Goal: Task Accomplishment & Management: Manage account settings

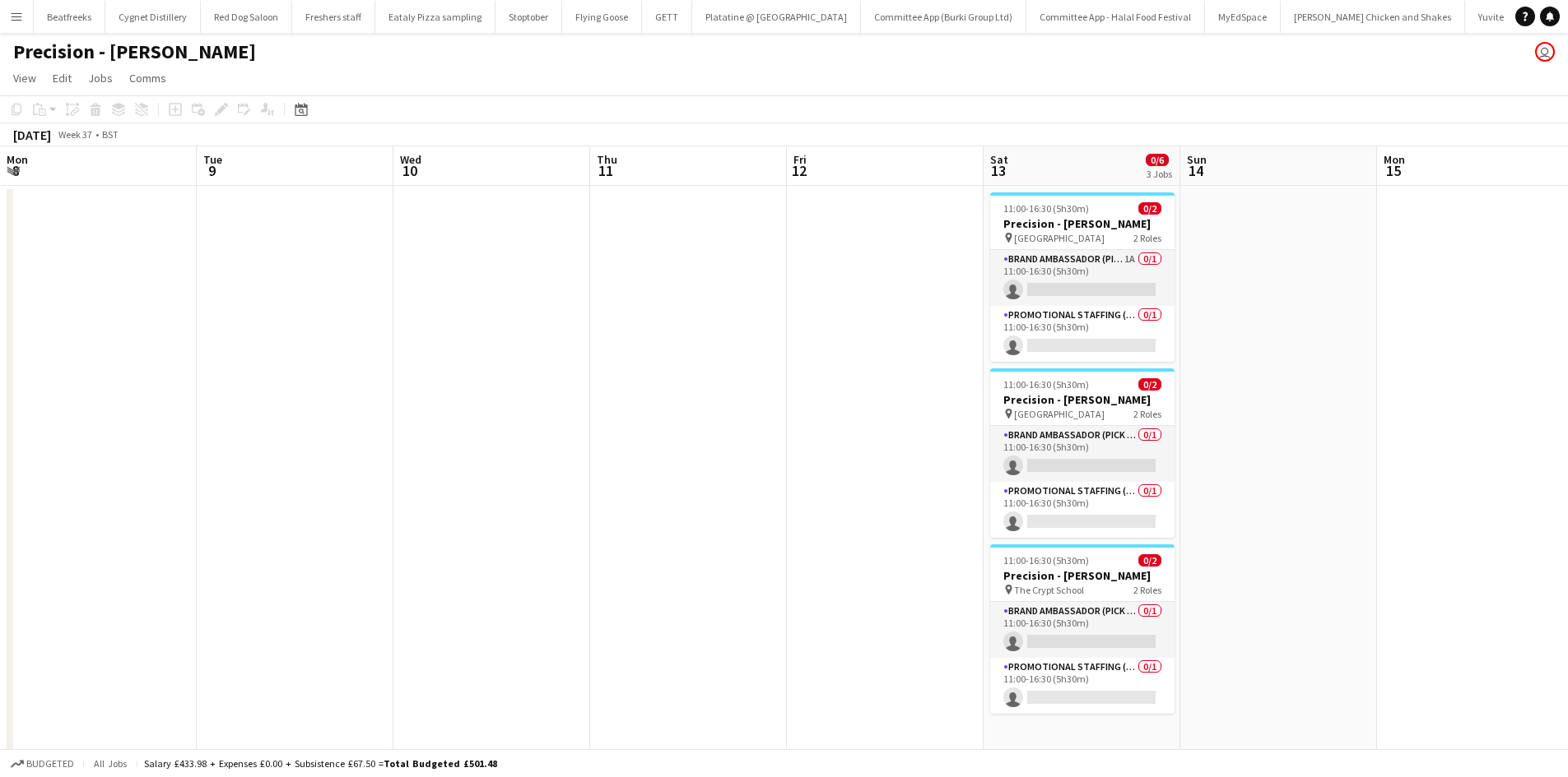
scroll to position [0, 438]
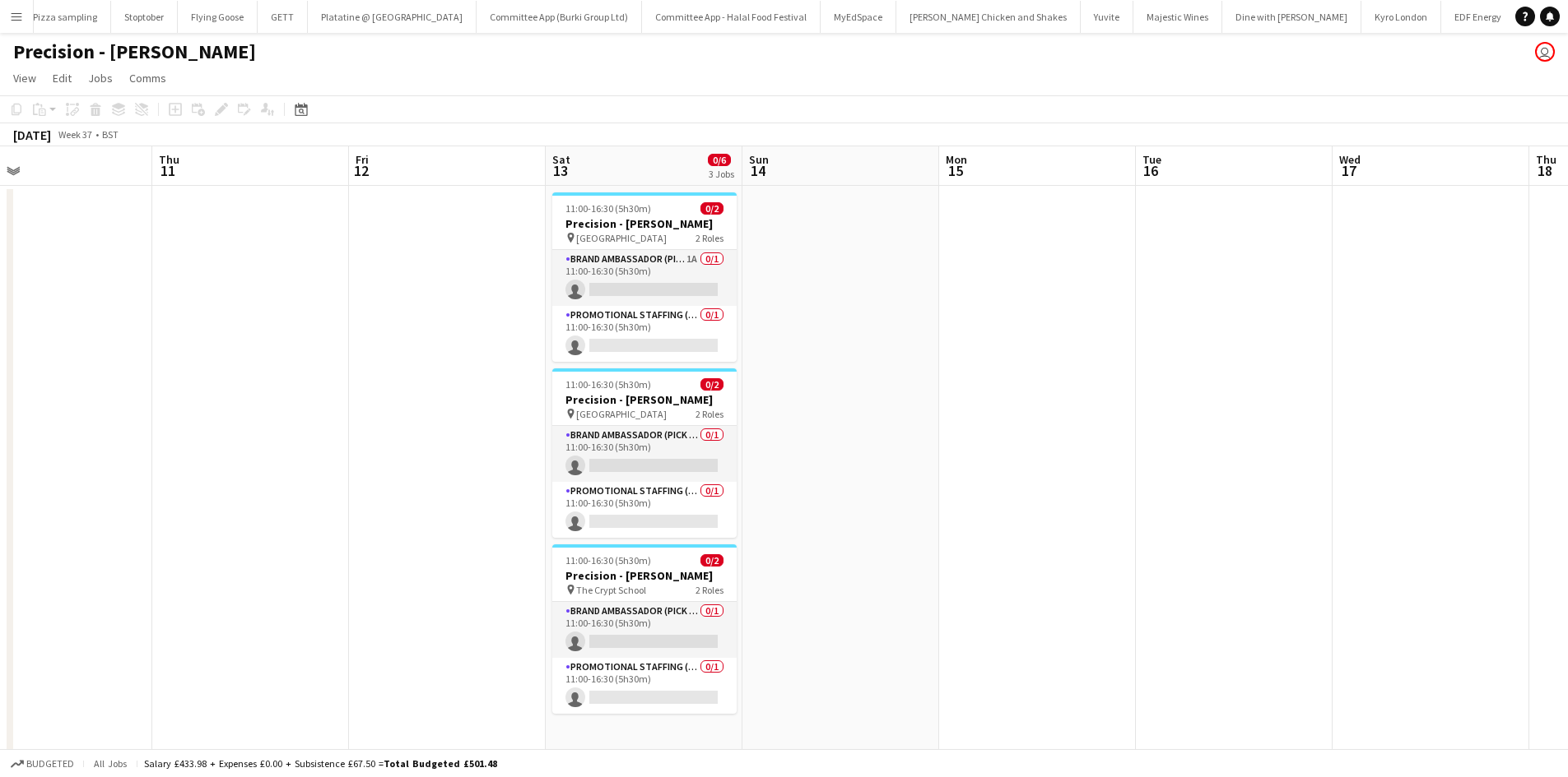
click at [649, 294] on app-card-role "Brand Ambassador (Pick up) 1A 0/1 11:00-16:30 (5h30m) single-neutral-actions" at bounding box center [645, 278] width 184 height 56
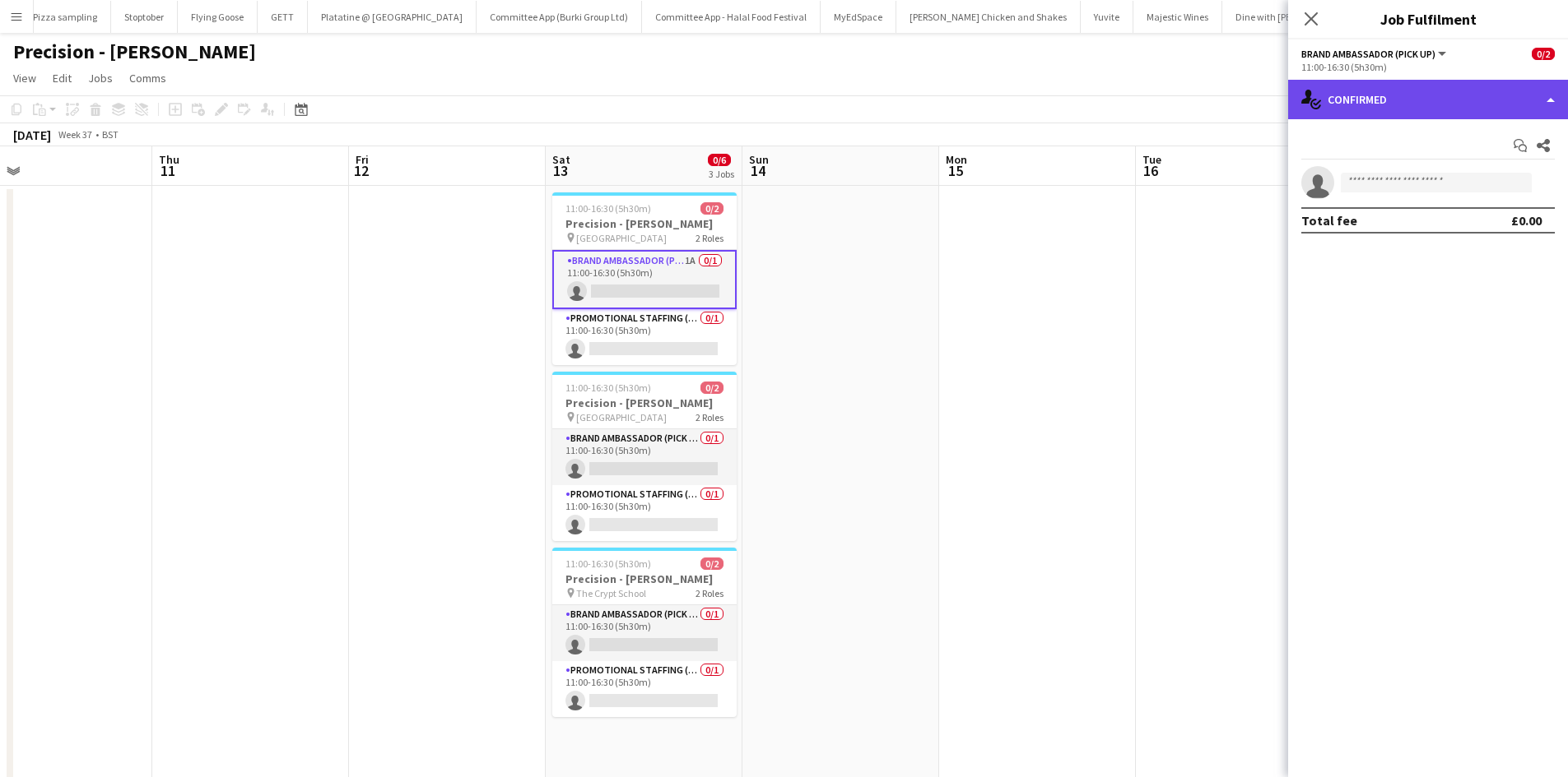
click at [1437, 102] on div "single-neutral-actions-check-2 Confirmed" at bounding box center [1428, 100] width 280 height 39
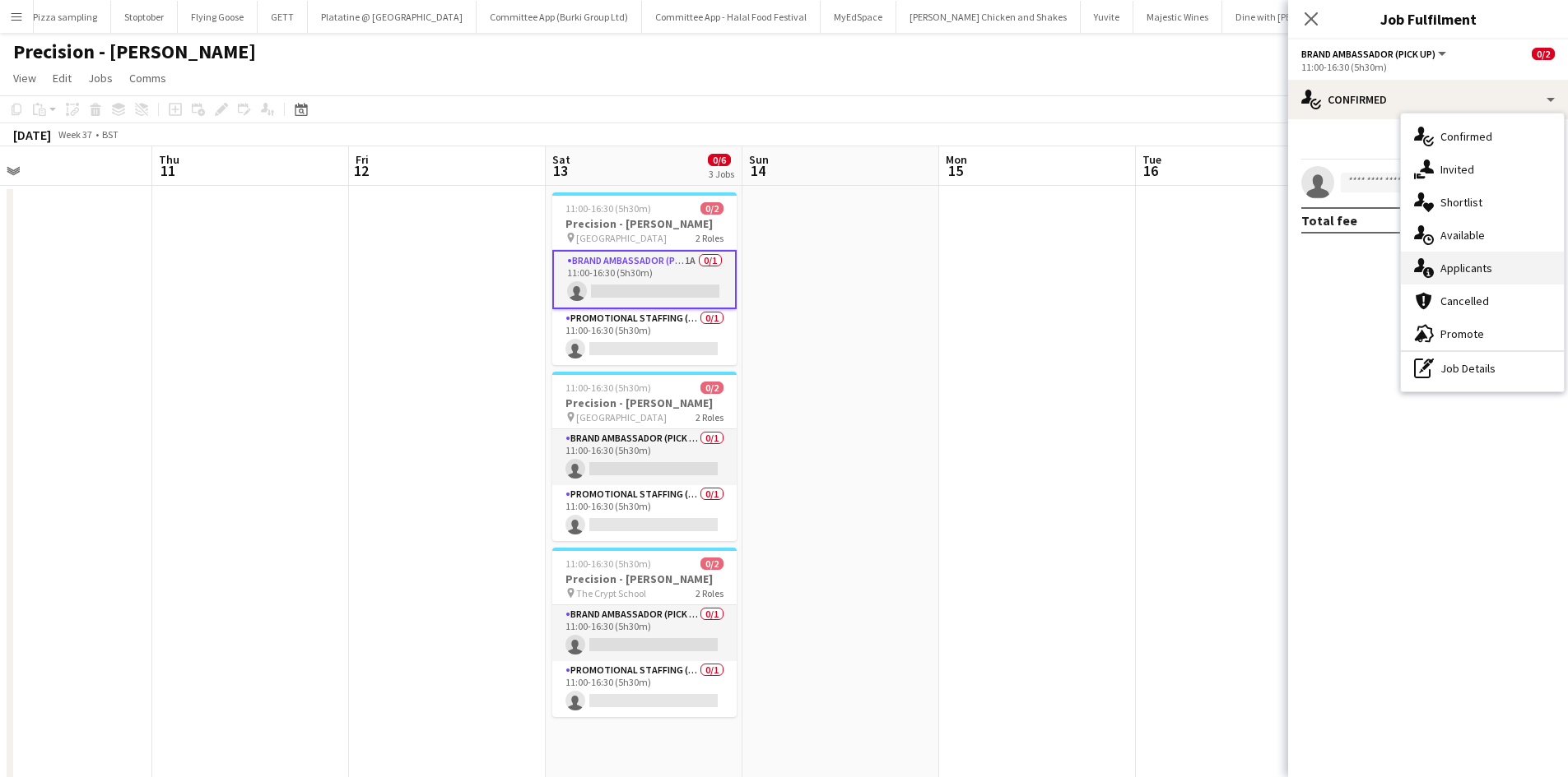
click at [1461, 262] on span "Applicants" at bounding box center [1466, 269] width 52 height 15
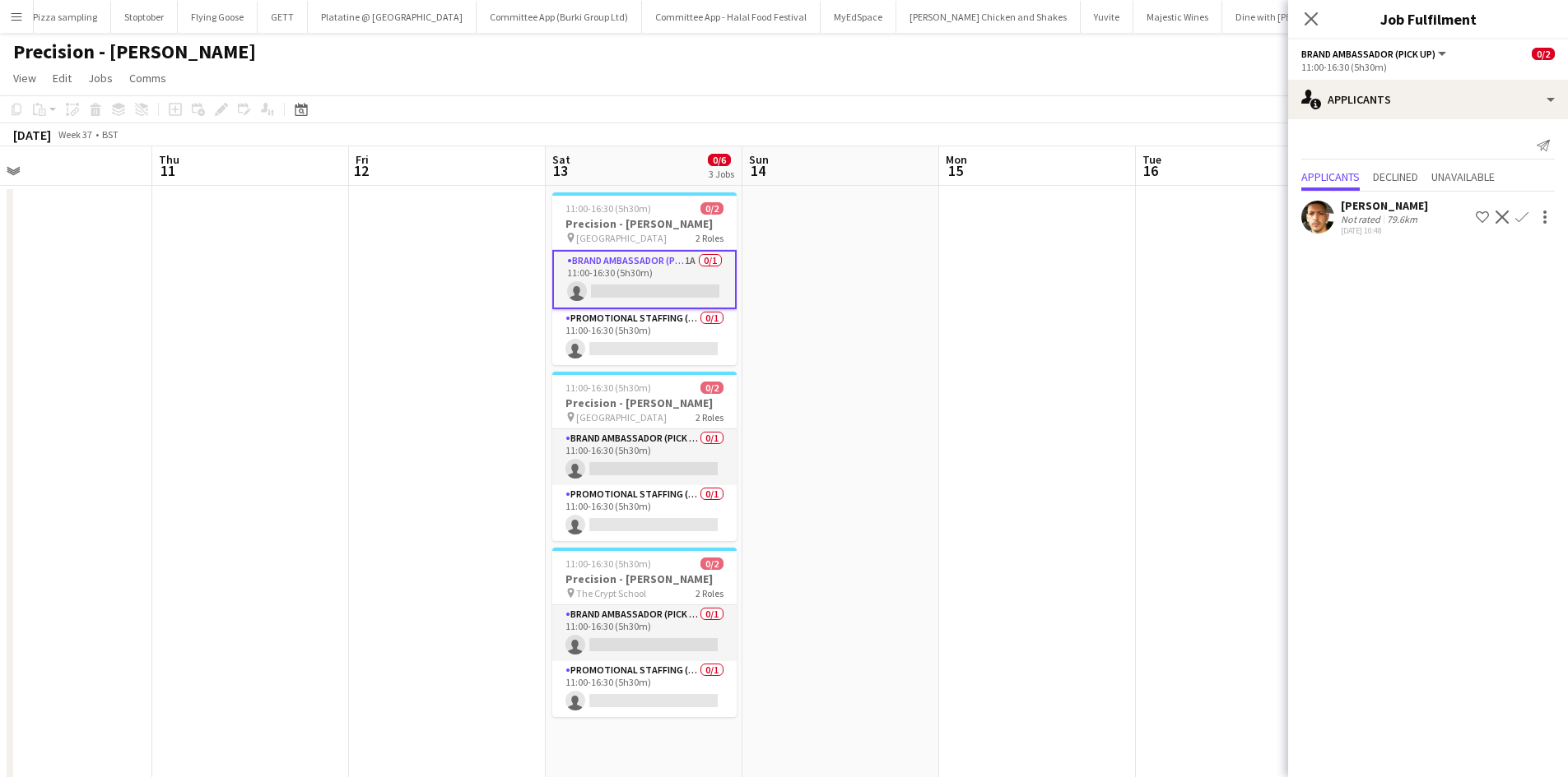
click at [1378, 214] on div "Not rated" at bounding box center [1362, 219] width 43 height 12
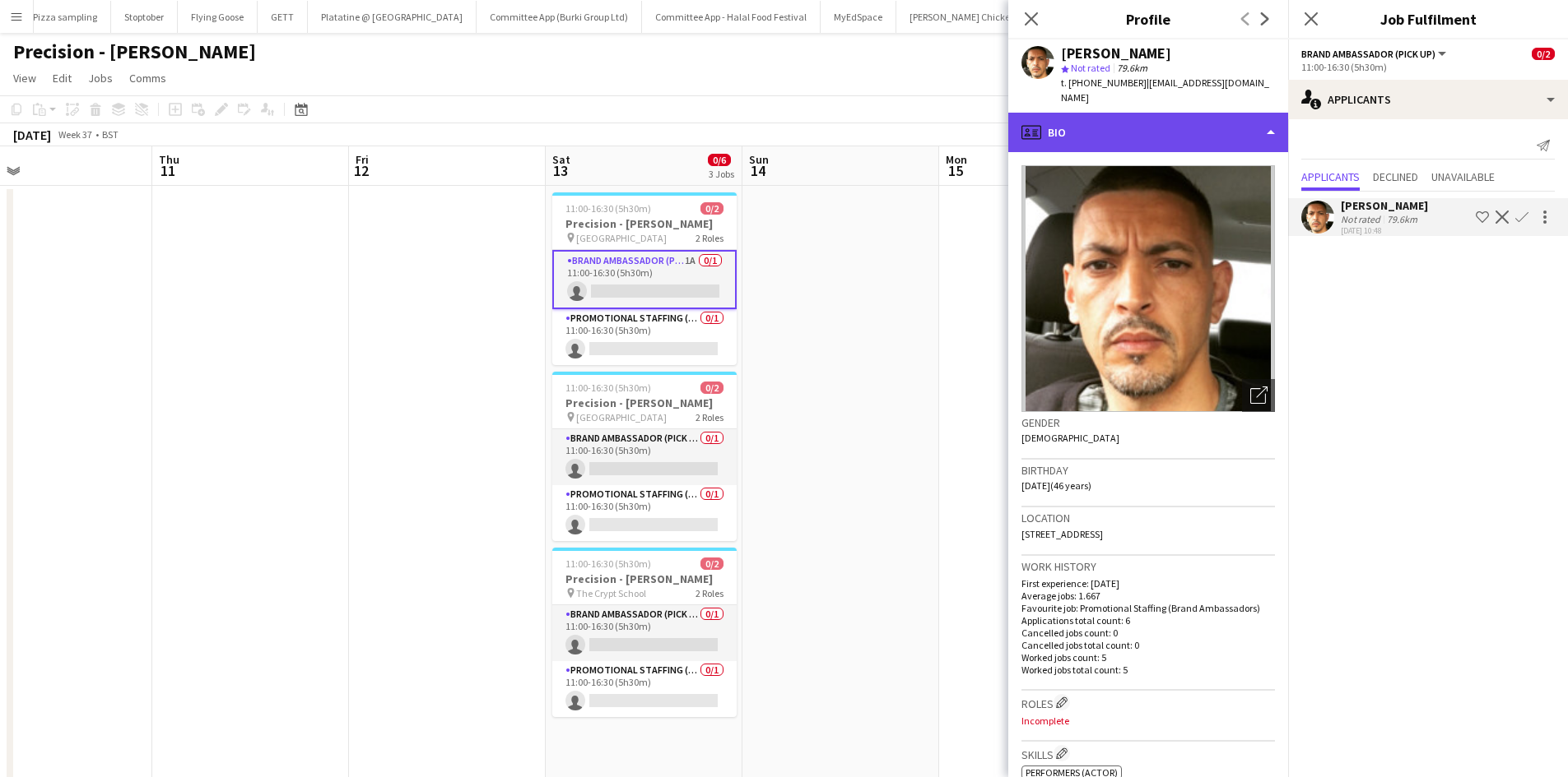
click at [1120, 113] on div "profile Bio" at bounding box center [1149, 132] width 280 height 39
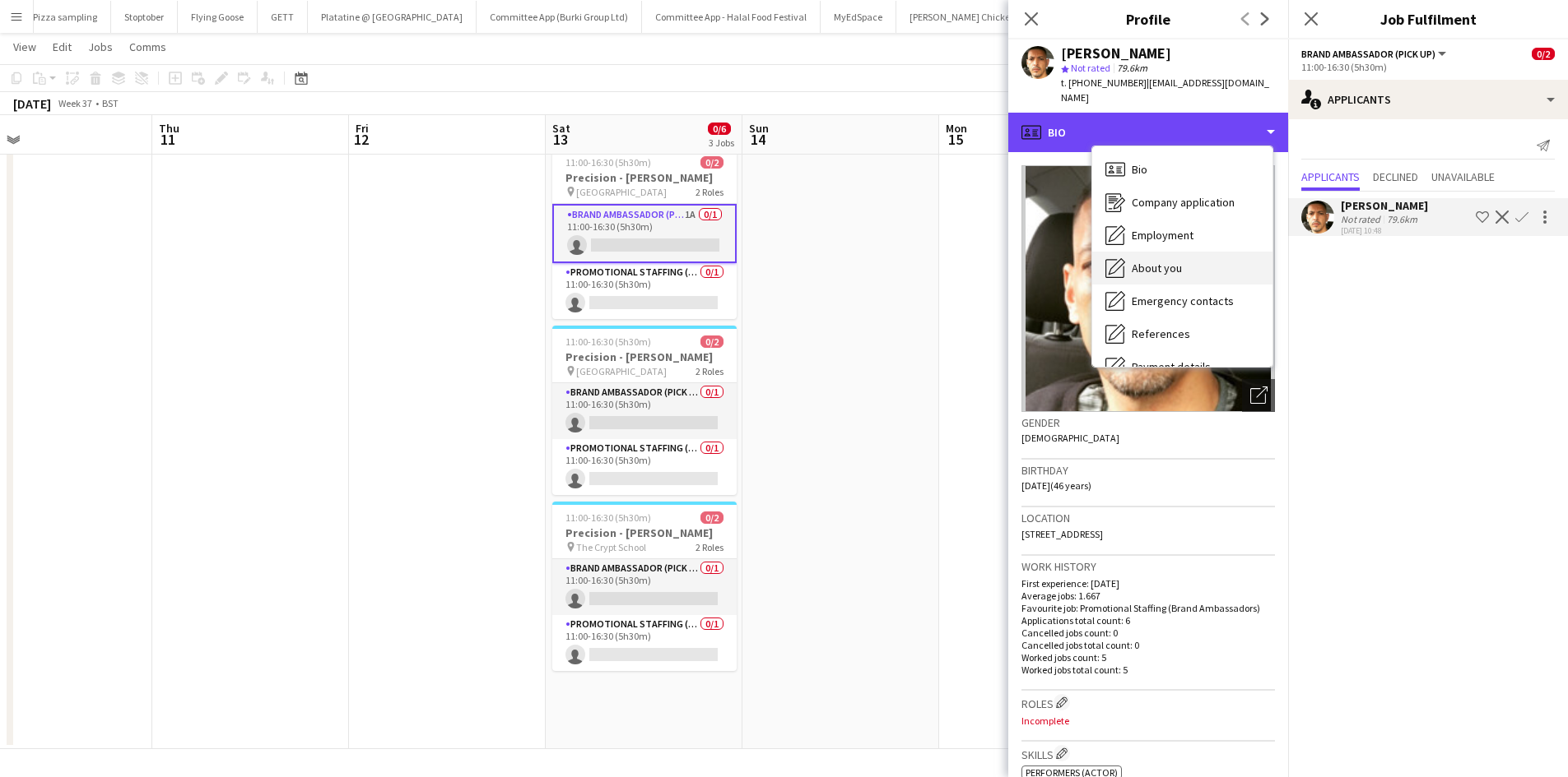
scroll to position [221, 0]
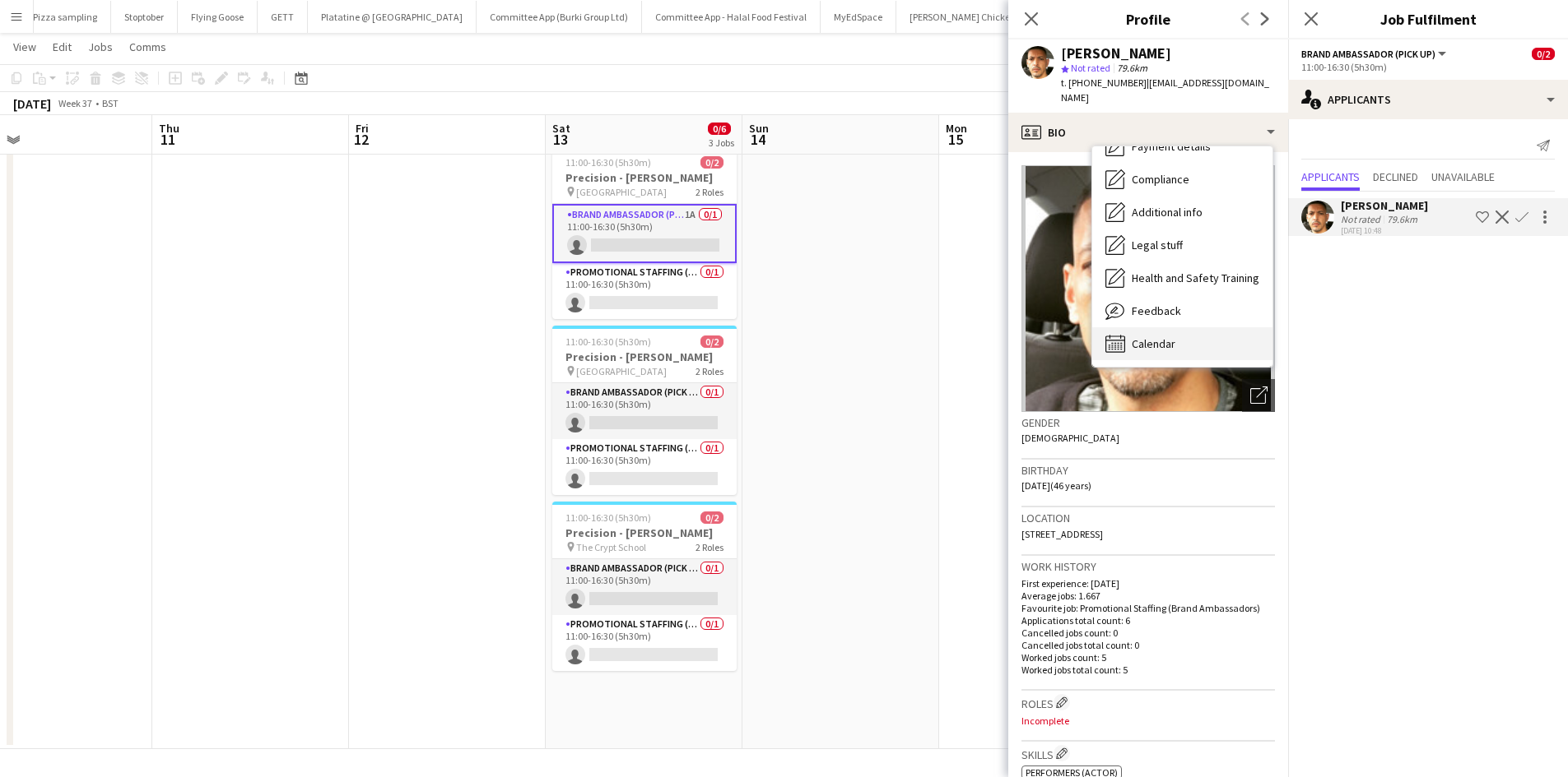
click at [1166, 336] on span "Calendar" at bounding box center [1153, 344] width 43 height 15
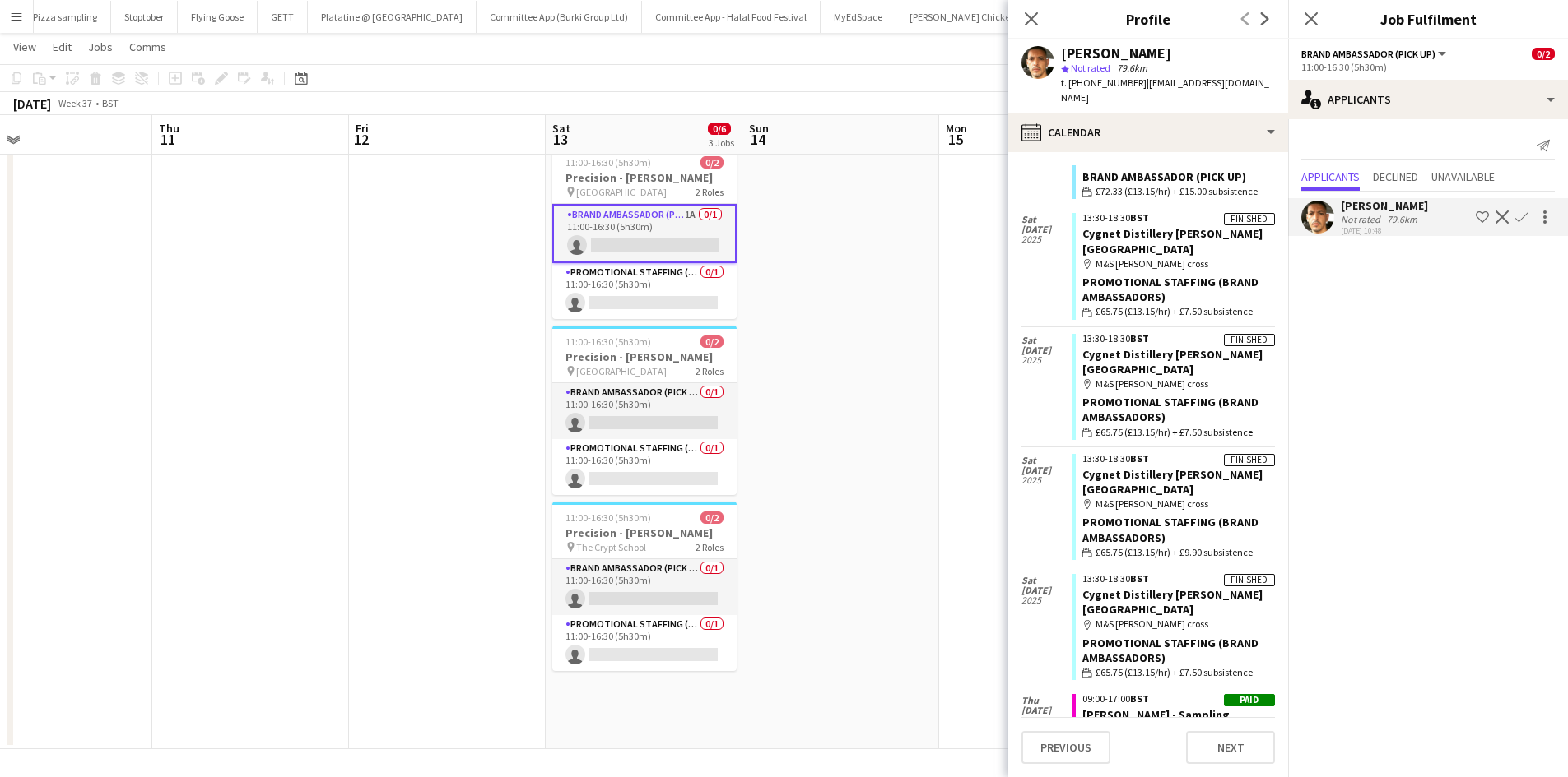
scroll to position [0, 0]
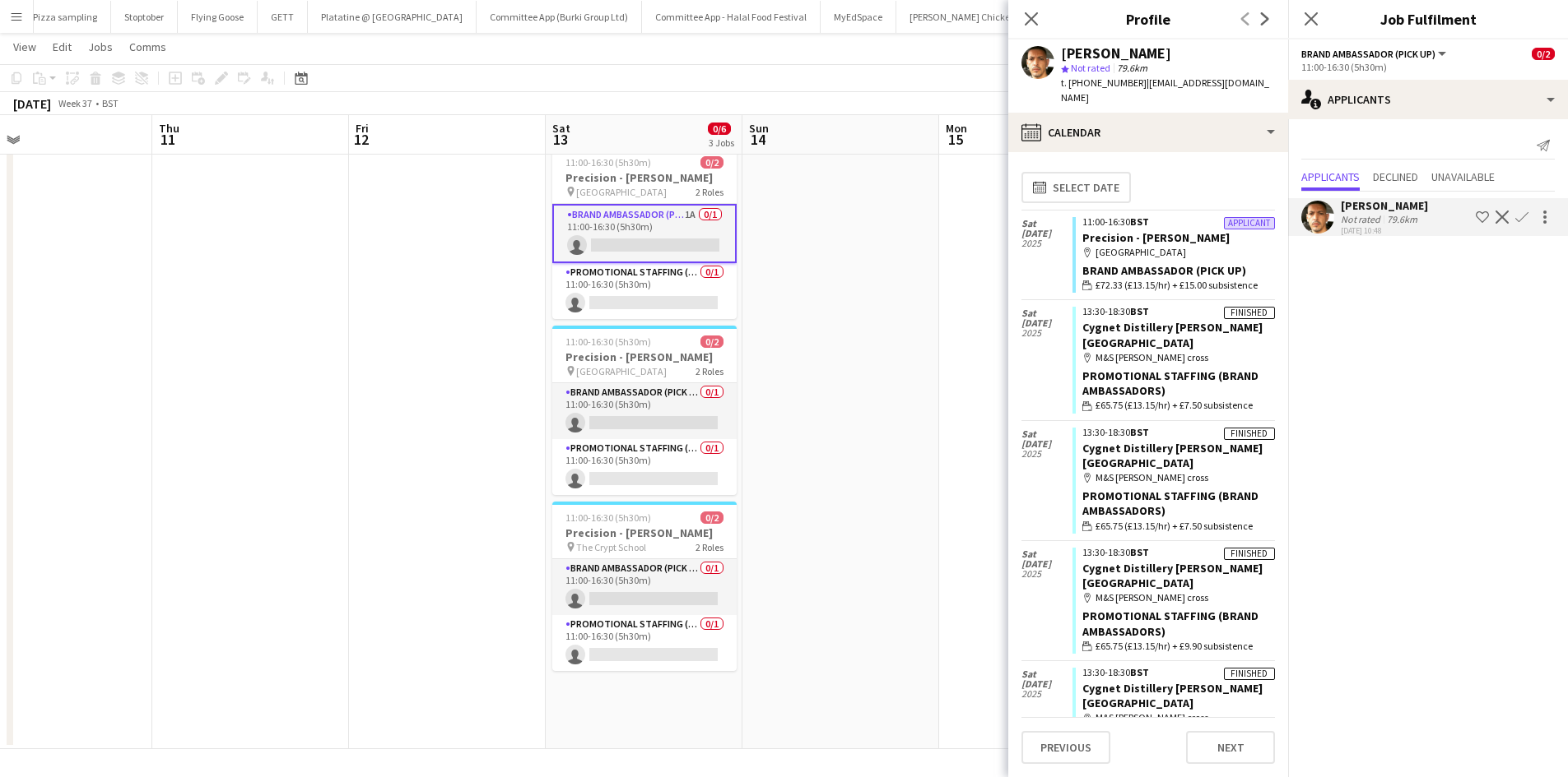
click at [1029, 49] on app-user-avatar at bounding box center [1038, 62] width 33 height 33
click at [1341, 210] on div "[PERSON_NAME]" at bounding box center [1384, 206] width 87 height 15
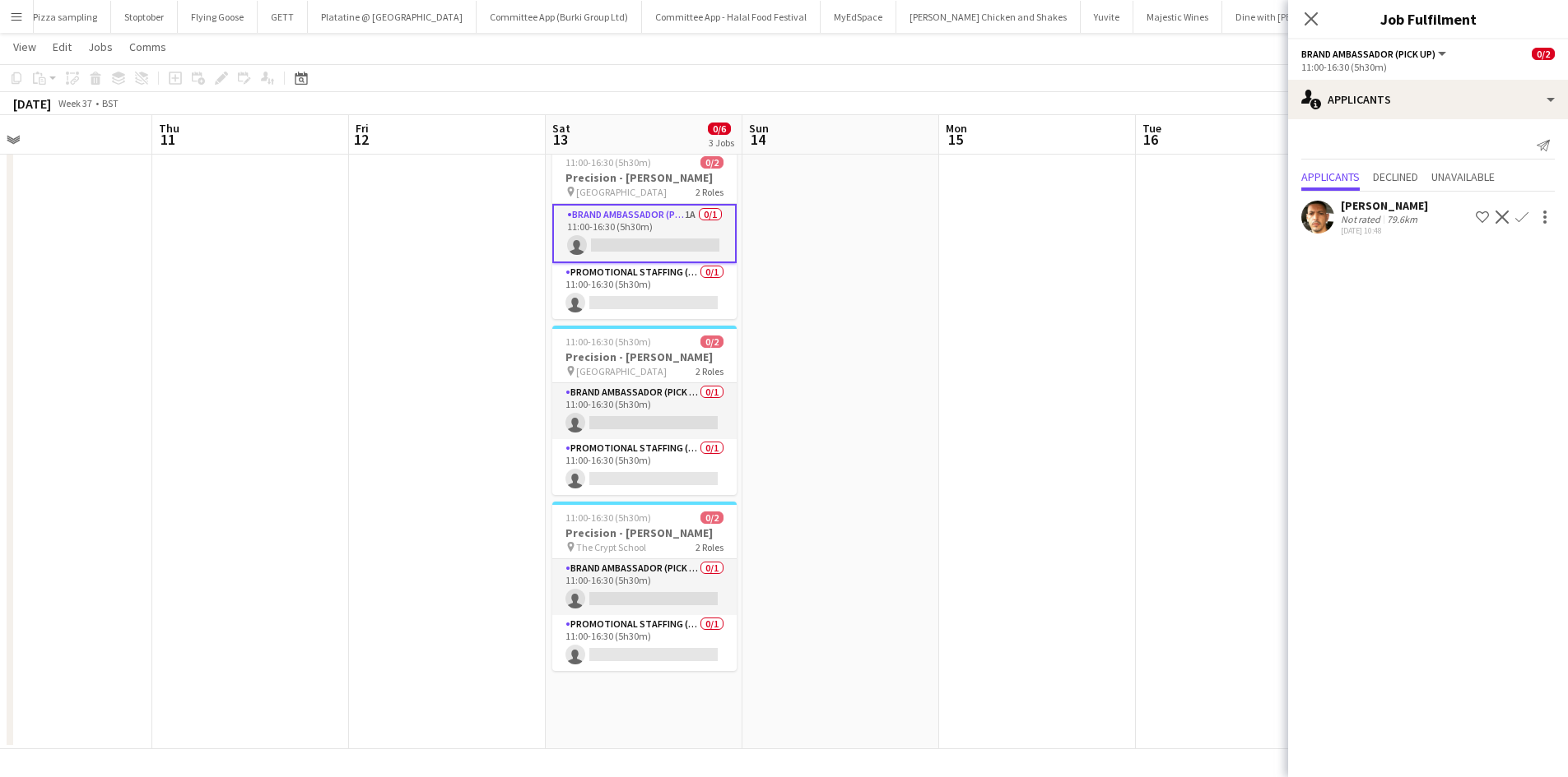
click at [1519, 221] on app-icon "Confirm" at bounding box center [1522, 217] width 13 height 13
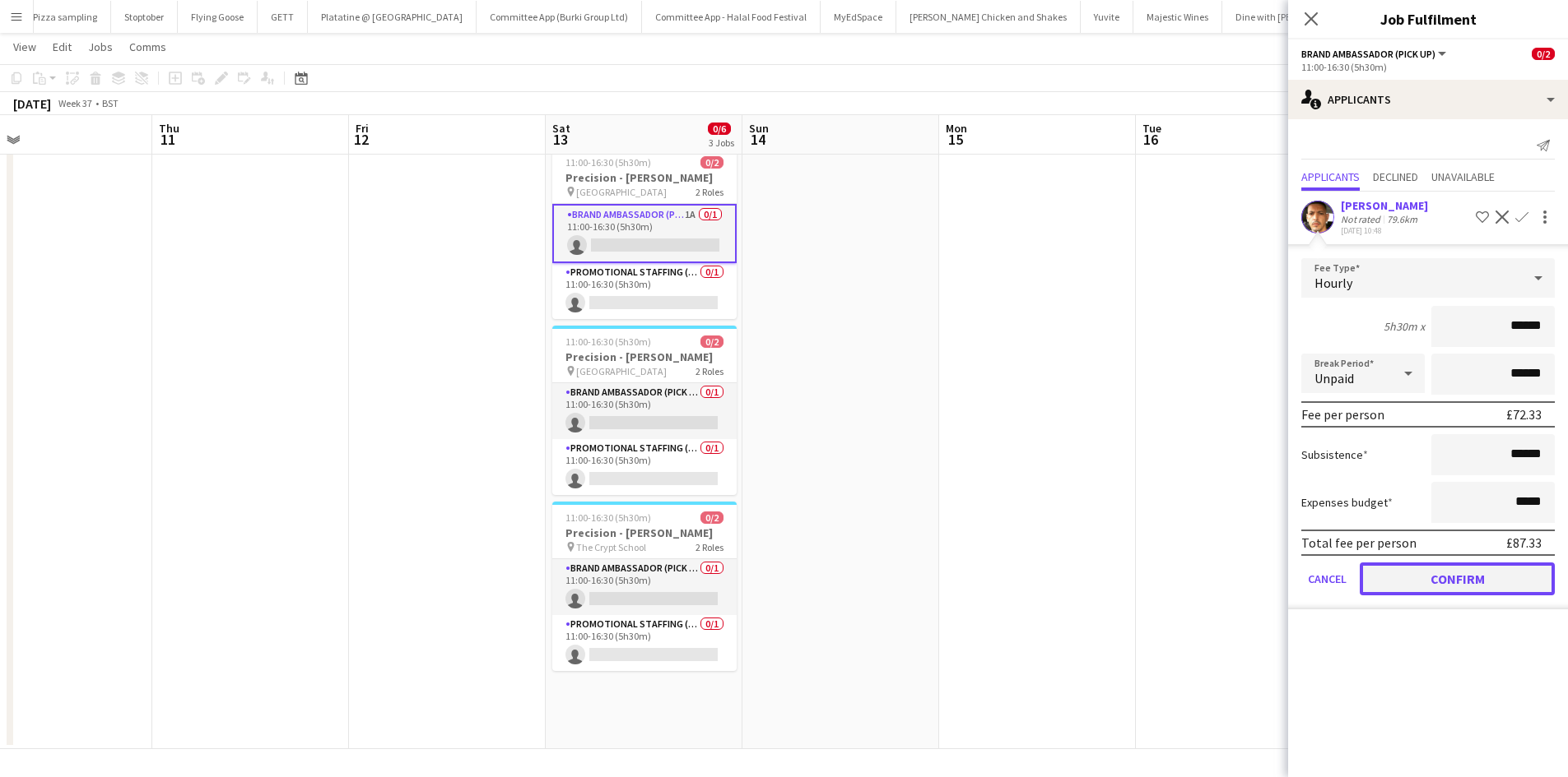
click at [1459, 578] on button "Confirm" at bounding box center [1458, 579] width 196 height 33
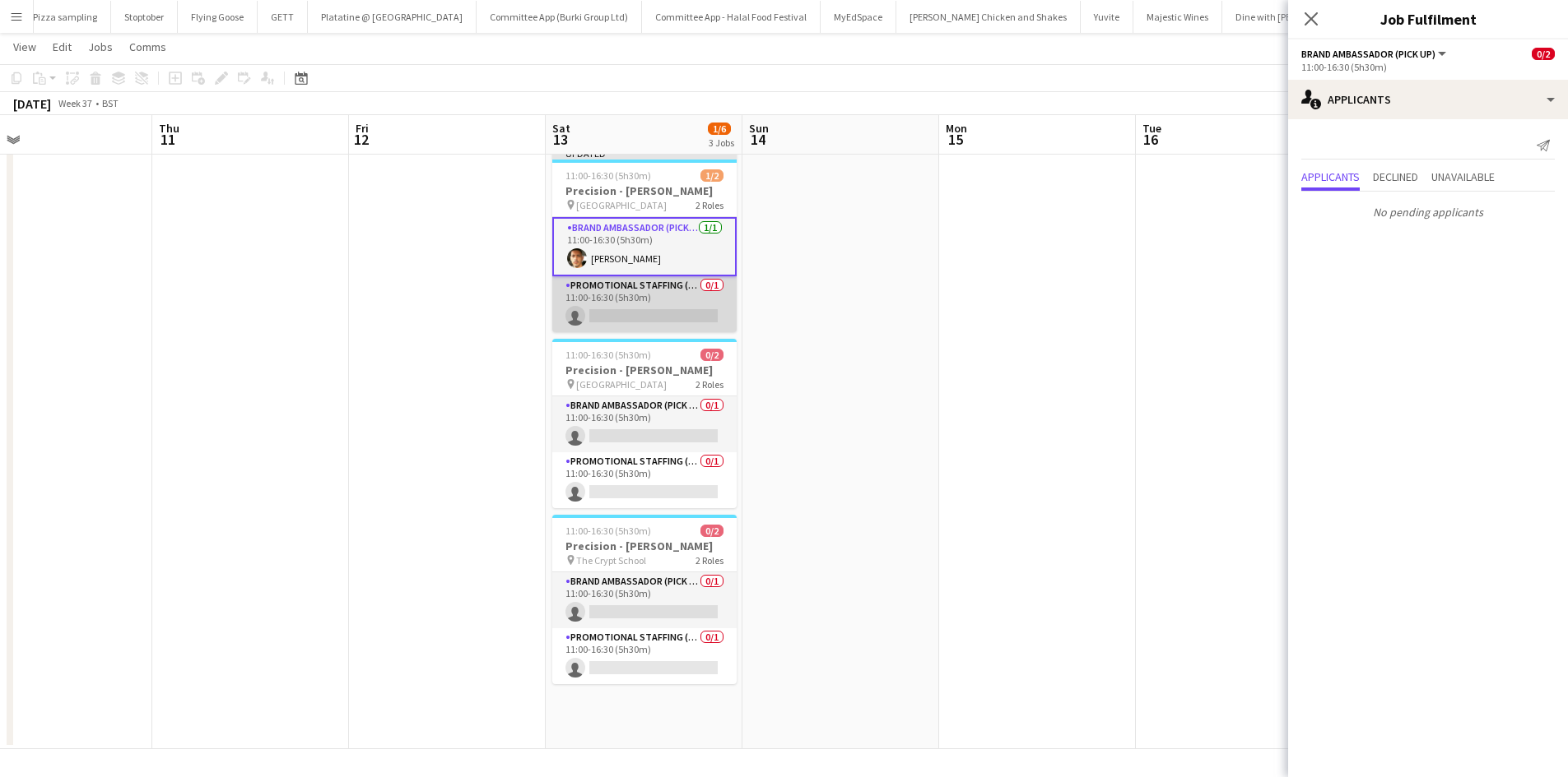
click at [654, 300] on app-card-role "Promotional Staffing (Brand Ambassadors) 0/1 11:00-16:30 (5h30m) single-neutral…" at bounding box center [645, 304] width 184 height 56
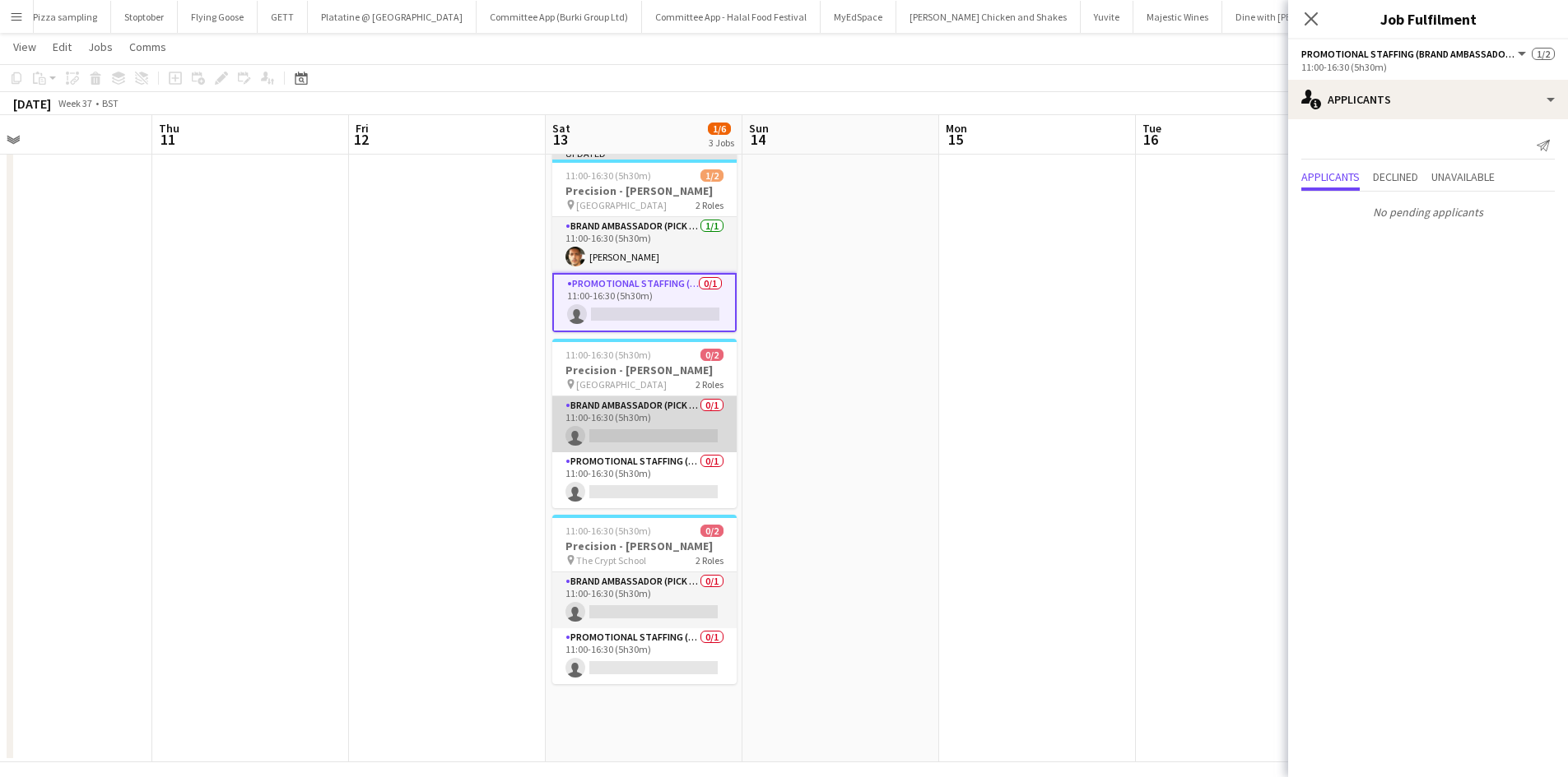
click at [619, 400] on app-card-role "Brand Ambassador (Pick up) 0/1 11:00-16:30 (5h30m) single-neutral-actions" at bounding box center [645, 425] width 184 height 56
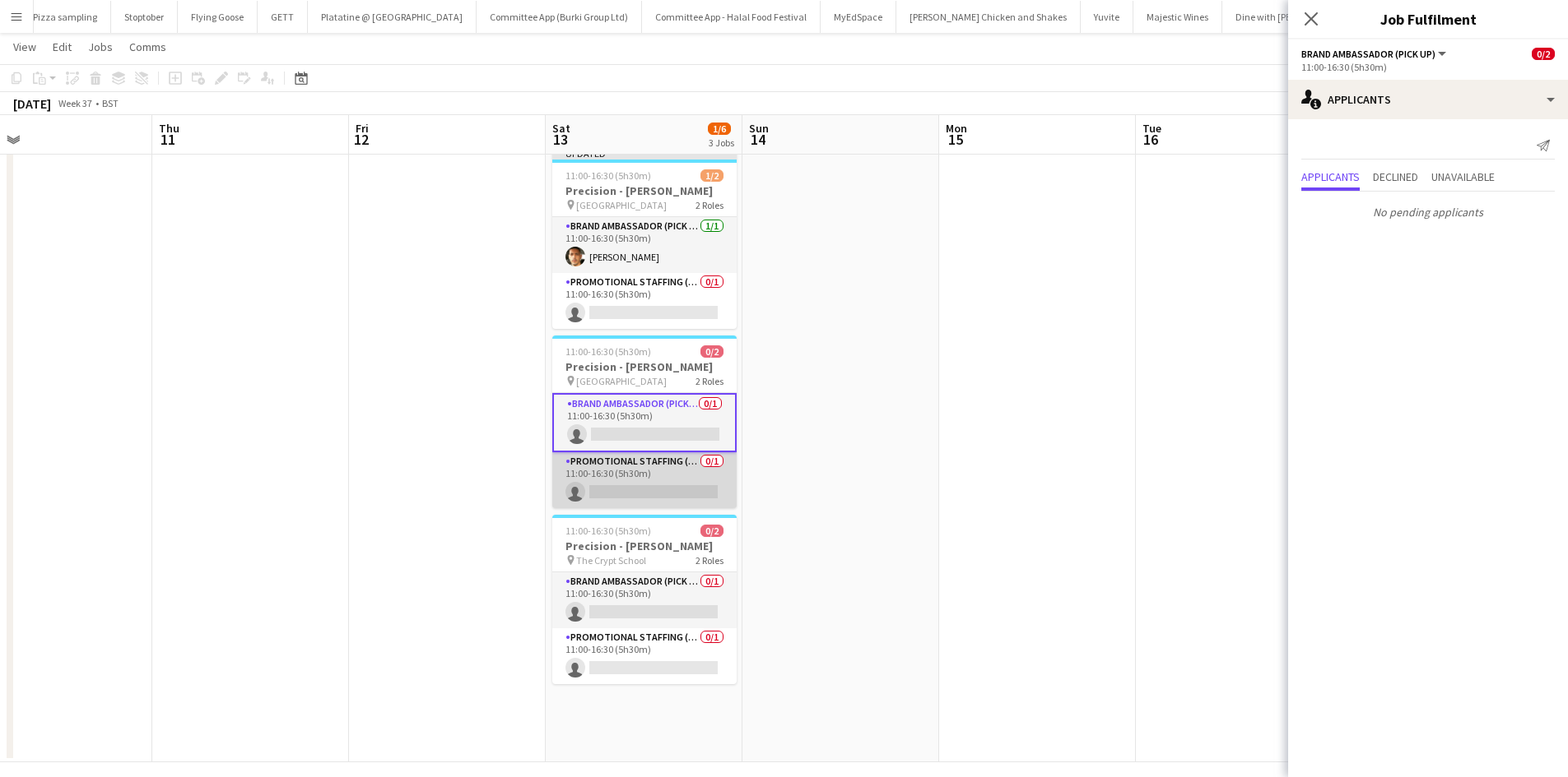
click at [646, 494] on app-card-role "Promotional Staffing (Brand Ambassadors) 0/1 11:00-16:30 (5h30m) single-neutral…" at bounding box center [645, 481] width 184 height 56
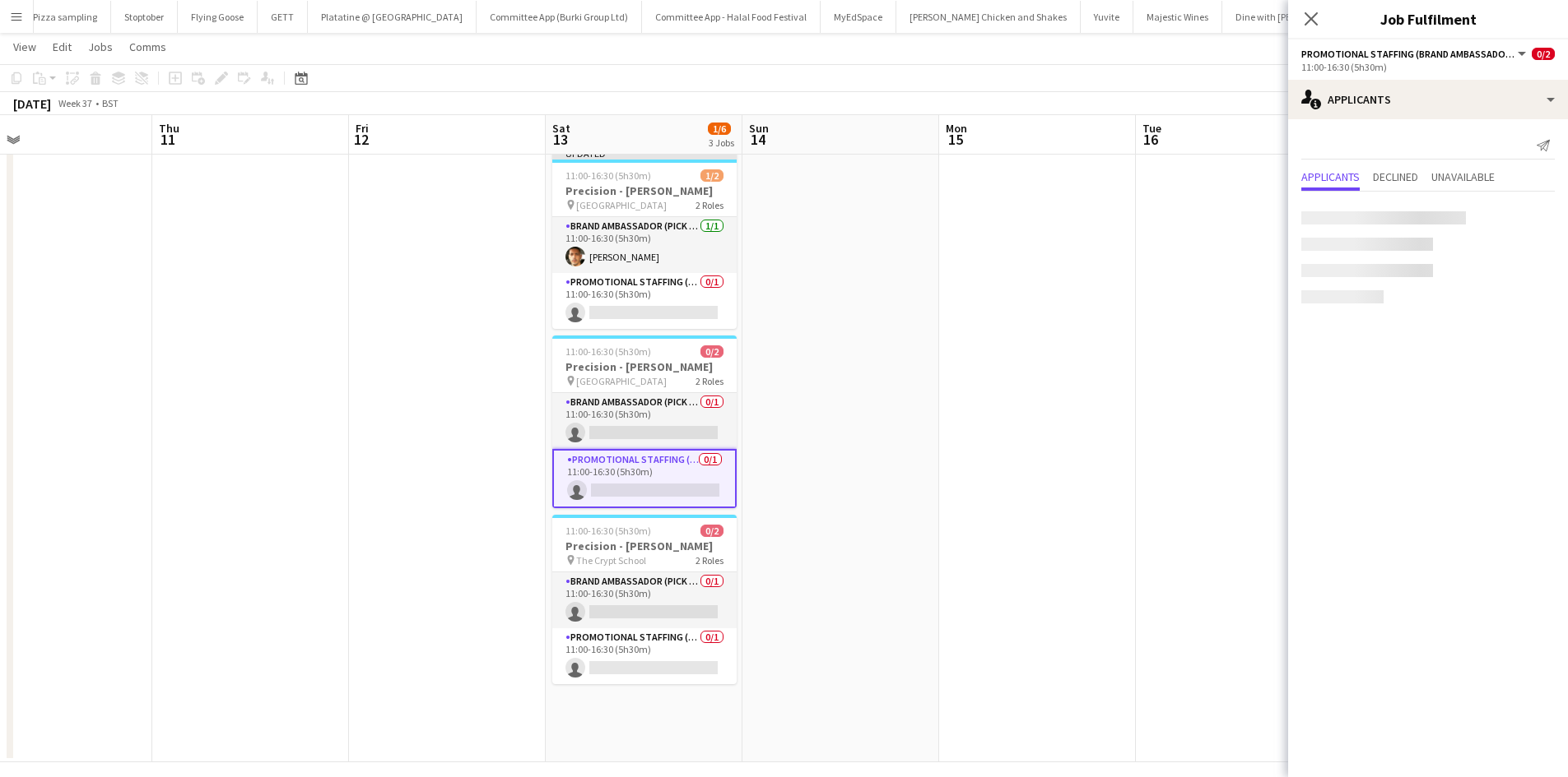
scroll to position [57, 0]
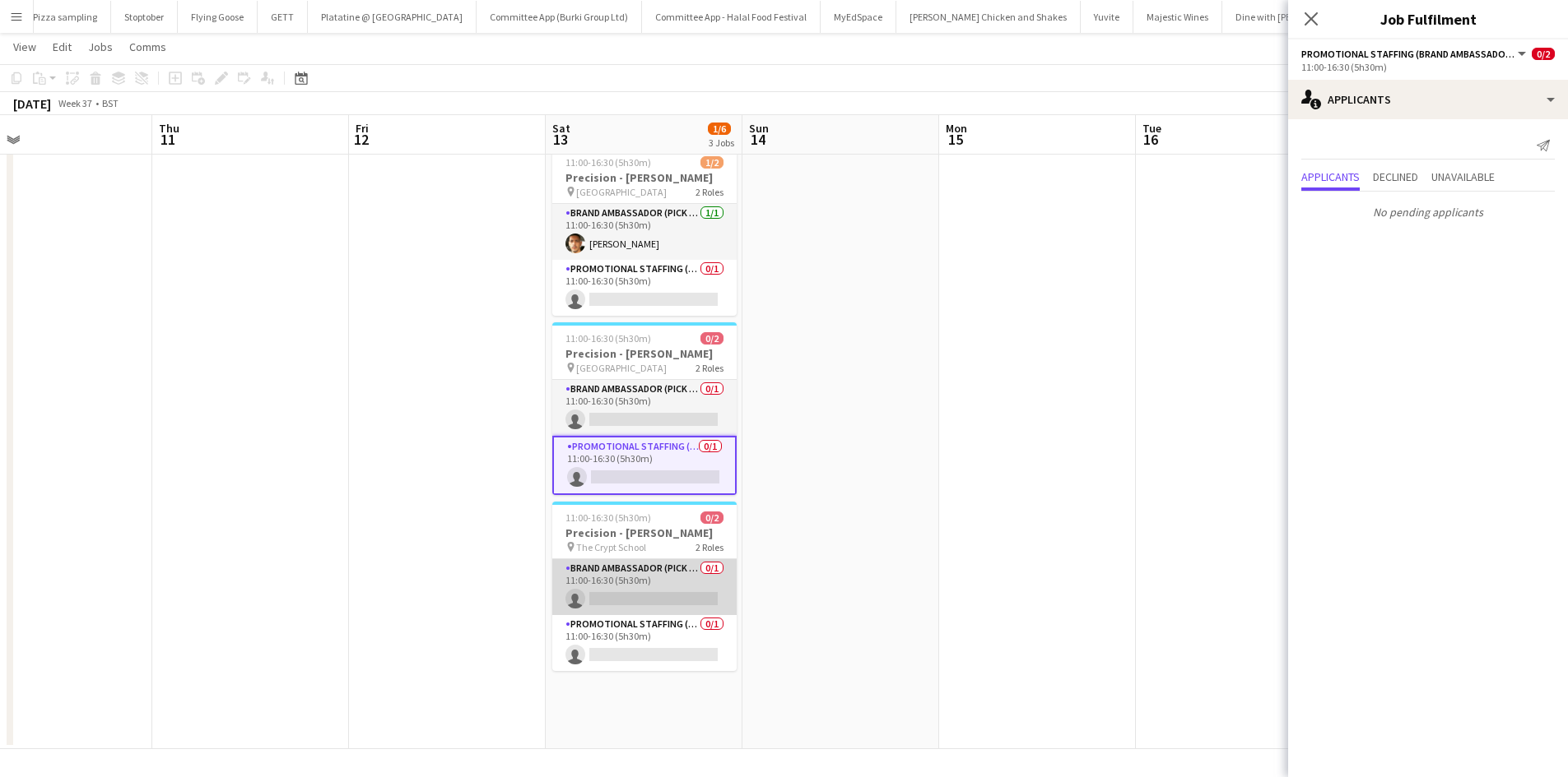
click at [635, 595] on app-card-role "Brand Ambassador (Pick up) 0/1 11:00-16:30 (5h30m) single-neutral-actions" at bounding box center [645, 587] width 184 height 56
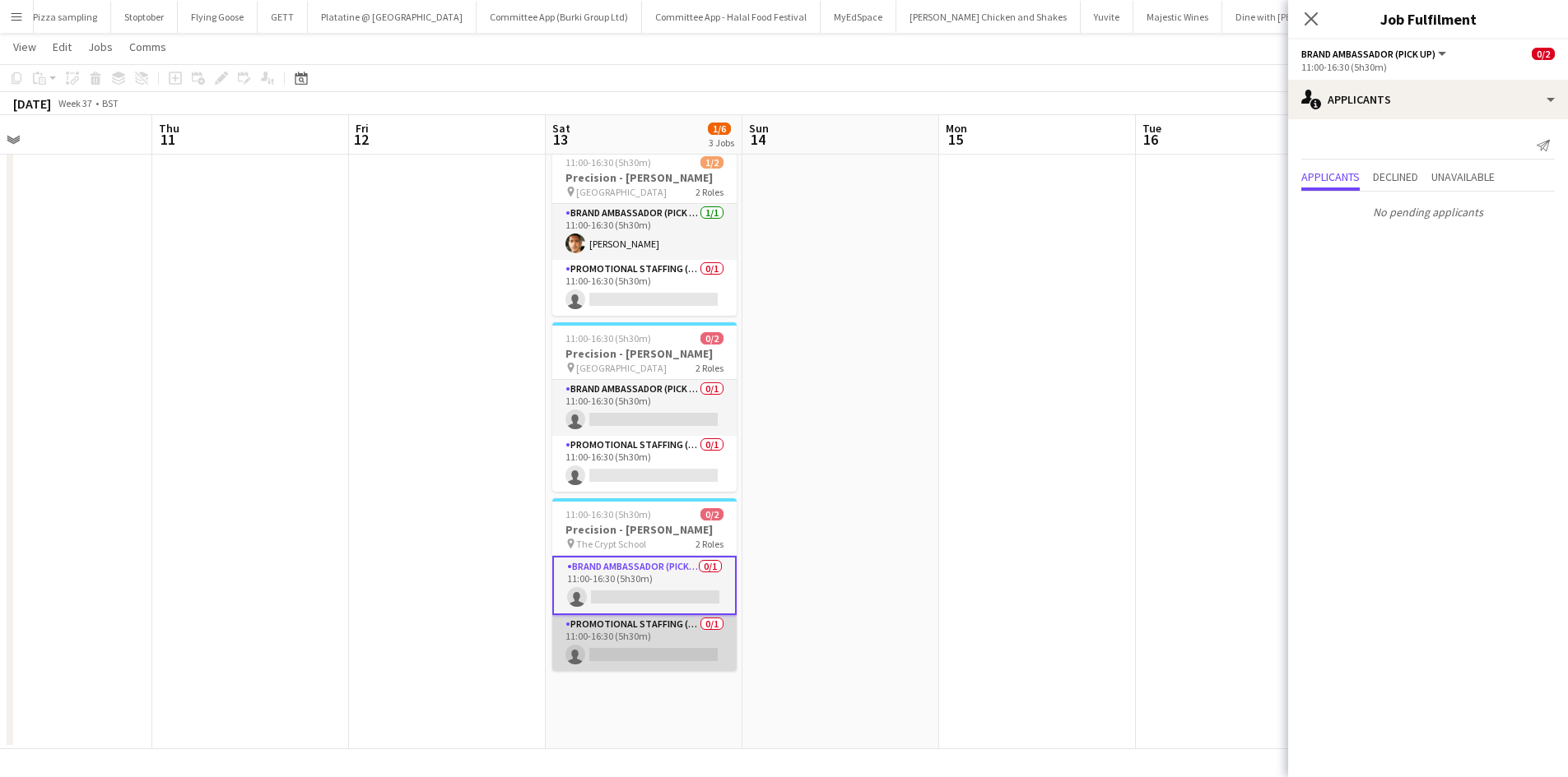
click at [645, 660] on app-card-role "Promotional Staffing (Brand Ambassadors) 0/1 11:00-16:30 (5h30m) single-neutral…" at bounding box center [645, 644] width 184 height 56
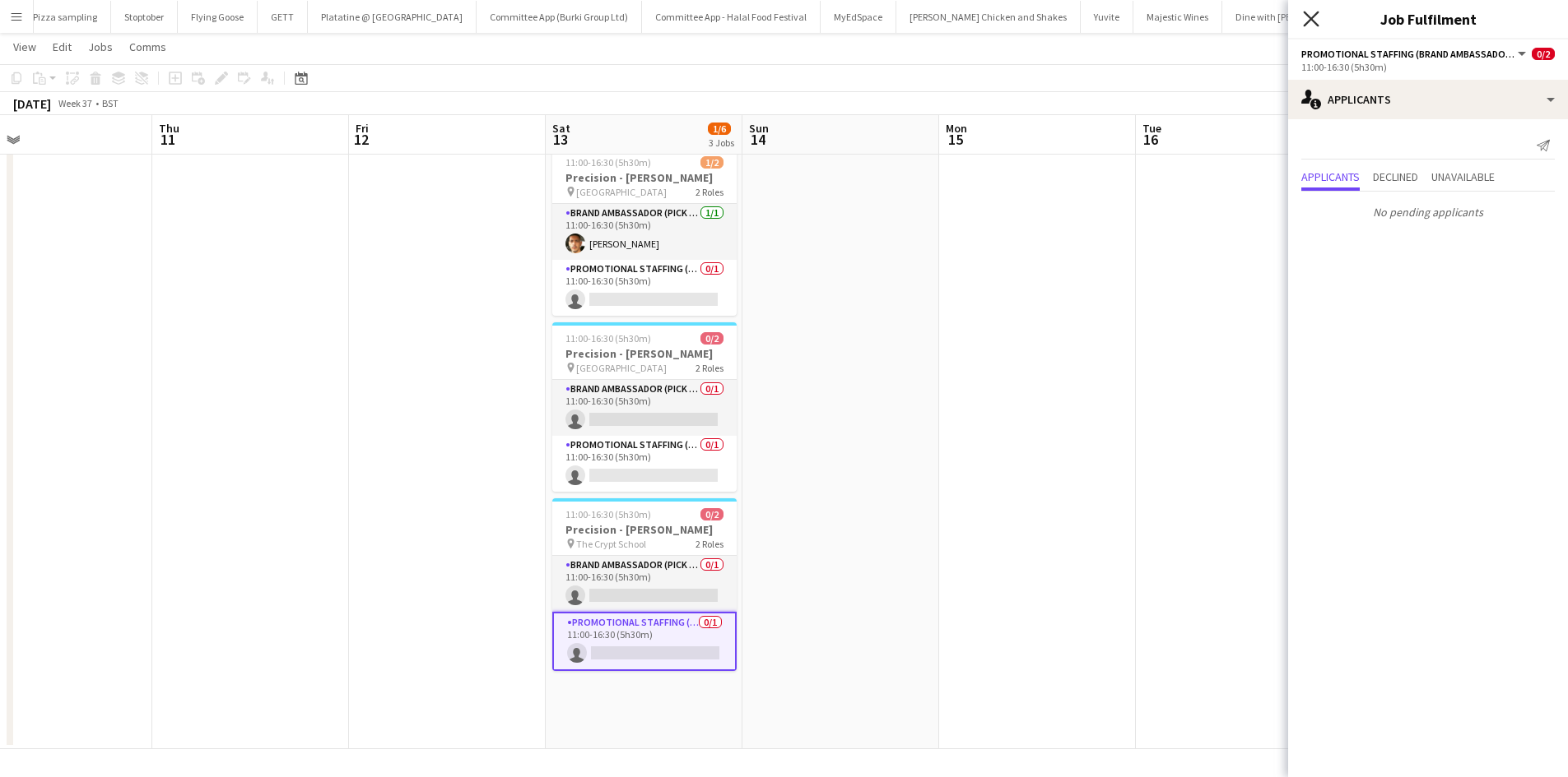
click at [1314, 24] on icon "Close pop-in" at bounding box center [1310, 18] width 16 height 16
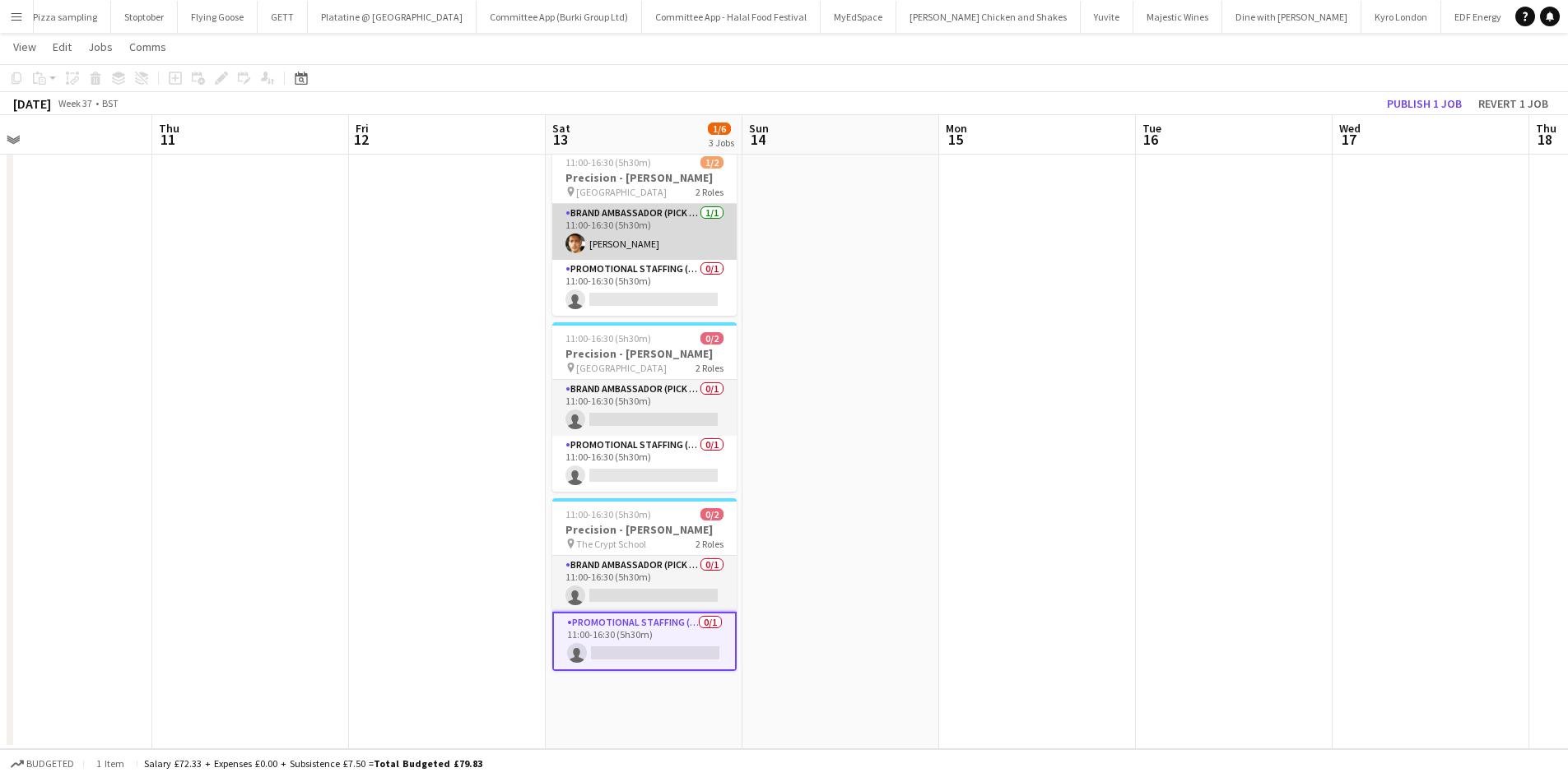
click at [657, 248] on app-card-role "Brand Ambassador (Pick up) 1/1 11:00-16:30 (5h30m) Haydn Murrell" at bounding box center [645, 232] width 184 height 56
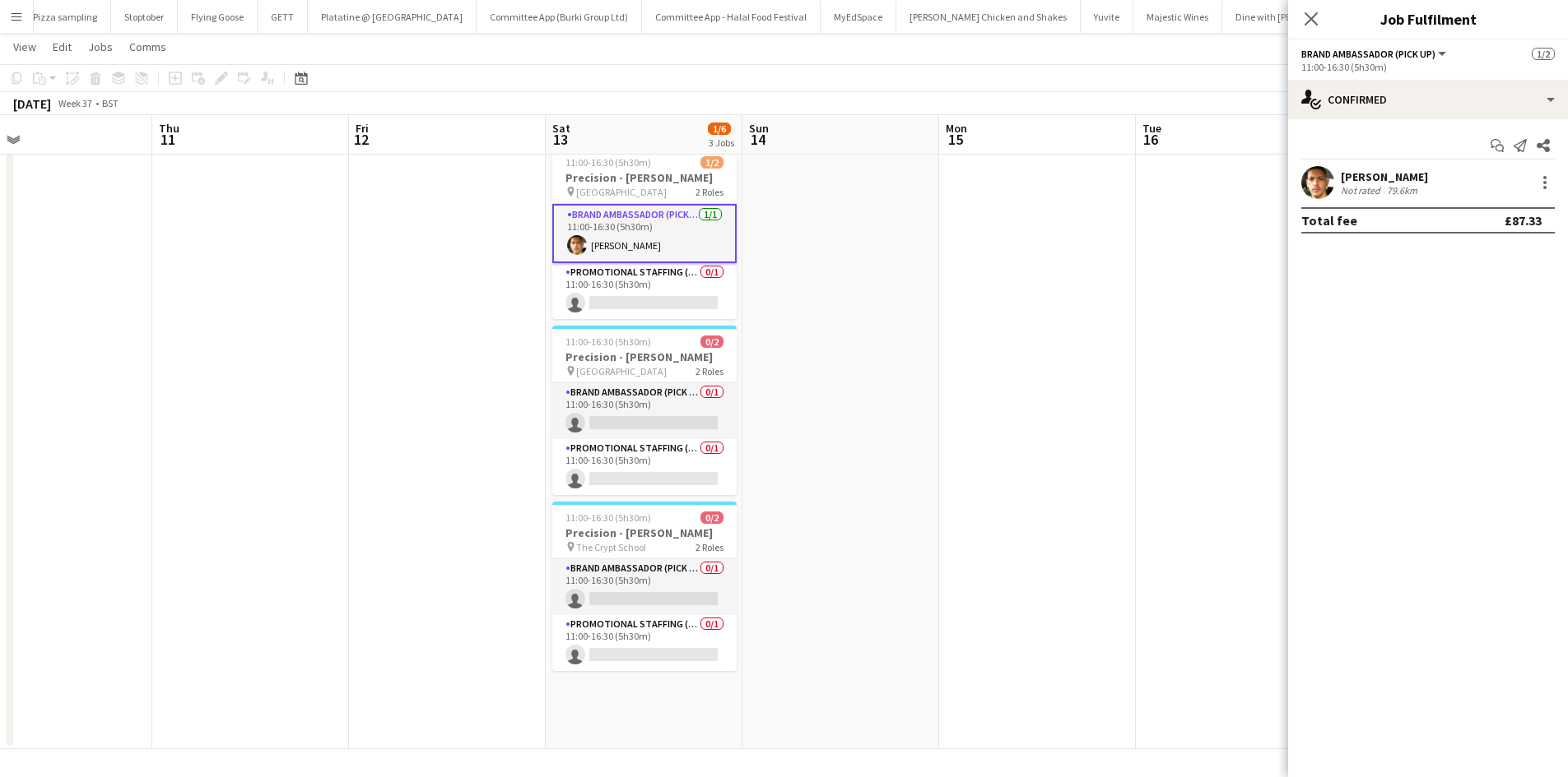
click at [1409, 176] on div "[PERSON_NAME]" at bounding box center [1384, 177] width 87 height 15
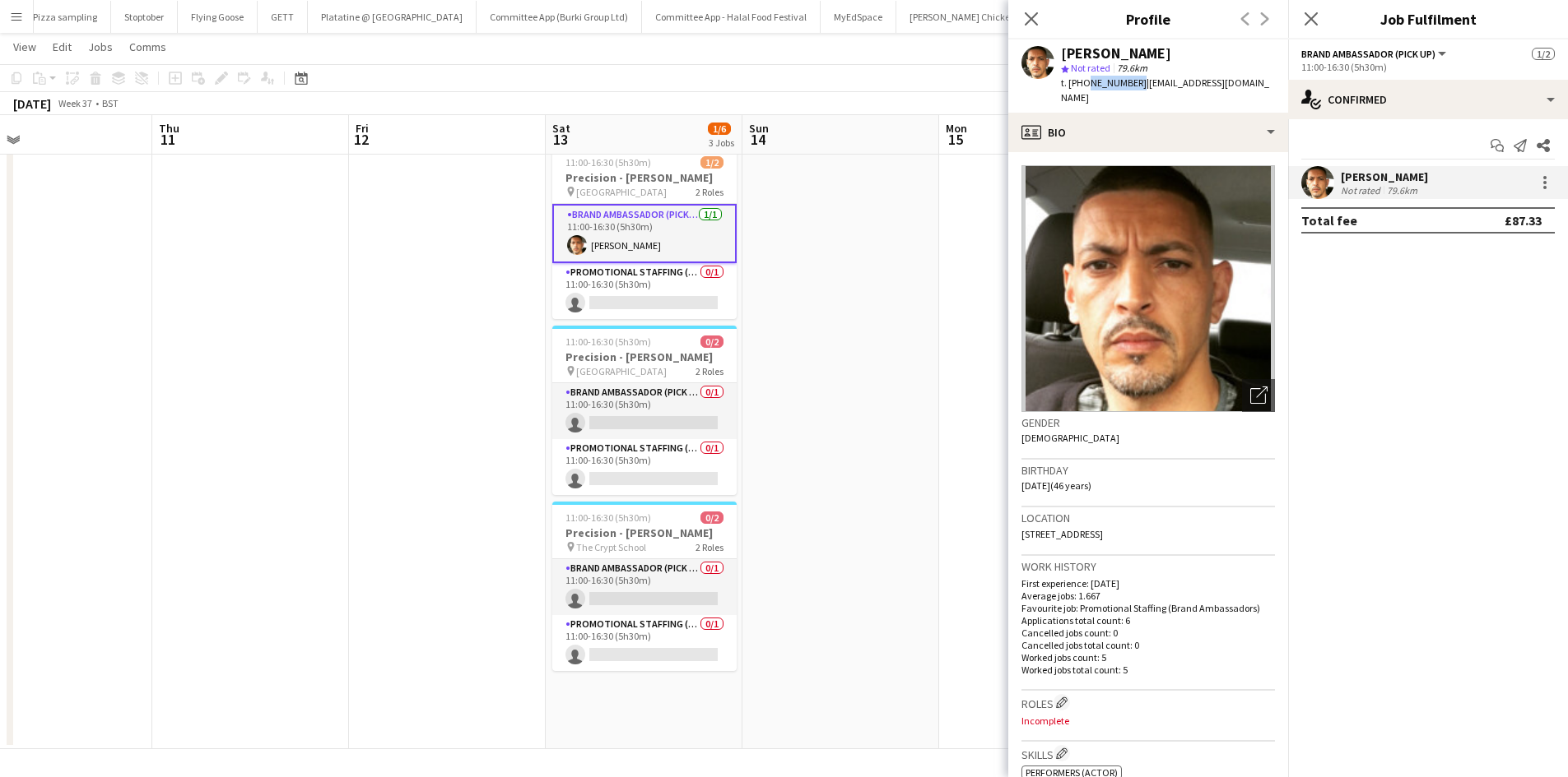
drag, startPoint x: 1085, startPoint y: 83, endPoint x: 1134, endPoint y: 83, distance: 49.0
click at [1134, 83] on span "t. +447553067474" at bounding box center [1104, 82] width 86 height 12
copy span "7553067474"
click at [1032, 10] on icon "Close pop-in" at bounding box center [1030, 18] width 16 height 16
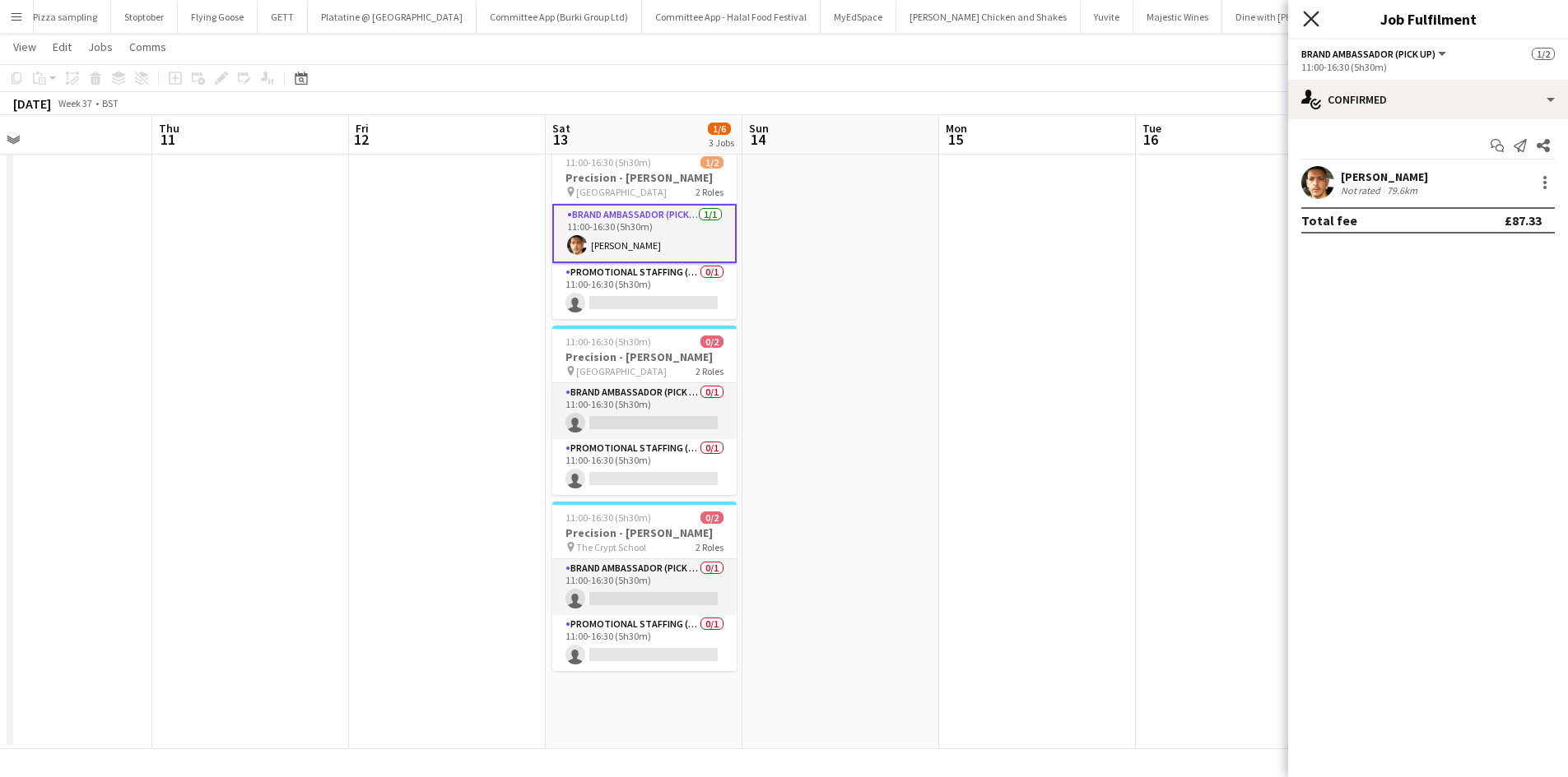
click at [1308, 22] on icon "Close pop-in" at bounding box center [1310, 18] width 16 height 16
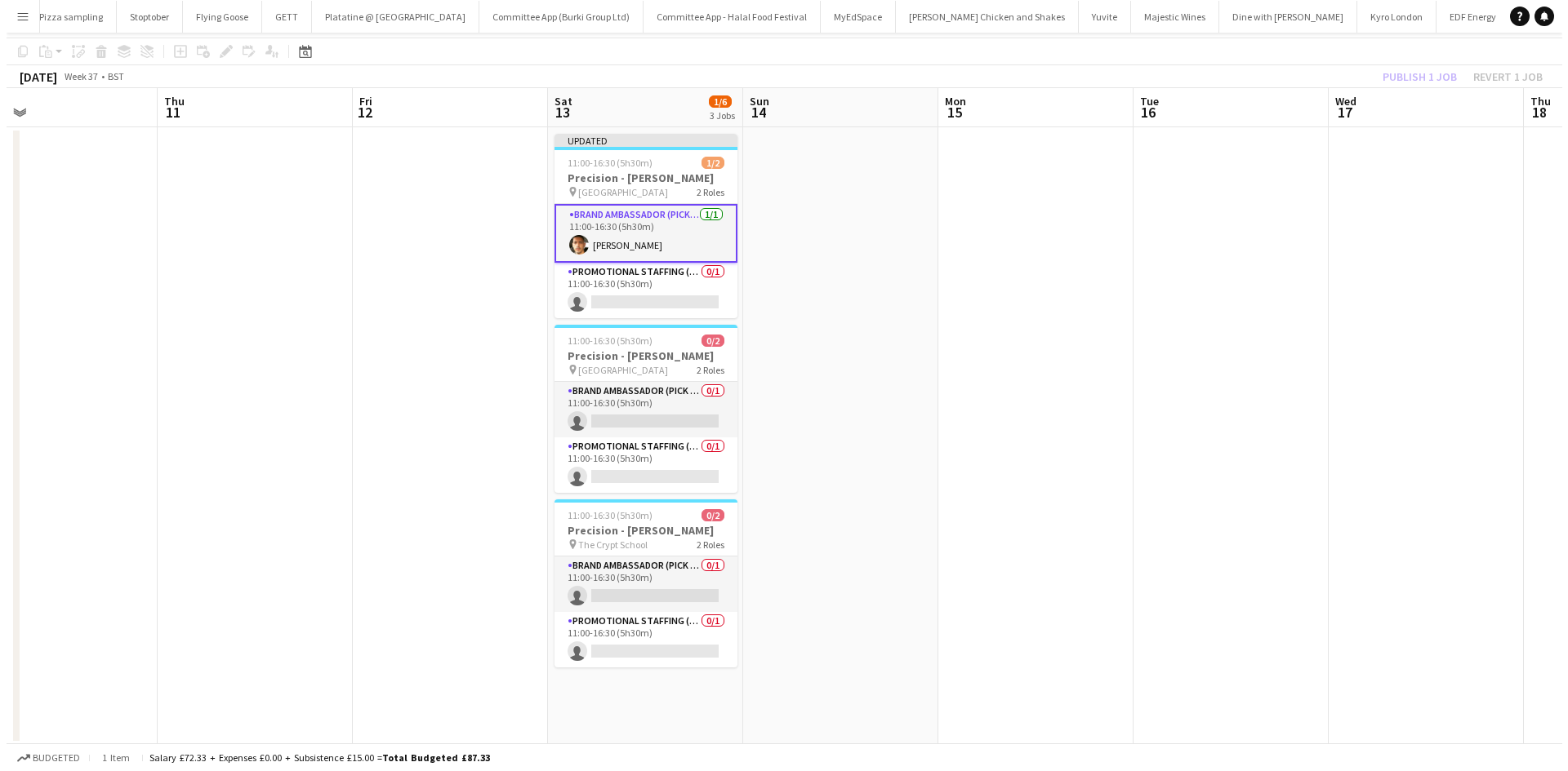
scroll to position [0, 0]
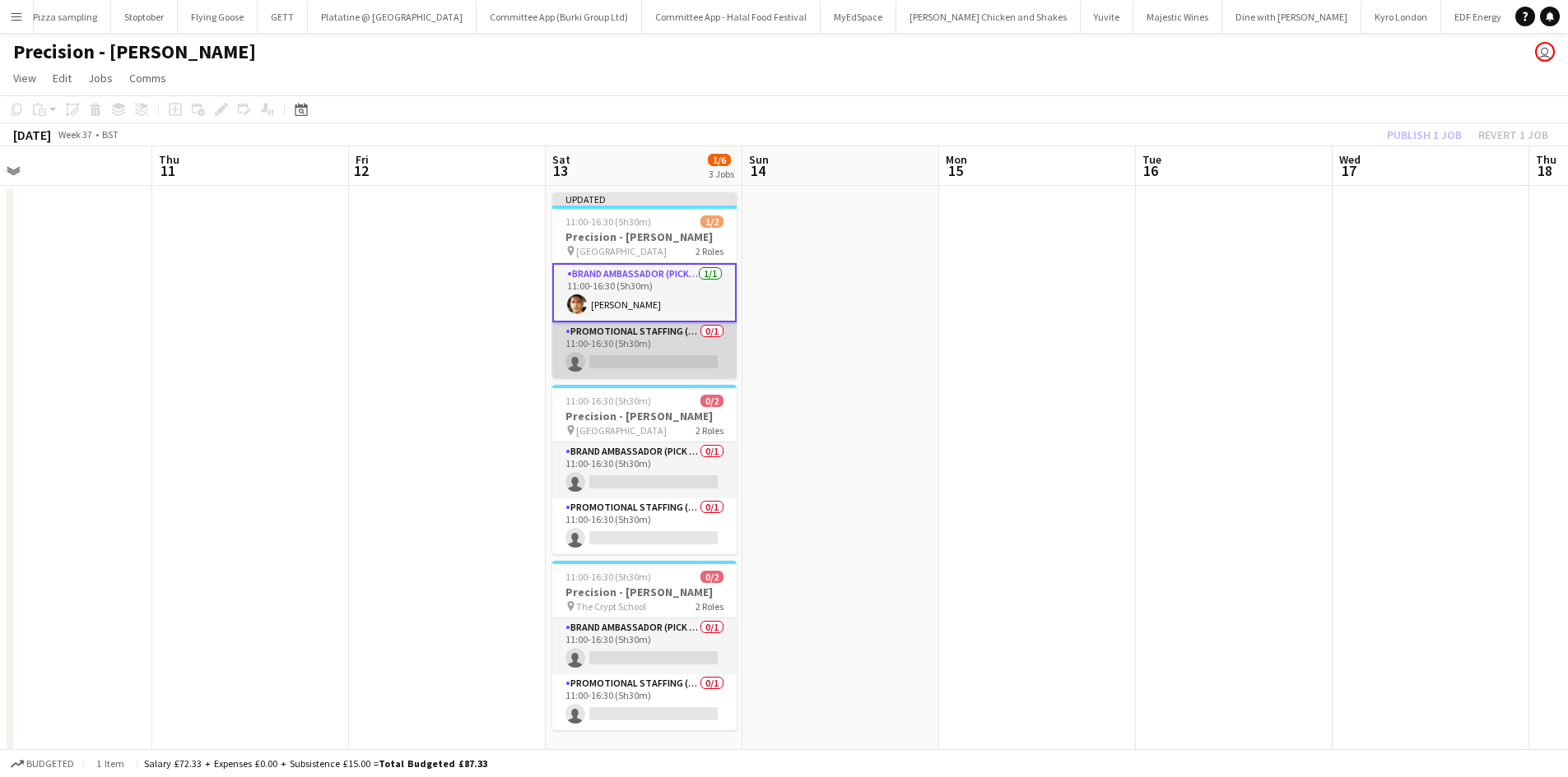
click at [680, 365] on app-card-role "Promotional Staffing (Brand Ambassadors) 0/1 11:00-16:30 (5h30m) single-neutral…" at bounding box center [645, 350] width 184 height 56
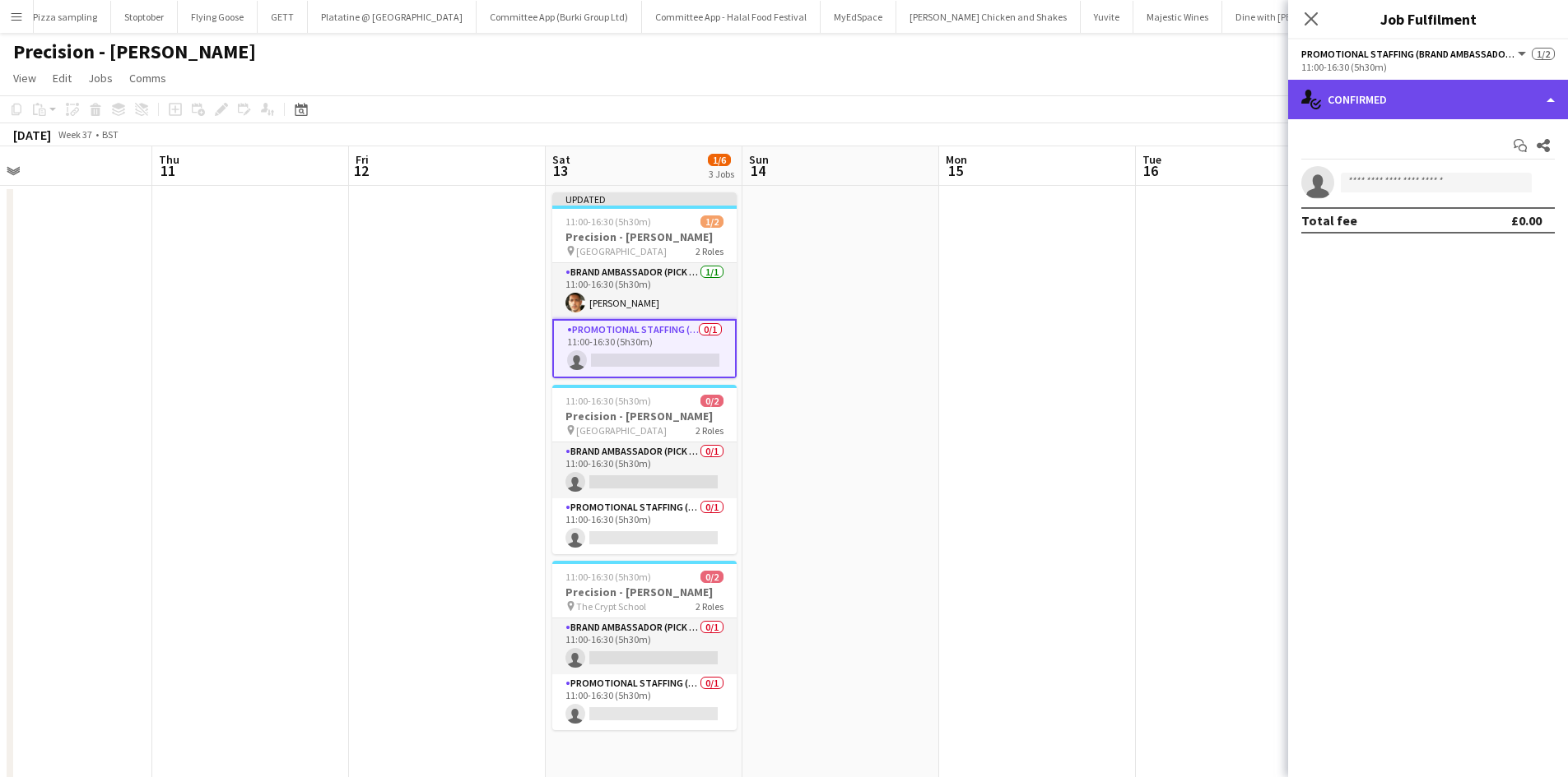
click at [1406, 96] on div "single-neutral-actions-check-2 Confirmed" at bounding box center [1428, 100] width 280 height 39
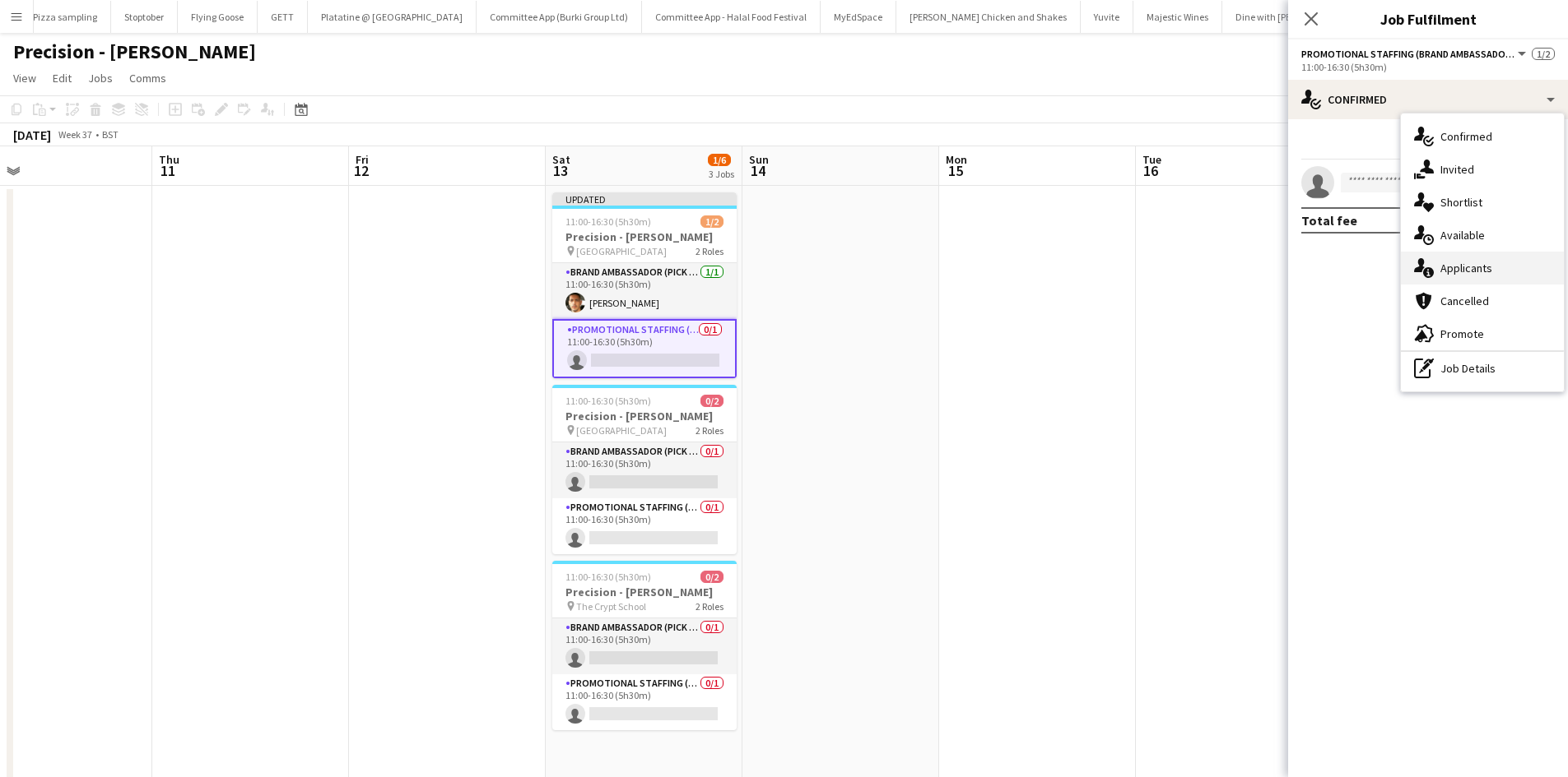
click at [1490, 259] on div "single-neutral-actions-information Applicants" at bounding box center [1482, 268] width 163 height 33
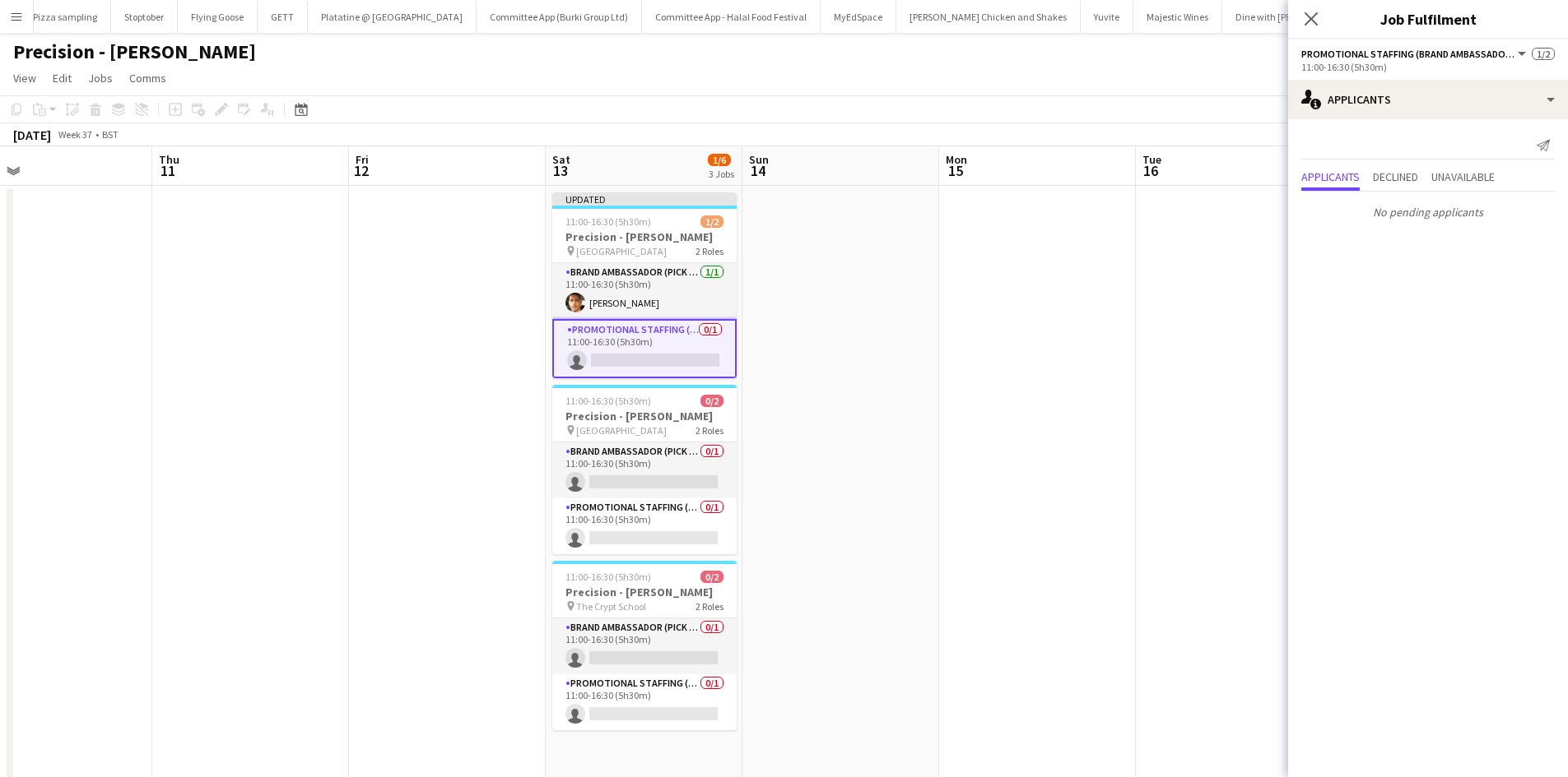
click at [561, 70] on app-page-menu "View Day view expanded Day view collapsed Month view Date picker Jump to today …" at bounding box center [784, 79] width 1568 height 31
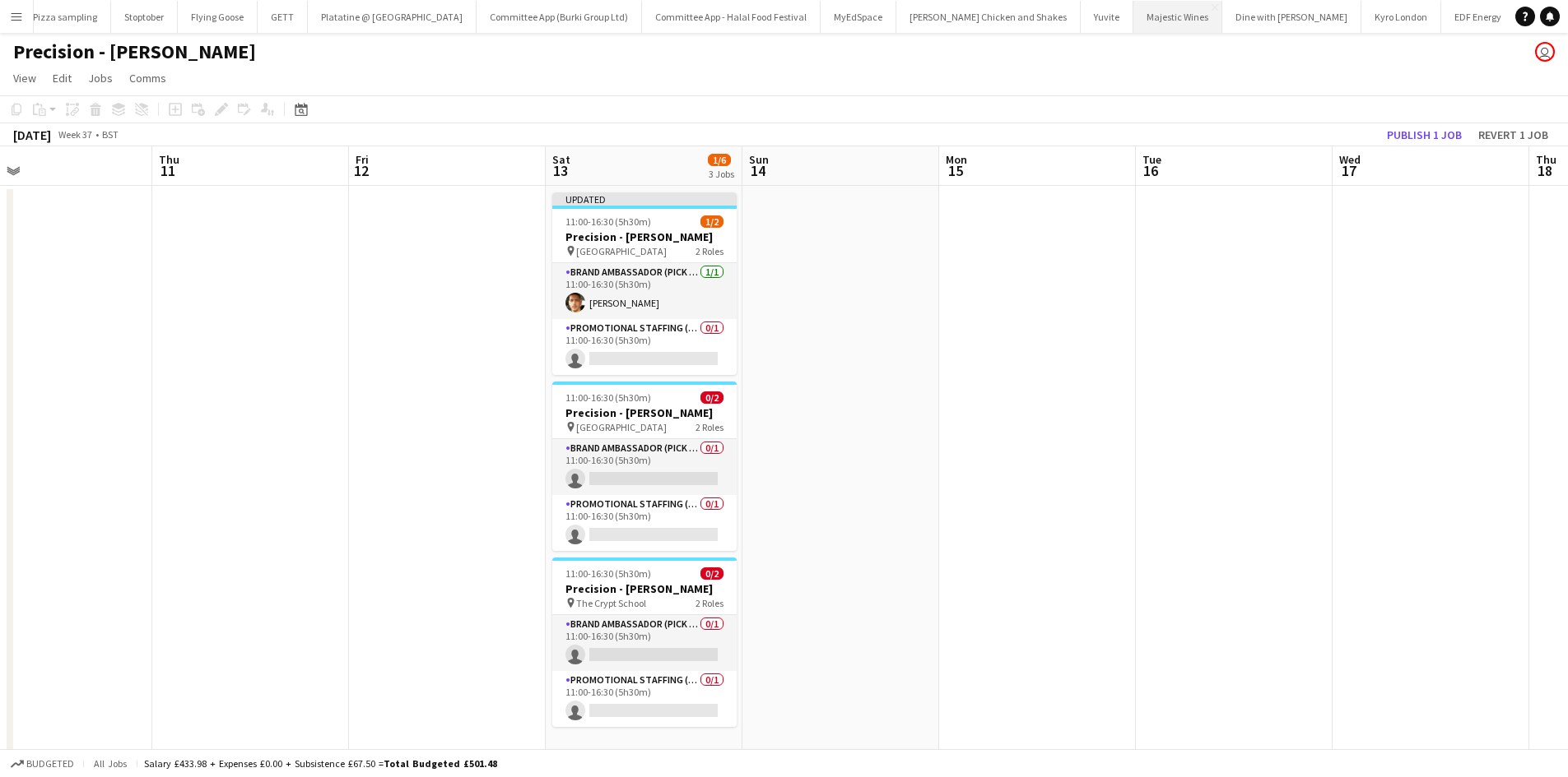
click at [1134, 22] on button "Majestic Wines Close" at bounding box center [1178, 17] width 89 height 32
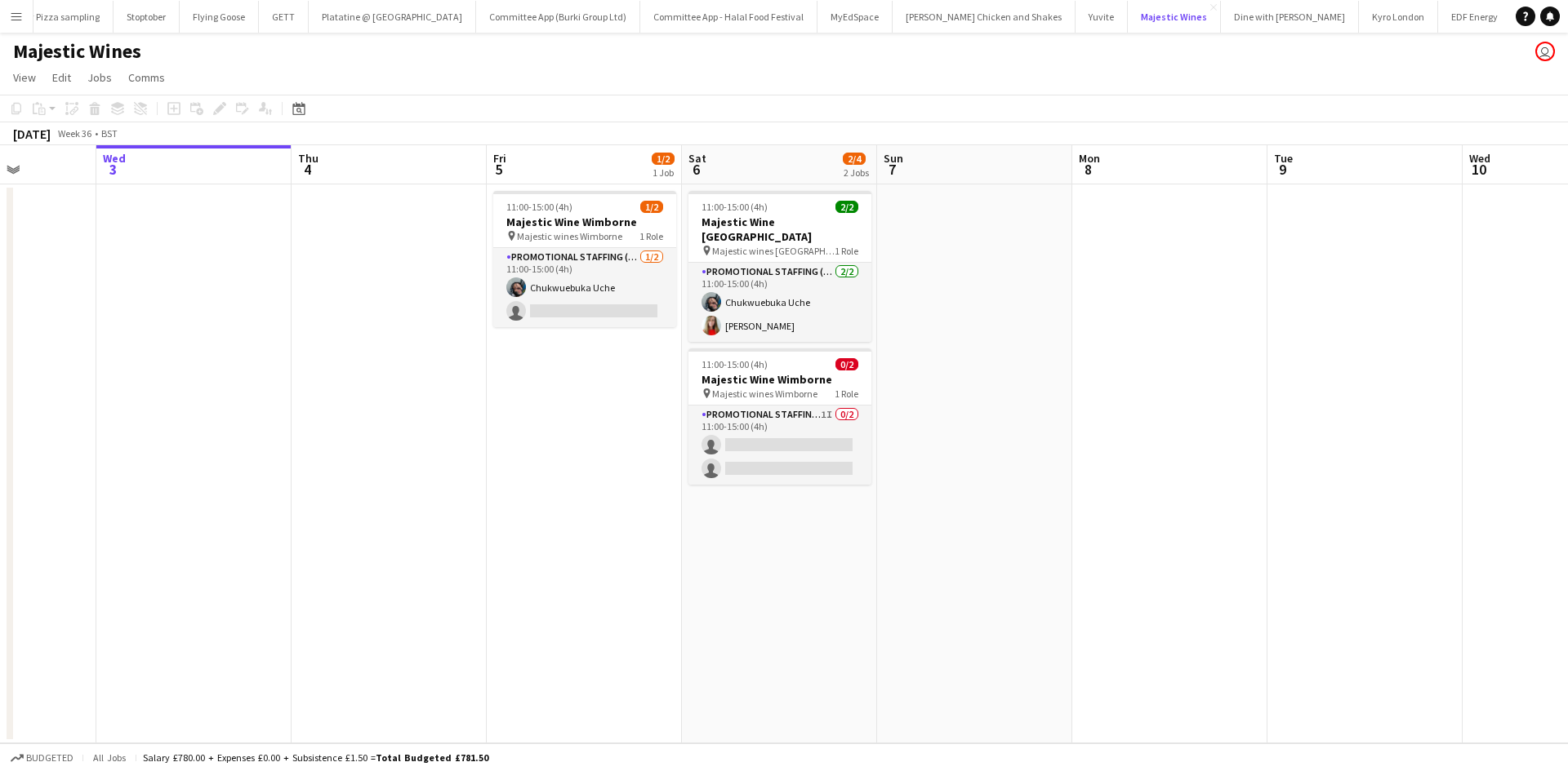
scroll to position [0, 492]
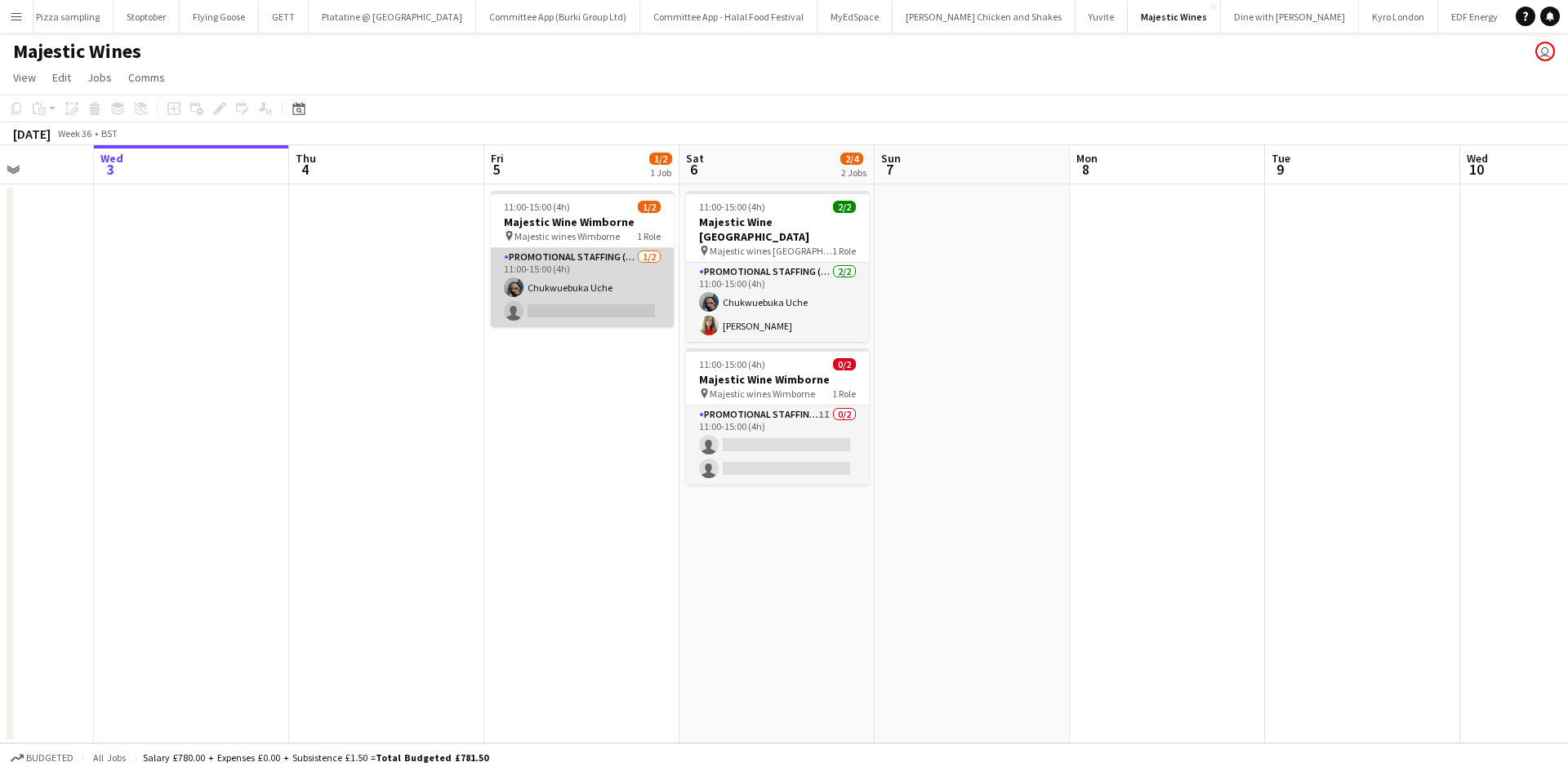
click at [588, 290] on app-card-role "Promotional Staffing (Flyering Staff) 1/2 11:00-15:00 (4h) Chukwuebuka Uche sin…" at bounding box center [582, 287] width 183 height 79
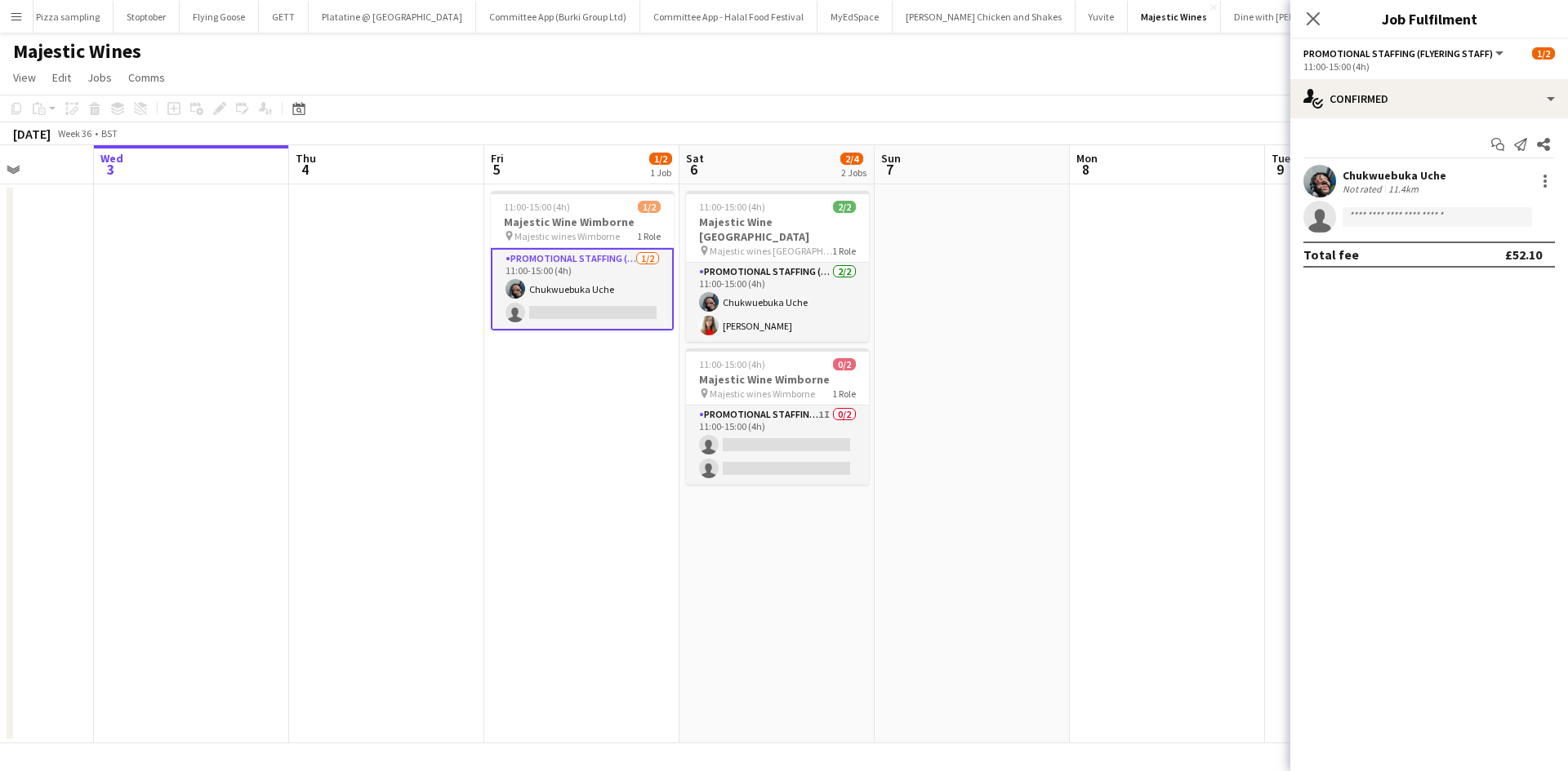
click at [1367, 184] on div "Not rated" at bounding box center [1365, 188] width 43 height 12
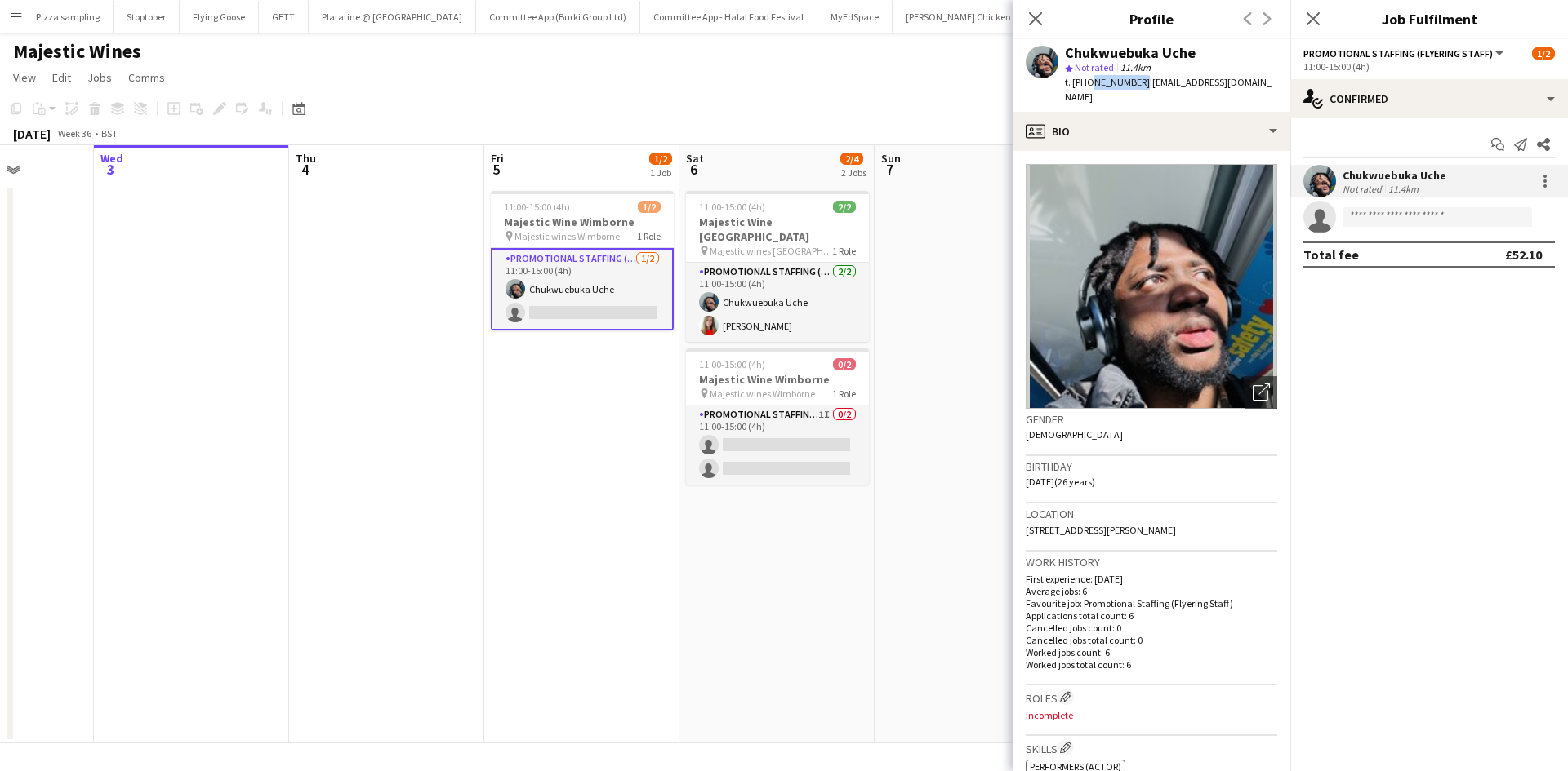
drag, startPoint x: 1089, startPoint y: 82, endPoint x: 1137, endPoint y: 82, distance: 48.0
click at [1137, 82] on span "t. +447393161300" at bounding box center [1107, 81] width 85 height 12
copy span "7393161300"
drag, startPoint x: 1199, startPoint y: 59, endPoint x: 1067, endPoint y: 56, distance: 132.0
click at [1067, 56] on div "Chukwuebuka Uche" at bounding box center [1172, 53] width 213 height 15
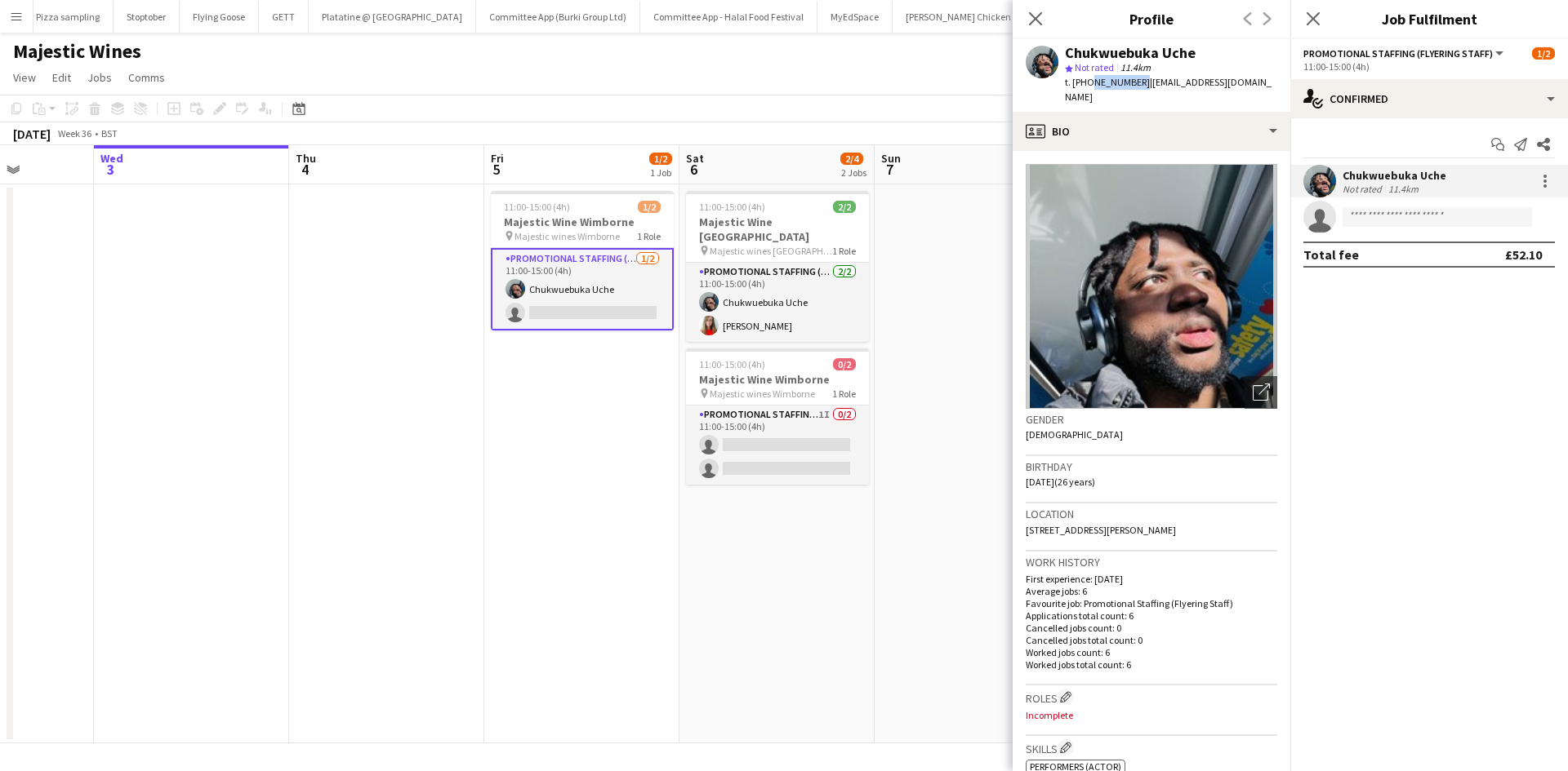
copy div "Chukwuebuka Uche"
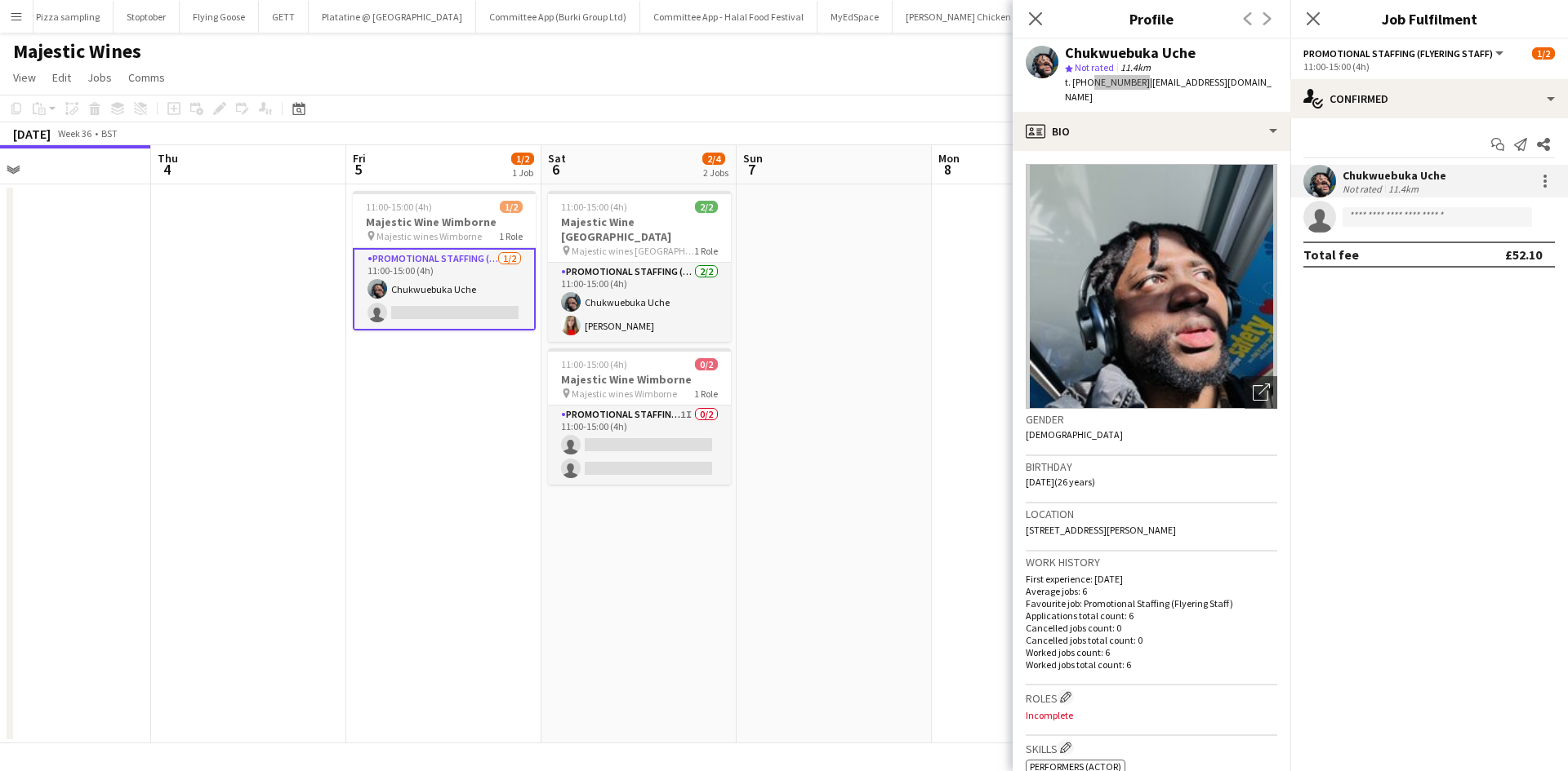
scroll to position [0, 432]
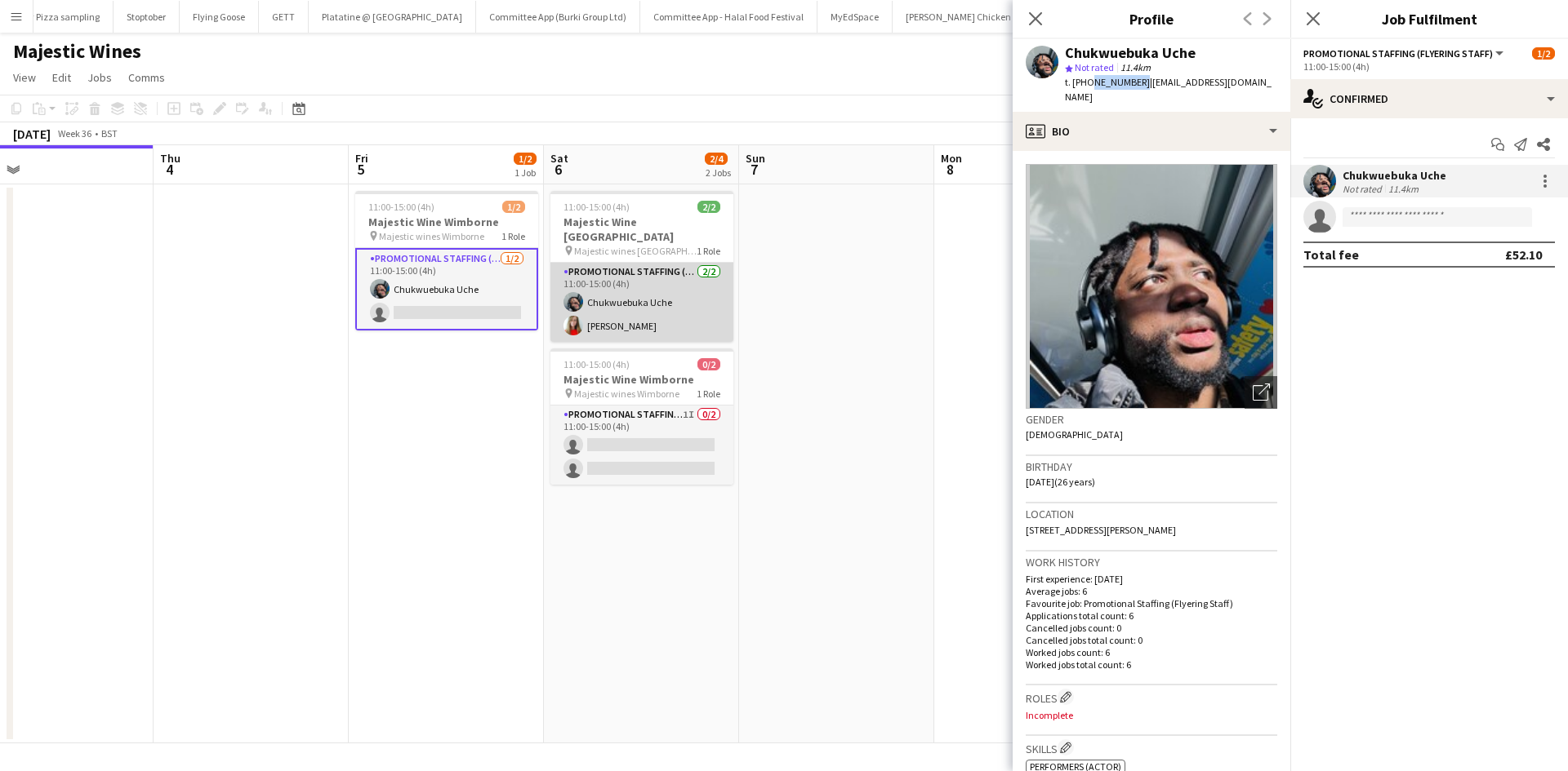
click at [655, 310] on app-card-role "Promotional Staffing (Flyering Staff) 2/2 11:00-15:00 (4h) Chukwuebuka Uche Mar…" at bounding box center [642, 302] width 183 height 79
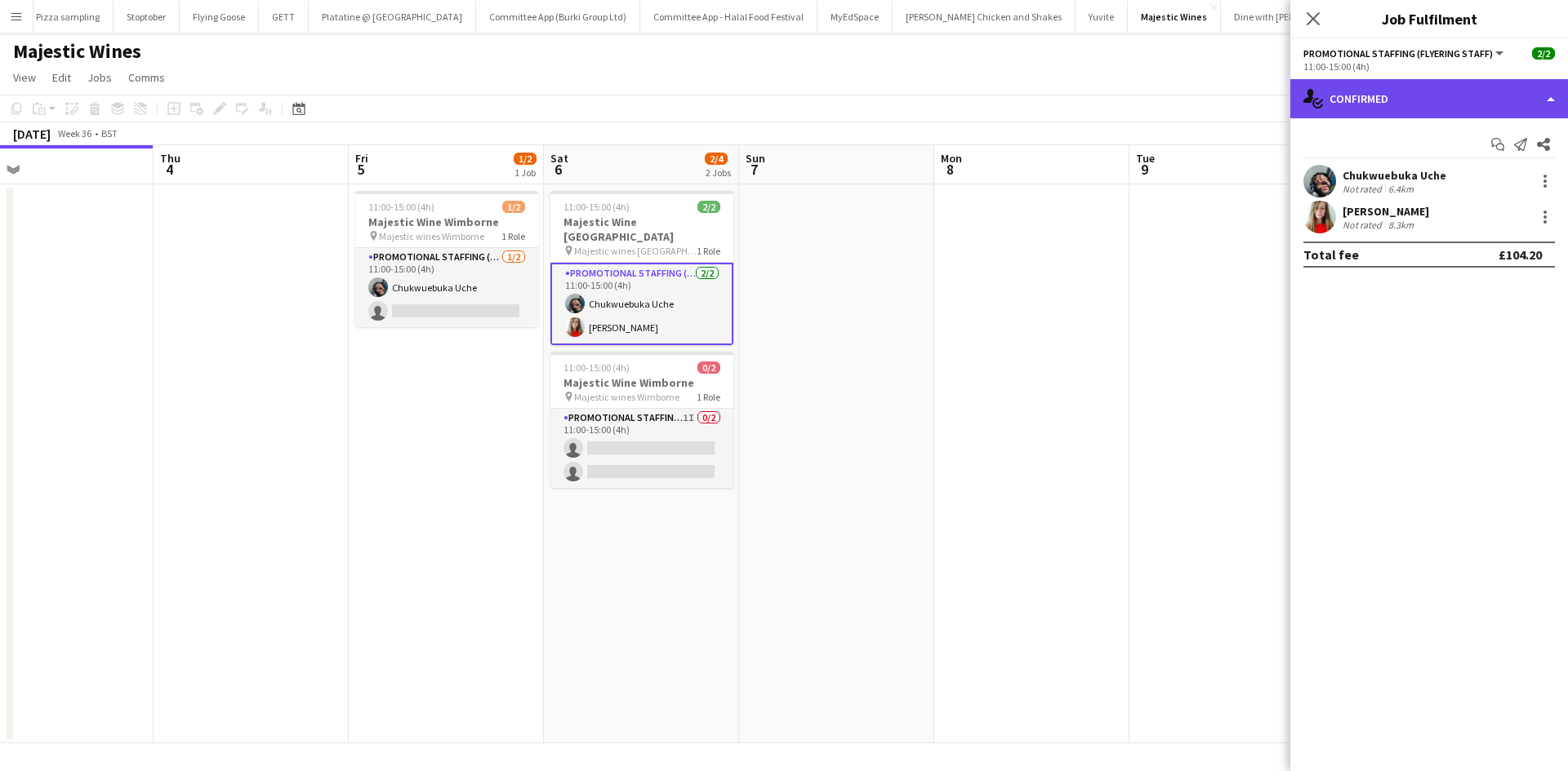
click at [1368, 109] on div "single-neutral-actions-check-2 Confirmed" at bounding box center [1430, 99] width 278 height 39
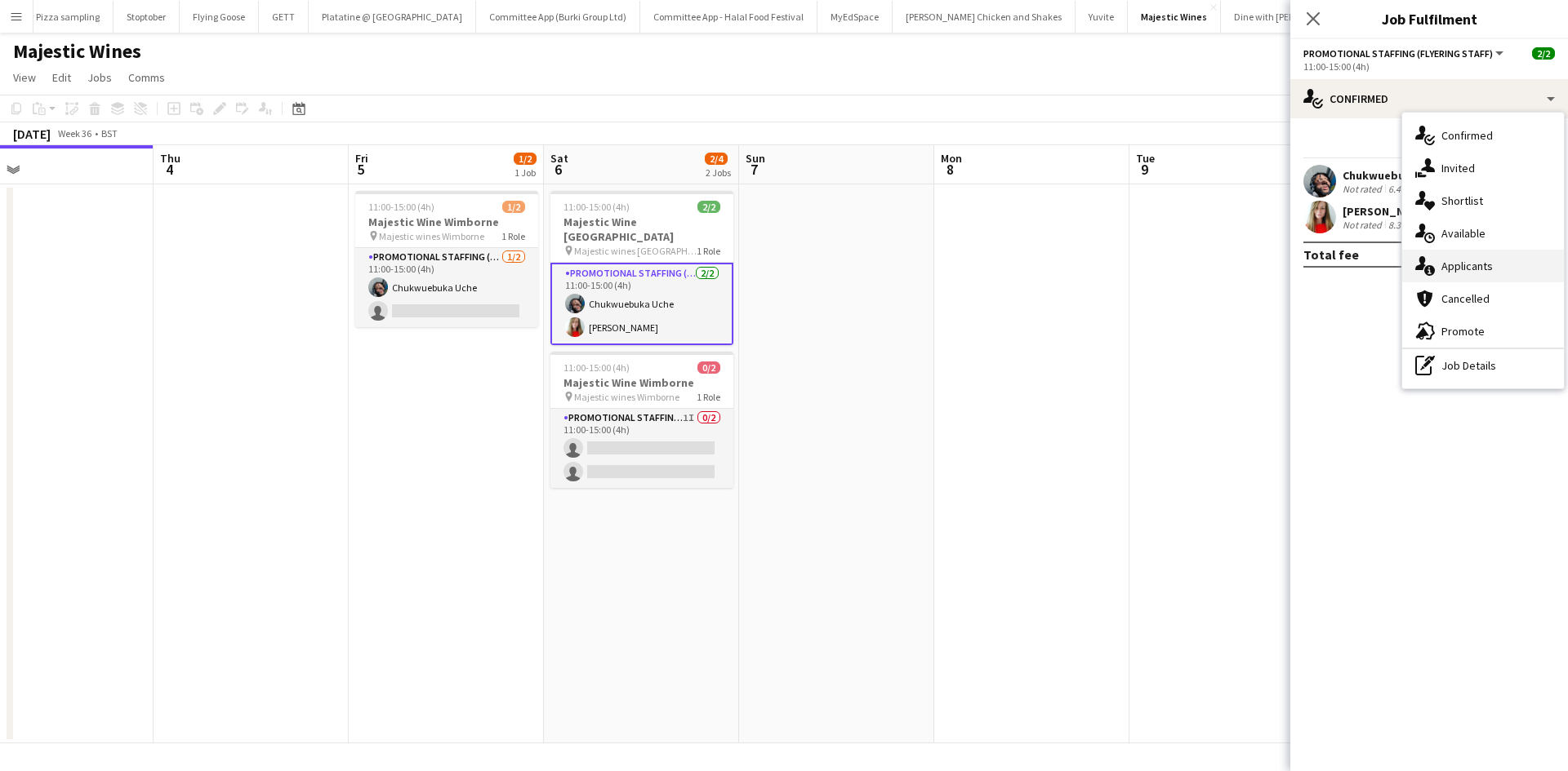
click at [1471, 257] on div "single-neutral-actions-information Applicants" at bounding box center [1482, 266] width 161 height 33
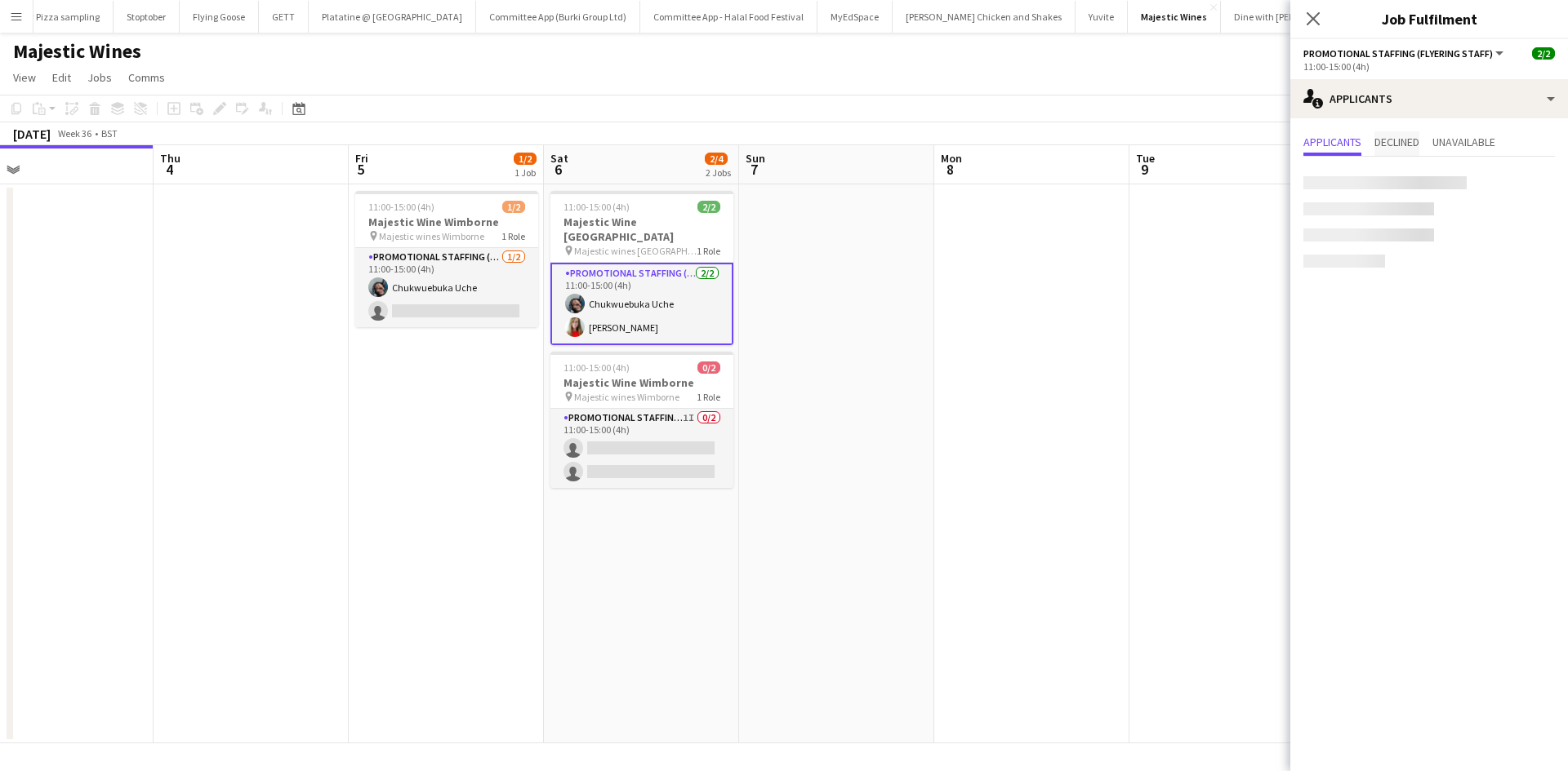
click at [1405, 144] on span "Declined" at bounding box center [1397, 142] width 45 height 11
click at [1470, 147] on span "Unavailable" at bounding box center [1464, 142] width 62 height 11
click at [1365, 142] on div "Applicants Declined Unavailable" at bounding box center [1430, 144] width 252 height 25
click at [1341, 144] on span "Applicants" at bounding box center [1333, 142] width 58 height 11
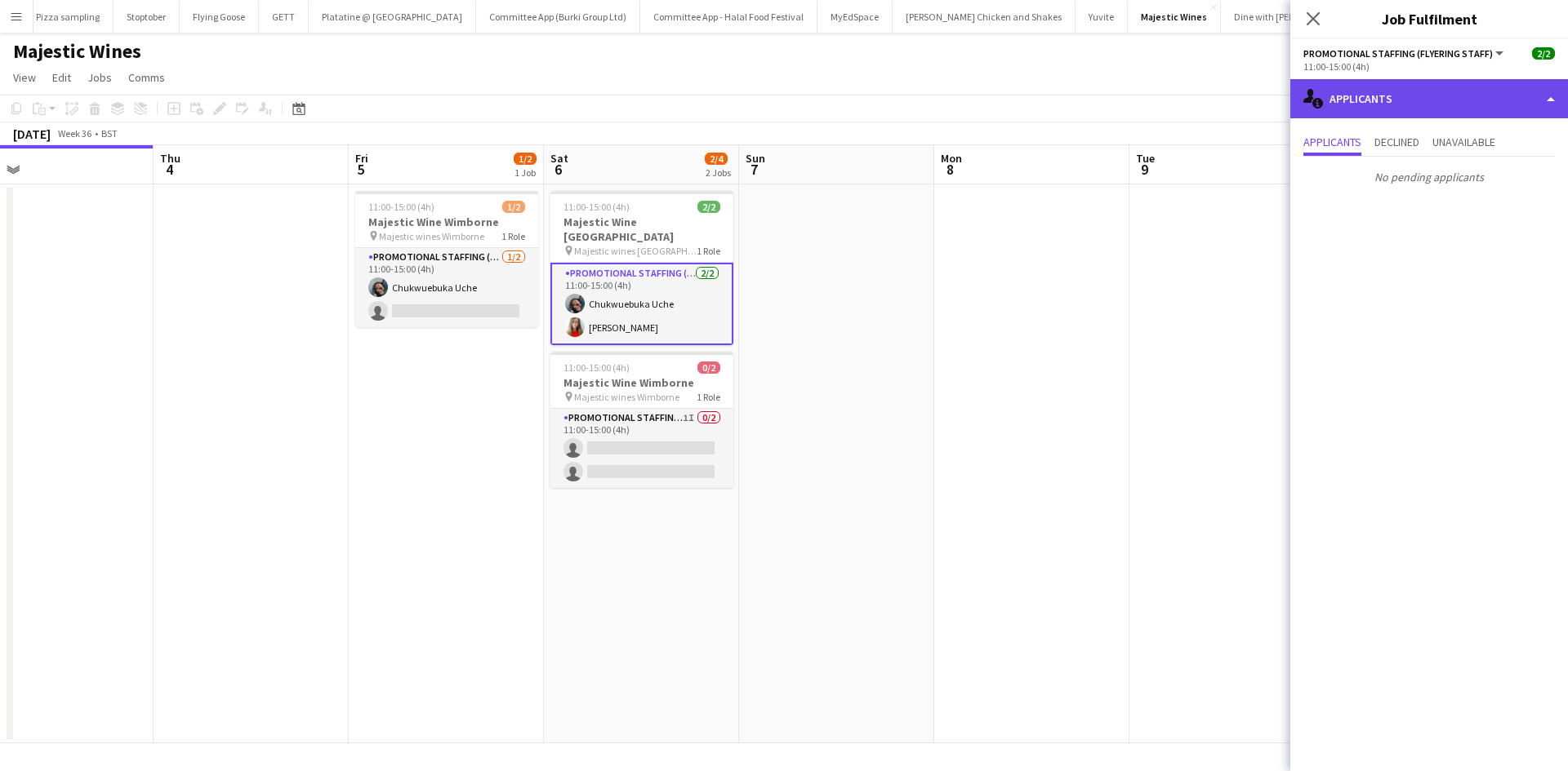
click at [1378, 91] on div "single-neutral-actions-information Applicants" at bounding box center [1430, 99] width 278 height 39
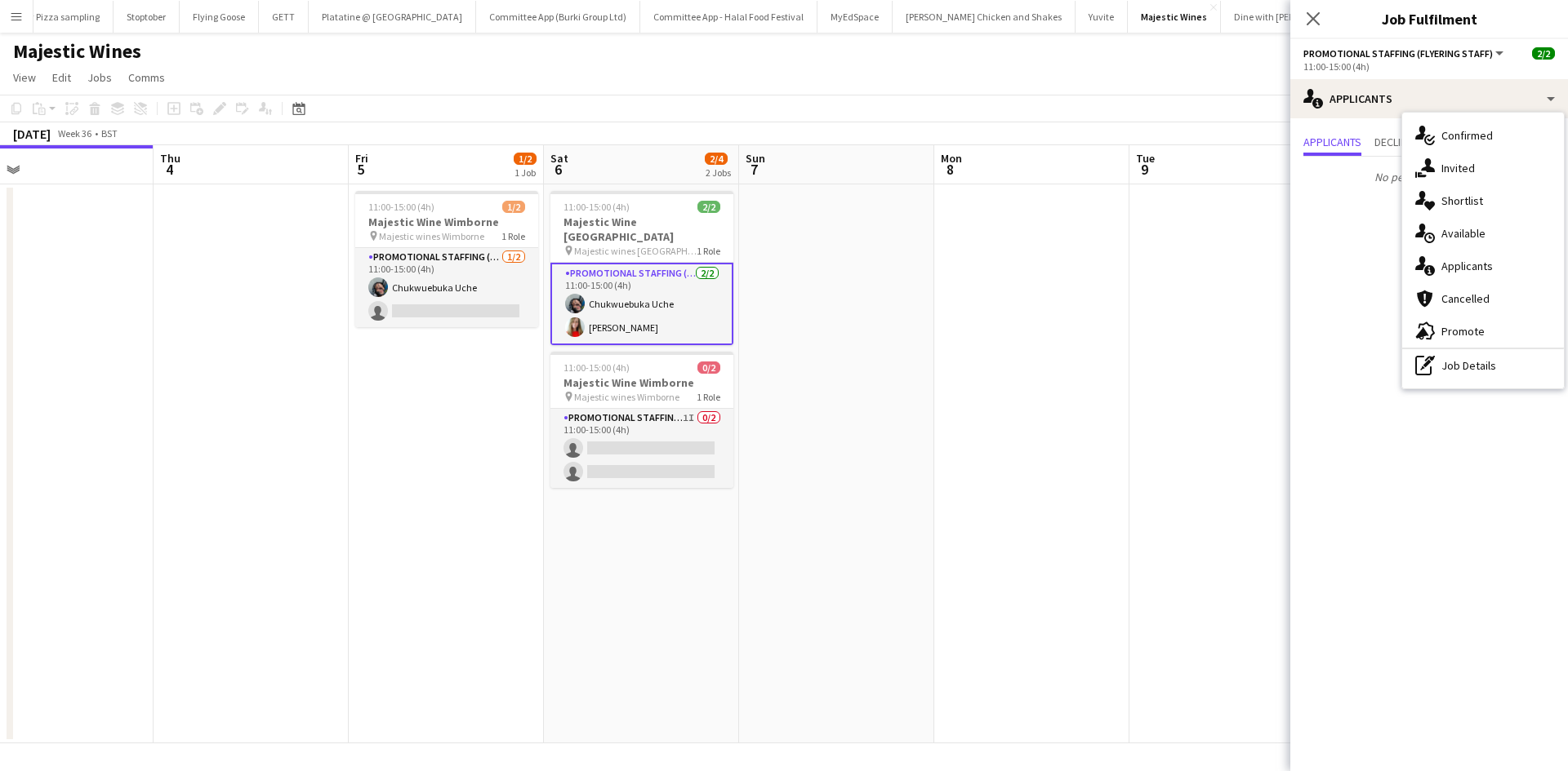
click at [1291, 289] on mat-expansion-panel "users2 Applicants Applicants Declined Unavailable No pending applicants" at bounding box center [1430, 445] width 278 height 654
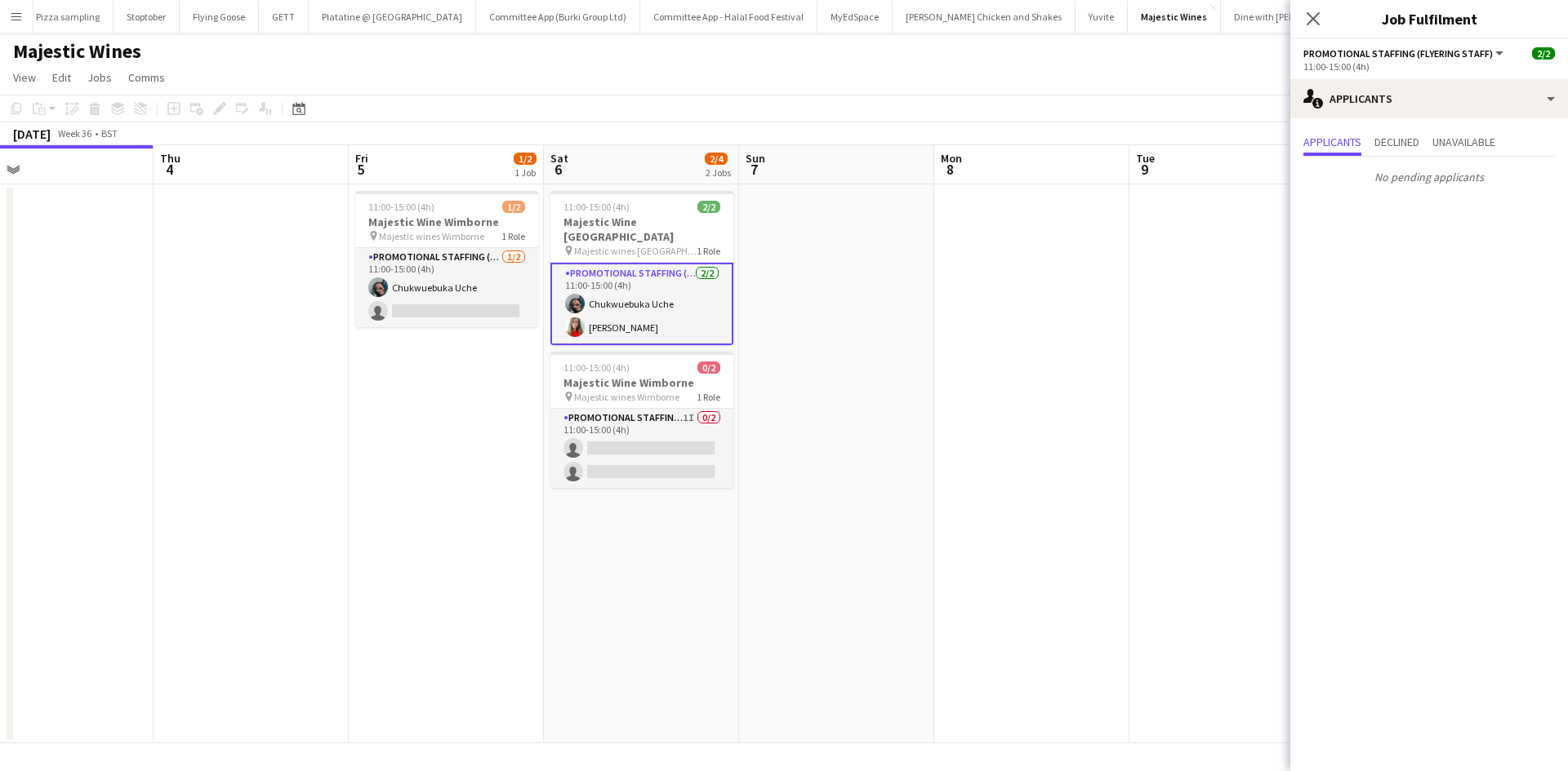
click at [10, 16] on app-icon "Menu" at bounding box center [17, 17] width 13 height 13
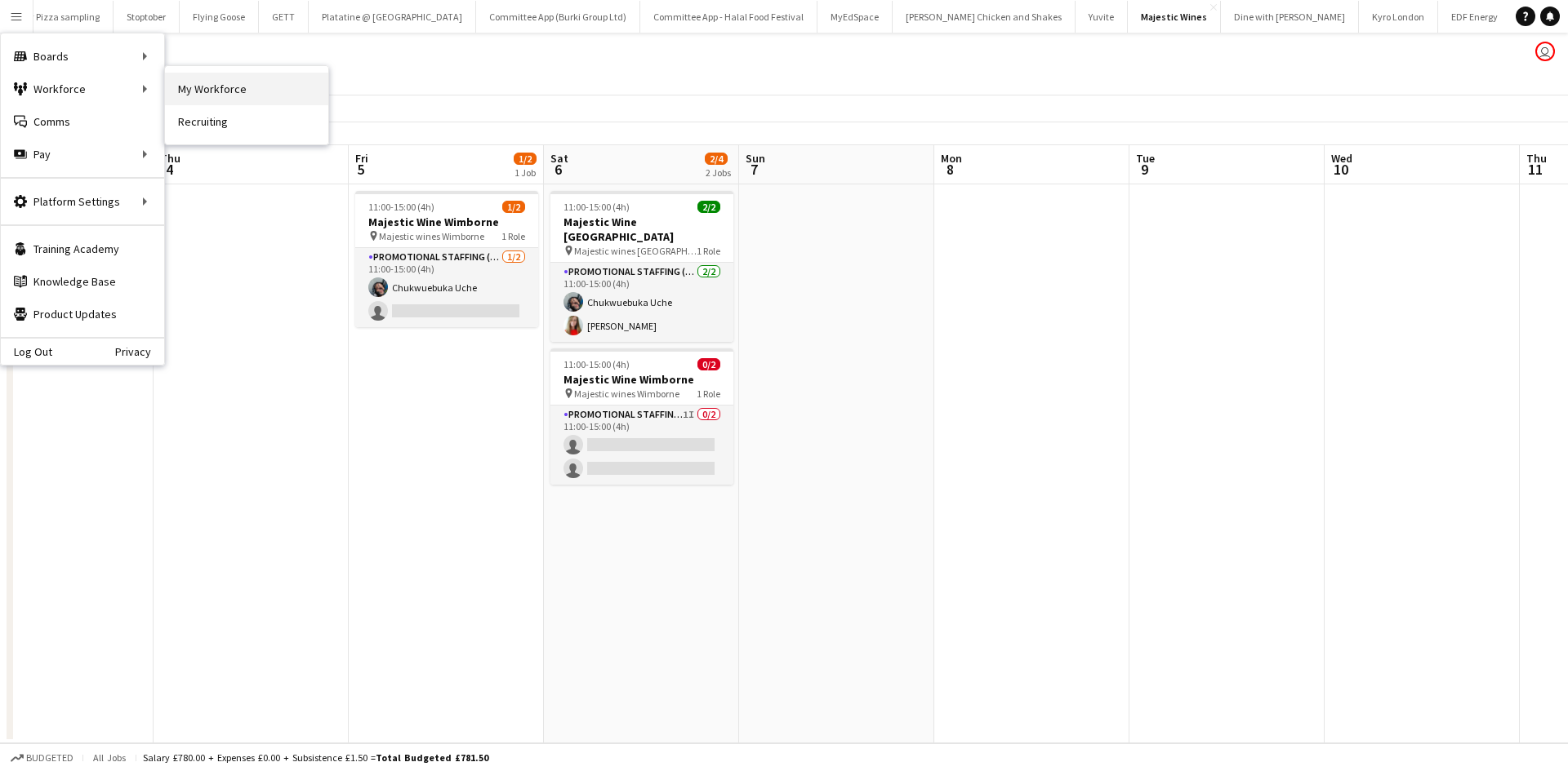
click at [206, 82] on link "My Workforce" at bounding box center [246, 89] width 163 height 33
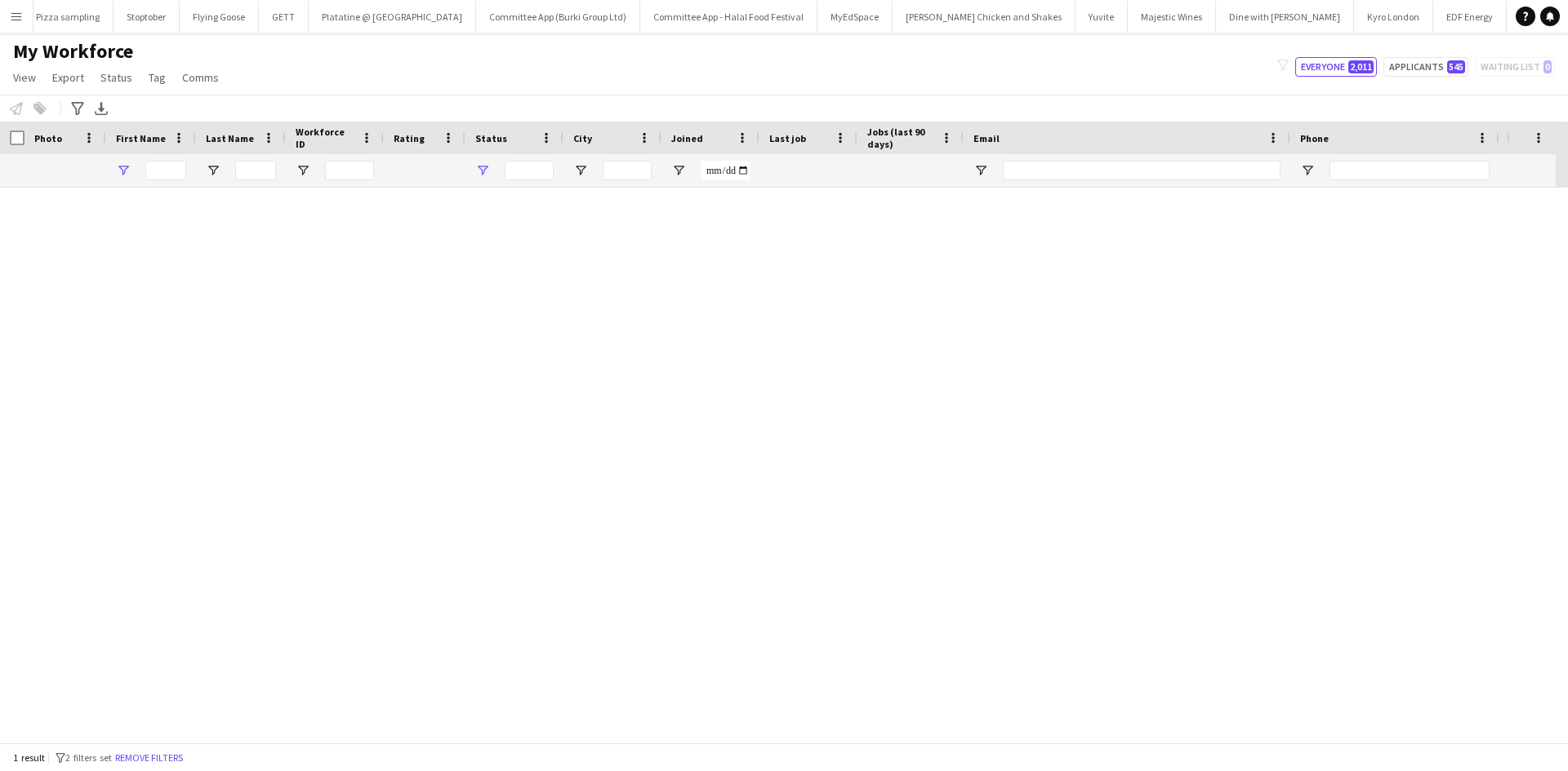
type input "*****"
type input "******"
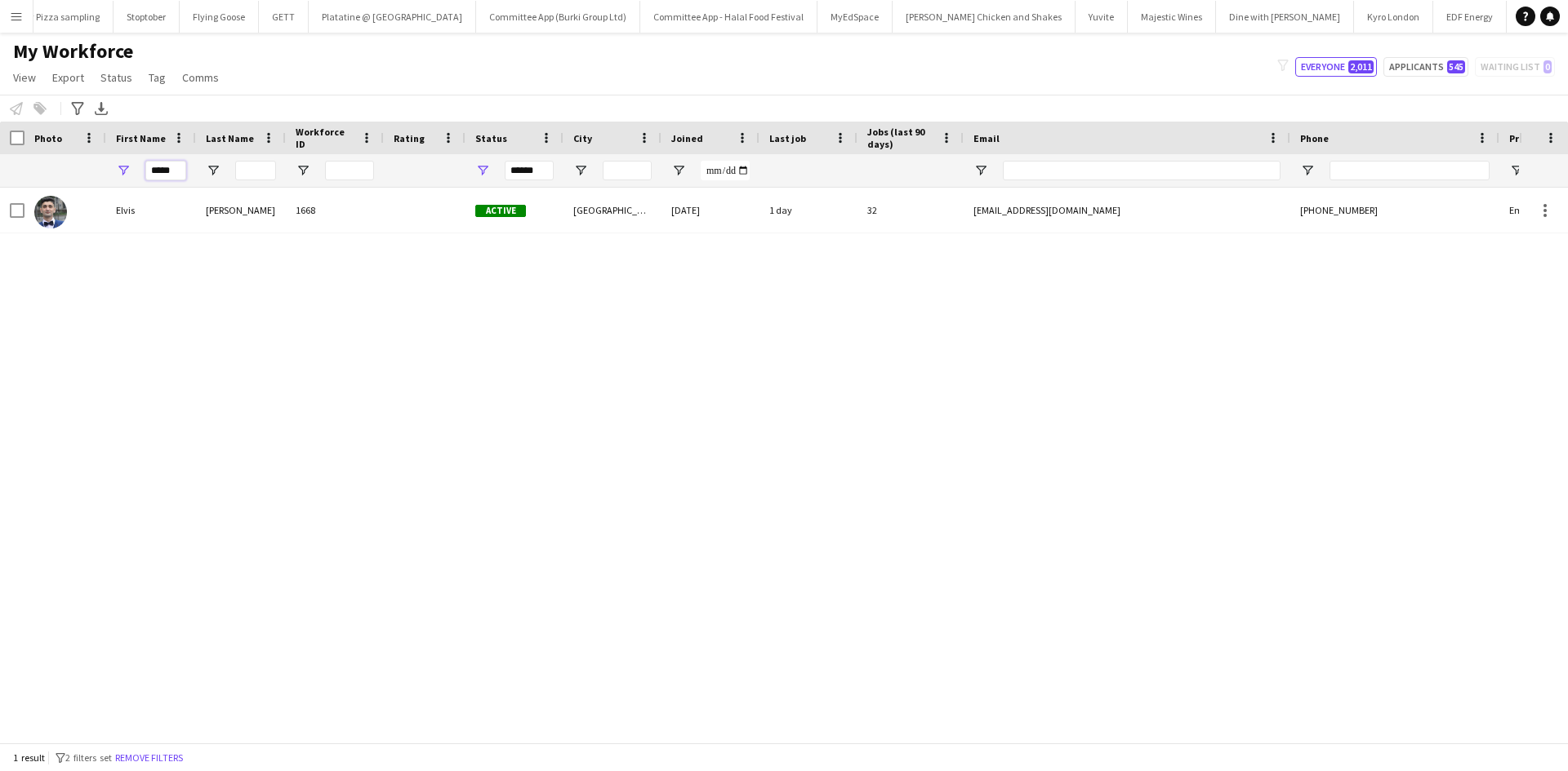
click at [162, 170] on input "*****" at bounding box center [166, 171] width 41 height 20
drag, startPoint x: 171, startPoint y: 171, endPoint x: 7, endPoint y: 176, distance: 164.1
click at [7, 176] on div "***** ******" at bounding box center [885, 170] width 1770 height 33
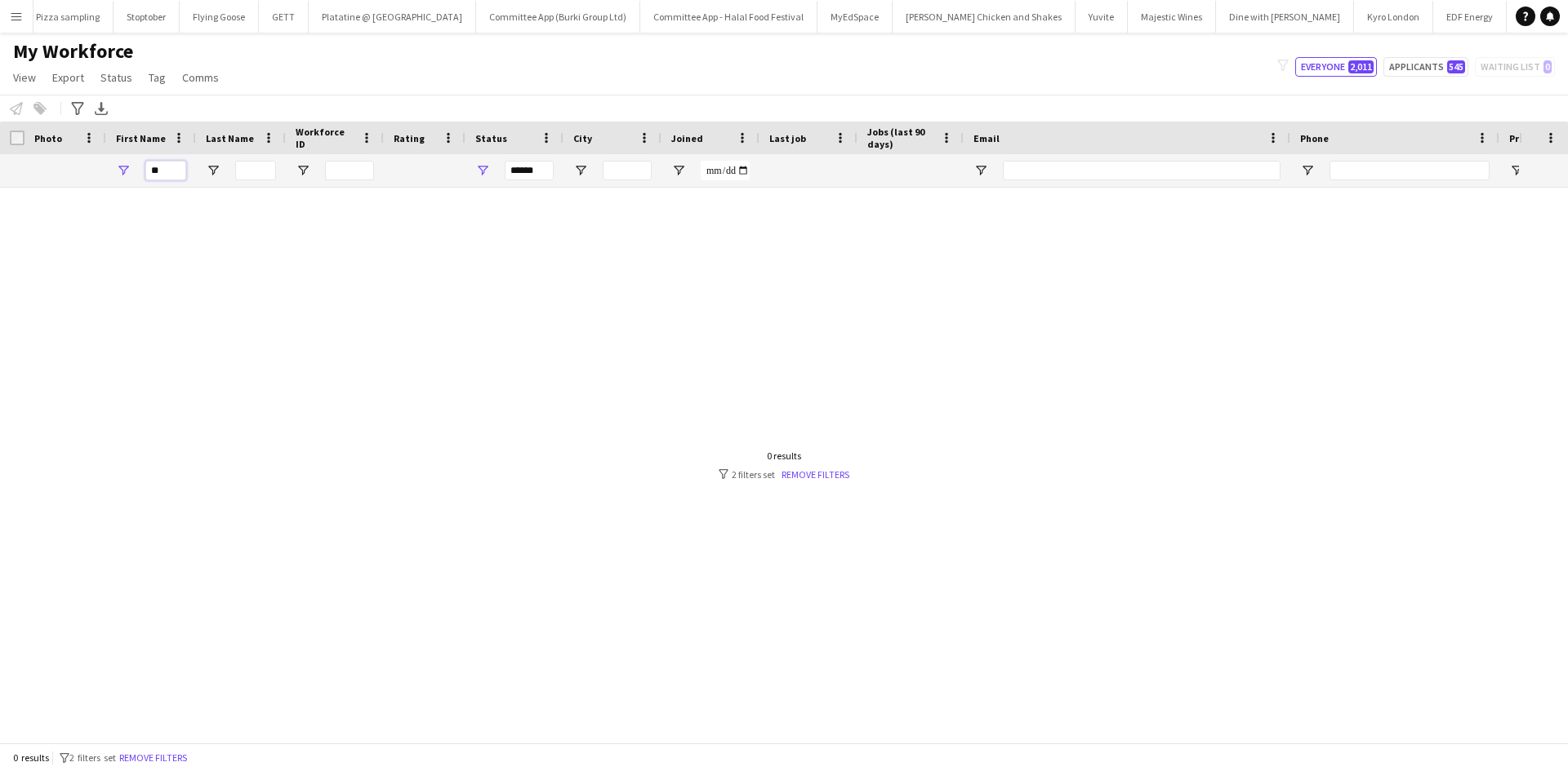
type input "*"
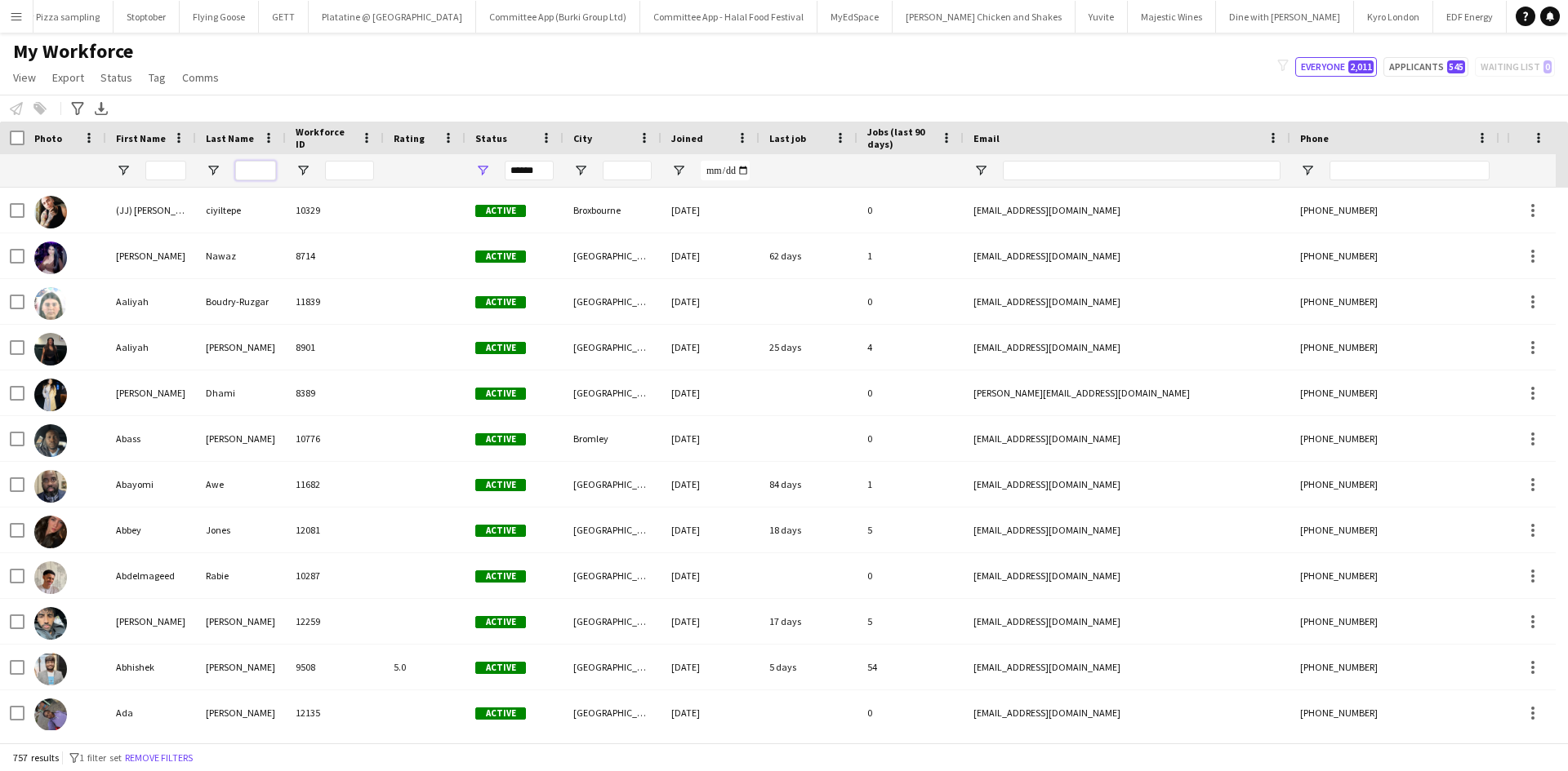
click at [243, 168] on input "Last Name Filter Input" at bounding box center [256, 171] width 41 height 20
drag, startPoint x: 541, startPoint y: 173, endPoint x: 423, endPoint y: 177, distance: 118.1
click at [423, 177] on div "******" at bounding box center [885, 170] width 1770 height 33
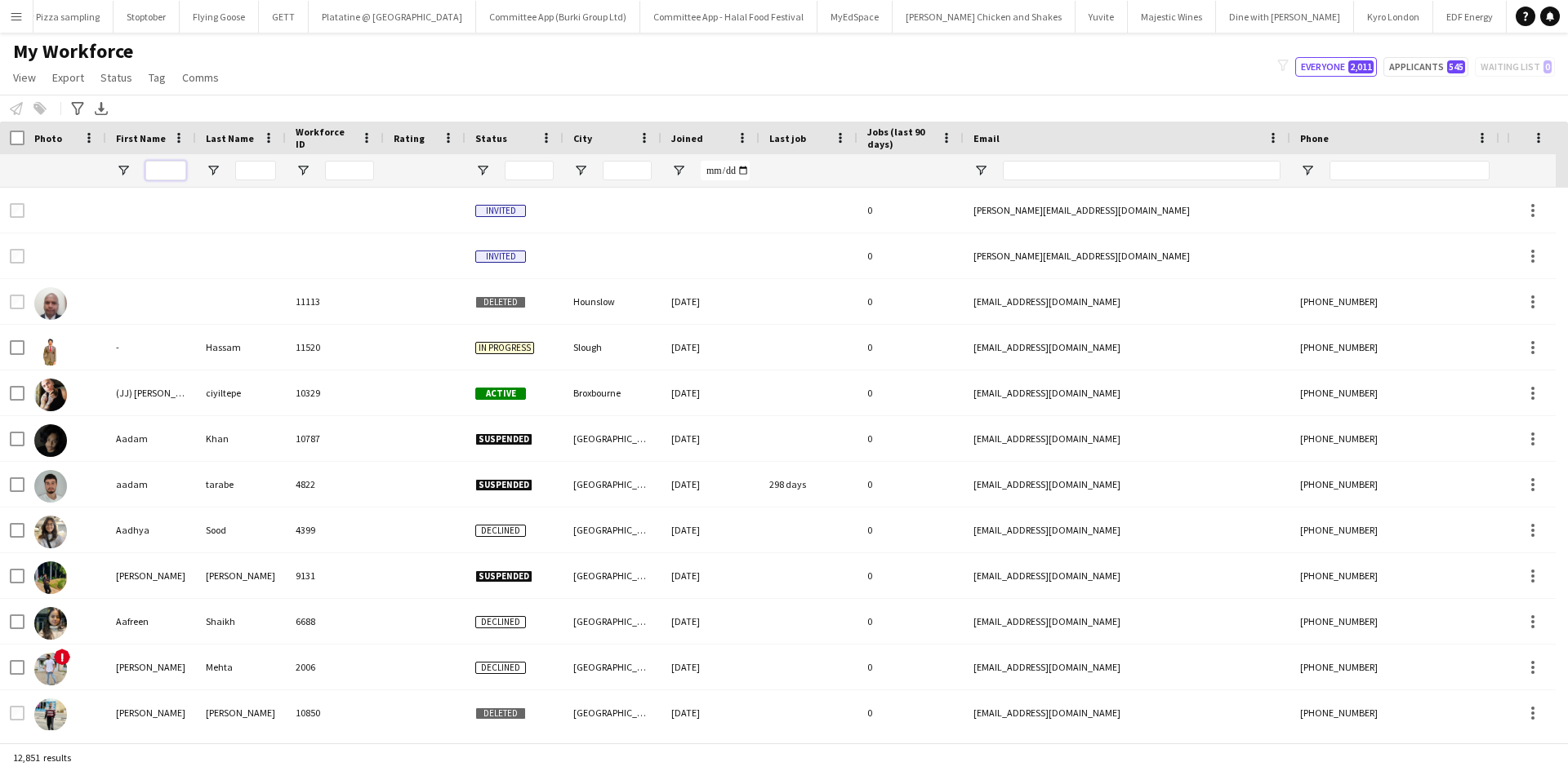
click at [177, 172] on input "First Name Filter Input" at bounding box center [166, 171] width 41 height 20
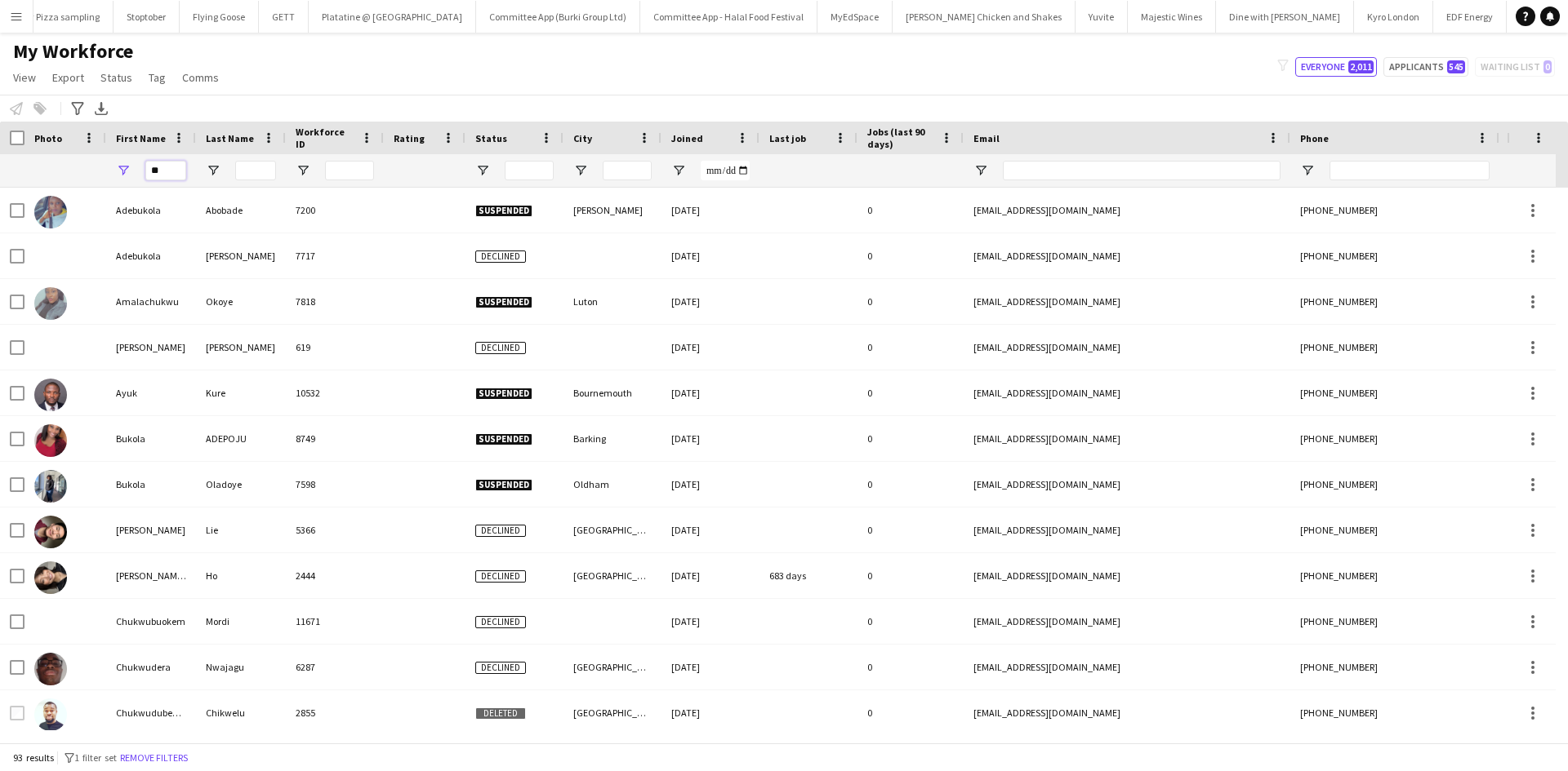
type input "**"
click at [179, 174] on input "**" at bounding box center [166, 171] width 41 height 20
type input "*"
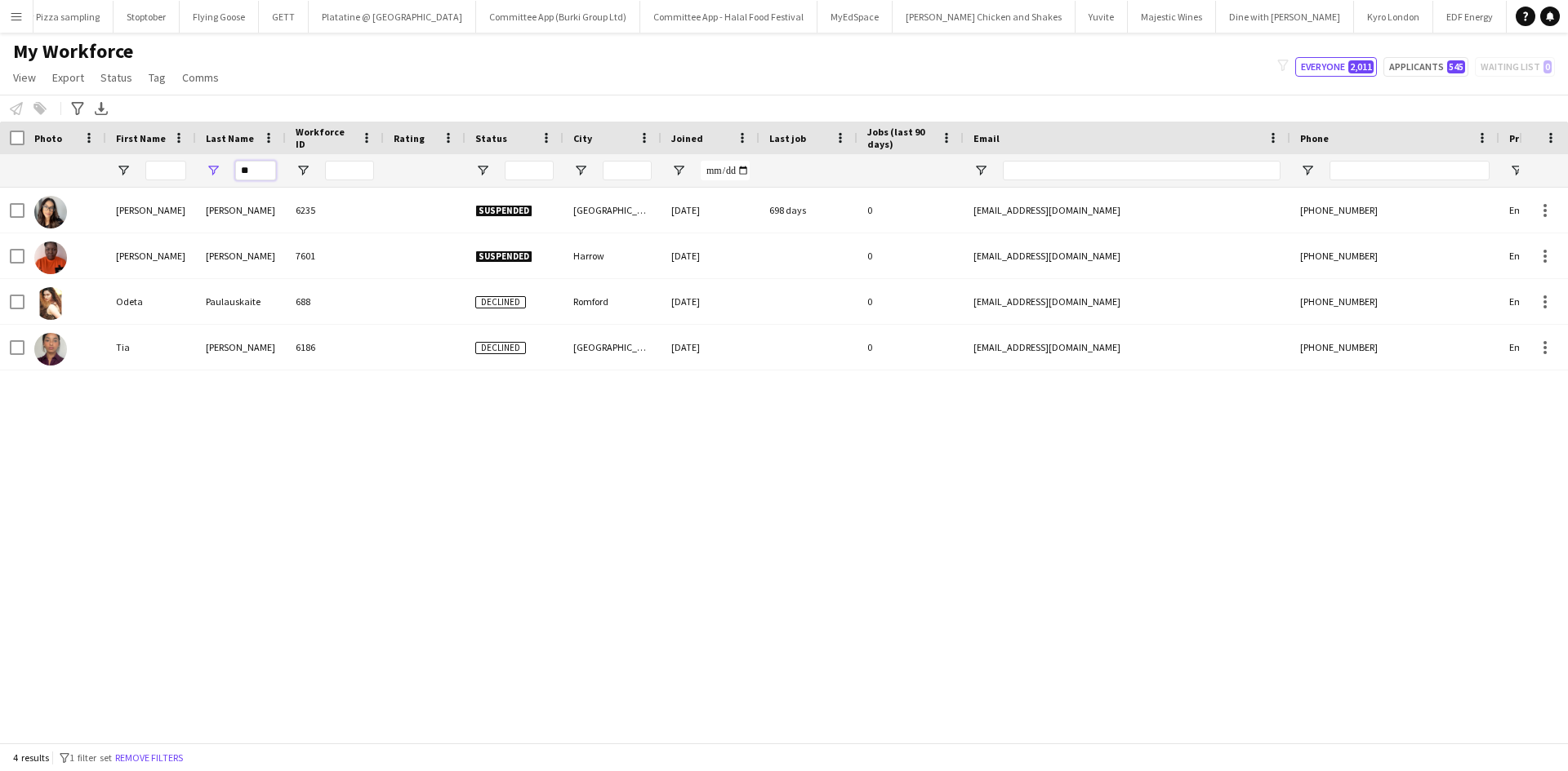
type input "*"
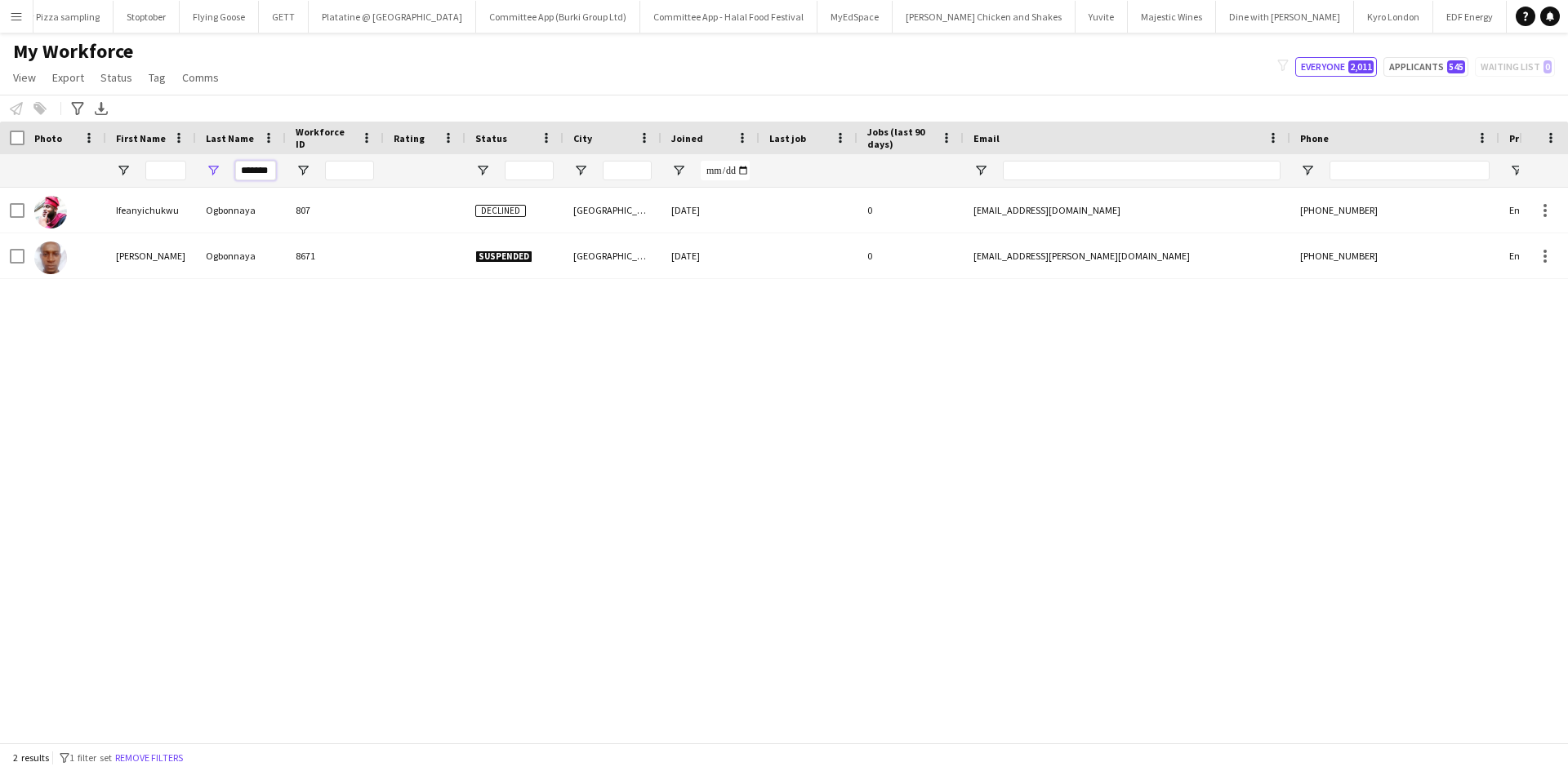
scroll to position [0, 4]
type input "*******"
click at [1128, 15] on button "Majestic Wines Close" at bounding box center [1172, 17] width 89 height 32
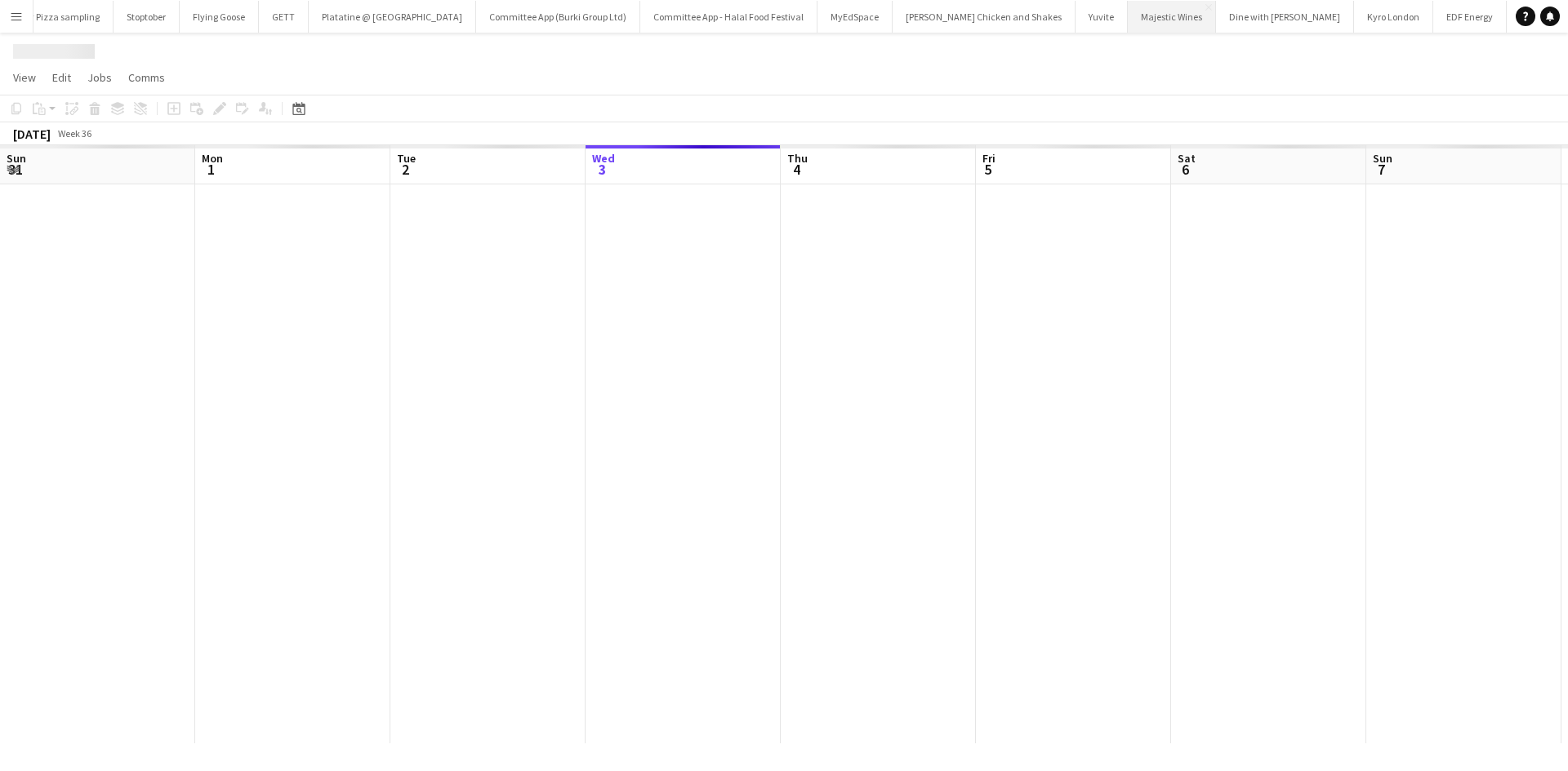
scroll to position [0, 391]
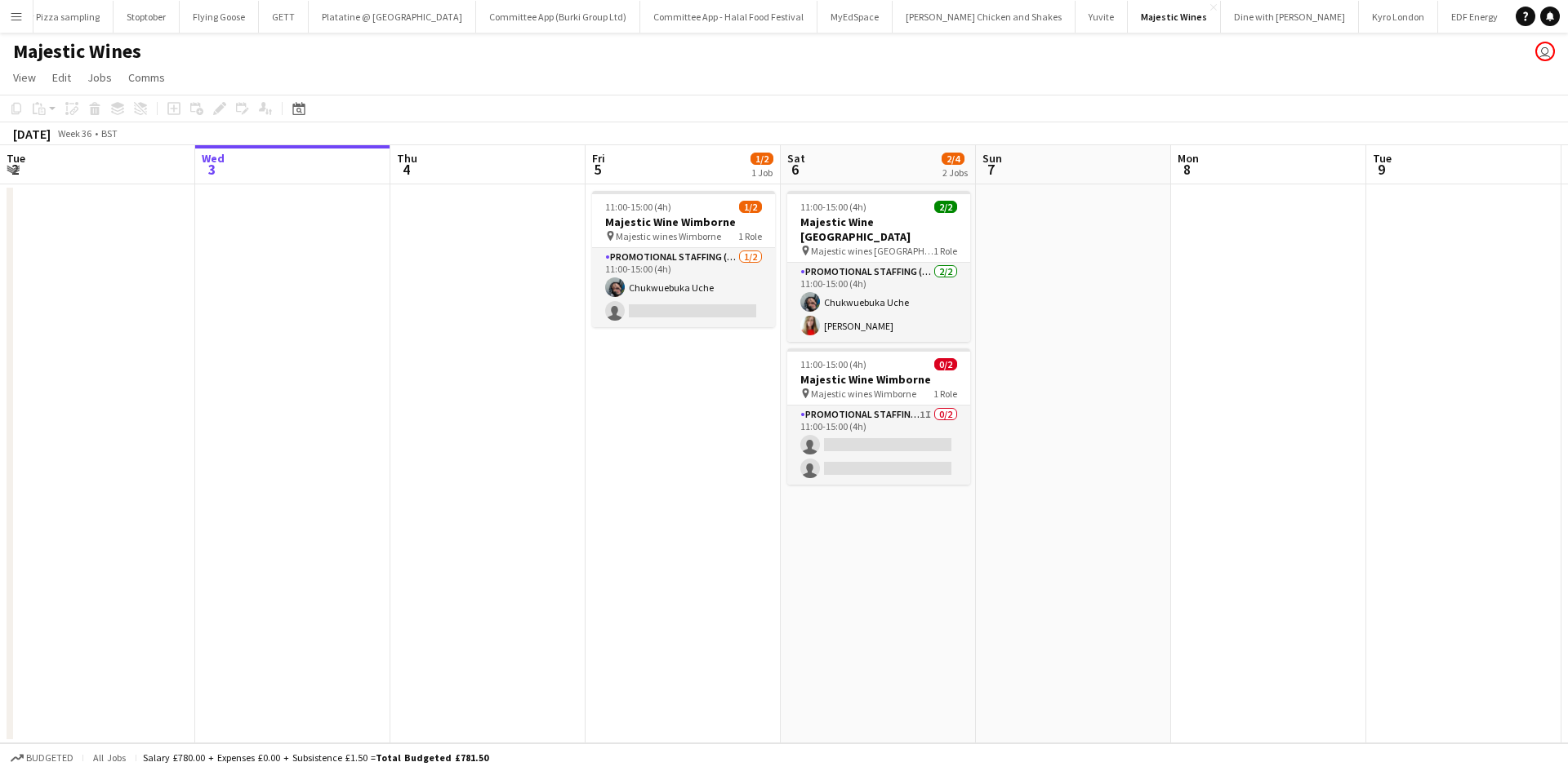
click at [21, 20] on app-icon "Menu" at bounding box center [17, 17] width 13 height 13
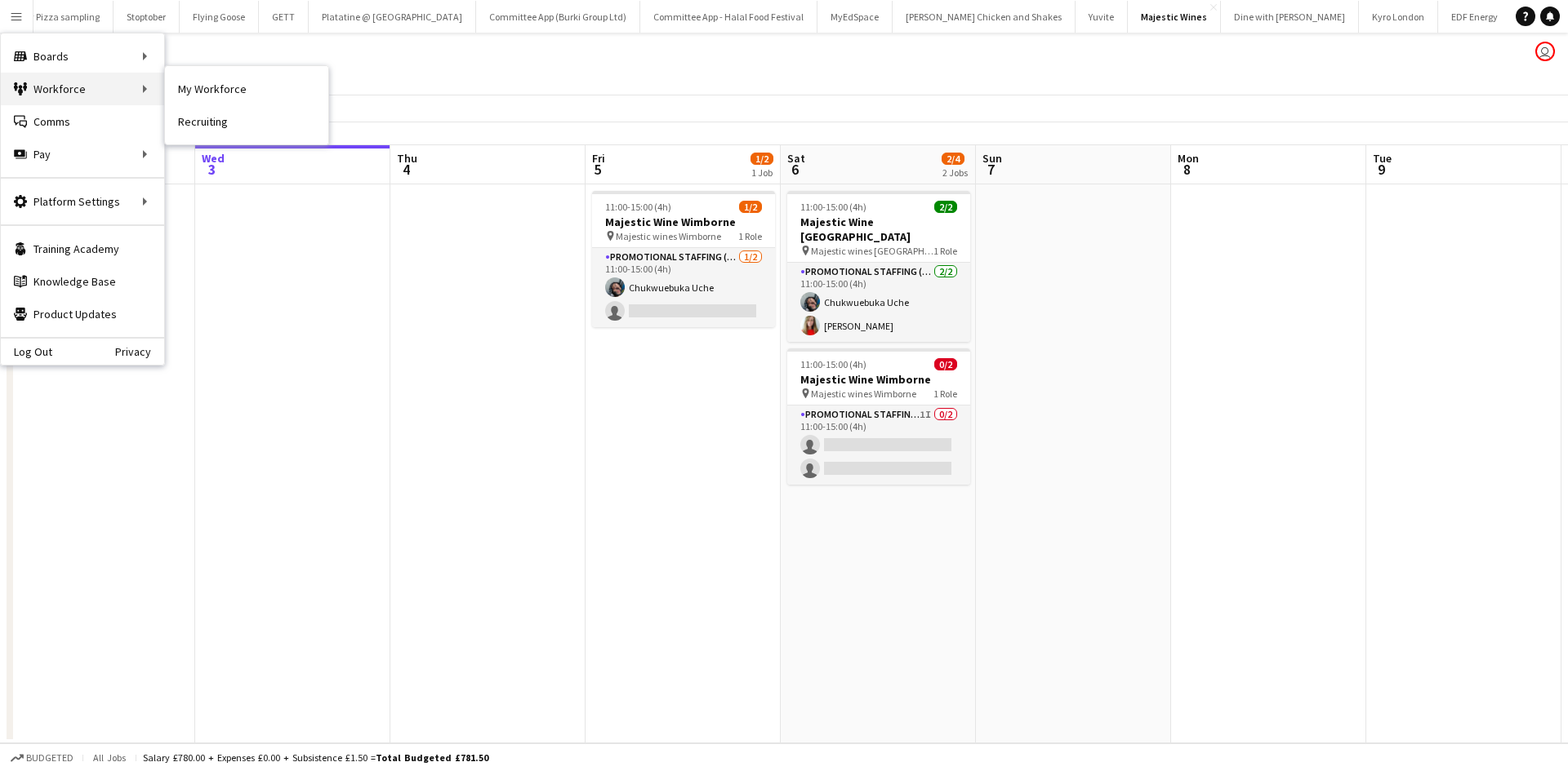
click at [69, 83] on div "Workforce Workforce" at bounding box center [82, 89] width 163 height 33
click at [183, 87] on link "My Workforce" at bounding box center [246, 89] width 163 height 33
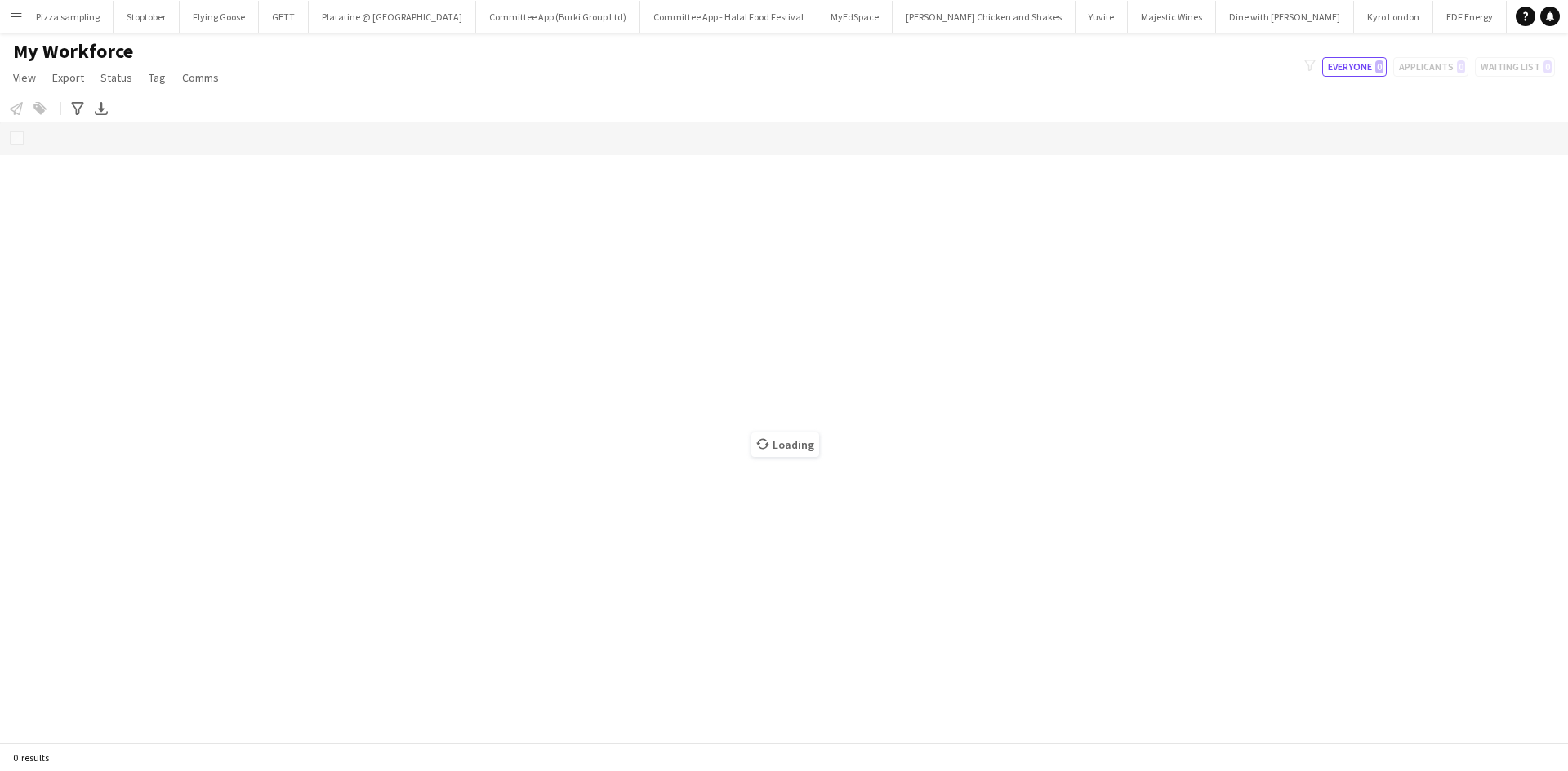
click at [129, 144] on div "Loading" at bounding box center [784, 432] width 1568 height 621
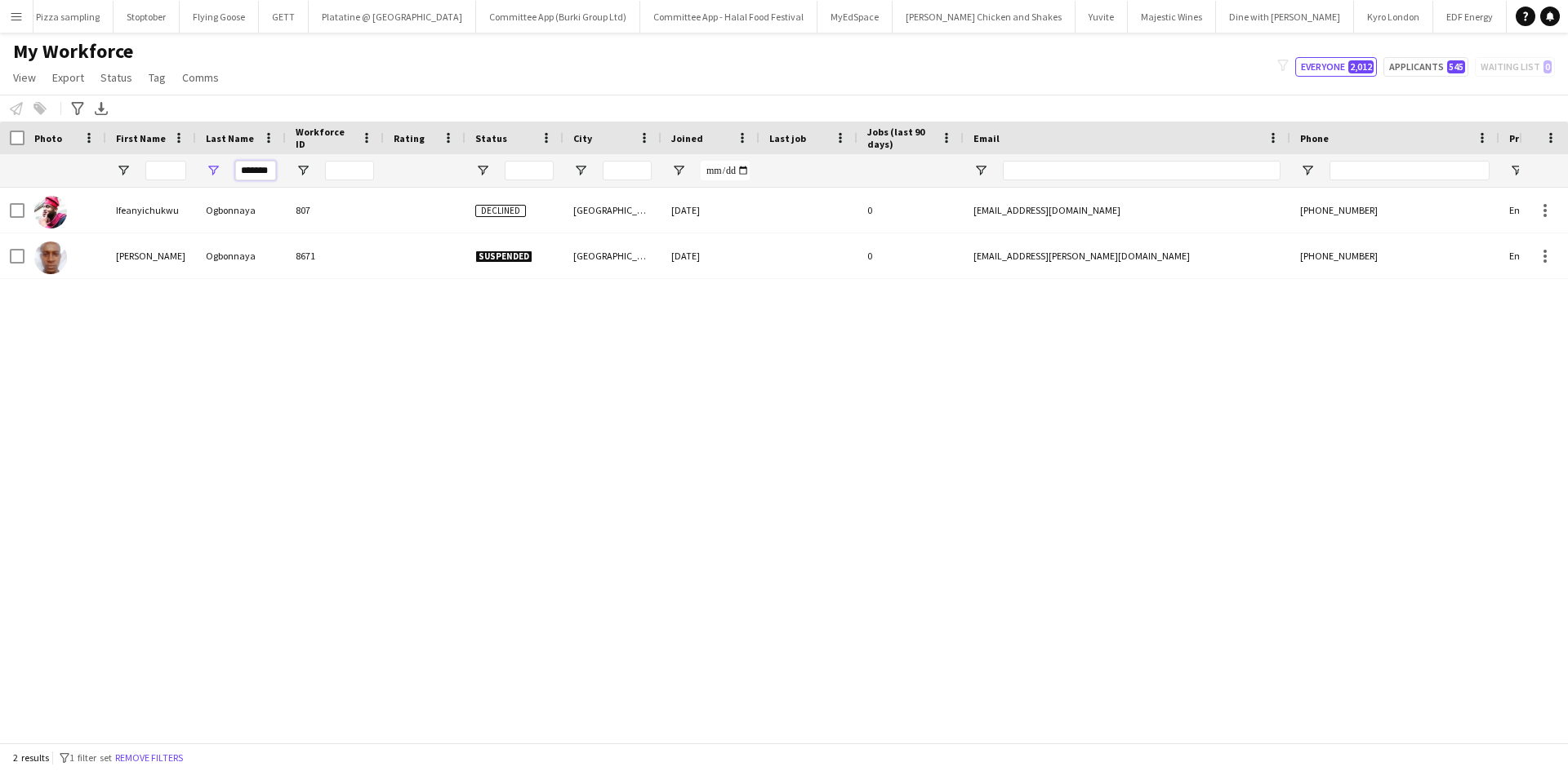
click at [269, 170] on input "*******" at bounding box center [256, 171] width 41 height 20
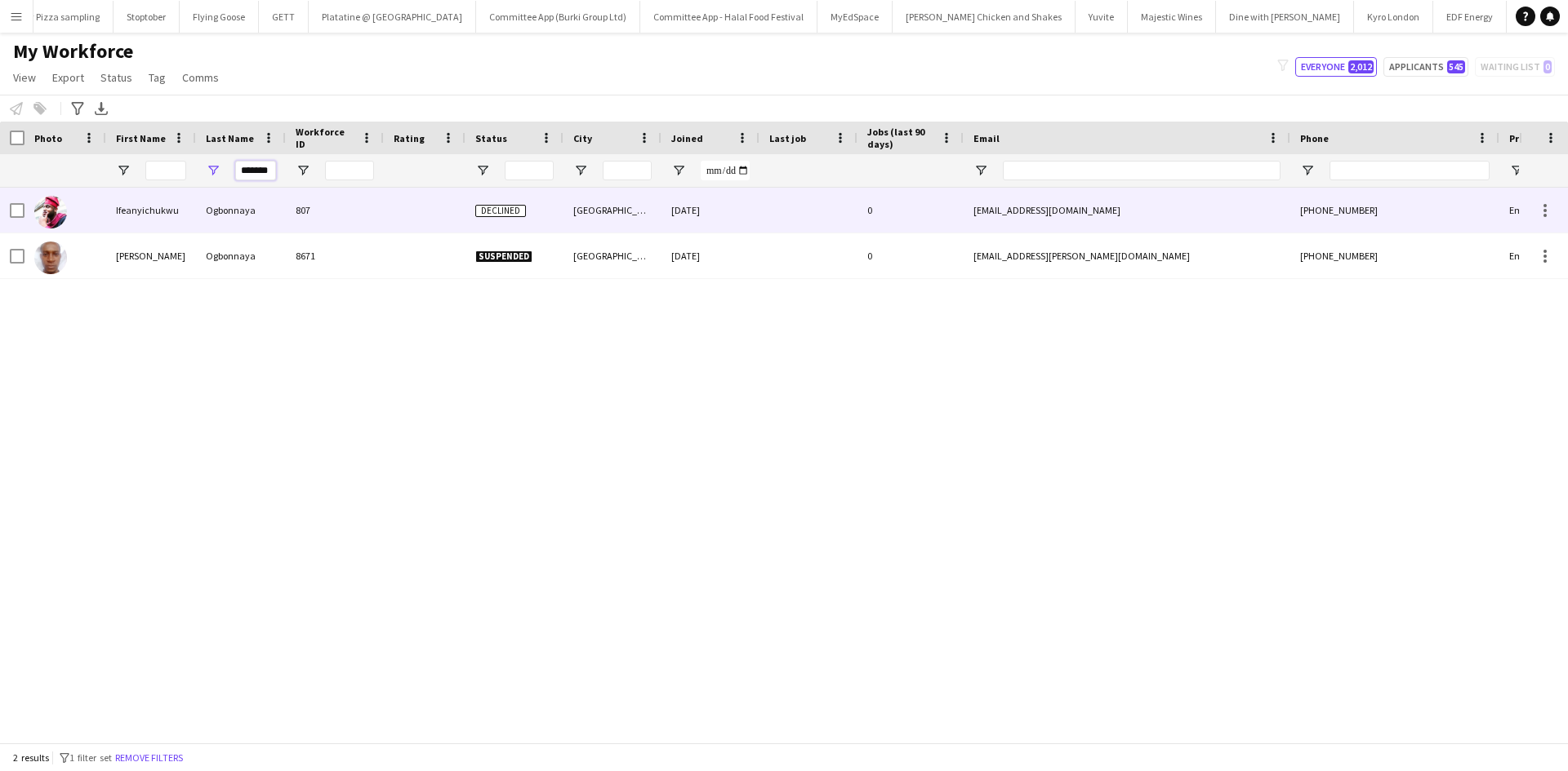
drag, startPoint x: 271, startPoint y: 172, endPoint x: 142, endPoint y: 191, distance: 130.4
click at [142, 191] on div "Workforce Details Photo First Name" at bounding box center [784, 432] width 1568 height 621
type input "*"
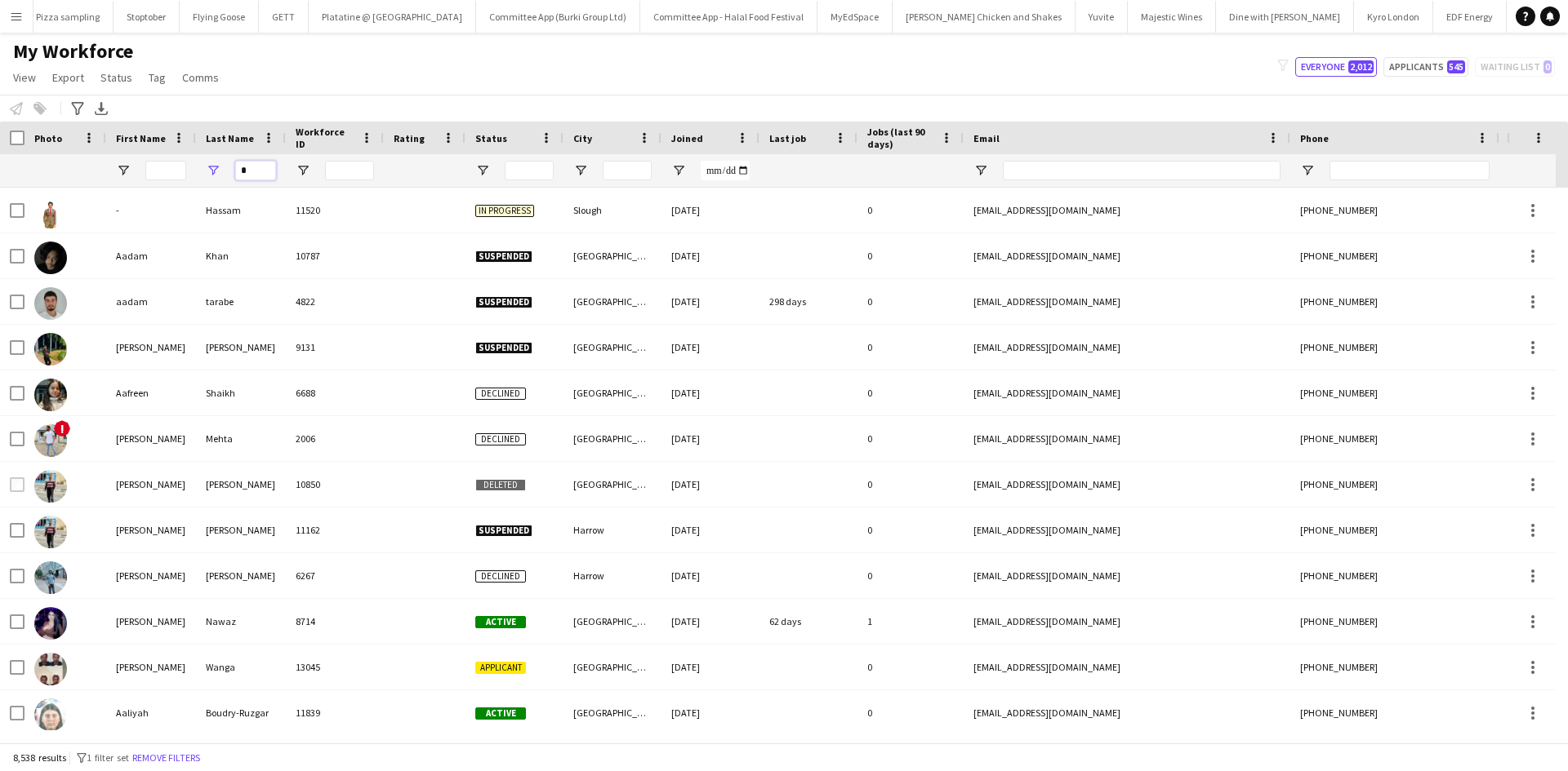
drag, startPoint x: 220, startPoint y: 174, endPoint x: 84, endPoint y: 181, distance: 136.2
click at [84, 181] on div "*" at bounding box center [885, 170] width 1770 height 33
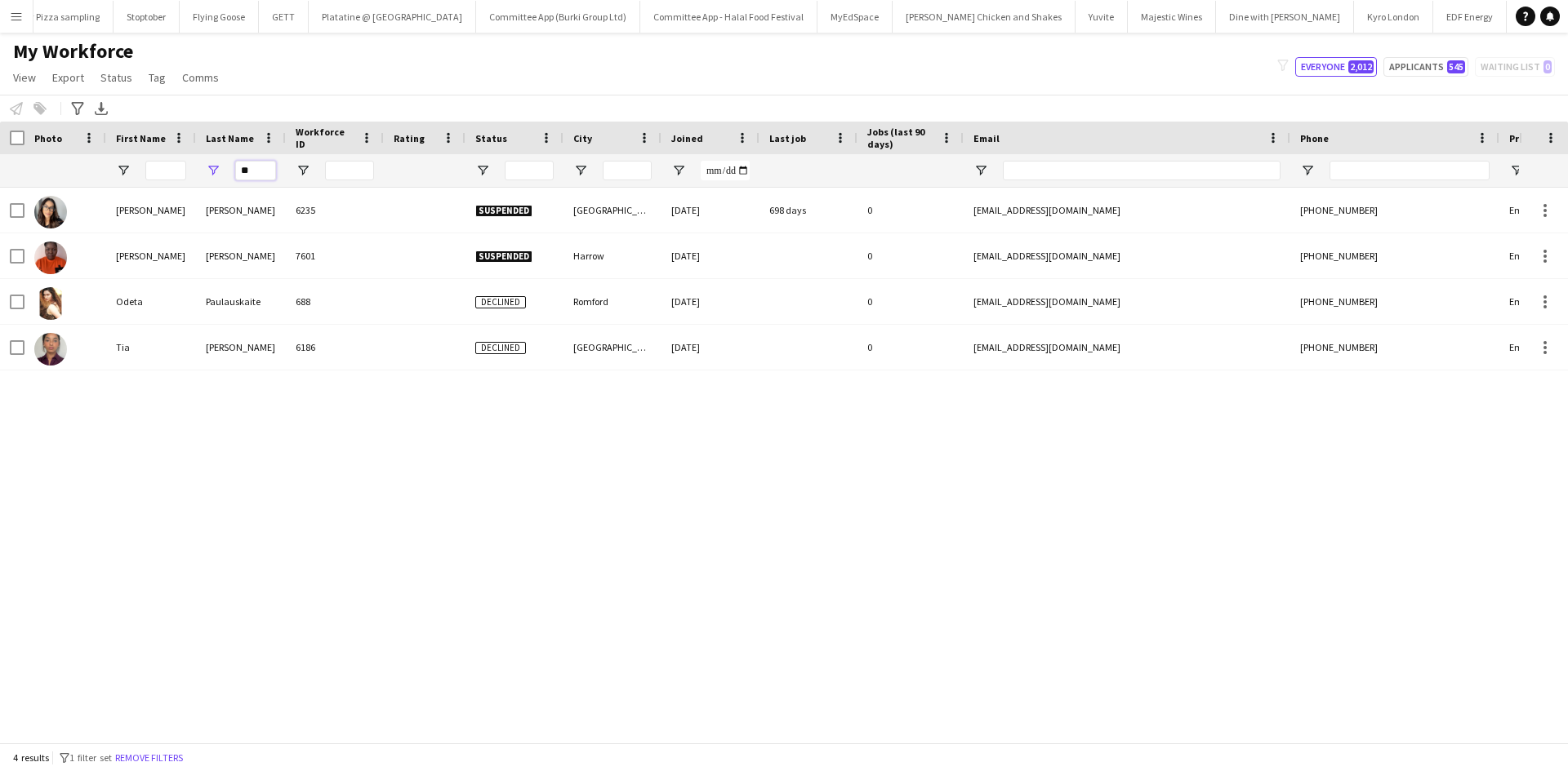
type input "*"
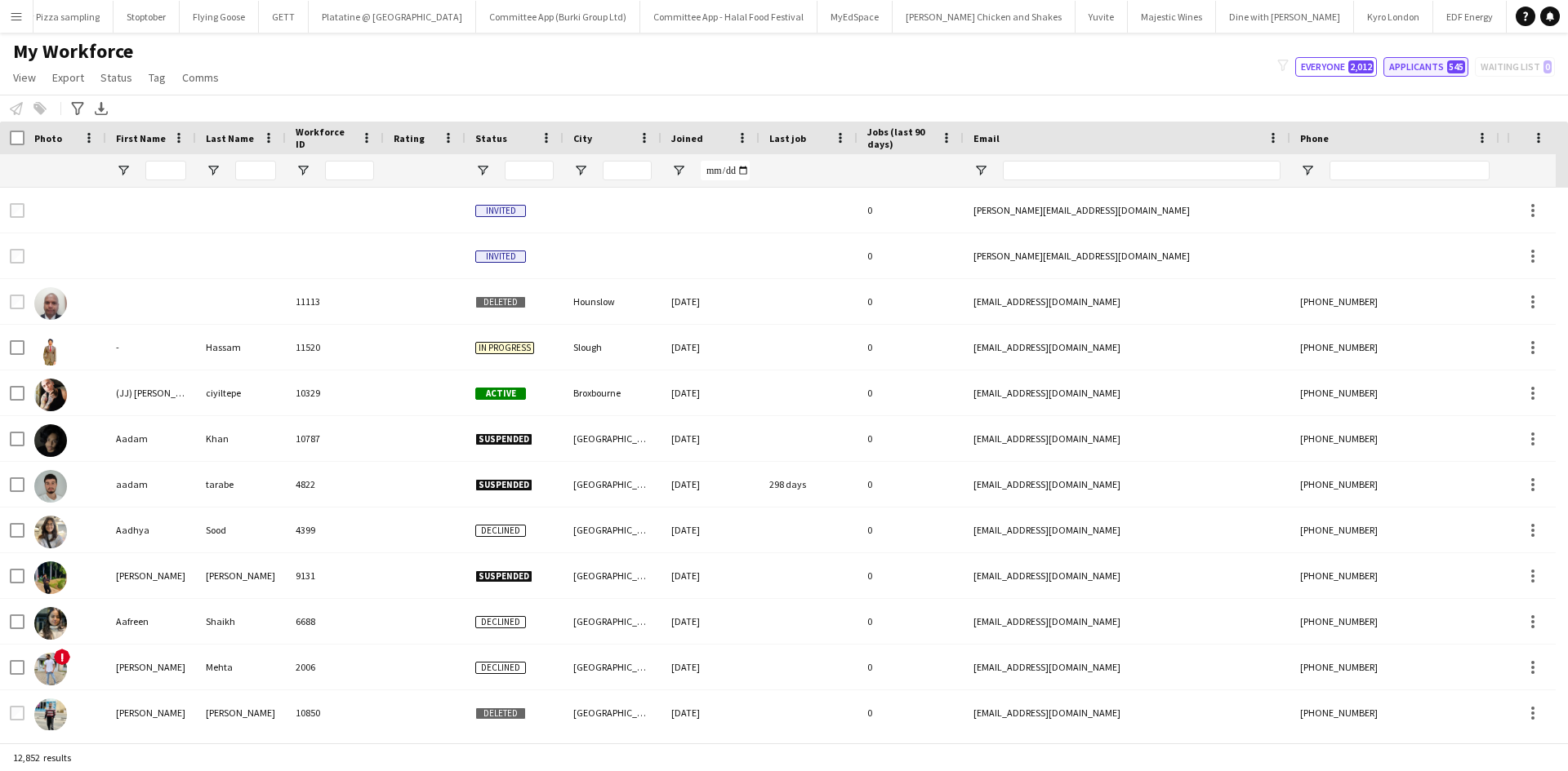
click at [1423, 62] on button "Applicants 545" at bounding box center [1425, 66] width 85 height 20
type input "**********"
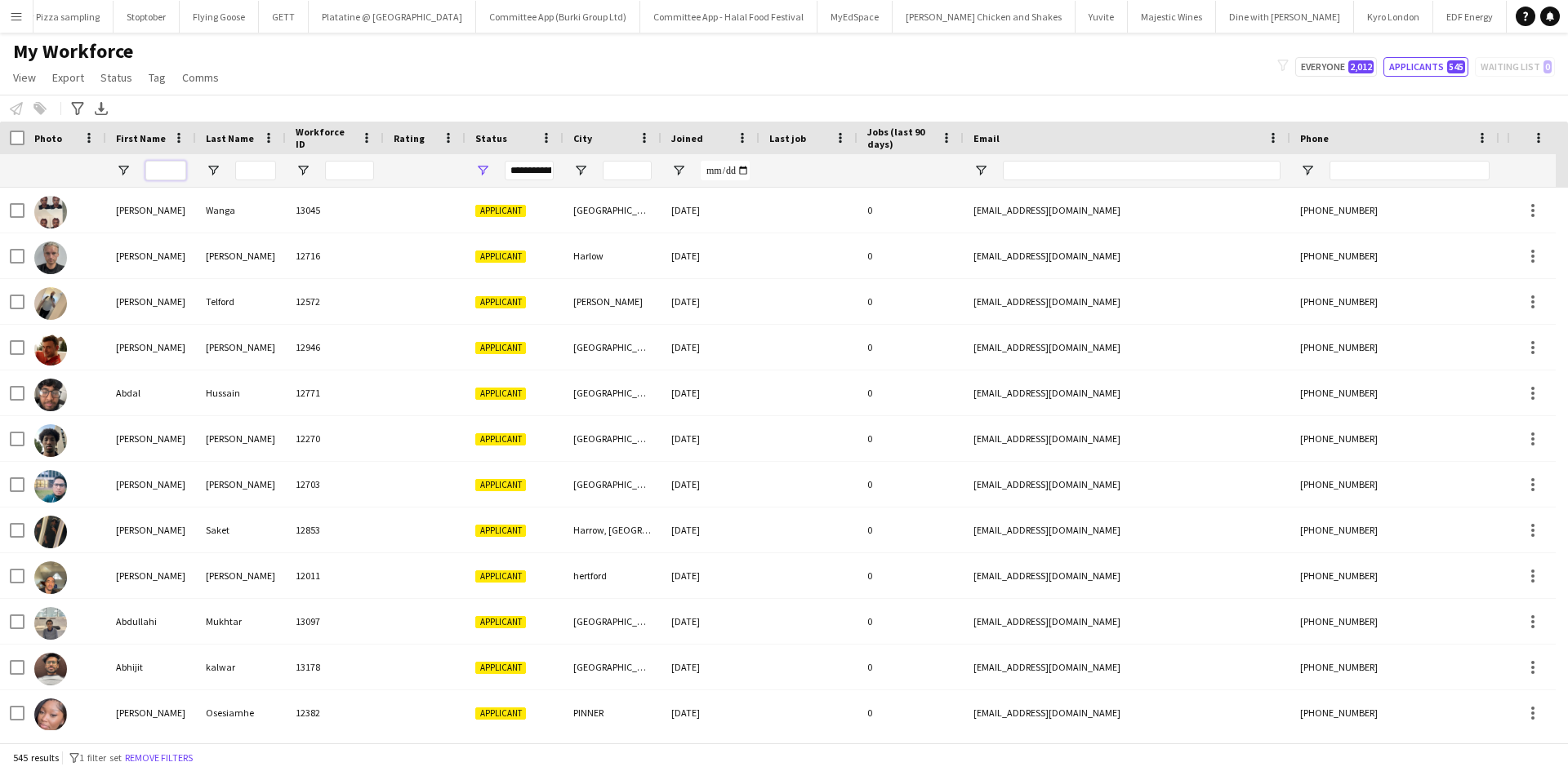
click at [160, 168] on input "First Name Filter Input" at bounding box center [166, 171] width 41 height 20
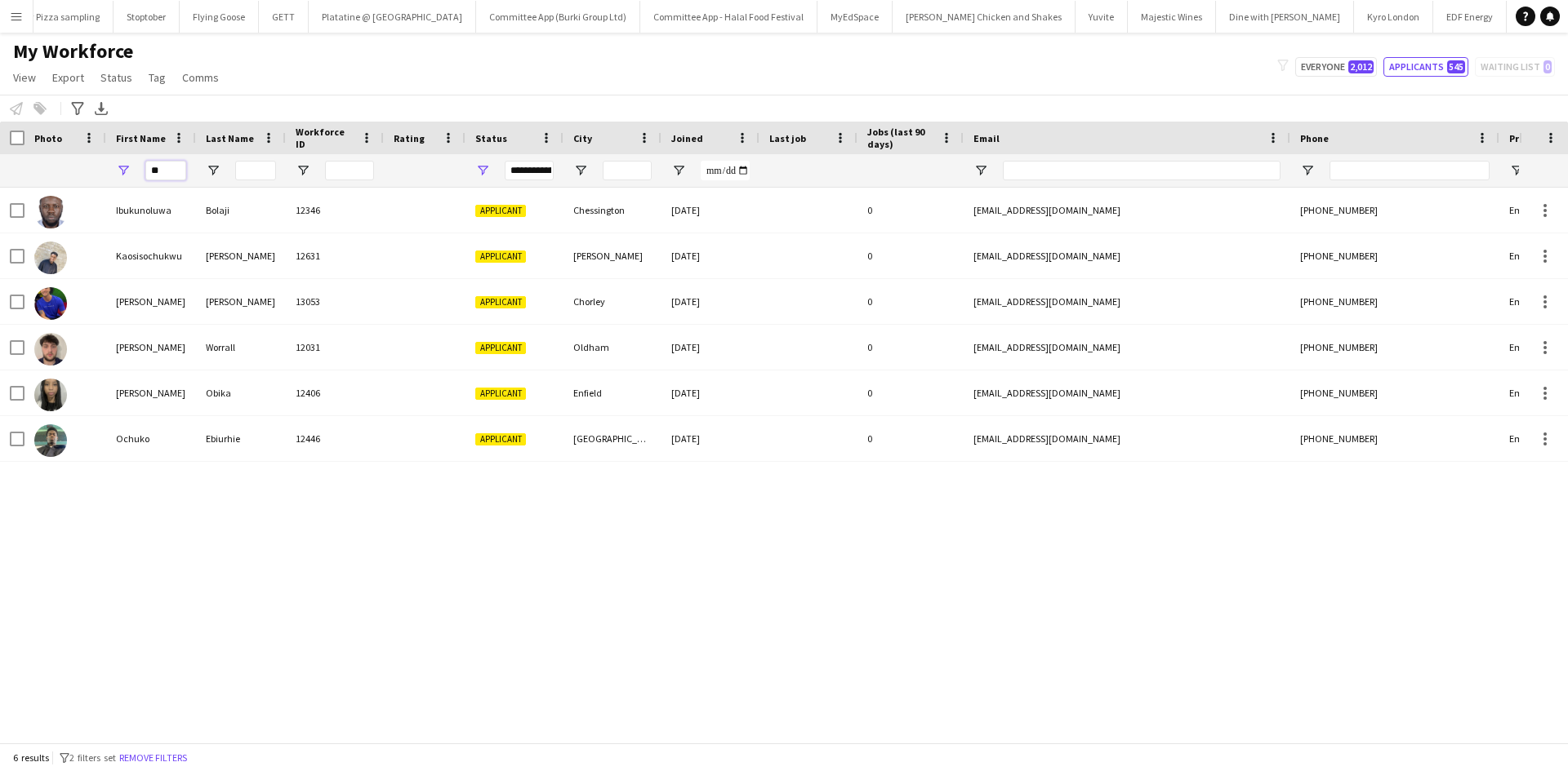
type input "**"
drag, startPoint x: 161, startPoint y: 171, endPoint x: 110, endPoint y: 168, distance: 51.1
click at [110, 168] on div "**" at bounding box center [151, 170] width 90 height 33
click at [1319, 76] on button "Everyone 2,012" at bounding box center [1337, 66] width 82 height 20
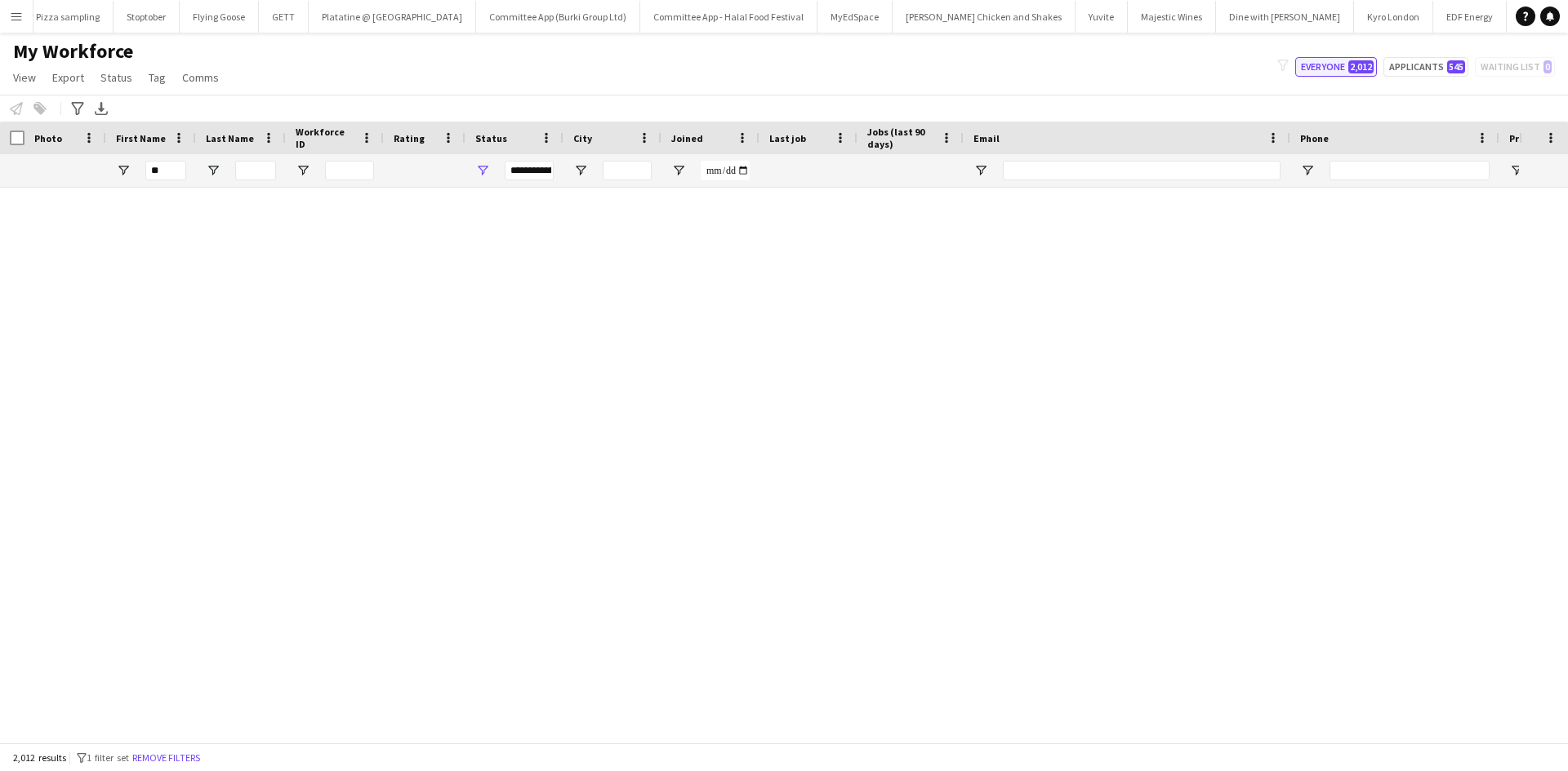
type input "**********"
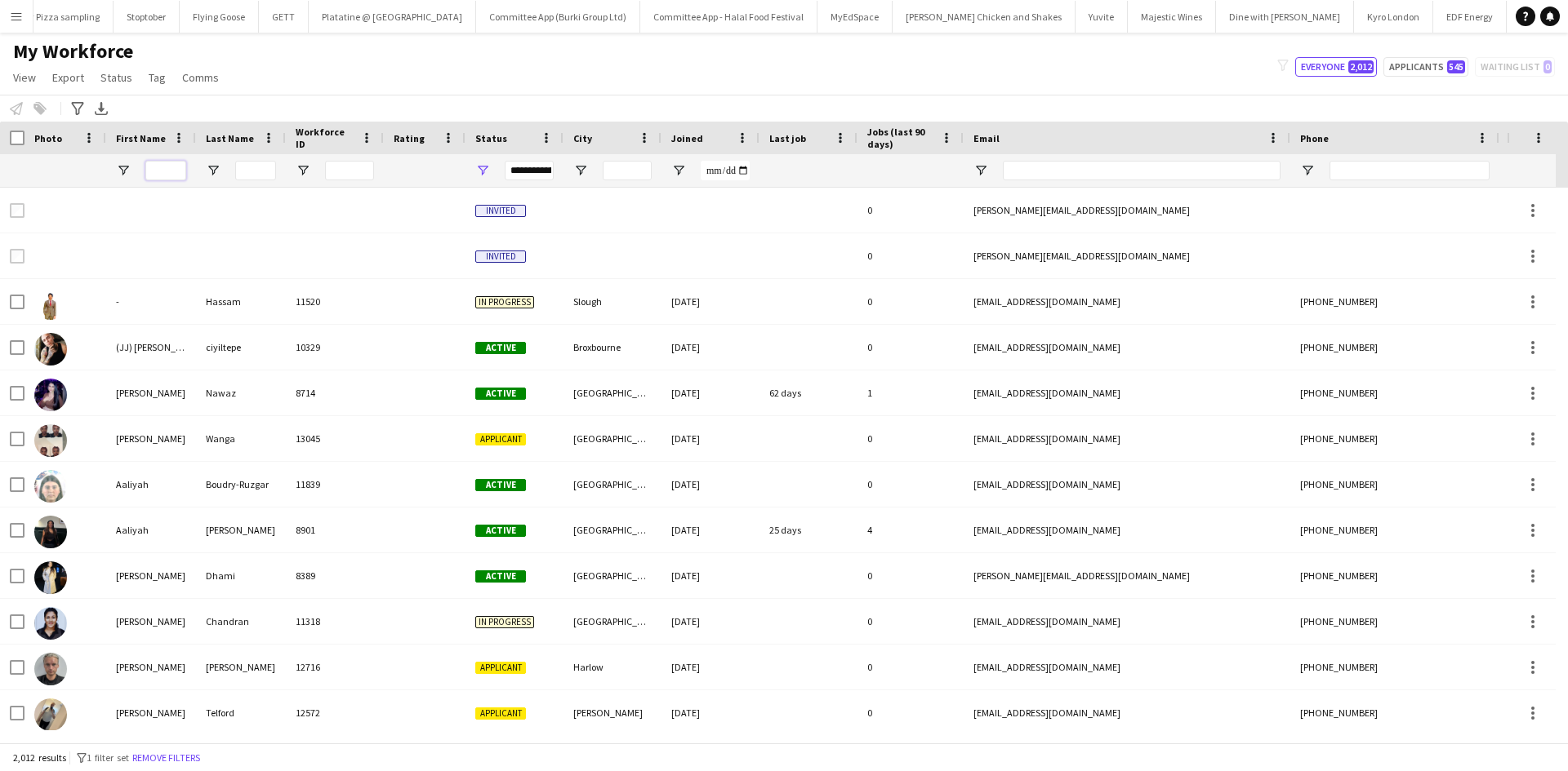
click at [161, 174] on input "First Name Filter Input" at bounding box center [166, 171] width 41 height 20
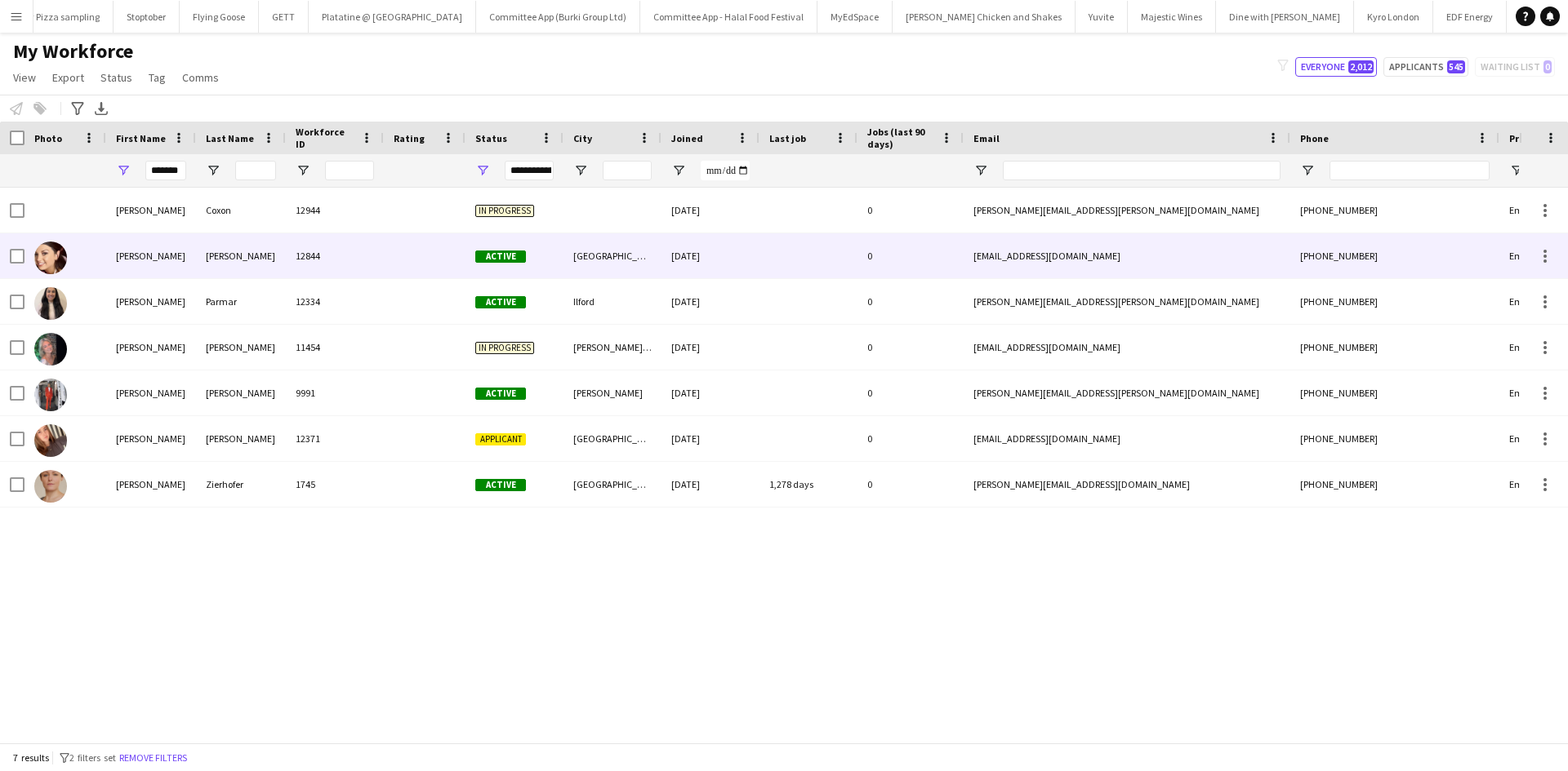
click at [57, 257] on img at bounding box center [50, 257] width 33 height 33
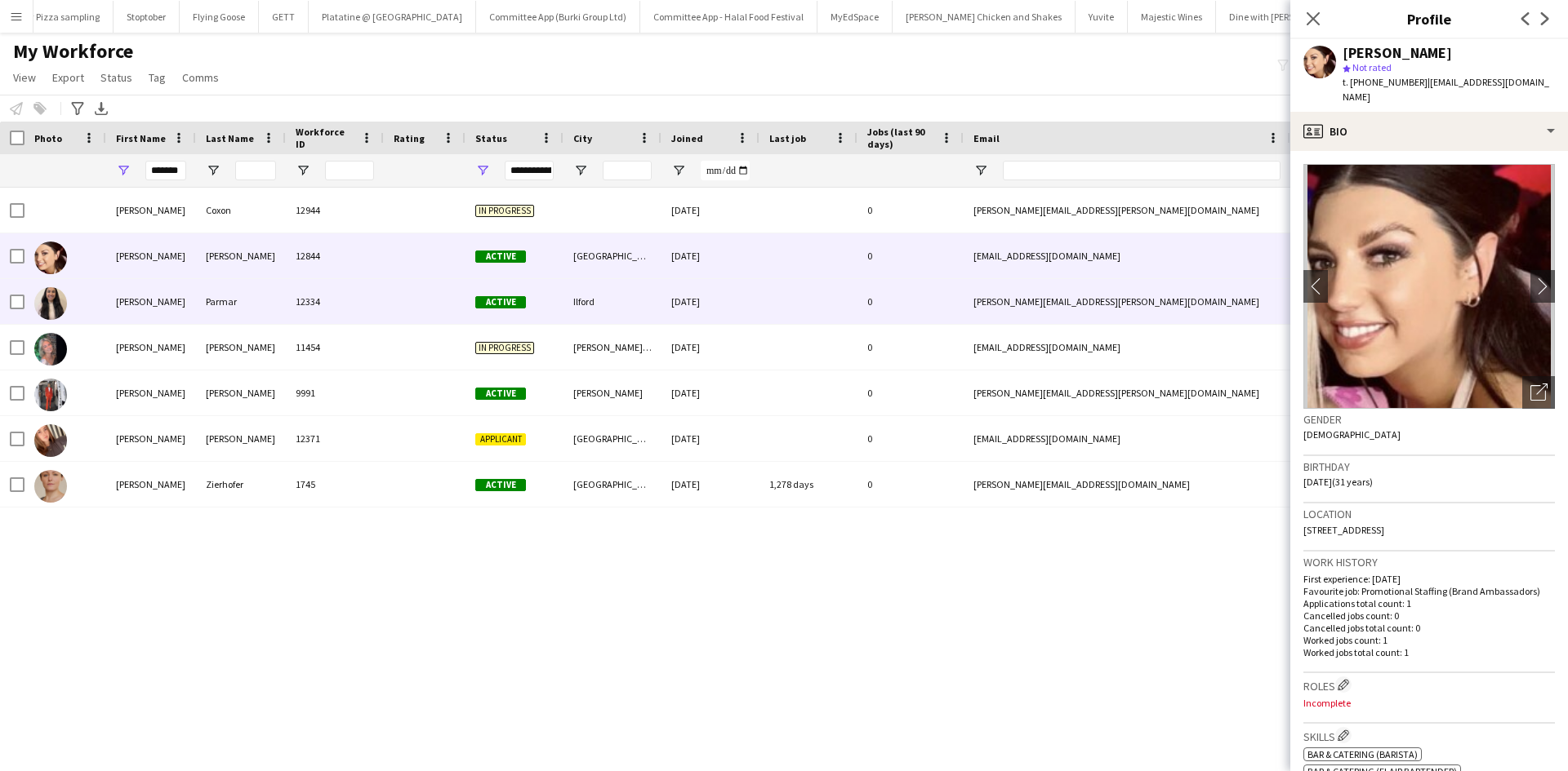
click at [45, 288] on img at bounding box center [50, 303] width 33 height 33
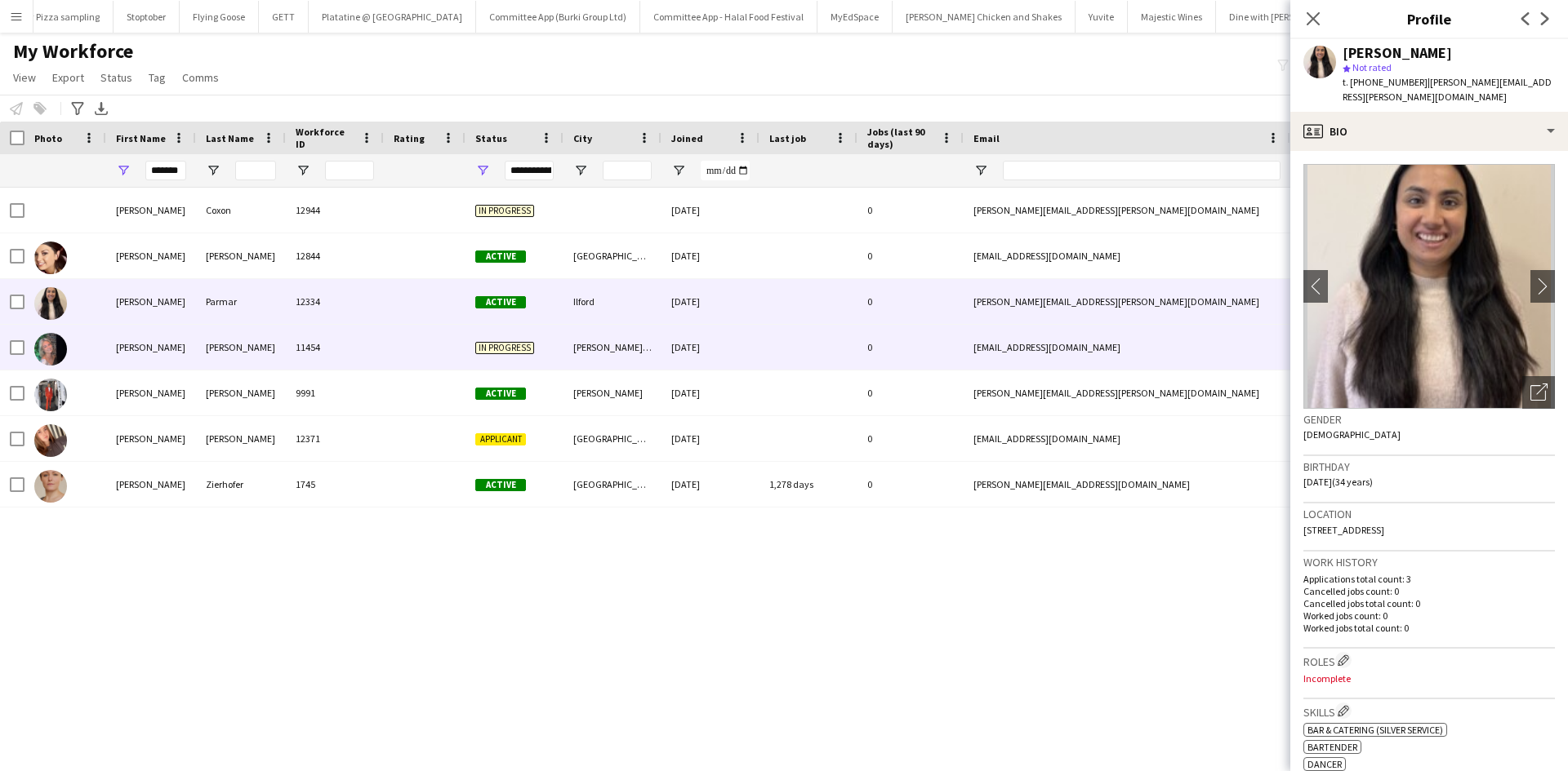
click at [49, 338] on img at bounding box center [50, 349] width 33 height 33
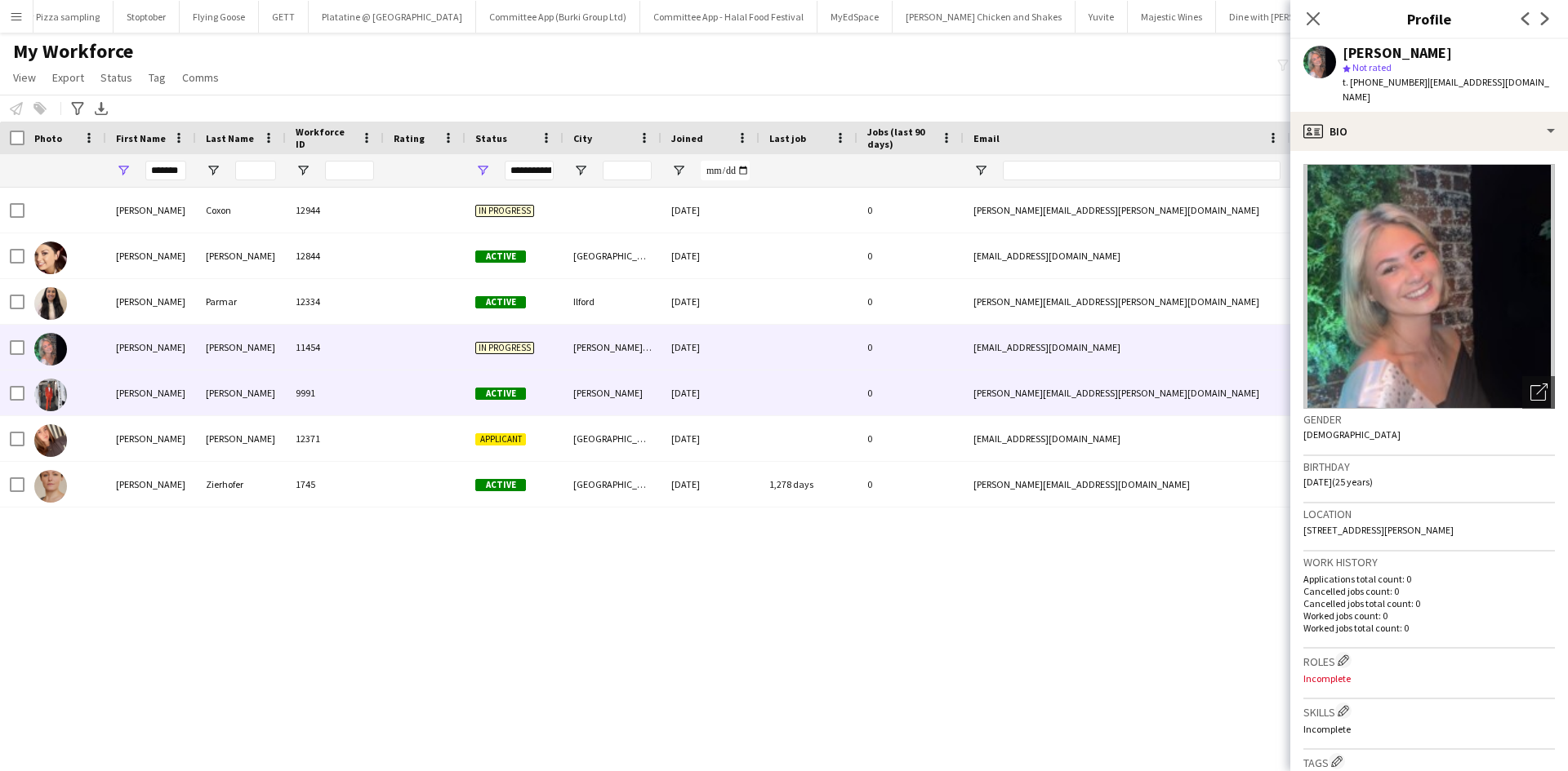
click at [57, 407] on img at bounding box center [50, 394] width 33 height 33
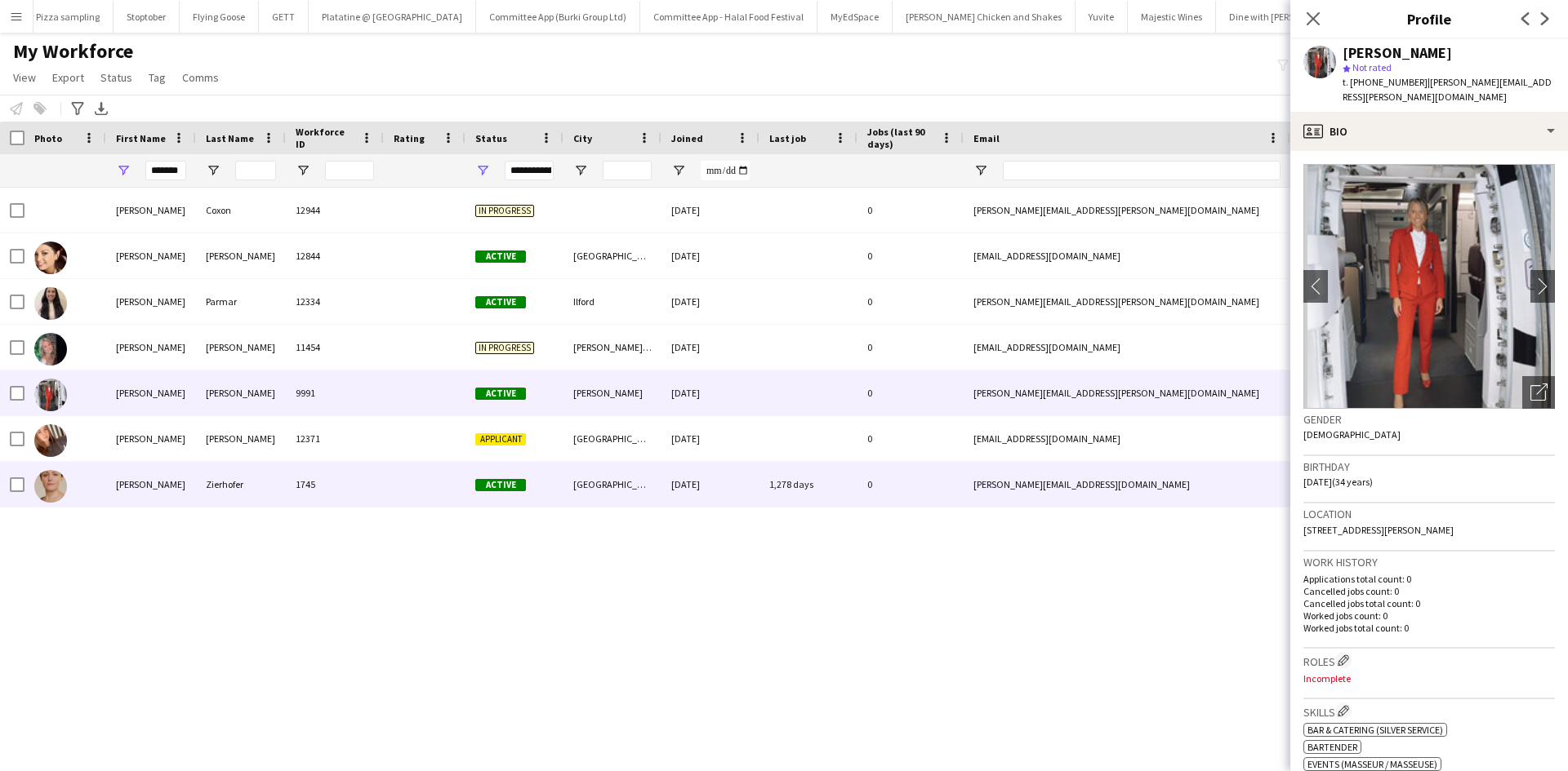
click at [51, 481] on img at bounding box center [50, 486] width 33 height 33
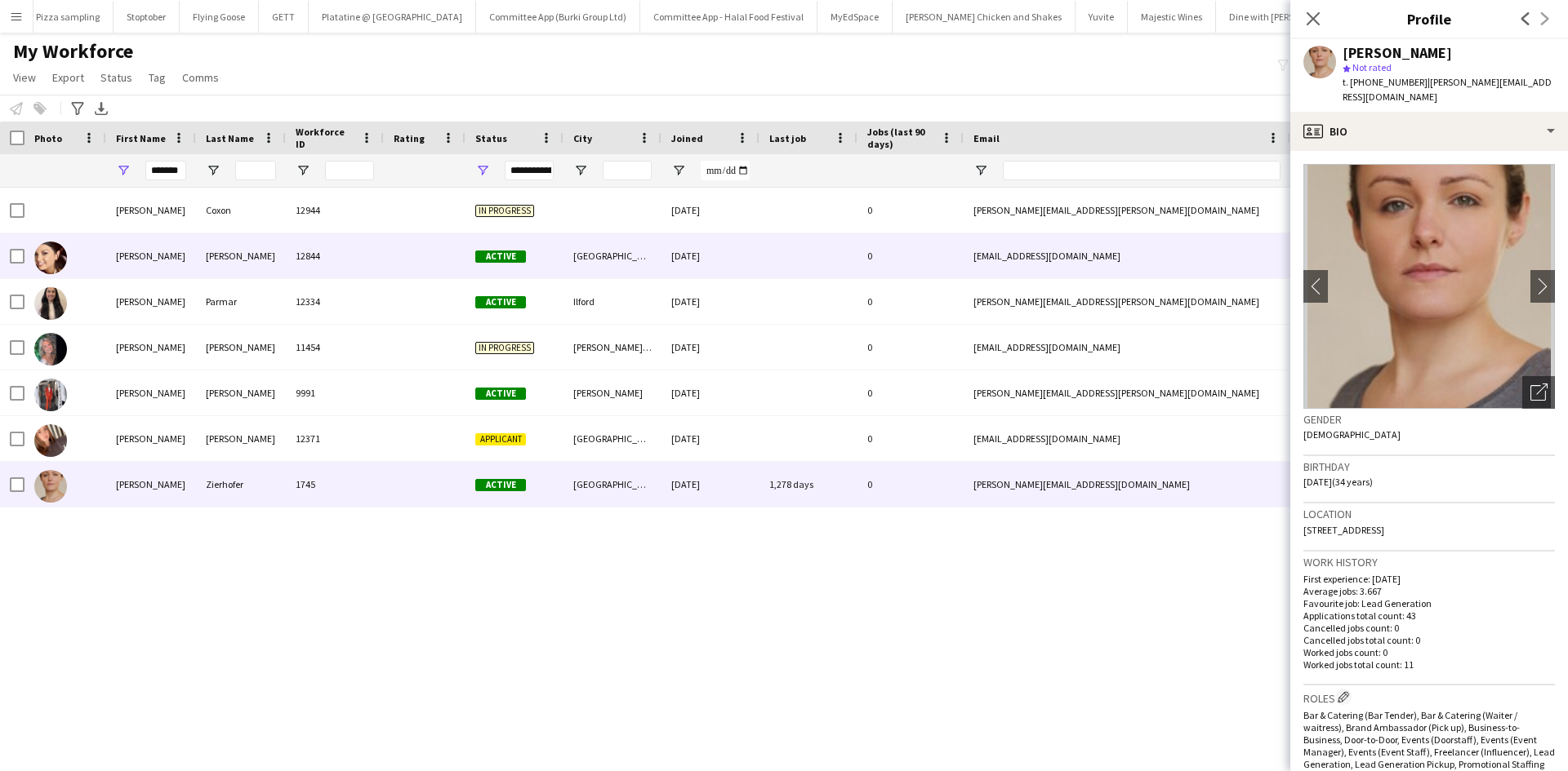
click at [51, 241] on div at bounding box center [50, 256] width 33 height 46
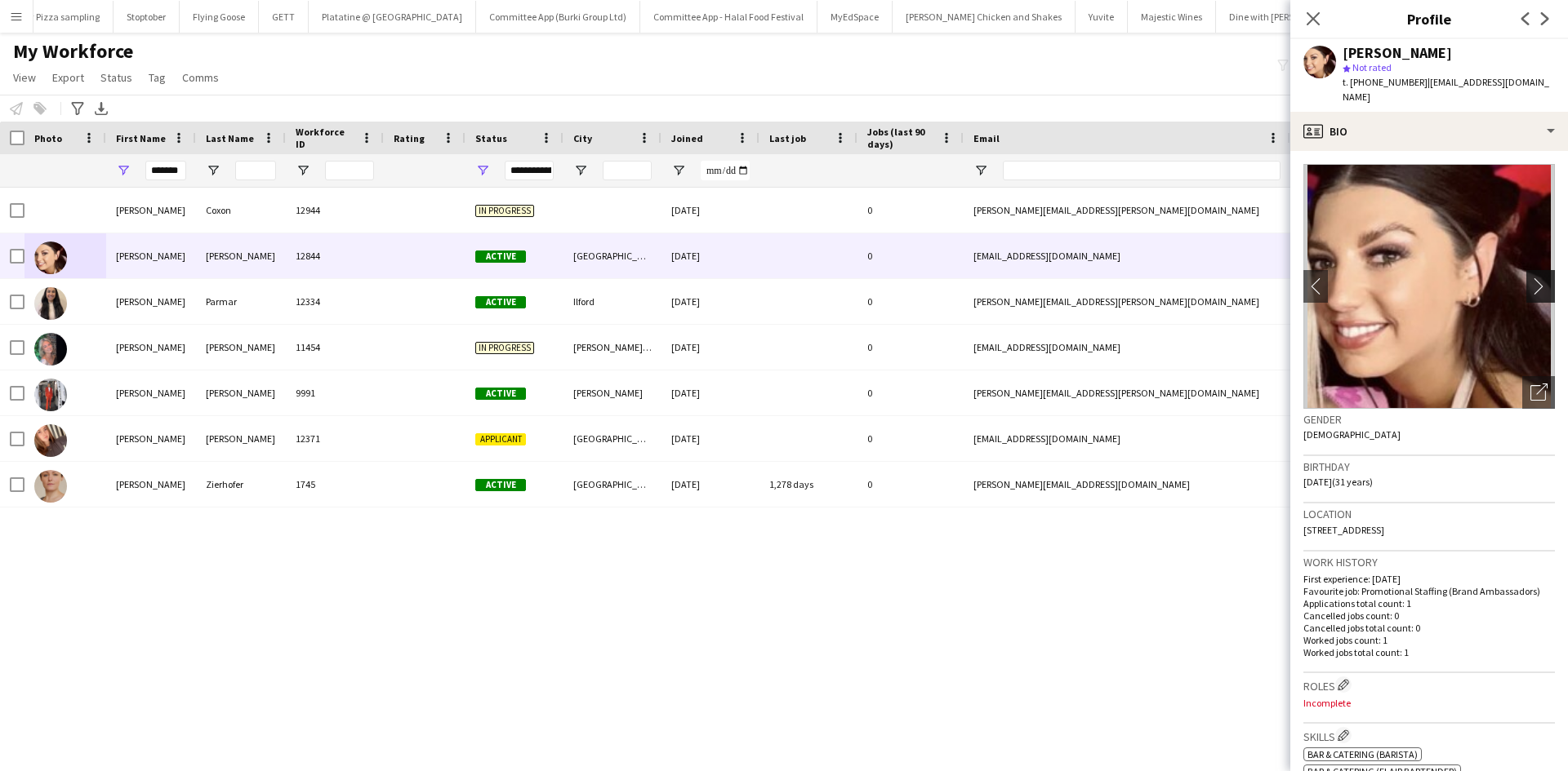
click at [1531, 278] on app-icon "chevron-right" at bounding box center [1543, 286] width 25 height 17
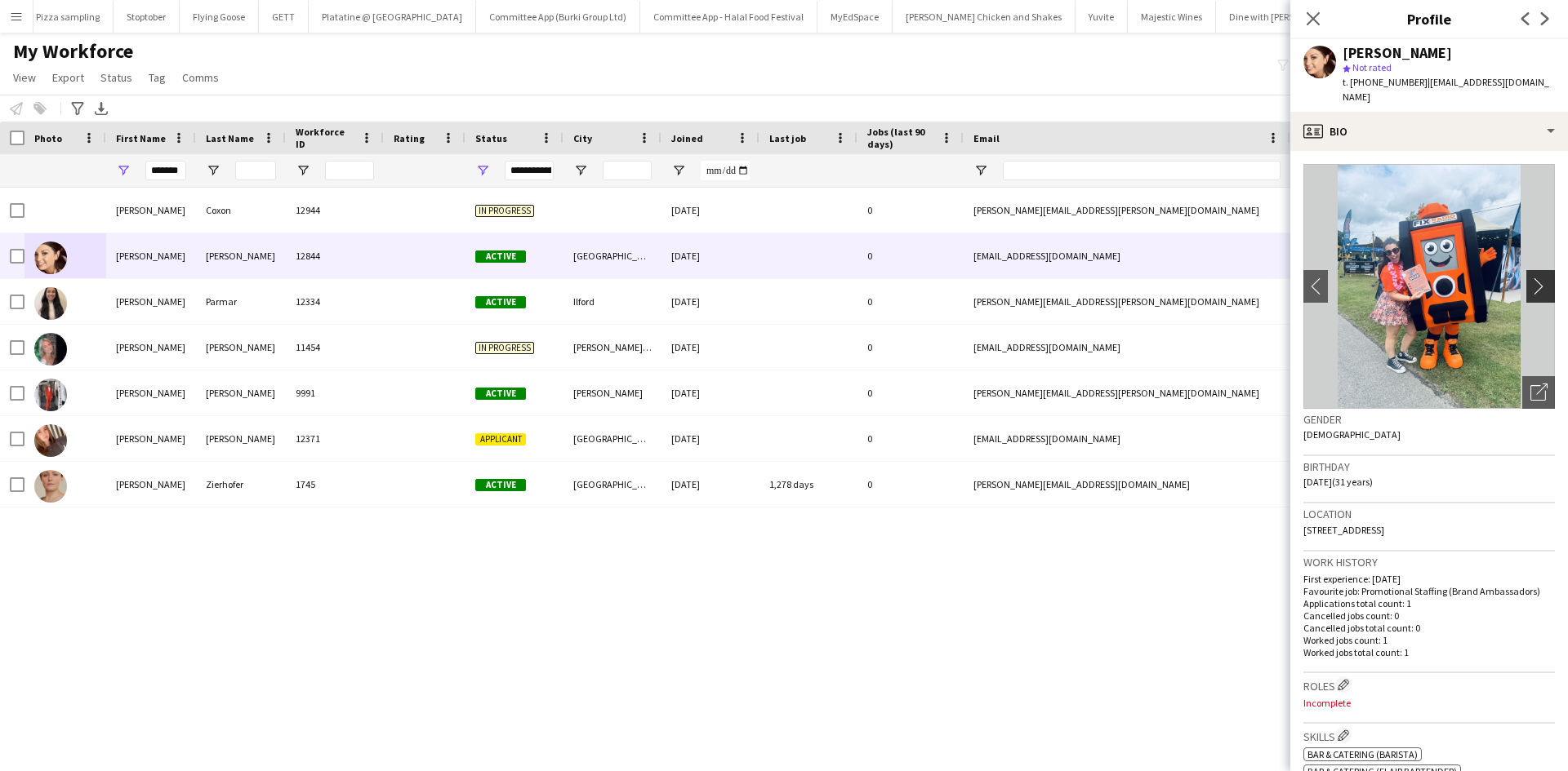
click at [1531, 278] on app-icon "chevron-right" at bounding box center [1543, 286] width 25 height 17
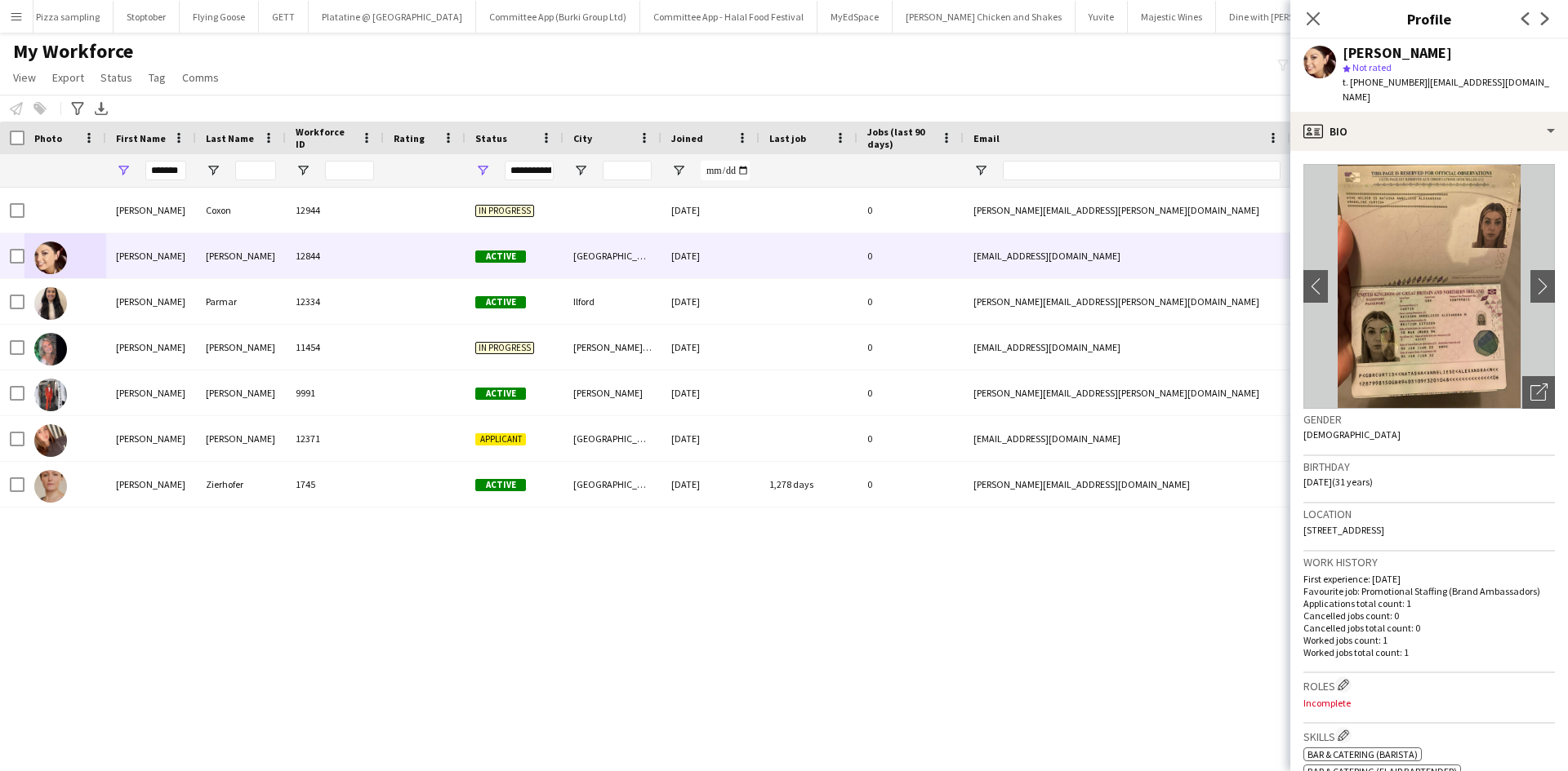
click at [1412, 331] on img at bounding box center [1430, 286] width 252 height 245
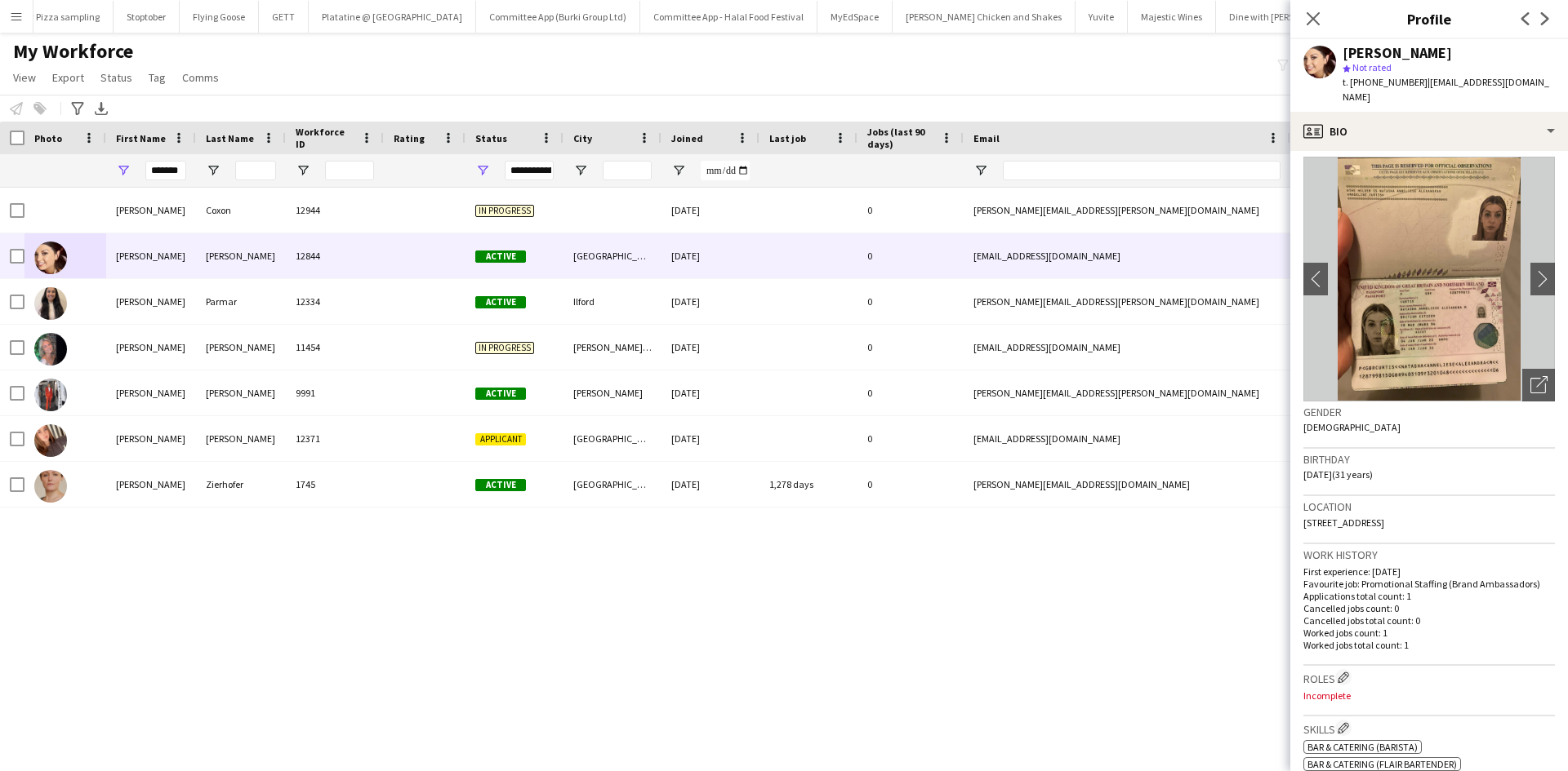
scroll to position [8, 0]
drag, startPoint x: 1343, startPoint y: 51, endPoint x: 1449, endPoint y: 51, distance: 106.0
click at [1449, 51] on div "Natasha Curtis" at bounding box center [1450, 53] width 213 height 15
copy div "Natasha Curtis"
drag, startPoint x: 187, startPoint y: 171, endPoint x: 109, endPoint y: 181, distance: 78.6
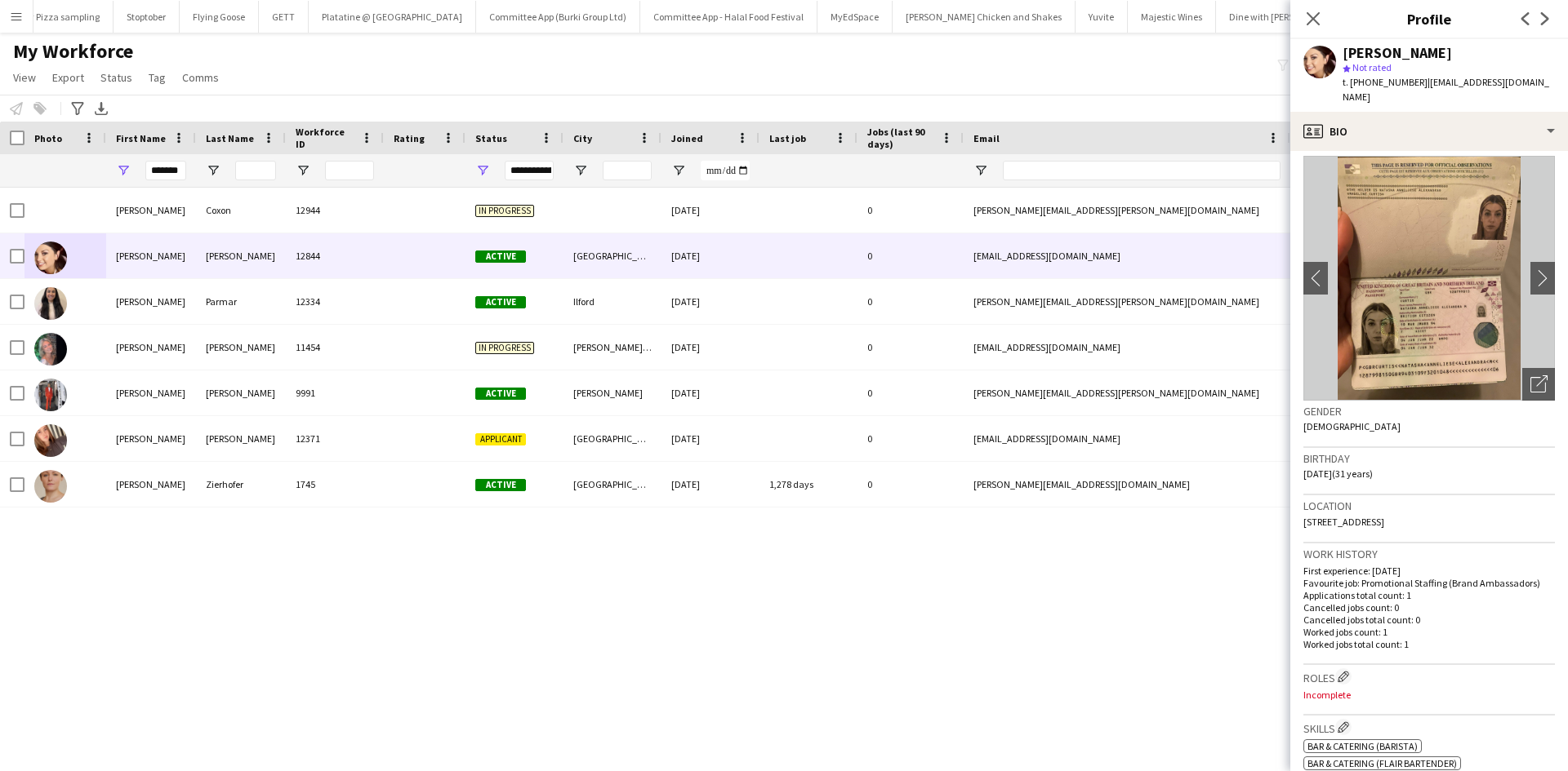
click at [109, 181] on div "*******" at bounding box center [151, 170] width 90 height 33
click at [181, 177] on input "*******" at bounding box center [166, 171] width 41 height 20
click at [187, 174] on div "*******" at bounding box center [151, 170] width 90 height 33
drag, startPoint x: 181, startPoint y: 170, endPoint x: 77, endPoint y: 182, distance: 104.7
click at [77, 182] on div "*******" at bounding box center [885, 170] width 1770 height 33
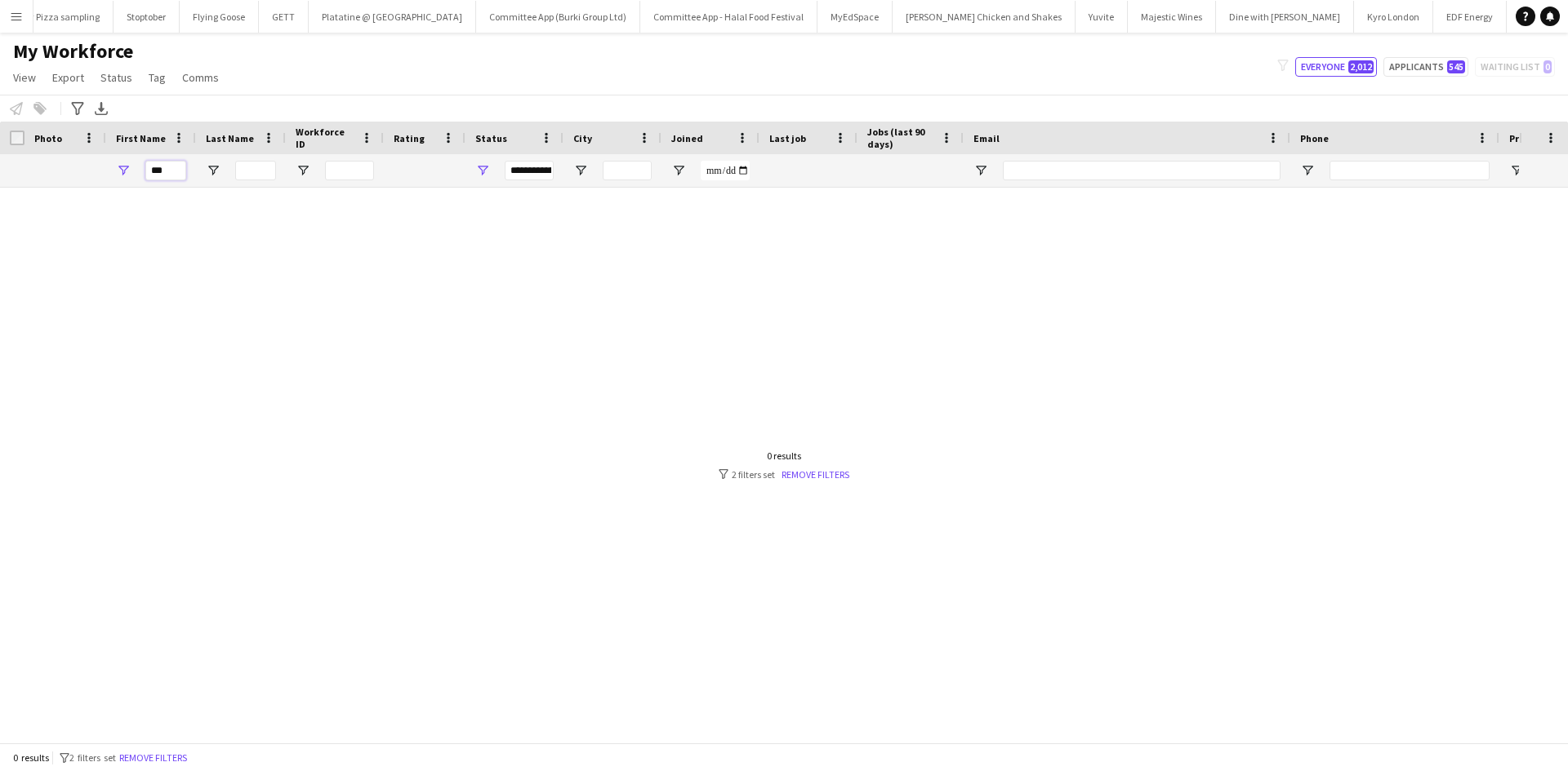
scroll to position [0, 0]
type input "*"
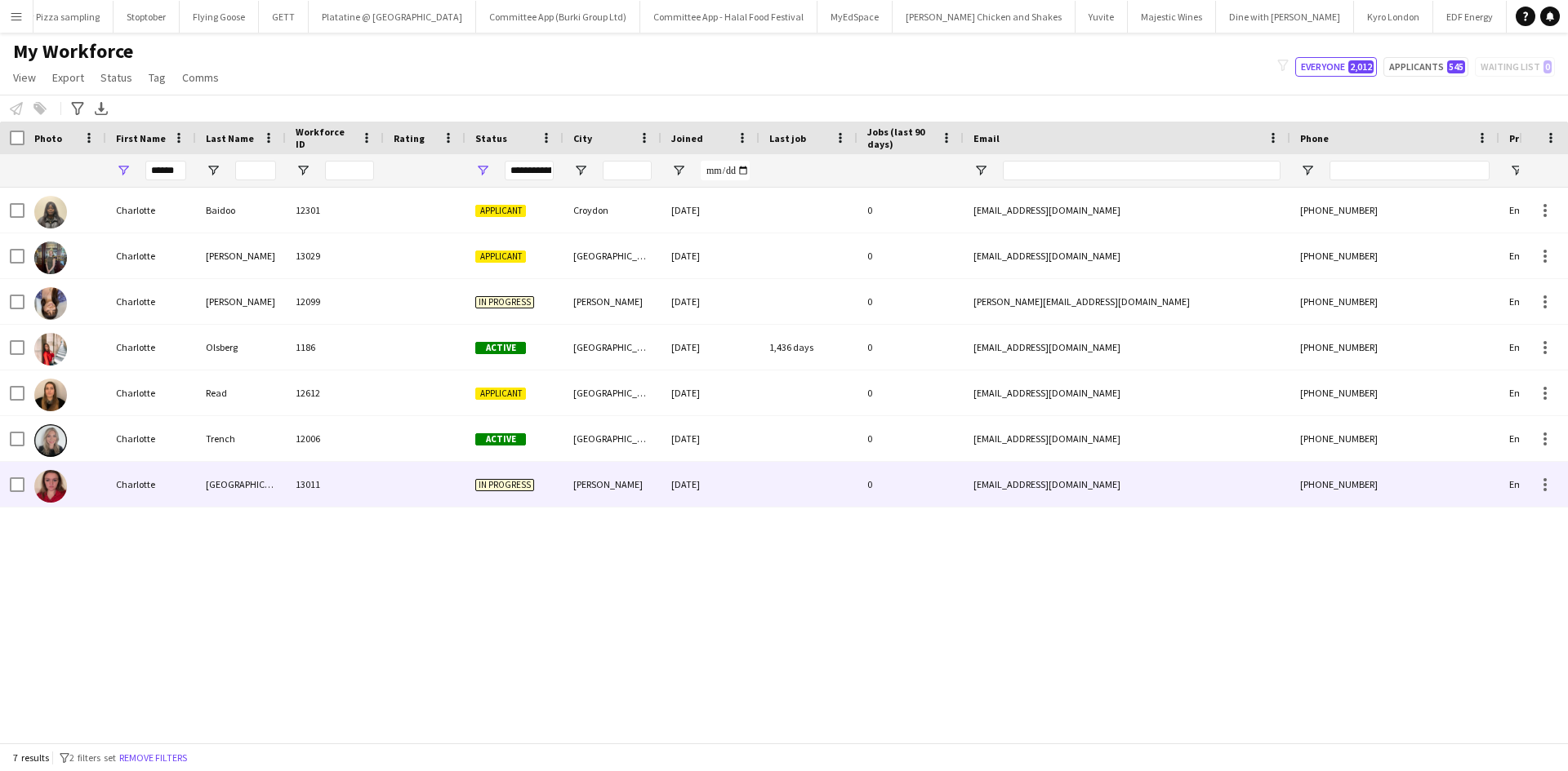
click at [156, 479] on div "Charlotte" at bounding box center [151, 485] width 90 height 45
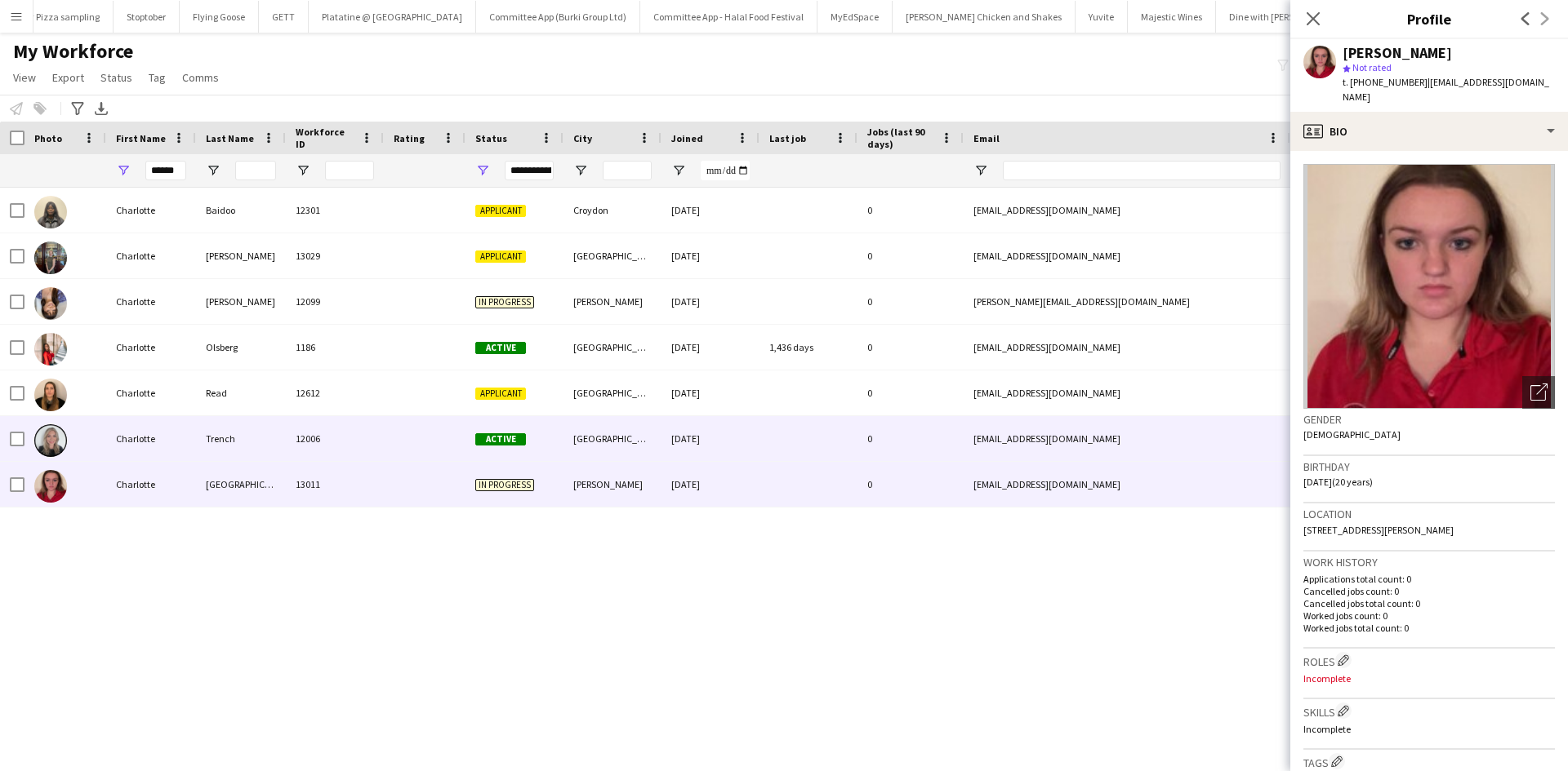
click at [139, 443] on div "Charlotte" at bounding box center [151, 439] width 90 height 45
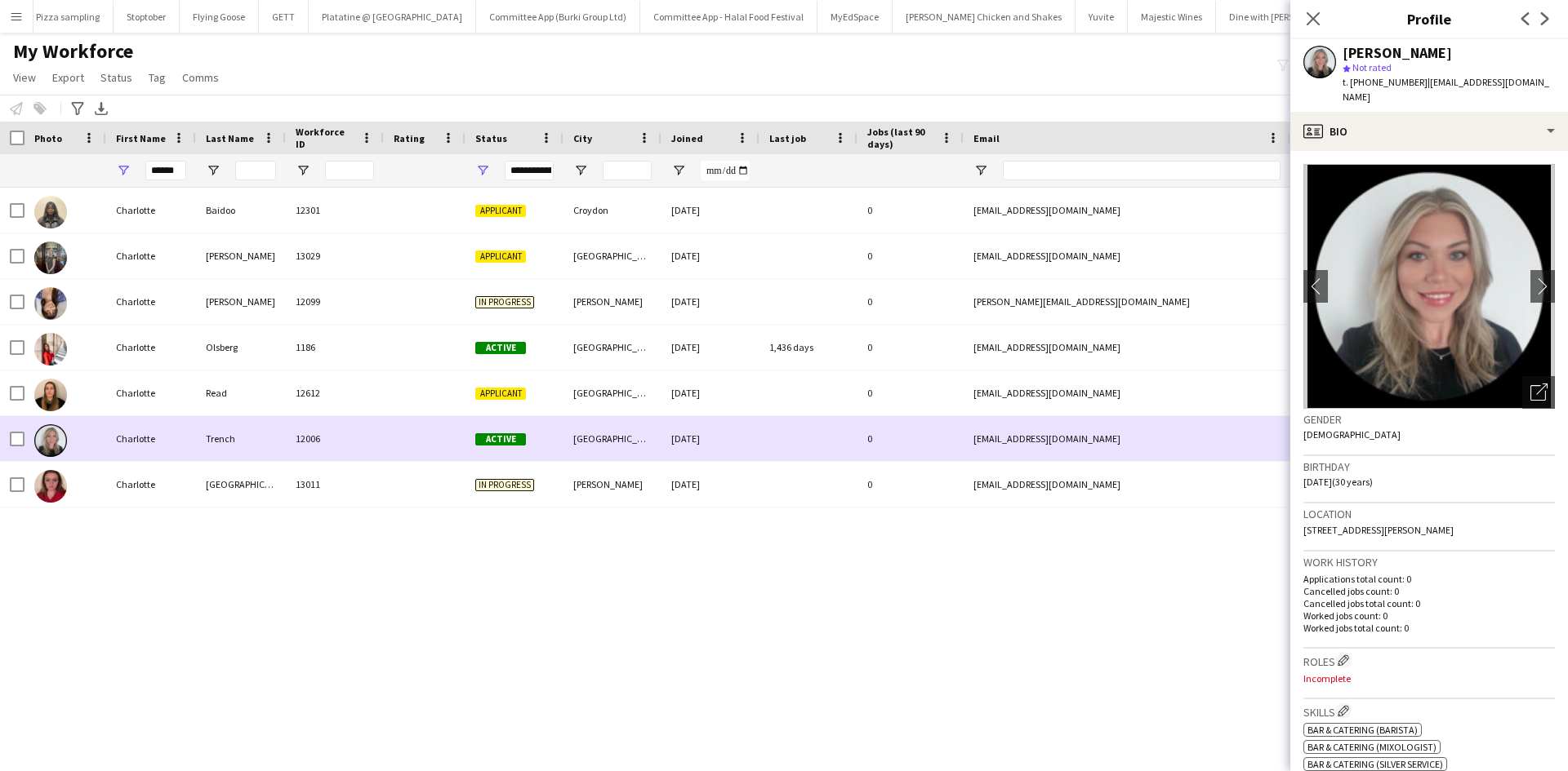
click at [141, 433] on div "Charlotte" at bounding box center [151, 439] width 90 height 45
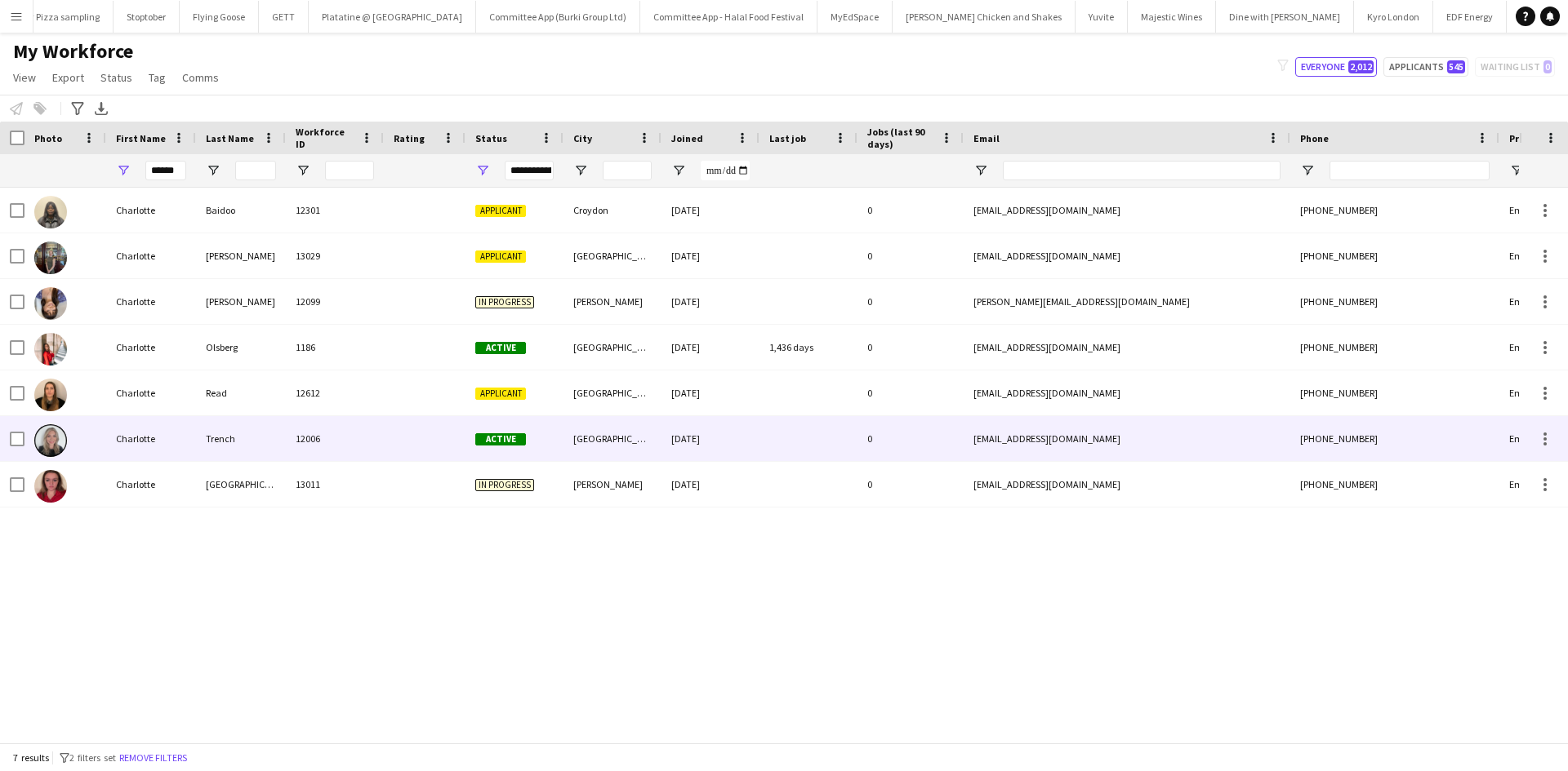
click at [141, 433] on div "Charlotte" at bounding box center [151, 439] width 90 height 45
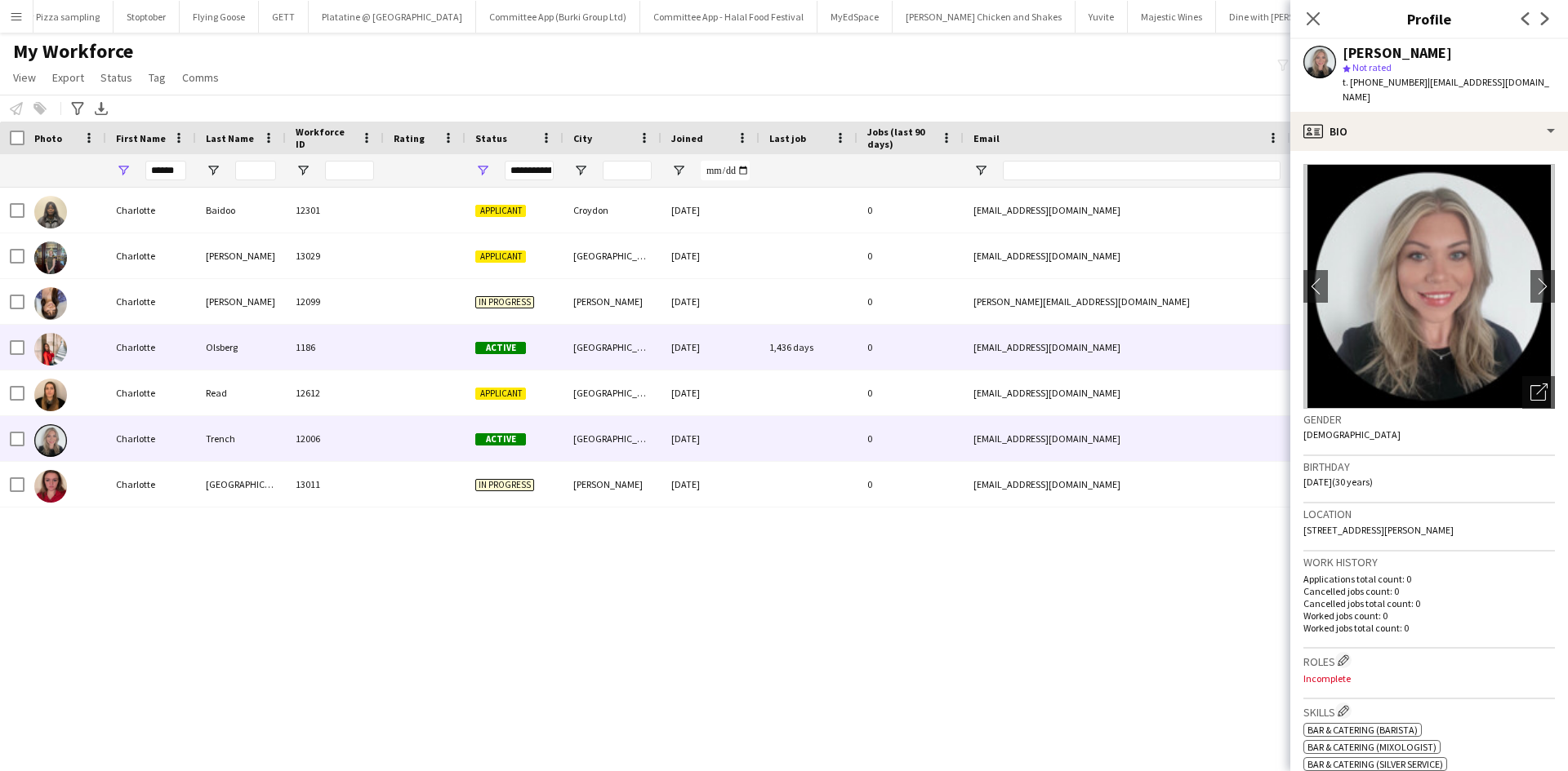
click at [148, 345] on div "Charlotte" at bounding box center [151, 348] width 90 height 45
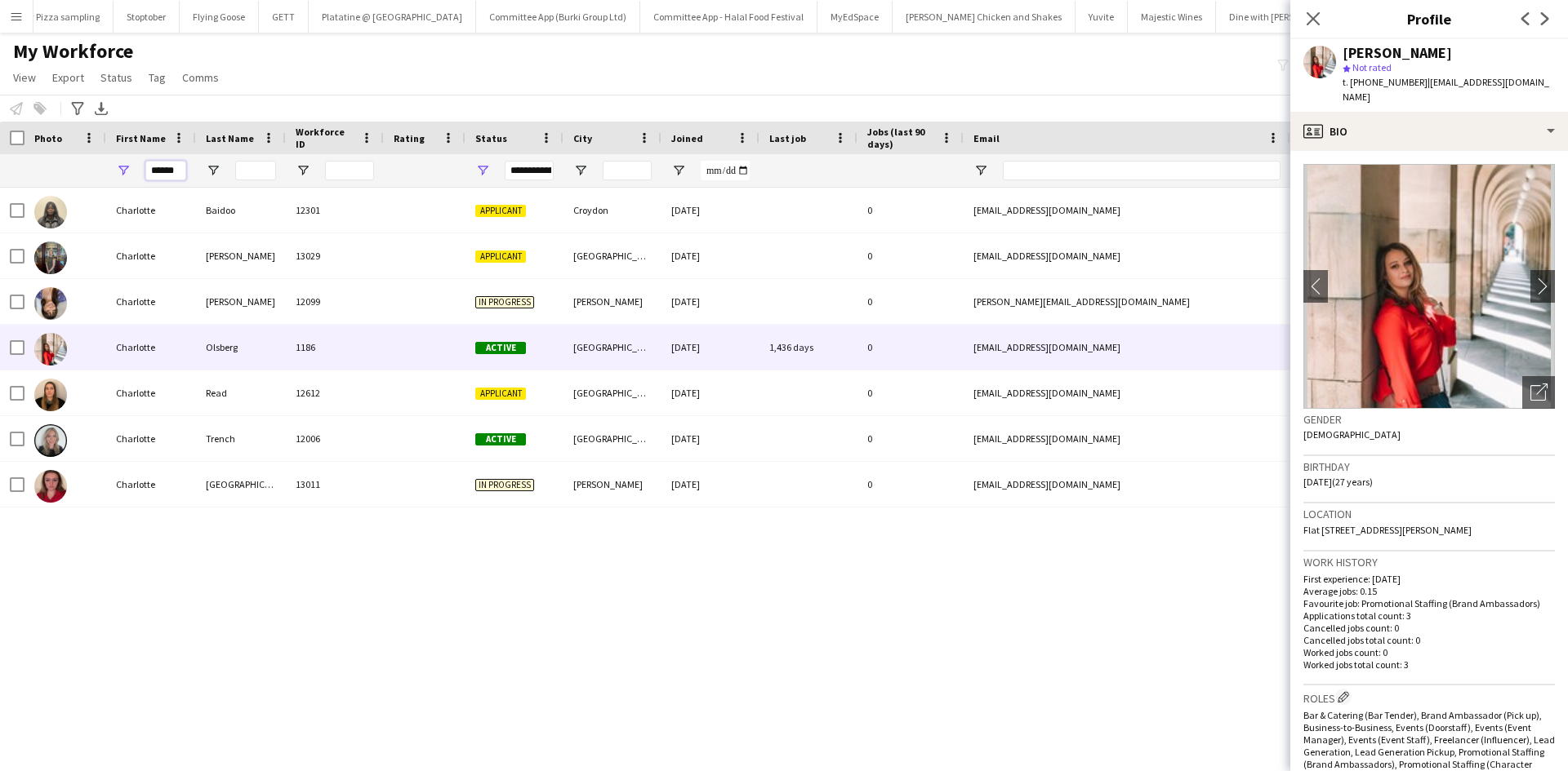
click at [178, 173] on input "******" at bounding box center [166, 171] width 41 height 20
click at [180, 170] on input "******" at bounding box center [166, 171] width 41 height 20
drag, startPoint x: 180, startPoint y: 170, endPoint x: 69, endPoint y: 177, distance: 111.2
click at [69, 177] on div "******" at bounding box center [885, 170] width 1770 height 33
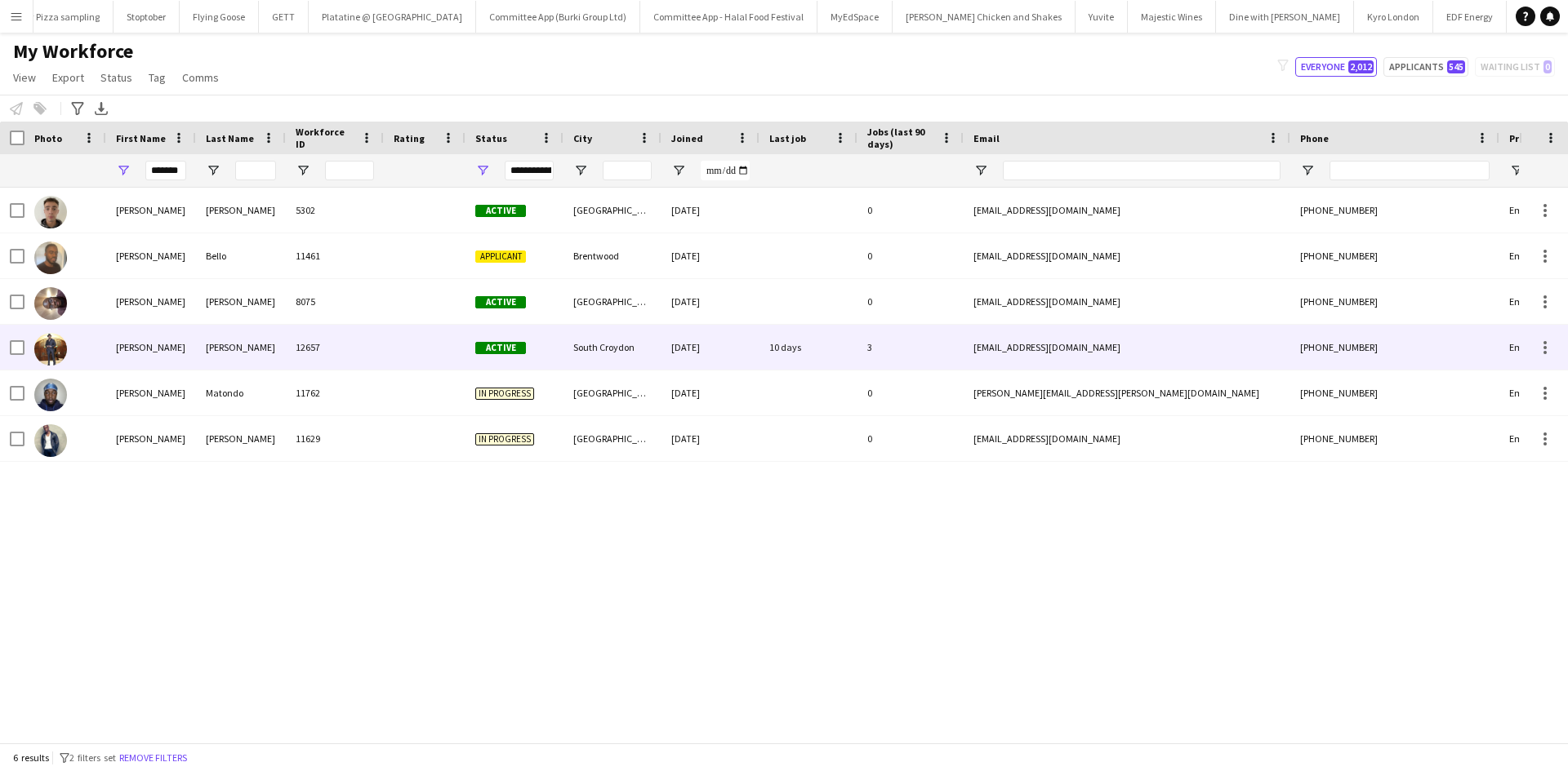
click at [64, 343] on img at bounding box center [50, 349] width 33 height 33
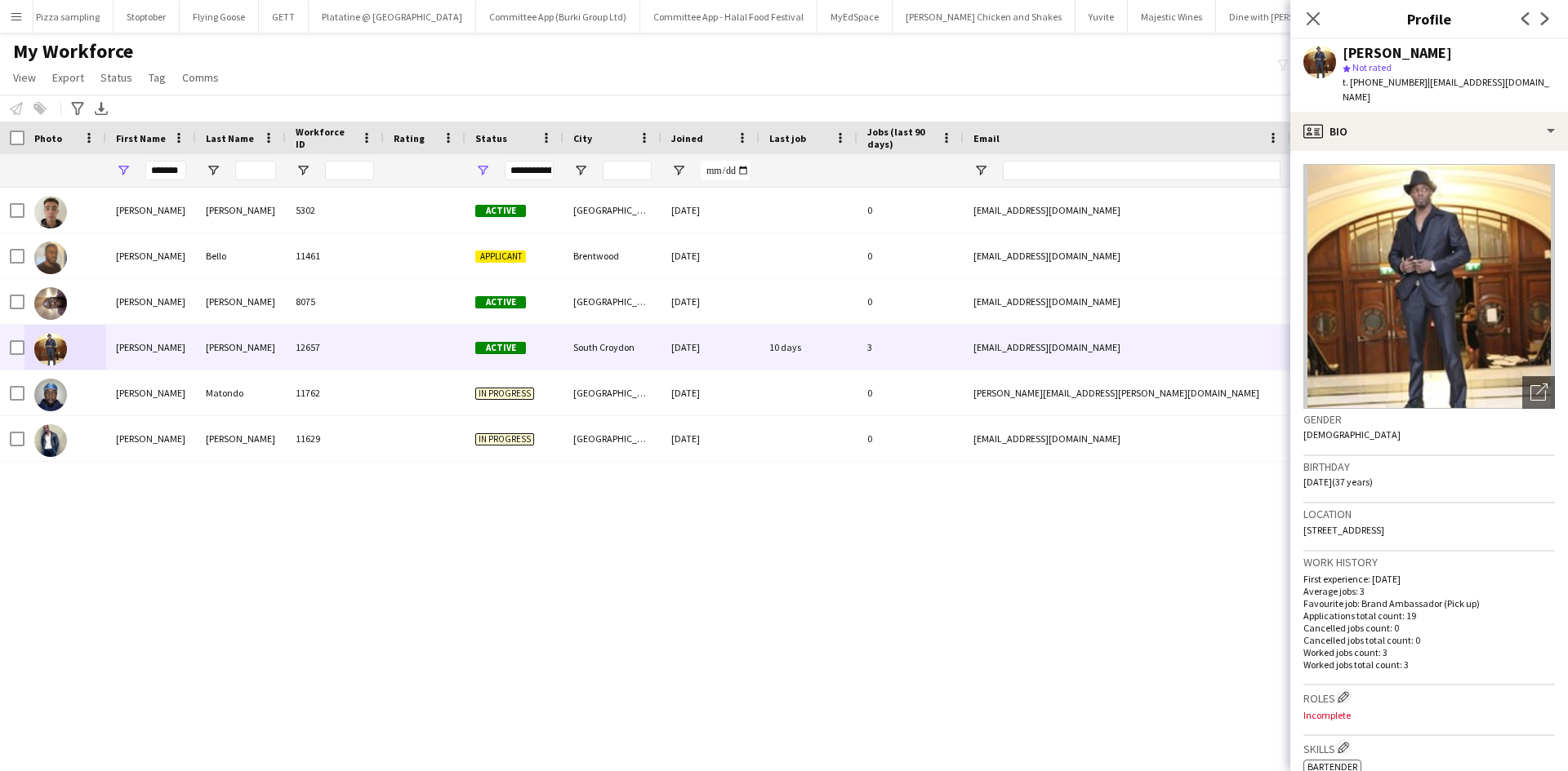
drag, startPoint x: 1453, startPoint y: 434, endPoint x: 1395, endPoint y: 544, distance: 124.4
click at [1395, 544] on app-crew-profile-bio "Open photos pop-in Gender Male Birthday 03-08-1988 (37 years) Location Flat 3, …" at bounding box center [1430, 461] width 278 height 620
drag, startPoint x: 153, startPoint y: 172, endPoint x: 299, endPoint y: 177, distance: 146.1
click at [299, 177] on div "*******" at bounding box center [885, 170] width 1770 height 33
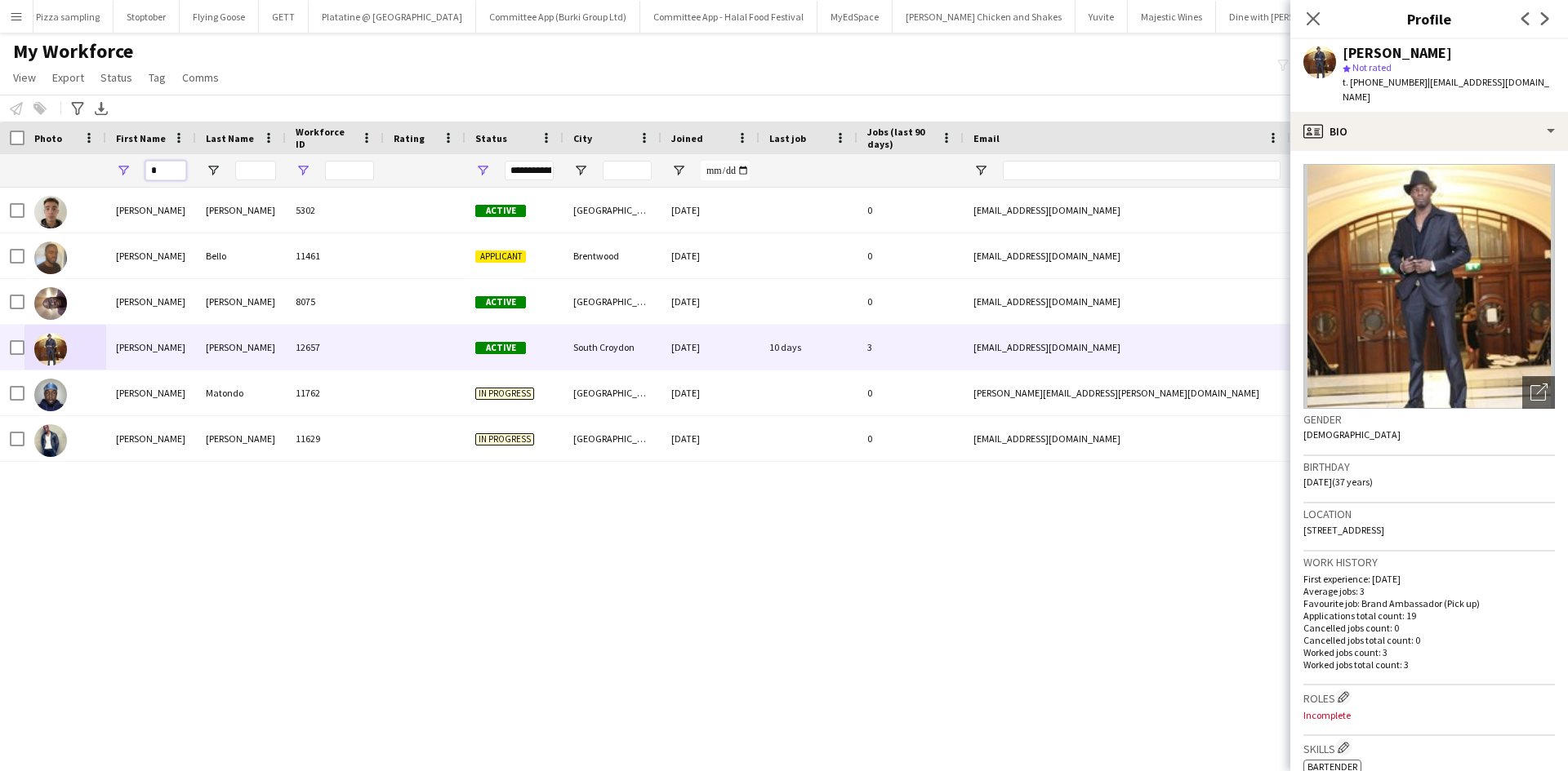
scroll to position [0, 0]
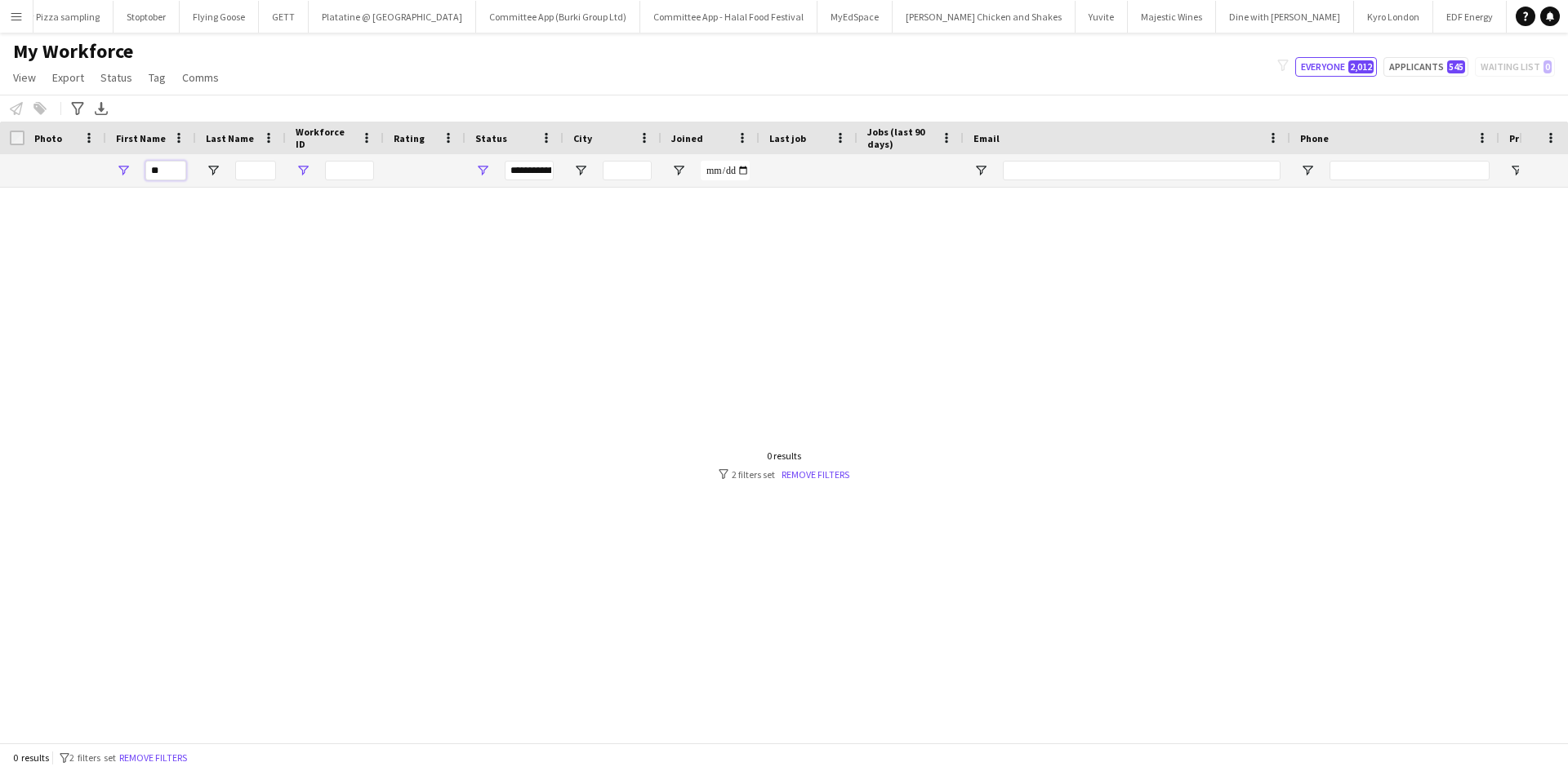
type input "*"
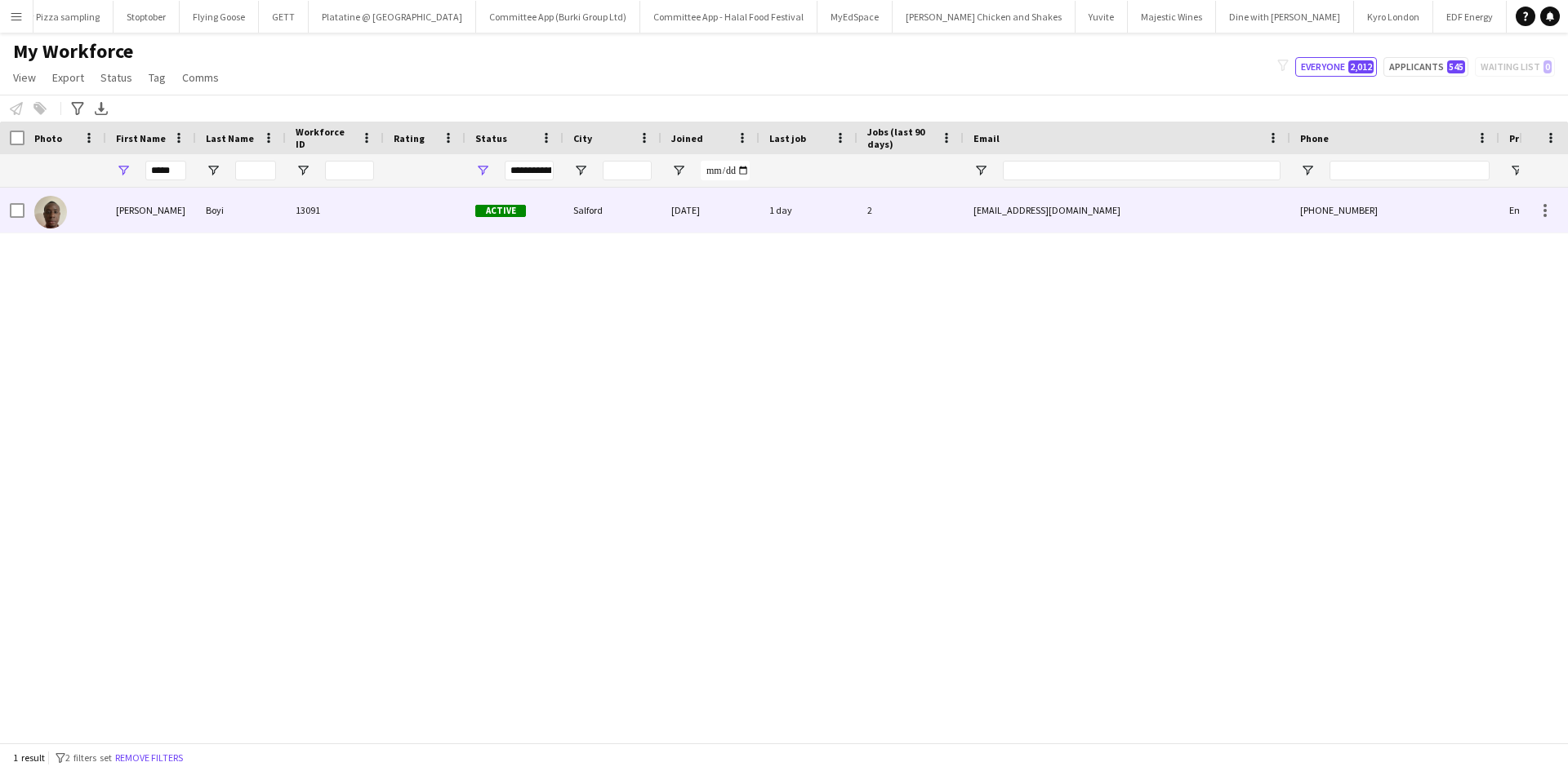
click at [198, 213] on div "Boyi" at bounding box center [241, 210] width 90 height 45
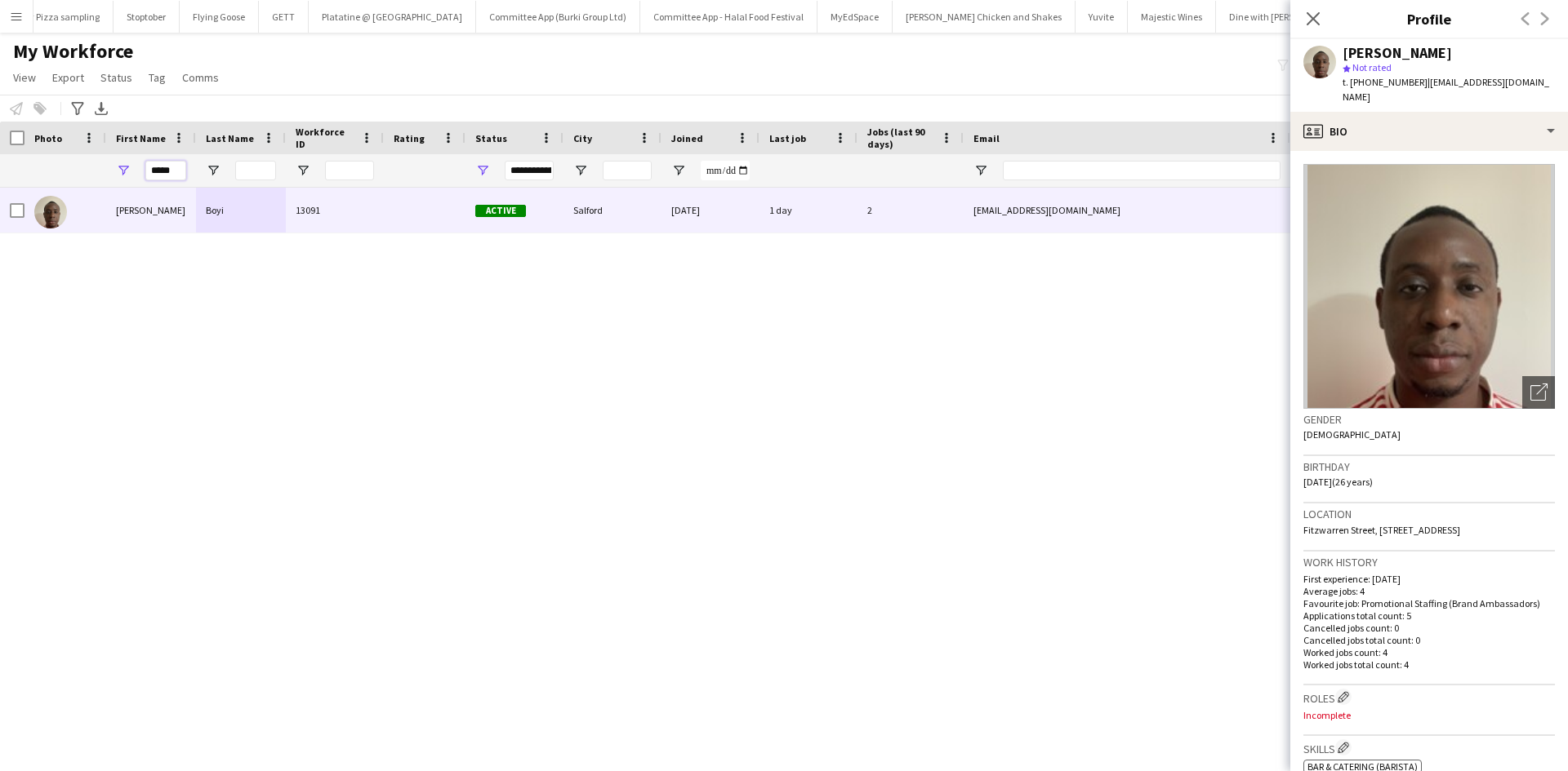
click at [180, 174] on input "*****" at bounding box center [166, 171] width 41 height 20
drag, startPoint x: 180, startPoint y: 174, endPoint x: 104, endPoint y: 164, distance: 76.7
click at [104, 164] on div "*****" at bounding box center [885, 170] width 1770 height 33
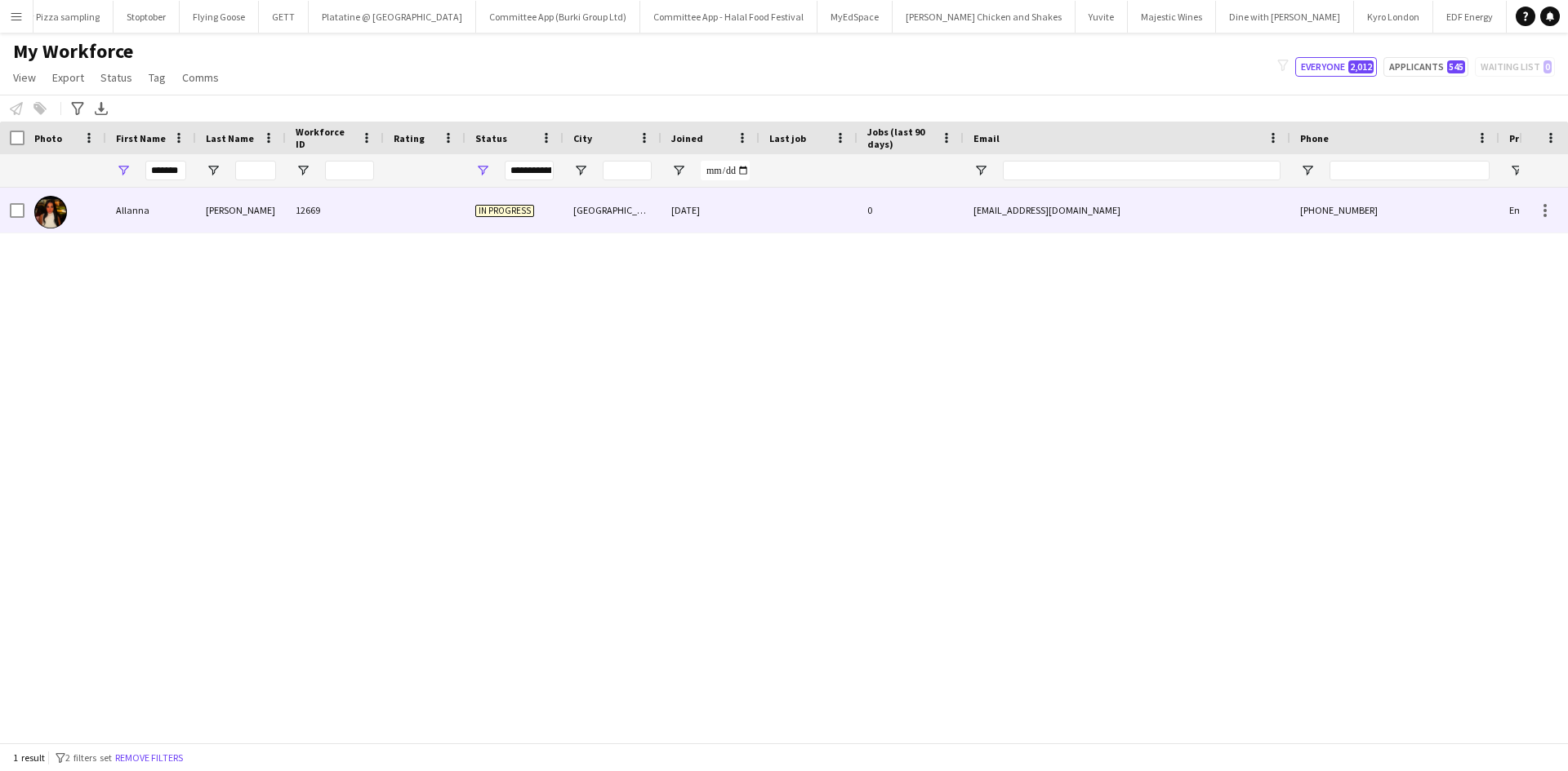
click at [170, 206] on div "Allanna" at bounding box center [151, 210] width 90 height 45
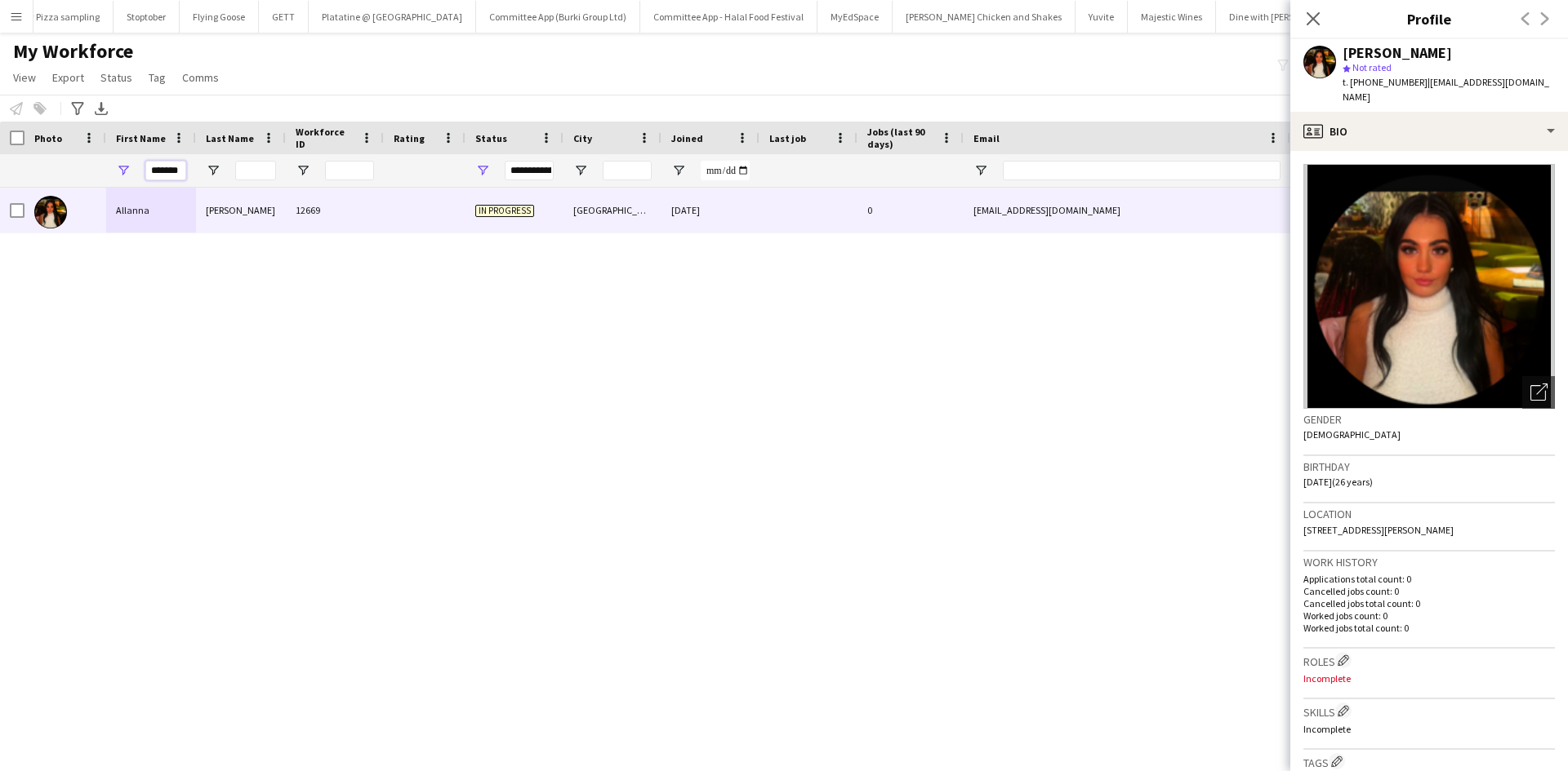
drag, startPoint x: 137, startPoint y: 174, endPoint x: 62, endPoint y: 183, distance: 75.5
click at [62, 183] on div "*******" at bounding box center [885, 170] width 1770 height 33
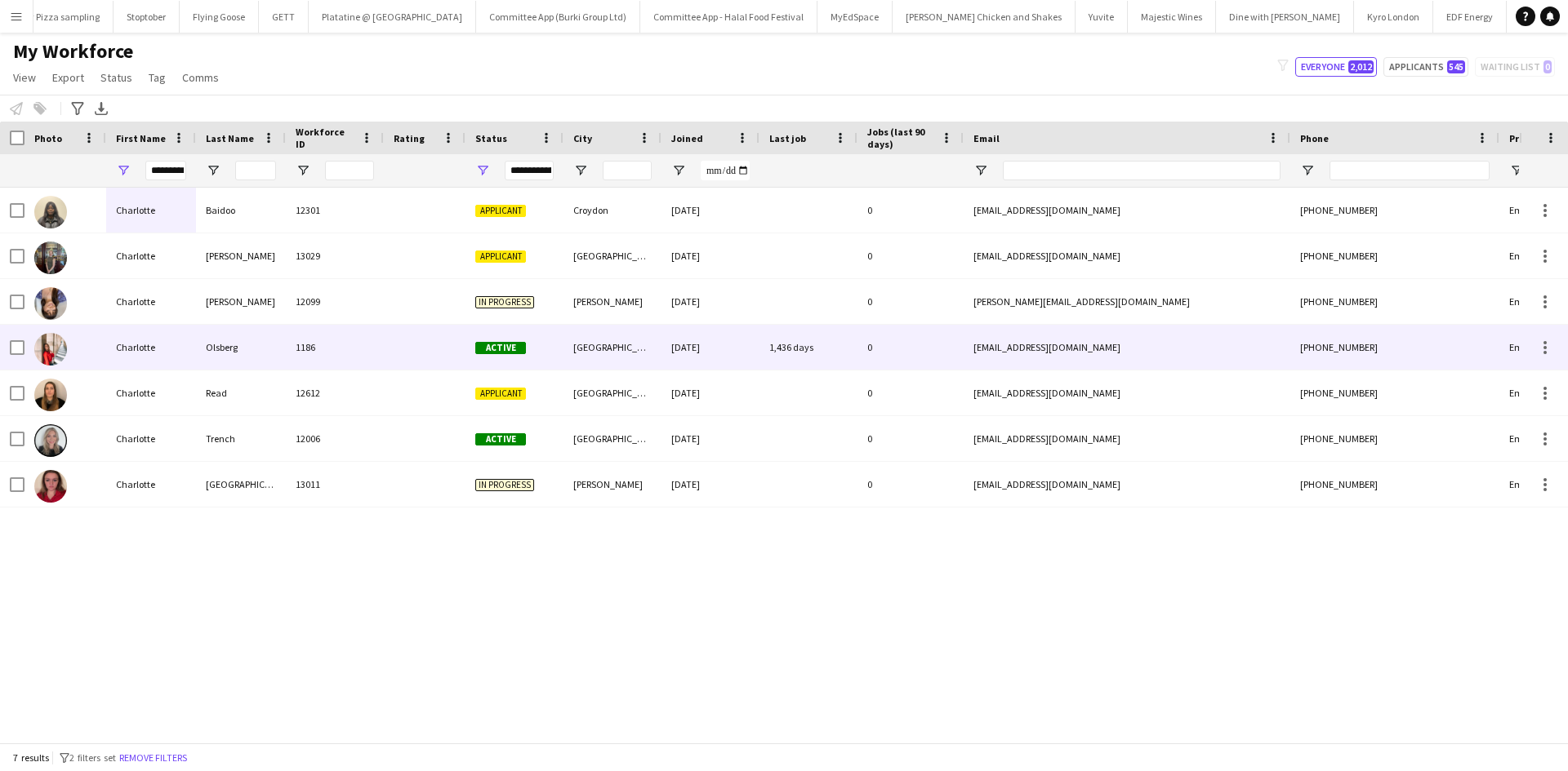
click at [148, 346] on div "Charlotte" at bounding box center [151, 348] width 90 height 45
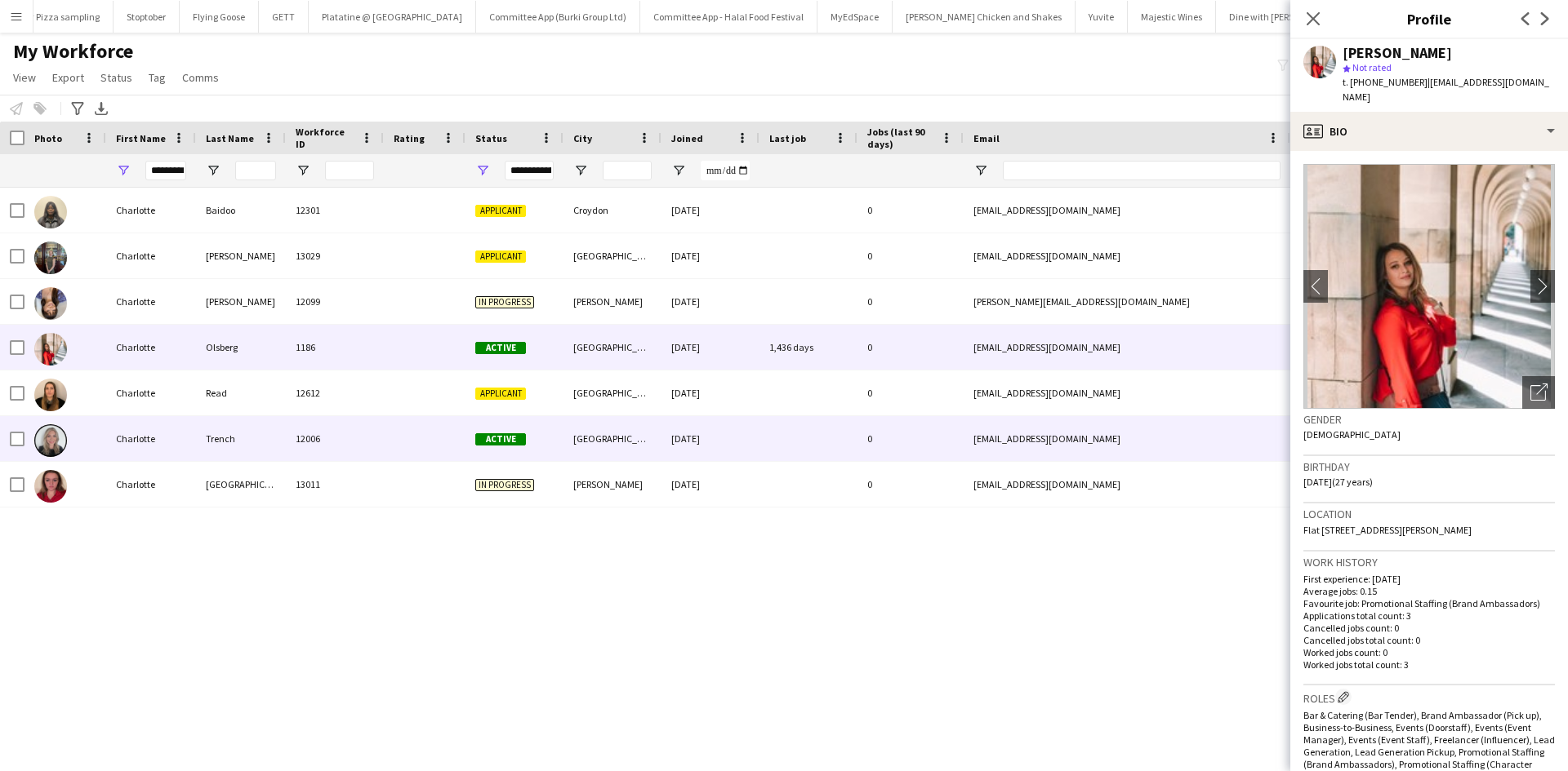
click at [132, 441] on div "Charlotte" at bounding box center [151, 439] width 90 height 45
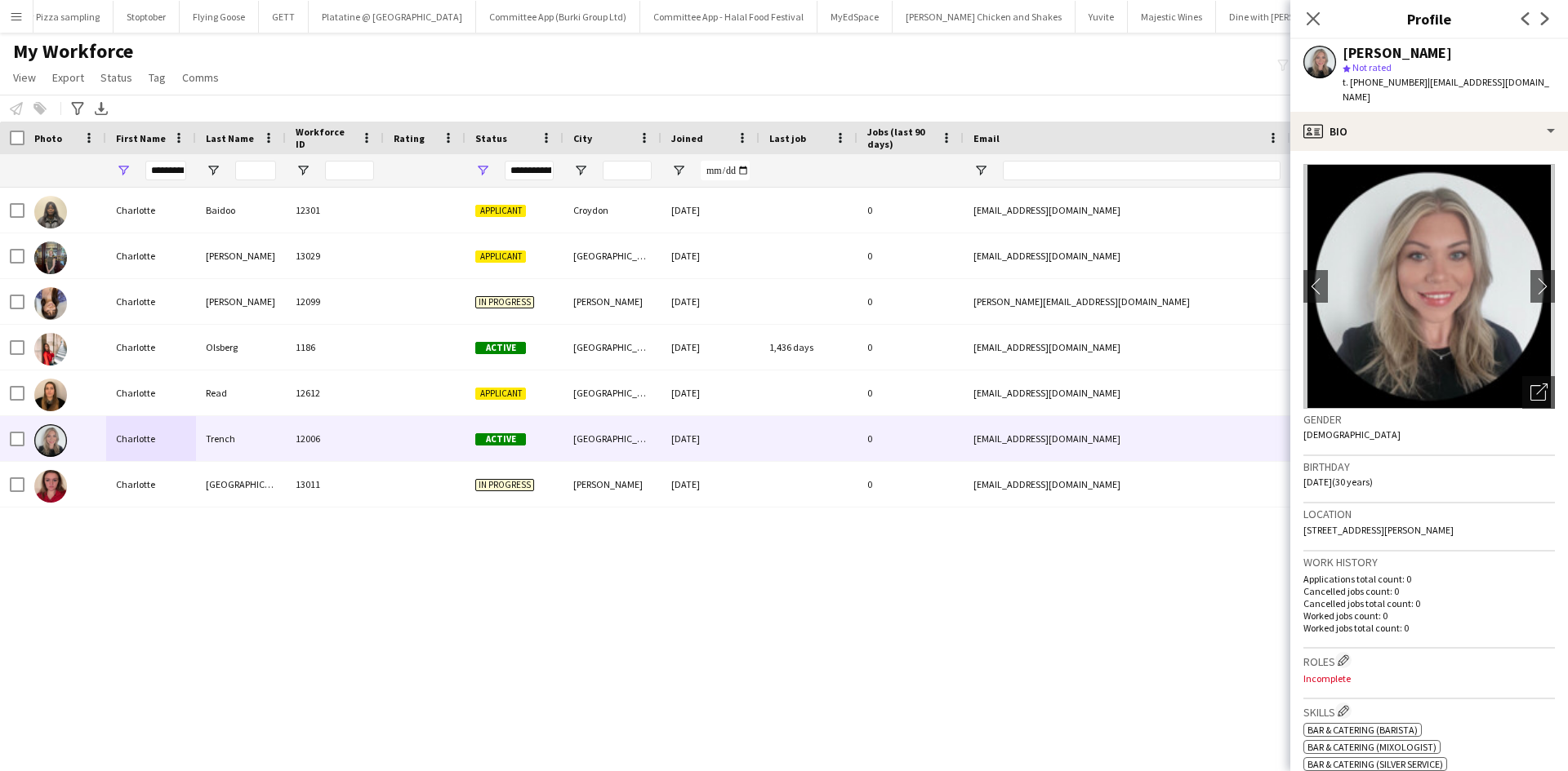
drag, startPoint x: 187, startPoint y: 173, endPoint x: 170, endPoint y: 174, distance: 17.0
click at [170, 174] on div "*********" at bounding box center [151, 170] width 90 height 33
click at [187, 172] on div "*********" at bounding box center [151, 170] width 90 height 33
drag, startPoint x: 185, startPoint y: 170, endPoint x: 81, endPoint y: 178, distance: 104.3
click at [81, 178] on div "*********" at bounding box center [885, 170] width 1770 height 33
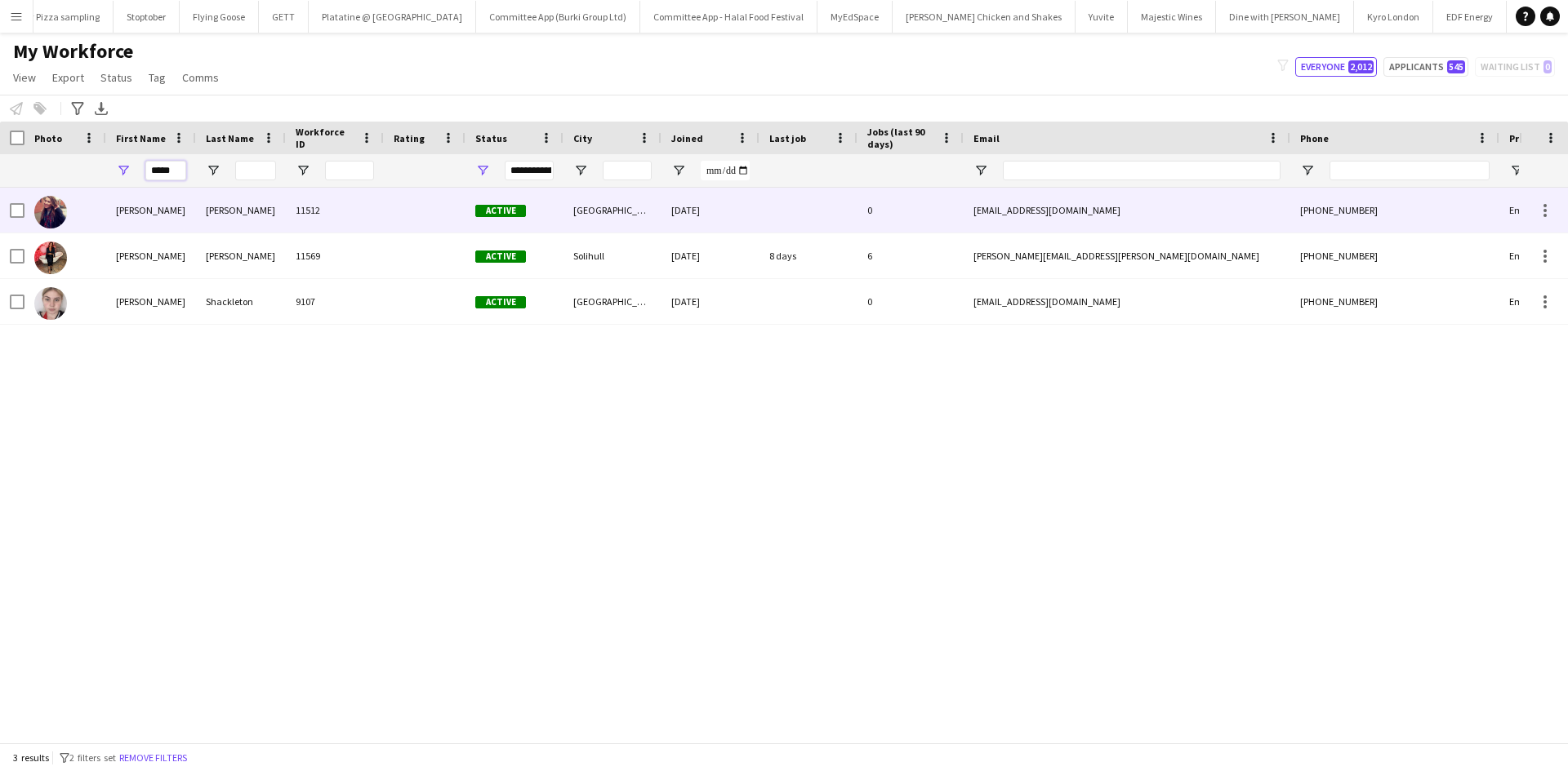
type input "*****"
click at [225, 218] on div "Morley" at bounding box center [241, 210] width 90 height 45
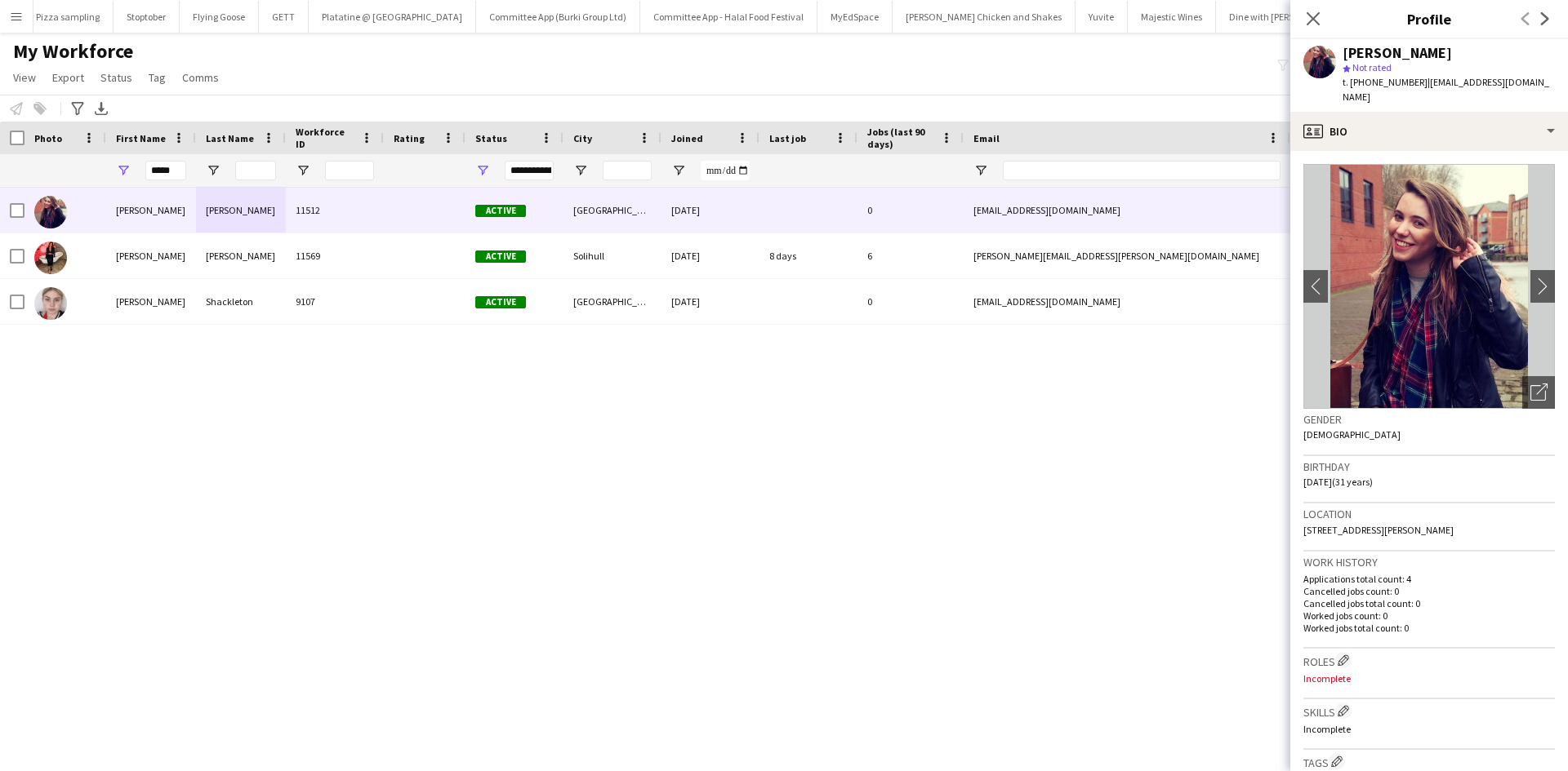
click at [336, 423] on div "Laura Morley 11512 Active Nottingham 21-05-2025 0 lauzmo123@googlemail.com +440…" at bounding box center [759, 459] width 1519 height 543
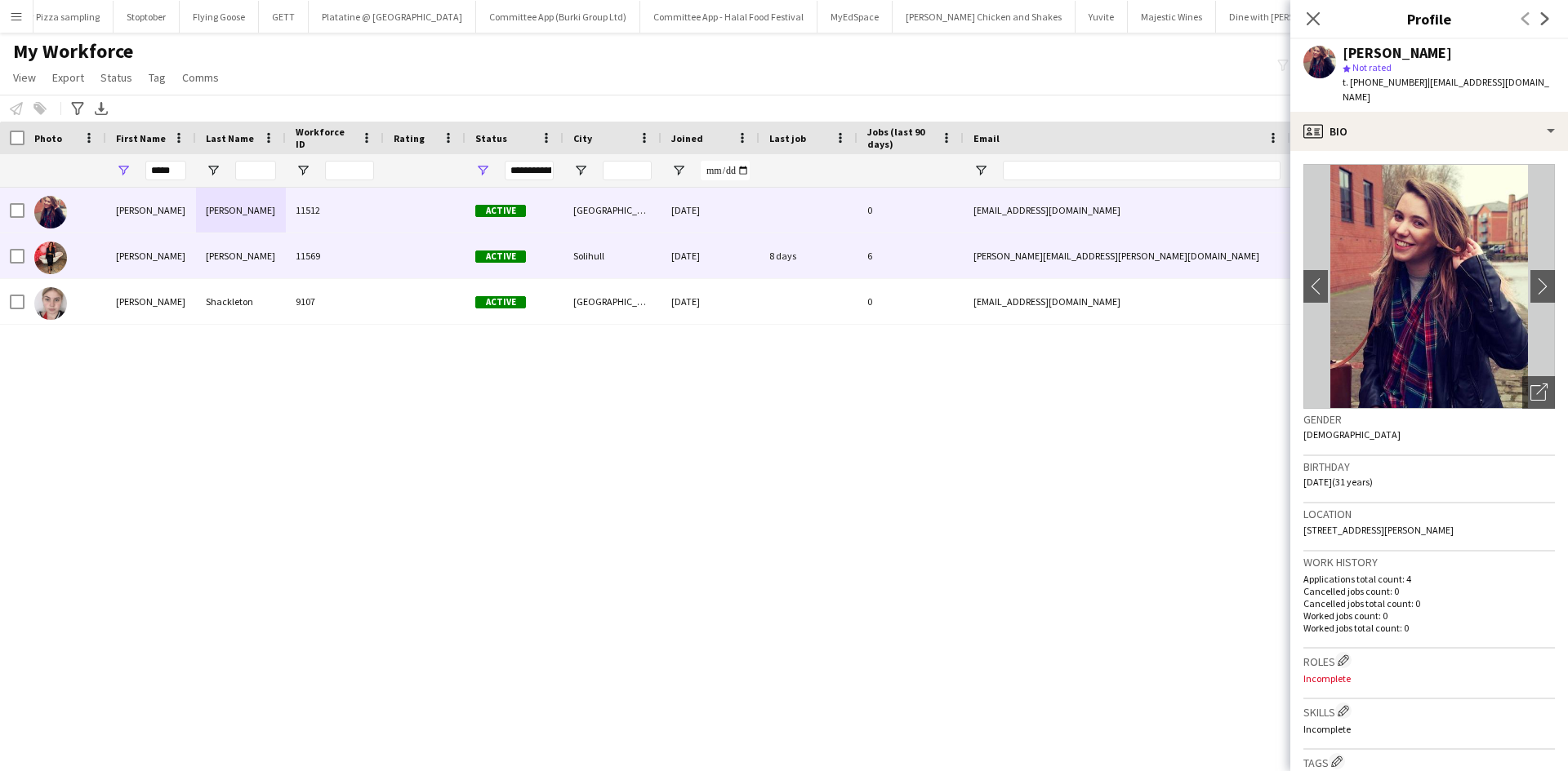
click at [219, 258] on div "Polson" at bounding box center [241, 255] width 90 height 45
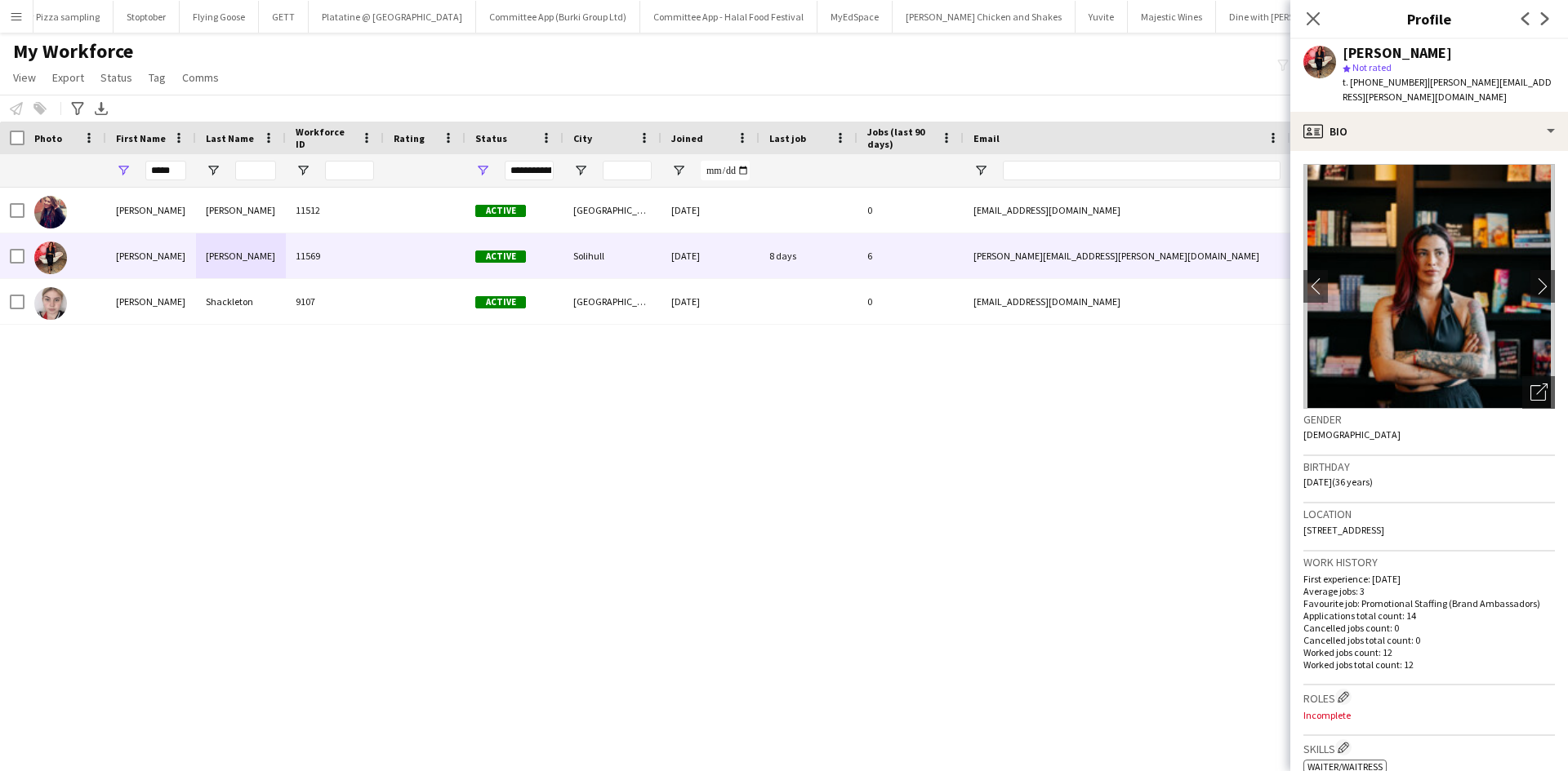
click at [1295, 26] on div "Close pop-in" at bounding box center [1313, 19] width 46 height 37
click at [818, 13] on button "MyEdSpace Close" at bounding box center [855, 17] width 76 height 32
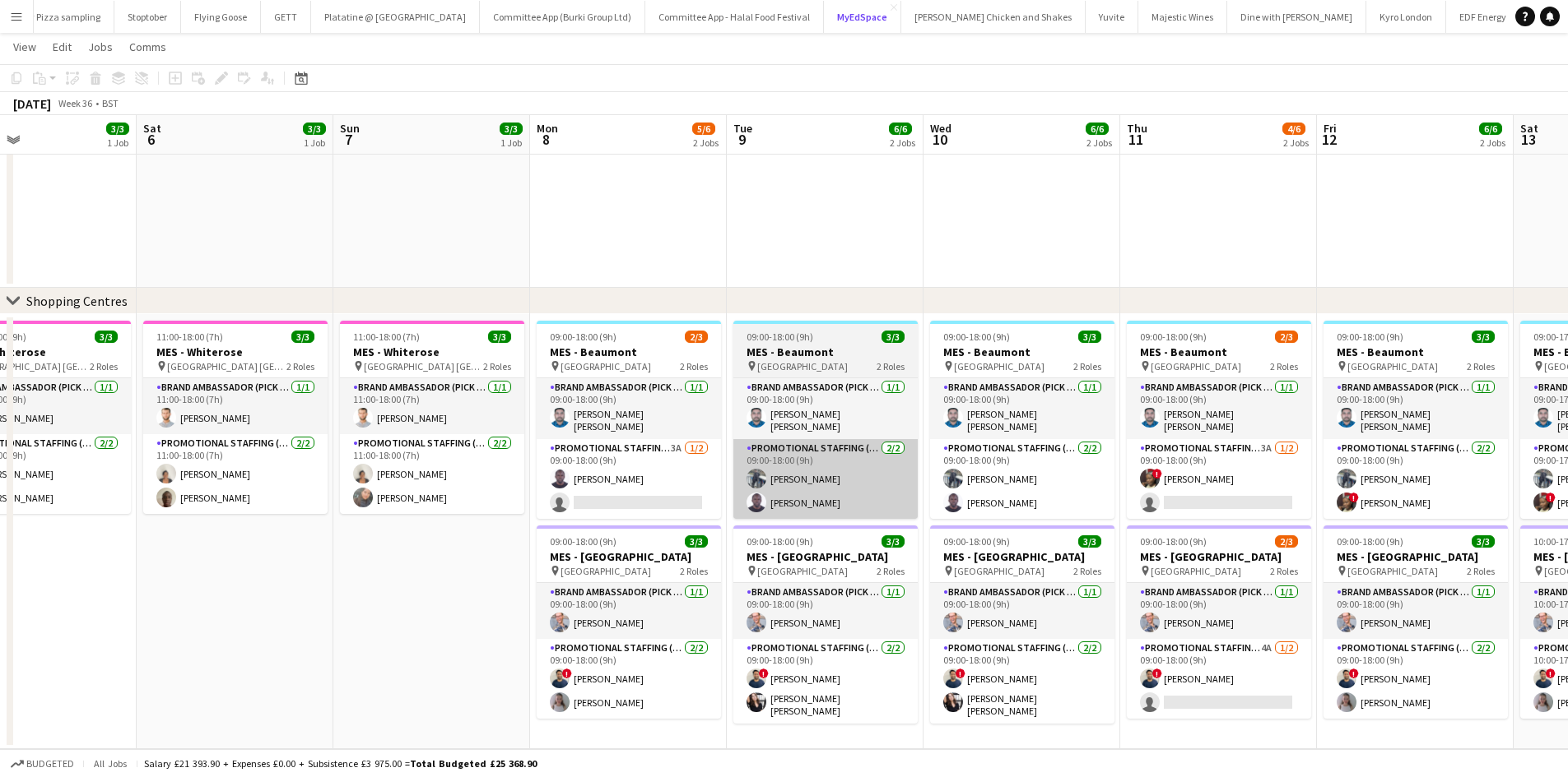
scroll to position [0, 490]
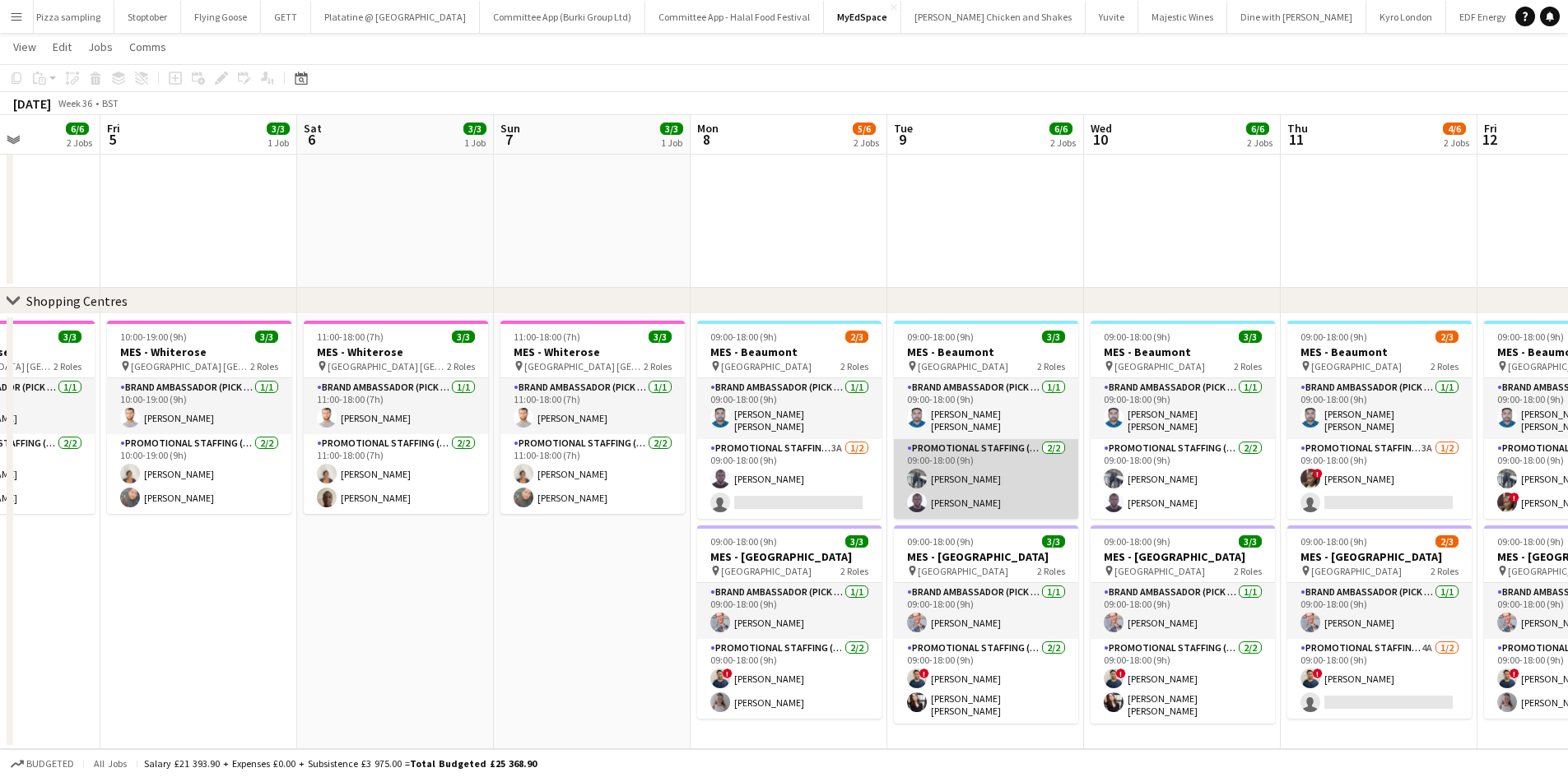
click at [964, 474] on app-card-role "Promotional Staffing (Brand Ambassadors) 2/2 09:00-18:00 (9h) Saif Hassan Edesi…" at bounding box center [986, 479] width 184 height 80
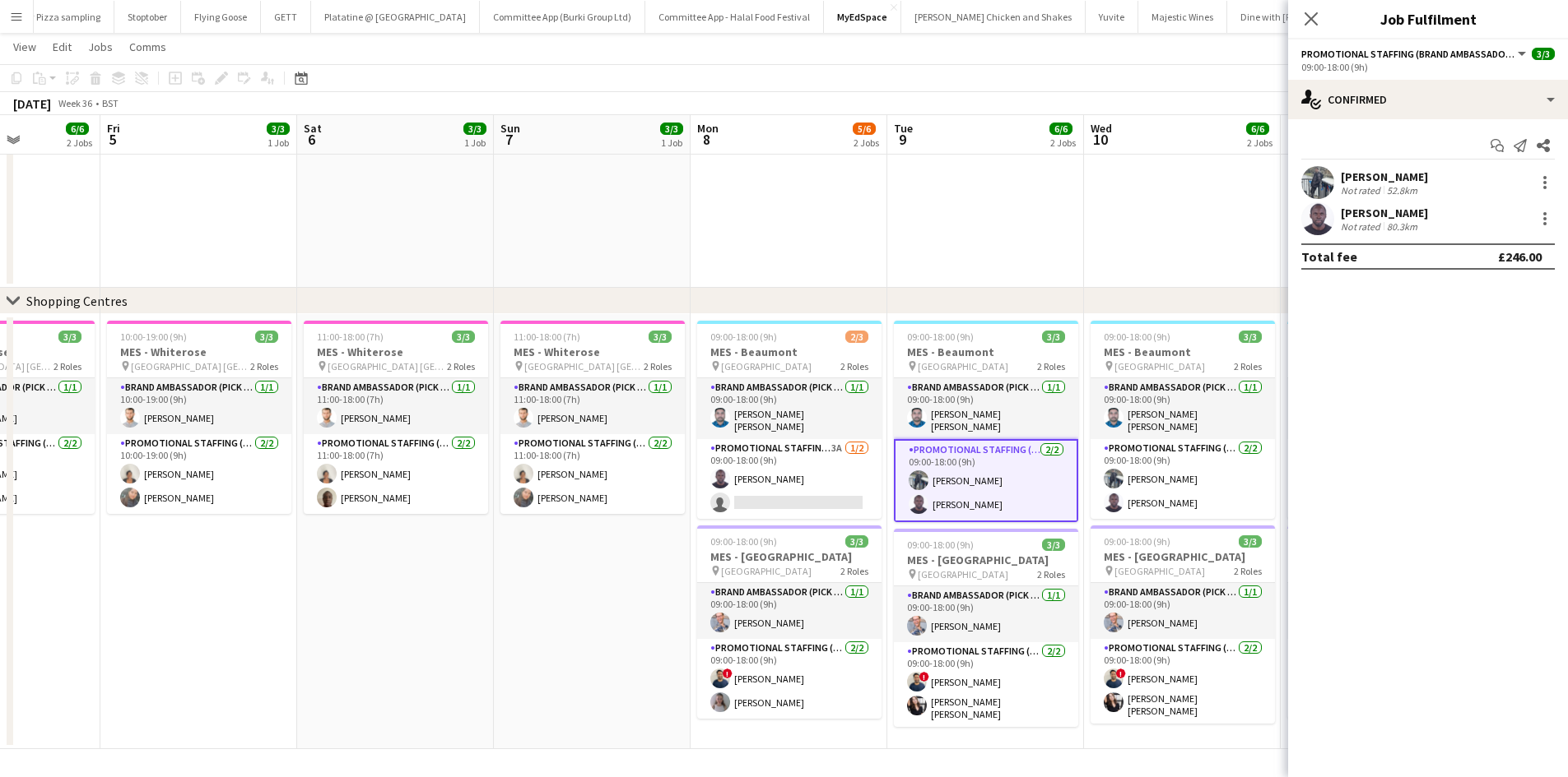
click at [1371, 176] on div "Saif Hassan" at bounding box center [1384, 177] width 87 height 15
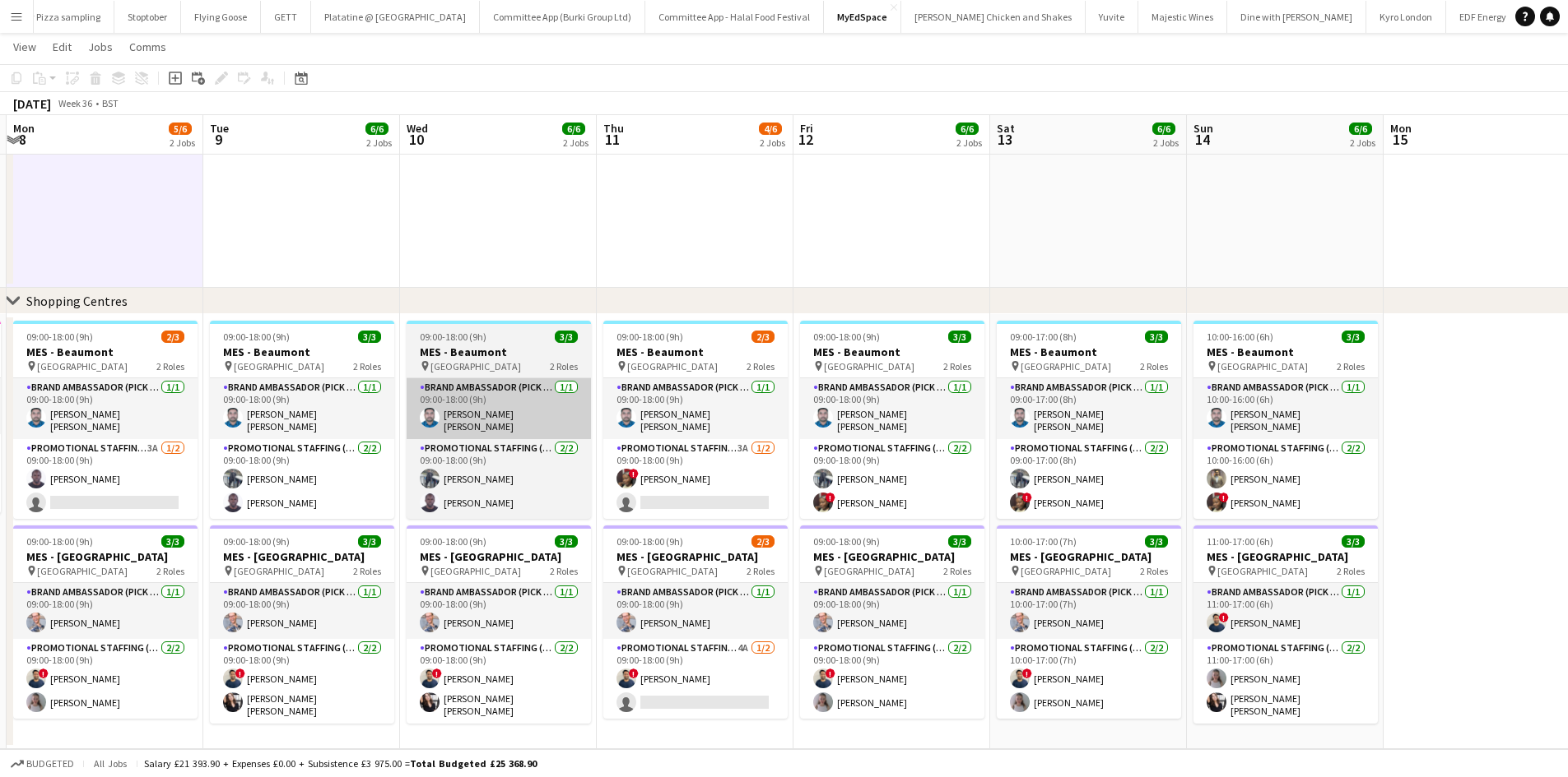
scroll to position [0, 585]
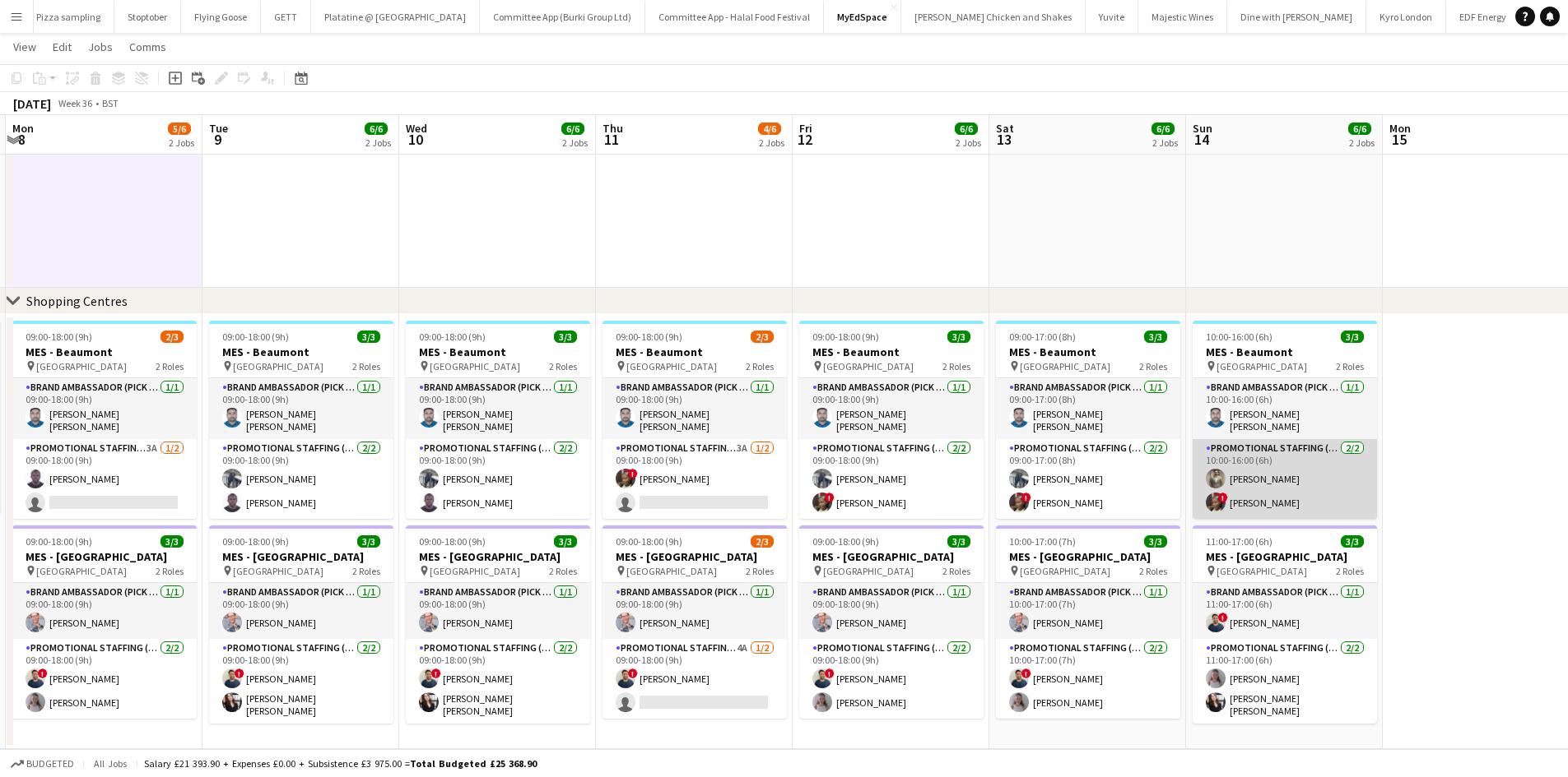
click at [1257, 480] on app-card-role "Promotional Staffing (Brand Ambassadors) 2/2 10:00-16:00 (6h) Syed Shah ! Sadia…" at bounding box center [1285, 479] width 184 height 80
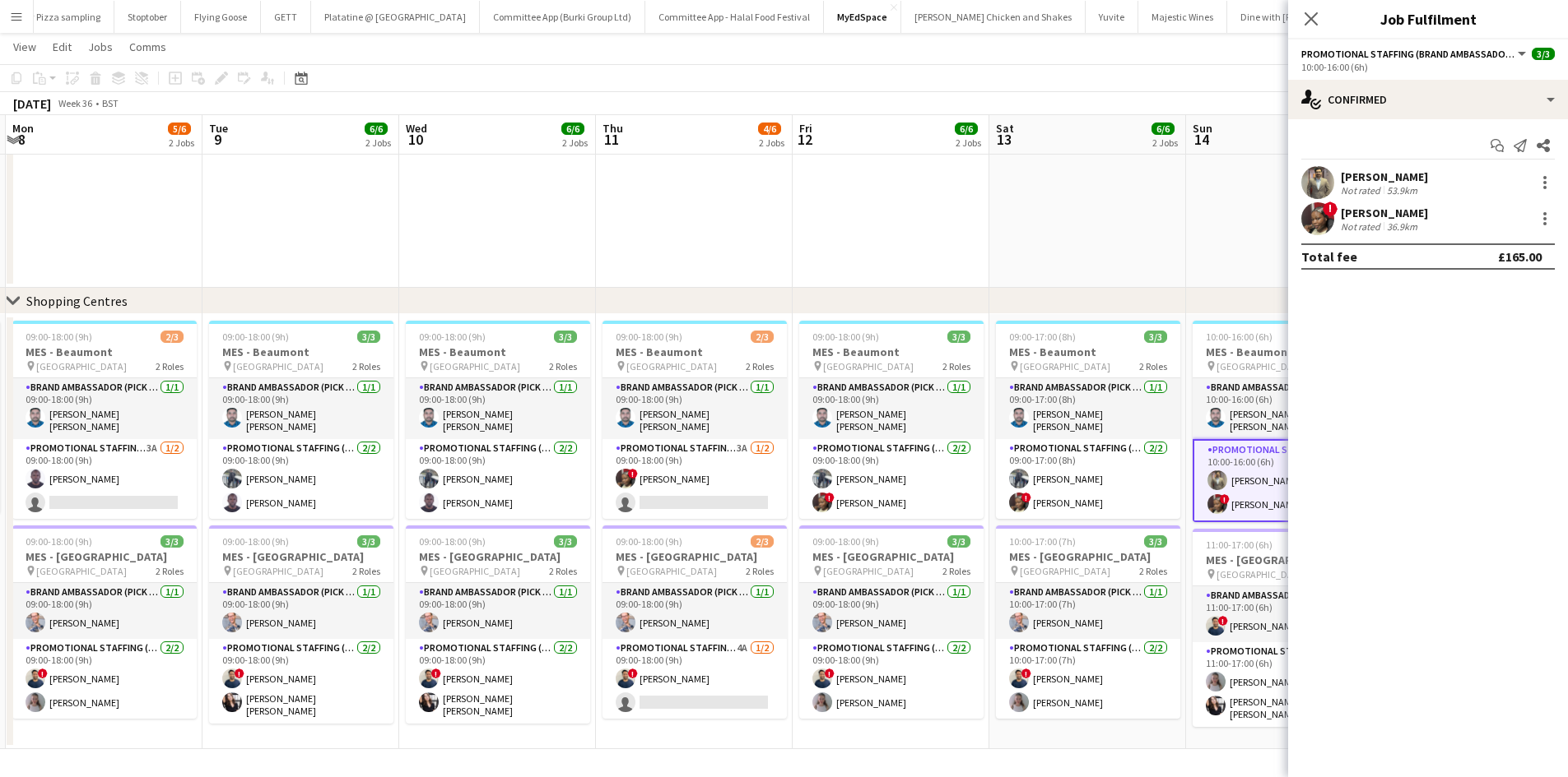
click at [1353, 188] on div "Not rated" at bounding box center [1362, 190] width 43 height 12
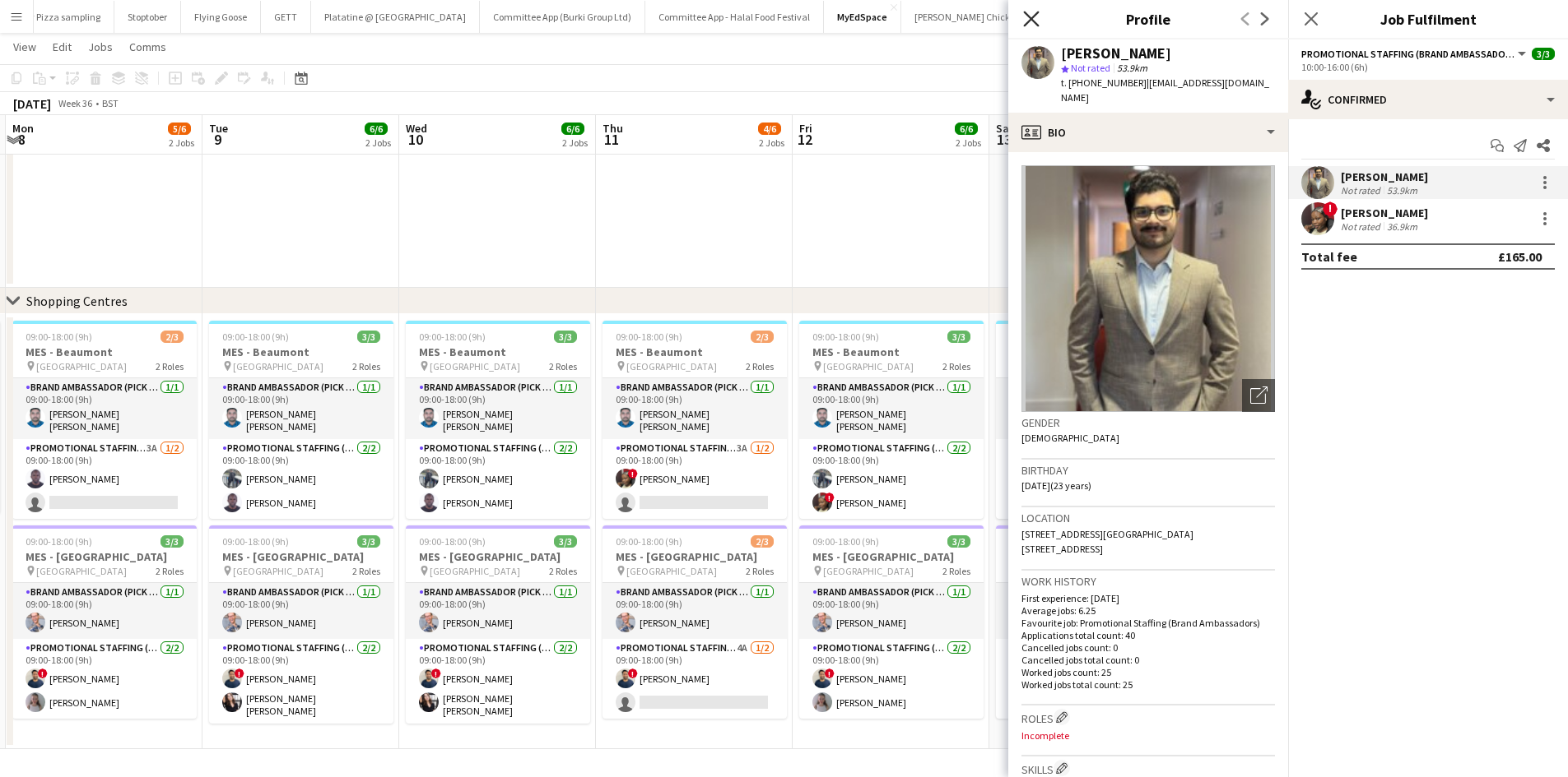
click at [1031, 21] on icon "Close pop-in" at bounding box center [1030, 18] width 16 height 16
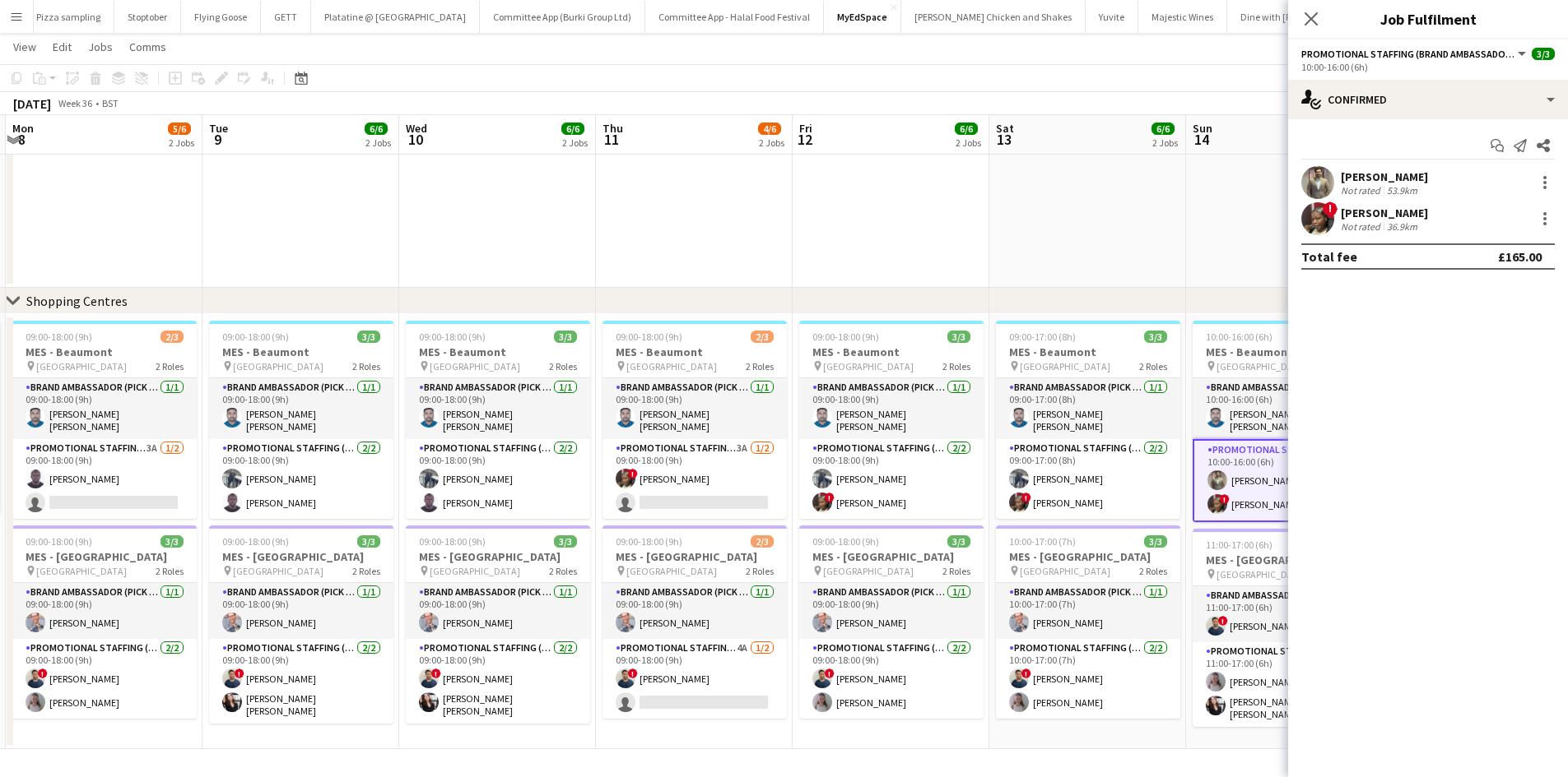
click at [1341, 175] on div "Syed Shah" at bounding box center [1384, 177] width 87 height 15
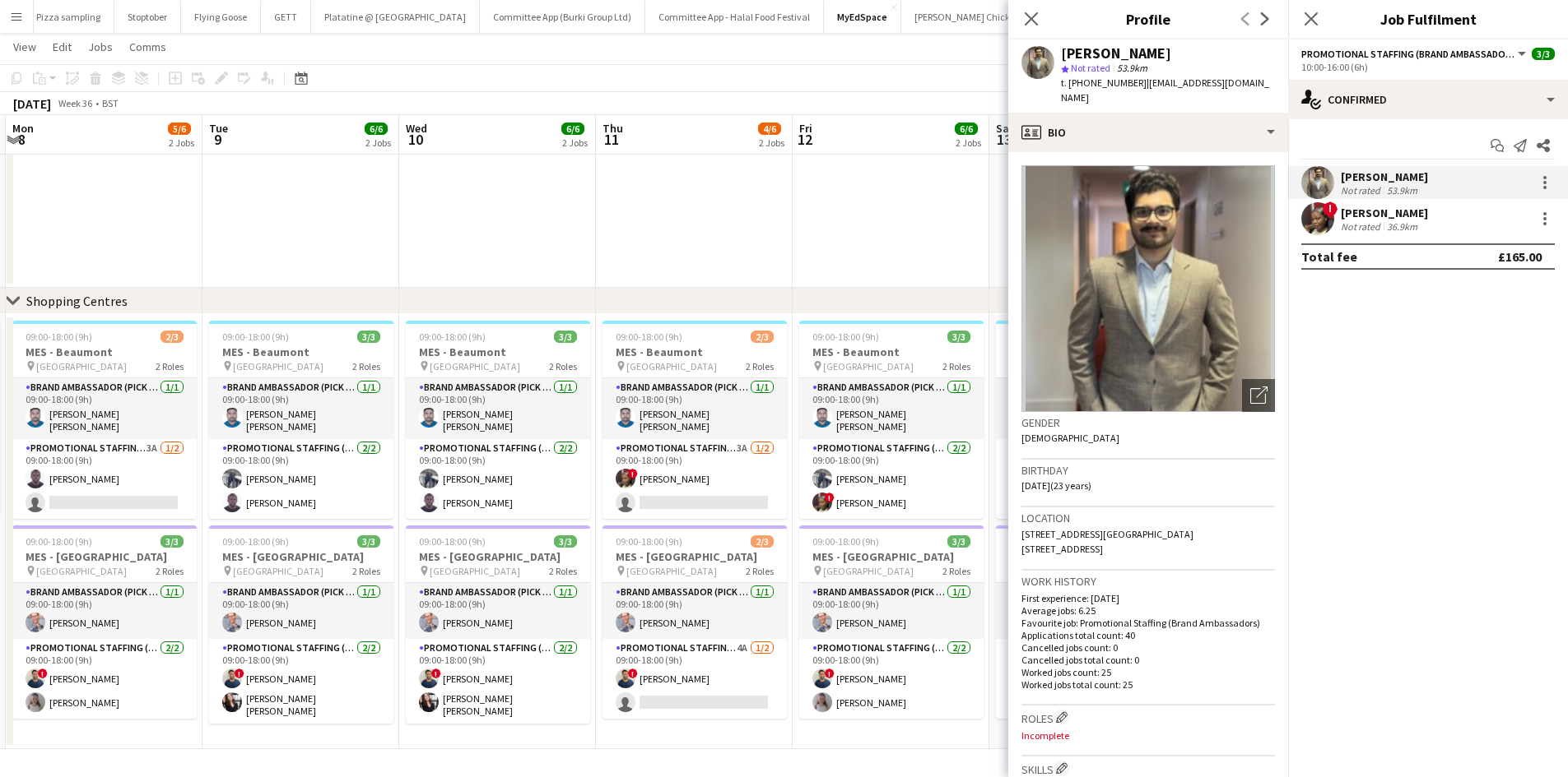
click at [17, 23] on app-icon "Menu" at bounding box center [17, 17] width 13 height 13
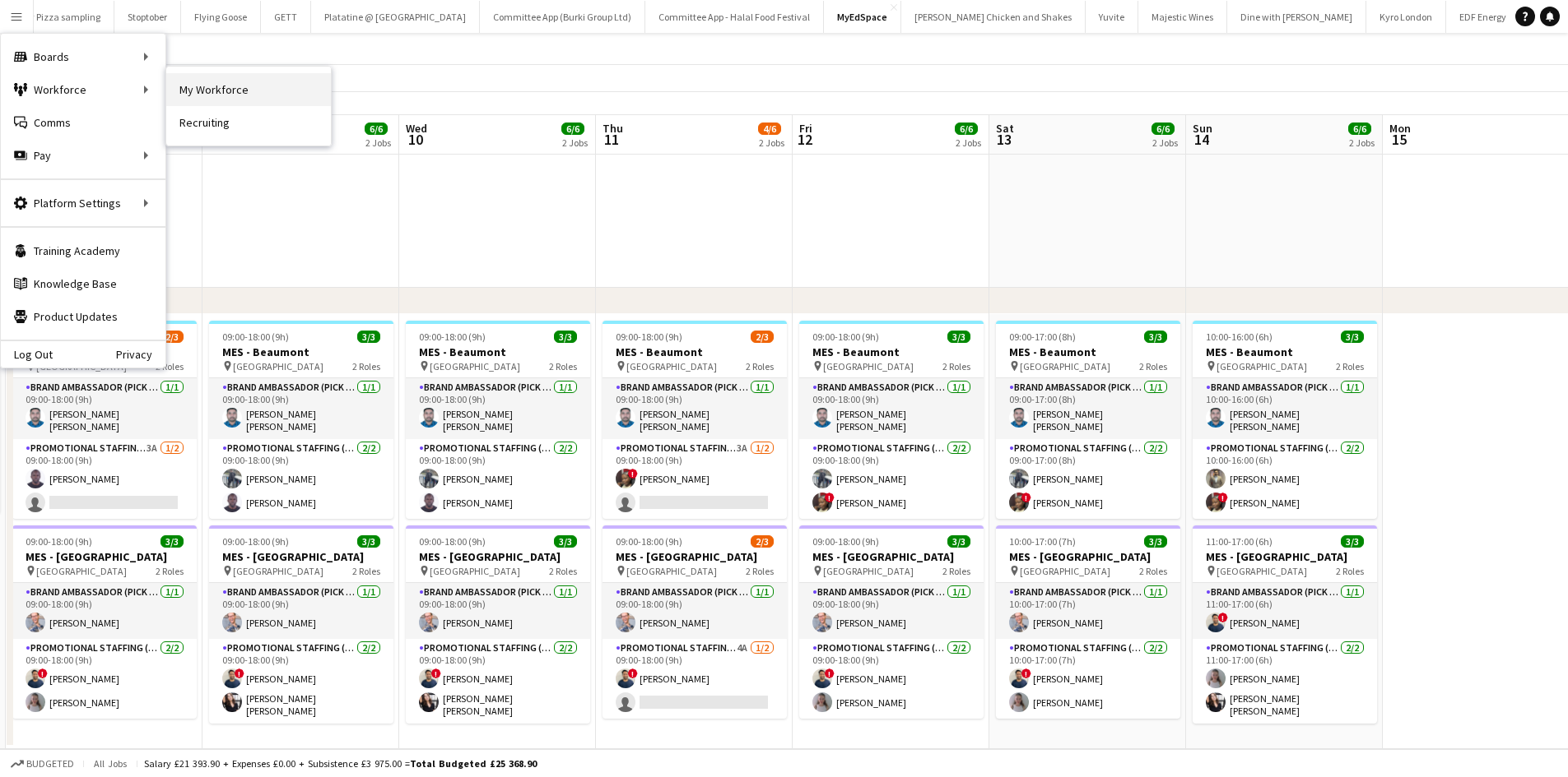
click at [211, 94] on link "My Workforce" at bounding box center [248, 89] width 165 height 33
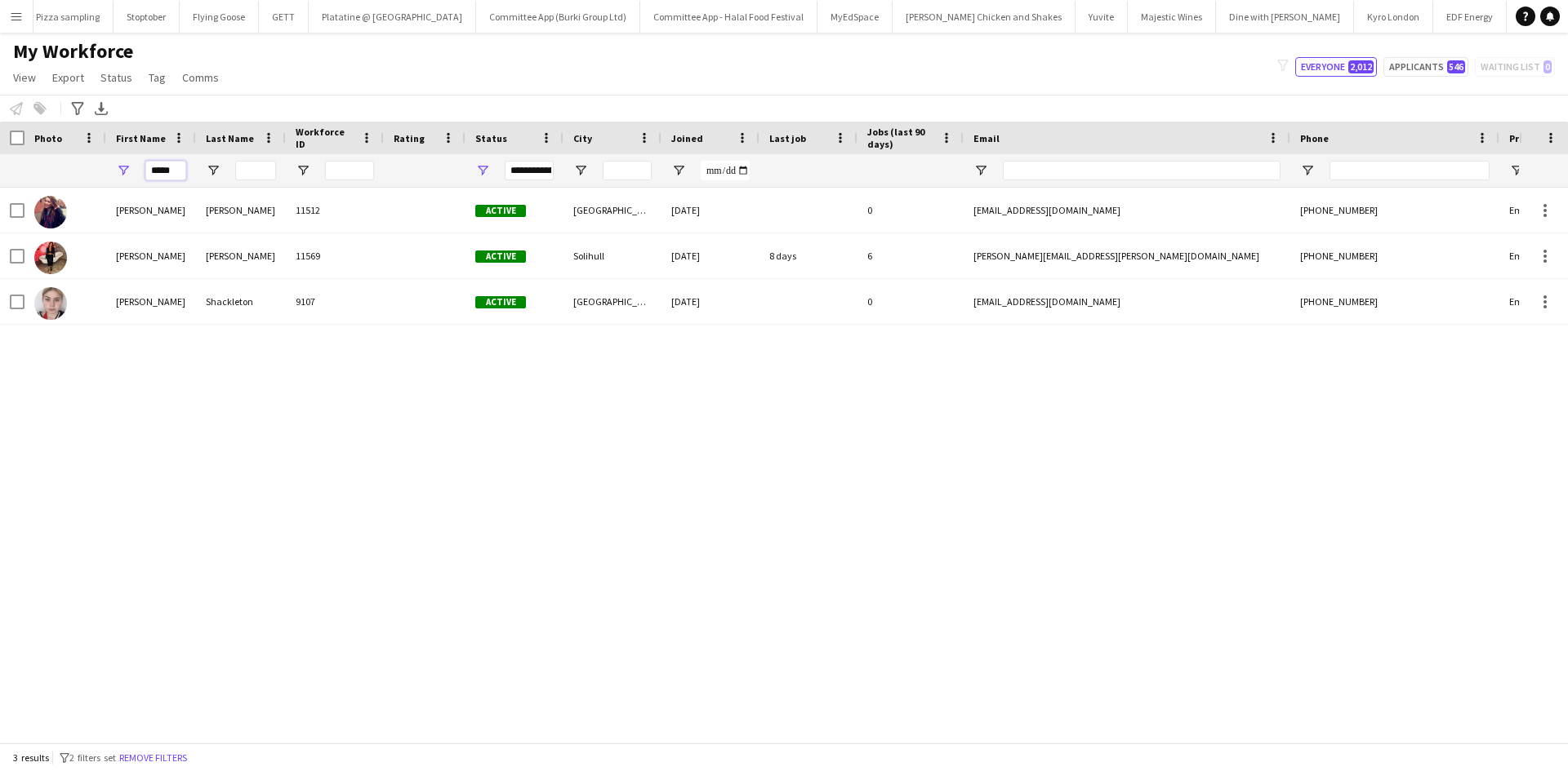
drag, startPoint x: 182, startPoint y: 173, endPoint x: 111, endPoint y: 180, distance: 71.3
click at [111, 180] on div "*****" at bounding box center [151, 170] width 90 height 33
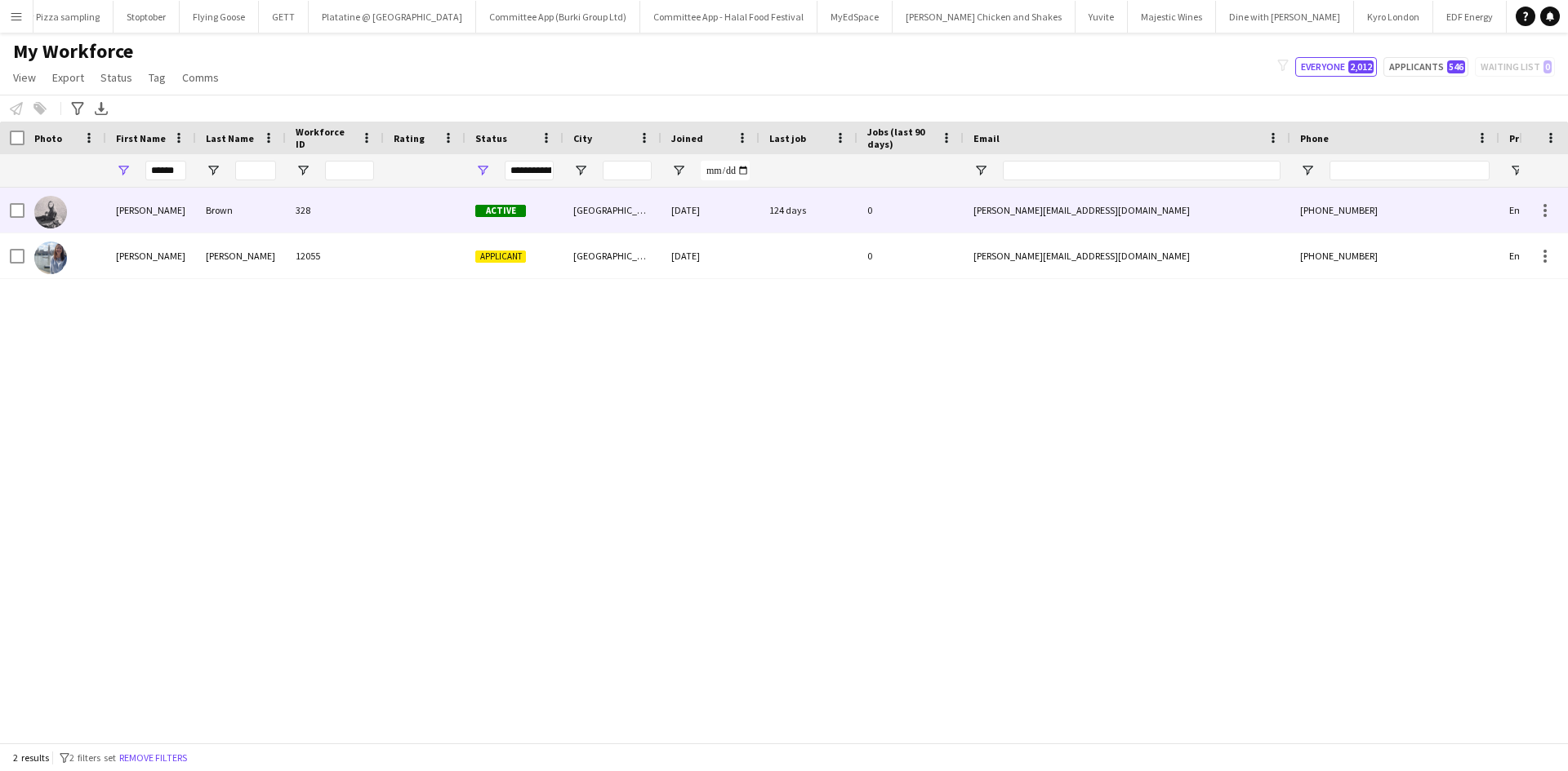
click at [121, 213] on div "Emily" at bounding box center [151, 210] width 90 height 45
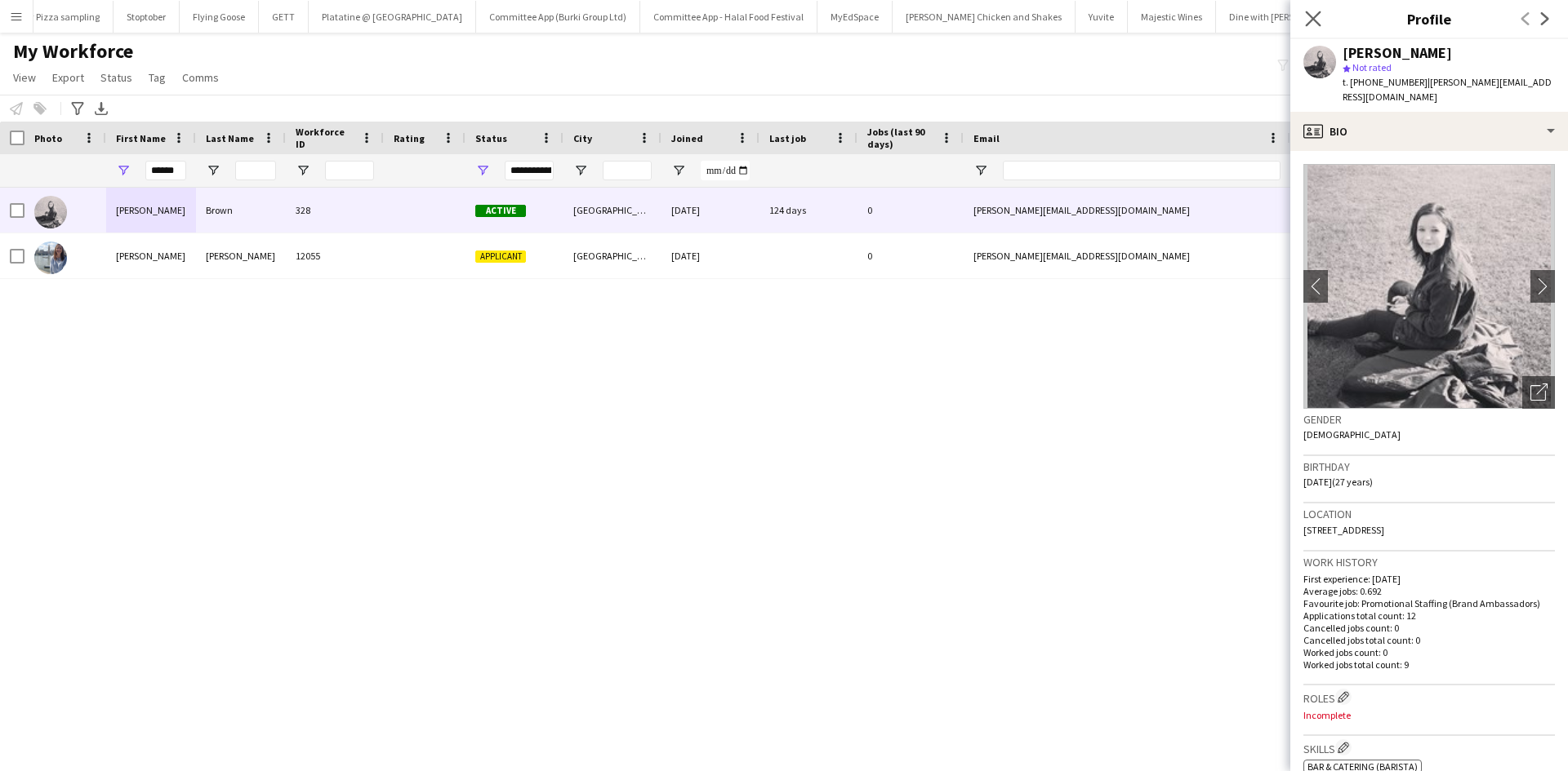
click at [1316, 9] on app-icon "Close pop-in" at bounding box center [1313, 19] width 23 height 23
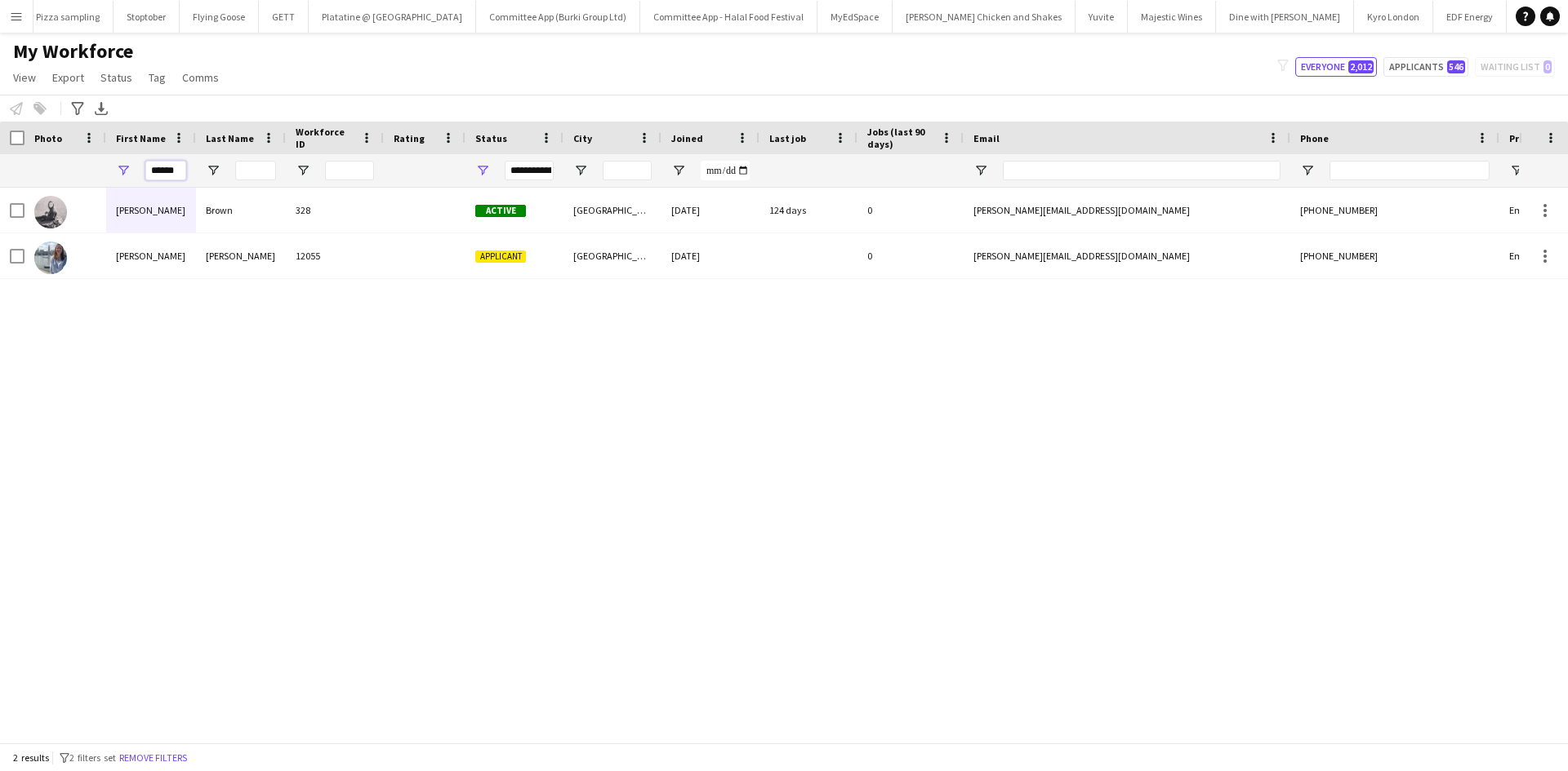
click at [175, 176] on input "*****" at bounding box center [166, 171] width 41 height 20
click at [55, 172] on div "*****" at bounding box center [885, 170] width 1770 height 33
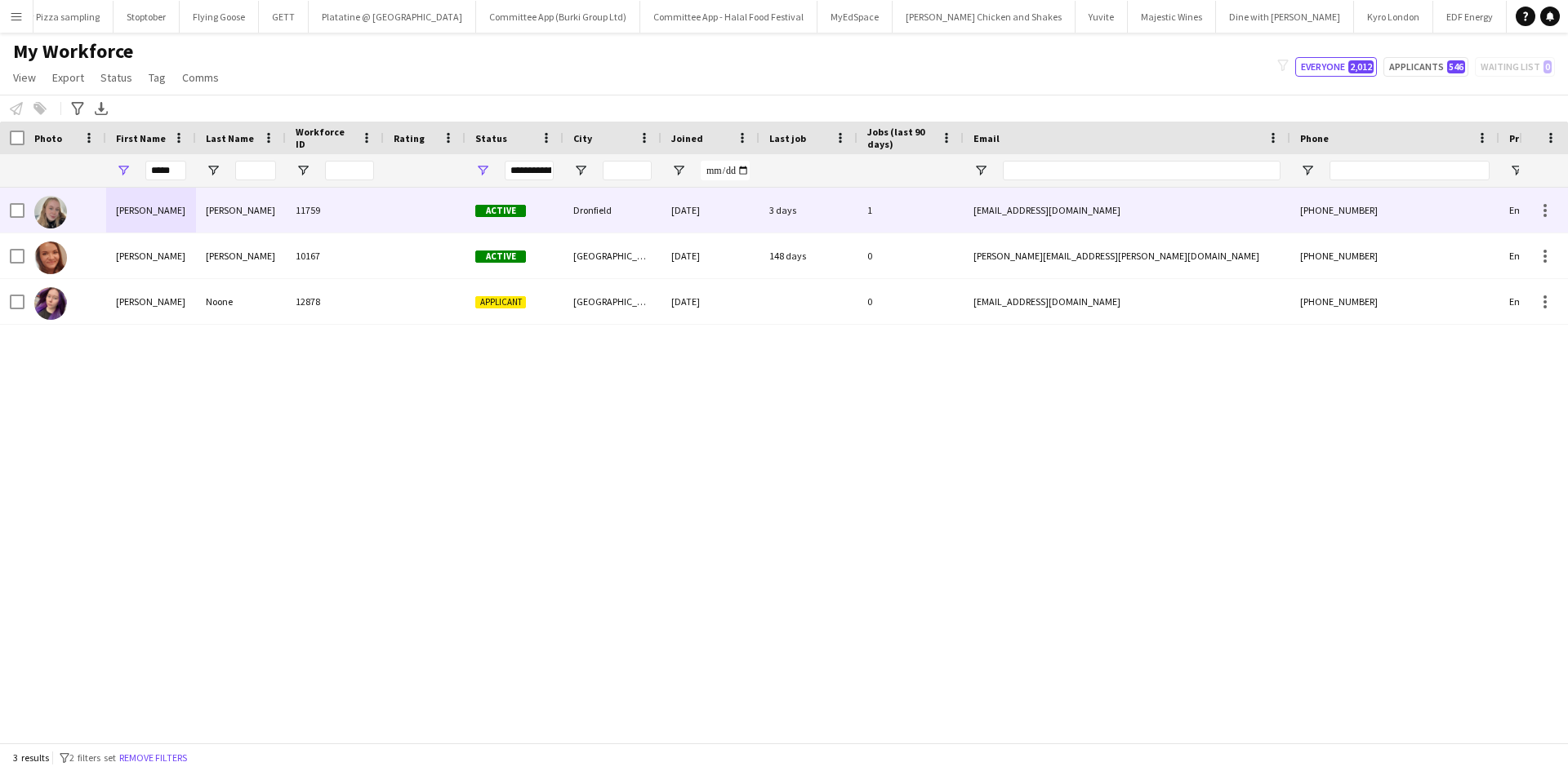
click at [124, 211] on div "Megan" at bounding box center [151, 210] width 90 height 45
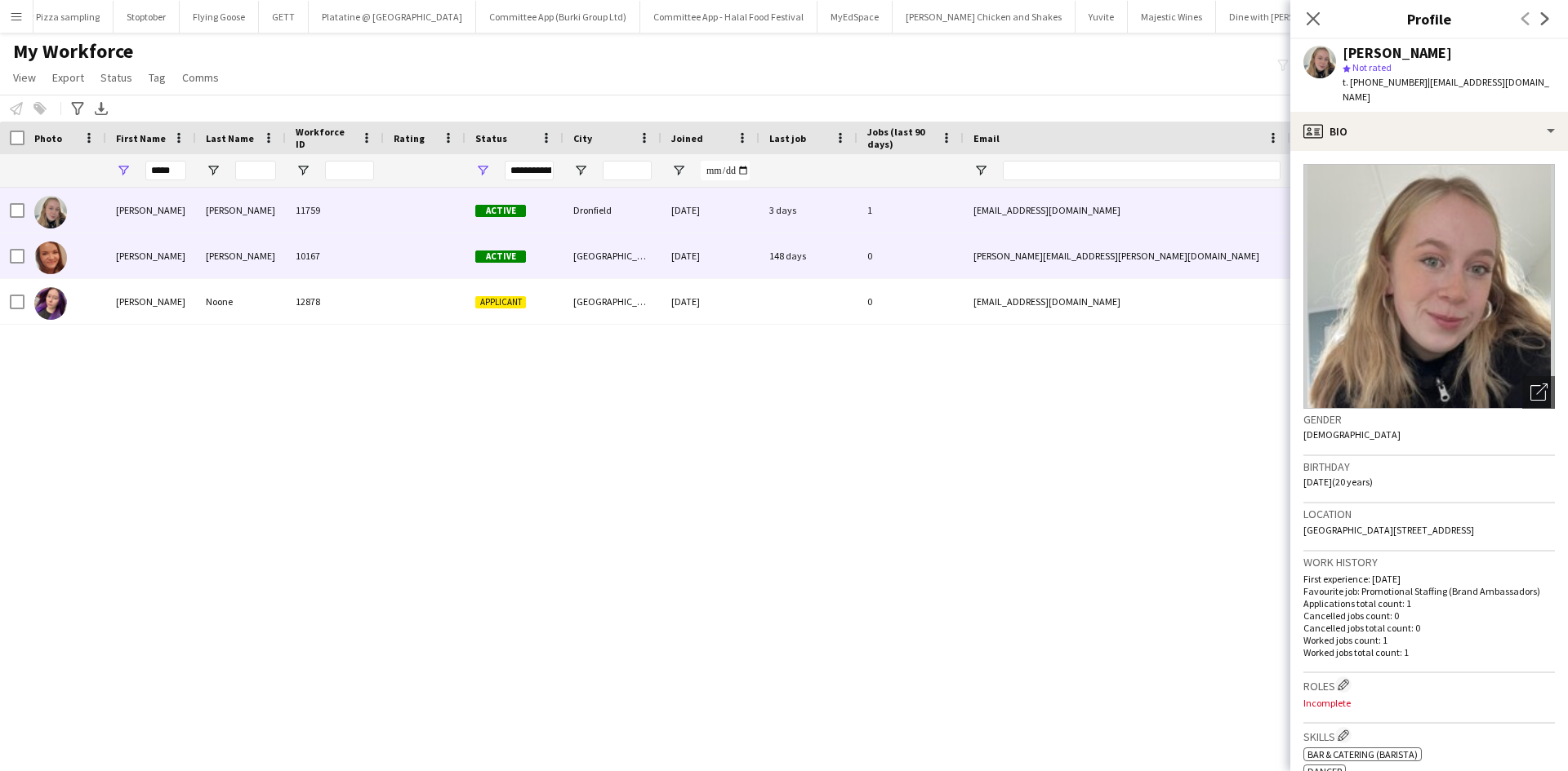
click at [127, 247] on div "Megan" at bounding box center [151, 255] width 90 height 45
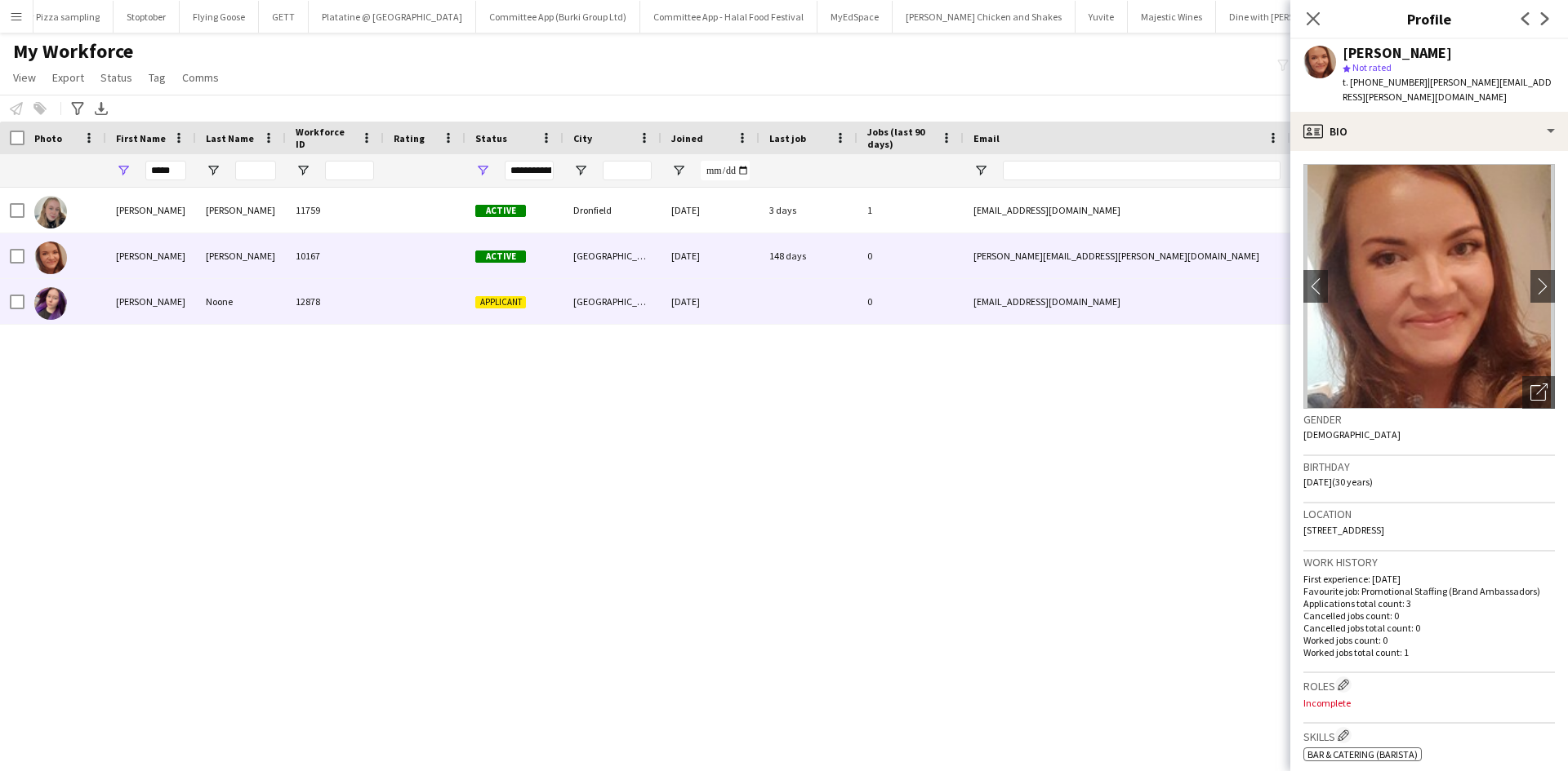
click at [135, 291] on div "Megan" at bounding box center [151, 301] width 90 height 45
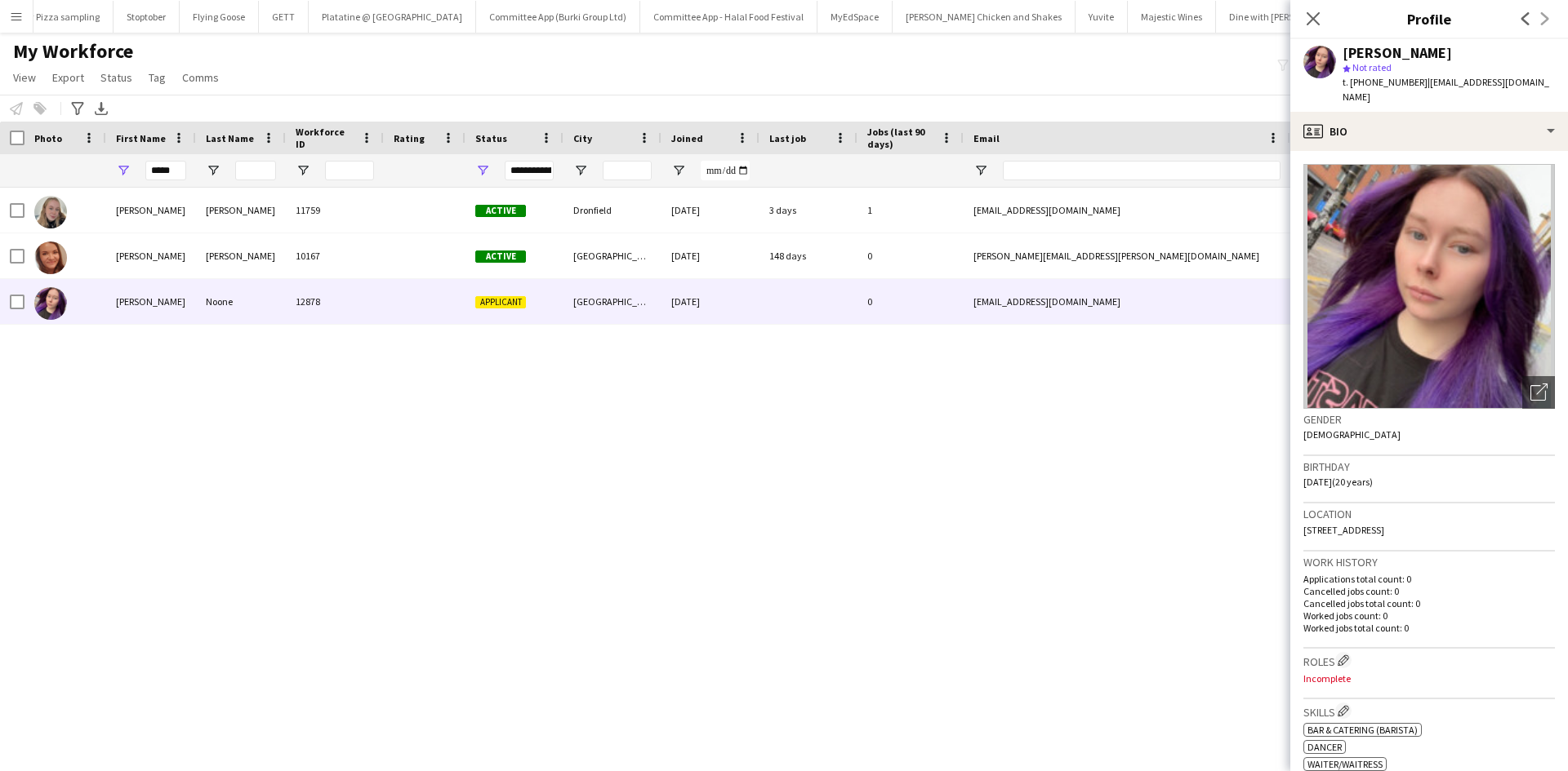
click at [137, 329] on div "Megan Bailey 11759 Active Dronfield 06-06-2025 3 days 1 meganrose.11@icloud.com…" at bounding box center [759, 459] width 1519 height 543
click at [187, 175] on div "*****" at bounding box center [151, 170] width 90 height 33
click at [179, 174] on input "*****" at bounding box center [166, 171] width 41 height 20
drag, startPoint x: 179, startPoint y: 174, endPoint x: 92, endPoint y: 185, distance: 87.7
click at [92, 185] on div "*****" at bounding box center [885, 170] width 1770 height 33
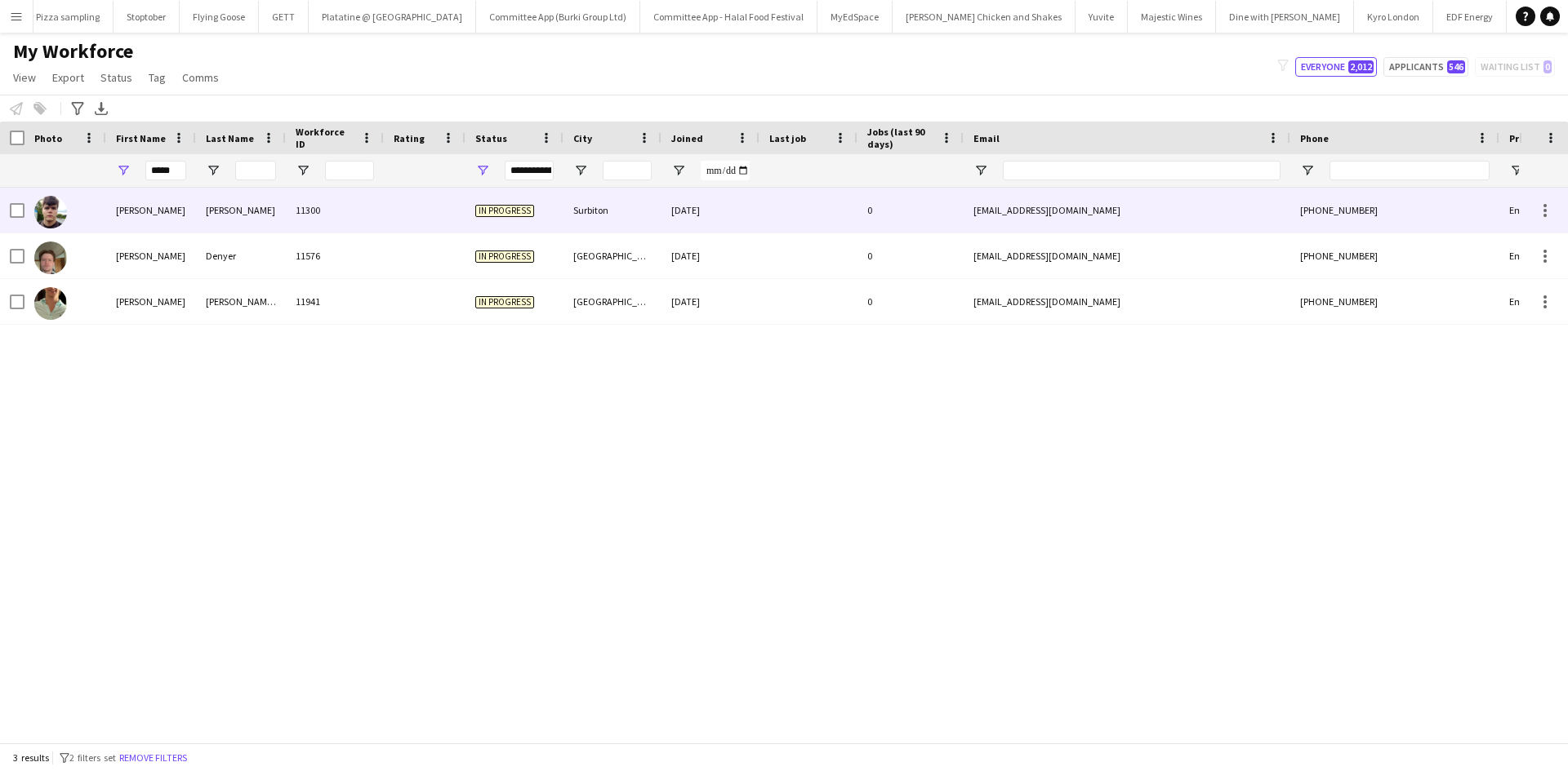
click at [189, 207] on div "Lucas" at bounding box center [151, 210] width 90 height 45
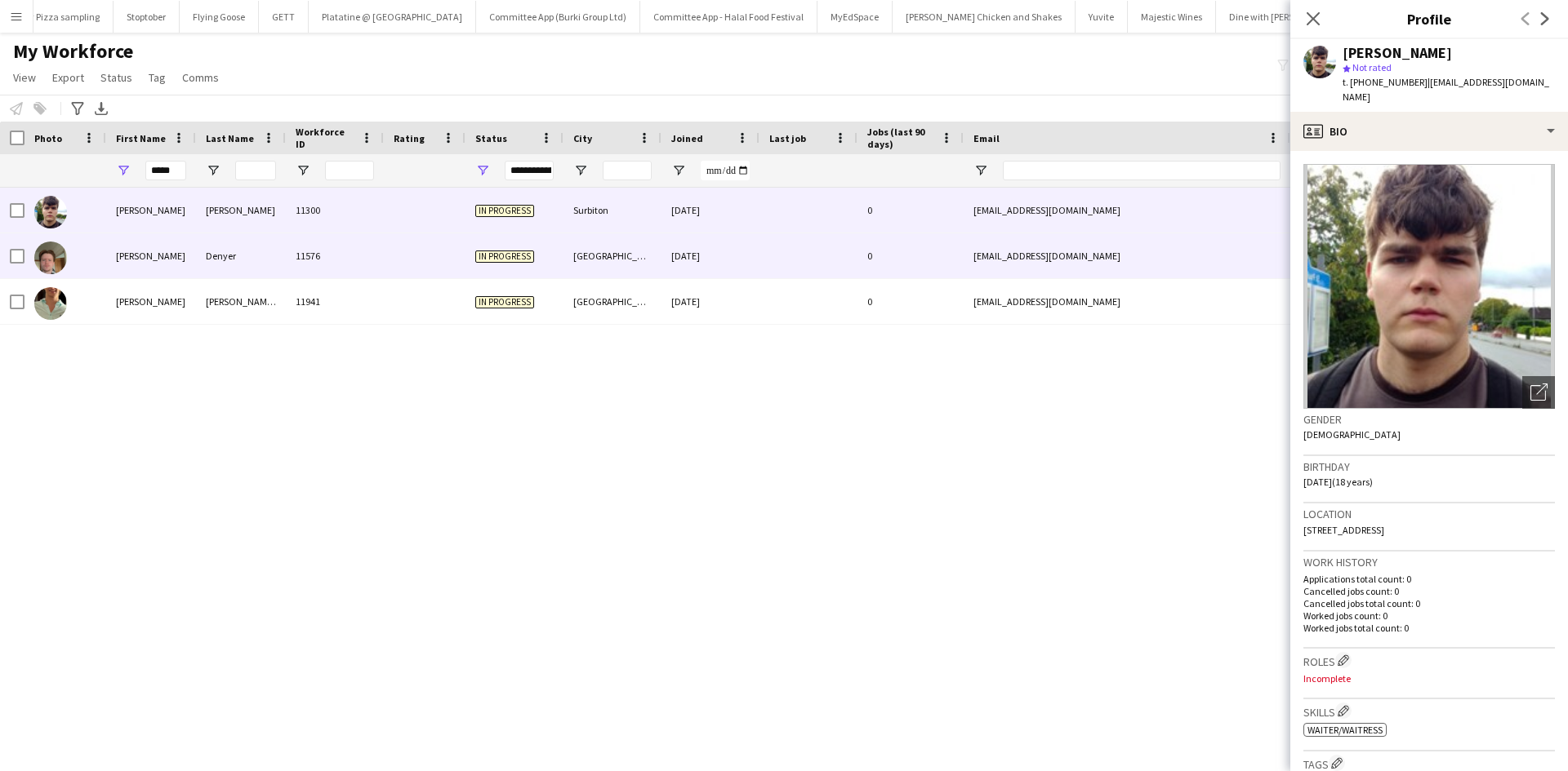
click at [214, 248] on div "Denyer" at bounding box center [241, 255] width 90 height 45
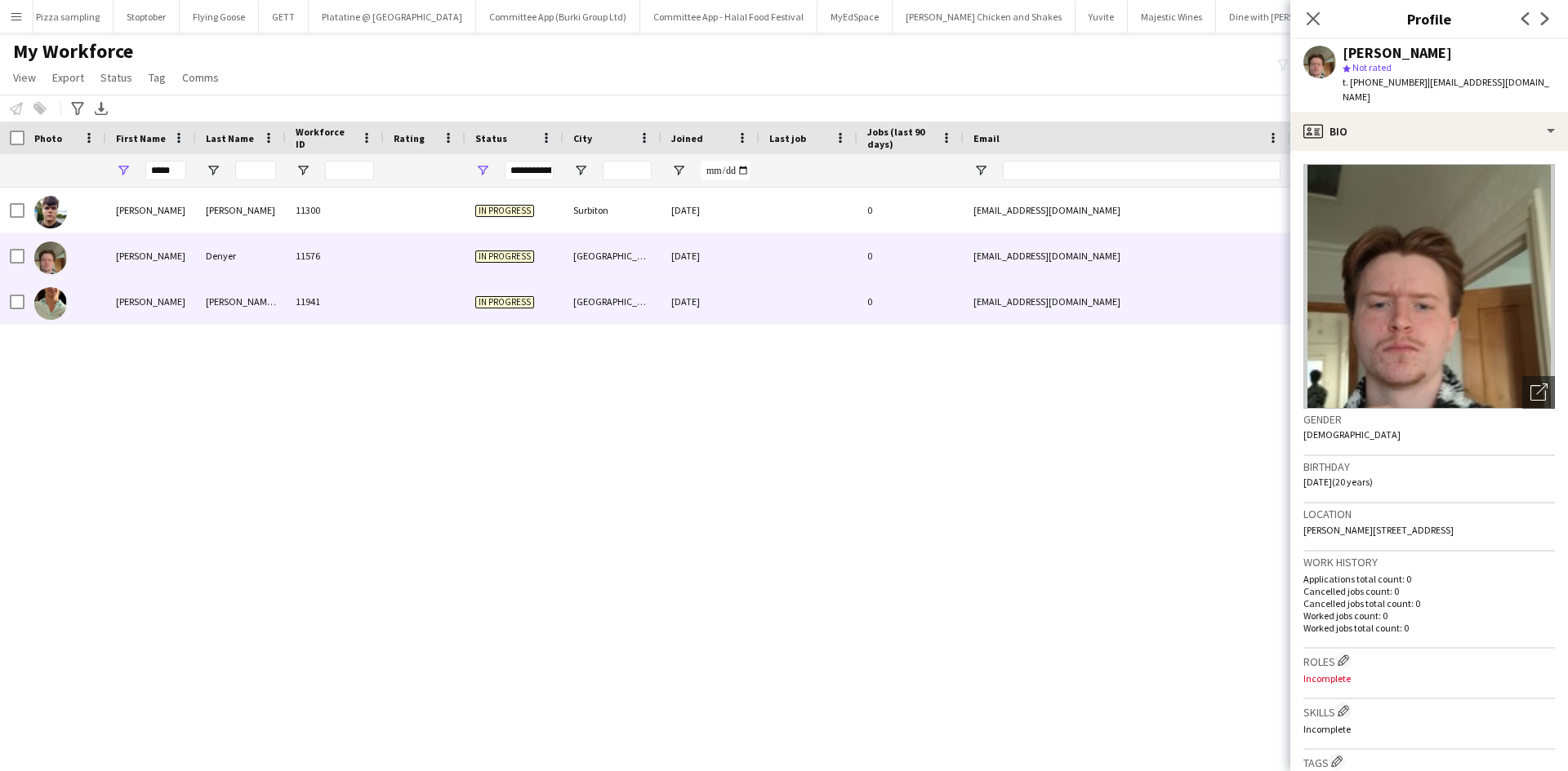
click at [231, 295] on div "Saunders - Aroma" at bounding box center [241, 301] width 90 height 45
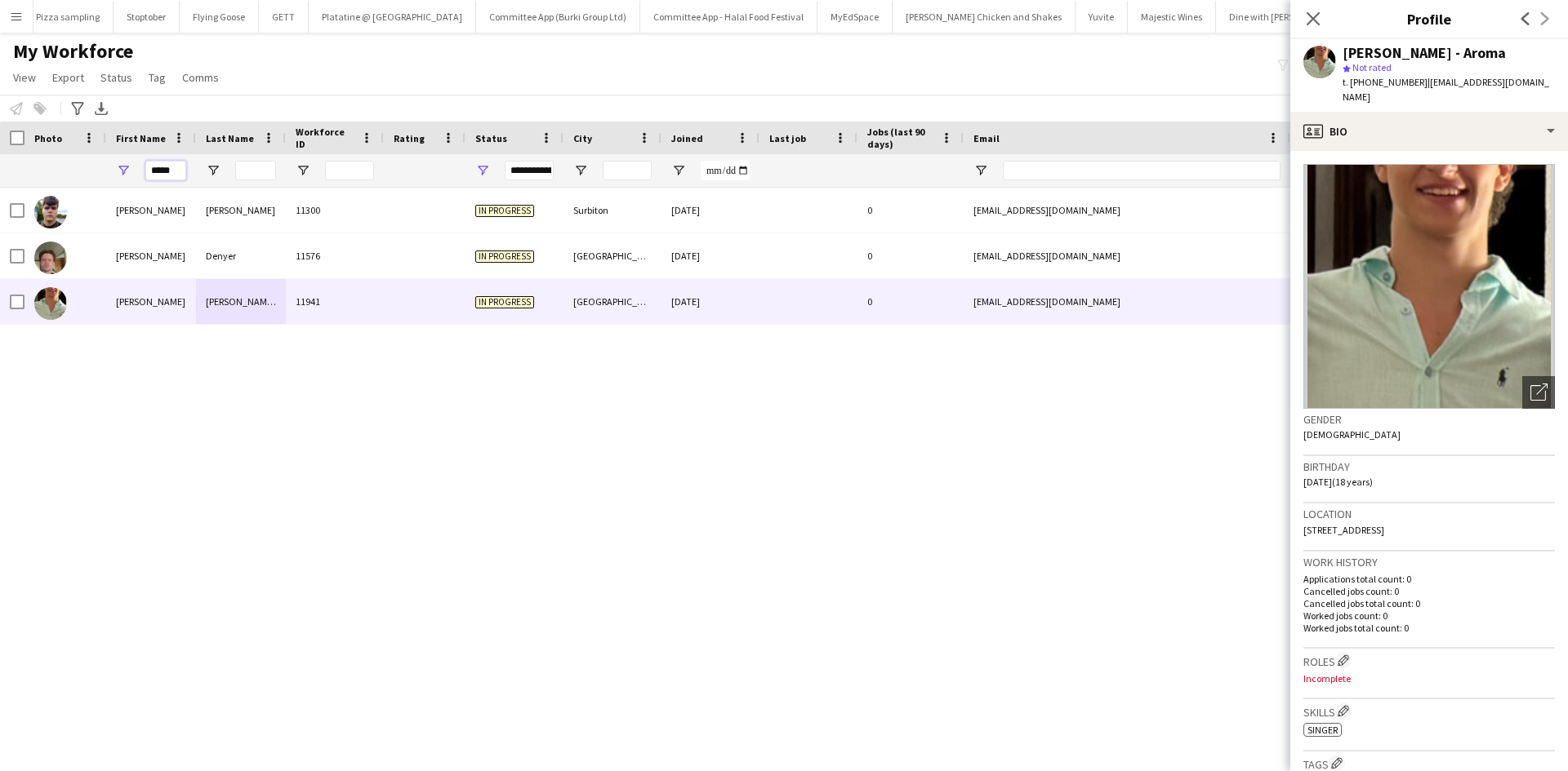
drag, startPoint x: 181, startPoint y: 172, endPoint x: 100, endPoint y: 176, distance: 81.1
click at [100, 176] on div "*****" at bounding box center [885, 170] width 1770 height 33
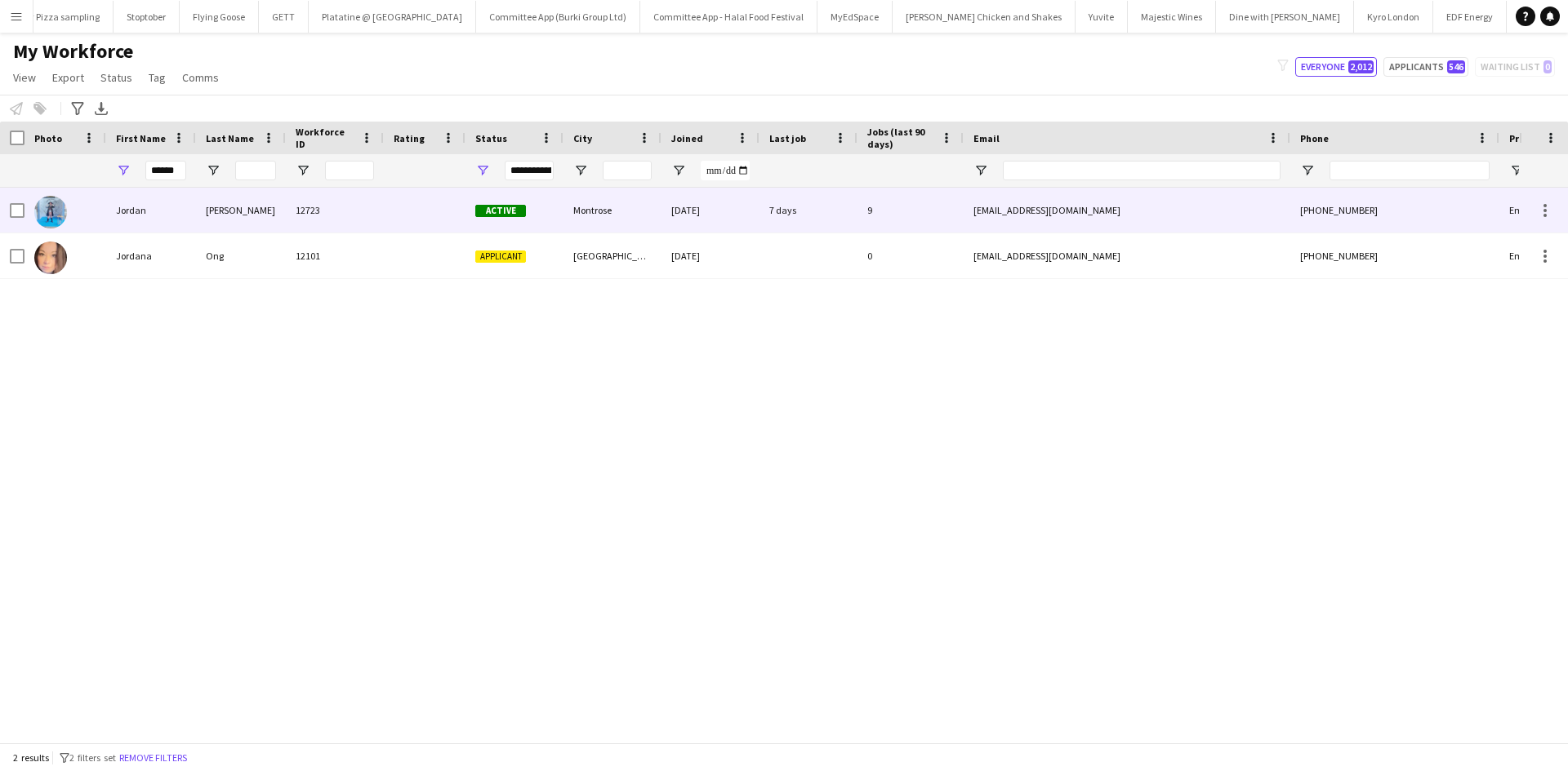
click at [164, 213] on div "Jordan" at bounding box center [151, 210] width 90 height 45
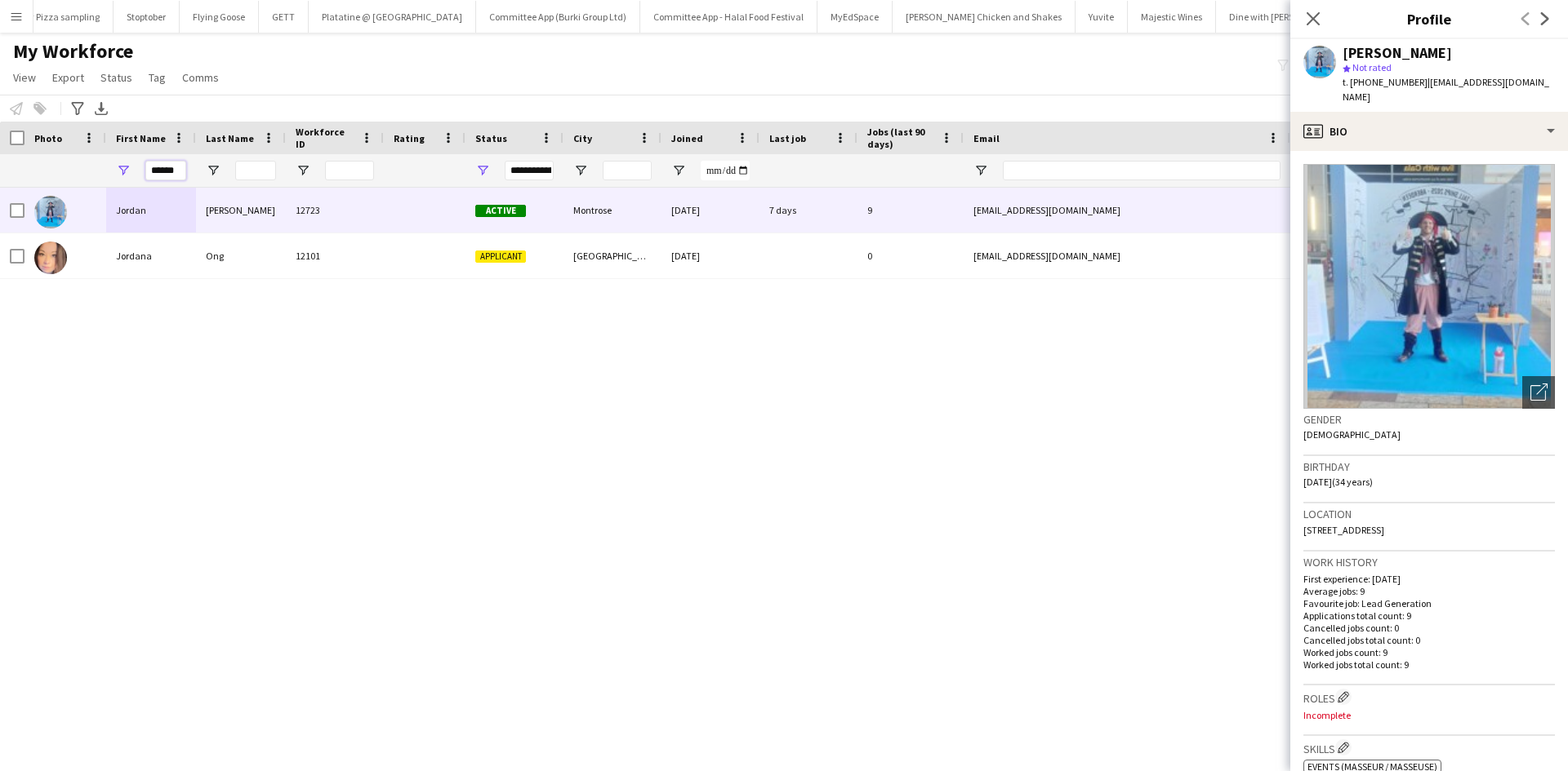
drag, startPoint x: 179, startPoint y: 172, endPoint x: 103, endPoint y: 176, distance: 76.1
click at [103, 176] on div "******" at bounding box center [885, 170] width 1770 height 33
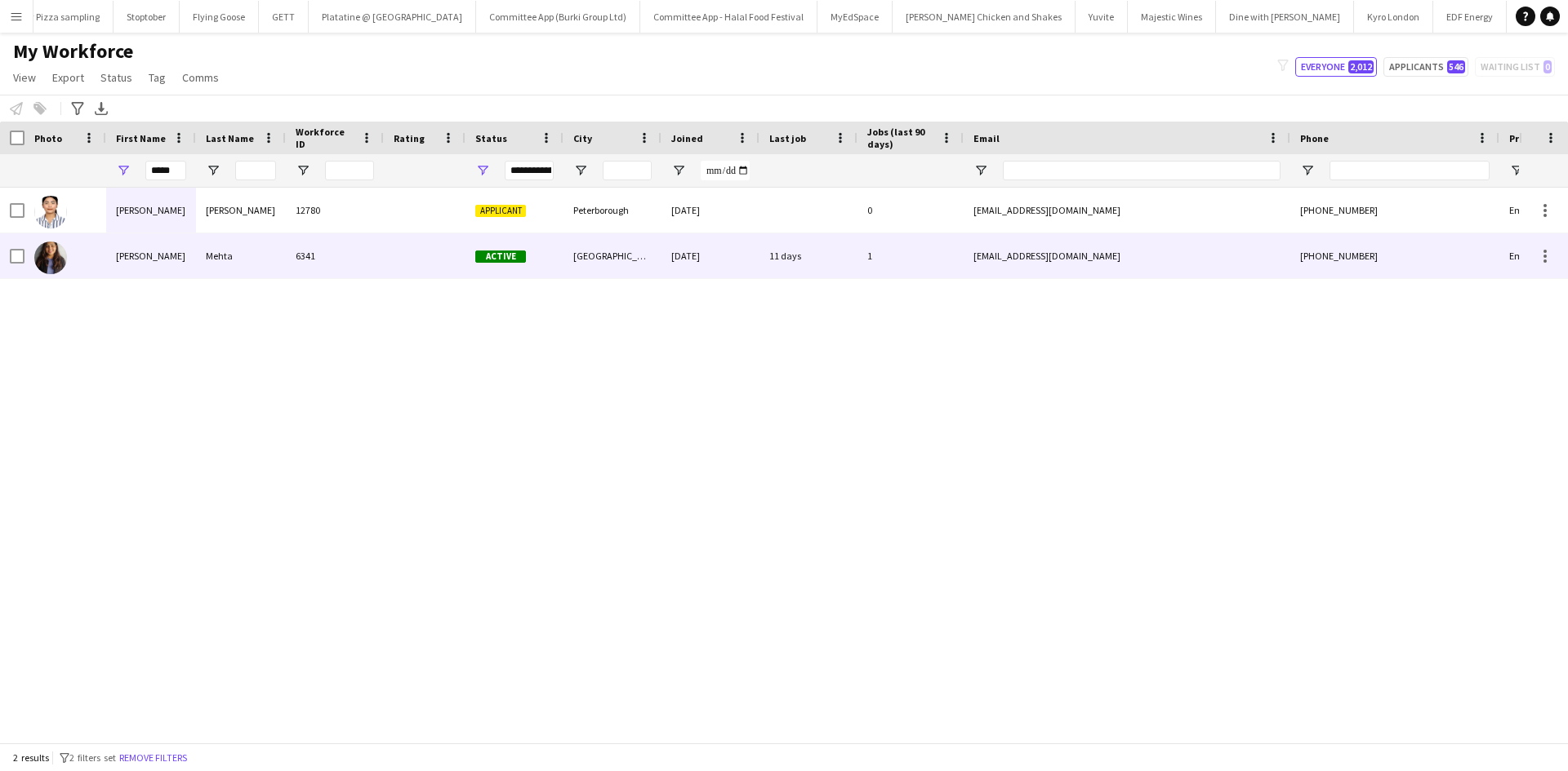
click at [174, 253] on div "Mansi" at bounding box center [151, 255] width 90 height 45
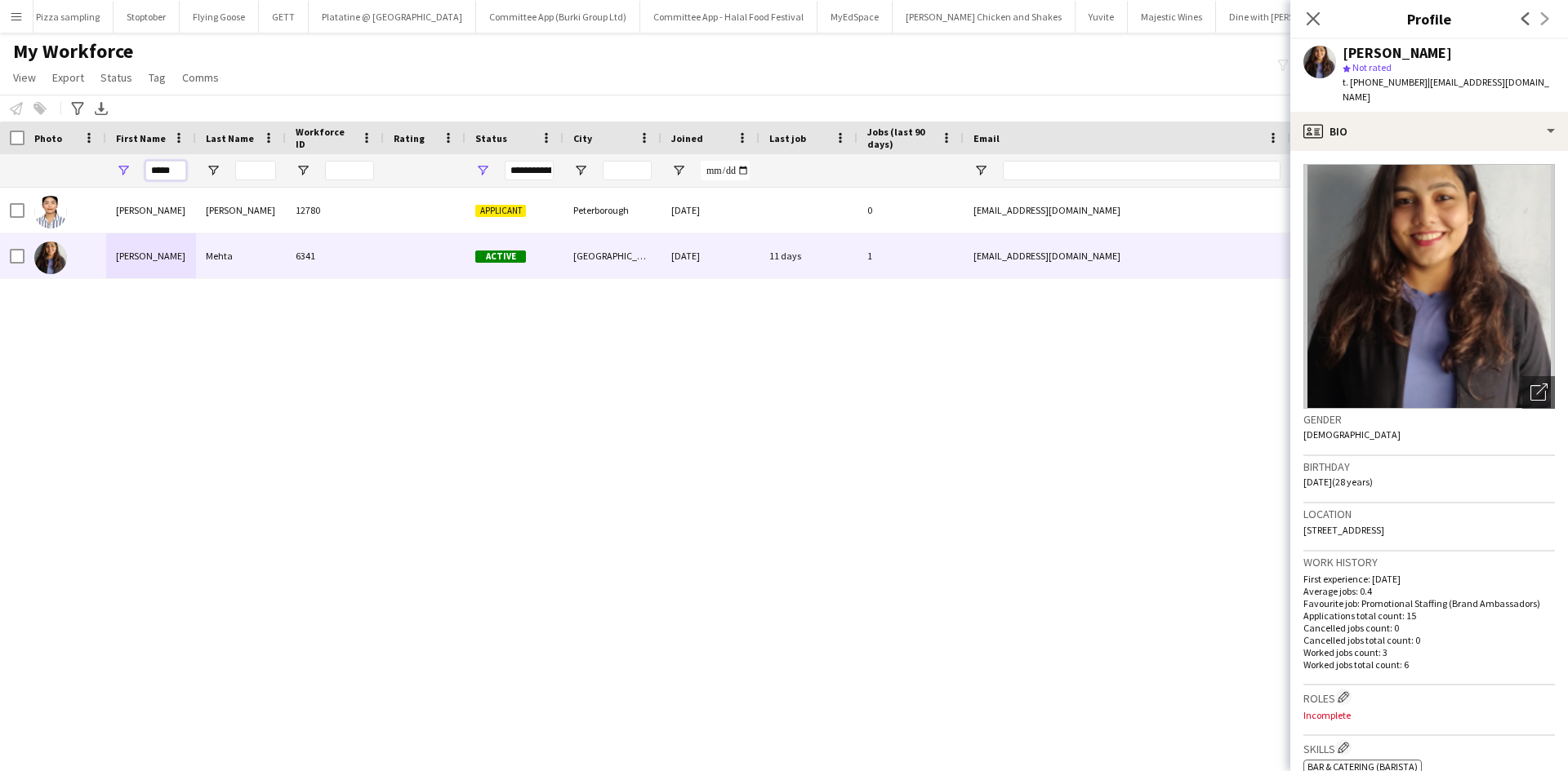
drag, startPoint x: 179, startPoint y: 173, endPoint x: 115, endPoint y: 181, distance: 64.5
click at [115, 181] on div "*****" at bounding box center [151, 170] width 90 height 33
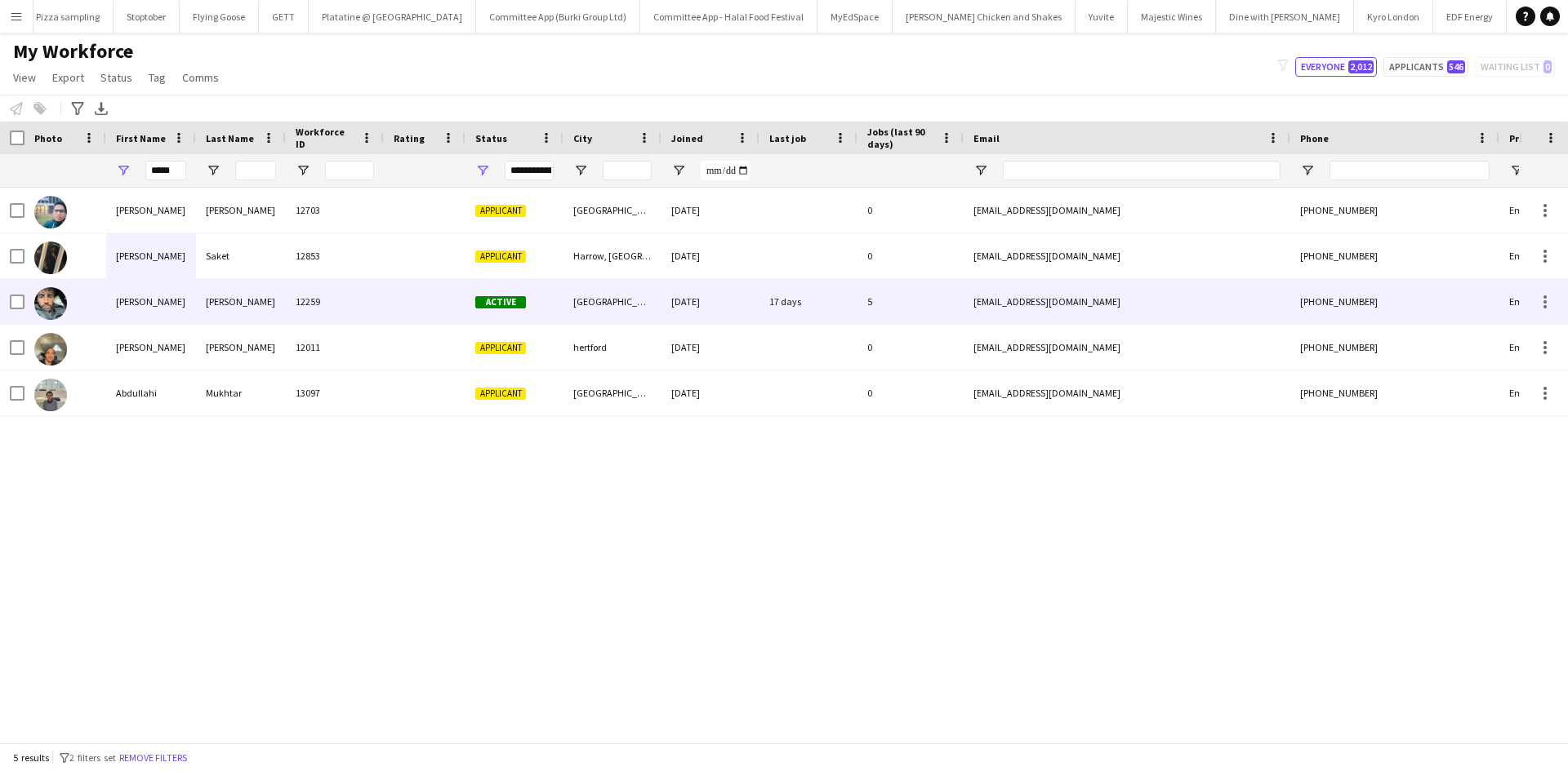
click at [144, 293] on div "Abdul Wahhab" at bounding box center [151, 301] width 90 height 45
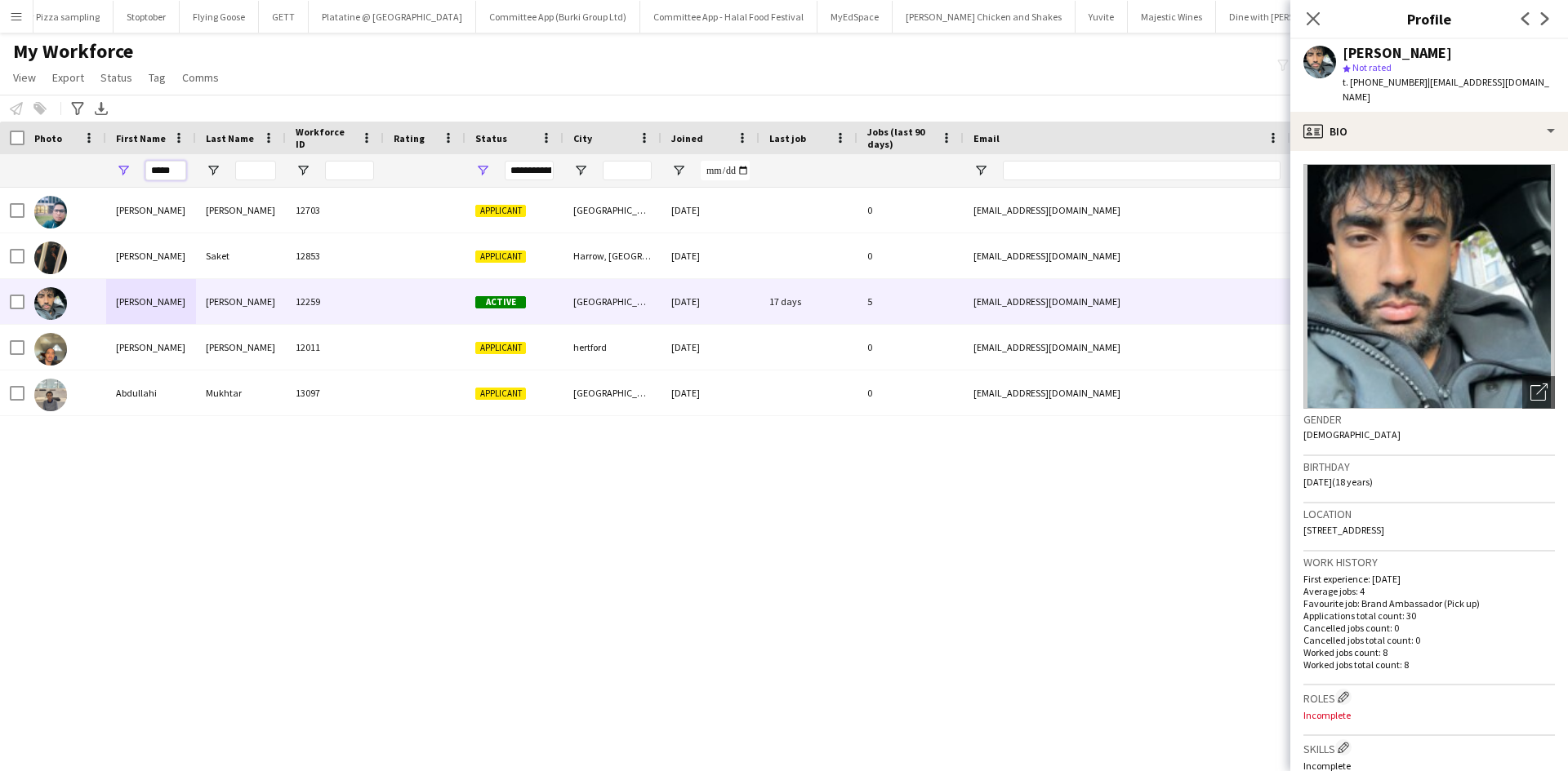
drag, startPoint x: 176, startPoint y: 170, endPoint x: 128, endPoint y: 176, distance: 48.4
click at [128, 176] on div "*****" at bounding box center [151, 170] width 90 height 33
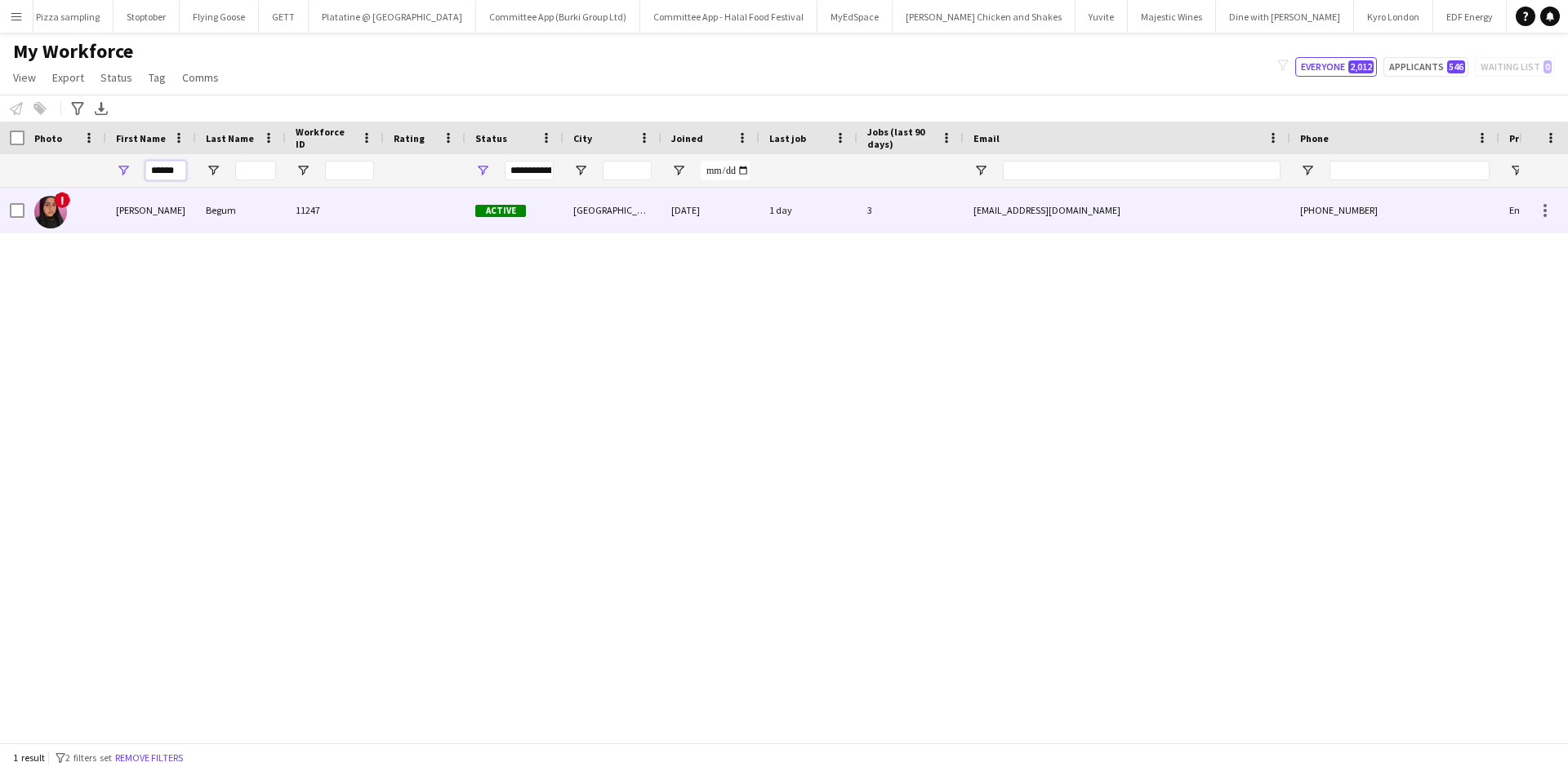
type input "******"
click at [149, 207] on div "Mahima" at bounding box center [151, 210] width 90 height 45
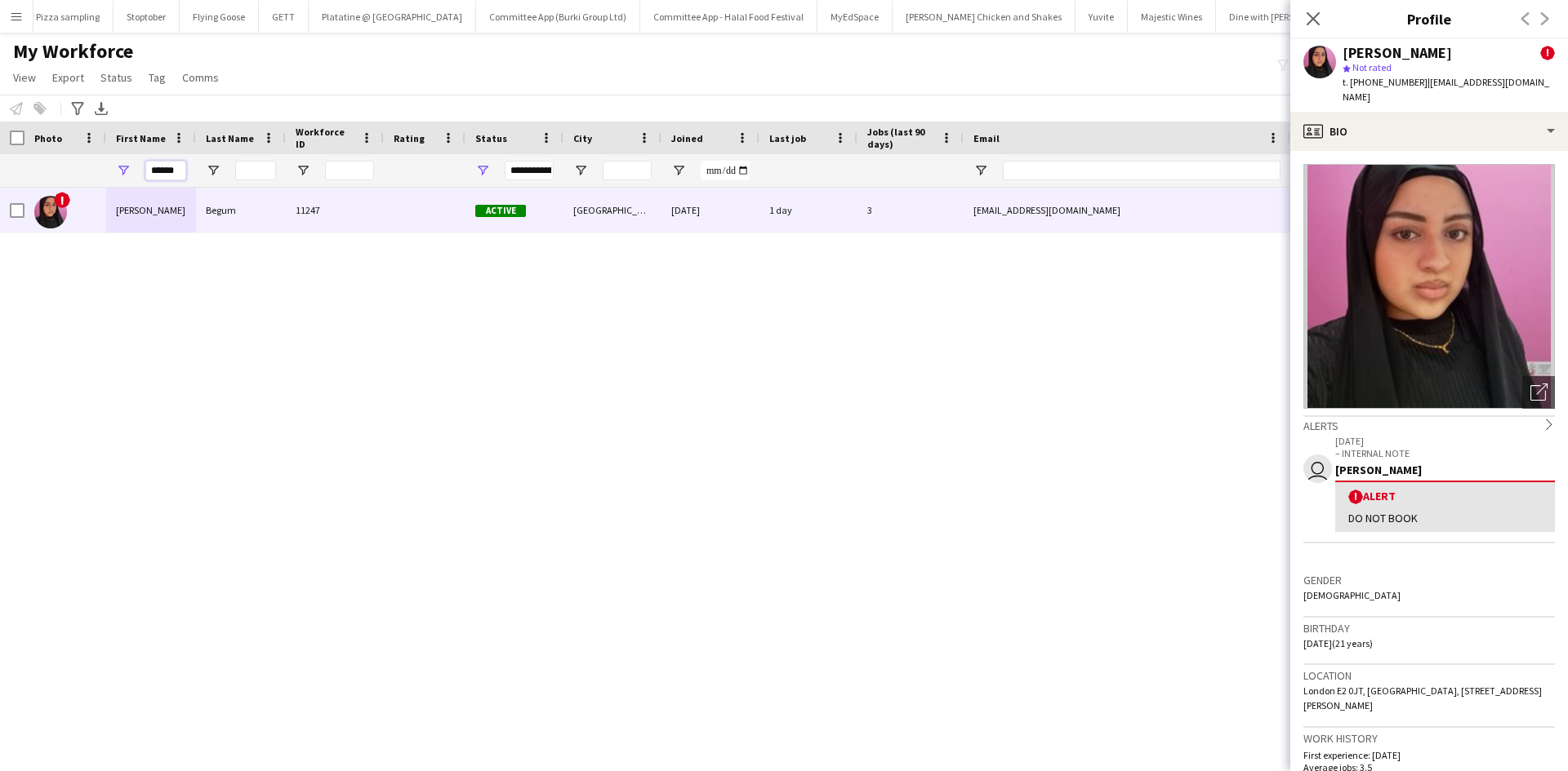
click at [186, 172] on input "******" at bounding box center [166, 171] width 41 height 20
drag, startPoint x: 148, startPoint y: 171, endPoint x: 213, endPoint y: 186, distance: 66.7
click at [213, 186] on div "******" at bounding box center [885, 170] width 1770 height 33
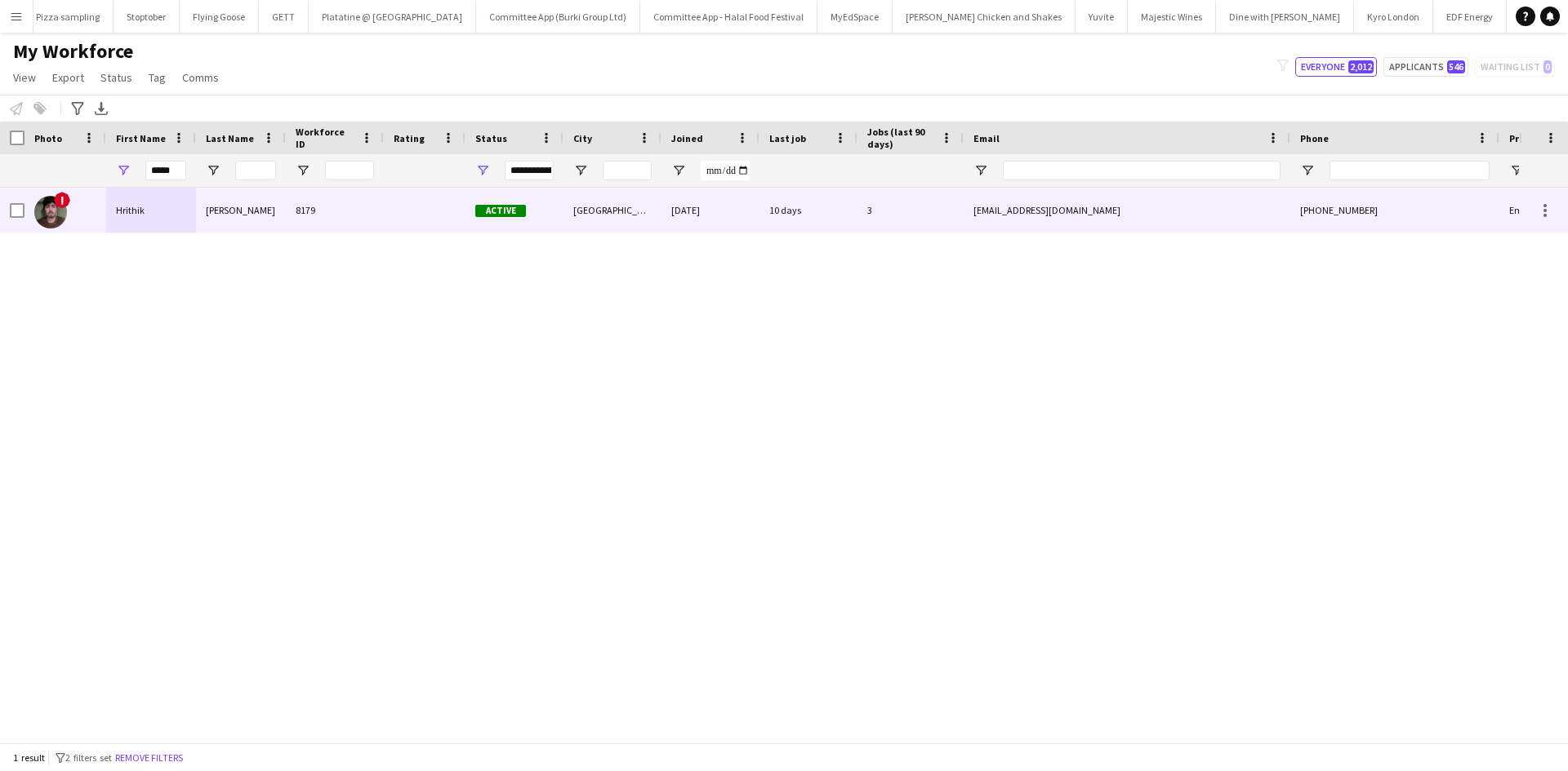
click at [190, 205] on div "Hrithik" at bounding box center [151, 210] width 90 height 45
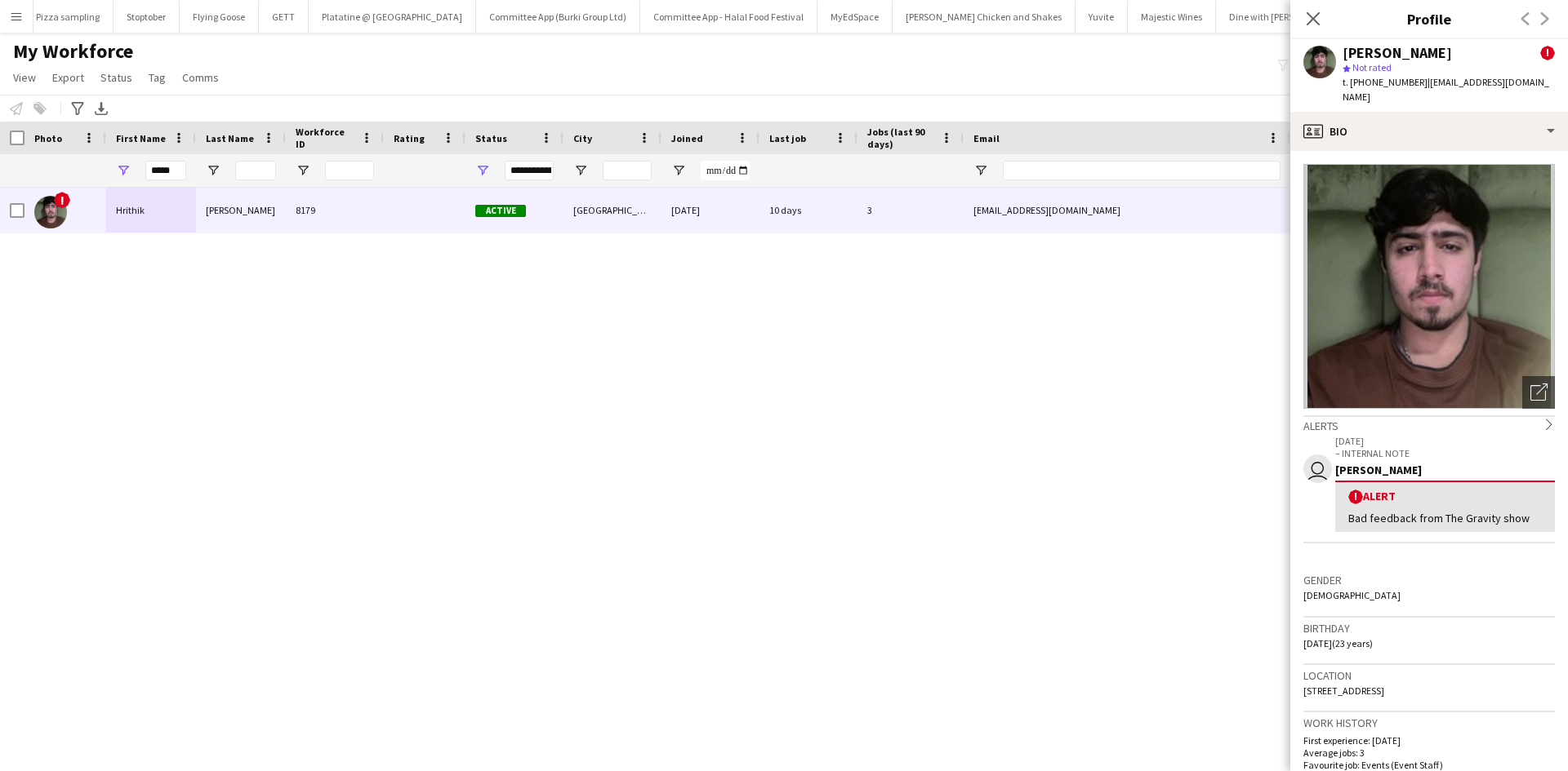
drag, startPoint x: 1438, startPoint y: 49, endPoint x: 1344, endPoint y: 51, distance: 94.0
click at [1344, 51] on div "Hrithik Nagdev" at bounding box center [1397, 53] width 109 height 15
copy div "Hrithik Nagdev"
drag, startPoint x: 177, startPoint y: 171, endPoint x: 90, endPoint y: 172, distance: 87.0
click at [90, 172] on div "*****" at bounding box center [885, 170] width 1770 height 33
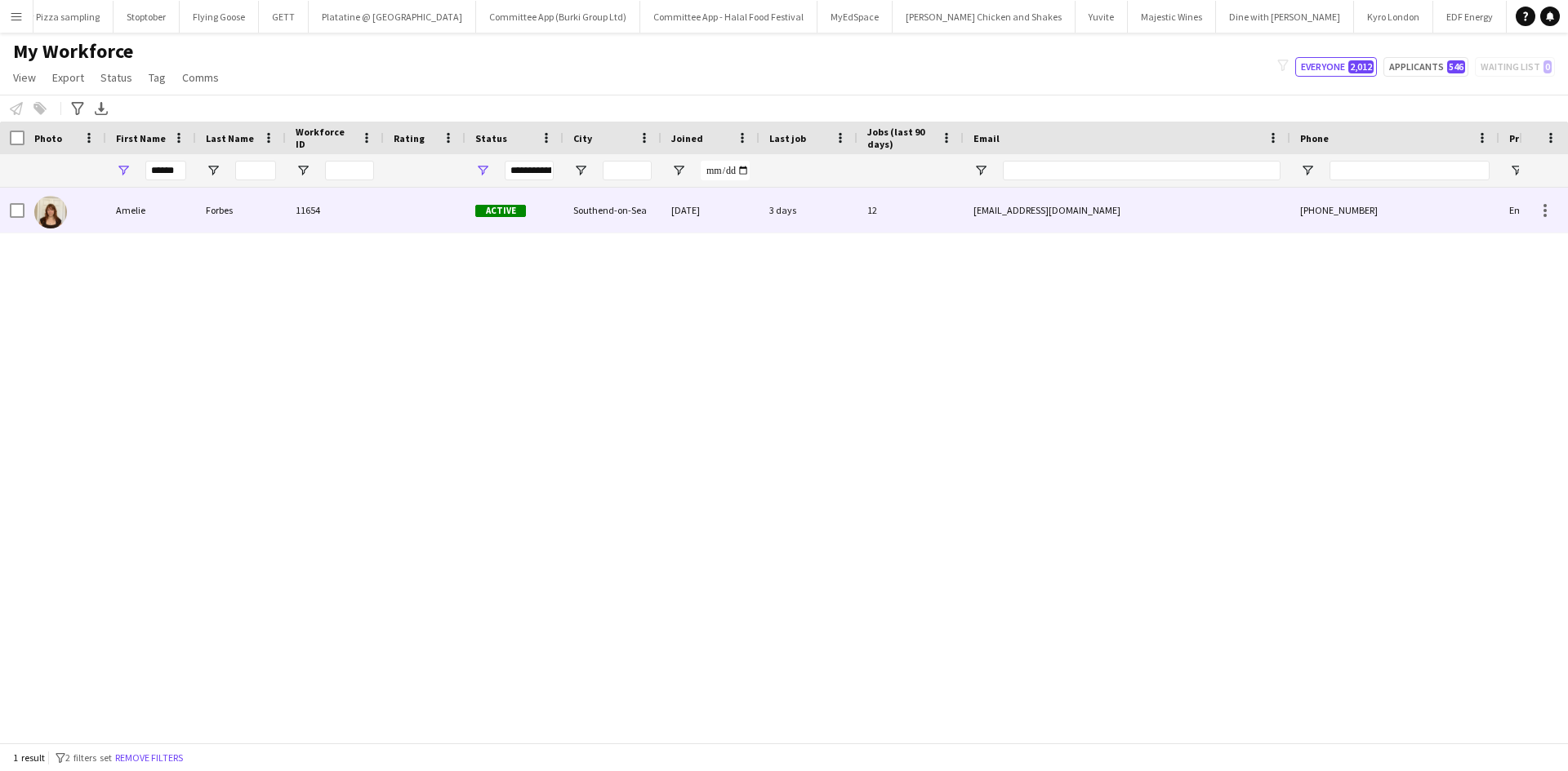
click at [161, 206] on div "Amelie" at bounding box center [151, 210] width 90 height 45
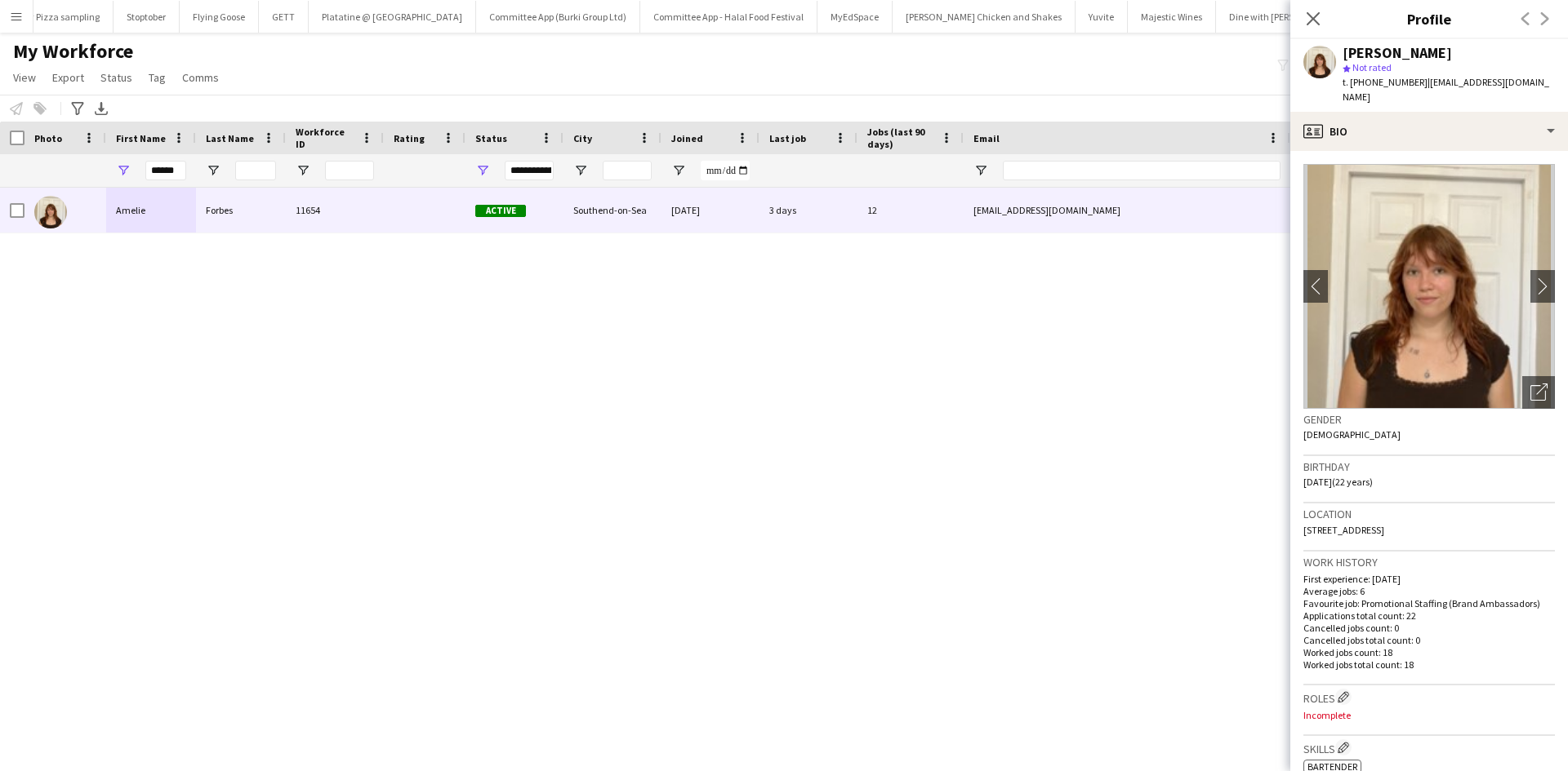
click at [187, 172] on div "******" at bounding box center [151, 170] width 90 height 33
drag, startPoint x: 113, startPoint y: 184, endPoint x: 12, endPoint y: 202, distance: 102.6
click at [12, 202] on div "Workforce Details Photo First Name" at bounding box center [784, 432] width 1568 height 621
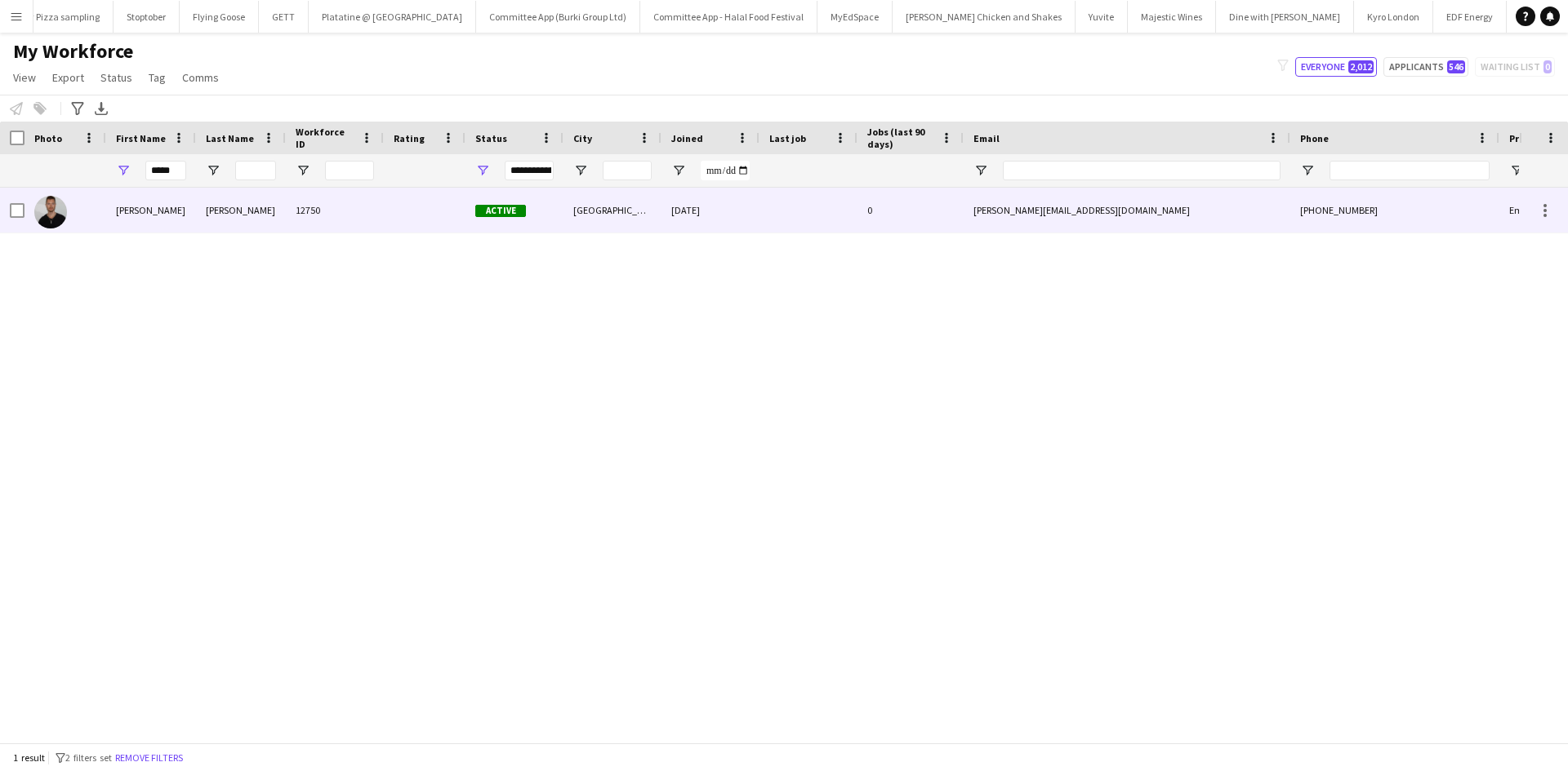
click at [178, 207] on div "Quinn" at bounding box center [151, 210] width 90 height 45
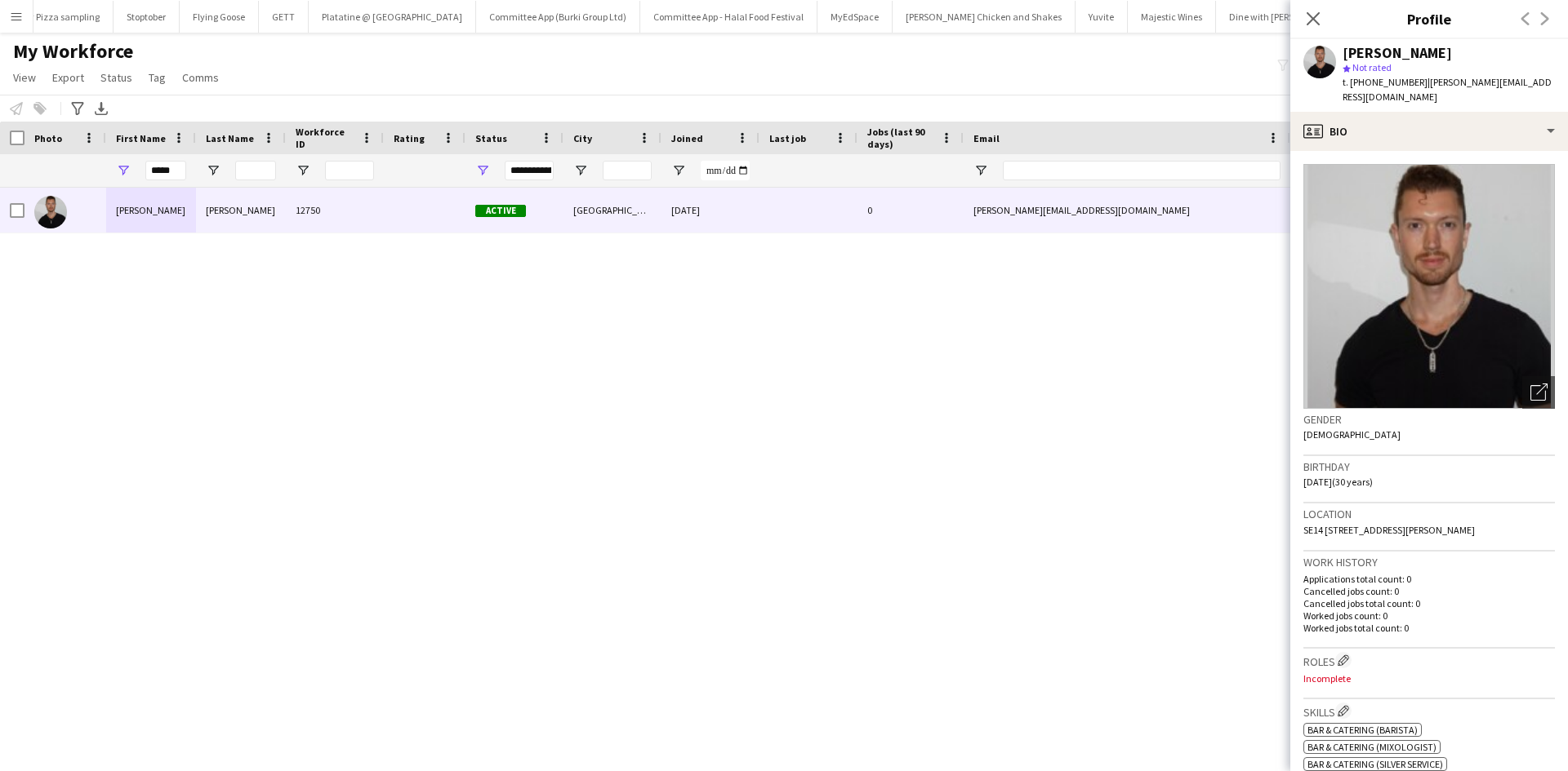
drag, startPoint x: 1505, startPoint y: 51, endPoint x: 1328, endPoint y: 52, distance: 177.0
click at [1328, 52] on div "Quinn Evans-Jeanrenaud star Not rated t. +447704419610 | quinn.j17@gmail.com" at bounding box center [1430, 76] width 278 height 73
copy div "Quinn Evans-Jeanrenaud"
click at [1452, 53] on div "Quinn Evans-Jeanrenaud" at bounding box center [1397, 53] width 109 height 15
drag, startPoint x: 1503, startPoint y: 51, endPoint x: 1336, endPoint y: 50, distance: 167.0
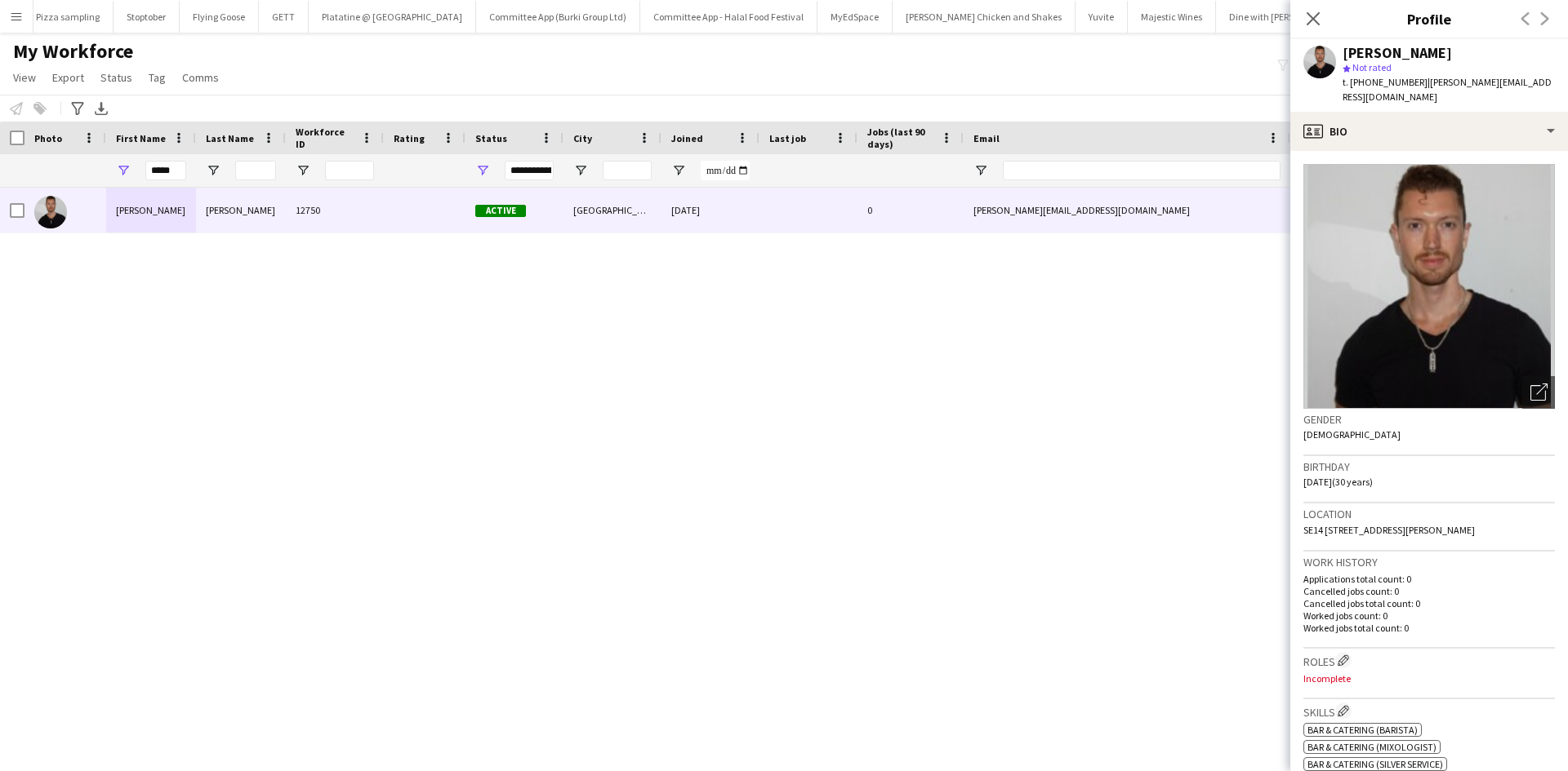
click at [1336, 50] on div "Quinn Evans-Jeanrenaud star Not rated t. +447704419610 | quinn.j17@gmail.com" at bounding box center [1430, 76] width 278 height 73
click at [179, 174] on input "*****" at bounding box center [166, 171] width 41 height 20
drag, startPoint x: 179, startPoint y: 174, endPoint x: 95, endPoint y: 176, distance: 84.0
click at [95, 176] on div "*****" at bounding box center [885, 170] width 1770 height 33
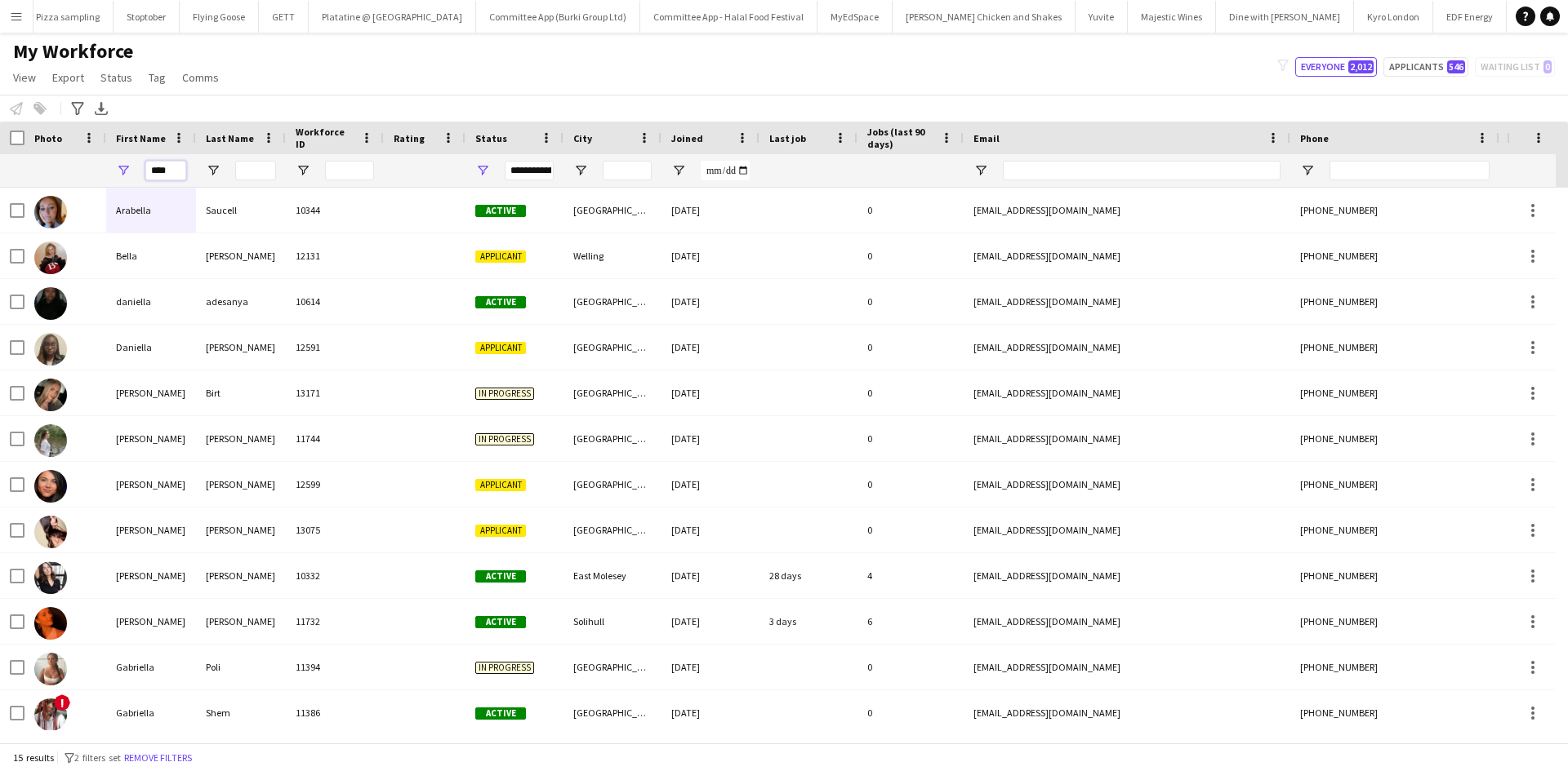
type input "****"
click at [247, 171] on input "Last Name Filter Input" at bounding box center [256, 171] width 41 height 20
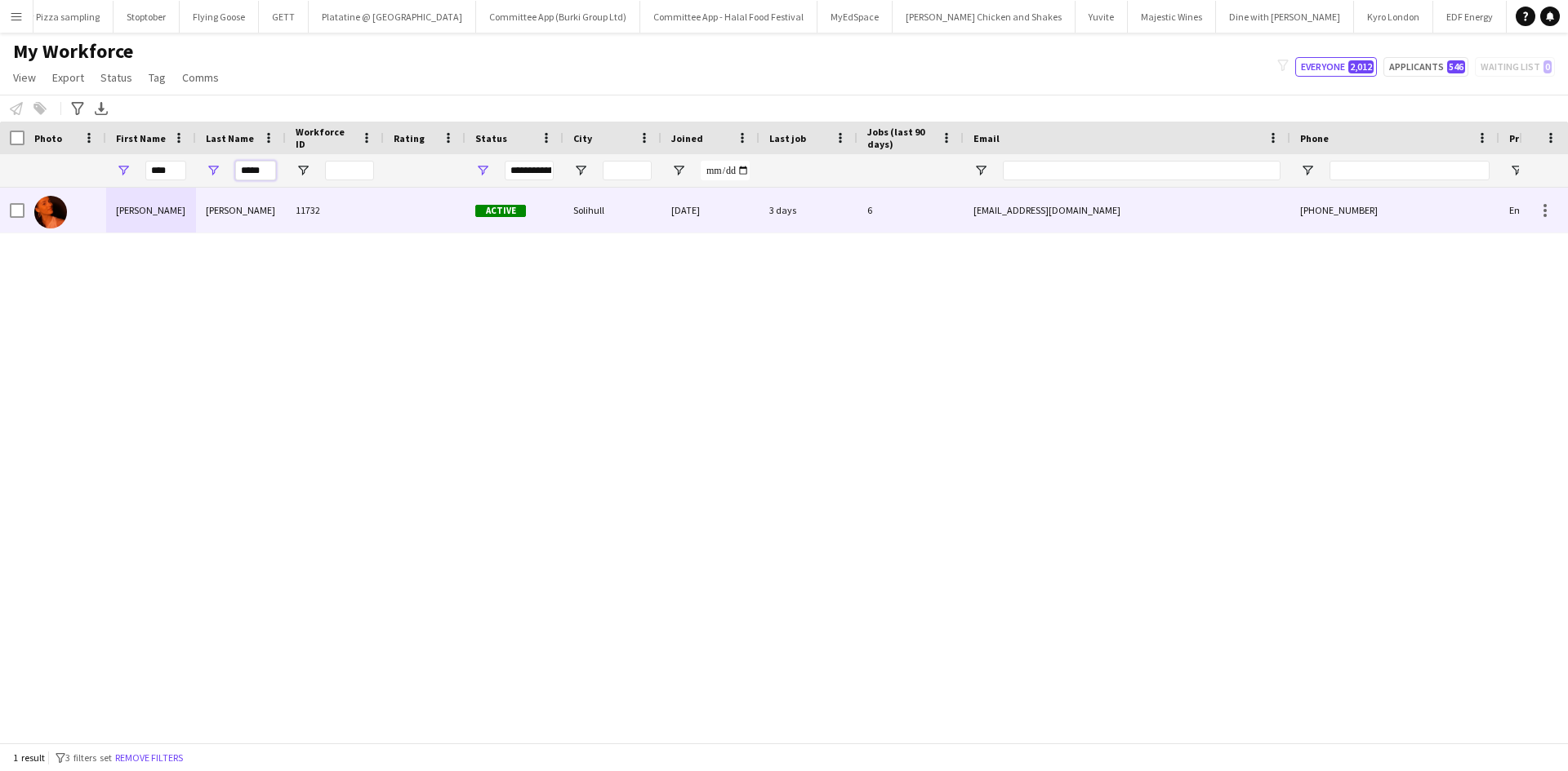
type input "*****"
click at [243, 211] on div "Evans" at bounding box center [241, 210] width 90 height 45
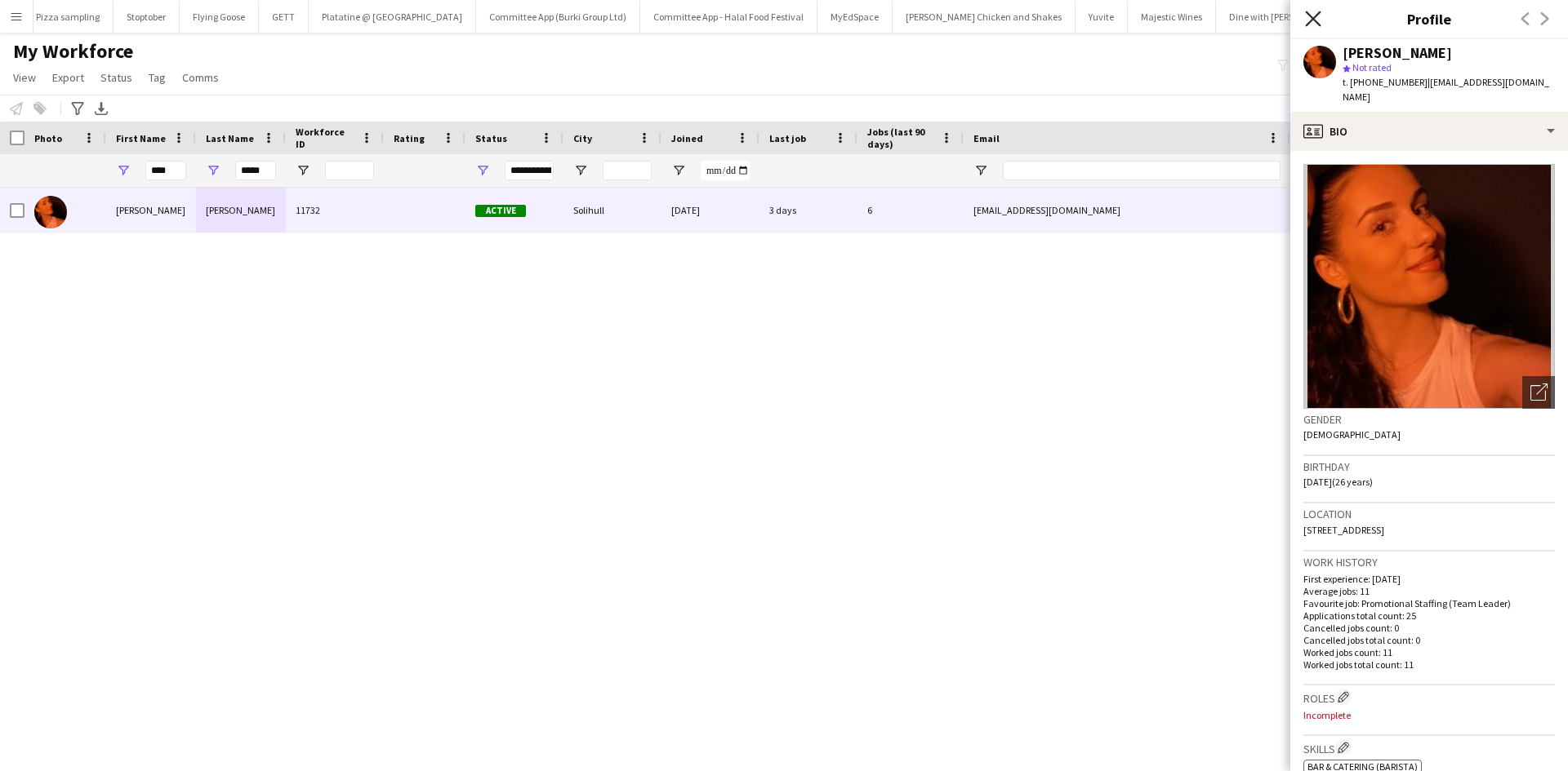
click at [1311, 26] on icon "Close pop-in" at bounding box center [1312, 18] width 16 height 16
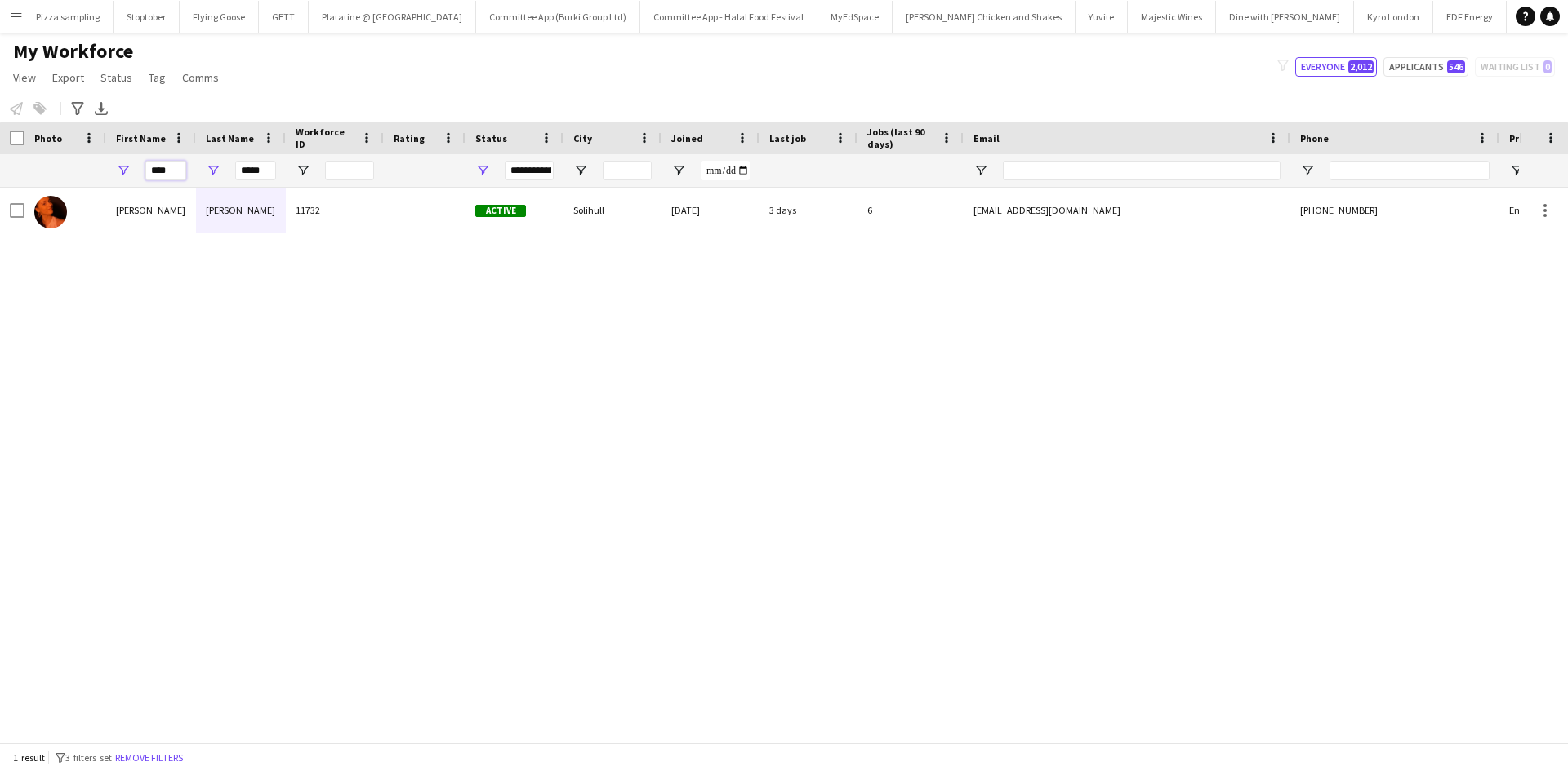
drag, startPoint x: 177, startPoint y: 173, endPoint x: 41, endPoint y: 187, distance: 136.7
click at [41, 187] on div "Workforce Details Photo First Name" at bounding box center [784, 432] width 1568 height 621
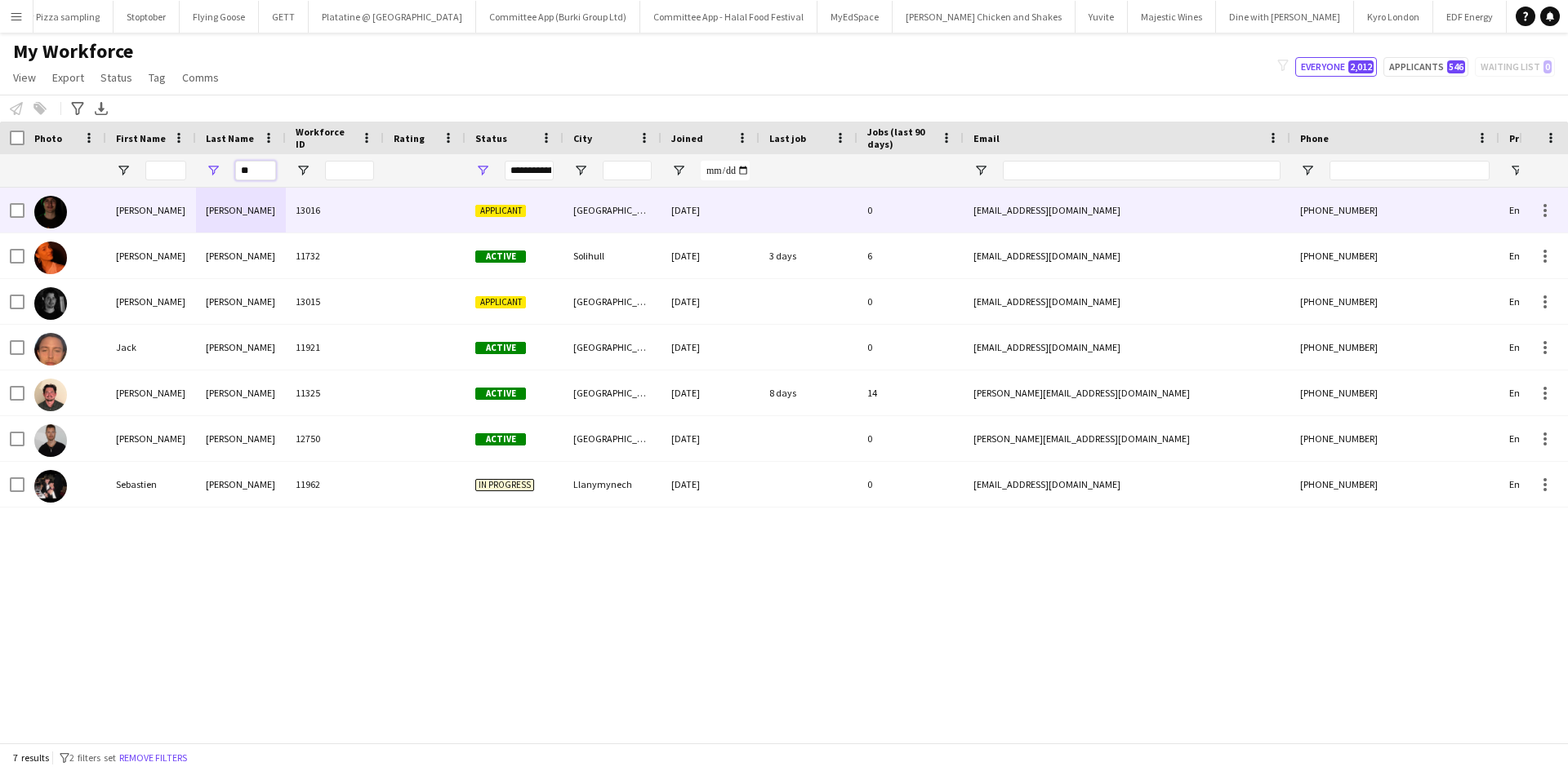
type input "*"
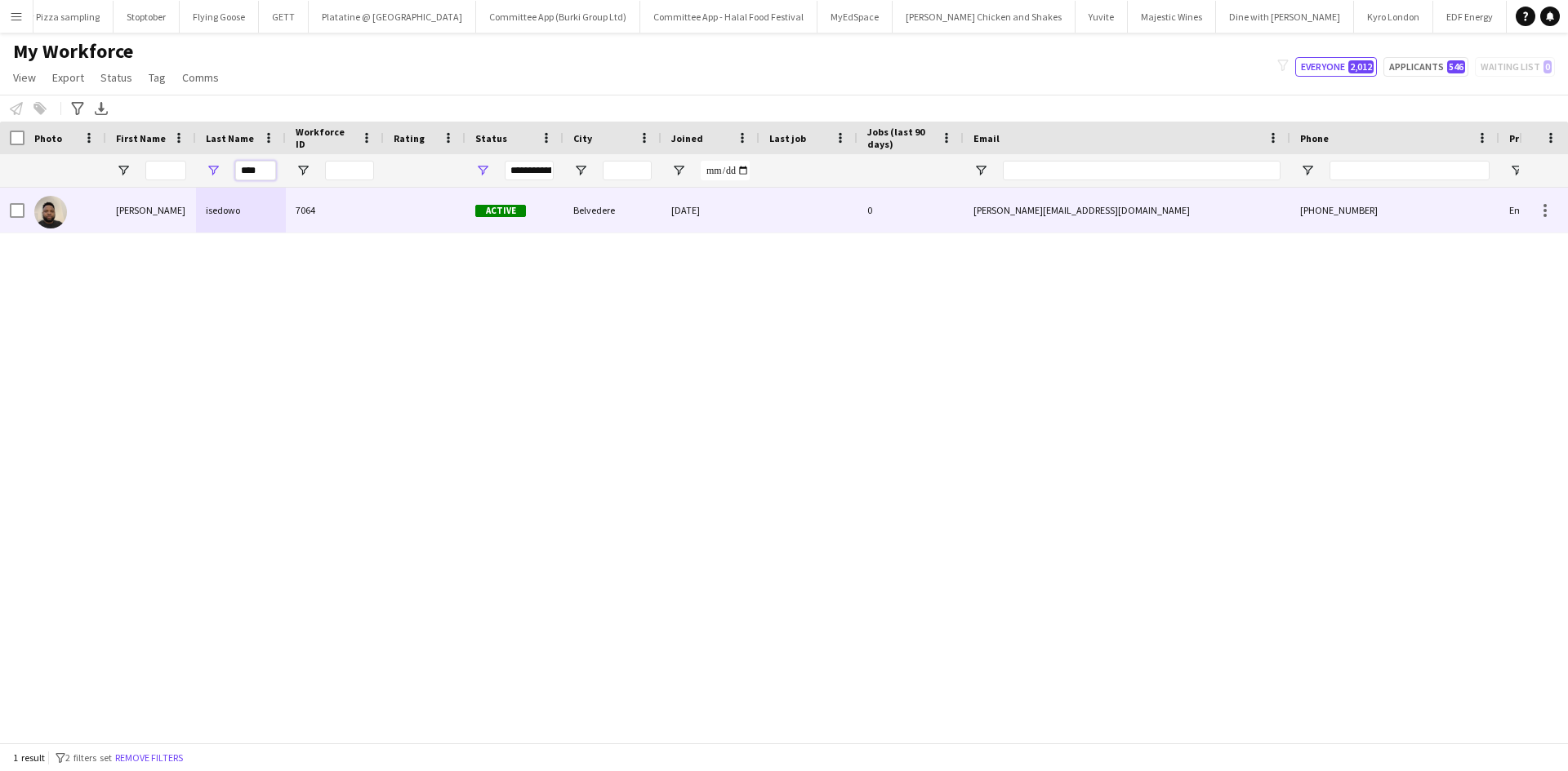
type input "****"
click at [151, 196] on div "Jacob" at bounding box center [151, 210] width 90 height 45
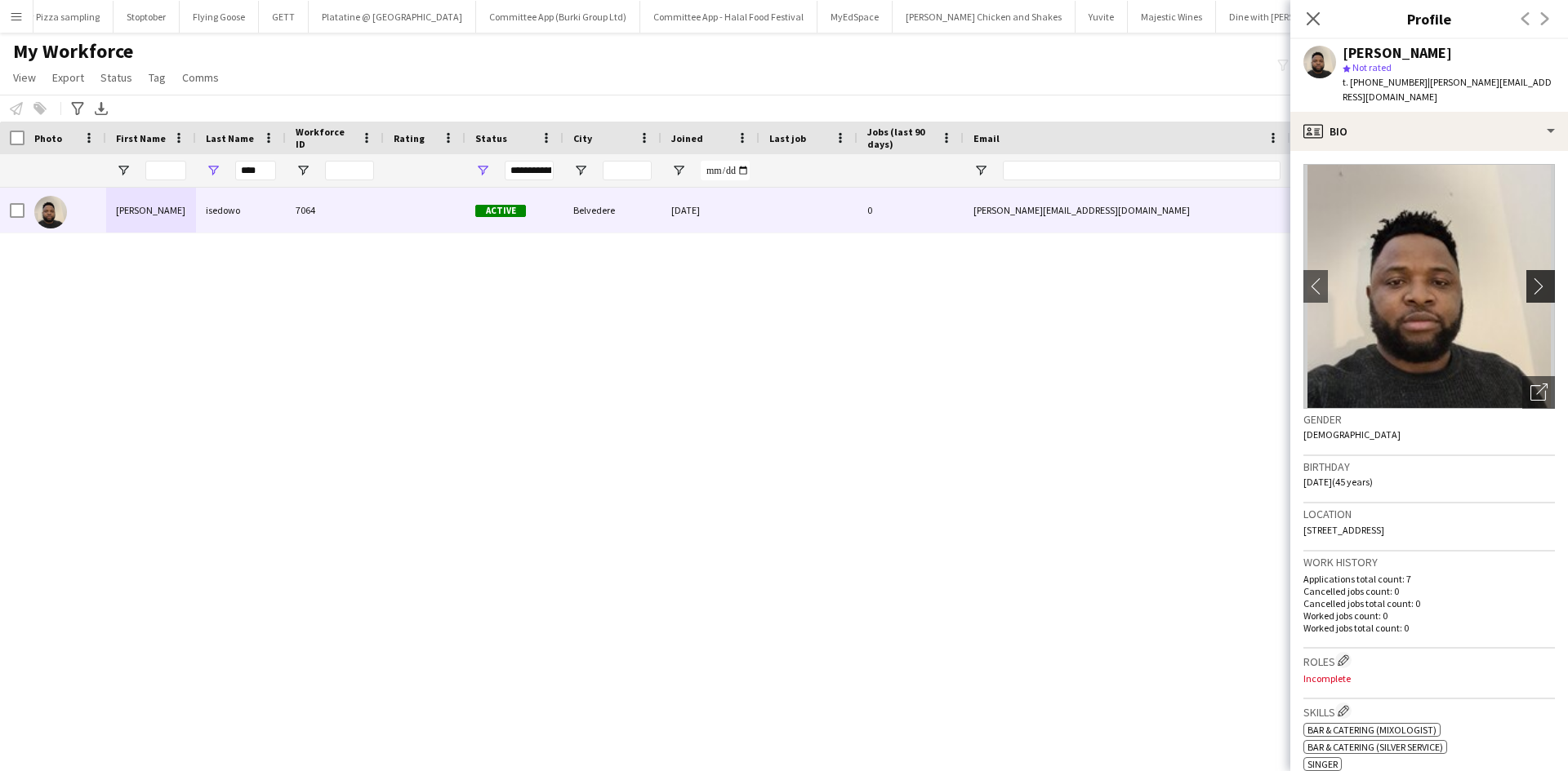
click at [1531, 278] on app-icon "chevron-right" at bounding box center [1543, 286] width 25 height 17
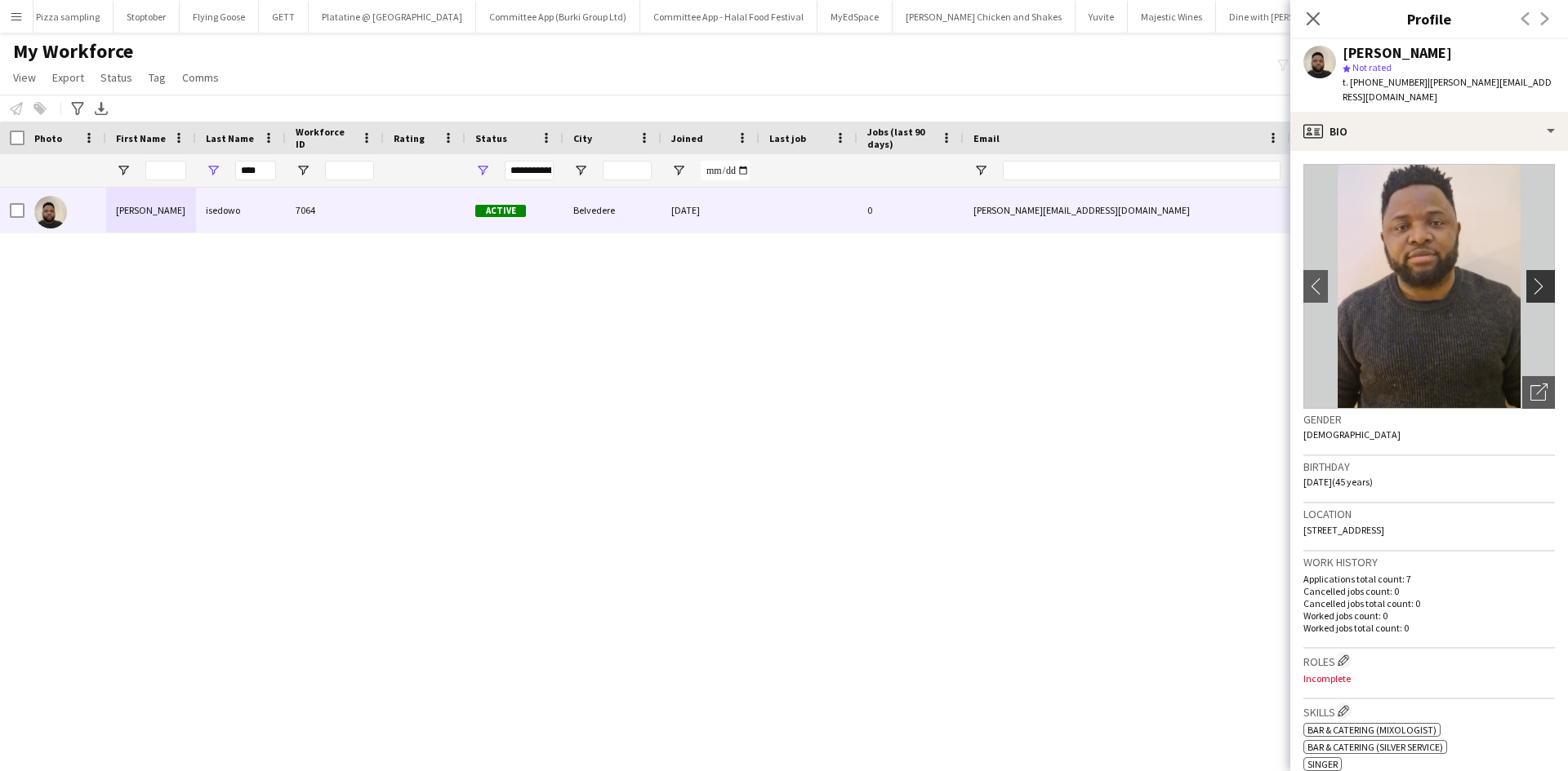
click at [1531, 278] on app-icon "chevron-right" at bounding box center [1543, 286] width 25 height 17
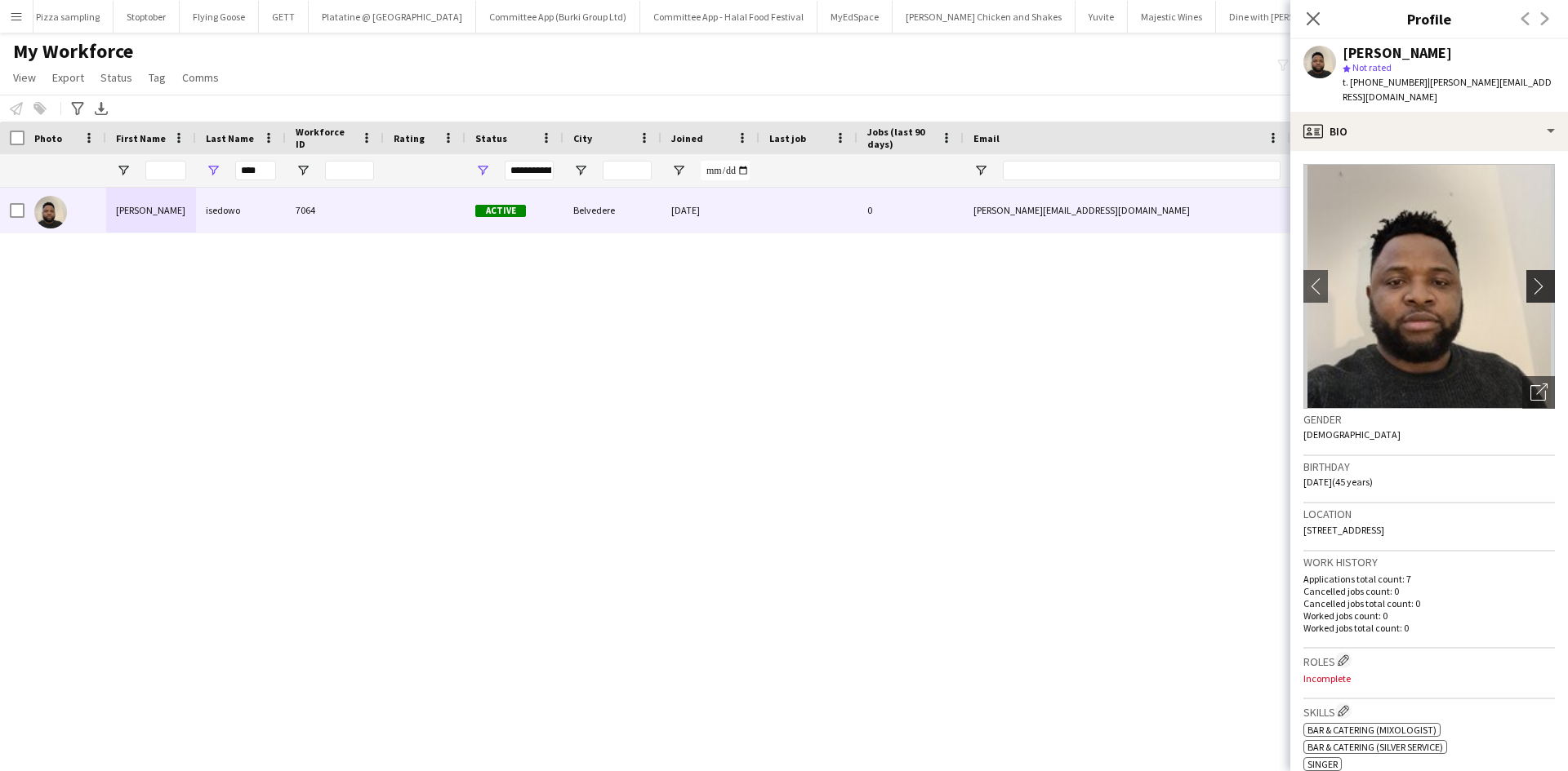
click at [1531, 278] on app-icon "chevron-right" at bounding box center [1543, 286] width 25 height 17
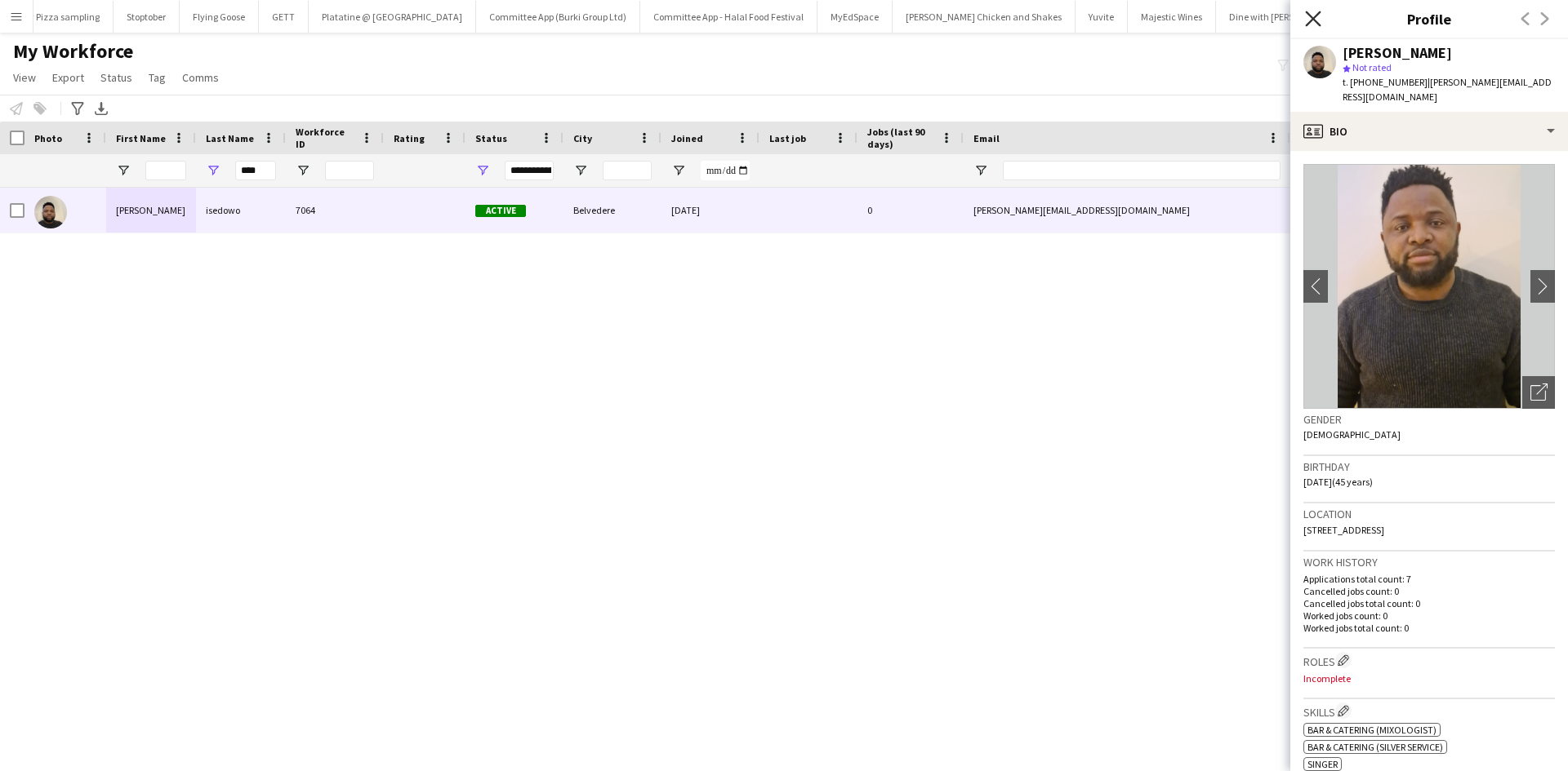
click at [1311, 16] on icon at bounding box center [1312, 18] width 16 height 16
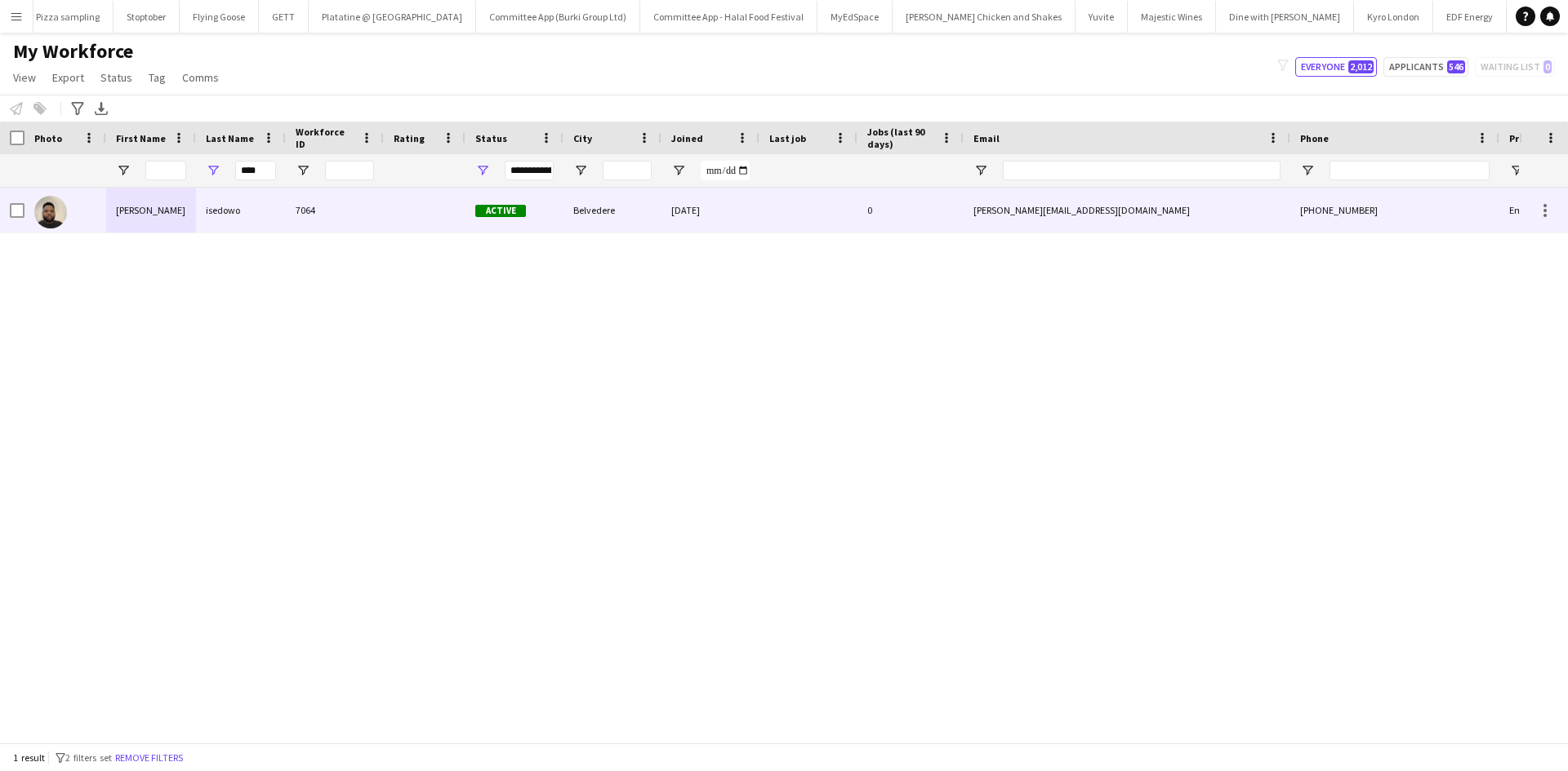
drag, startPoint x: 243, startPoint y: 213, endPoint x: 227, endPoint y: 211, distance: 16.1
click at [243, 213] on div "isedowo" at bounding box center [241, 210] width 90 height 45
click at [259, 208] on div "isedowo" at bounding box center [241, 210] width 90 height 45
click at [227, 211] on div "isedowo" at bounding box center [241, 210] width 90 height 45
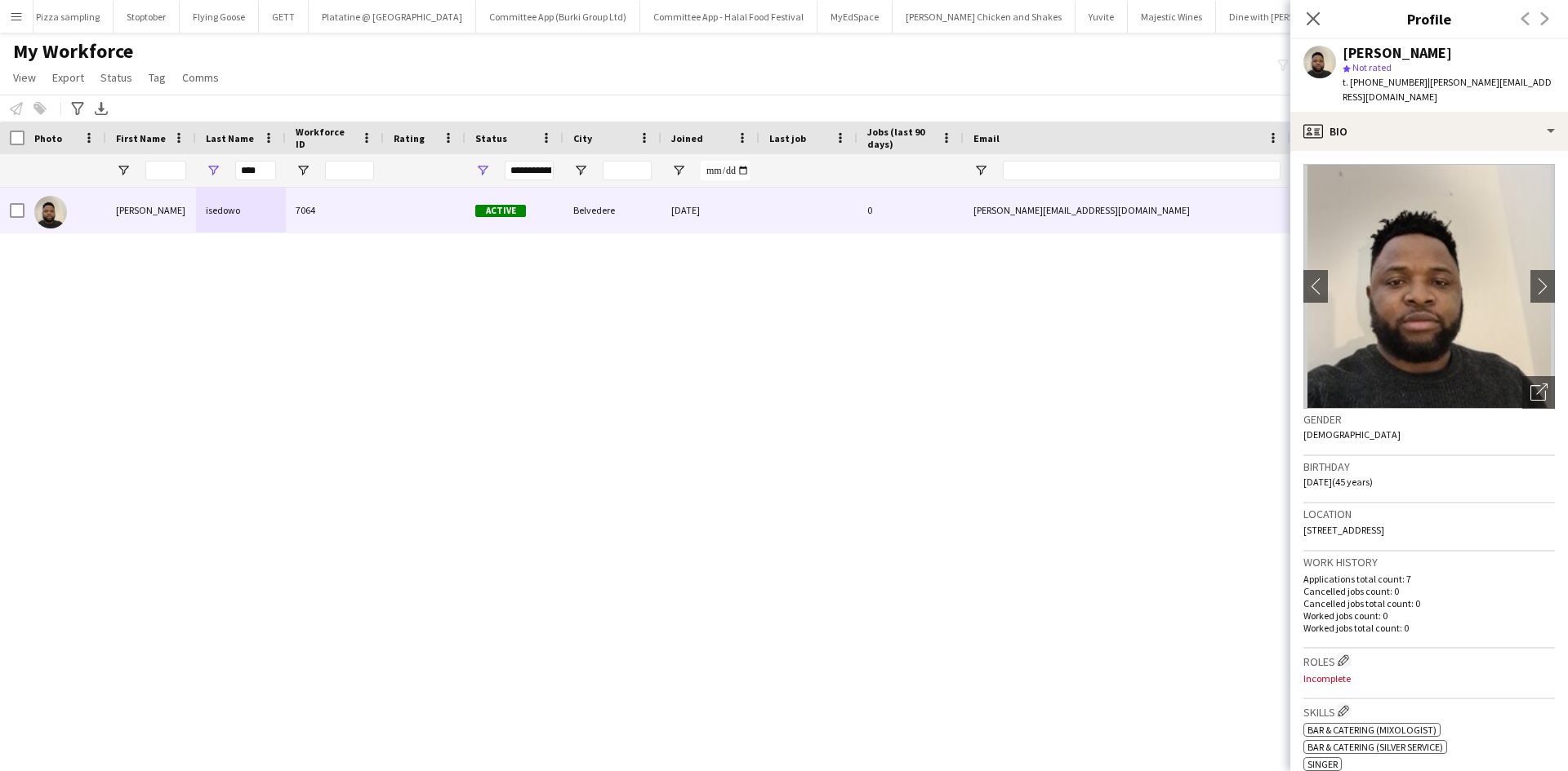
drag, startPoint x: 1491, startPoint y: 516, endPoint x: 1455, endPoint y: 520, distance: 36.2
click at [1384, 524] on span "82 Clive Road, Belvedere, Belvedere, DA17 5BZ" at bounding box center [1344, 530] width 81 height 12
copy span "DA17 5BZ"
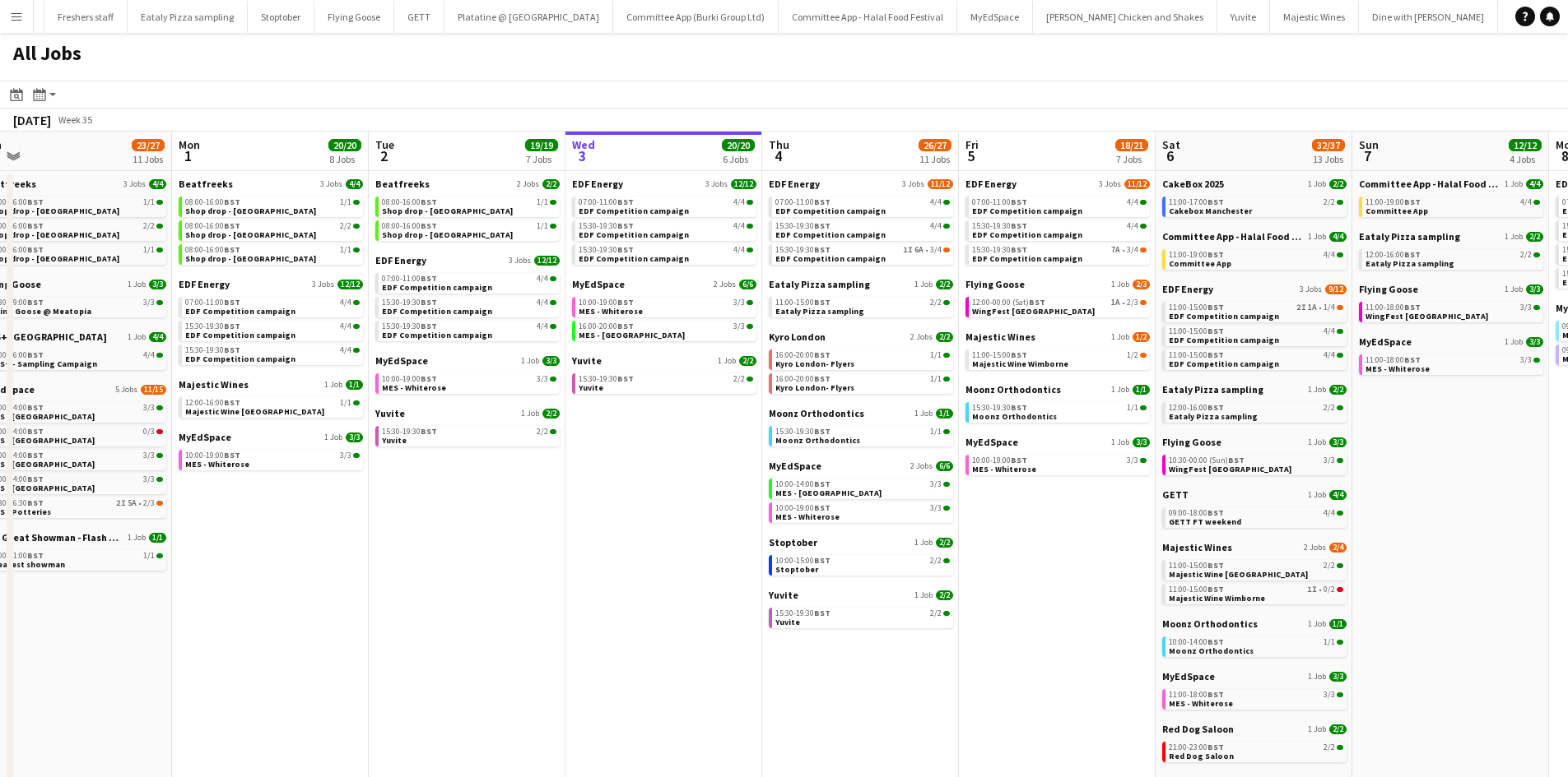
scroll to position [0, 418]
click at [596, 281] on span "MyEdSpace" at bounding box center [599, 284] width 53 height 12
click at [596, 376] on span "15:30-19:30 BST" at bounding box center [606, 379] width 55 height 8
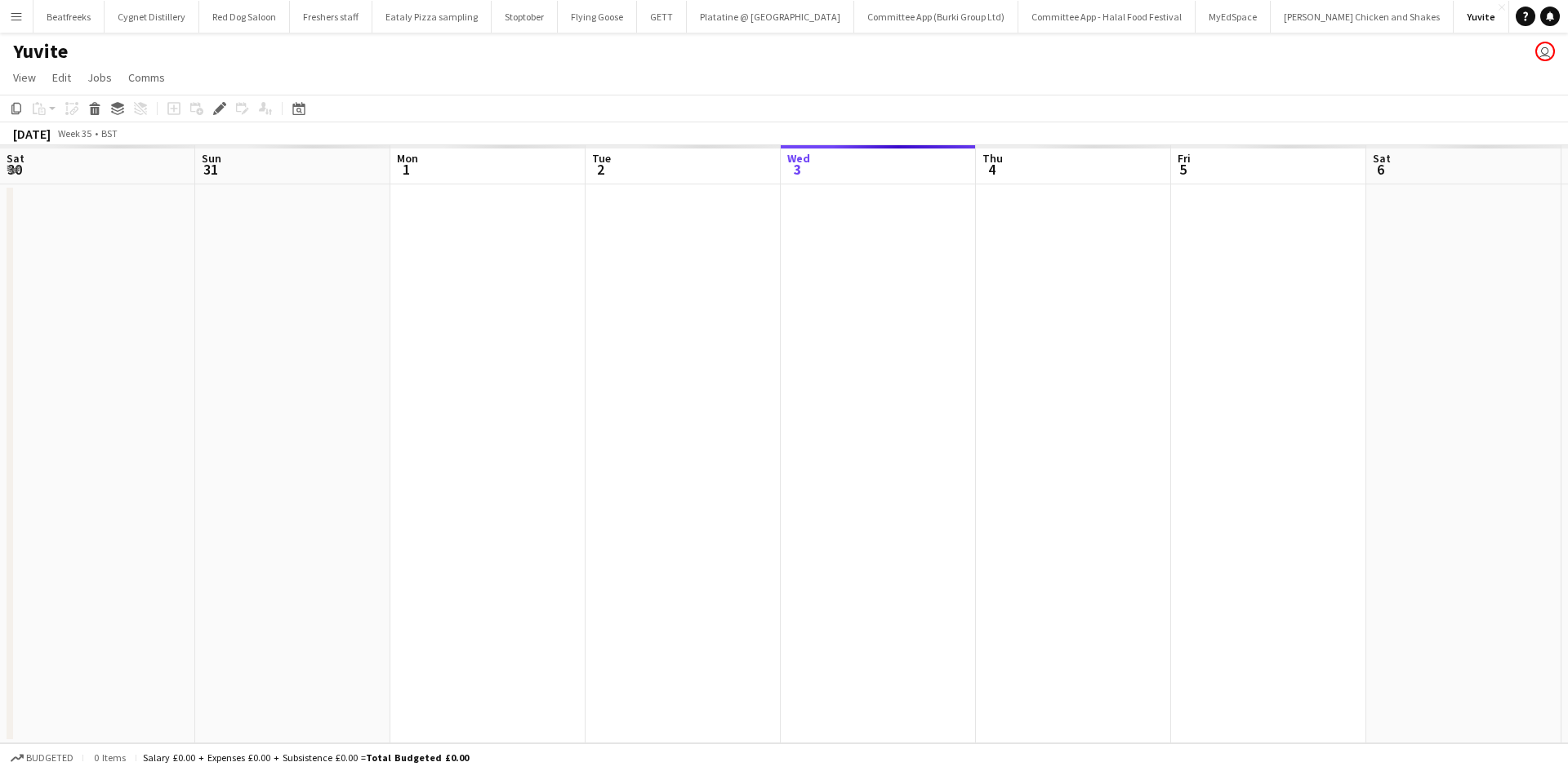
scroll to position [0, 562]
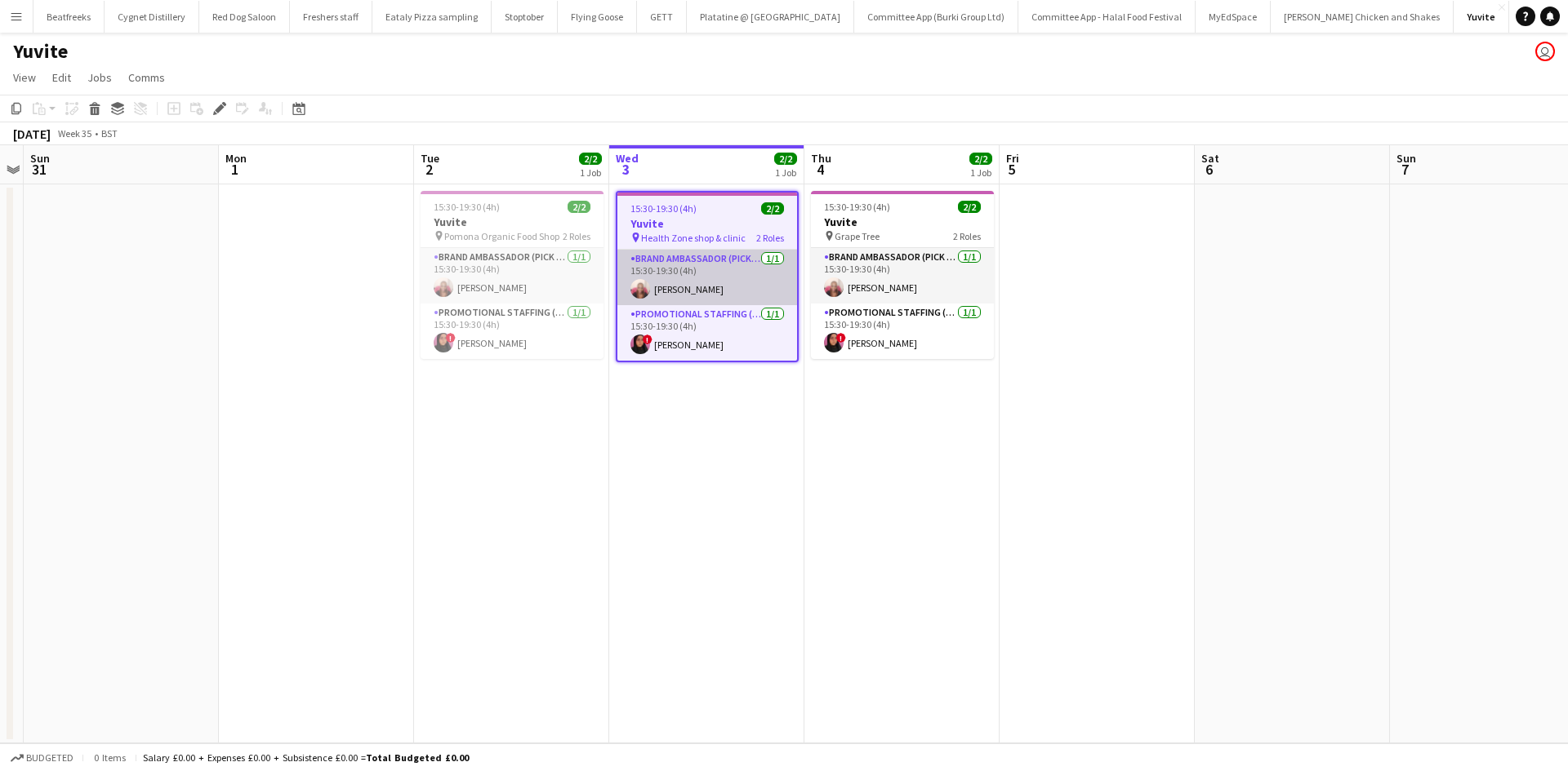
click at [673, 287] on app-card-role "Brand Ambassador (Pick up) 1/1 15:30-19:30 (4h) Emily Moore" at bounding box center [707, 278] width 180 height 56
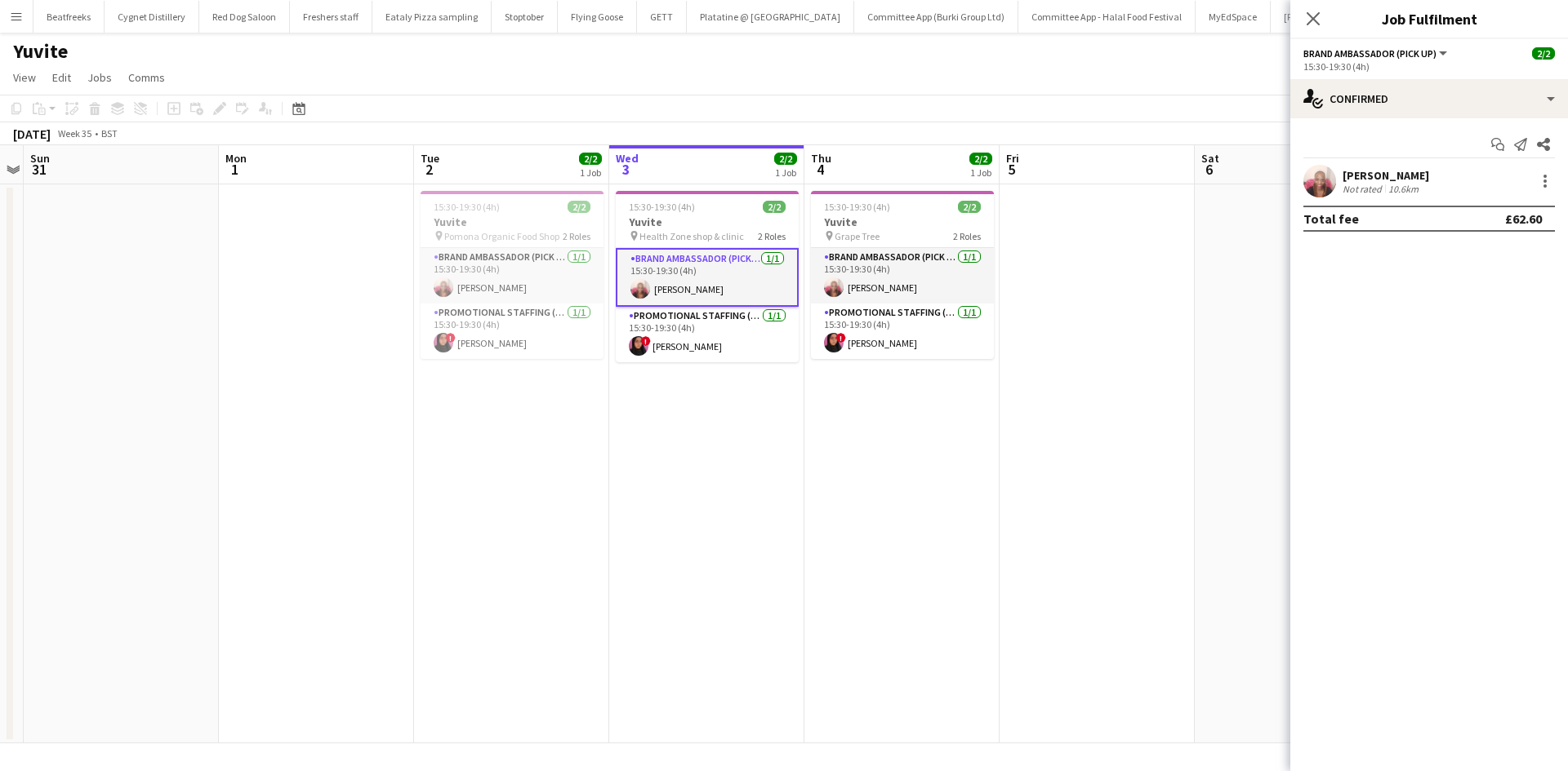
click at [1376, 181] on div "Emily Moore" at bounding box center [1386, 175] width 87 height 15
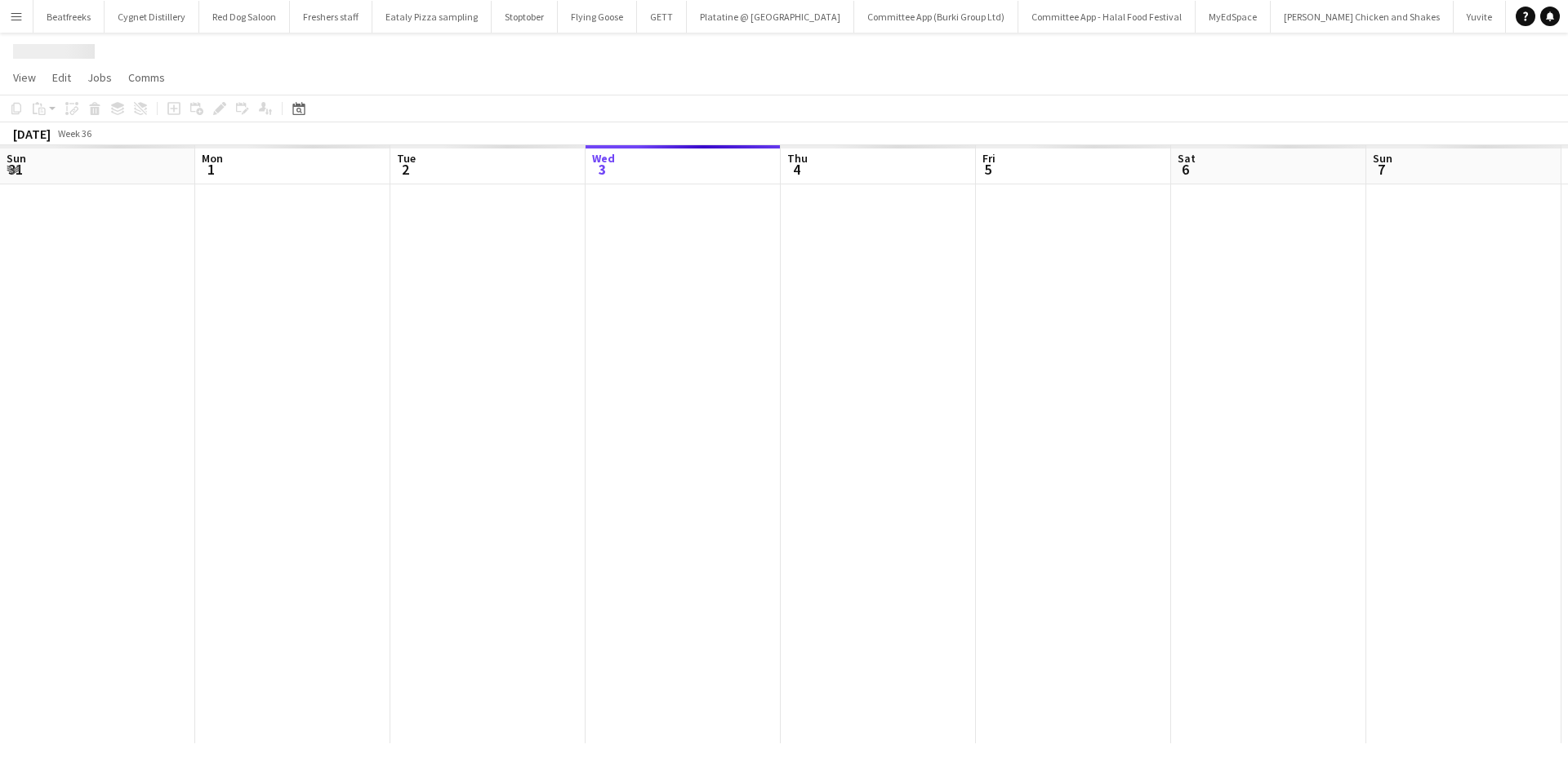
scroll to position [0, 391]
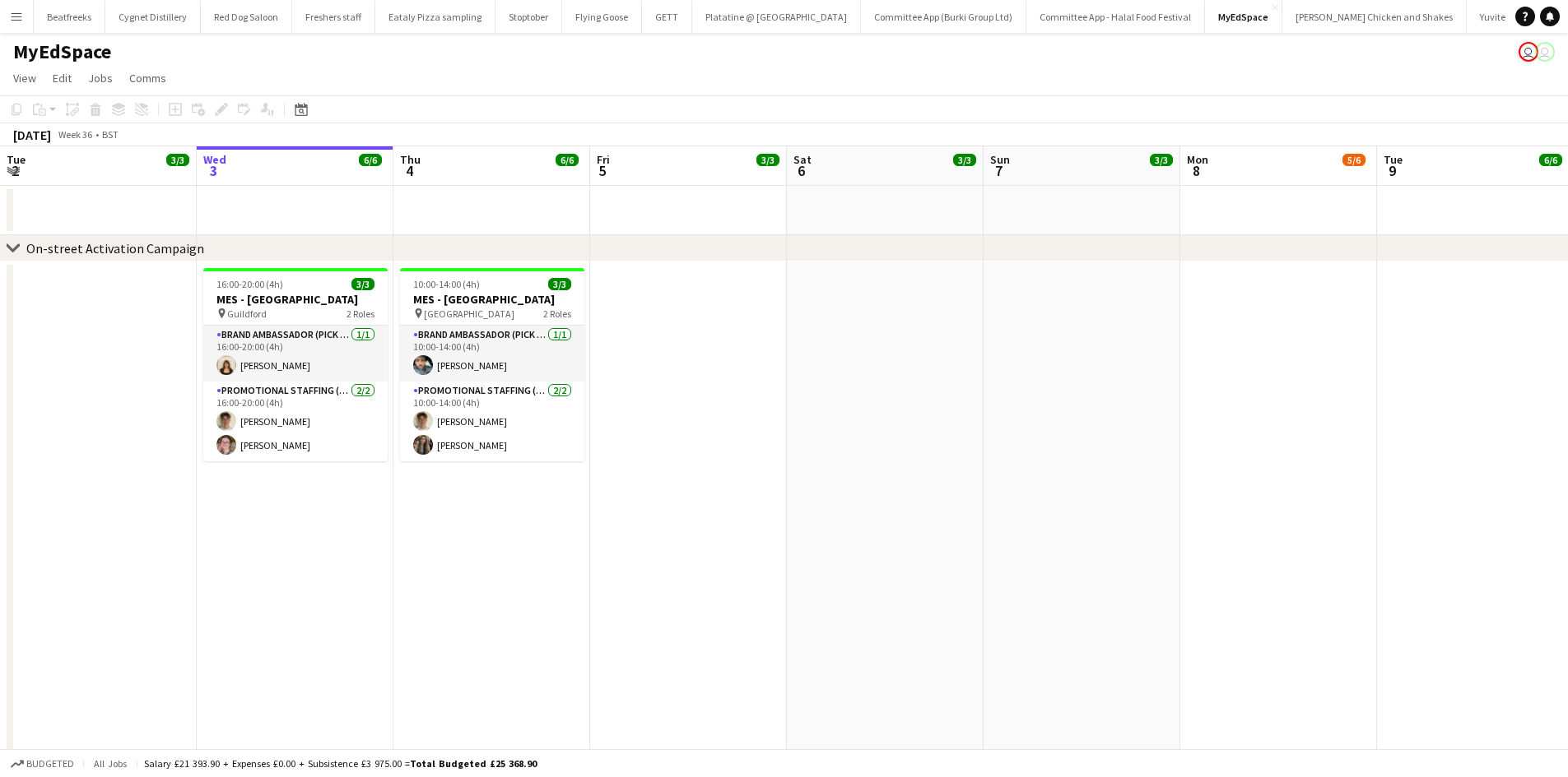
click at [1519, 15] on button "Majestic Wines Close" at bounding box center [1563, 17] width 89 height 32
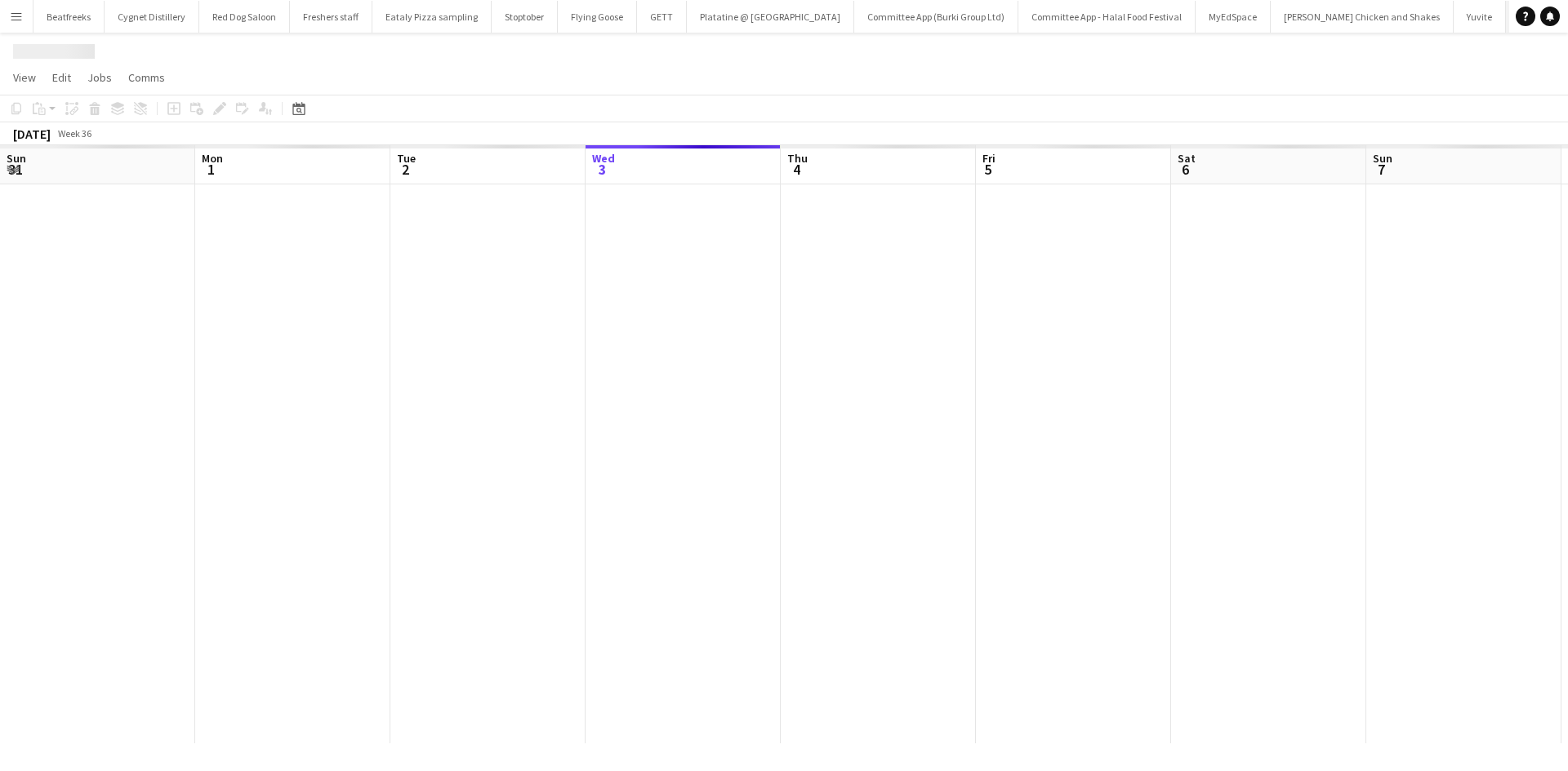
scroll to position [0, 391]
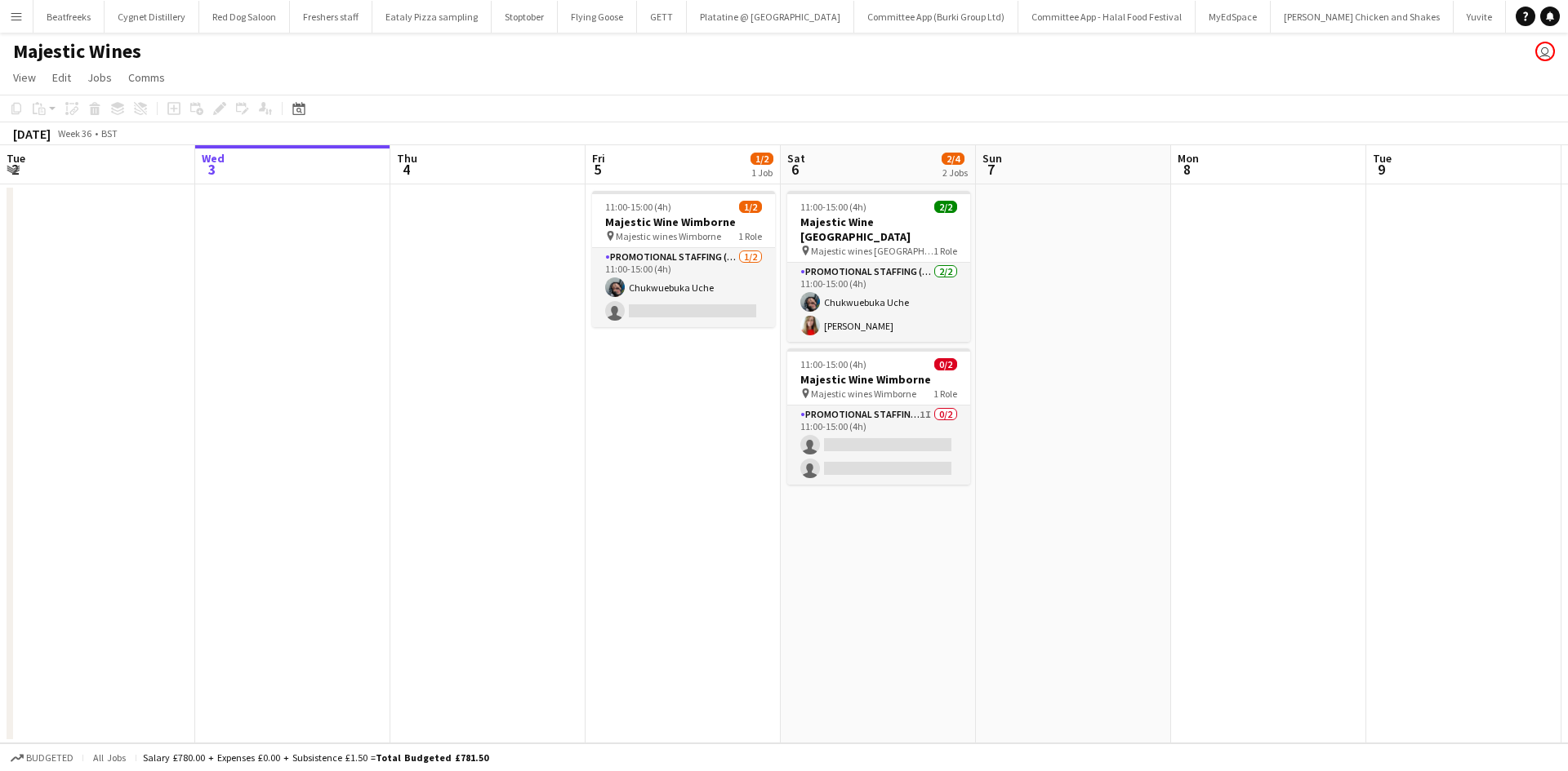
click at [16, 16] on app-icon "Menu" at bounding box center [17, 17] width 13 height 13
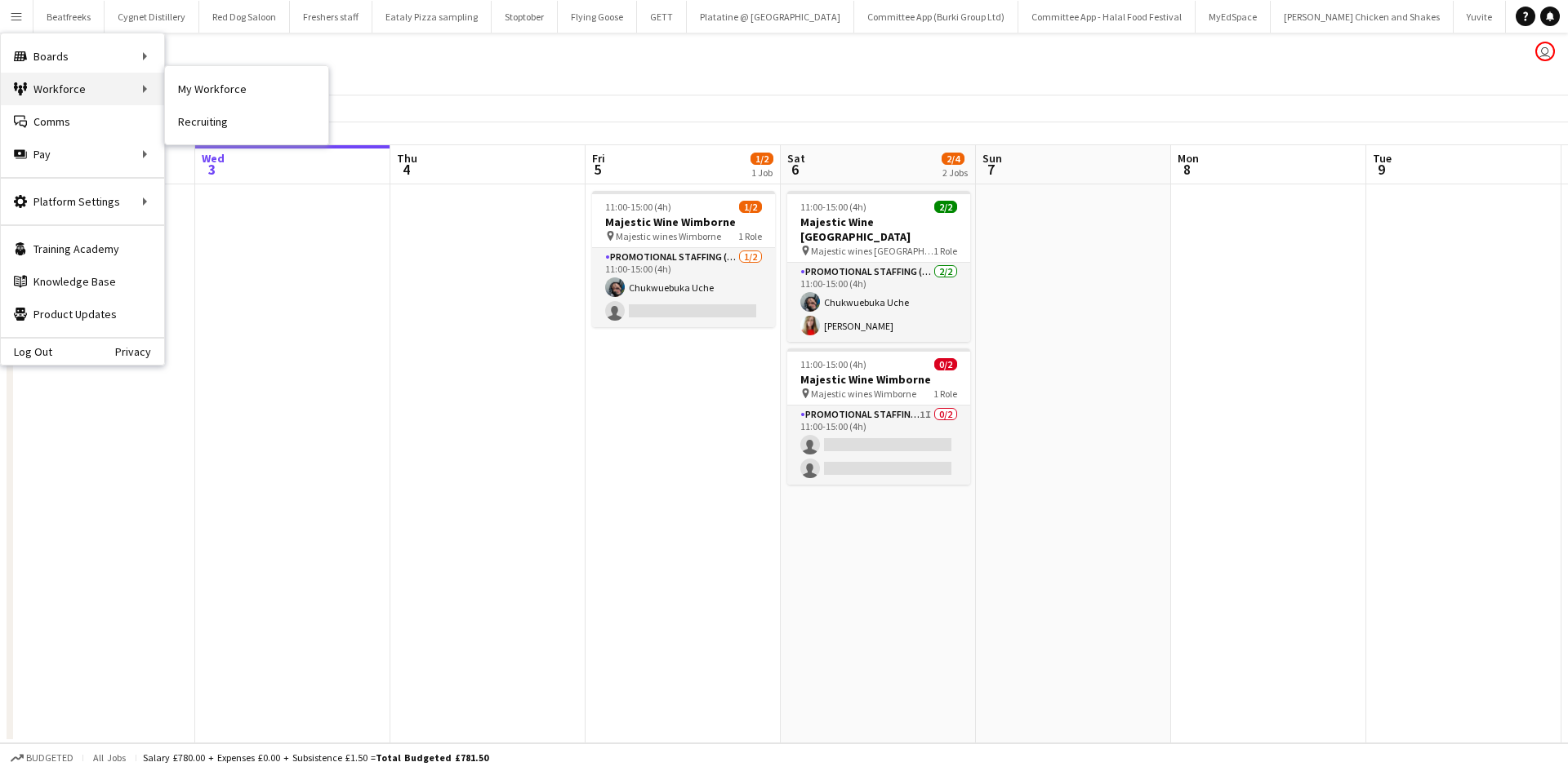
click at [81, 82] on div "Workforce Workforce" at bounding box center [82, 89] width 163 height 33
click at [193, 85] on link "My Workforce" at bounding box center [246, 89] width 163 height 33
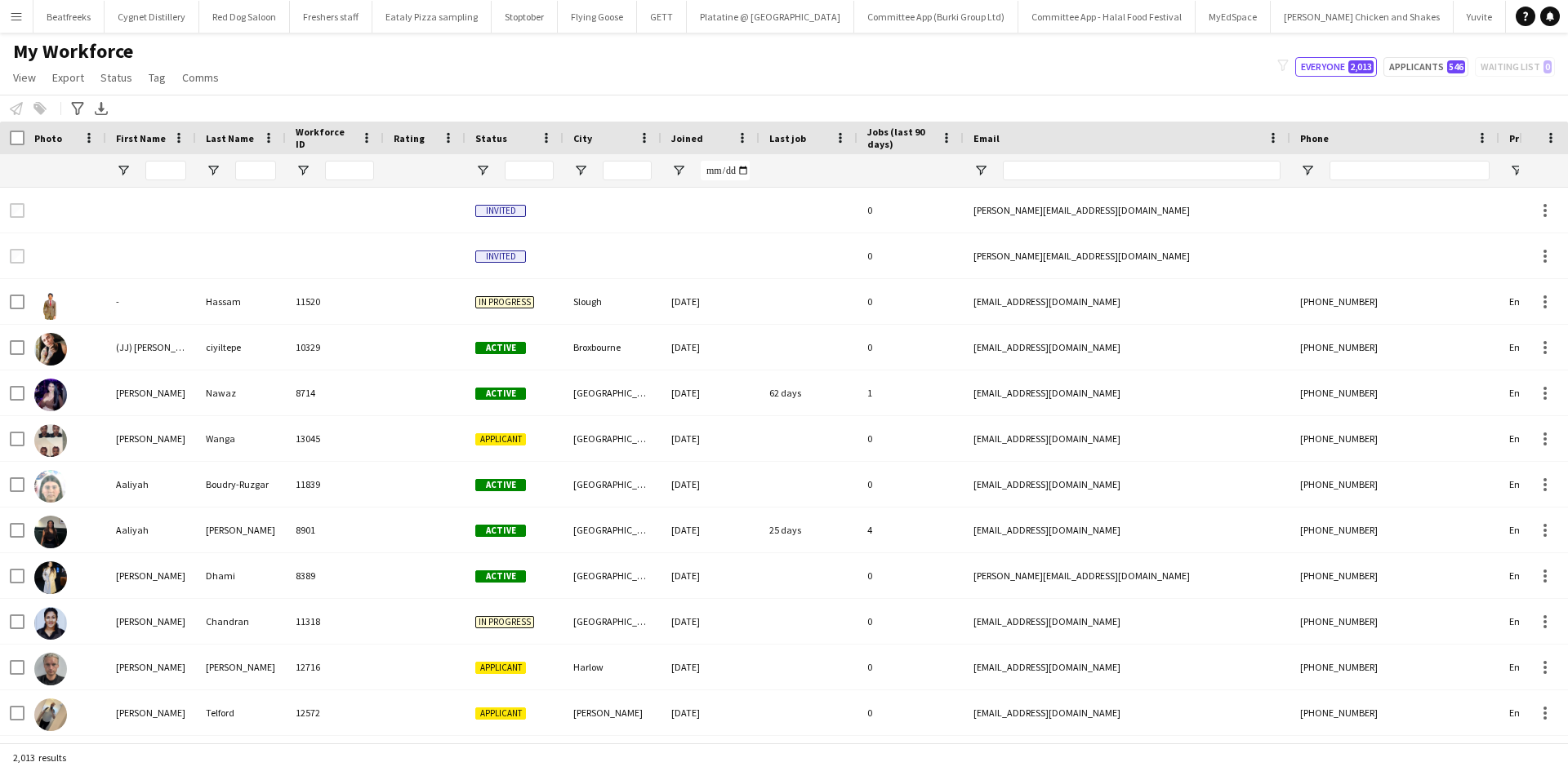
type input "****"
type input "**********"
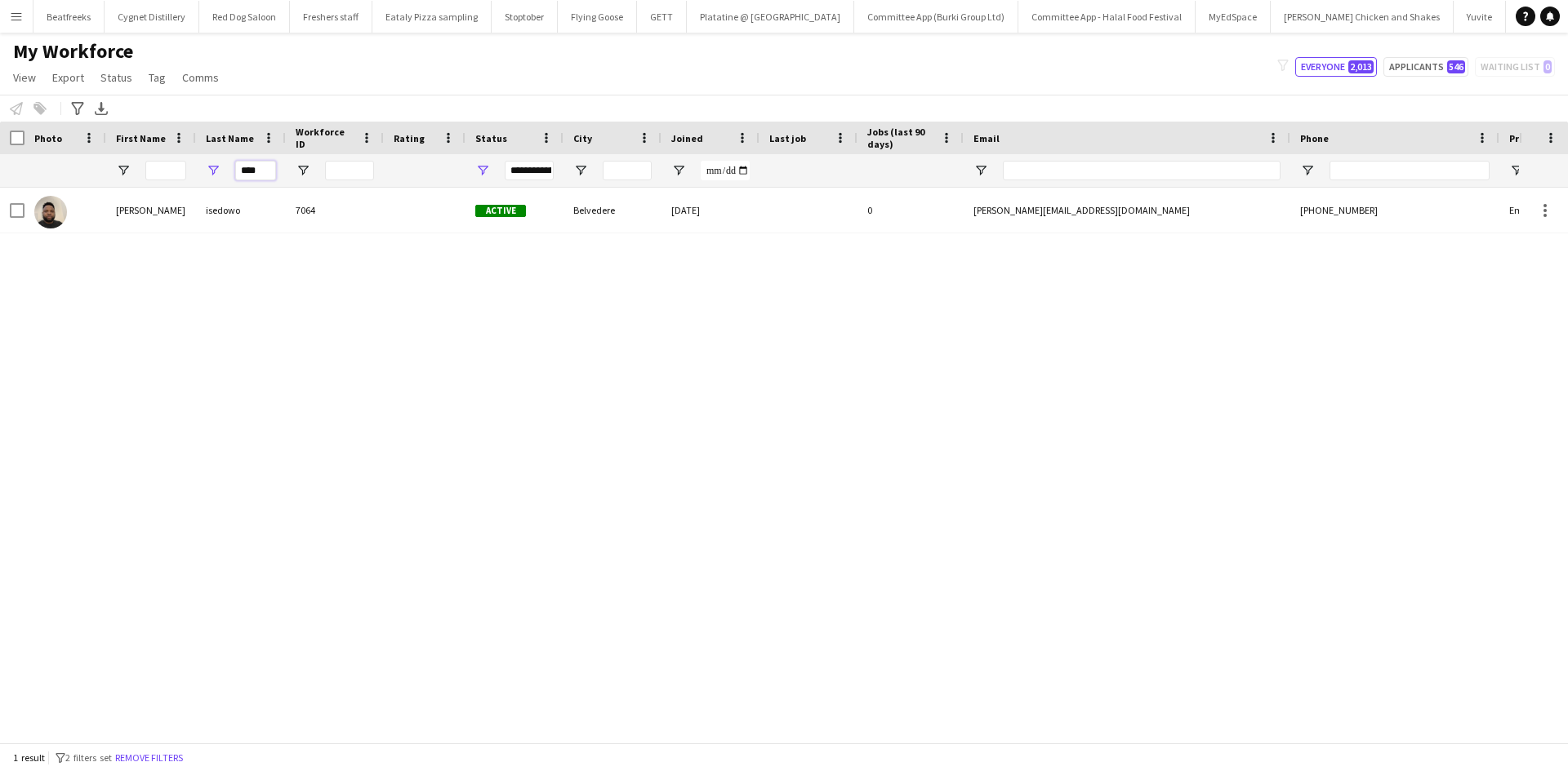
drag, startPoint x: 262, startPoint y: 171, endPoint x: 185, endPoint y: 172, distance: 77.0
click at [185, 172] on div "****" at bounding box center [885, 170] width 1770 height 33
click at [185, 172] on input "First Name Filter Input" at bounding box center [166, 171] width 41 height 20
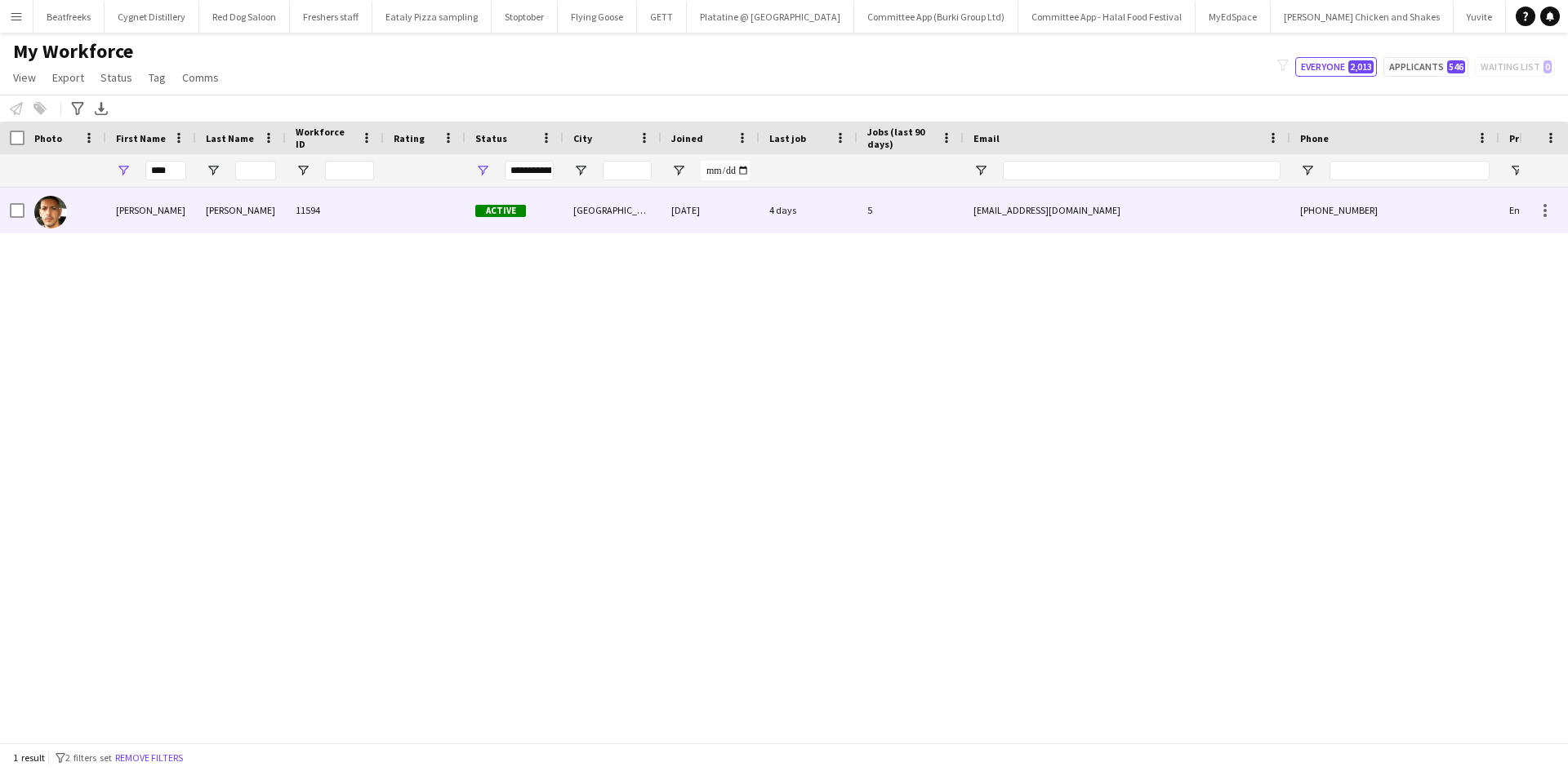
click at [223, 209] on div "Murrell" at bounding box center [241, 210] width 90 height 45
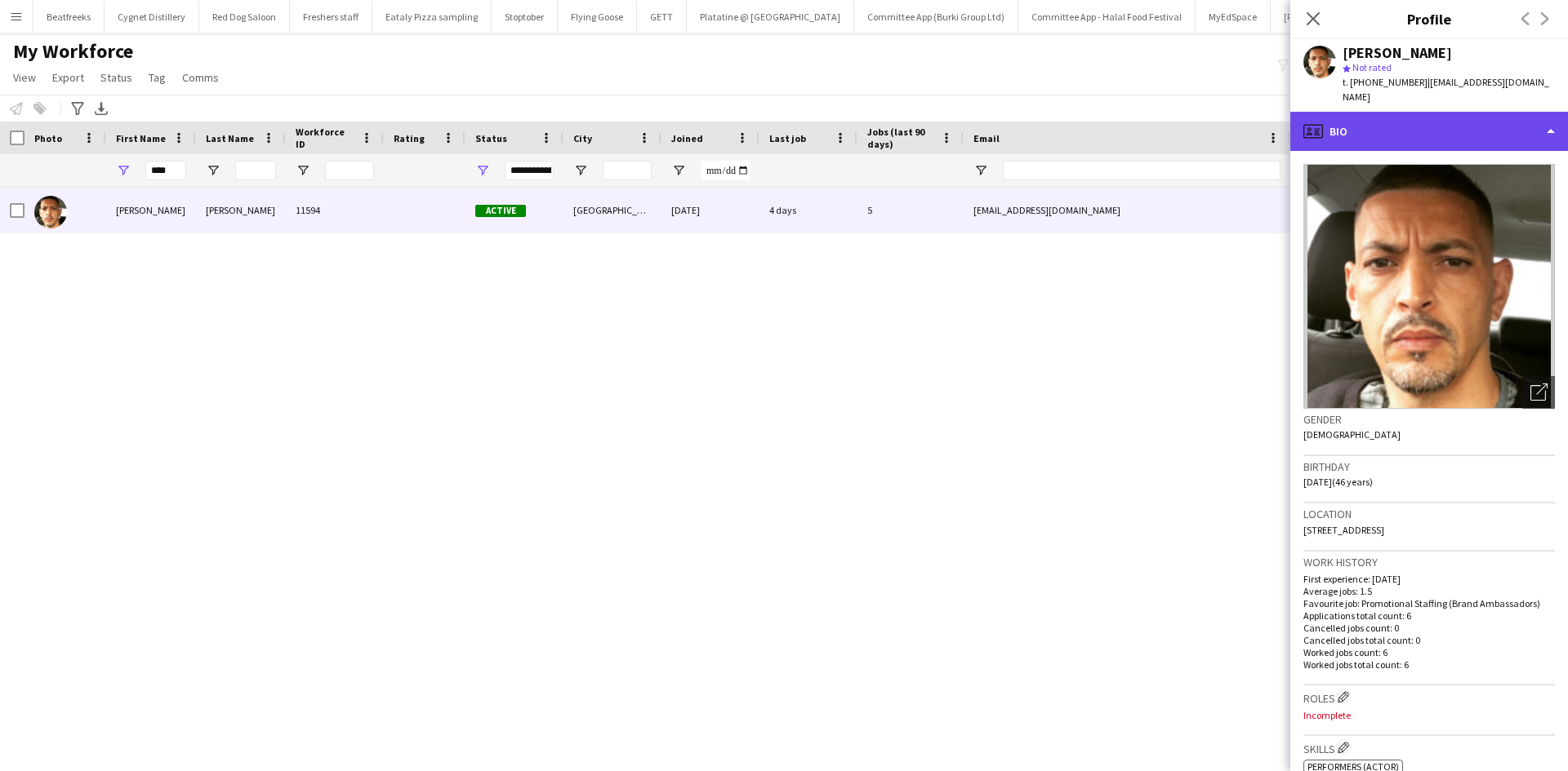
click at [1461, 113] on div "profile Bio" at bounding box center [1430, 131] width 278 height 39
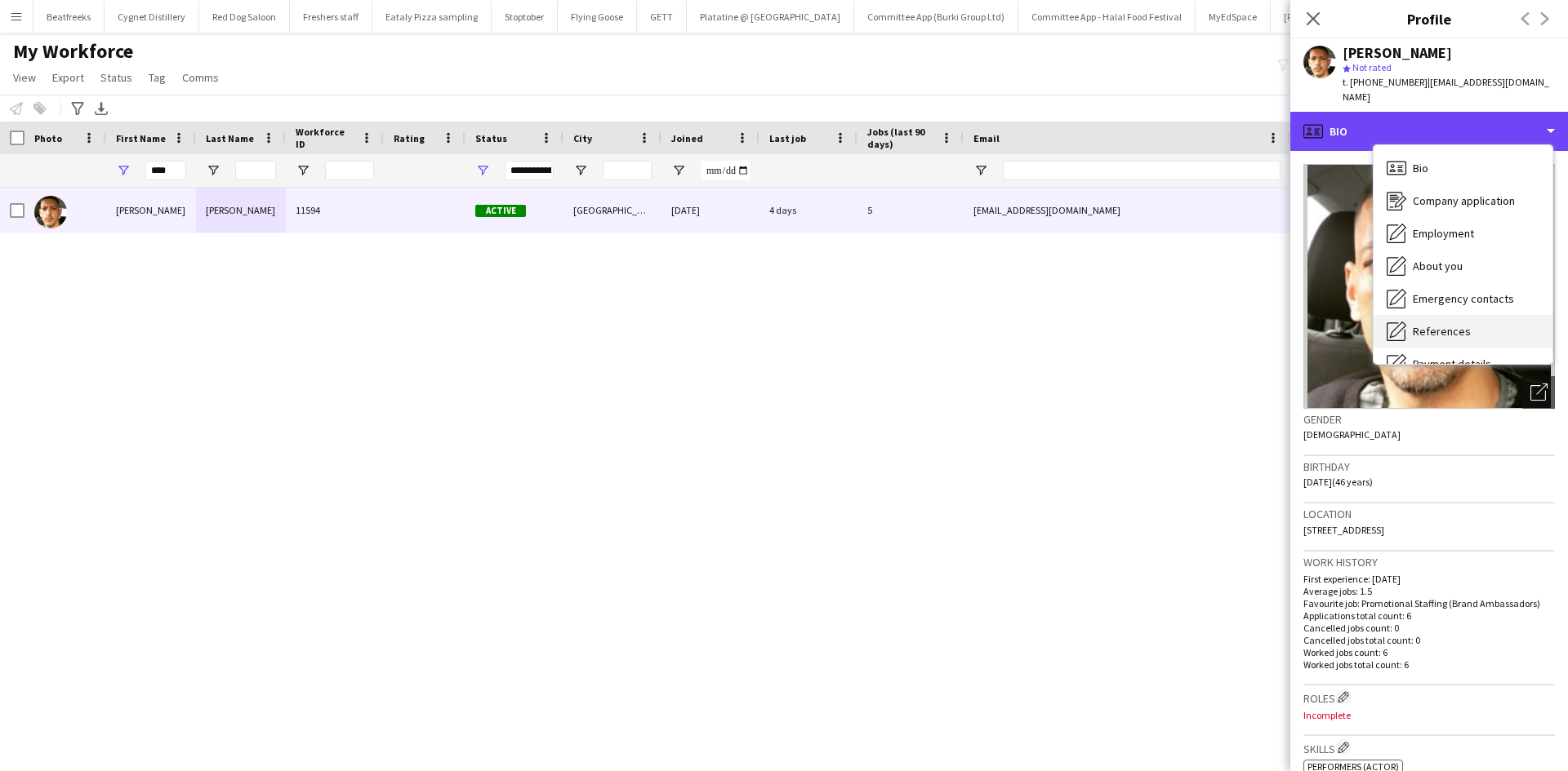
scroll to position [219, 0]
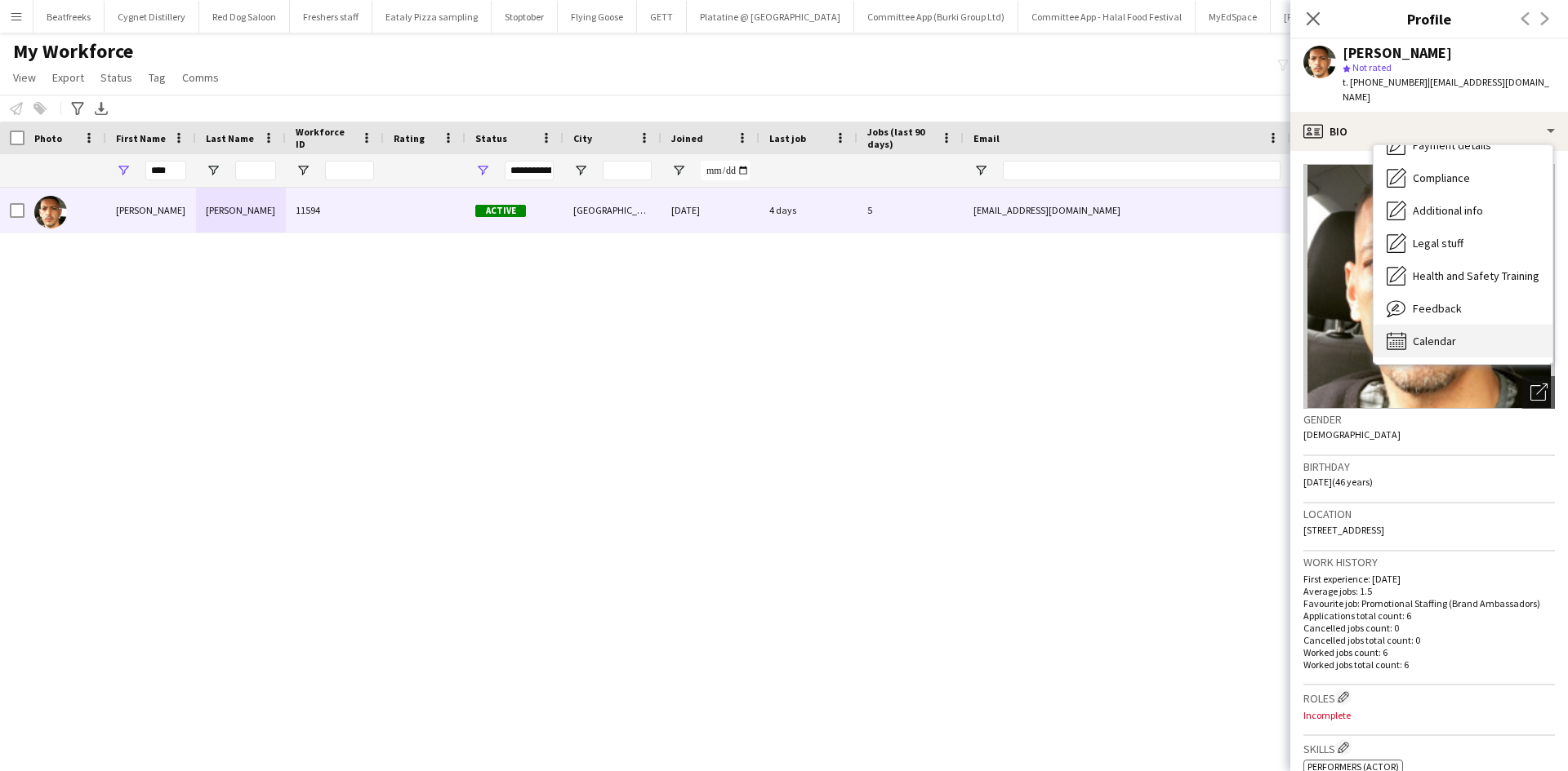
click at [1425, 334] on span "Calendar" at bounding box center [1435, 341] width 43 height 15
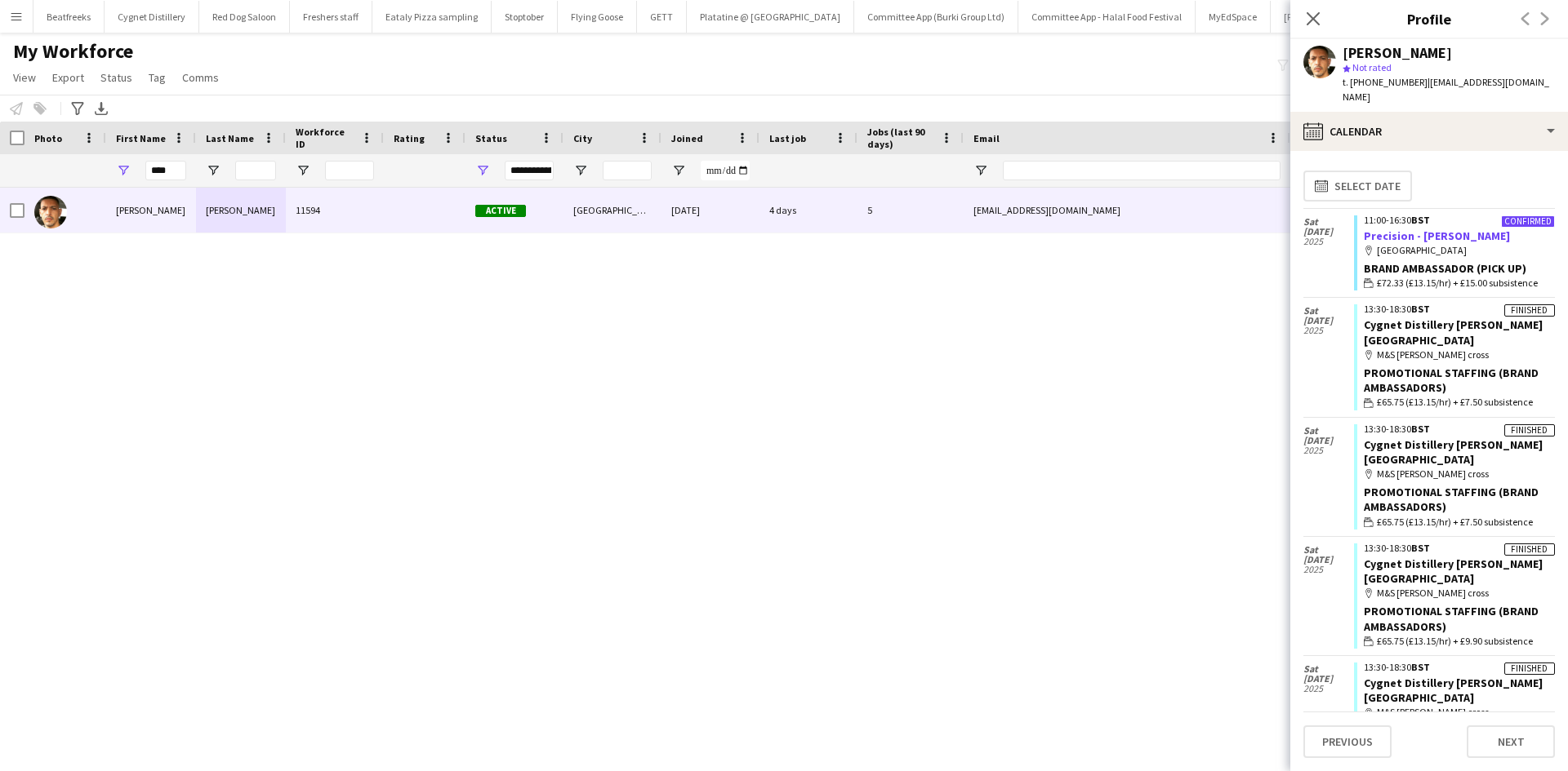
click at [1415, 228] on link "Precision - [PERSON_NAME]" at bounding box center [1436, 236] width 146 height 15
click at [180, 169] on input "****" at bounding box center [166, 171] width 41 height 20
drag, startPoint x: 180, startPoint y: 169, endPoint x: 76, endPoint y: 180, distance: 104.6
click at [76, 180] on div "****" at bounding box center [885, 170] width 1770 height 33
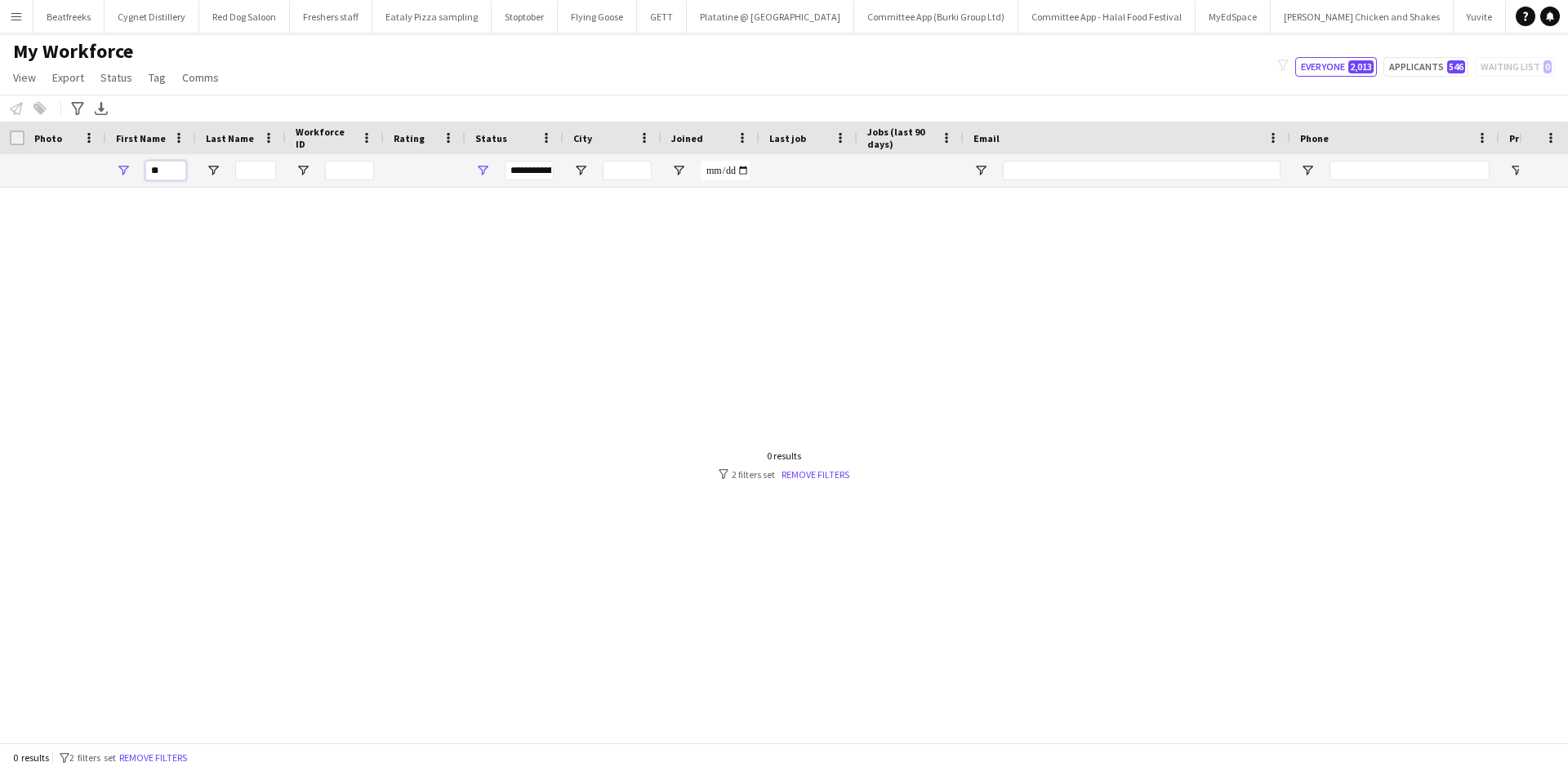
type input "*"
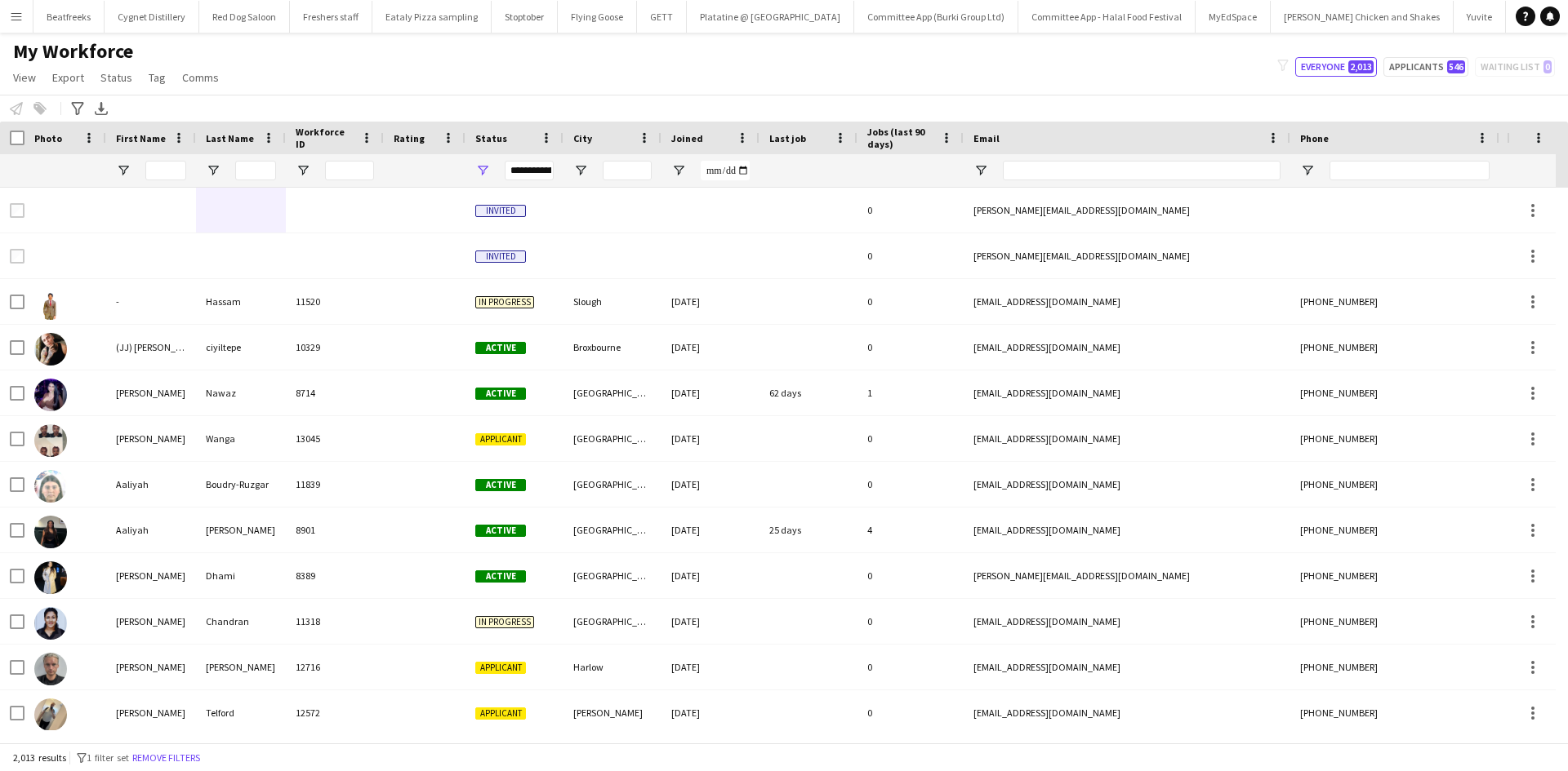
click at [527, 172] on div "**********" at bounding box center [529, 171] width 49 height 20
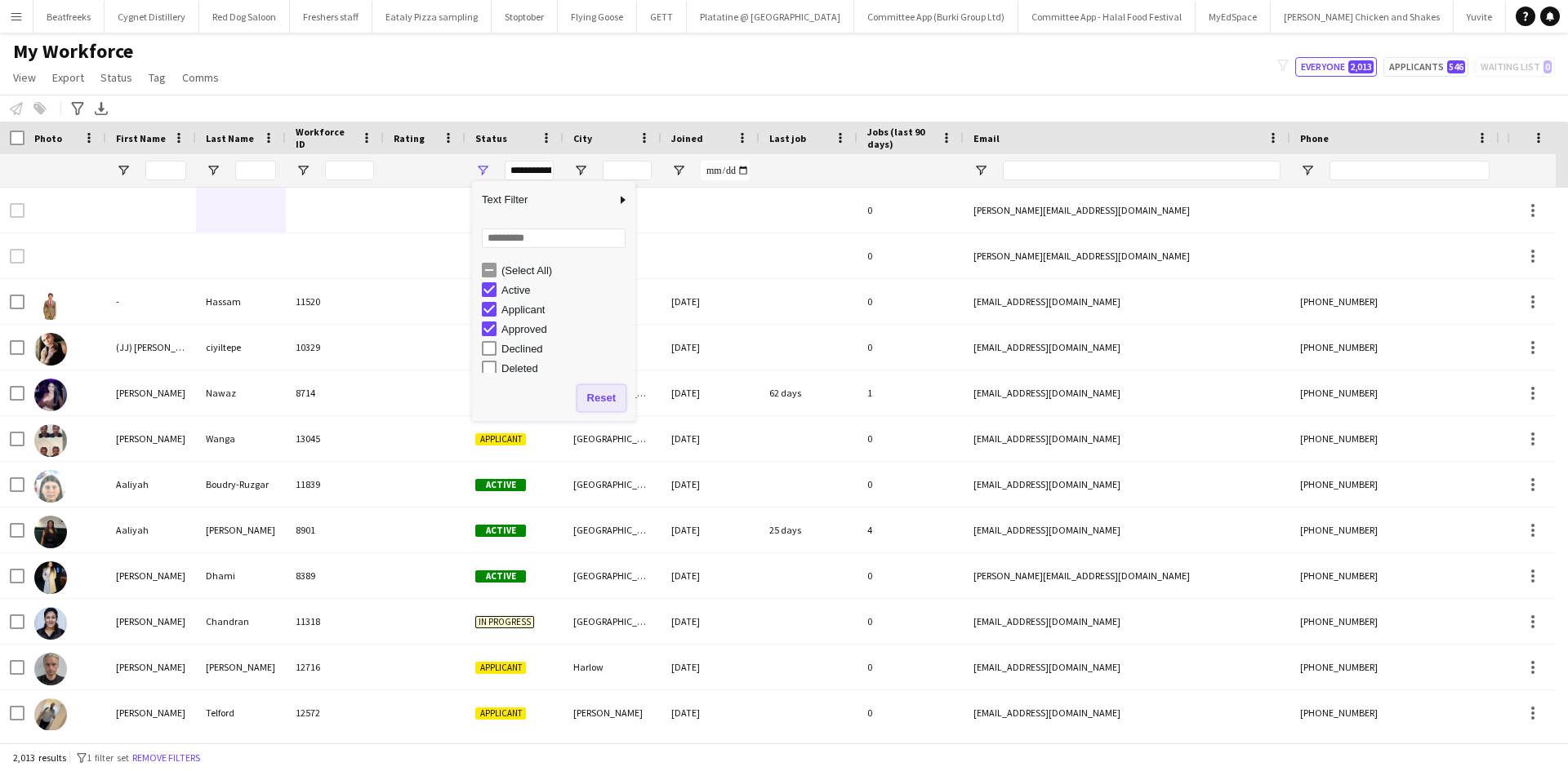
click at [603, 395] on button "Reset" at bounding box center [602, 398] width 49 height 26
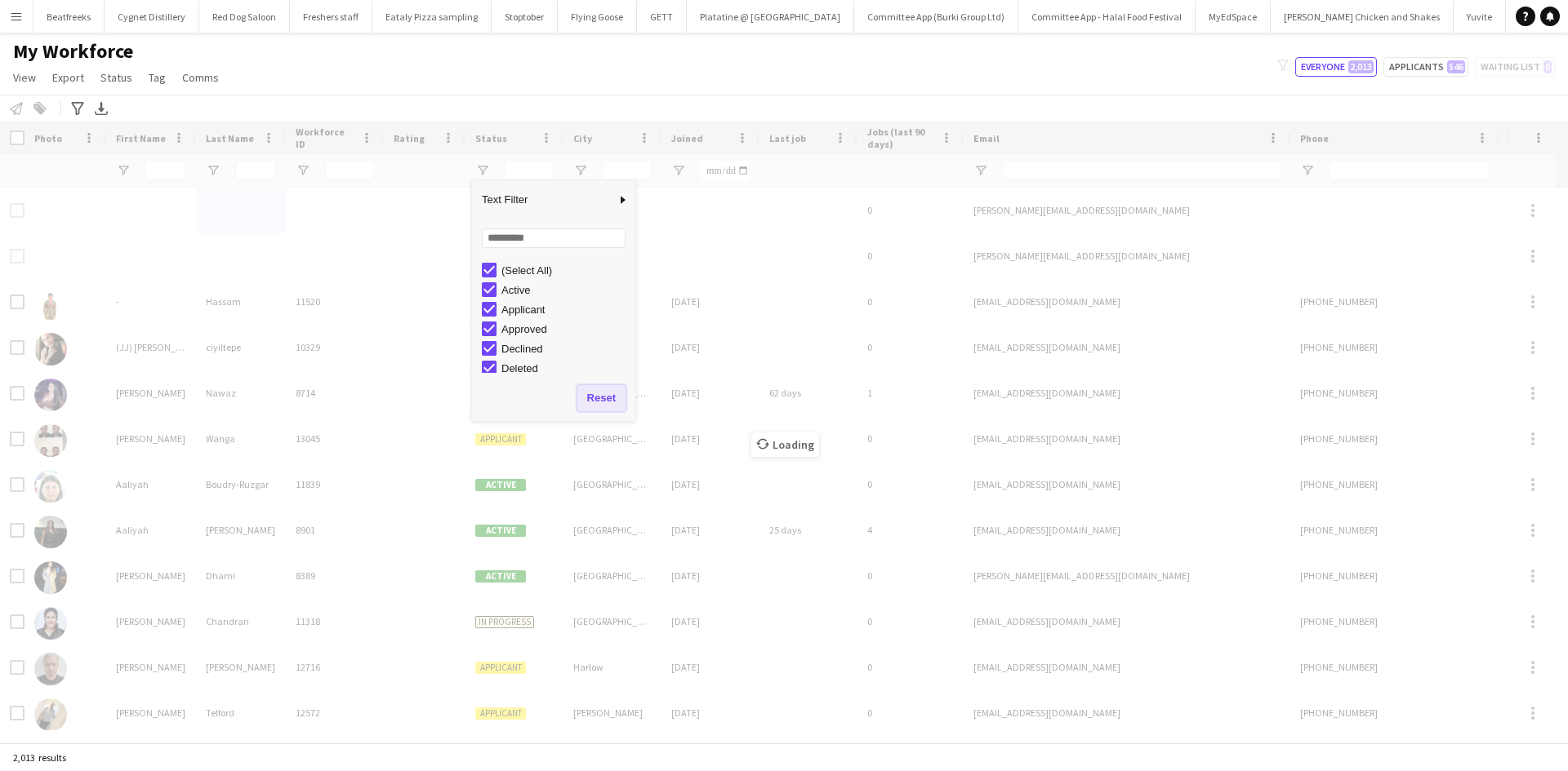
click at [595, 406] on button "Reset" at bounding box center [602, 398] width 49 height 26
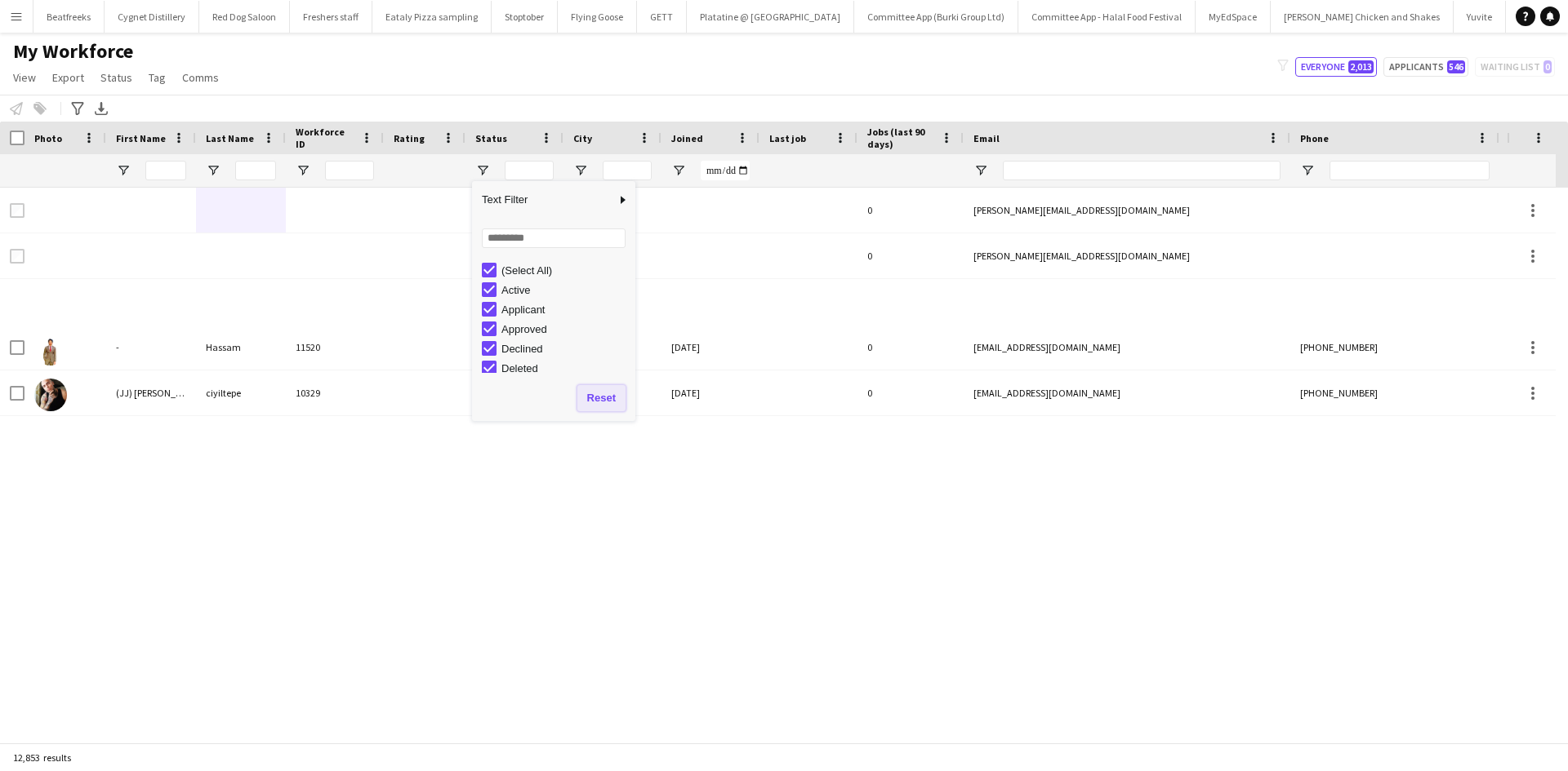
click at [595, 403] on button "Reset" at bounding box center [602, 398] width 49 height 26
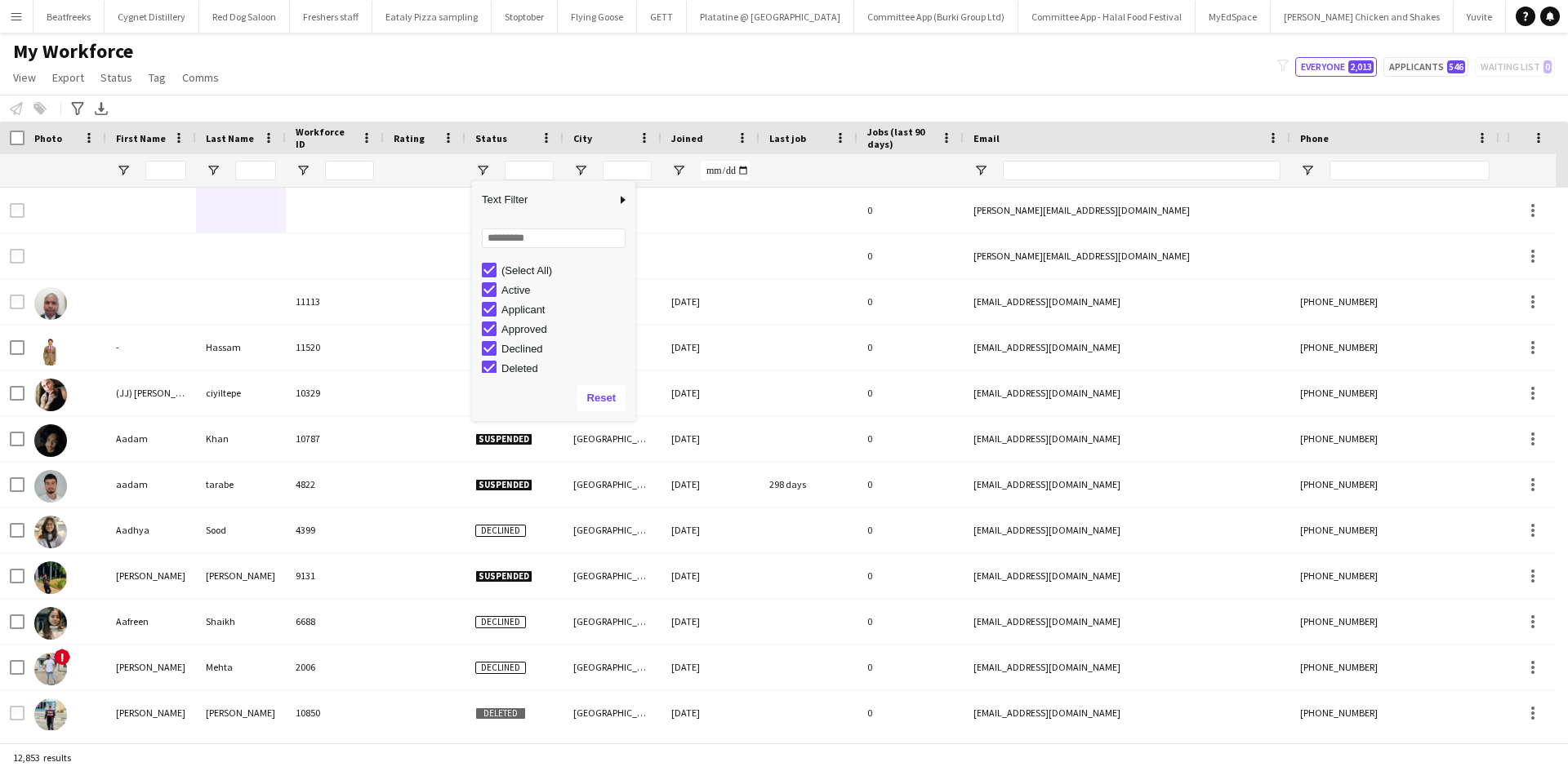
click at [687, 88] on div "My Workforce View Views Default view New view Update view Delete view Edit name…" at bounding box center [784, 67] width 1568 height 56
click at [144, 172] on div at bounding box center [151, 170] width 90 height 33
click at [157, 168] on input "First Name Filter Input" at bounding box center [166, 171] width 41 height 20
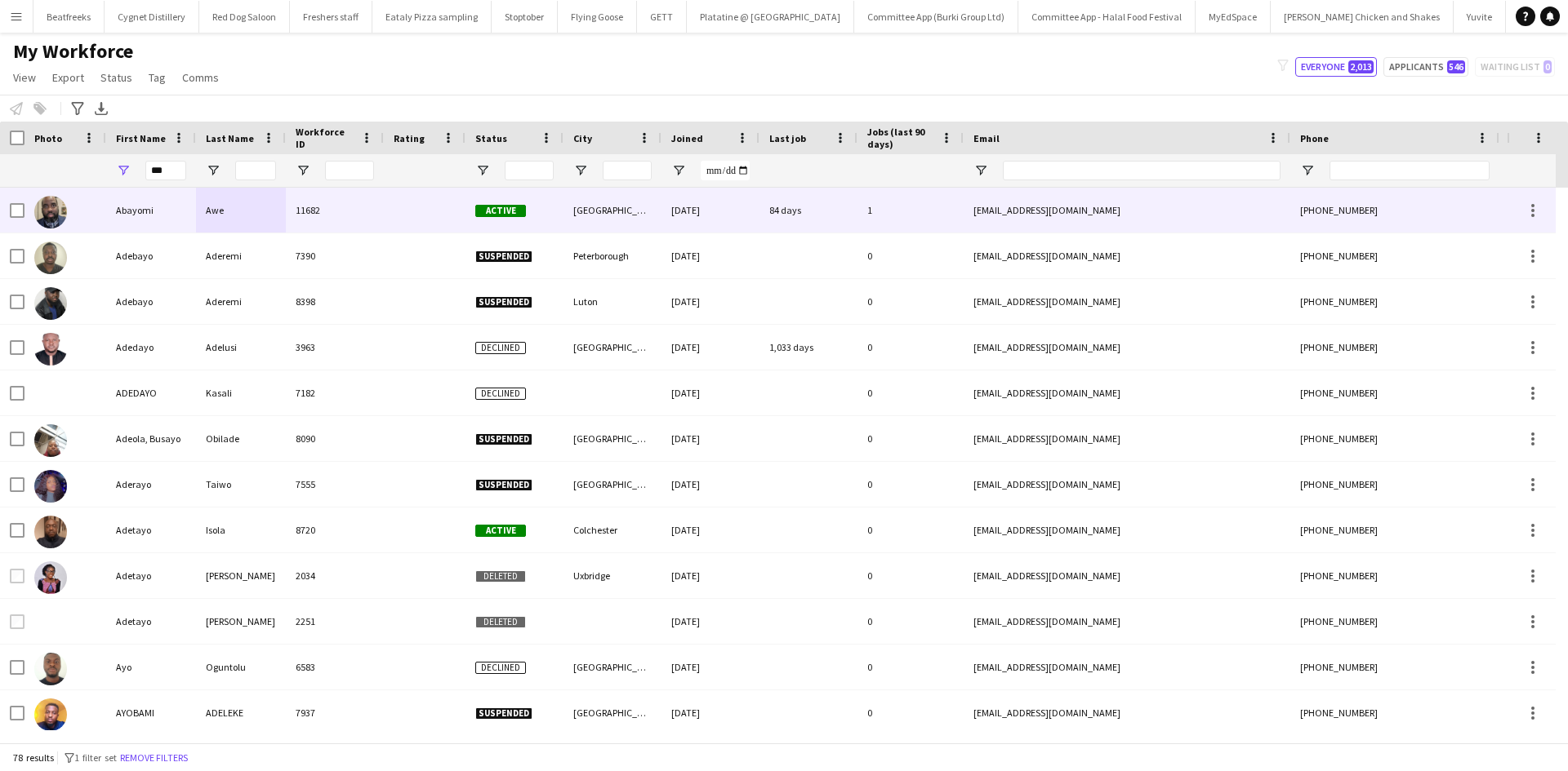
click at [180, 216] on div "Abayomi" at bounding box center [151, 210] width 90 height 45
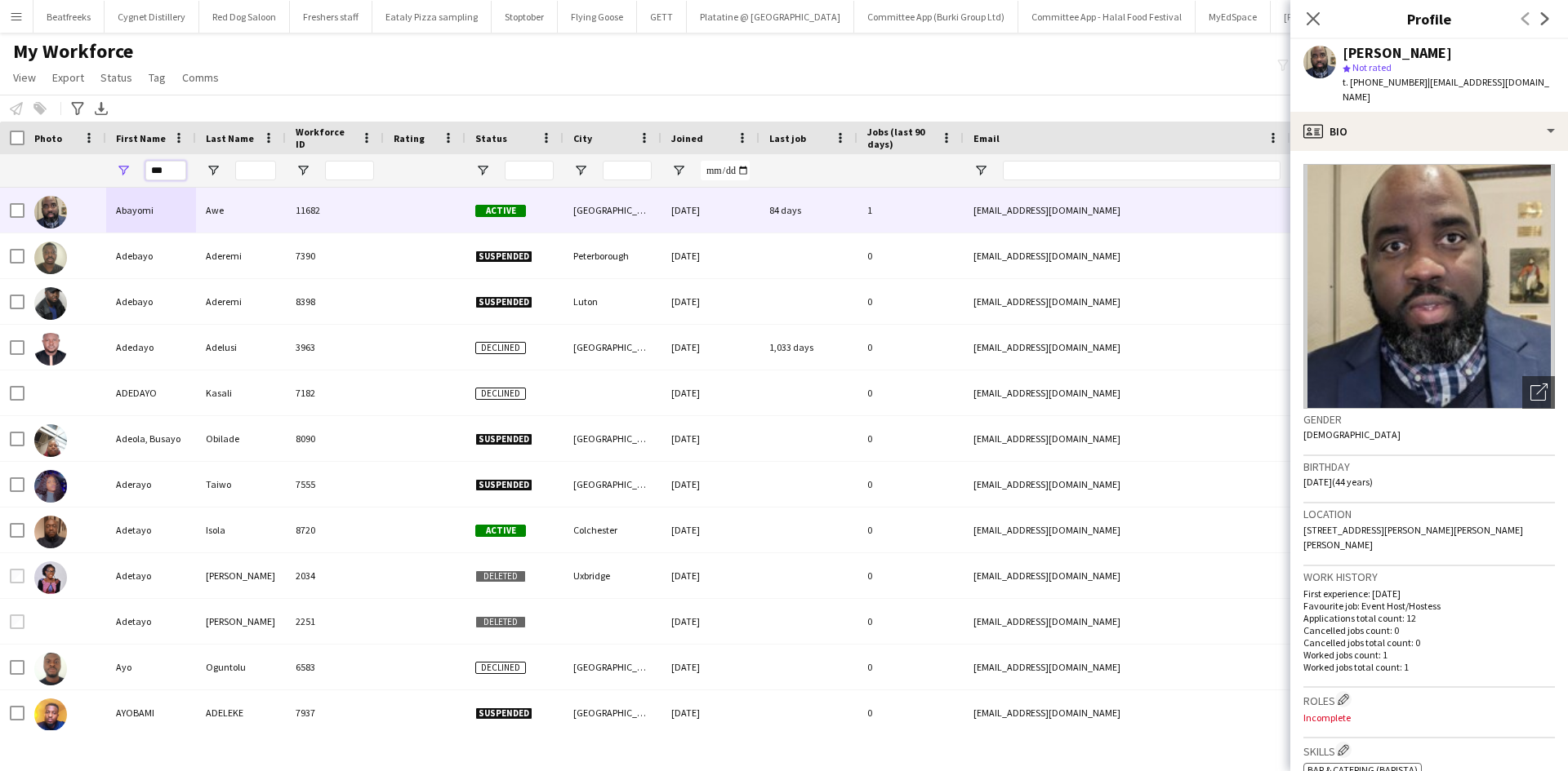
drag, startPoint x: 167, startPoint y: 174, endPoint x: 48, endPoint y: 198, distance: 121.4
click at [48, 198] on div "Workforce Details Photo First Name" at bounding box center [784, 432] width 1568 height 621
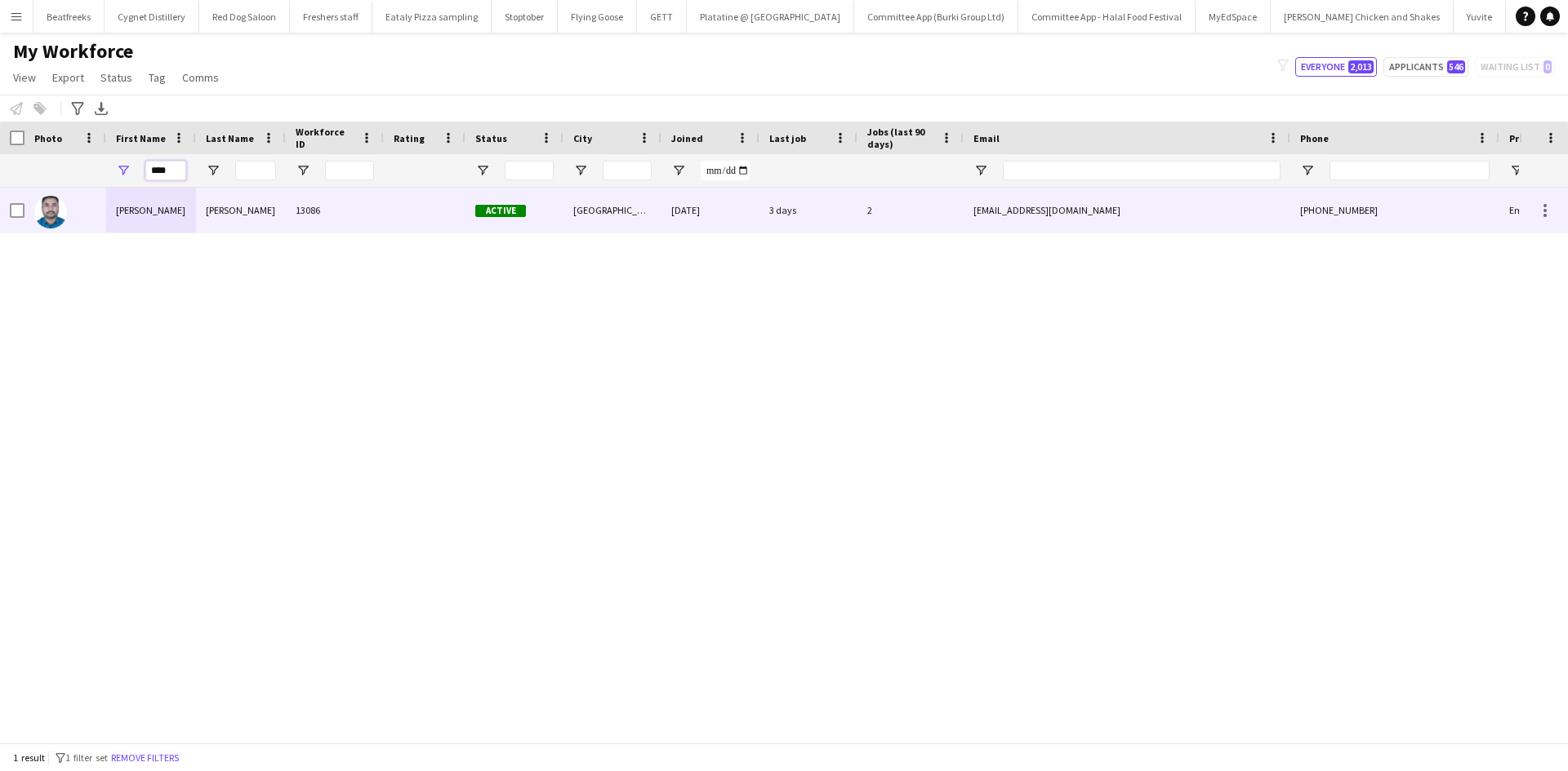
type input "****"
click at [123, 218] on div "VINU" at bounding box center [151, 210] width 90 height 45
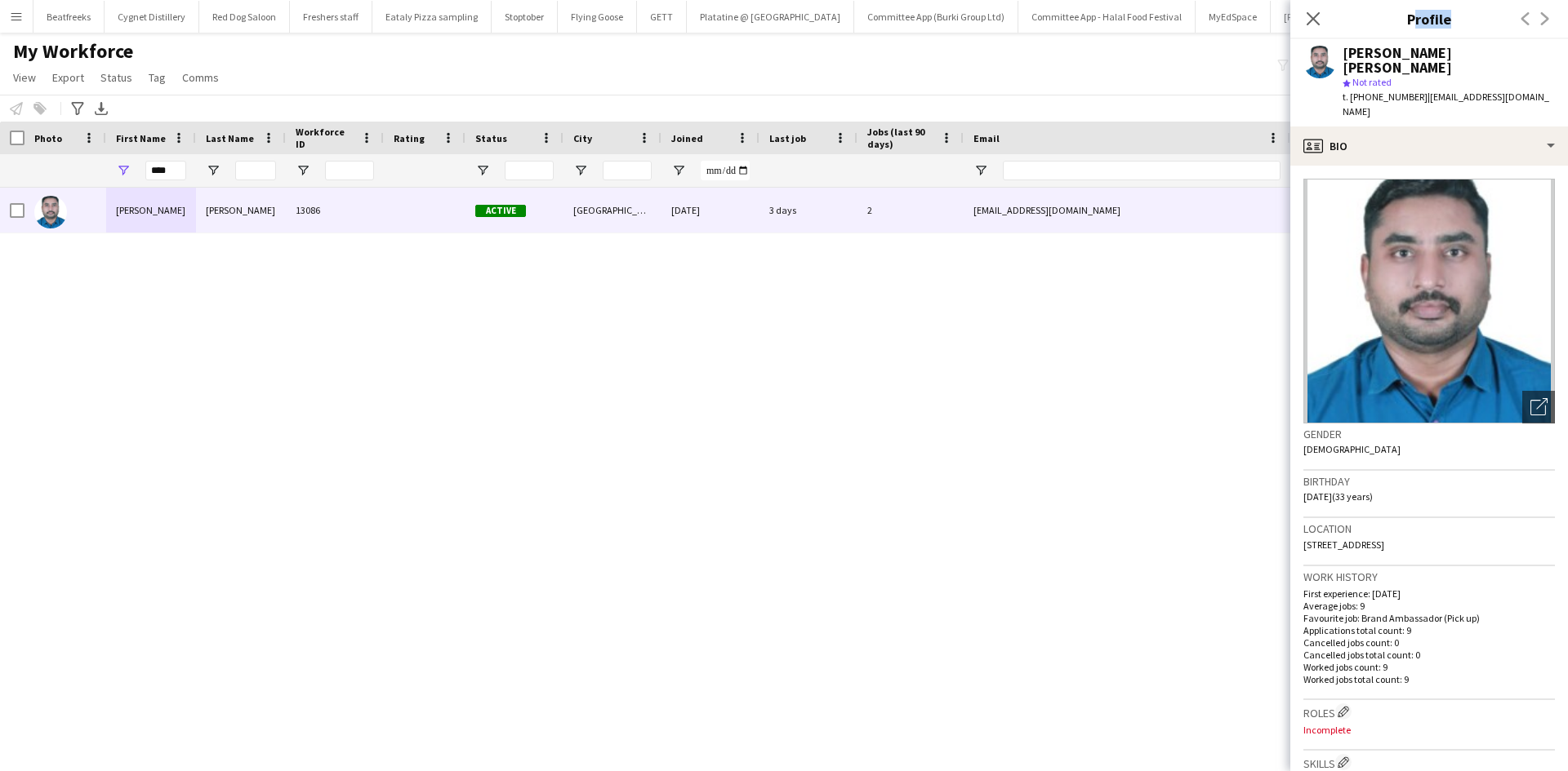
drag, startPoint x: 1339, startPoint y: 46, endPoint x: 1407, endPoint y: 38, distance: 68.5
click at [1407, 38] on app-crew-profile "Close pop-in Profile Previous Next VINU CHANDRASEKHARAN NAIR star Not rated t. …" at bounding box center [1430, 385] width 278 height 771
click at [1342, 58] on div "VINU CHANDRASEKHARAN NAIR star Not rated t. +447887980439 | vinuchandran91@gmai…" at bounding box center [1430, 83] width 278 height 88
drag, startPoint x: 1347, startPoint y: 53, endPoint x: 1565, endPoint y: 44, distance: 218.2
click at [1565, 44] on app-profile-header "VINU CHANDRASEKHARAN NAIR star Not rated t. +447887980439 | vinuchandran91@gmai…" at bounding box center [1430, 83] width 278 height 88
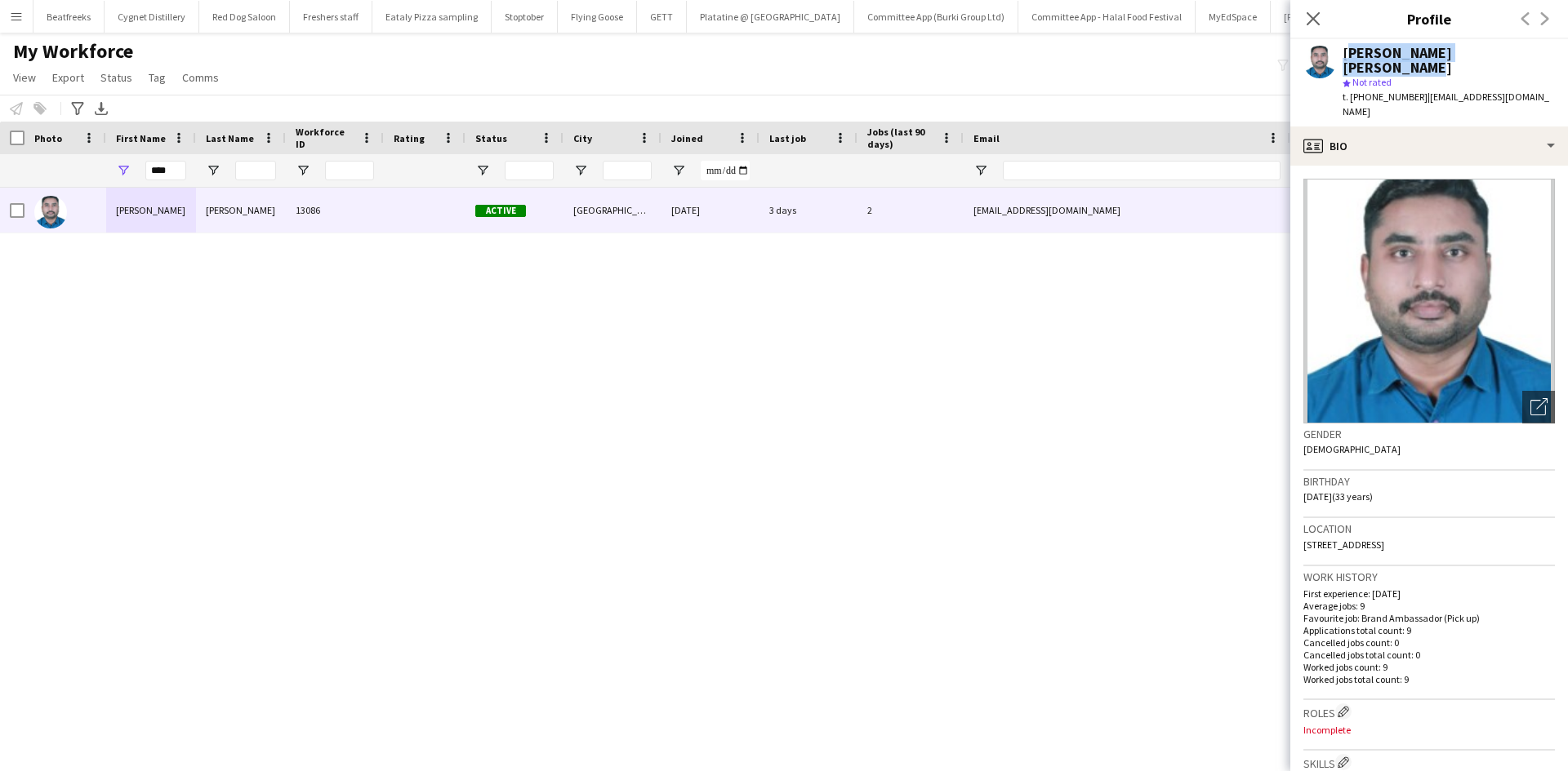
copy div "VINU CHANDRASEKHARAN NAIR"
drag, startPoint x: 171, startPoint y: 172, endPoint x: 107, endPoint y: 170, distance: 64.0
click at [107, 170] on div "****" at bounding box center [151, 170] width 90 height 33
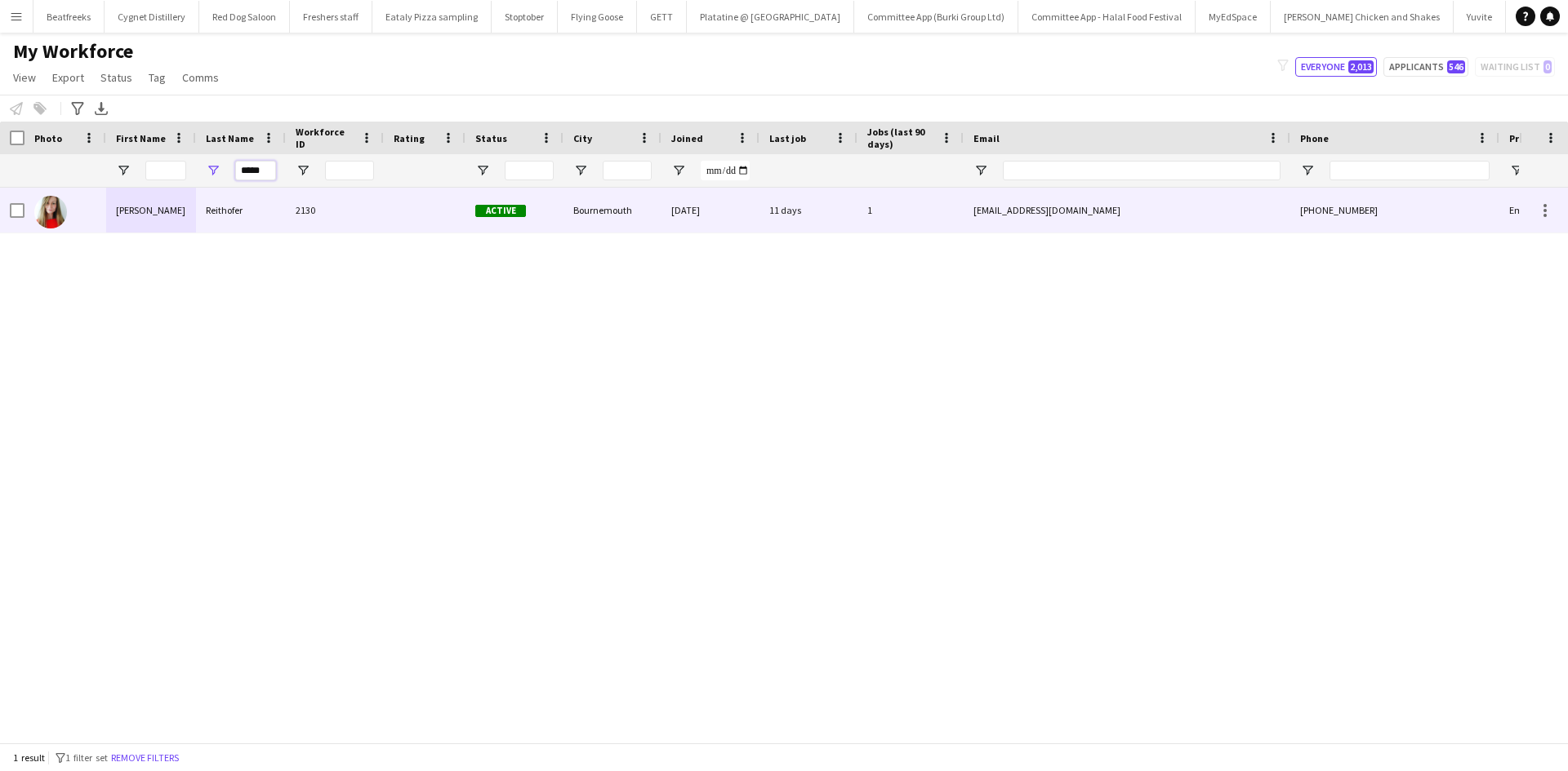
type input "*****"
click at [167, 206] on div "Marie" at bounding box center [151, 210] width 90 height 45
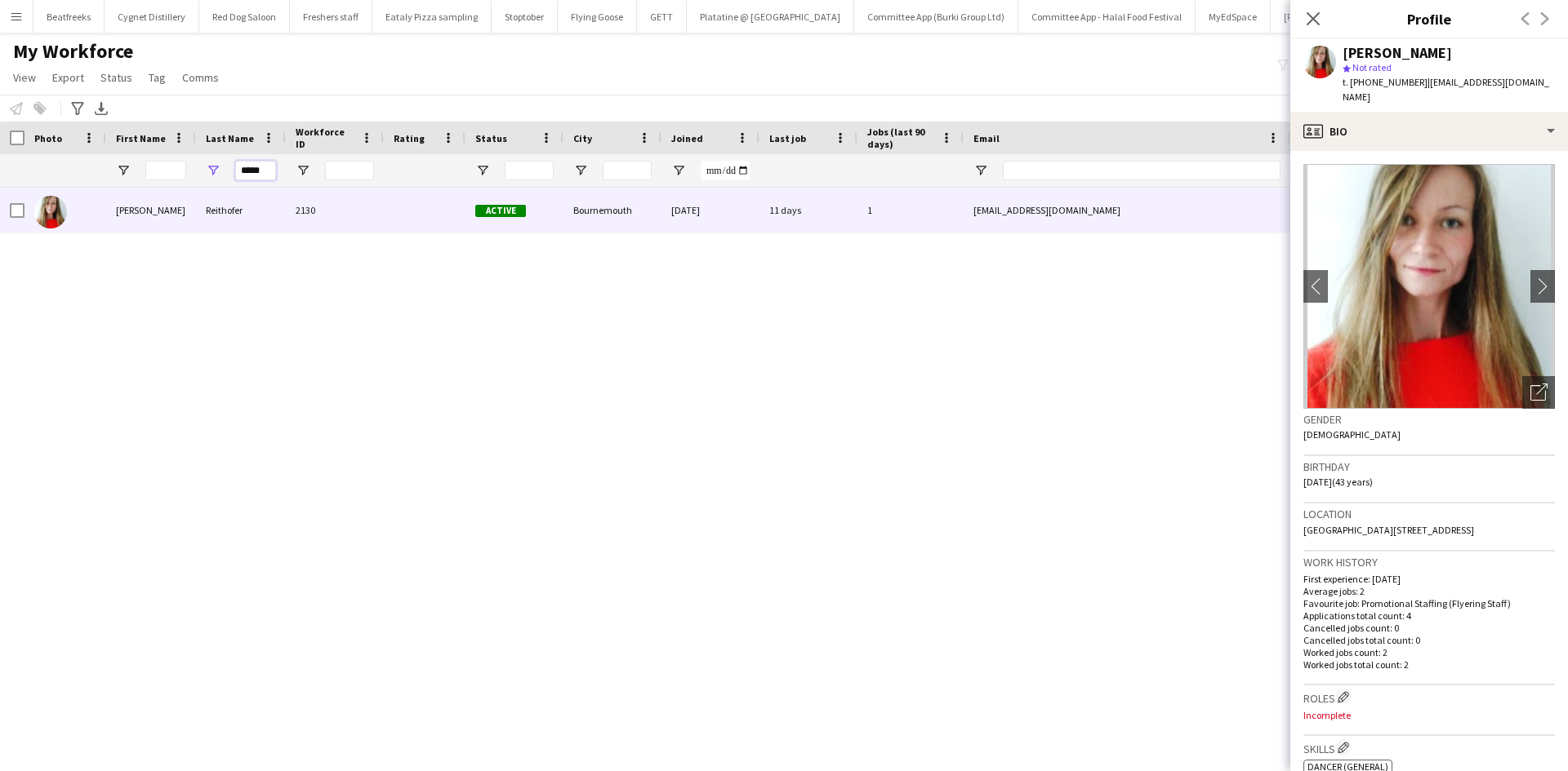
drag, startPoint x: 266, startPoint y: 172, endPoint x: 137, endPoint y: 175, distance: 129.0
click at [137, 175] on div "*****" at bounding box center [885, 170] width 1770 height 33
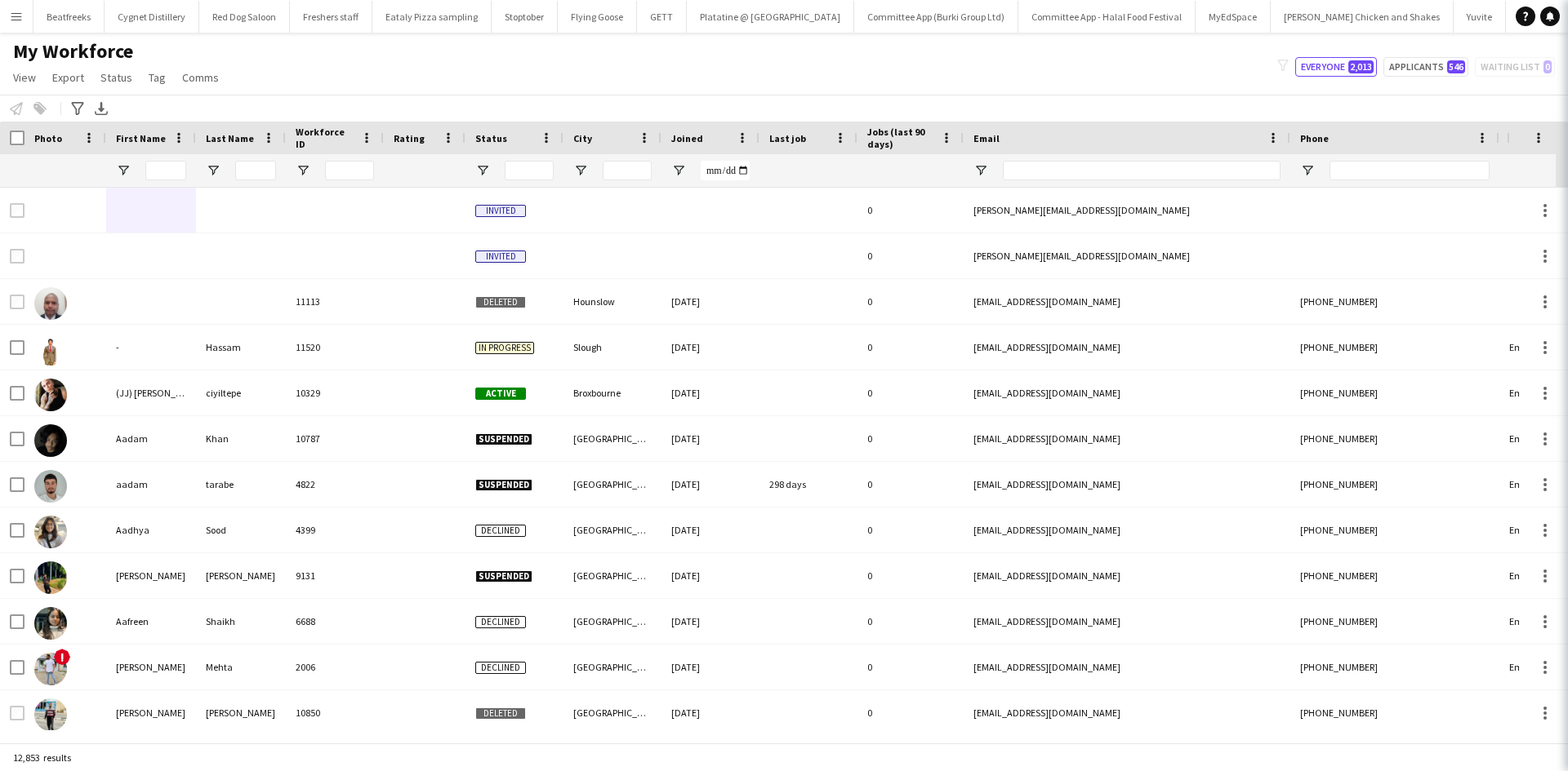
click at [138, 173] on div at bounding box center [151, 170] width 90 height 33
click at [161, 174] on input "First Name Filter Input" at bounding box center [166, 171] width 41 height 20
type input "*"
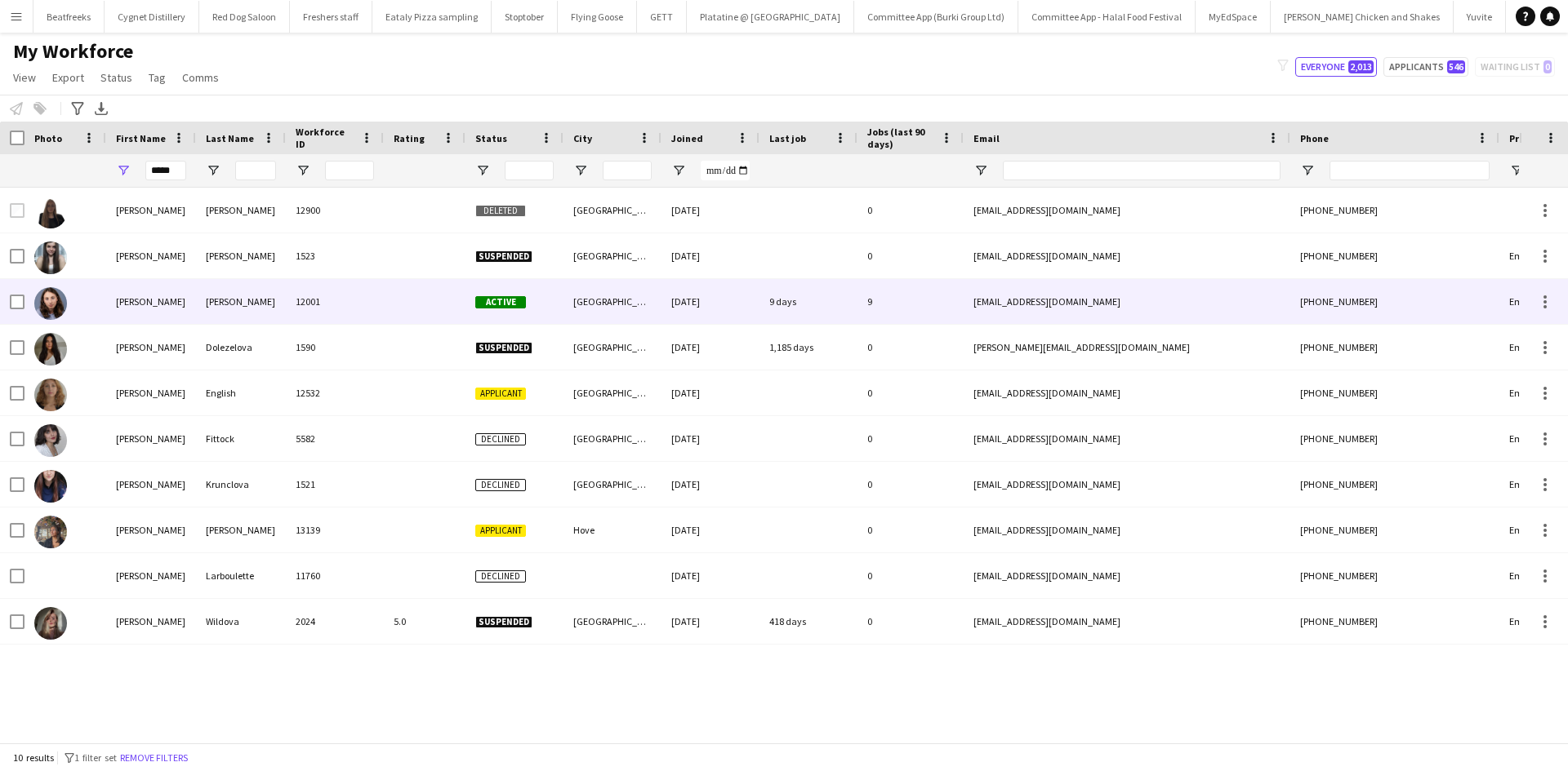
click at [220, 296] on div "Dolezal" at bounding box center [241, 301] width 90 height 45
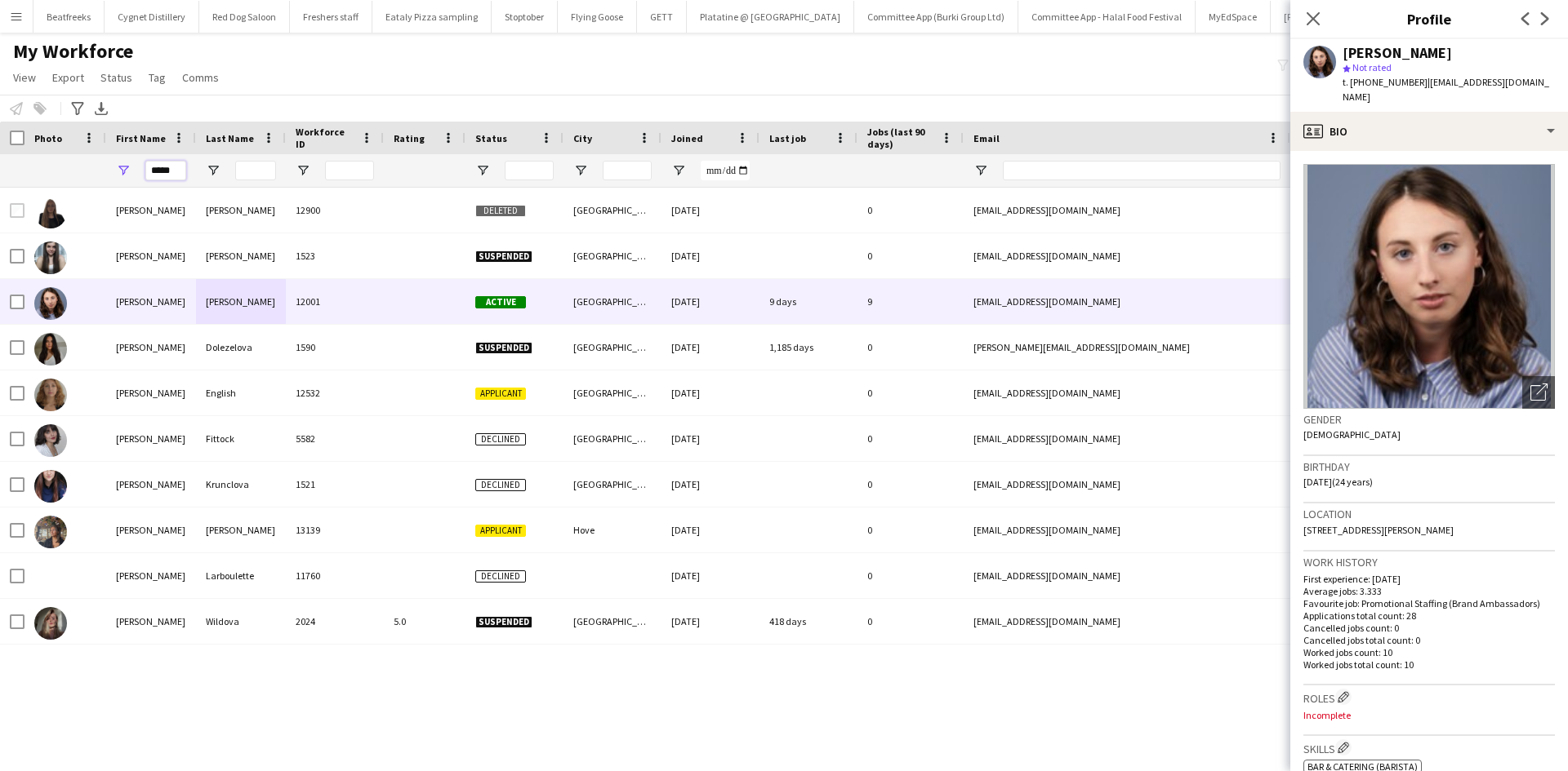
drag, startPoint x: 180, startPoint y: 173, endPoint x: 130, endPoint y: 183, distance: 51.0
click at [130, 183] on div "*****" at bounding box center [151, 170] width 90 height 33
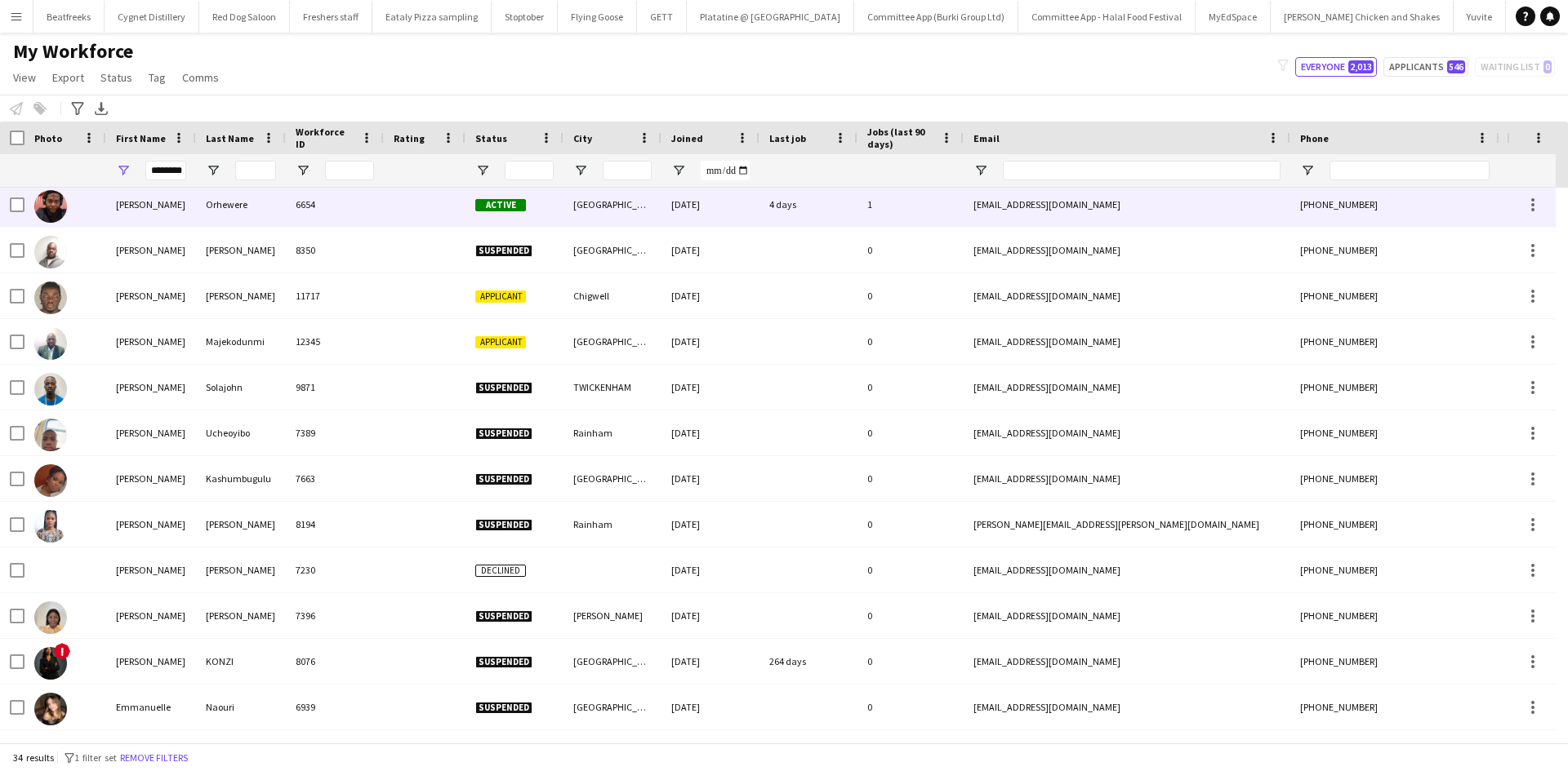
scroll to position [0, 0]
click at [227, 196] on div "Orhewere" at bounding box center [241, 204] width 90 height 45
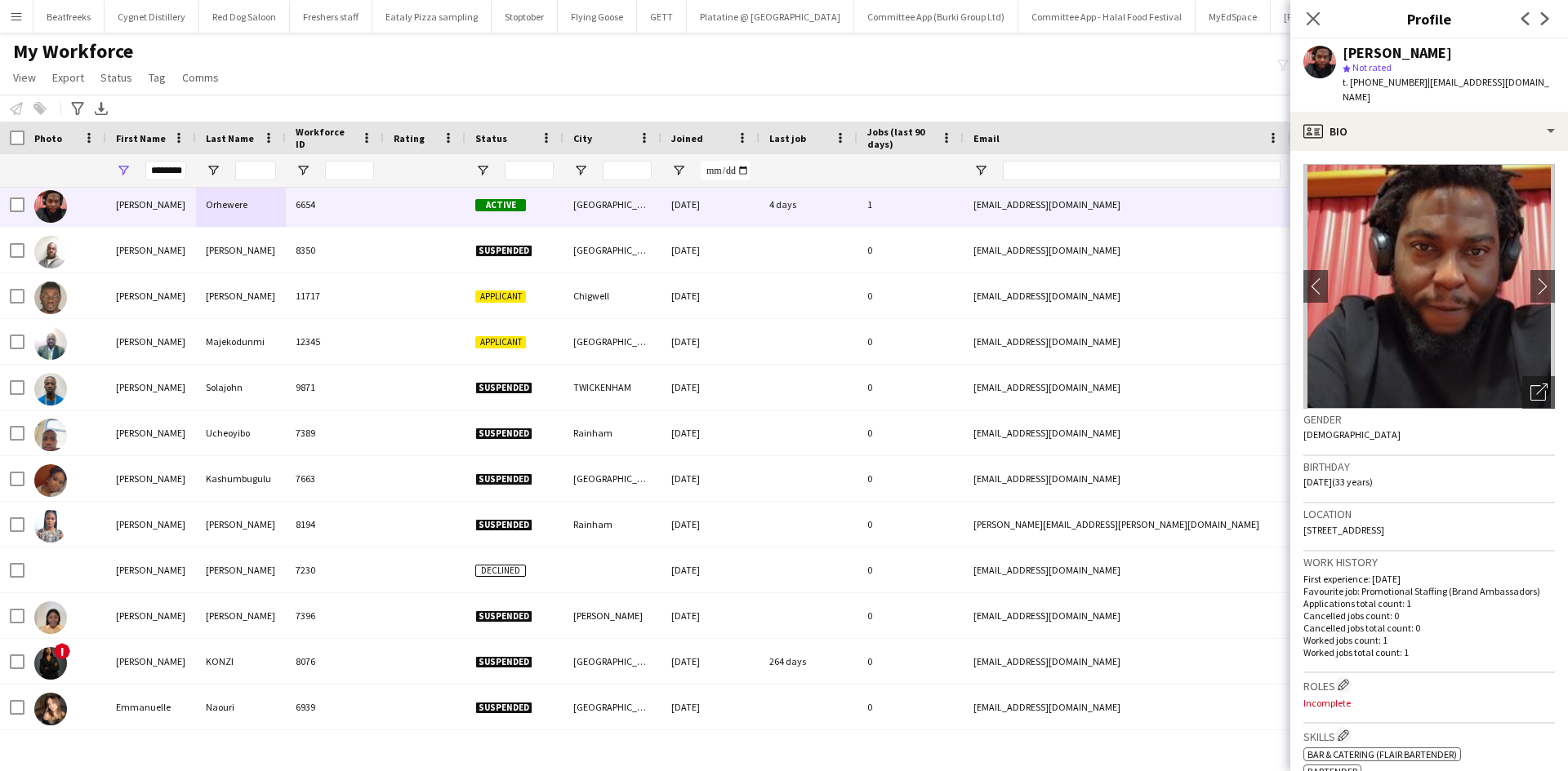
click at [1452, 52] on div "Emmanuel Orhewere" at bounding box center [1397, 53] width 109 height 15
drag, startPoint x: 1477, startPoint y: 53, endPoint x: 1343, endPoint y: 56, distance: 134.0
click at [1343, 56] on div "Emmanuel Orhewere" at bounding box center [1397, 53] width 109 height 15
copy div "Emmanuel Orhewere"
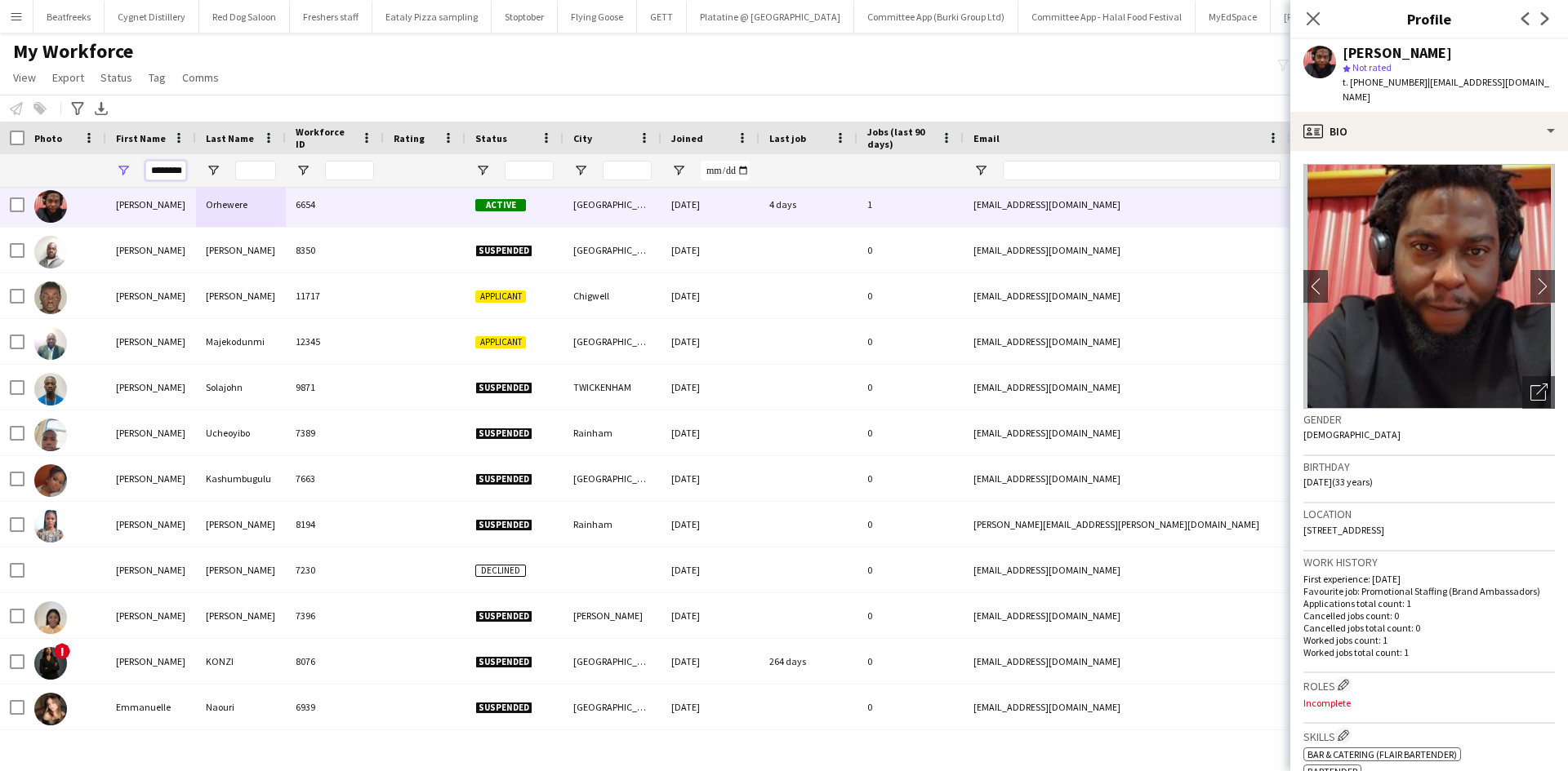
scroll to position [0, 11]
drag, startPoint x: 149, startPoint y: 172, endPoint x: 471, endPoint y: 176, distance: 322.0
click at [471, 176] on div "********" at bounding box center [885, 170] width 1770 height 33
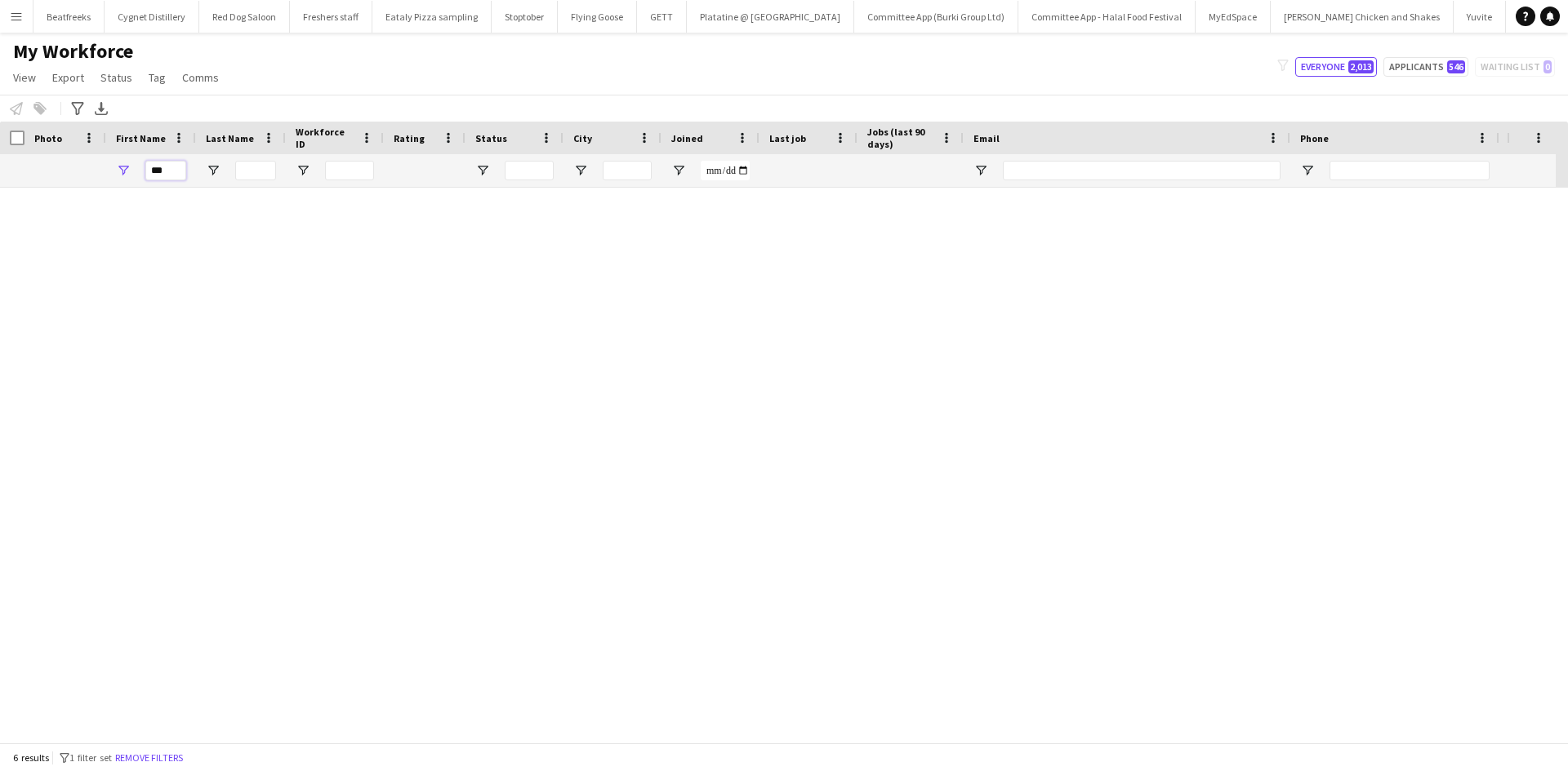
scroll to position [0, 0]
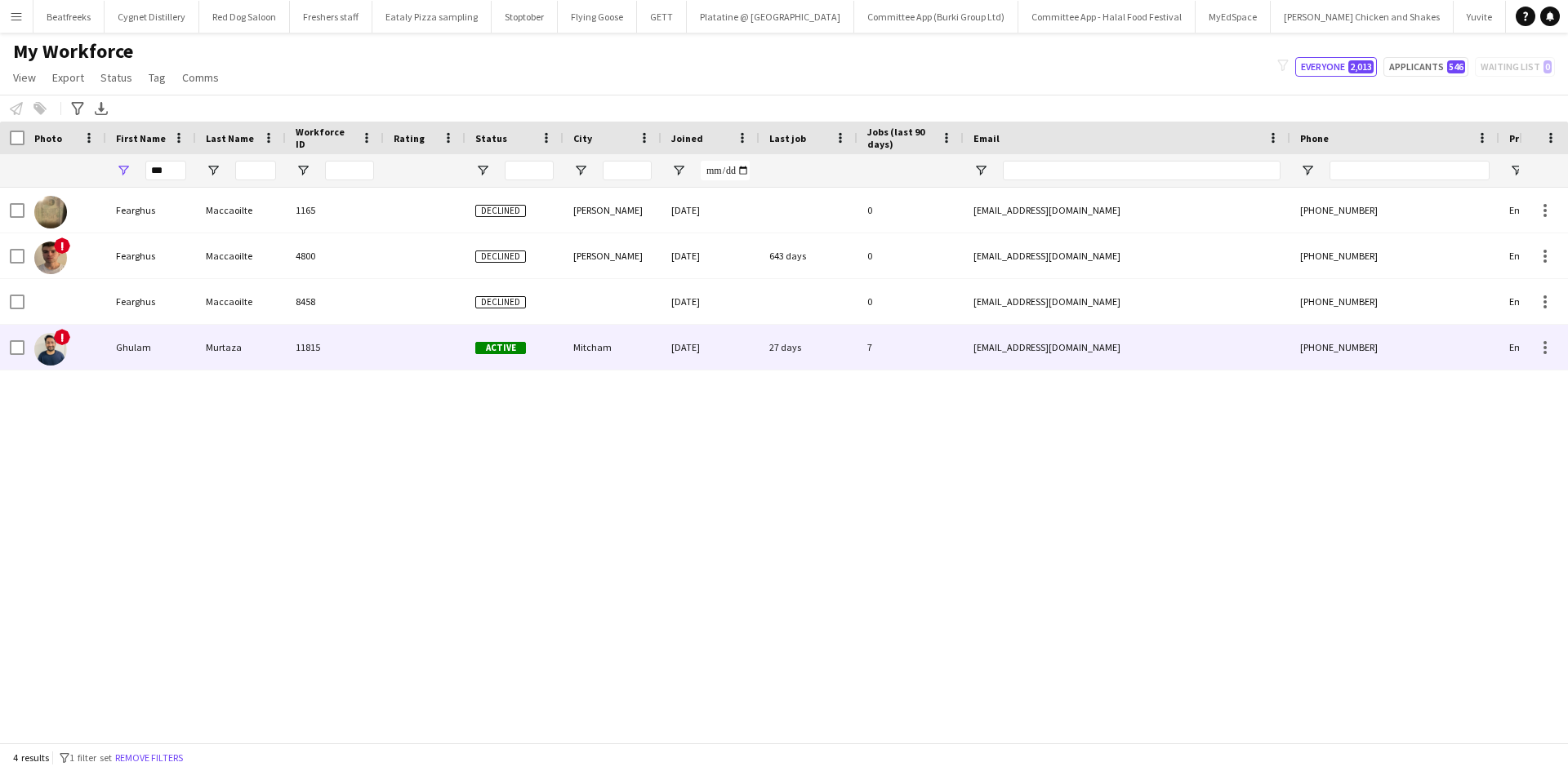
click at [280, 351] on div "Murtaza" at bounding box center [241, 348] width 90 height 45
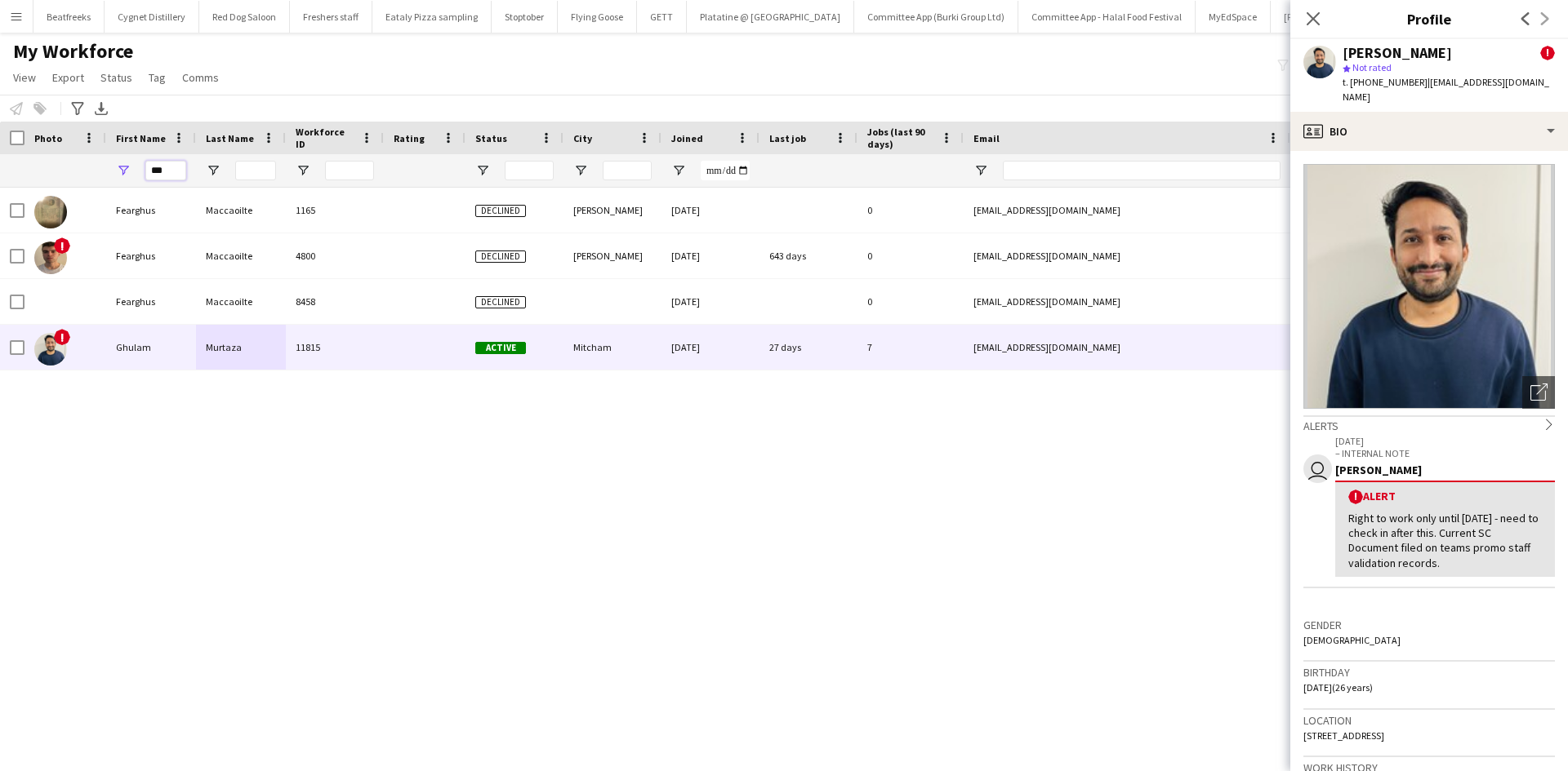
drag, startPoint x: 171, startPoint y: 170, endPoint x: 96, endPoint y: 174, distance: 75.1
click at [96, 174] on div "***" at bounding box center [885, 170] width 1770 height 33
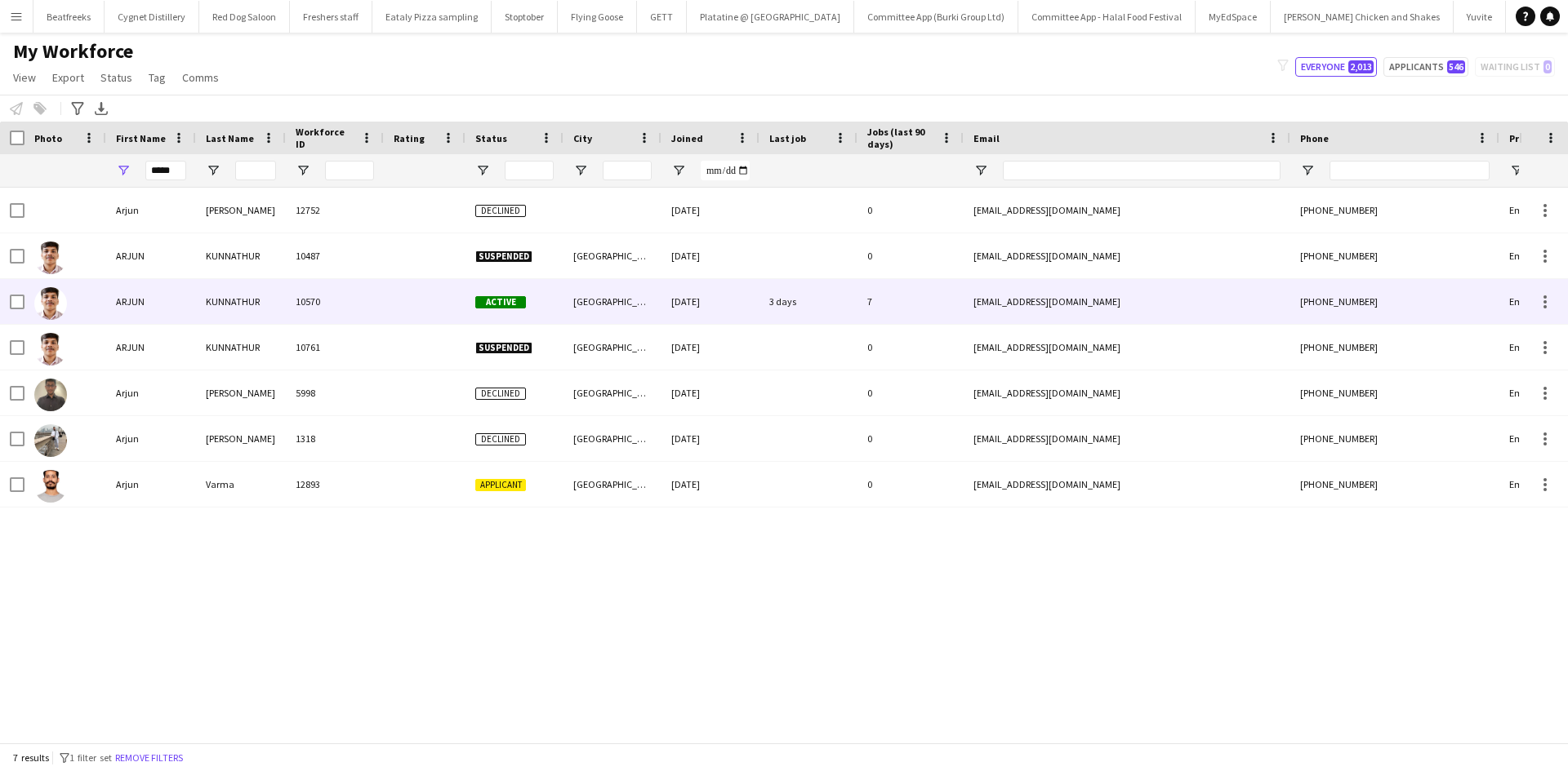
click at [222, 292] on div "KUNNATHUR" at bounding box center [241, 301] width 90 height 45
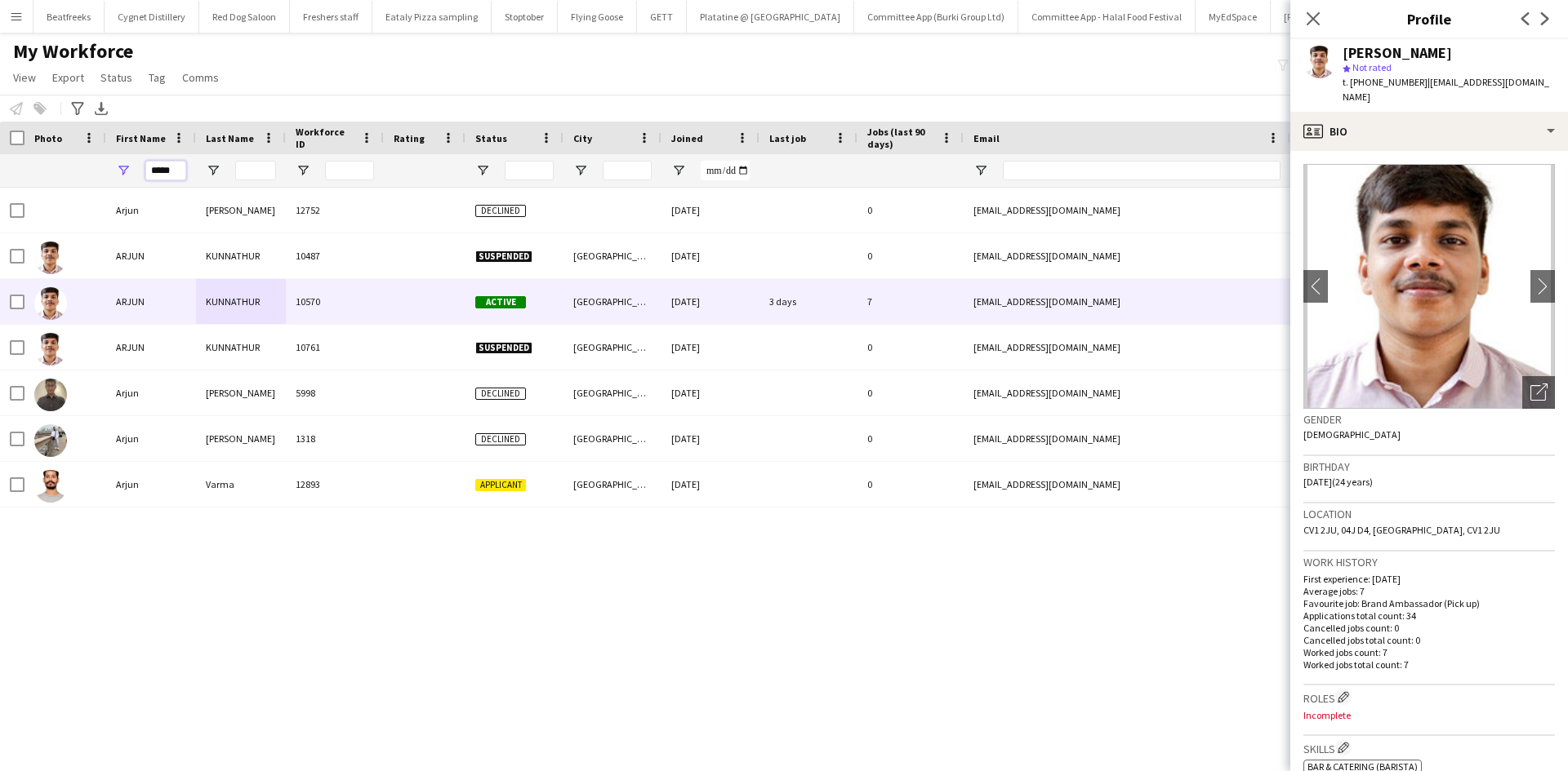
click at [155, 179] on input "*****" at bounding box center [166, 171] width 41 height 20
drag, startPoint x: 178, startPoint y: 172, endPoint x: 69, endPoint y: 214, distance: 116.8
click at [69, 214] on div "Workforce Details Photo First Name" at bounding box center [784, 432] width 1568 height 621
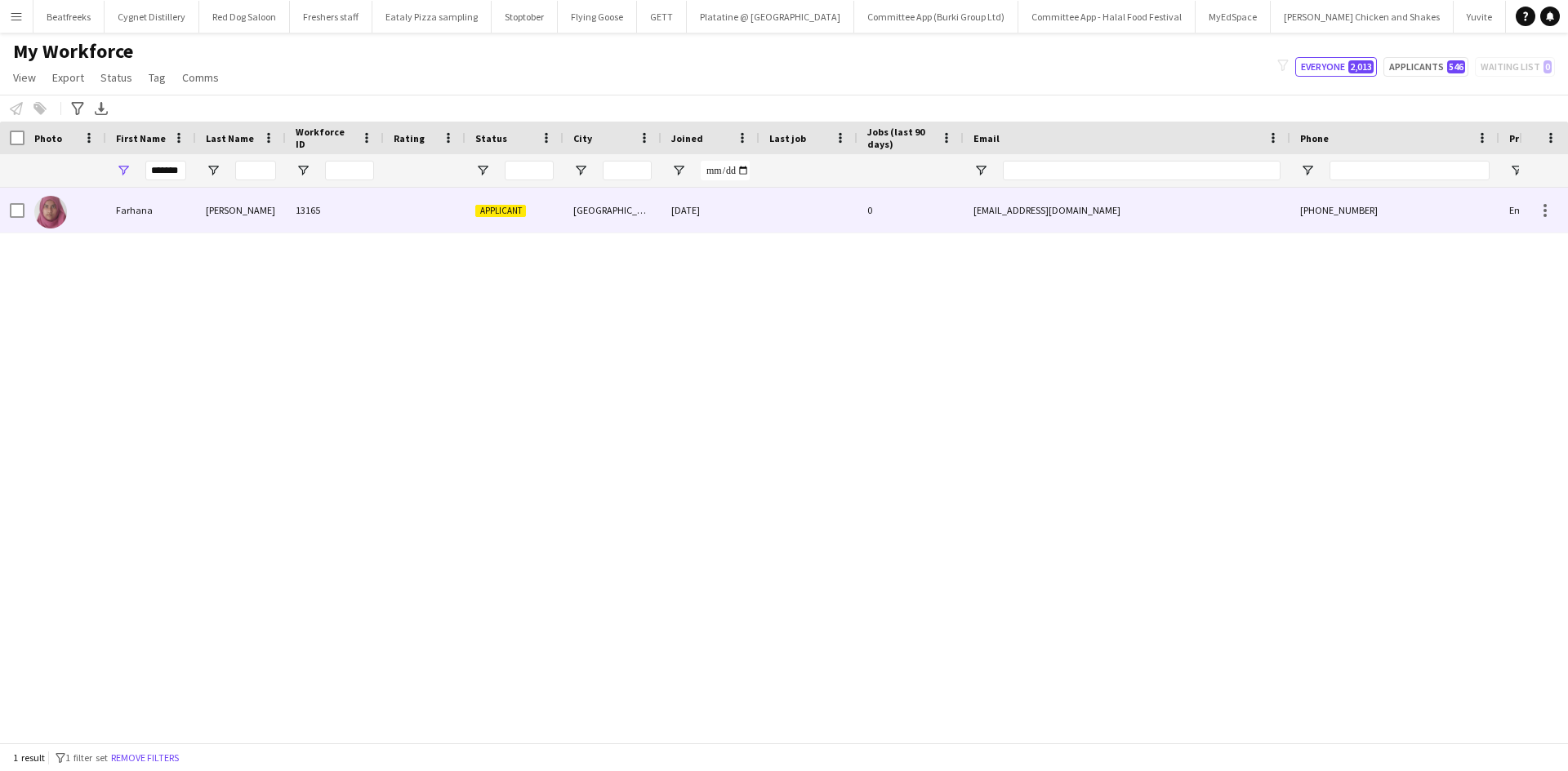
click at [207, 204] on div "Ahmed" at bounding box center [241, 210] width 90 height 45
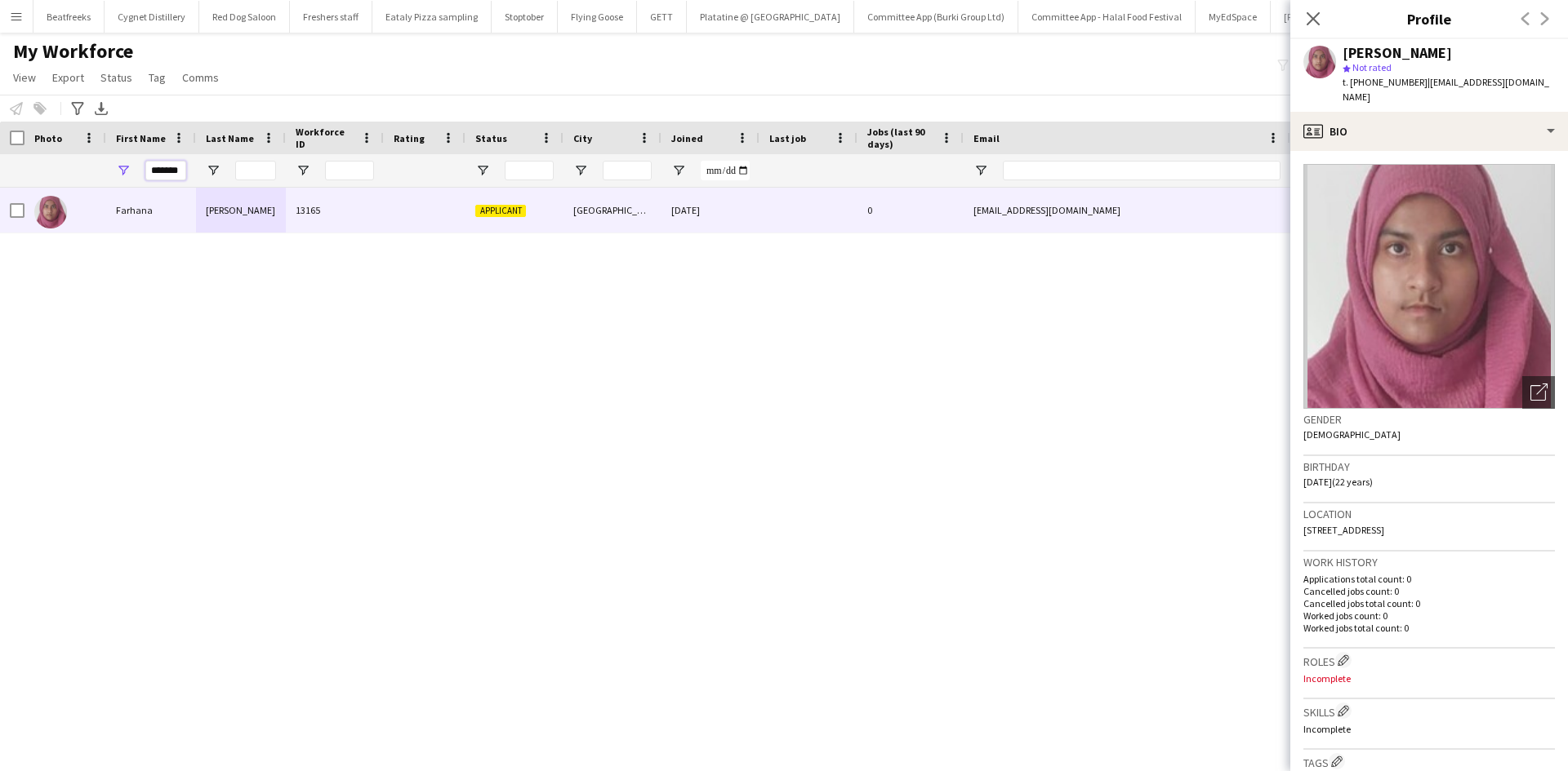
click at [185, 172] on input "*******" at bounding box center [166, 171] width 41 height 20
drag, startPoint x: 185, startPoint y: 172, endPoint x: 90, endPoint y: 174, distance: 95.0
click at [90, 174] on div "*******" at bounding box center [885, 170] width 1770 height 33
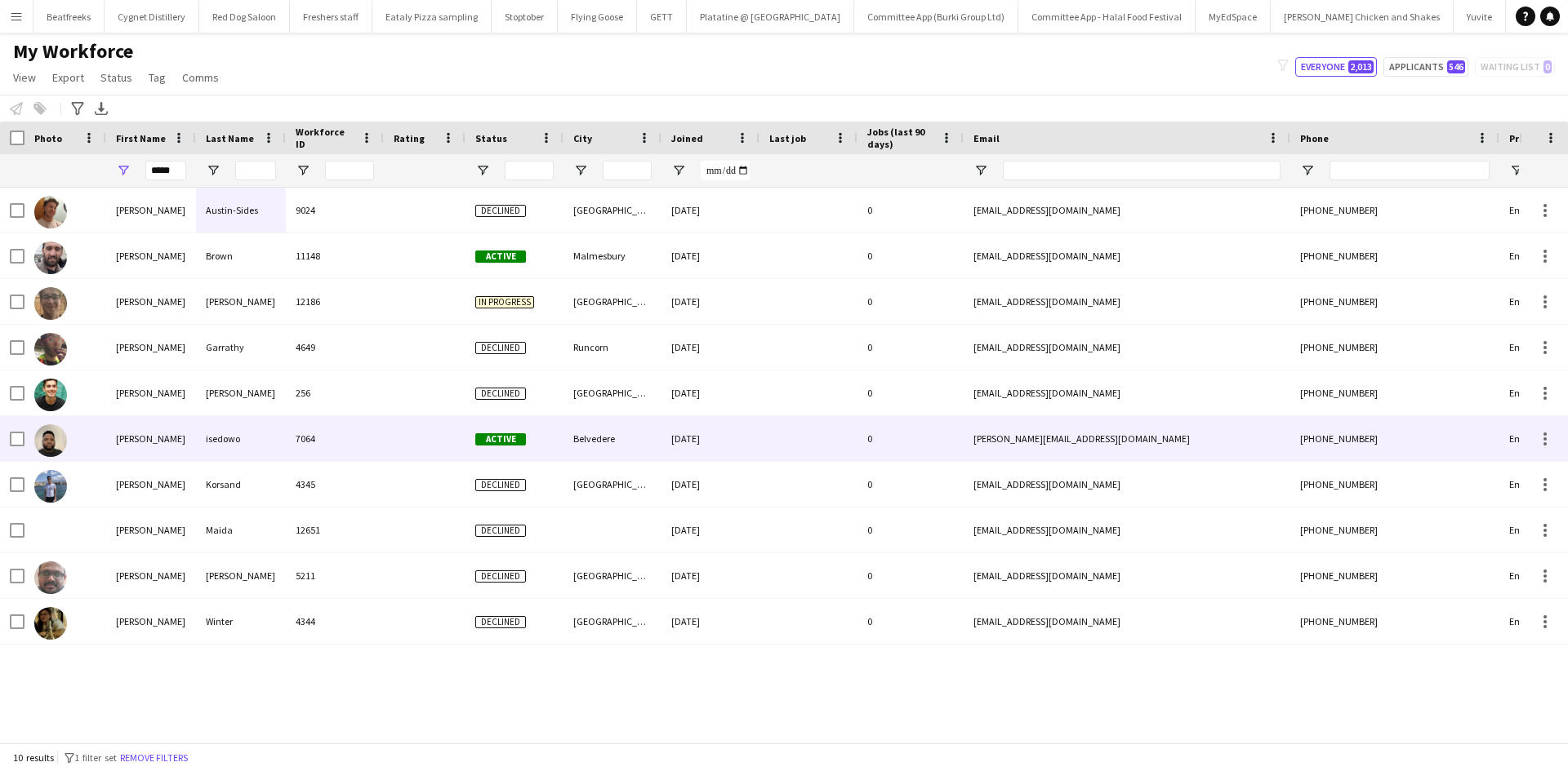
click at [338, 444] on div "7064" at bounding box center [334, 439] width 98 height 45
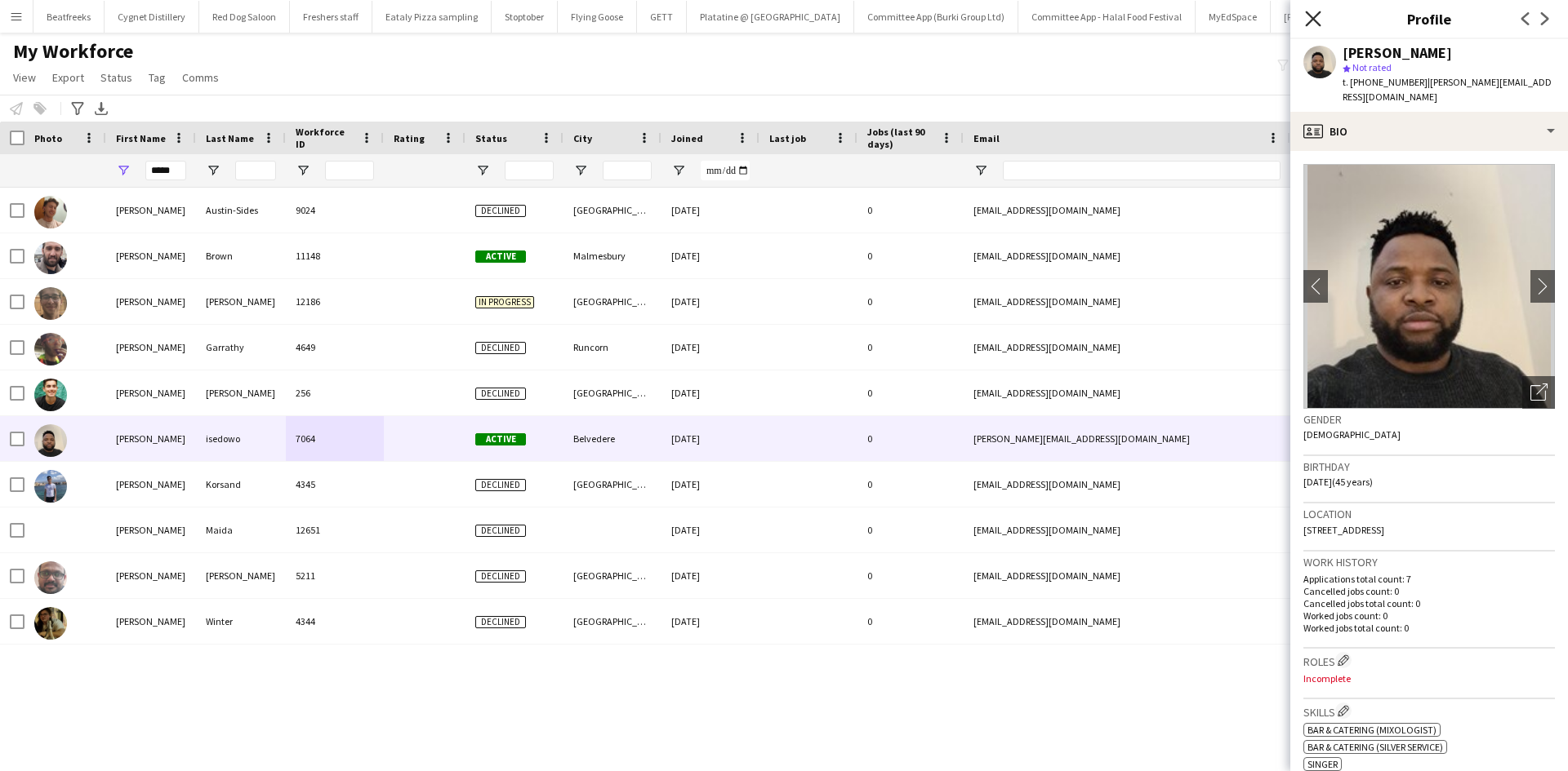
click at [1309, 11] on icon "Close pop-in" at bounding box center [1312, 18] width 16 height 16
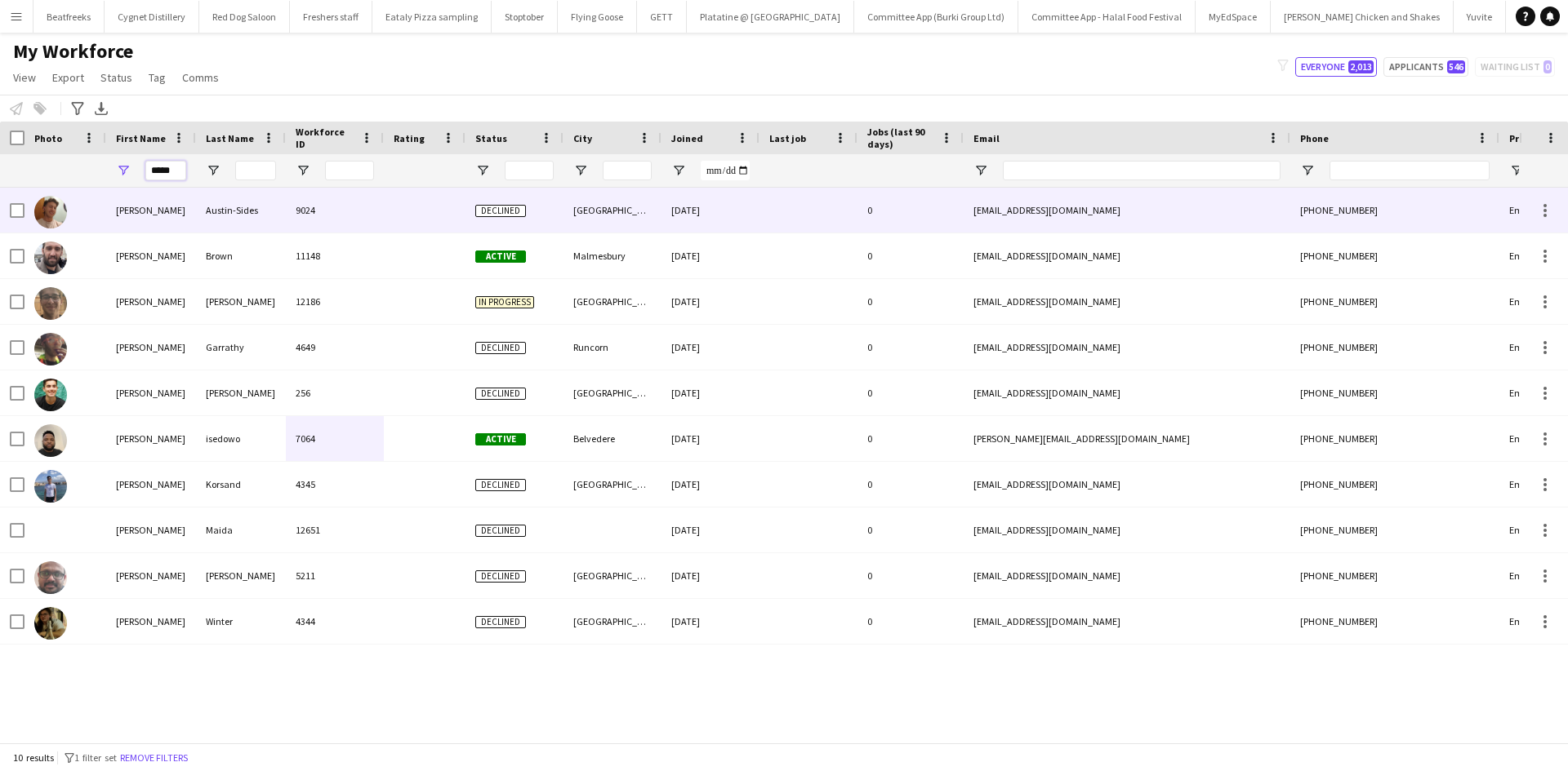
click at [69, 194] on div "Workforce Details Photo First Name" at bounding box center [784, 432] width 1568 height 621
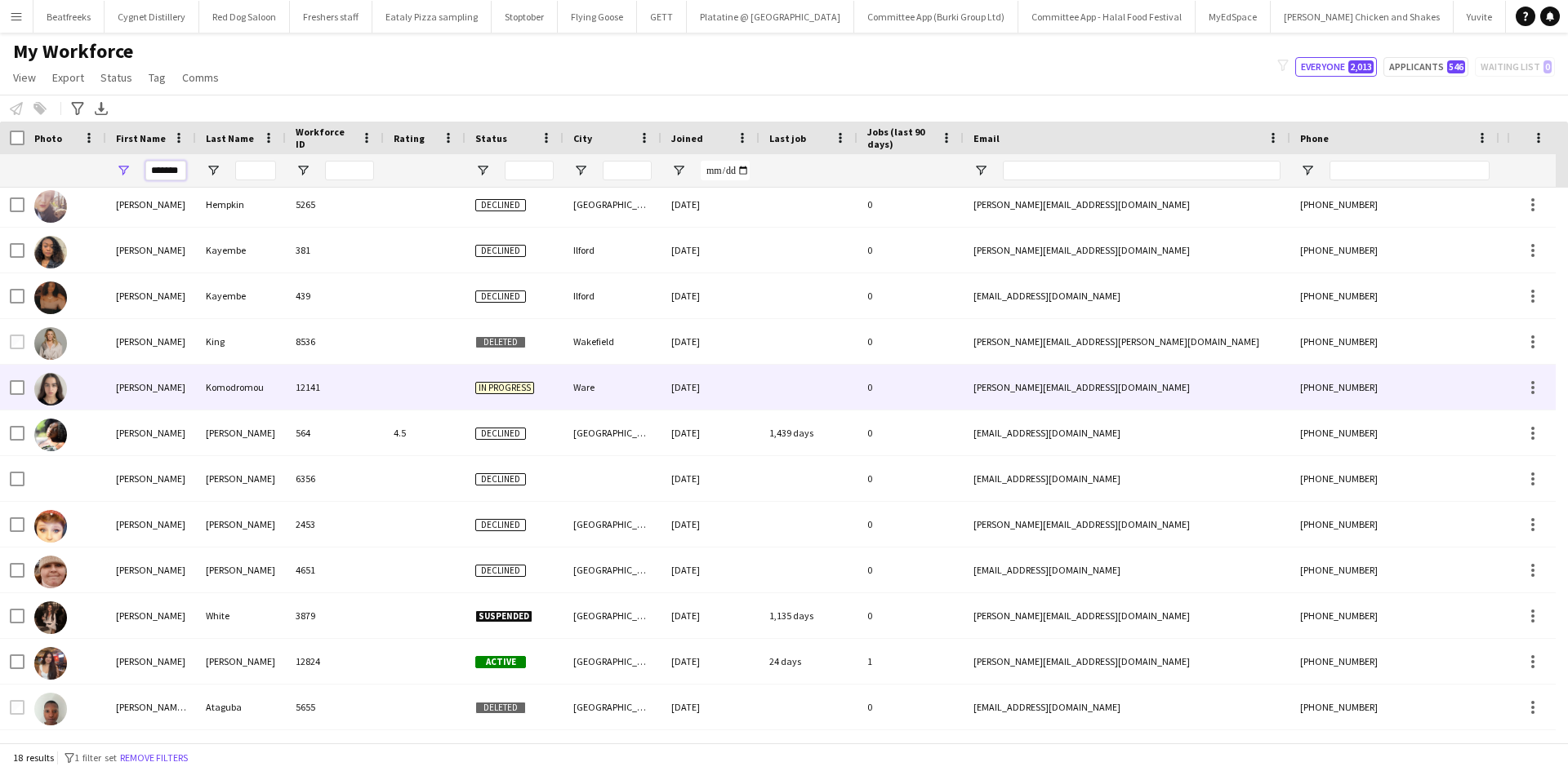
scroll to position [280, 0]
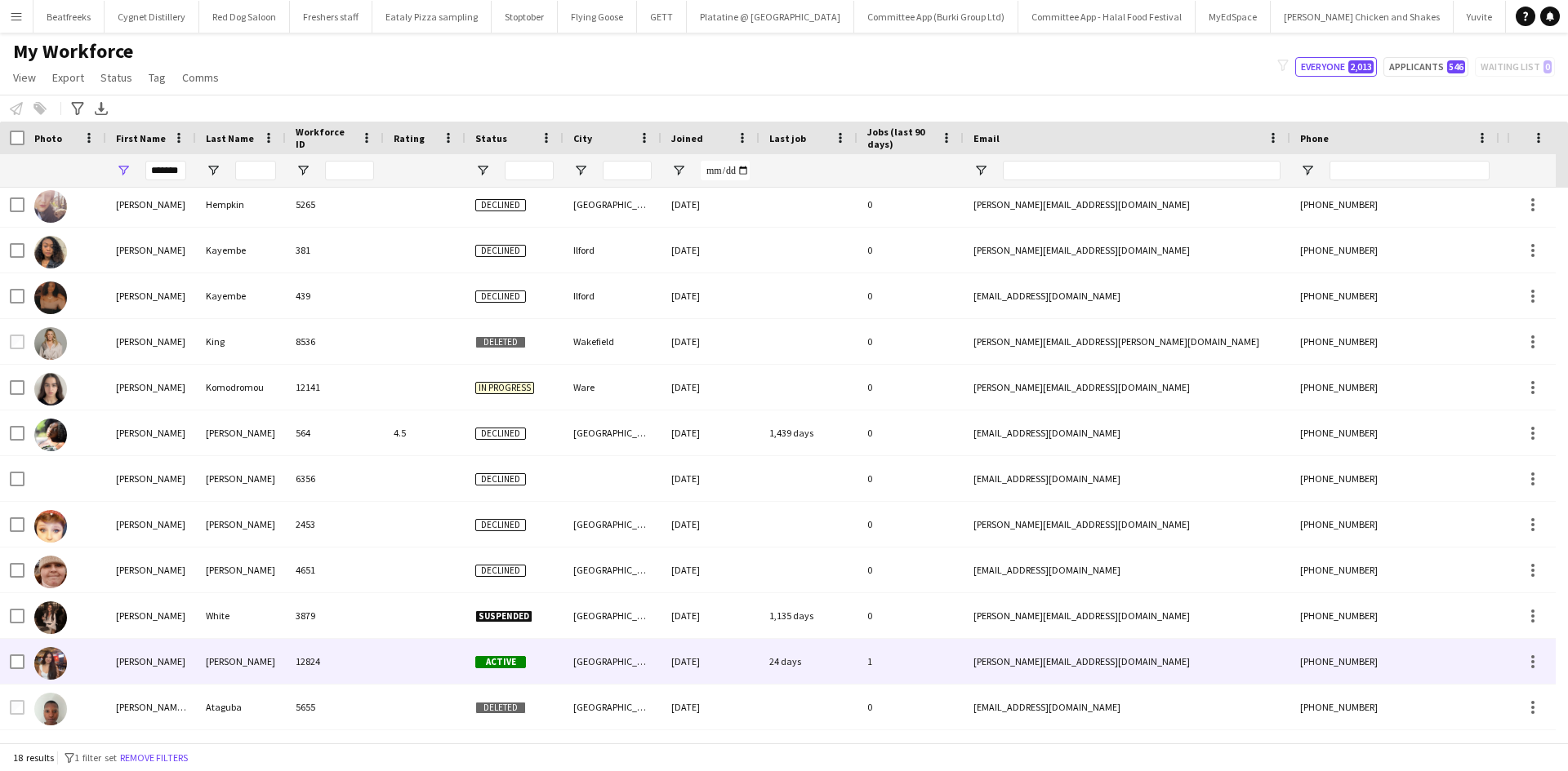
click at [196, 667] on div "Xavier" at bounding box center [241, 662] width 90 height 45
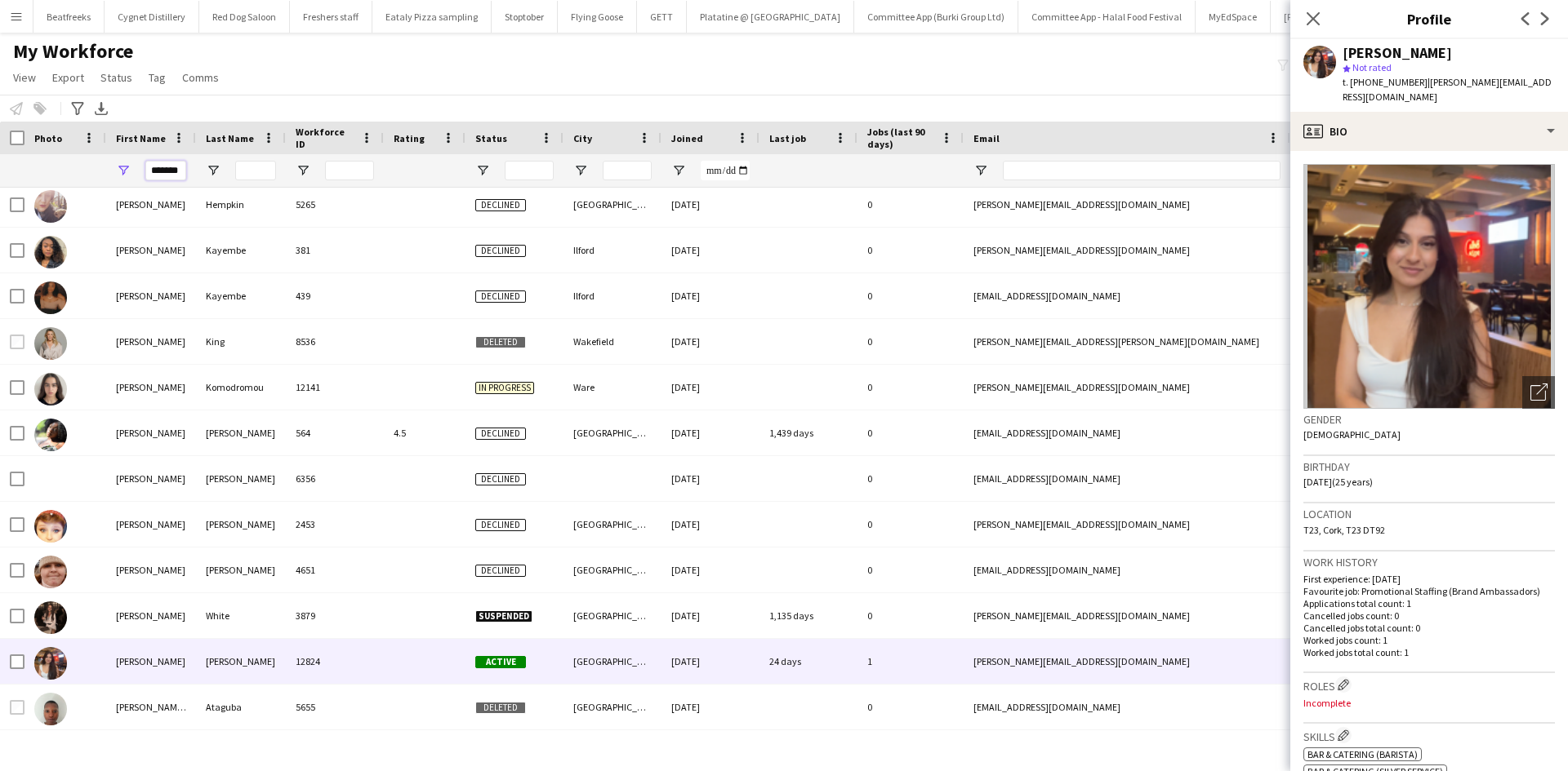
click at [183, 170] on input "*******" at bounding box center [166, 171] width 41 height 20
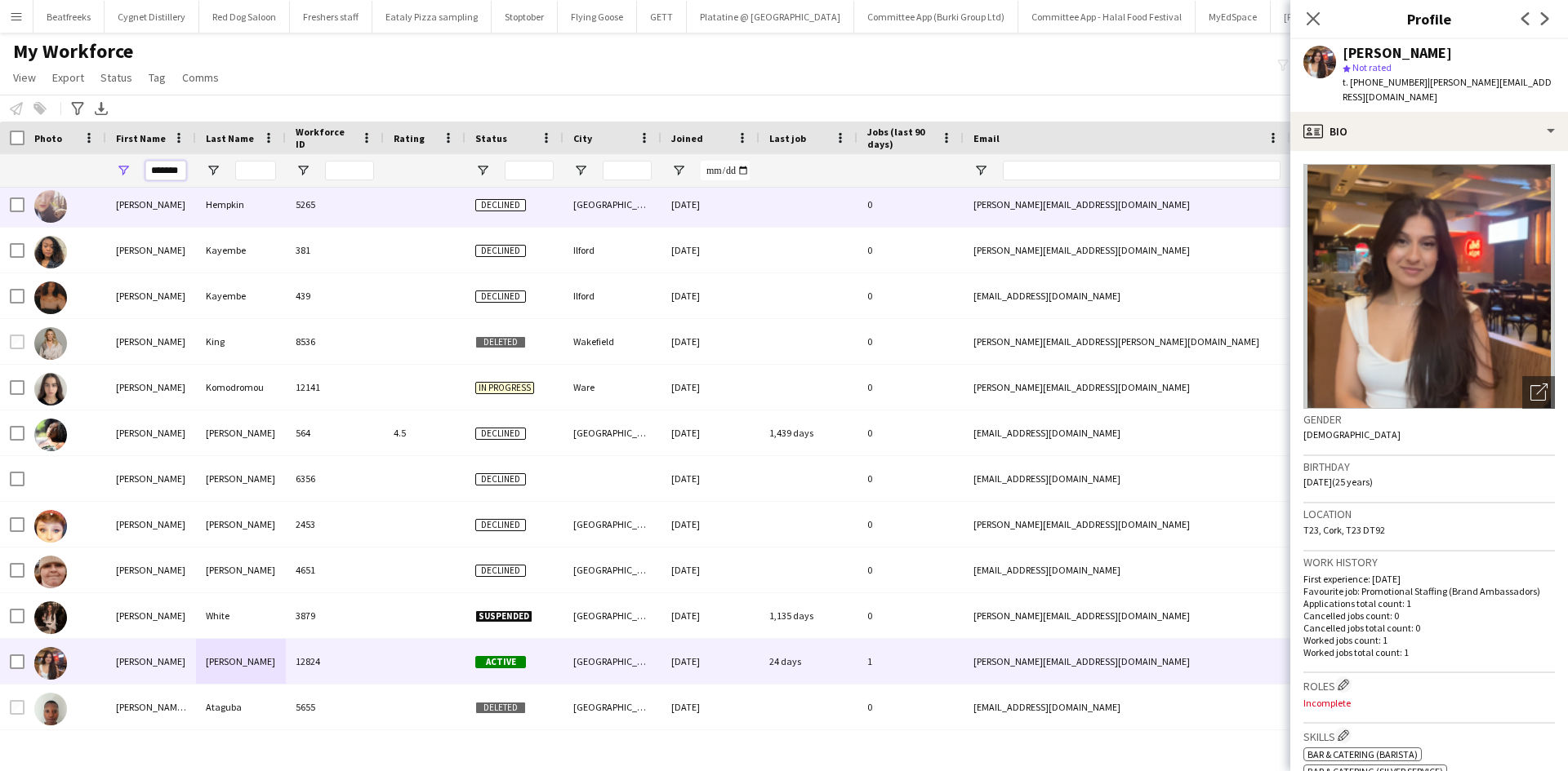
drag, startPoint x: 183, startPoint y: 170, endPoint x: 37, endPoint y: 190, distance: 147.4
click at [37, 190] on div "Workforce Details Photo First Name" at bounding box center [784, 432] width 1568 height 621
type input "*"
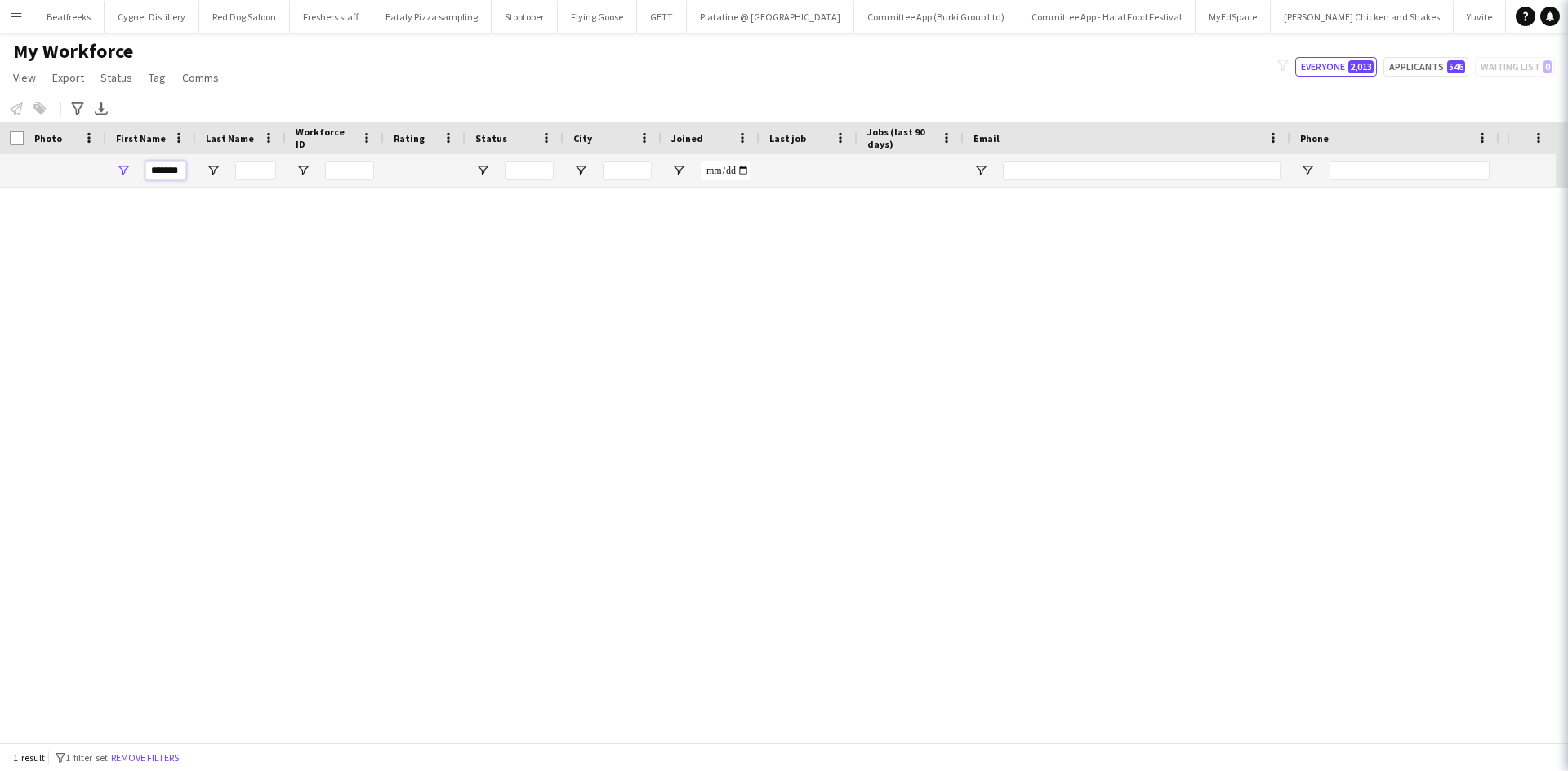
scroll to position [0, 0]
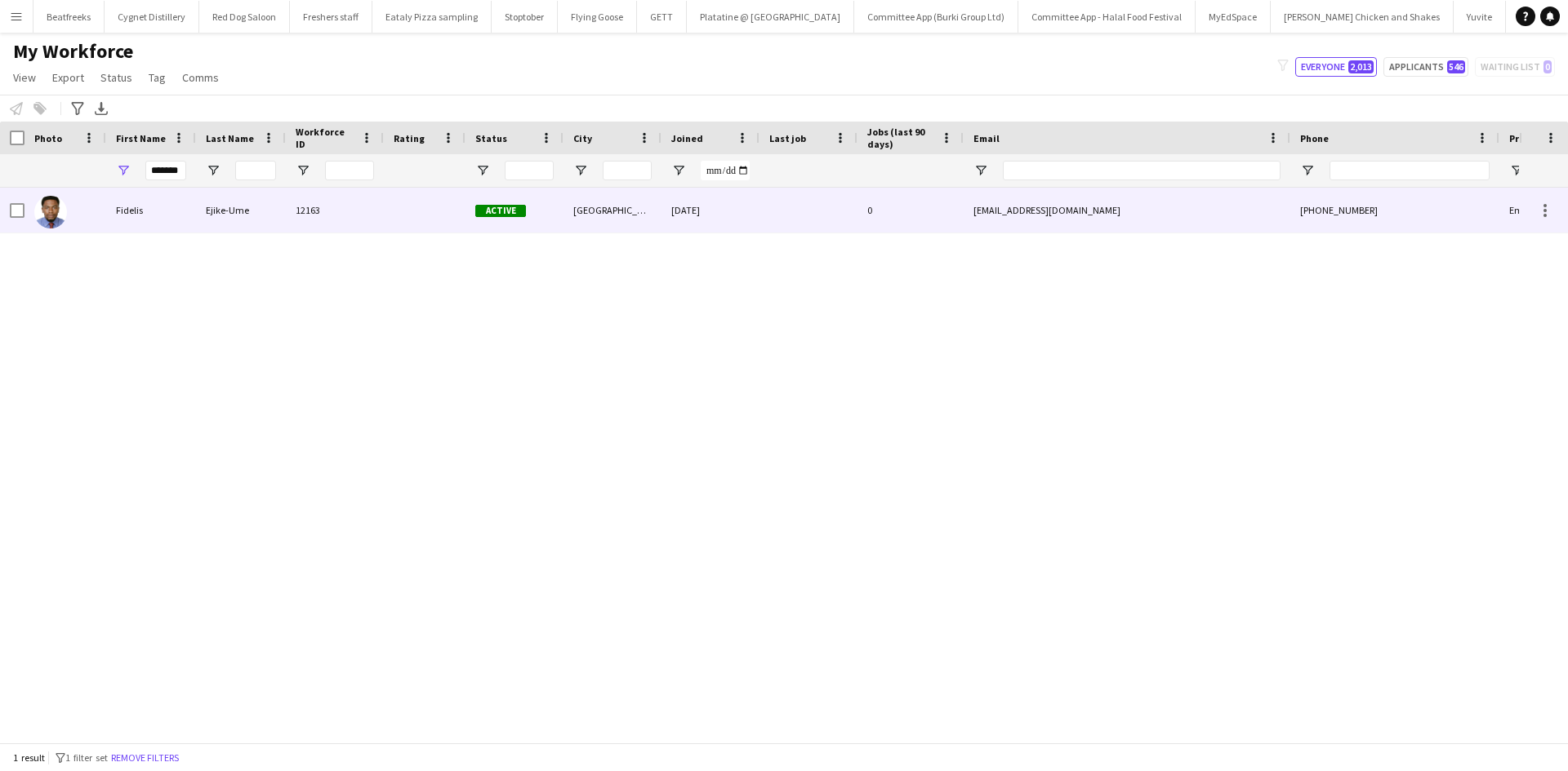
click at [214, 217] on div "Ejike-Ume" at bounding box center [241, 210] width 90 height 45
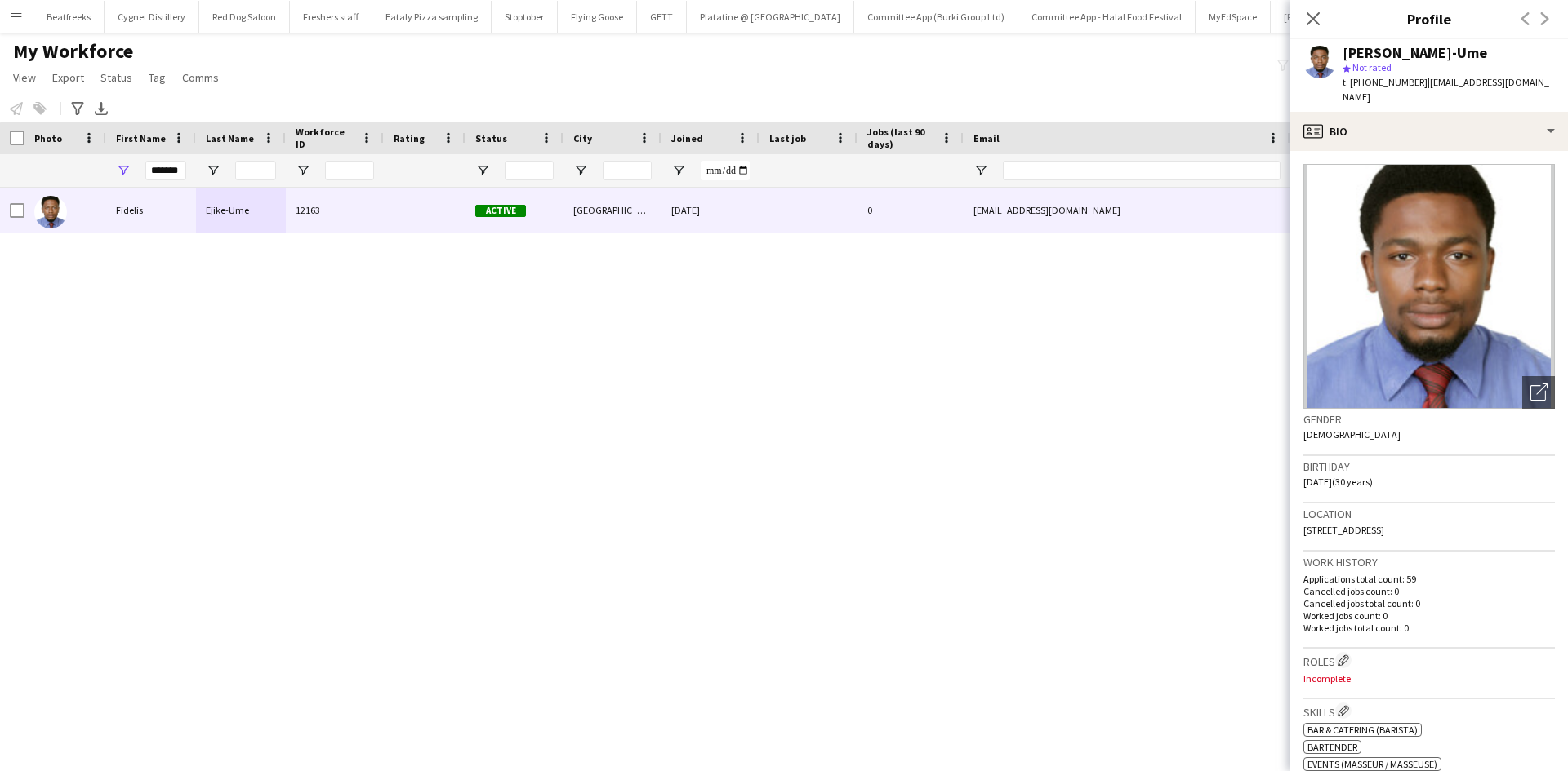
drag, startPoint x: 1454, startPoint y: 51, endPoint x: 1337, endPoint y: 49, distance: 117.0
click at [1337, 49] on div "Fidelis Ejike-Ume star Not rated t. +447808199364 | fidelisejikeume@yahoo.com" at bounding box center [1430, 76] width 278 height 73
copy div "Fidelis Ejike-Ume"
click at [186, 169] on input "*******" at bounding box center [166, 171] width 41 height 20
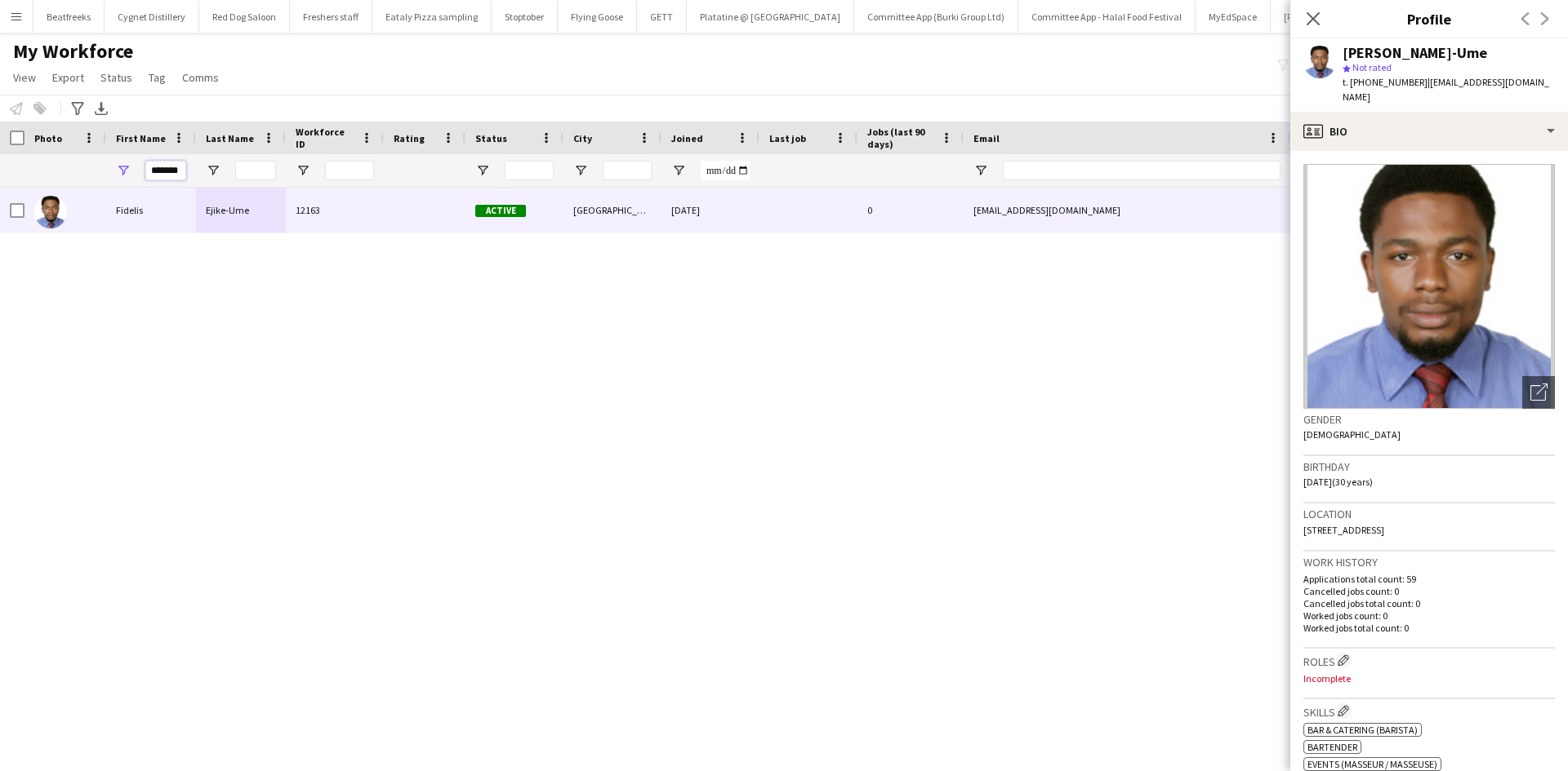
drag, startPoint x: 175, startPoint y: 172, endPoint x: 64, endPoint y: 181, distance: 111.4
click at [64, 181] on div "*******" at bounding box center [885, 170] width 1770 height 33
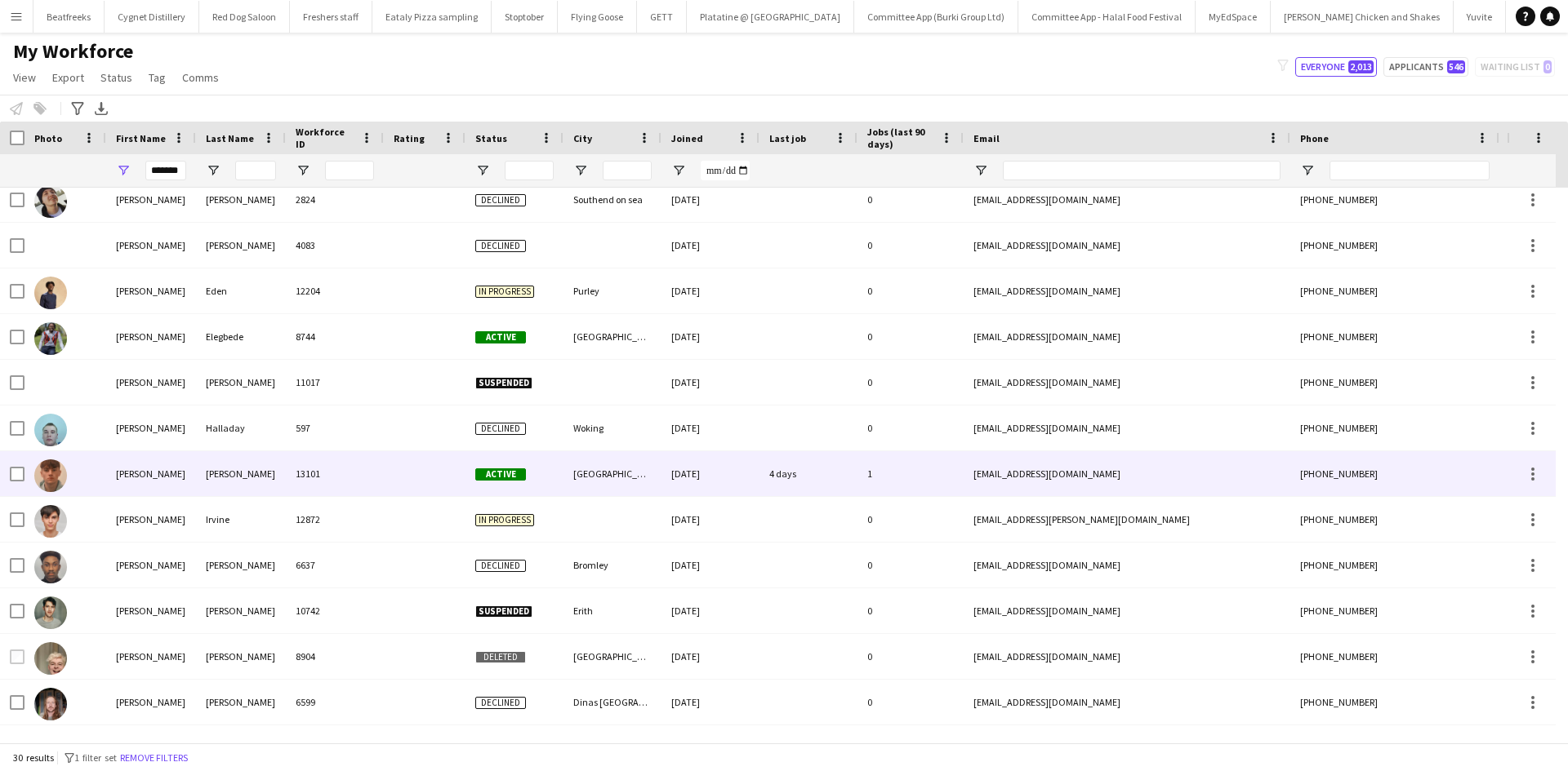
click at [220, 468] on div "Hopwood" at bounding box center [241, 474] width 90 height 45
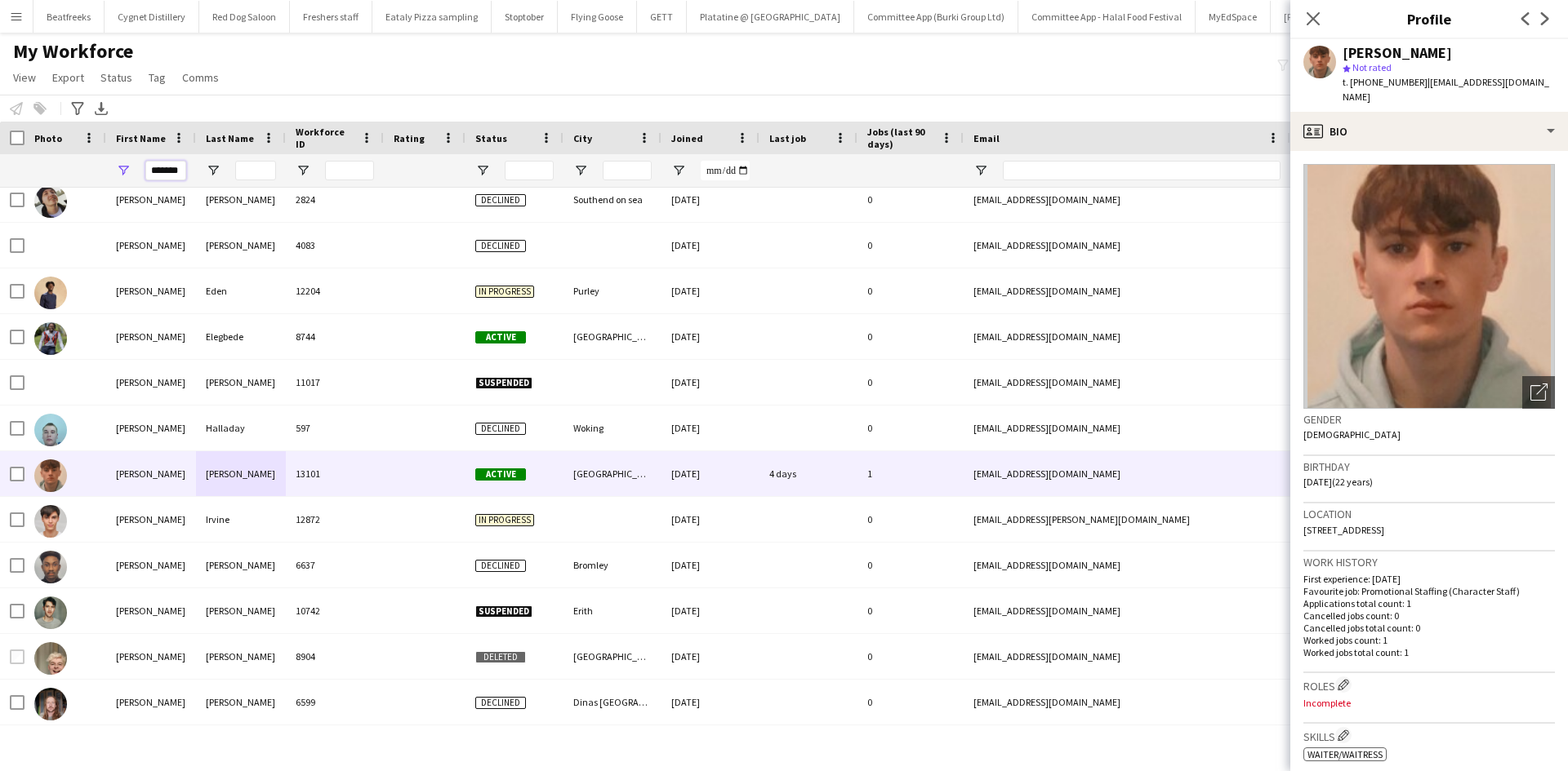
drag, startPoint x: 178, startPoint y: 165, endPoint x: 187, endPoint y: 177, distance: 15.0
click at [178, 165] on input "*******" at bounding box center [166, 171] width 41 height 20
click at [187, 177] on div "*******" at bounding box center [151, 170] width 90 height 33
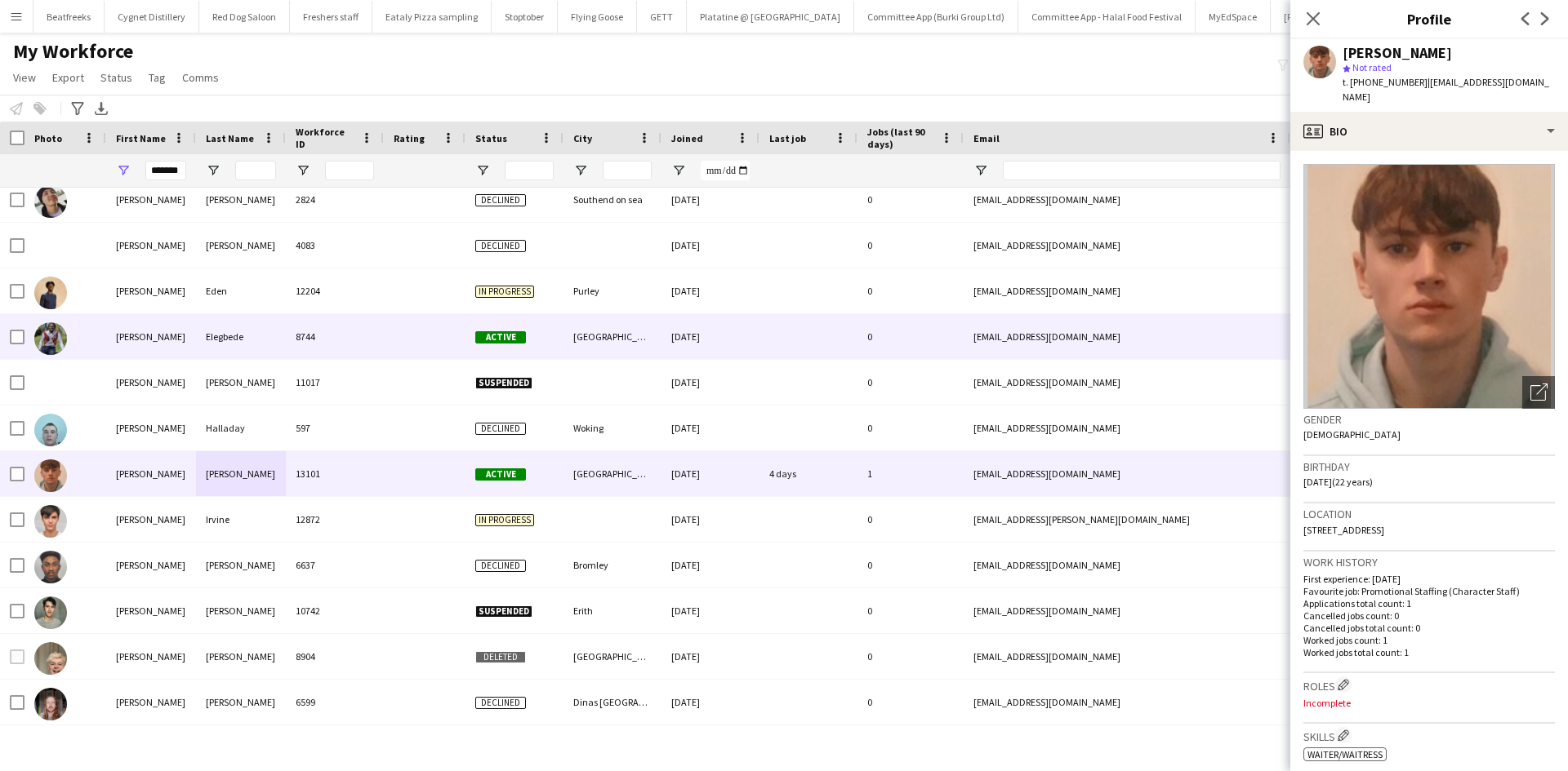
drag, startPoint x: 478, startPoint y: 338, endPoint x: 578, endPoint y: 281, distance: 115.1
click at [478, 338] on span "Active" at bounding box center [501, 337] width 50 height 12
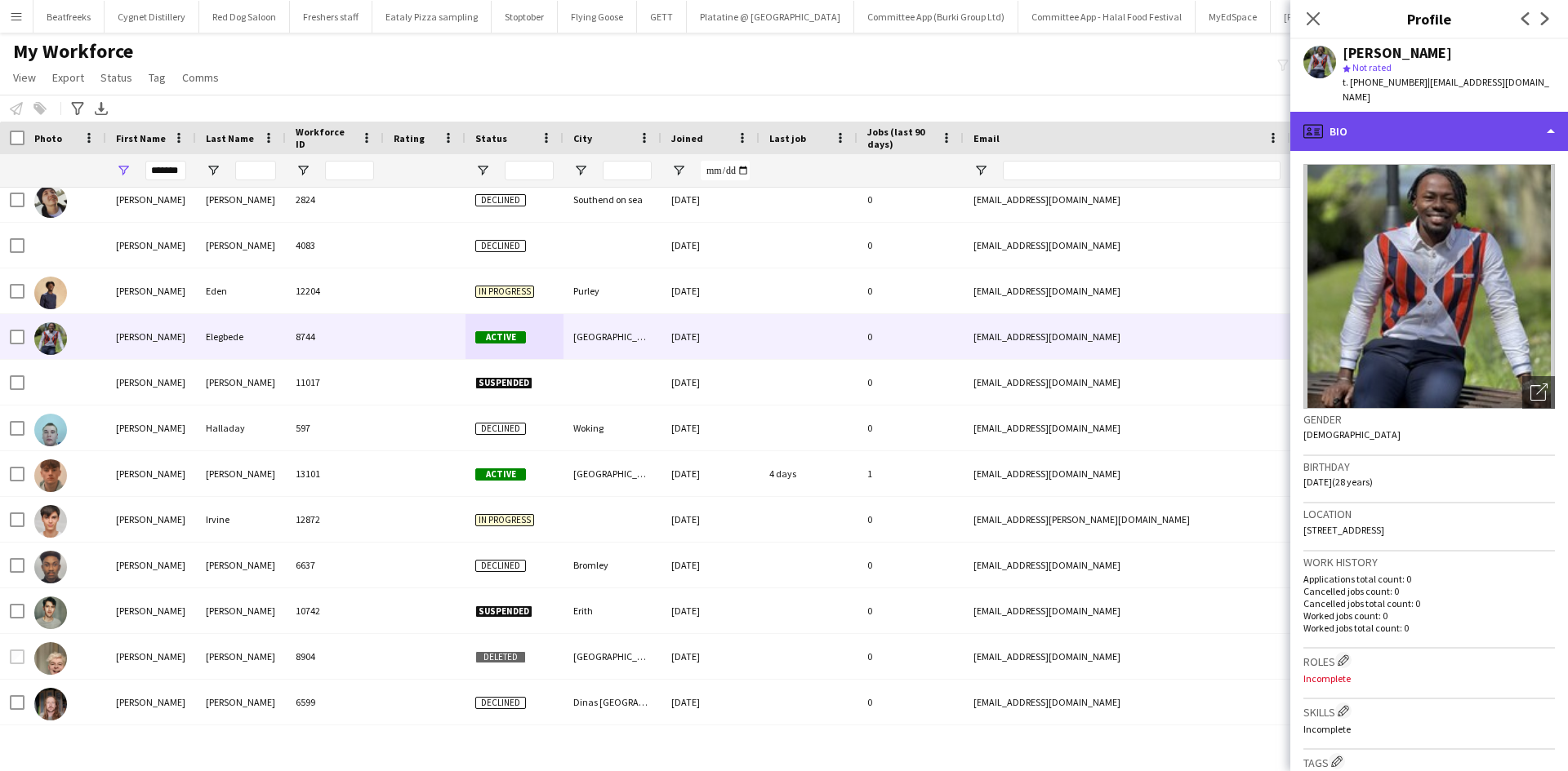
click at [1392, 120] on div "profile Bio" at bounding box center [1430, 131] width 278 height 39
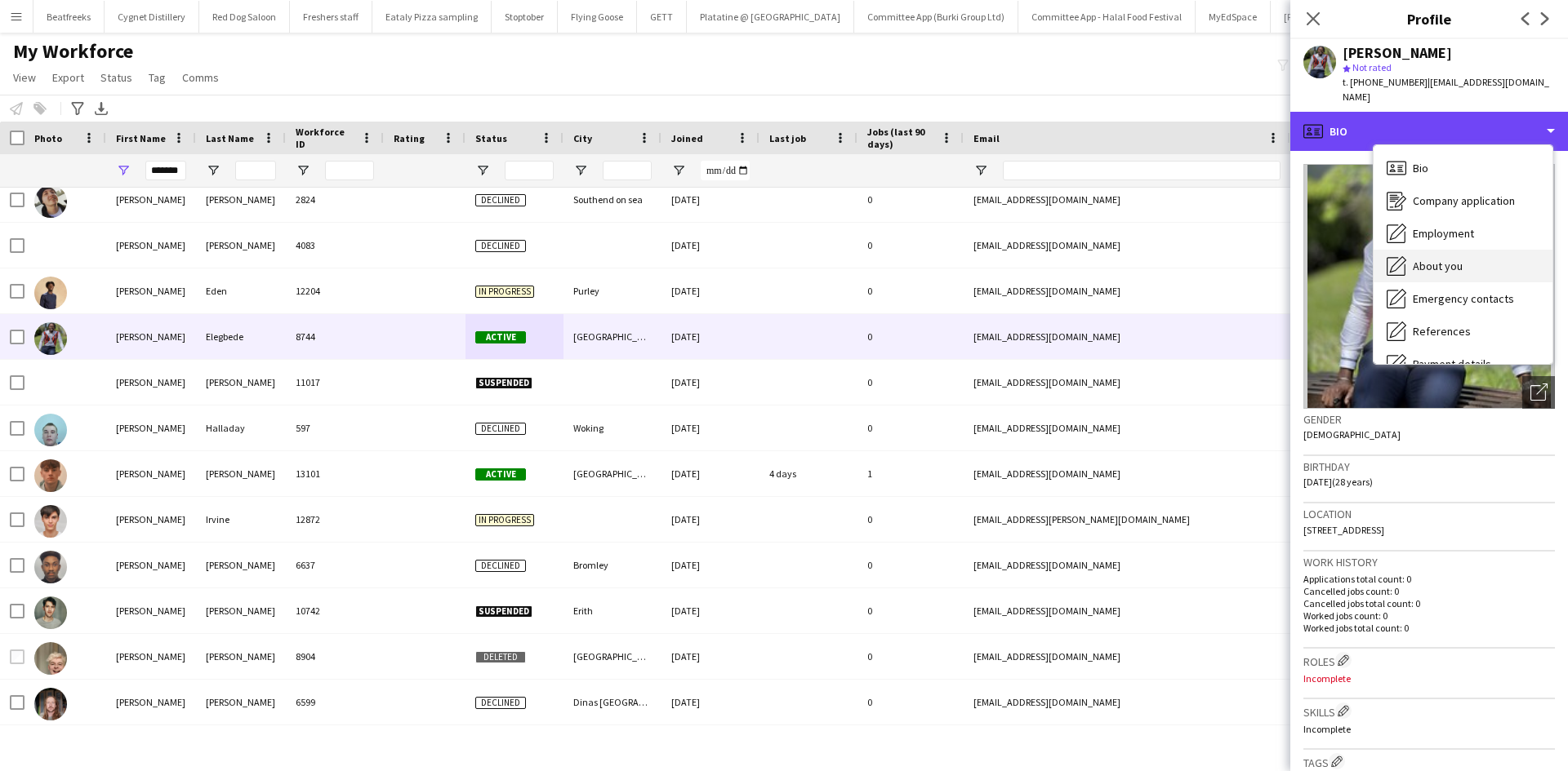
scroll to position [219, 0]
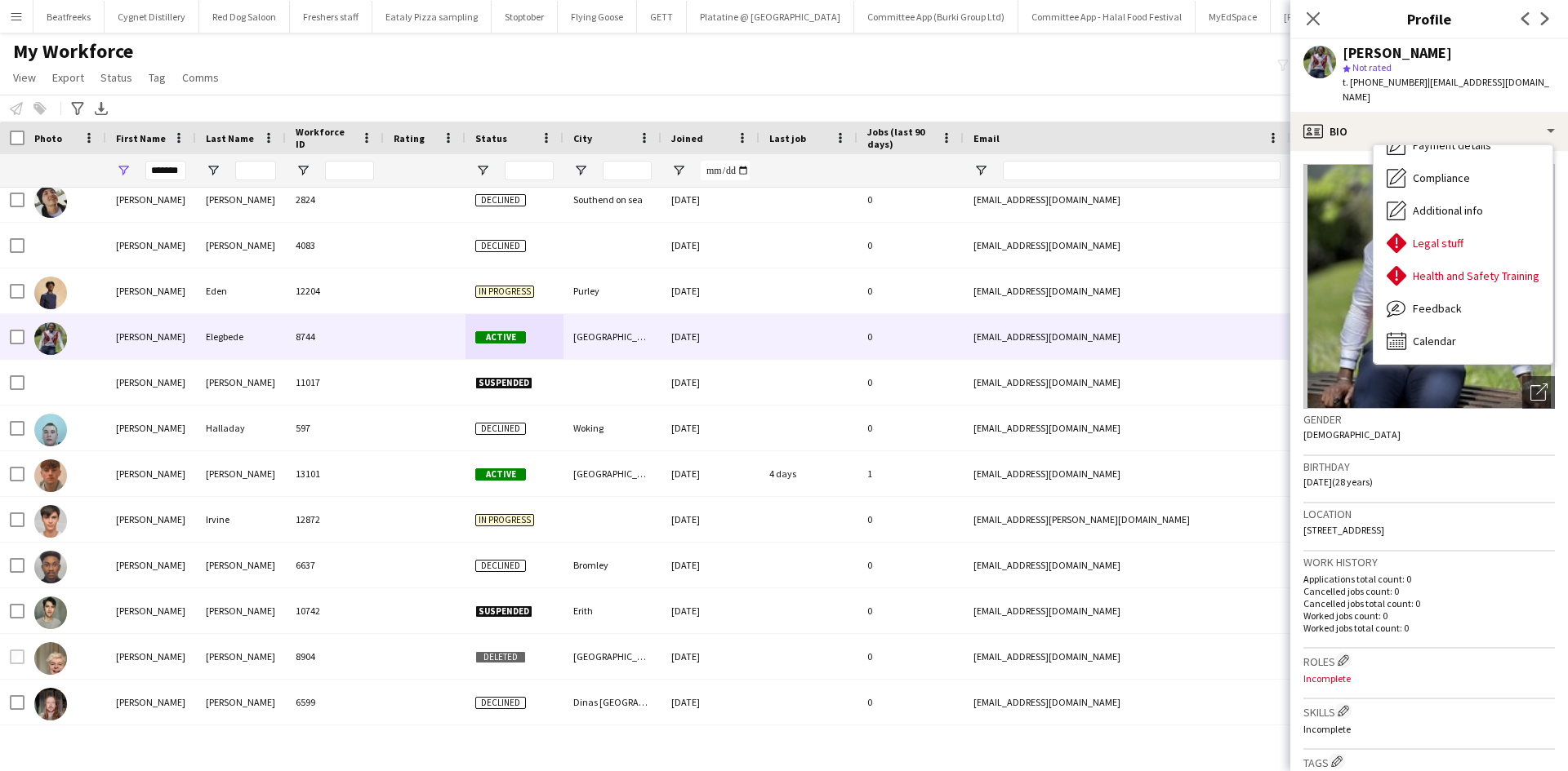
click at [1096, 89] on div "My Workforce View Views Default view New view Update view Delete view Edit name…" at bounding box center [784, 67] width 1568 height 56
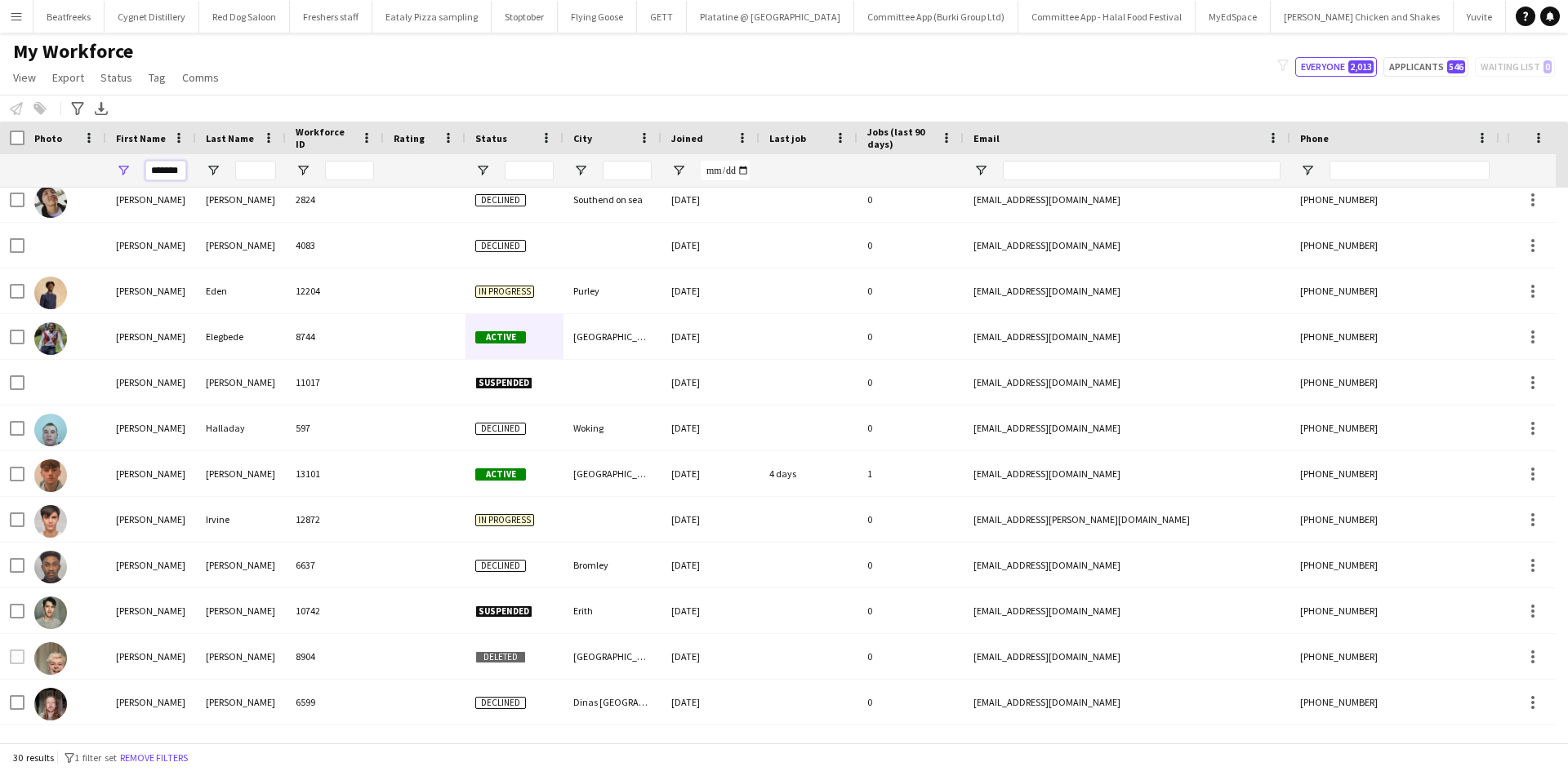
scroll to position [0, 0]
drag, startPoint x: 185, startPoint y: 173, endPoint x: 61, endPoint y: 181, distance: 124.3
click at [61, 181] on div "*******" at bounding box center [885, 170] width 1770 height 33
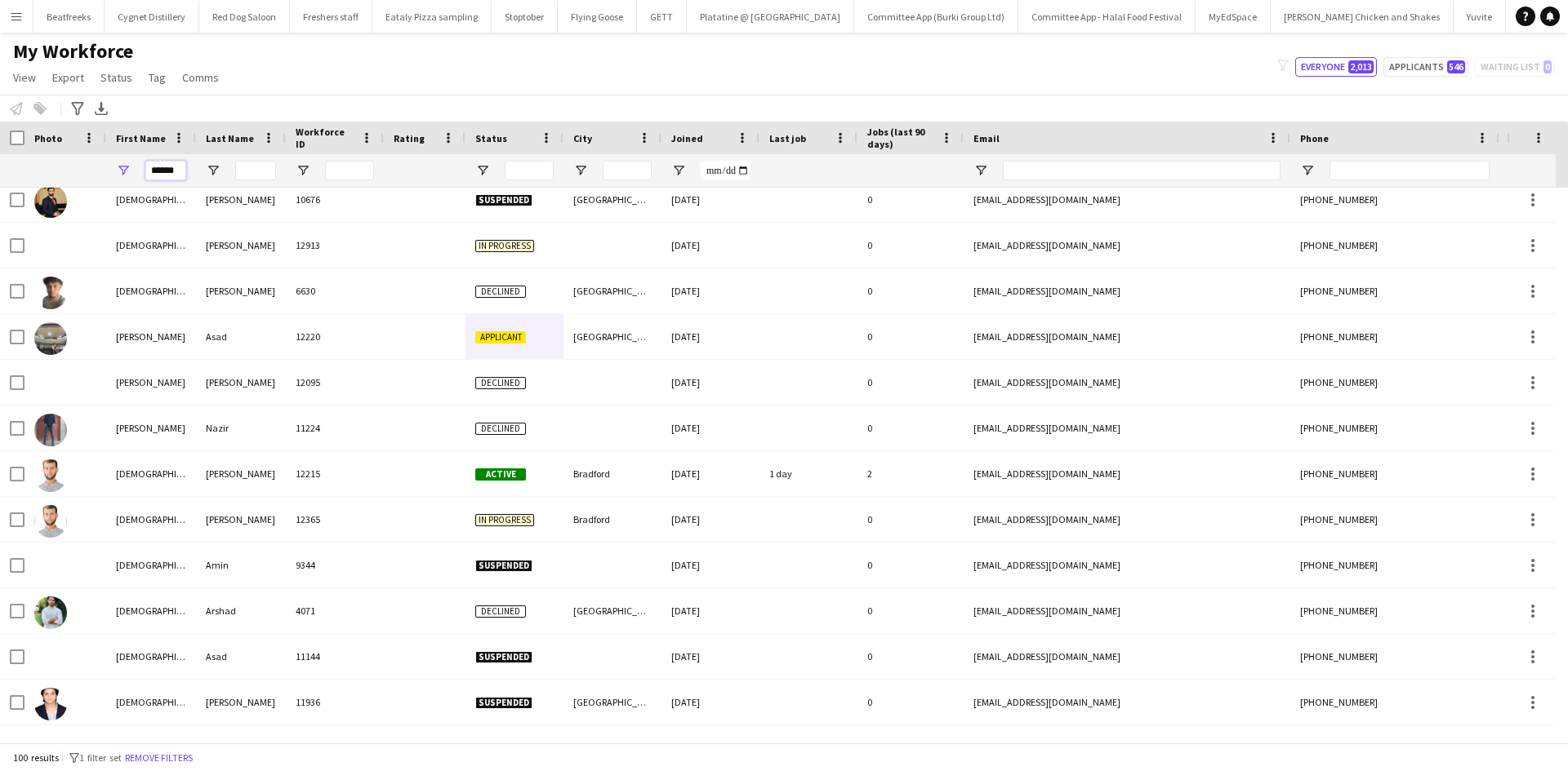
scroll to position [0, 6]
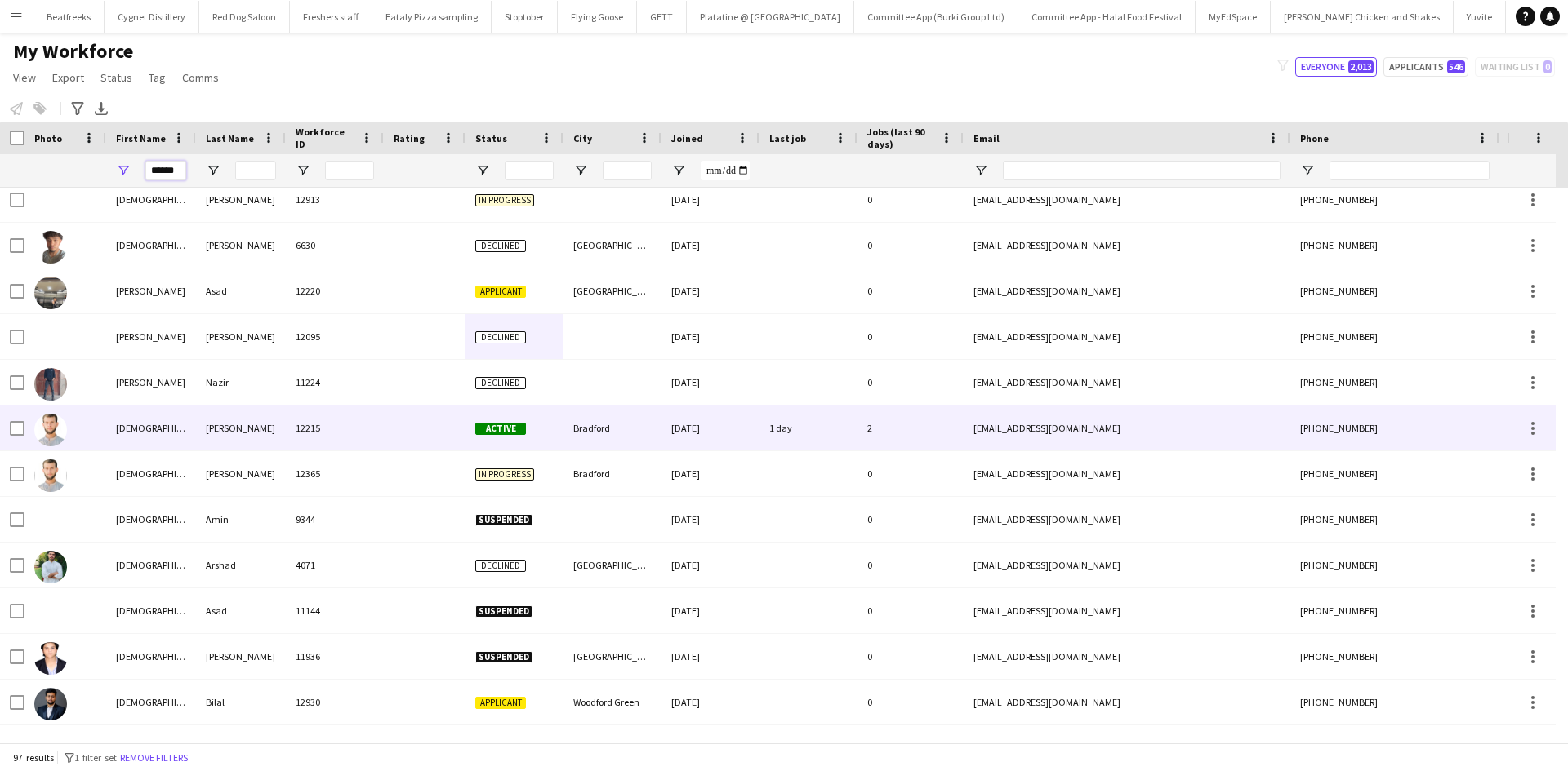
type input "******"
click at [149, 426] on div "Muhammad" at bounding box center [151, 428] width 90 height 45
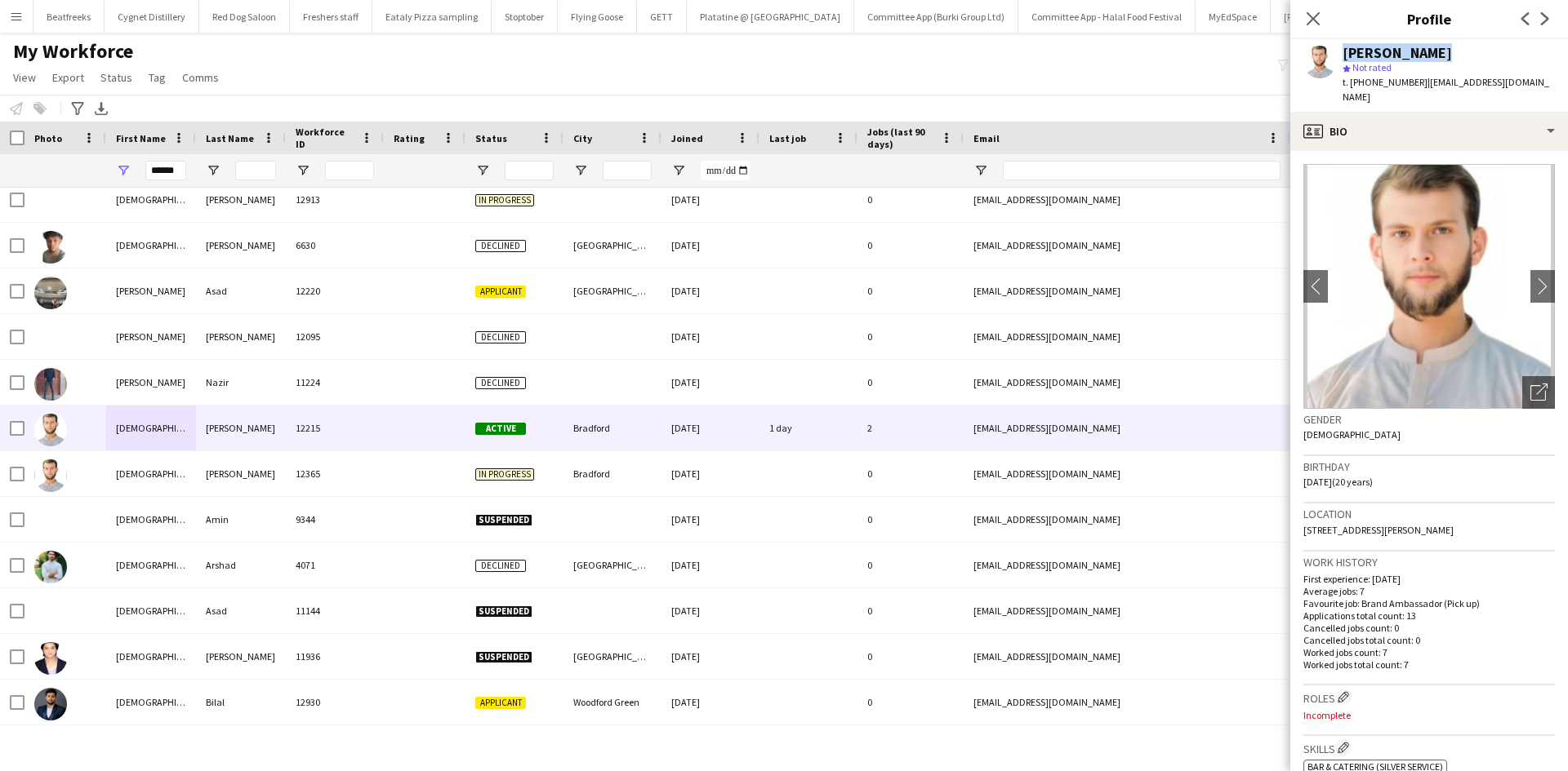
drag, startPoint x: 1441, startPoint y: 50, endPoint x: 1338, endPoint y: 52, distance: 103.0
click at [1338, 52] on div "Muhammad Ali star Not rated t. +447456880554 | malimughal7130@gmail.com" at bounding box center [1430, 76] width 278 height 73
click at [1310, 11] on icon "Close pop-in" at bounding box center [1312, 18] width 16 height 16
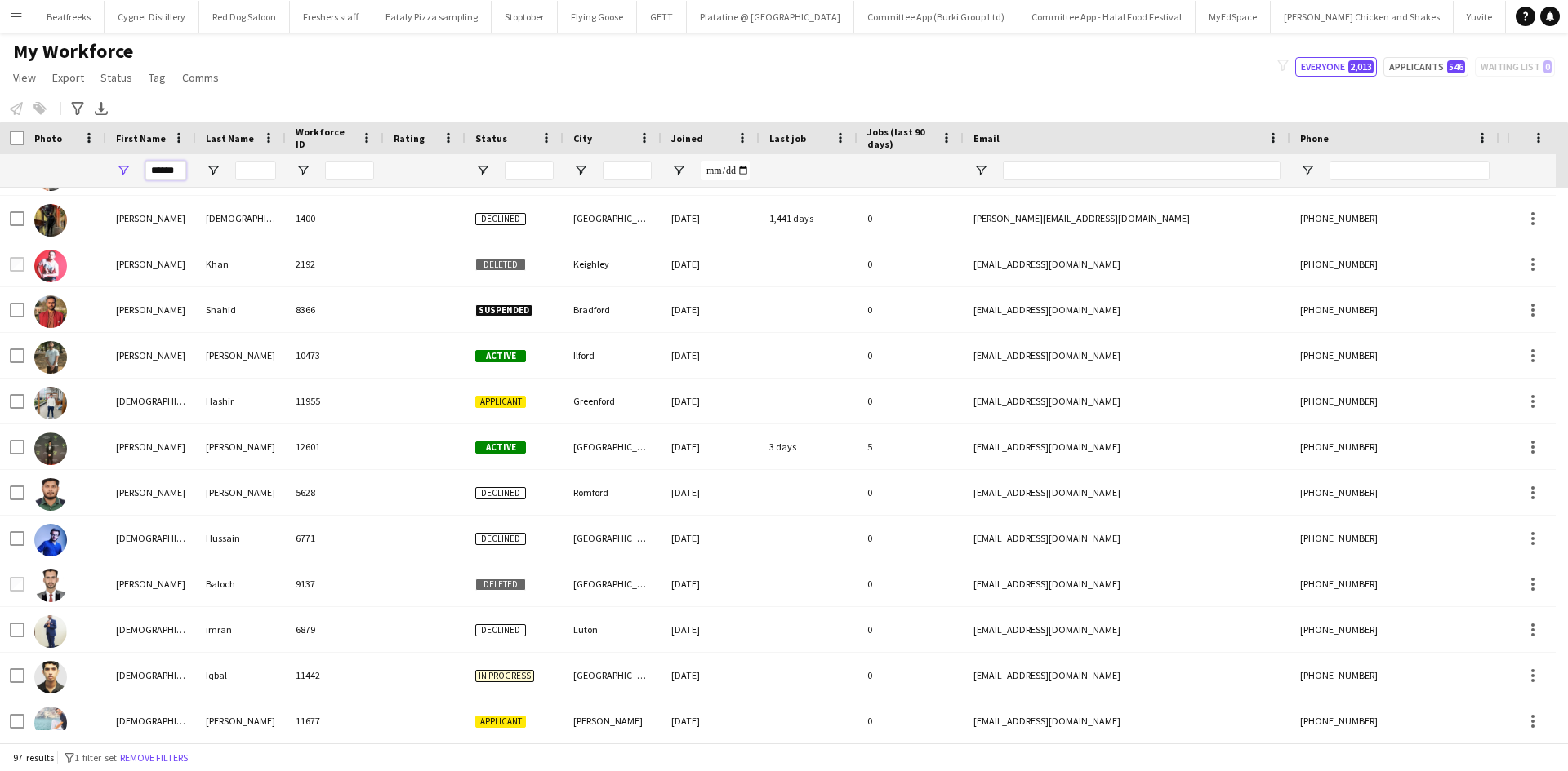
scroll to position [0, 7]
drag, startPoint x: 147, startPoint y: 172, endPoint x: 246, endPoint y: 173, distance: 99.0
click at [246, 173] on div "******" at bounding box center [885, 170] width 1770 height 33
click at [246, 173] on input "Last Name Filter Input" at bounding box center [256, 171] width 41 height 20
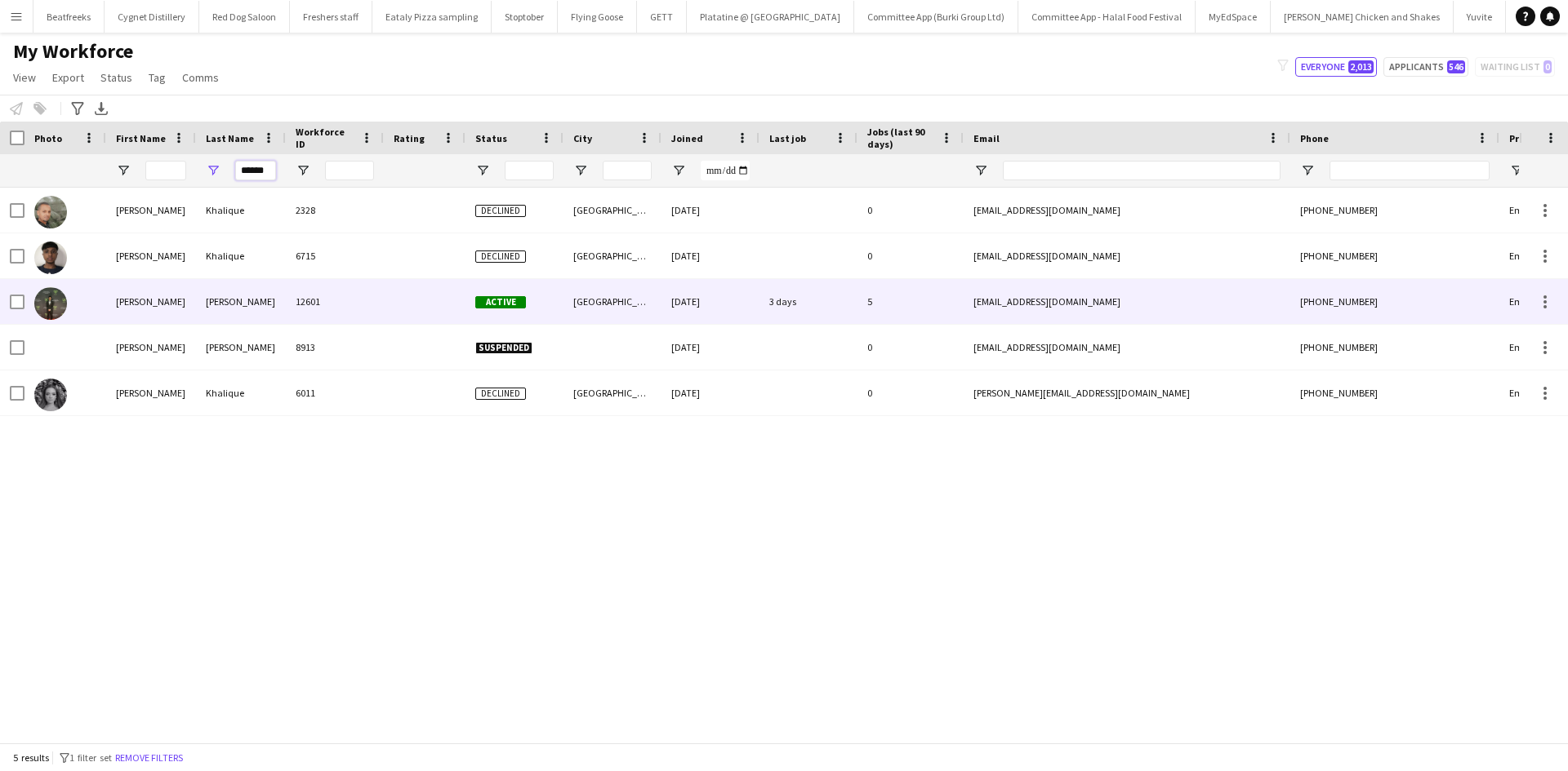
type input "******"
click at [228, 305] on div "Abdul Khaliq" at bounding box center [241, 301] width 90 height 45
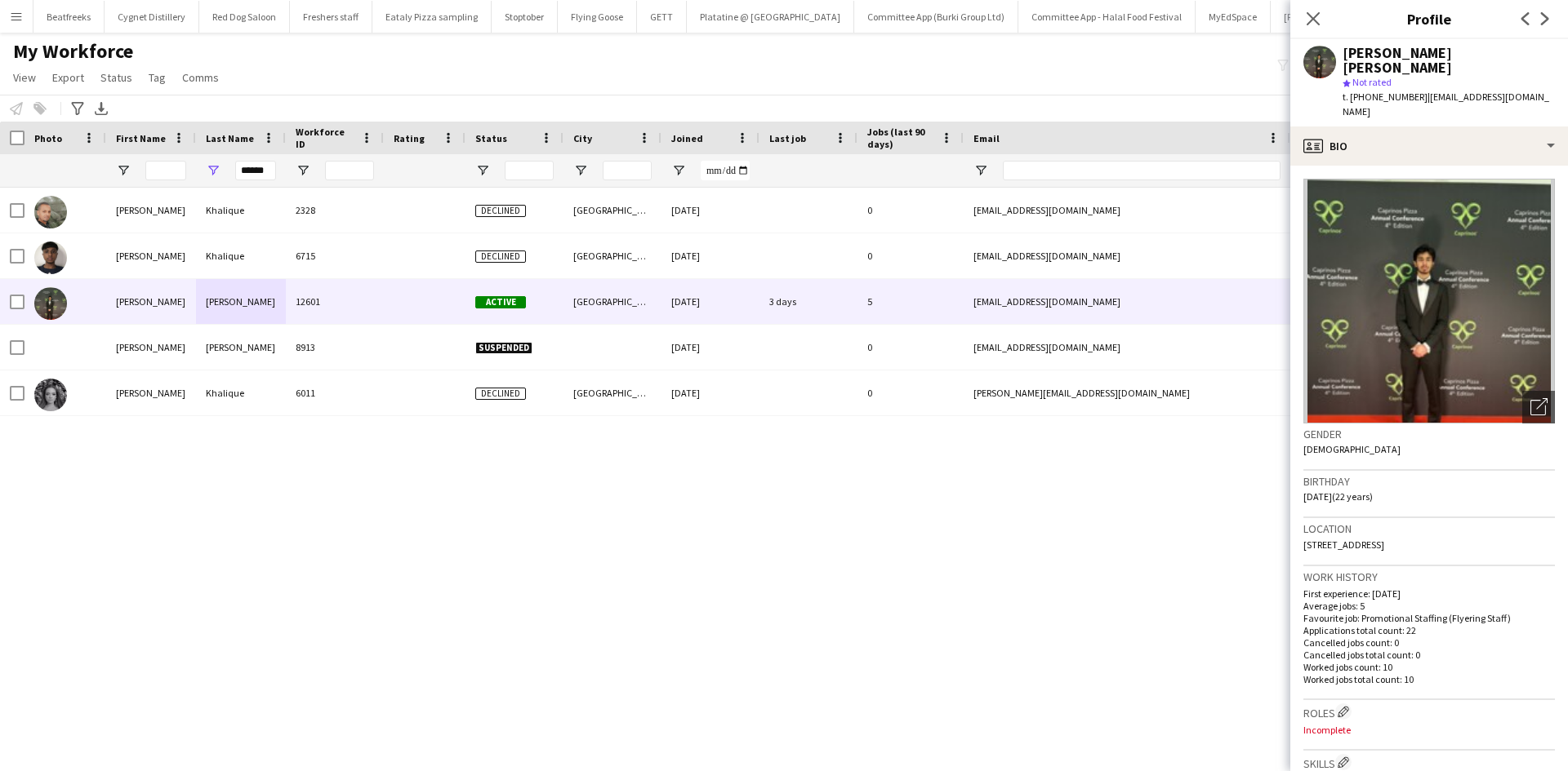
drag, startPoint x: 1386, startPoint y: 69, endPoint x: 1343, endPoint y: 47, distance: 48.3
click at [1343, 47] on div "Muhammad Hasnain Abdul Khaliq" at bounding box center [1450, 61] width 213 height 30
copy div "Muhammad Hasnain Abdul Khaliq"
drag, startPoint x: 269, startPoint y: 174, endPoint x: 127, endPoint y: 172, distance: 142.0
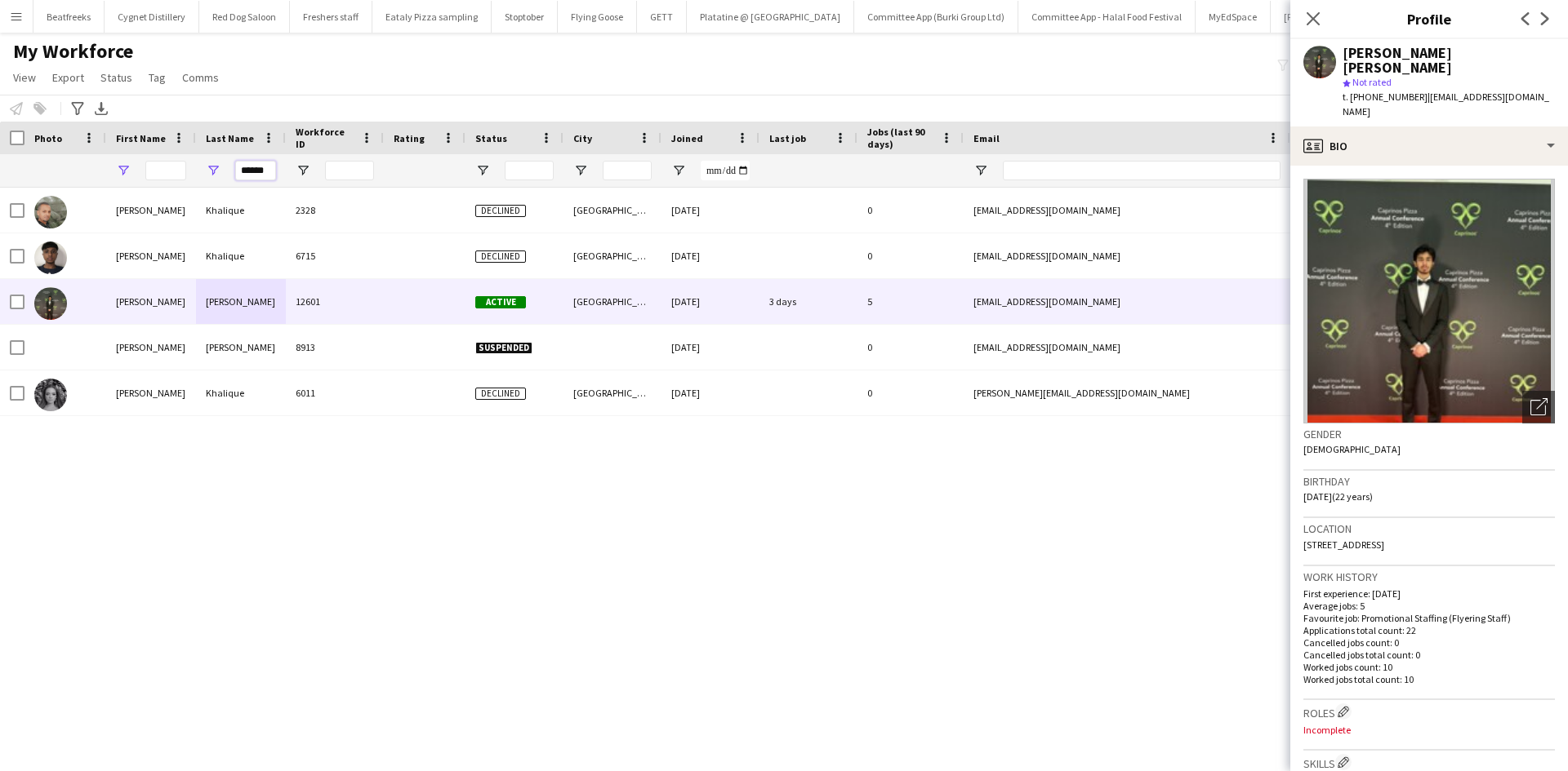
click at [127, 172] on div "******" at bounding box center [885, 170] width 1770 height 33
click at [155, 174] on input "First Name Filter Input" at bounding box center [166, 171] width 41 height 20
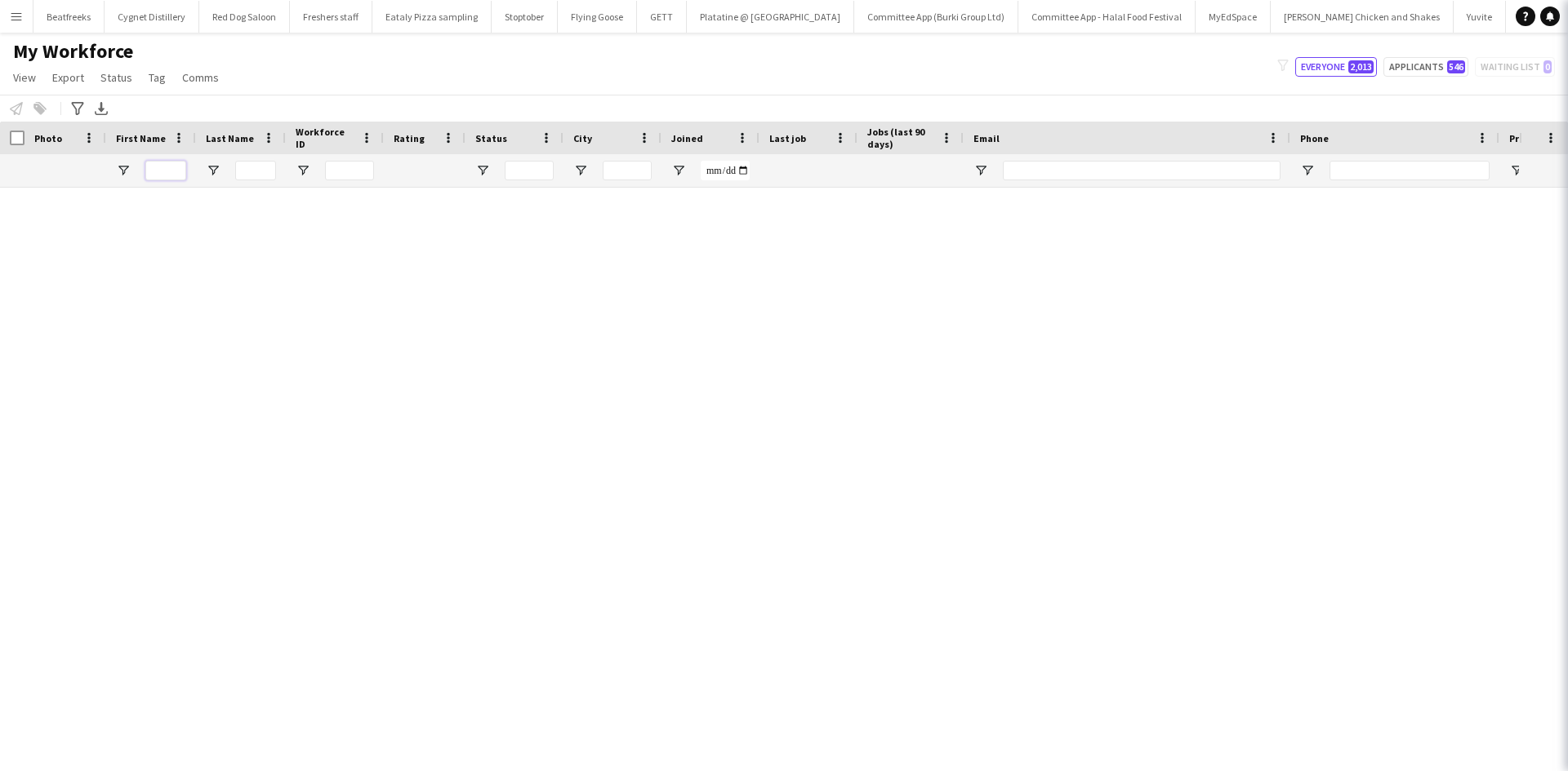
click at [153, 166] on input "First Name Filter Input" at bounding box center [166, 171] width 41 height 20
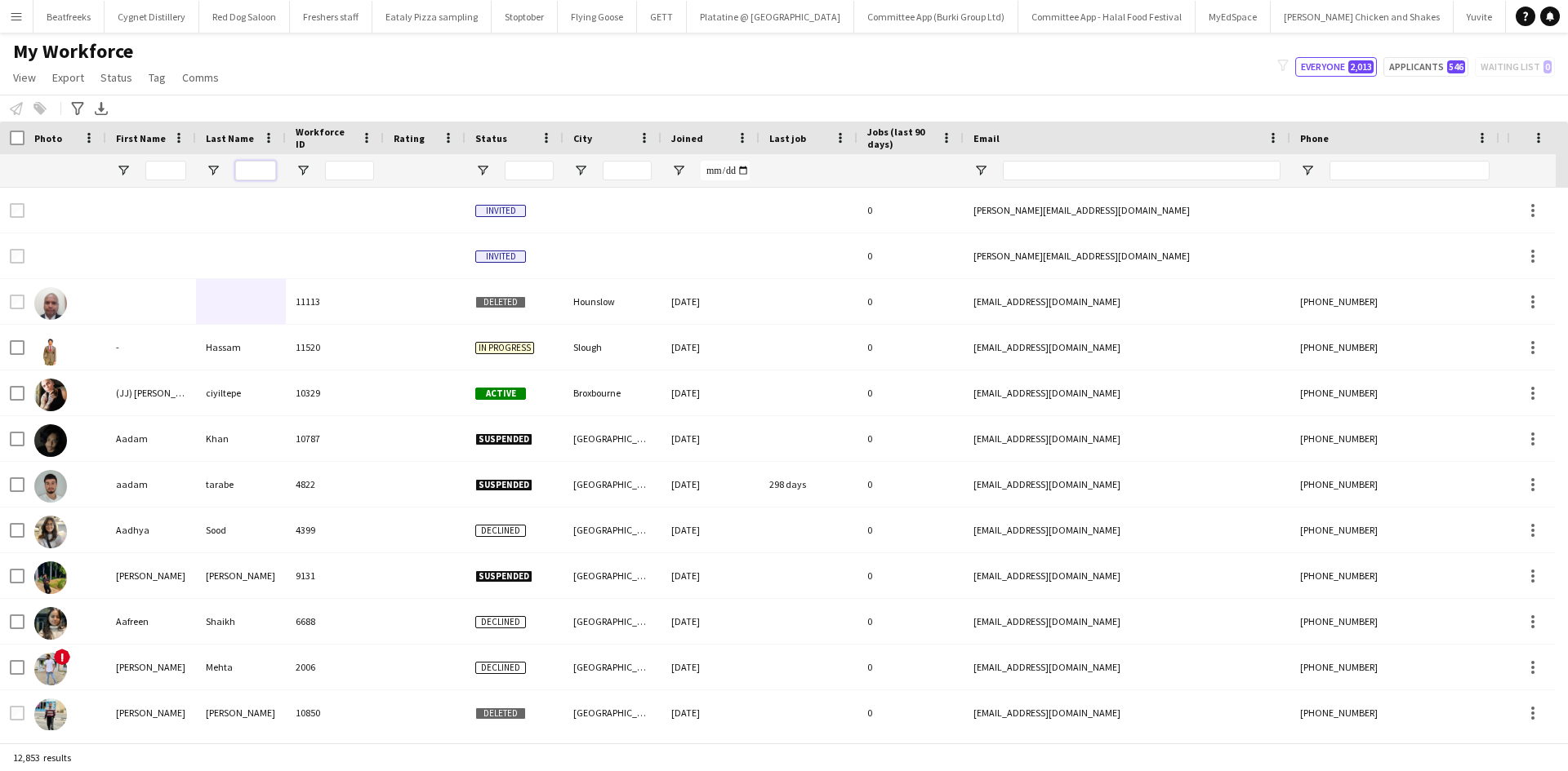
click at [249, 174] on input "Last Name Filter Input" at bounding box center [256, 171] width 41 height 20
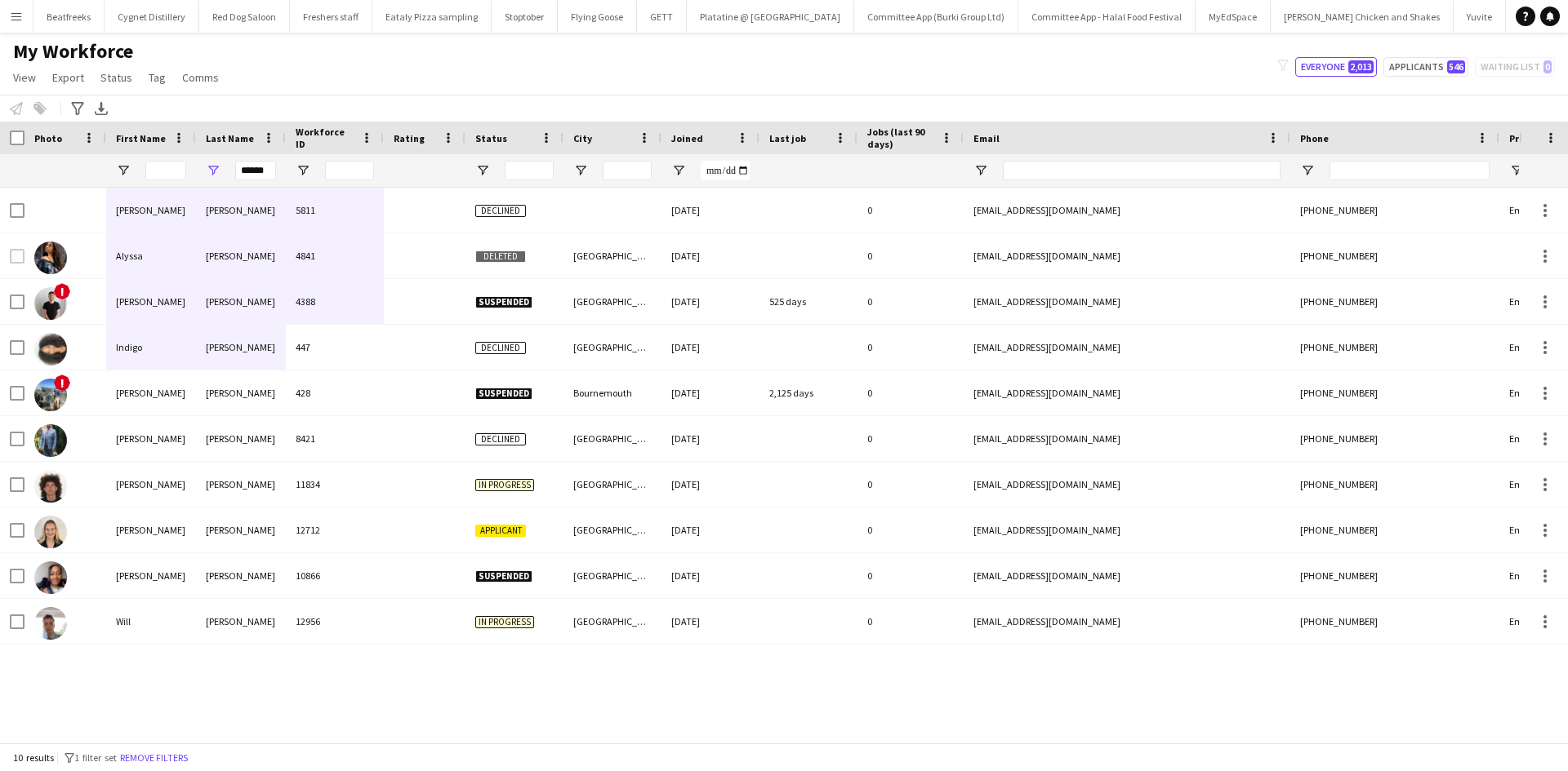
drag, startPoint x: 289, startPoint y: 353, endPoint x: 175, endPoint y: 223, distance: 172.9
click at [175, 223] on div "Adam Palmer 5811 Declined 29-07-2023 0 adampalmerbusiness1@gmail.com +447426515…" at bounding box center [885, 416] width 1770 height 457
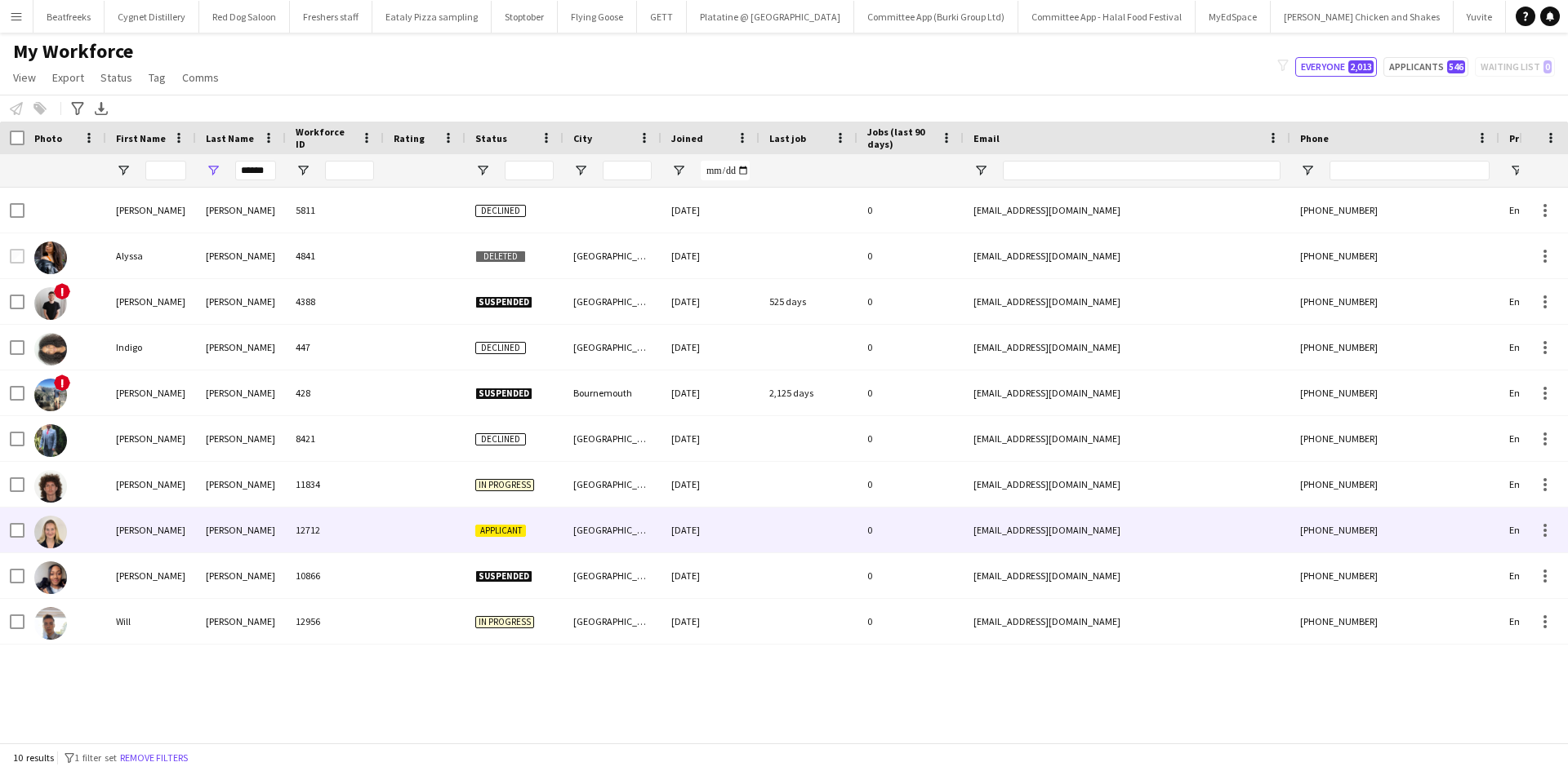
click at [169, 530] on div "Nicole" at bounding box center [151, 530] width 90 height 45
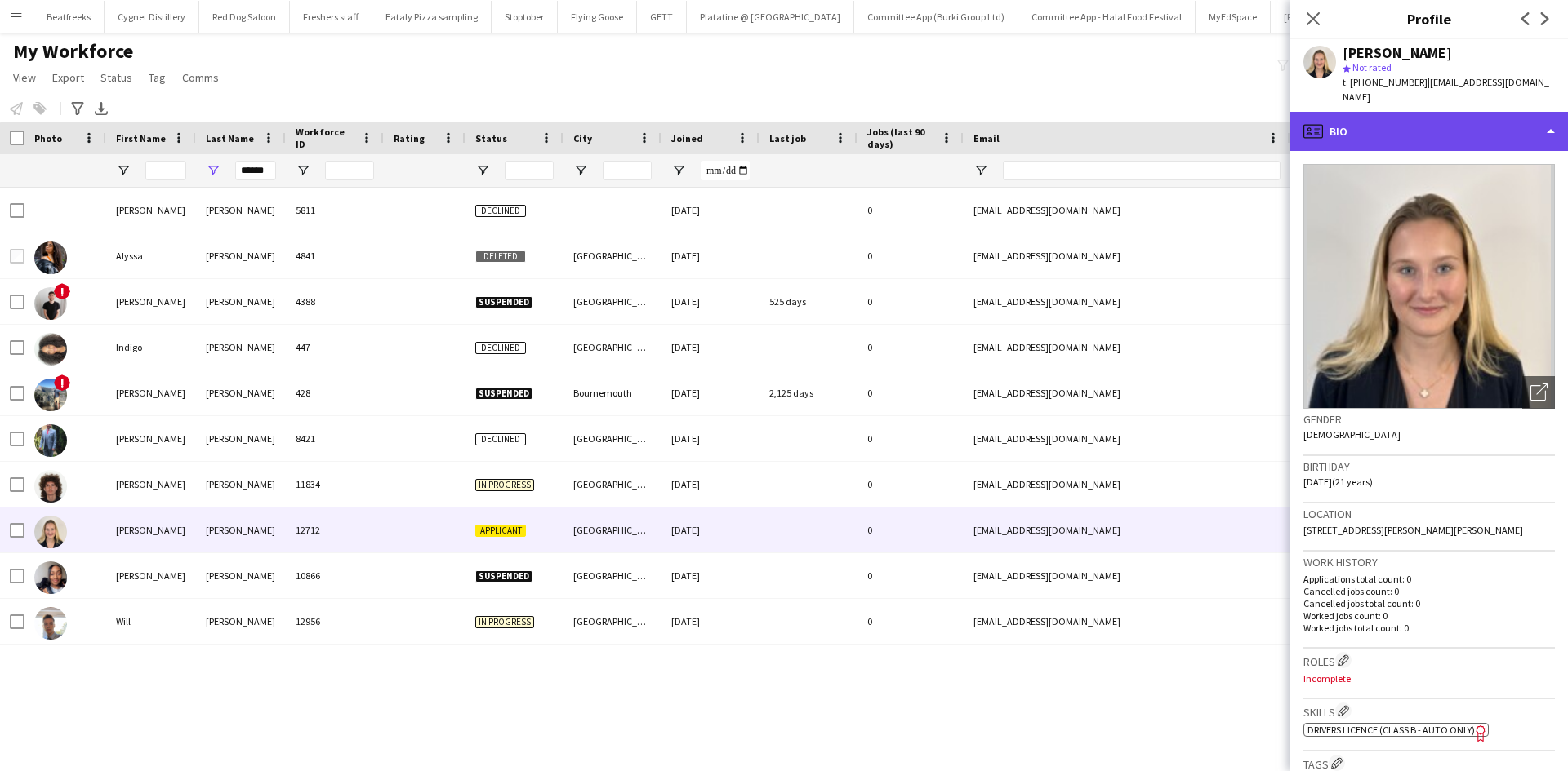
click at [1370, 112] on div "profile Bio" at bounding box center [1430, 131] width 278 height 39
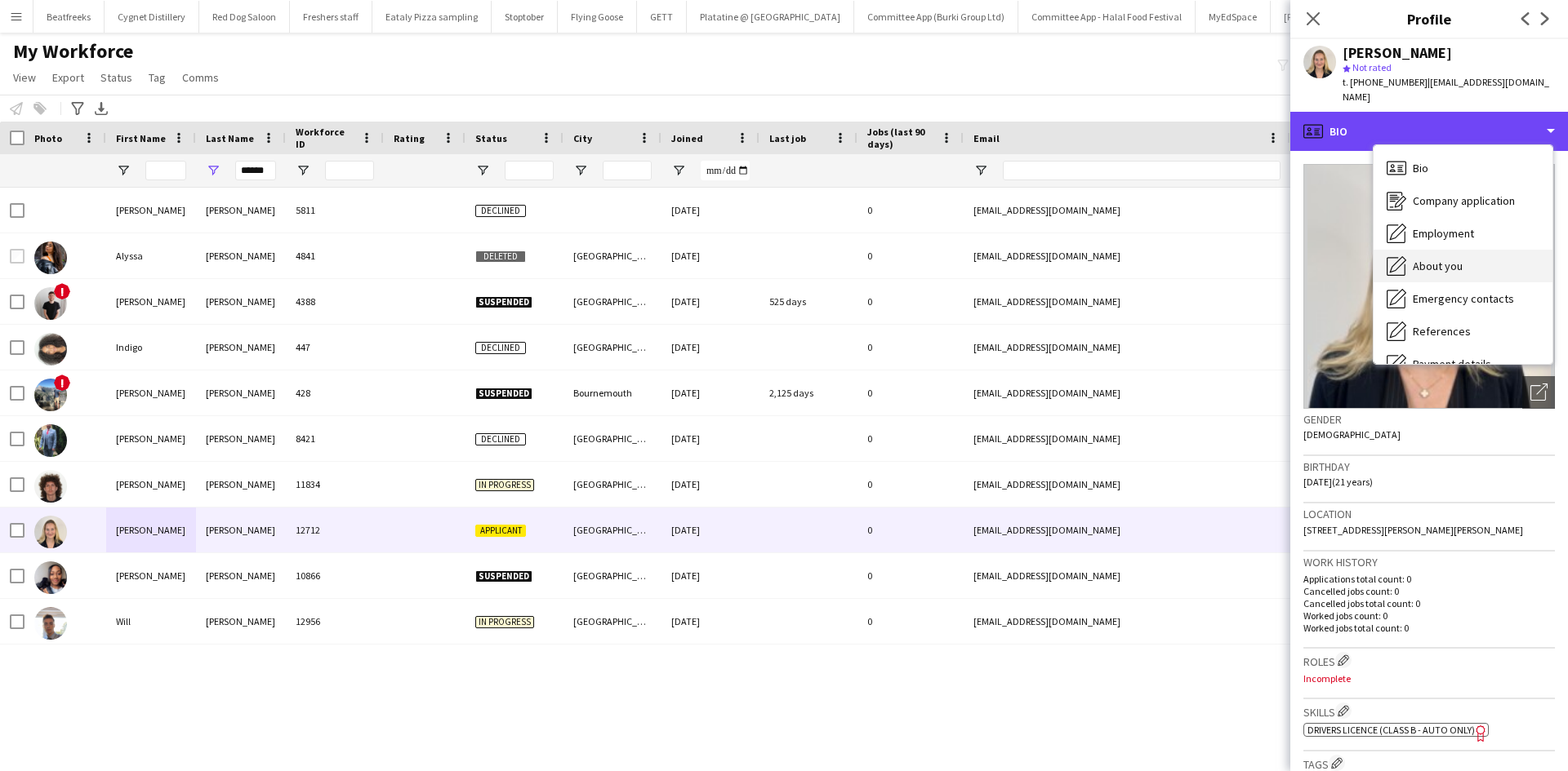
scroll to position [219, 0]
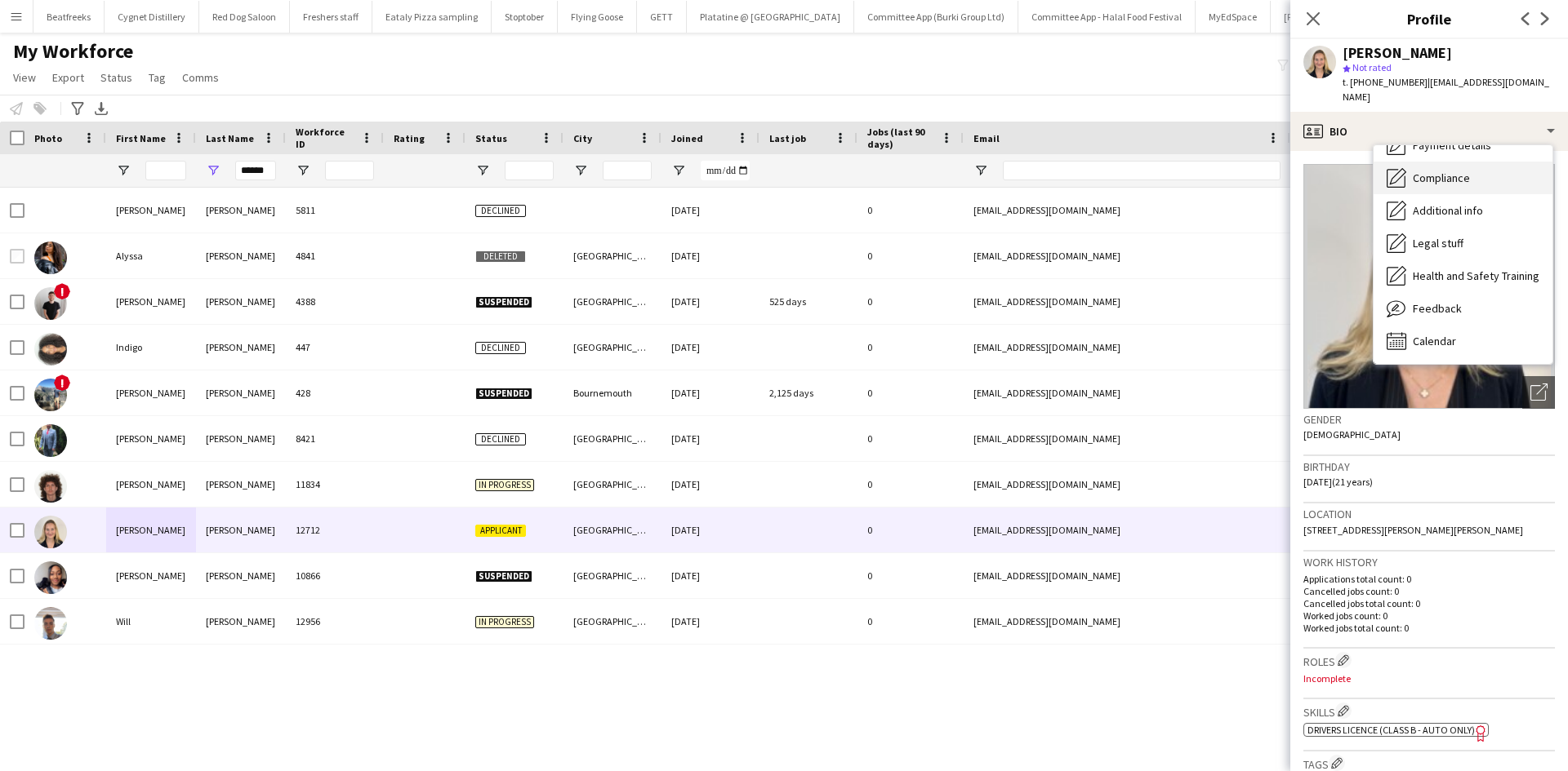
click at [1436, 171] on span "Compliance" at bounding box center [1441, 178] width 57 height 15
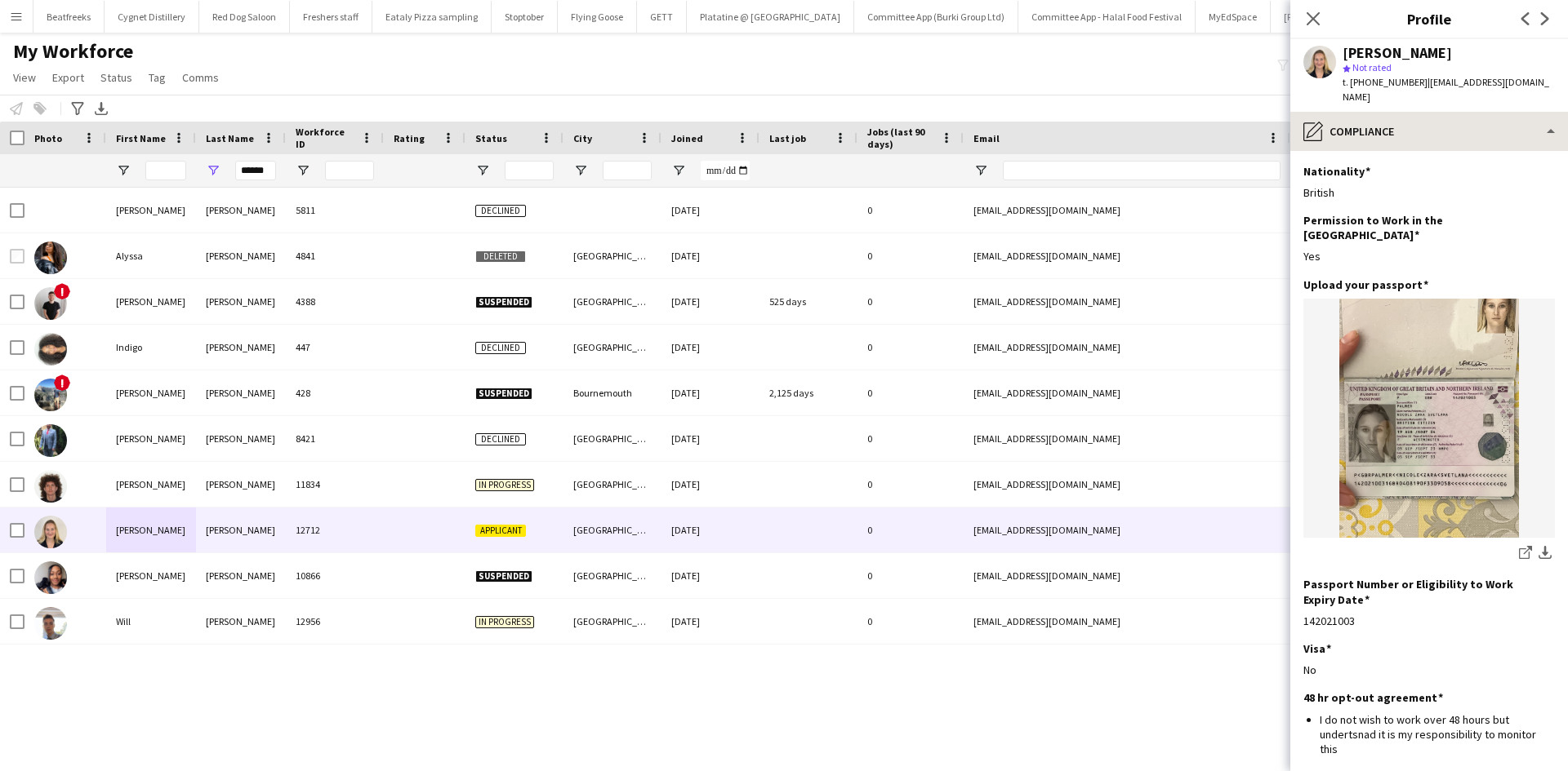
scroll to position [1, 0]
click at [822, 76] on div "My Workforce View Views Default view New view Update view Delete view Edit name…" at bounding box center [784, 67] width 1568 height 56
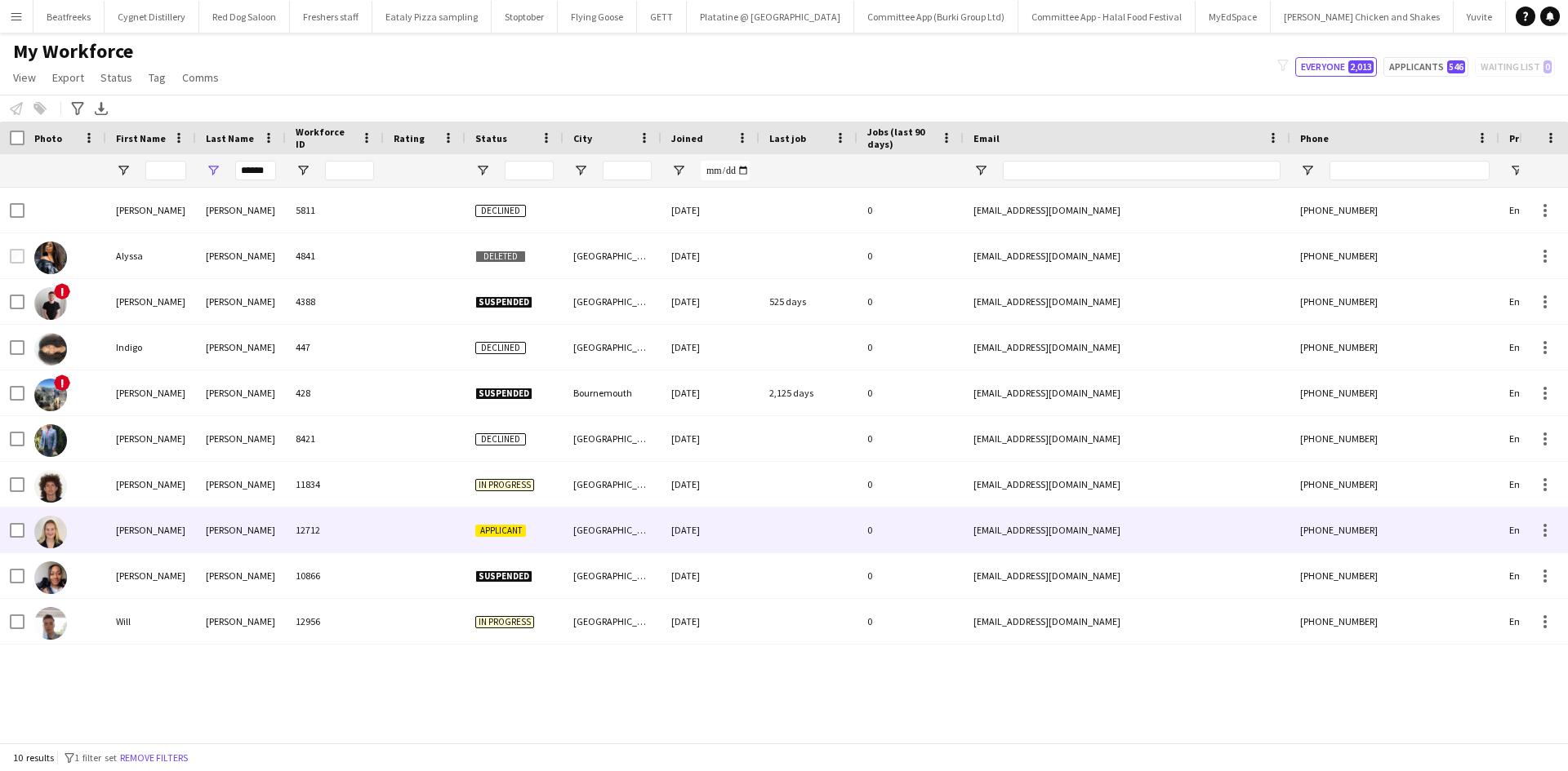
click at [495, 529] on span "Applicant" at bounding box center [501, 530] width 50 height 12
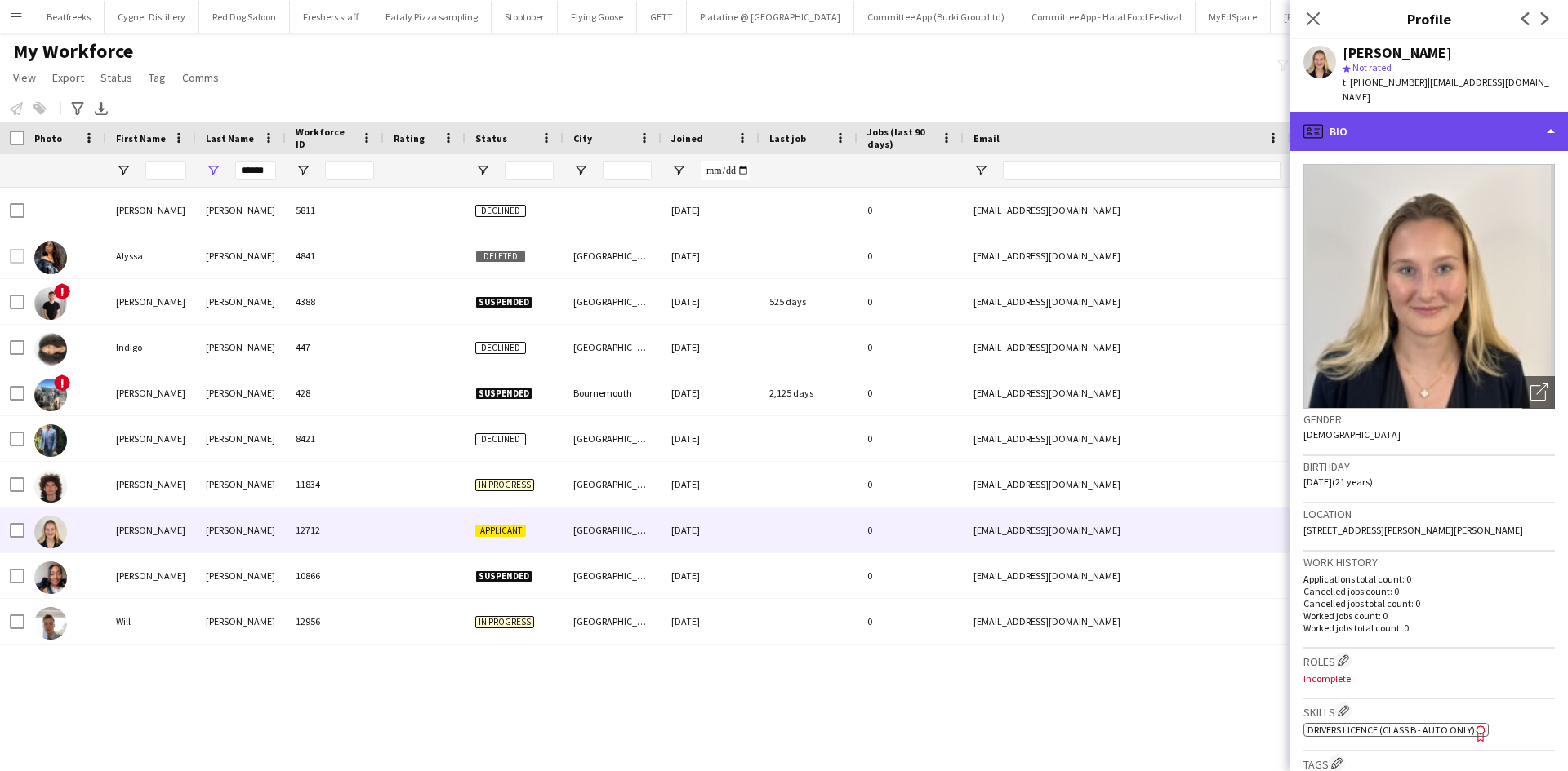
click at [1383, 118] on div "profile Bio" at bounding box center [1430, 131] width 278 height 39
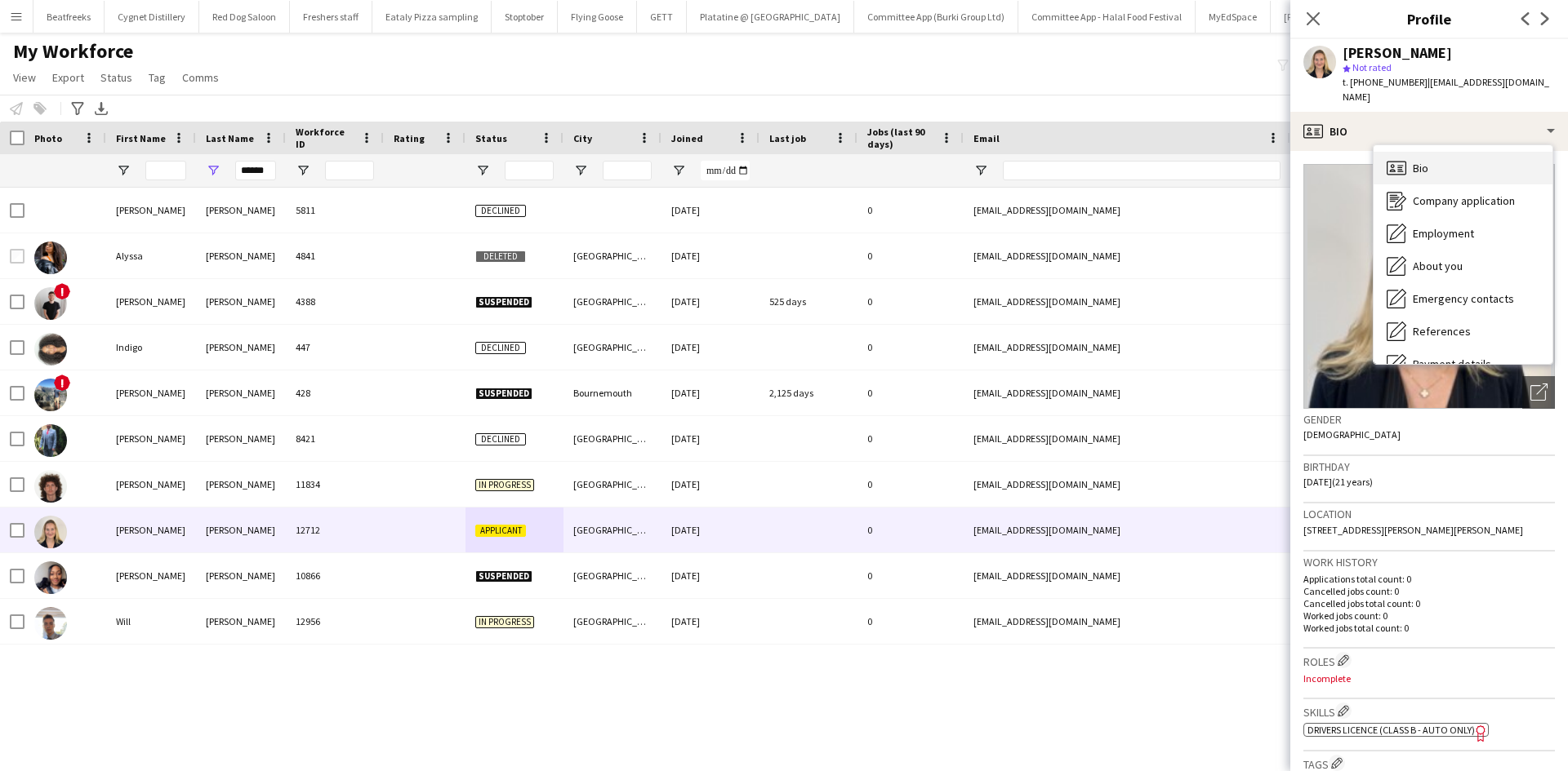
click at [1422, 161] on span "Bio" at bounding box center [1421, 169] width 16 height 15
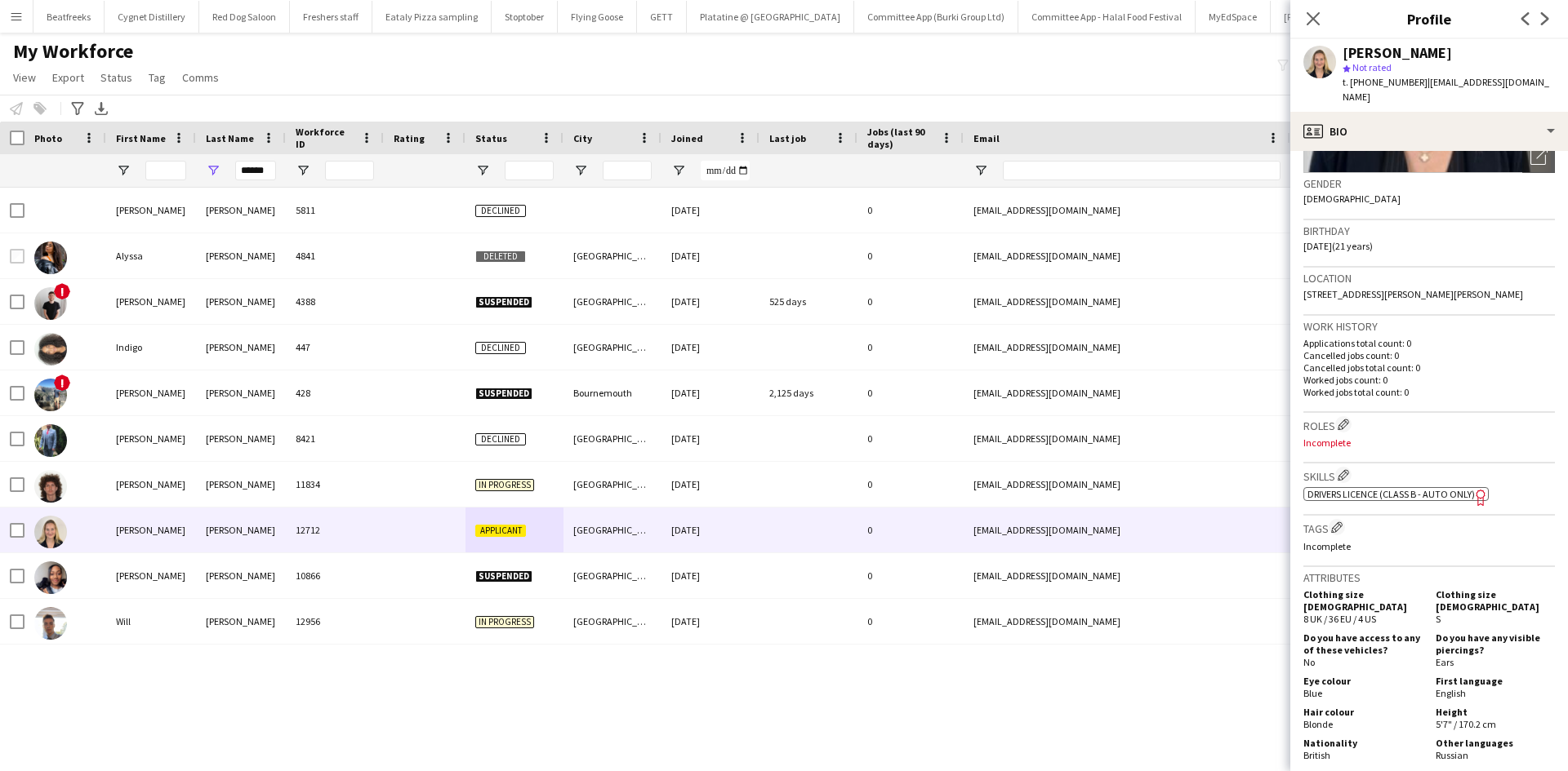
scroll to position [234, 0]
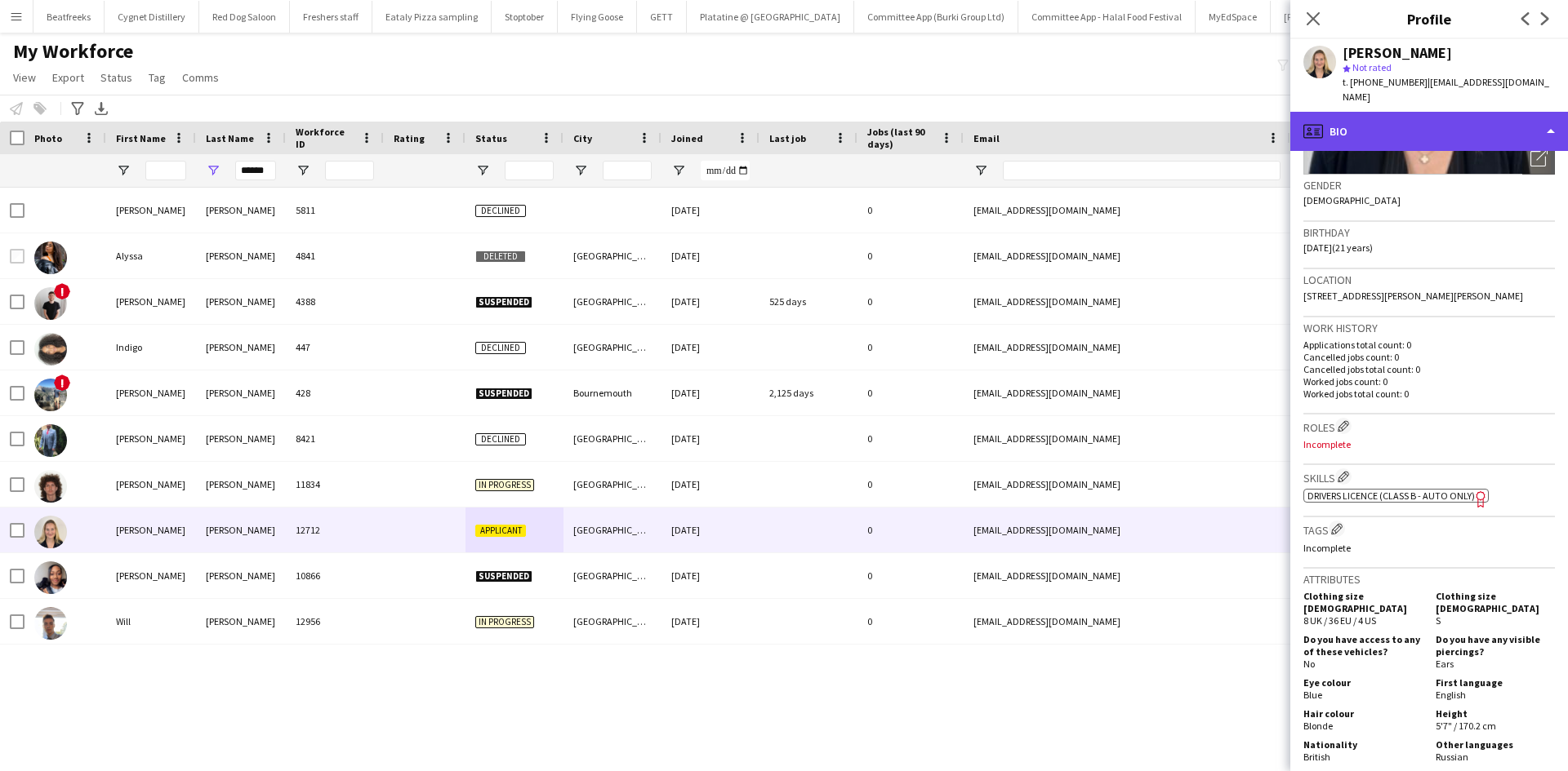
click at [1437, 127] on div "profile Bio" at bounding box center [1430, 131] width 278 height 39
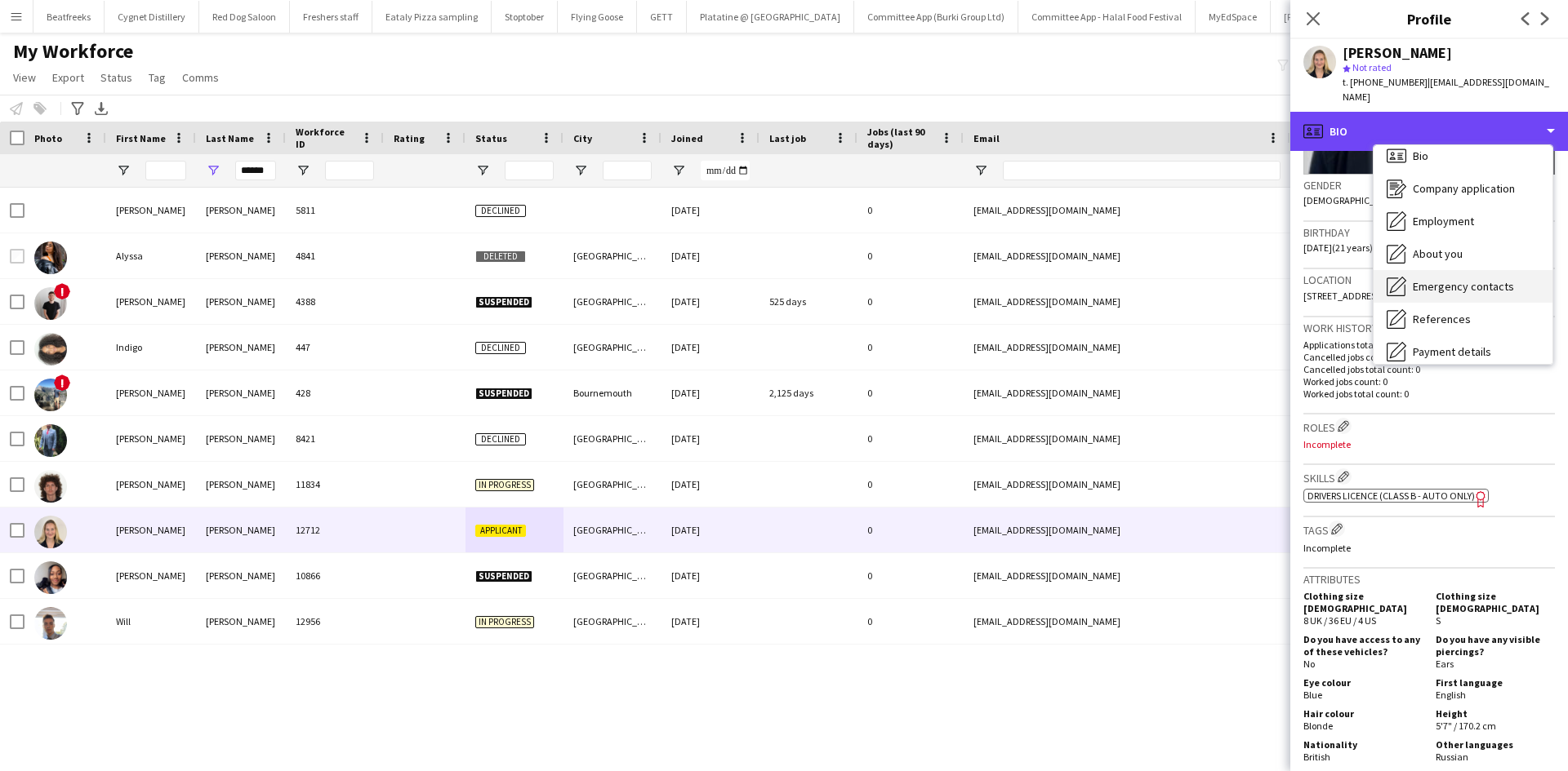
scroll to position [13, 0]
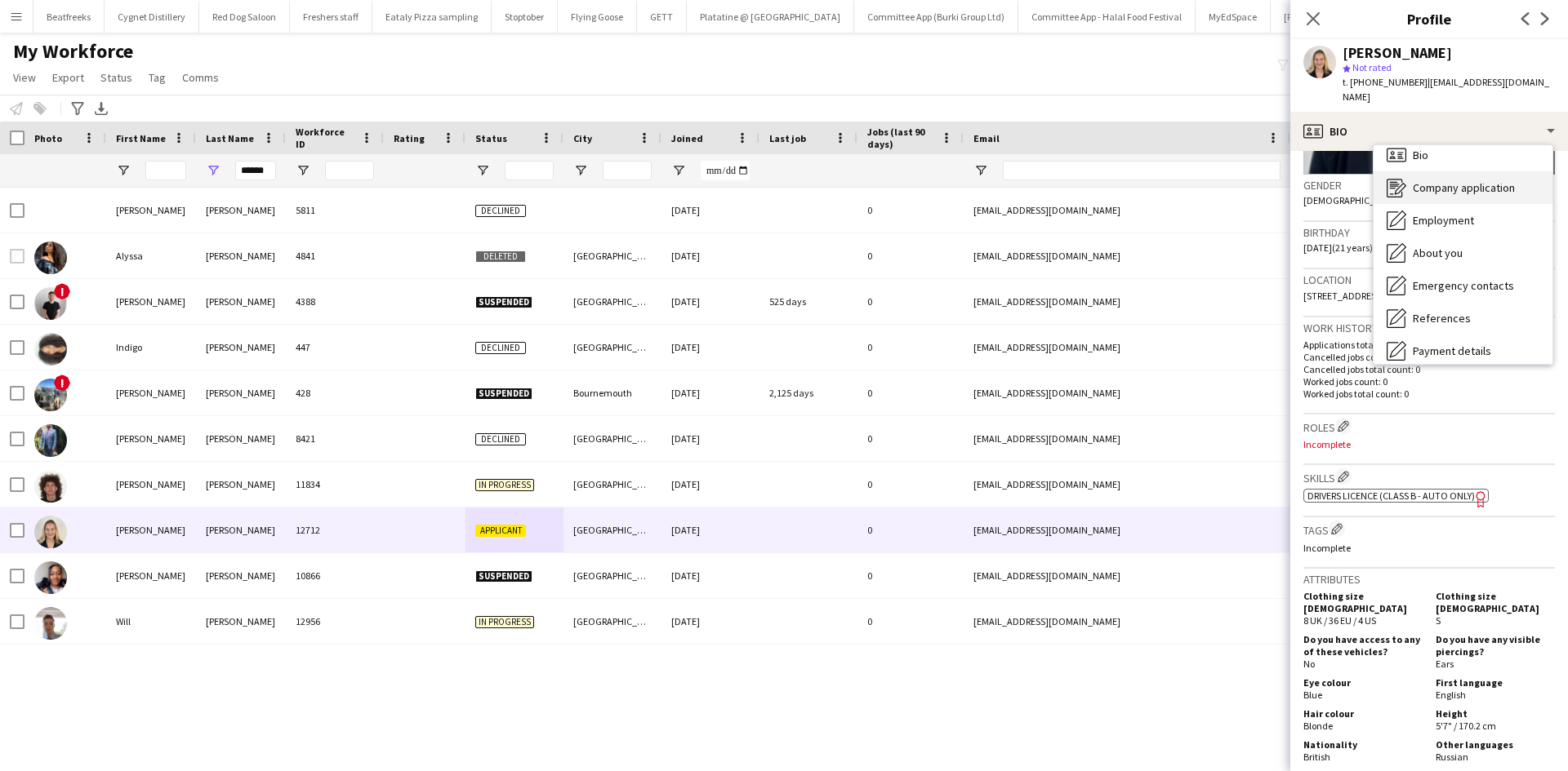
click at [1470, 181] on div "Company application Company application" at bounding box center [1464, 187] width 179 height 33
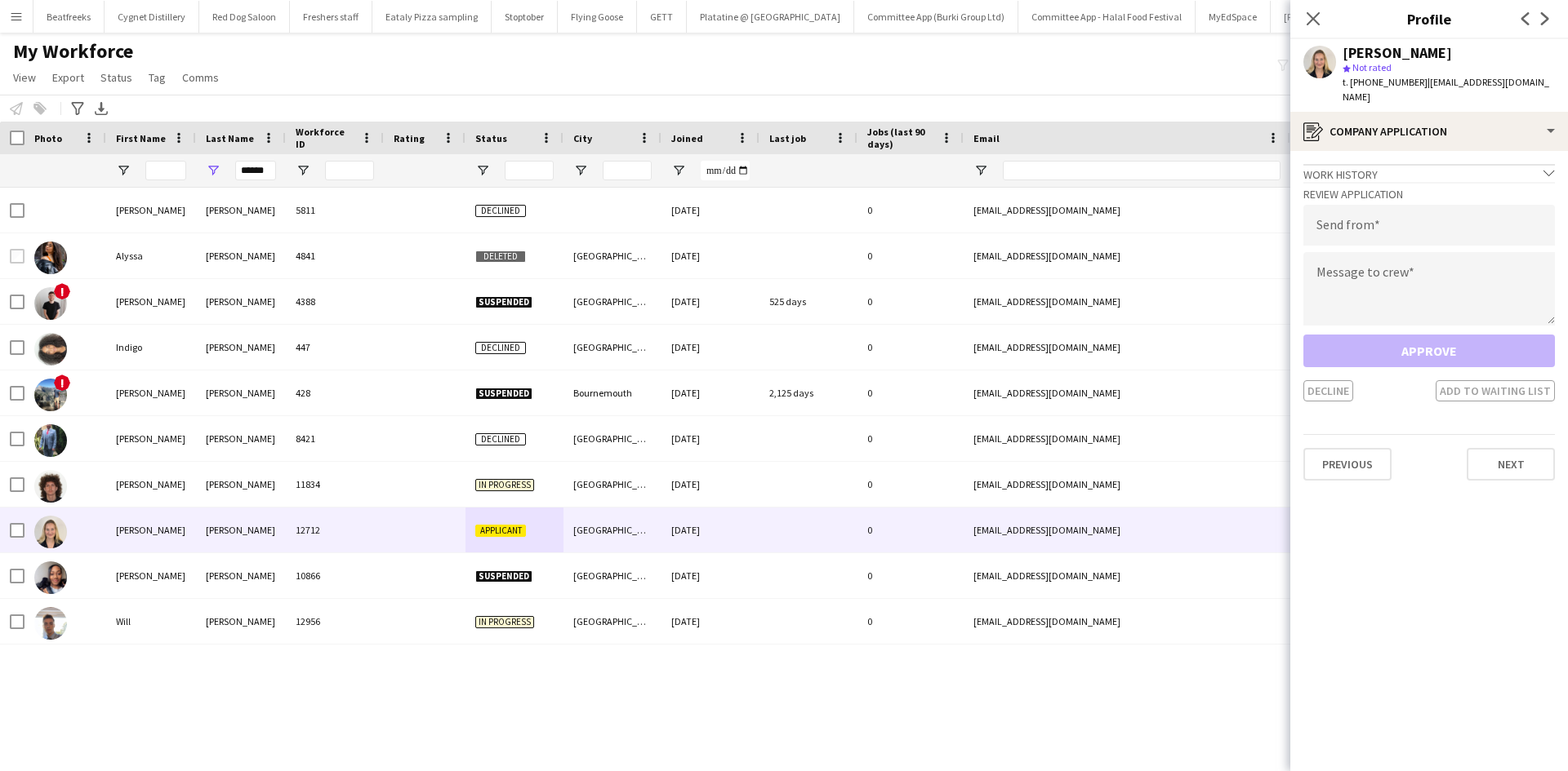
click at [1508, 182] on div "Review Application Send from Message to crew Approve Decline Add to waiting list" at bounding box center [1430, 292] width 252 height 220
click at [1464, 207] on input "email" at bounding box center [1430, 226] width 252 height 41
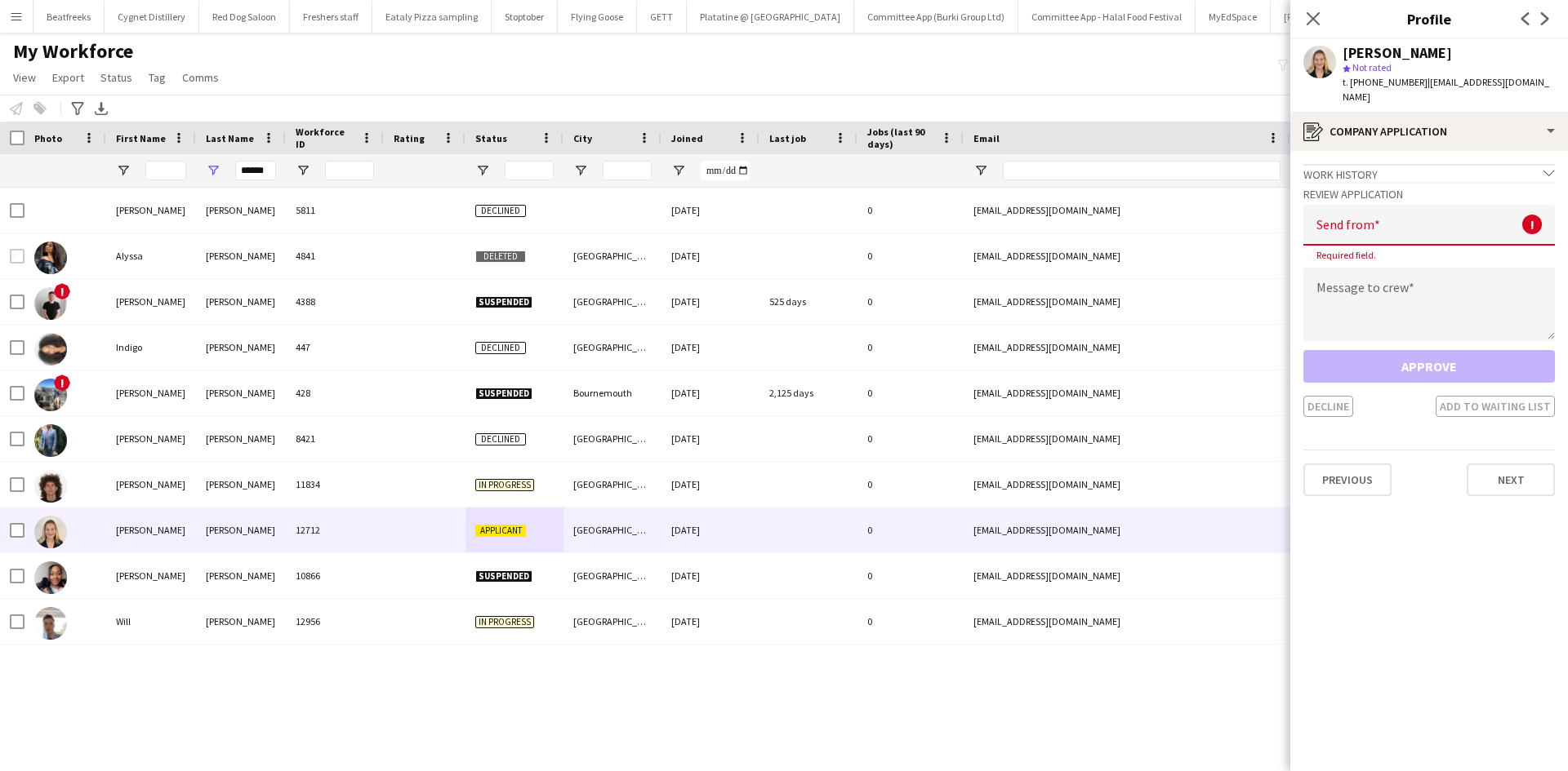
click at [1396, 449] on div "Previous Next" at bounding box center [1430, 473] width 252 height 47
click at [1326, 28] on div "Close pop-in" at bounding box center [1313, 19] width 46 height 37
click at [1314, 17] on icon "Close pop-in" at bounding box center [1312, 18] width 16 height 16
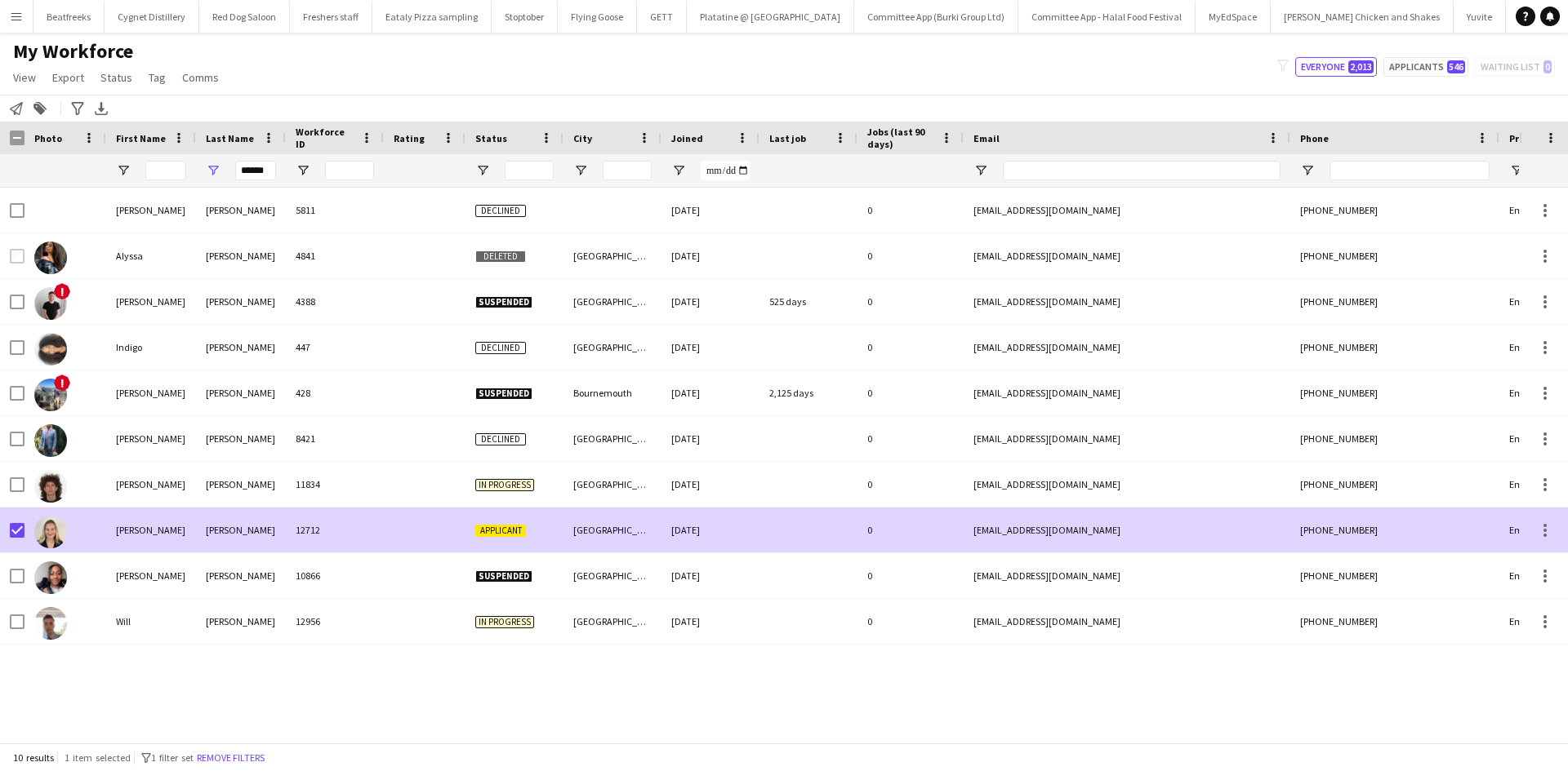
click at [496, 526] on span "Applicant" at bounding box center [501, 530] width 50 height 12
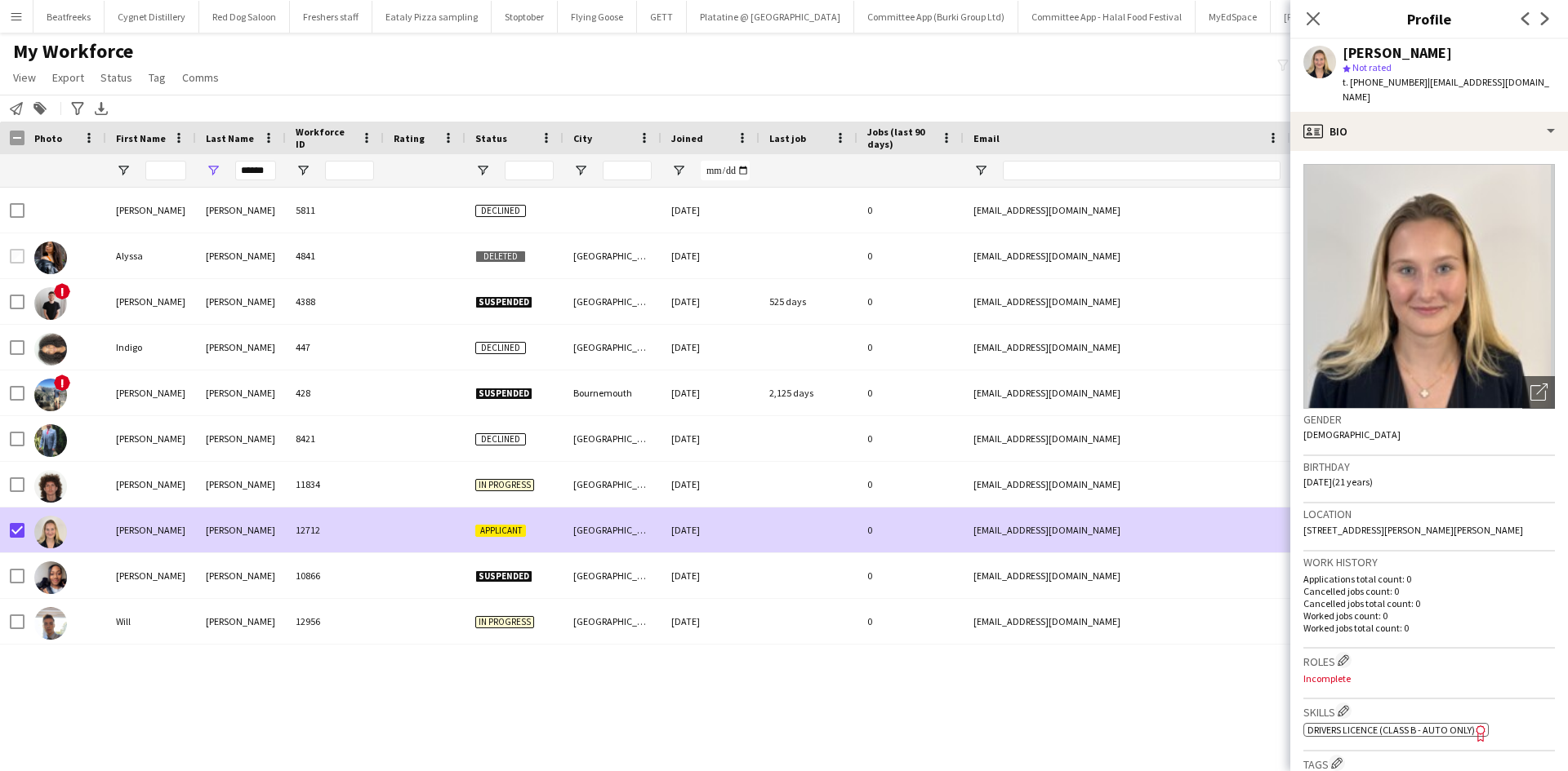
scroll to position [1, 0]
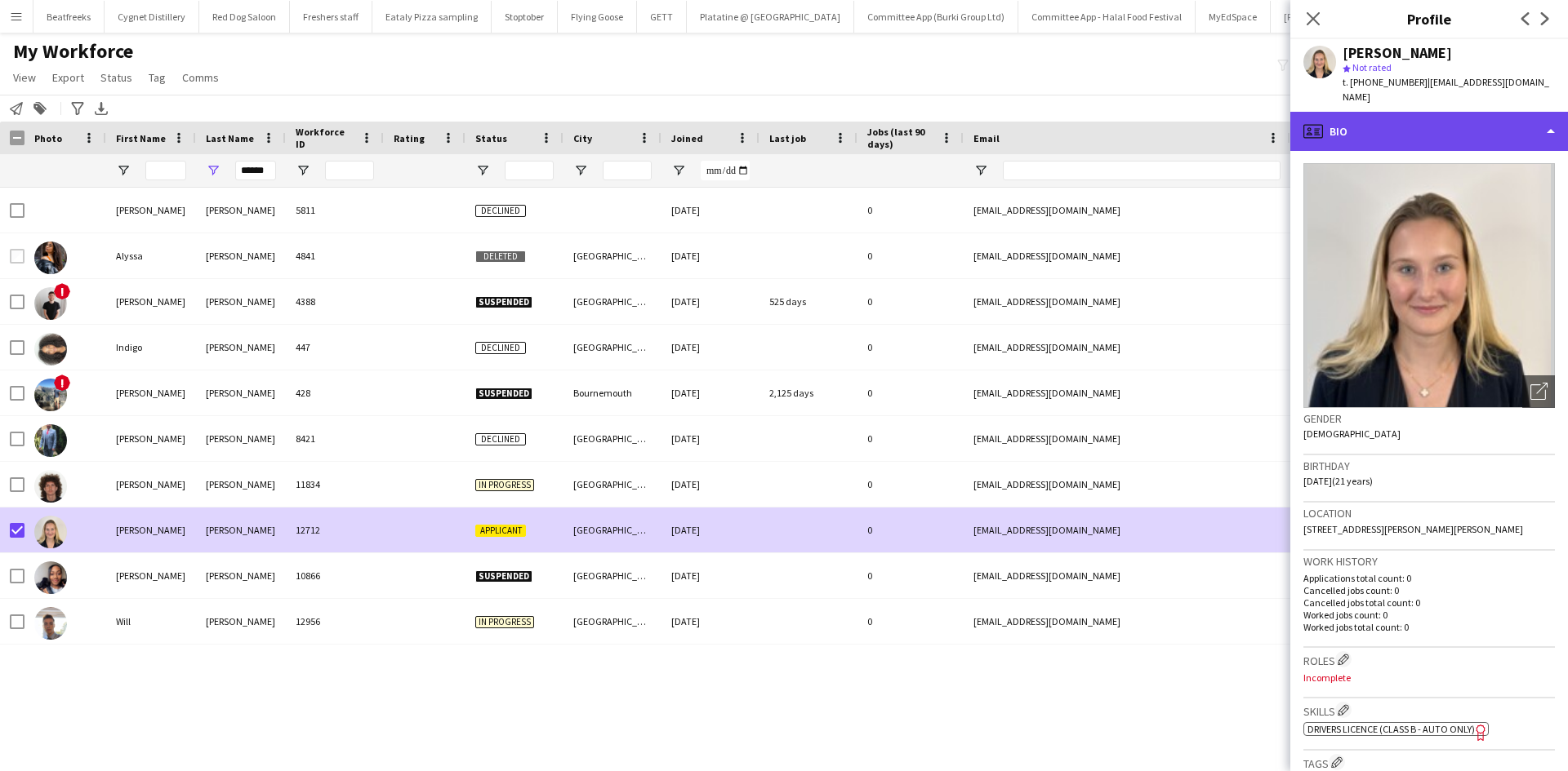
click at [1387, 118] on div "profile Bio" at bounding box center [1430, 131] width 278 height 39
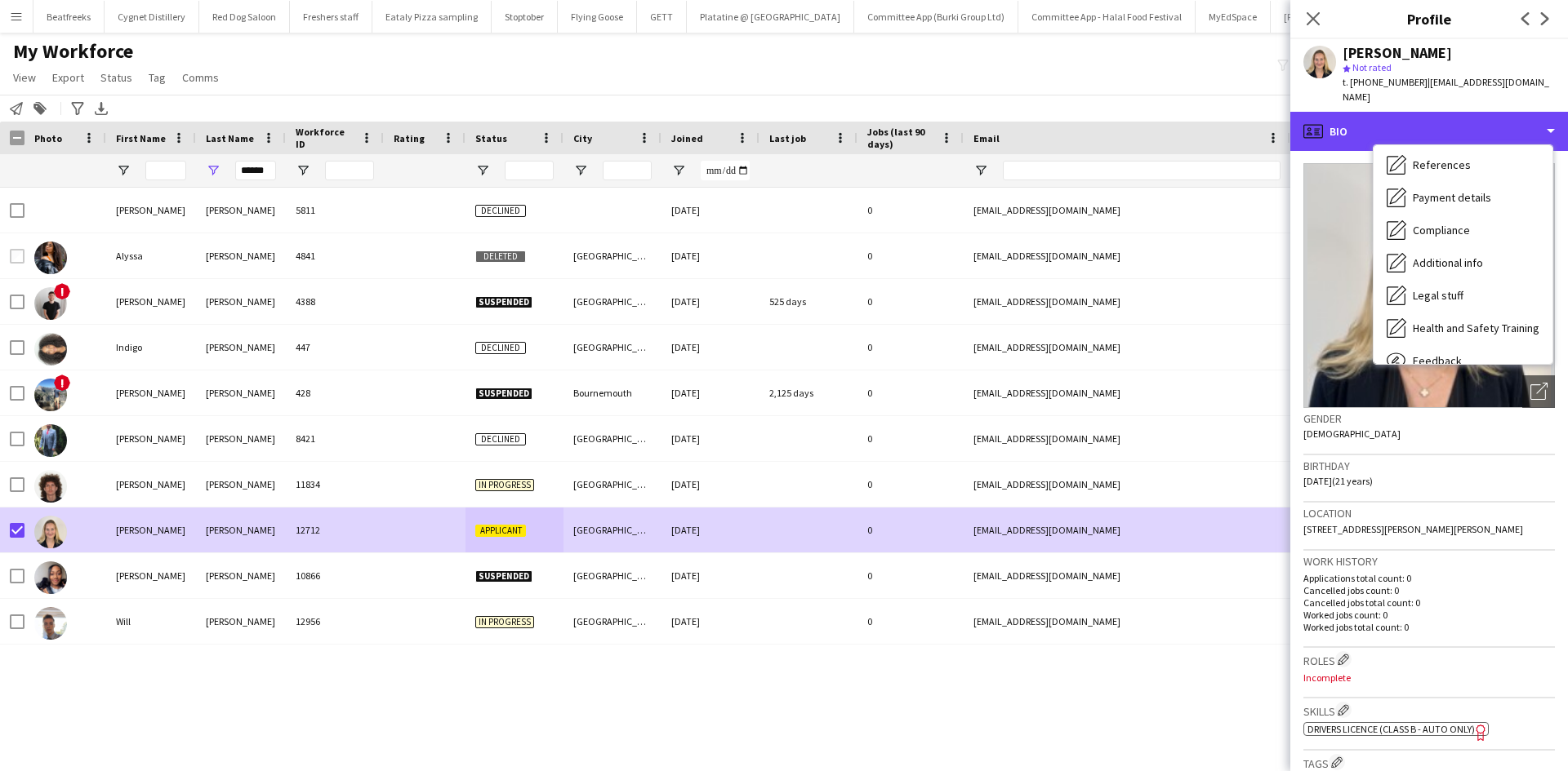
scroll to position [219, 0]
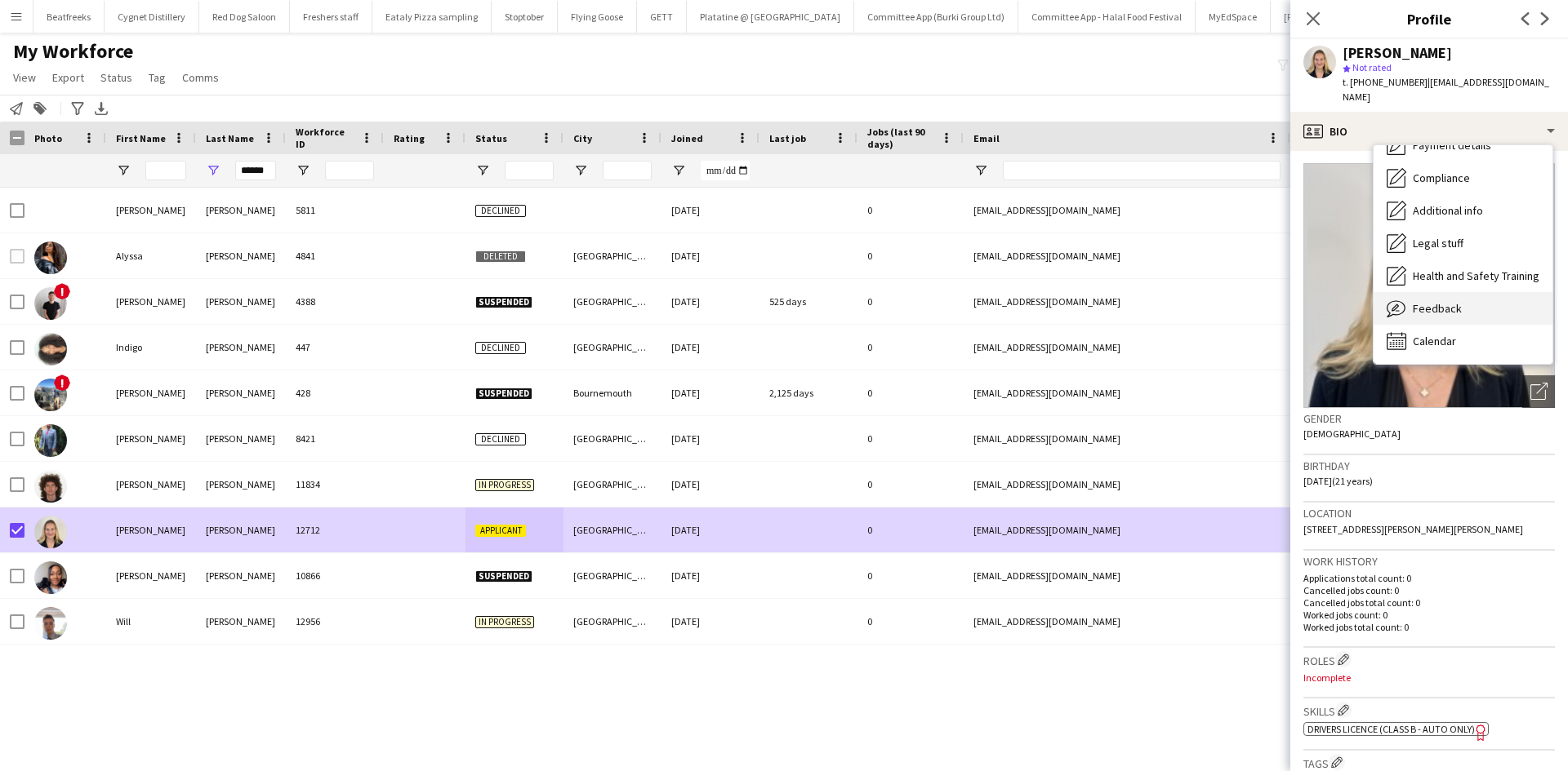
click at [1436, 301] on span "Feedback" at bounding box center [1437, 309] width 49 height 15
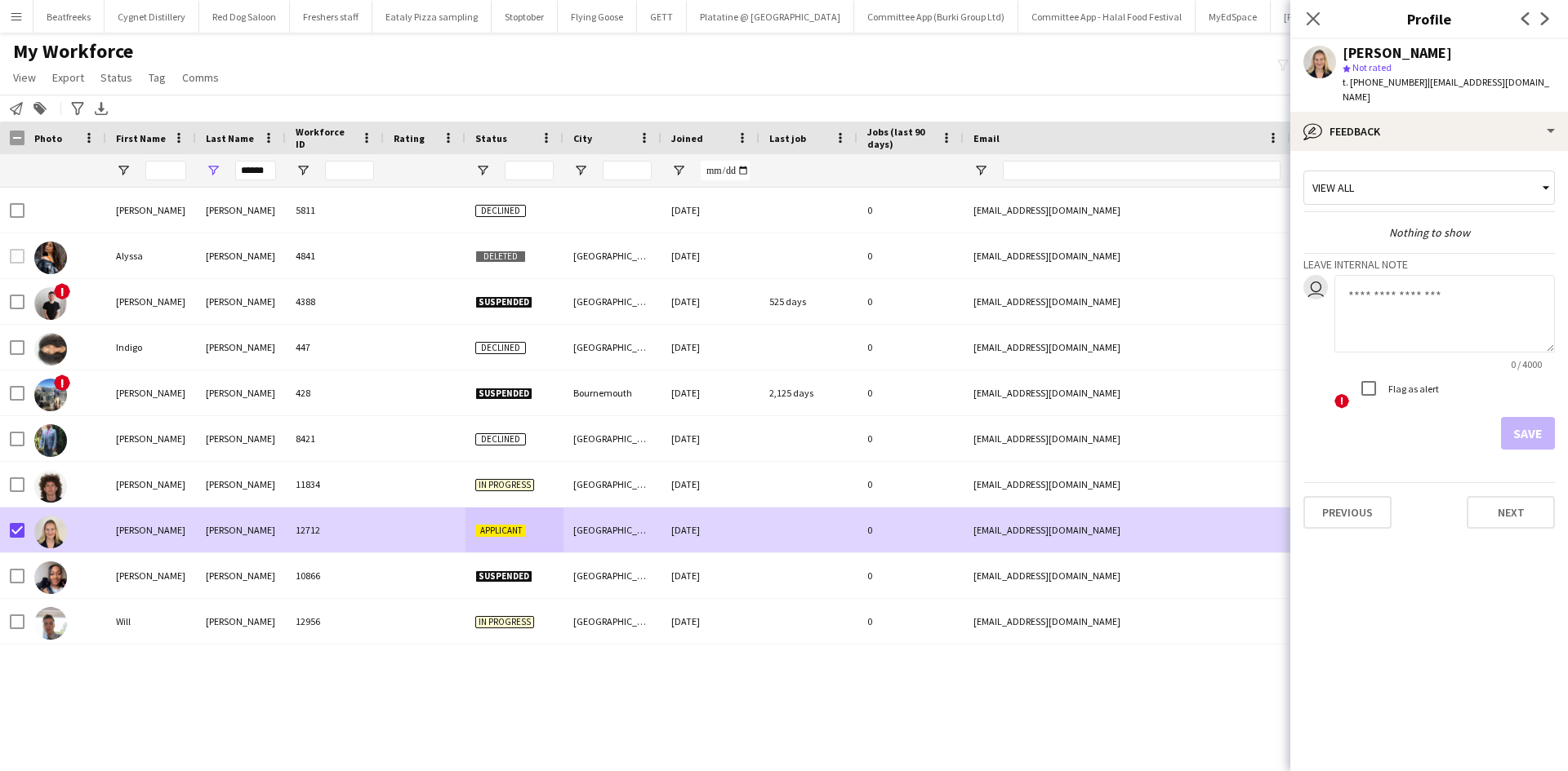
click at [1368, 172] on div "View all" at bounding box center [1421, 187] width 233 height 31
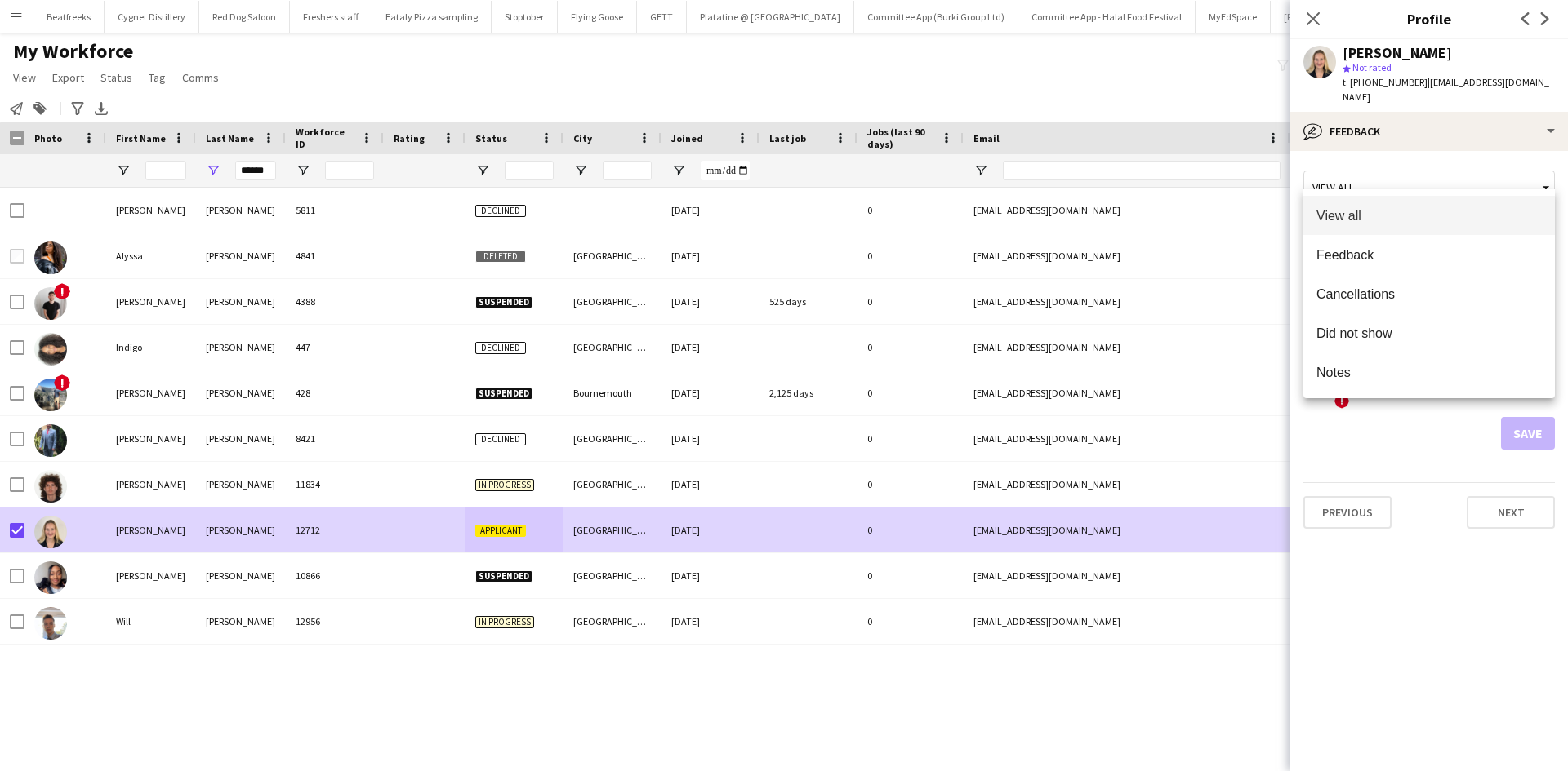
click at [1368, 172] on div at bounding box center [784, 385] width 1568 height 771
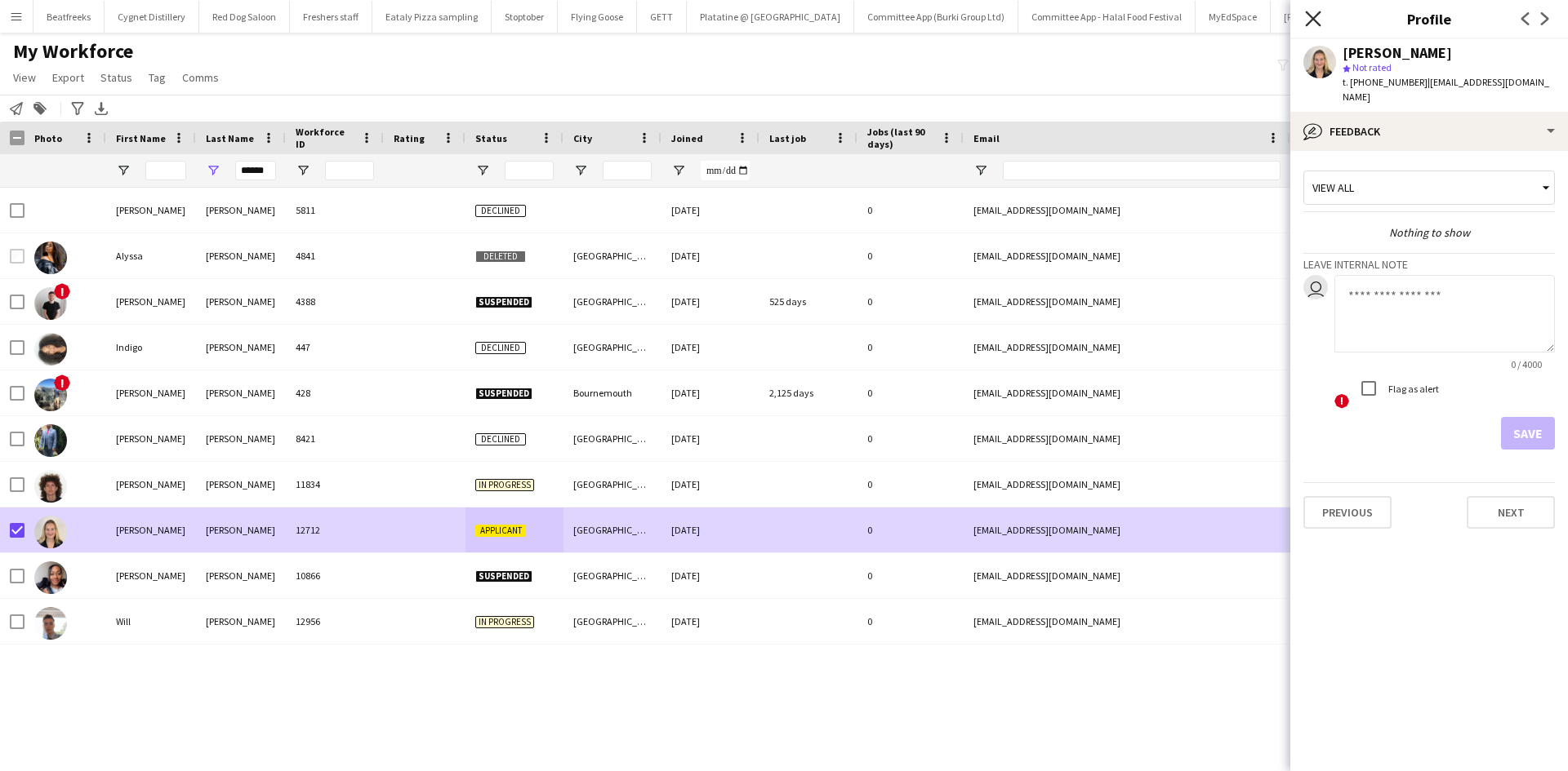
click at [1311, 23] on icon "Close pop-in" at bounding box center [1312, 18] width 16 height 16
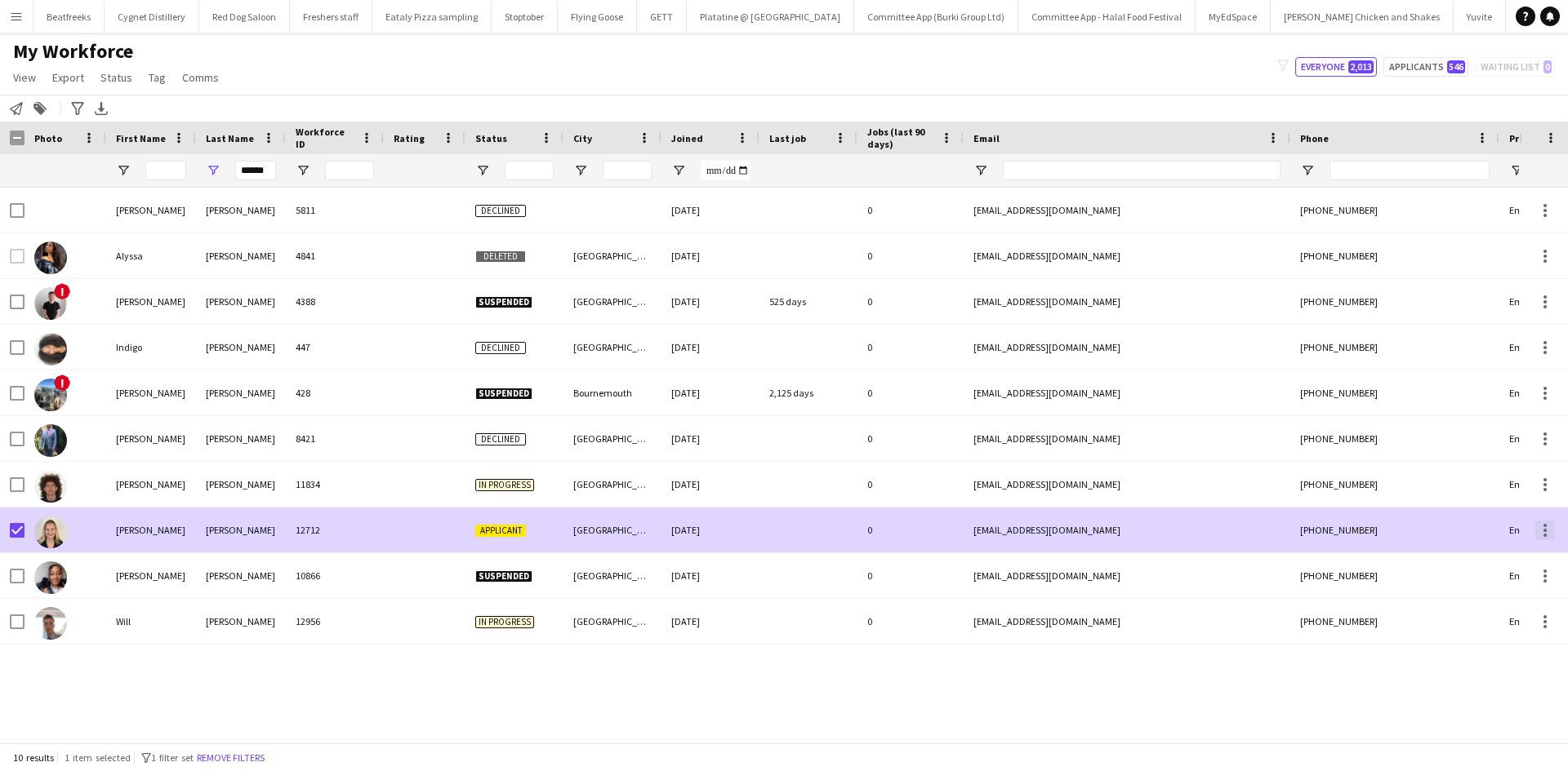
click at [1542, 530] on div at bounding box center [1545, 530] width 20 height 20
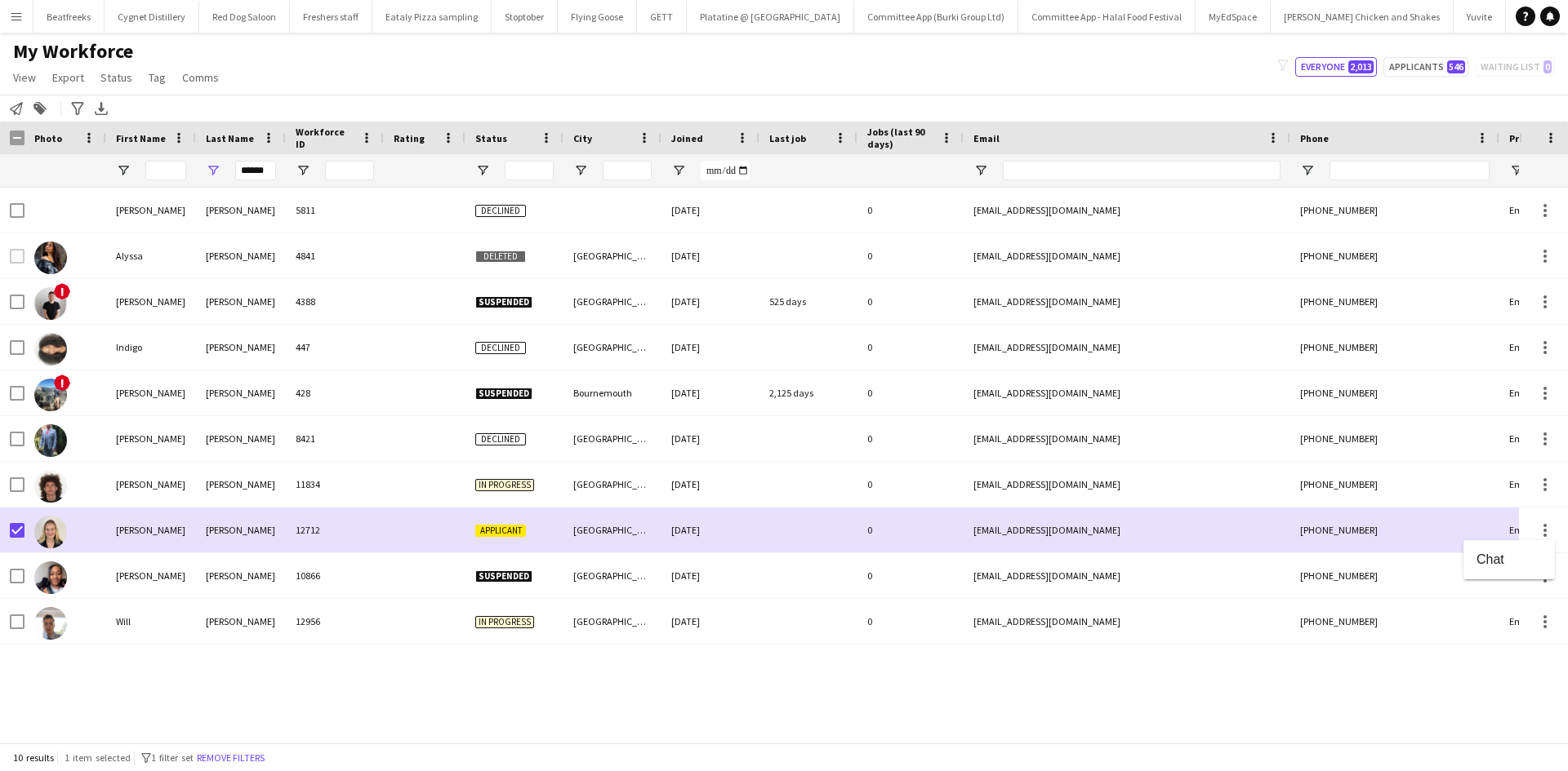
click at [485, 143] on div at bounding box center [784, 385] width 1568 height 771
click at [73, 110] on icon "Advanced filters" at bounding box center [77, 108] width 13 height 13
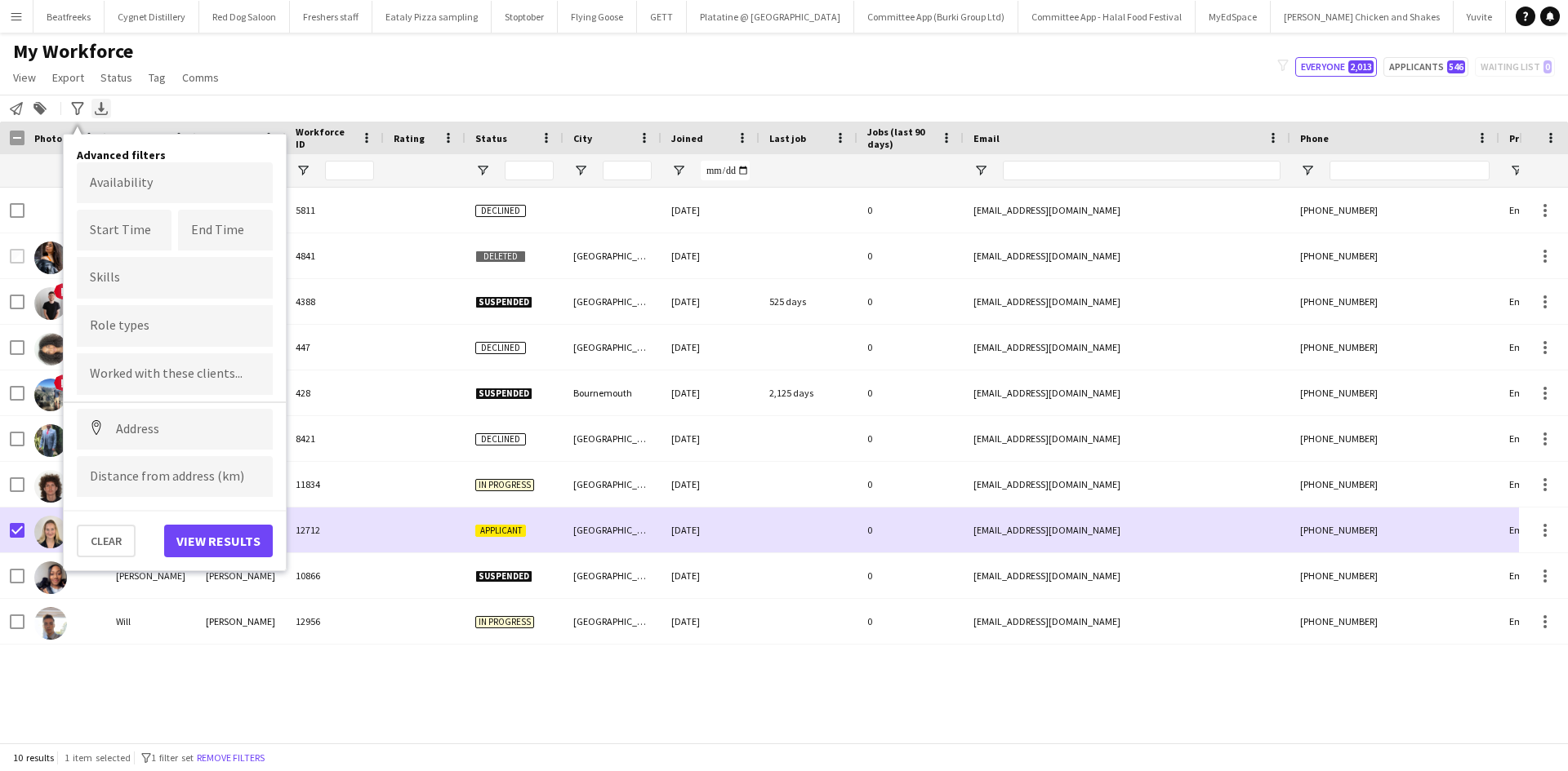
click at [105, 104] on icon "Export XLSX" at bounding box center [102, 108] width 13 height 13
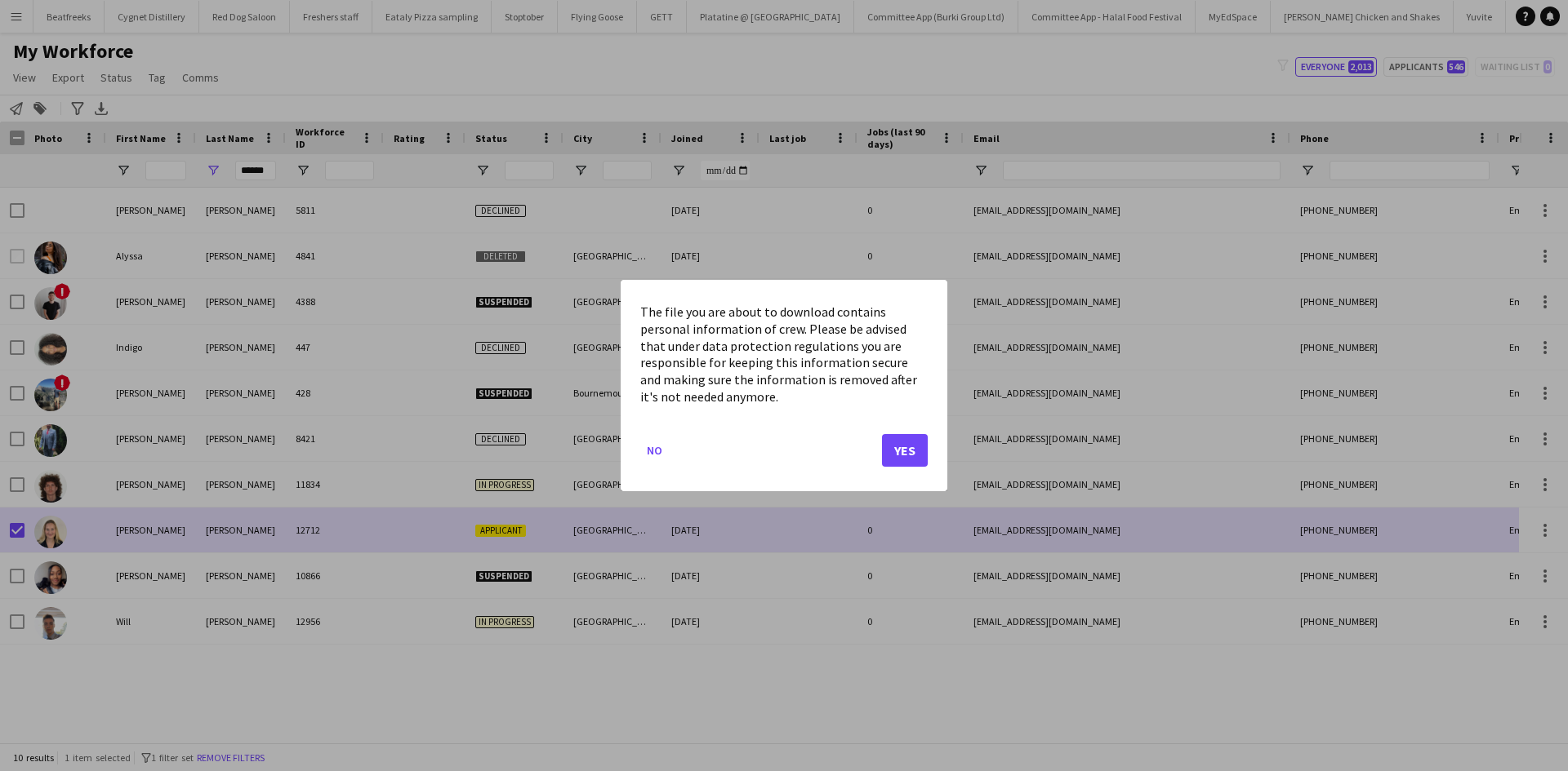
click at [635, 448] on div "The file you are about to download contains personal information of crew. Pleas…" at bounding box center [784, 385] width 326 height 212
click at [656, 449] on button "No" at bounding box center [655, 450] width 29 height 26
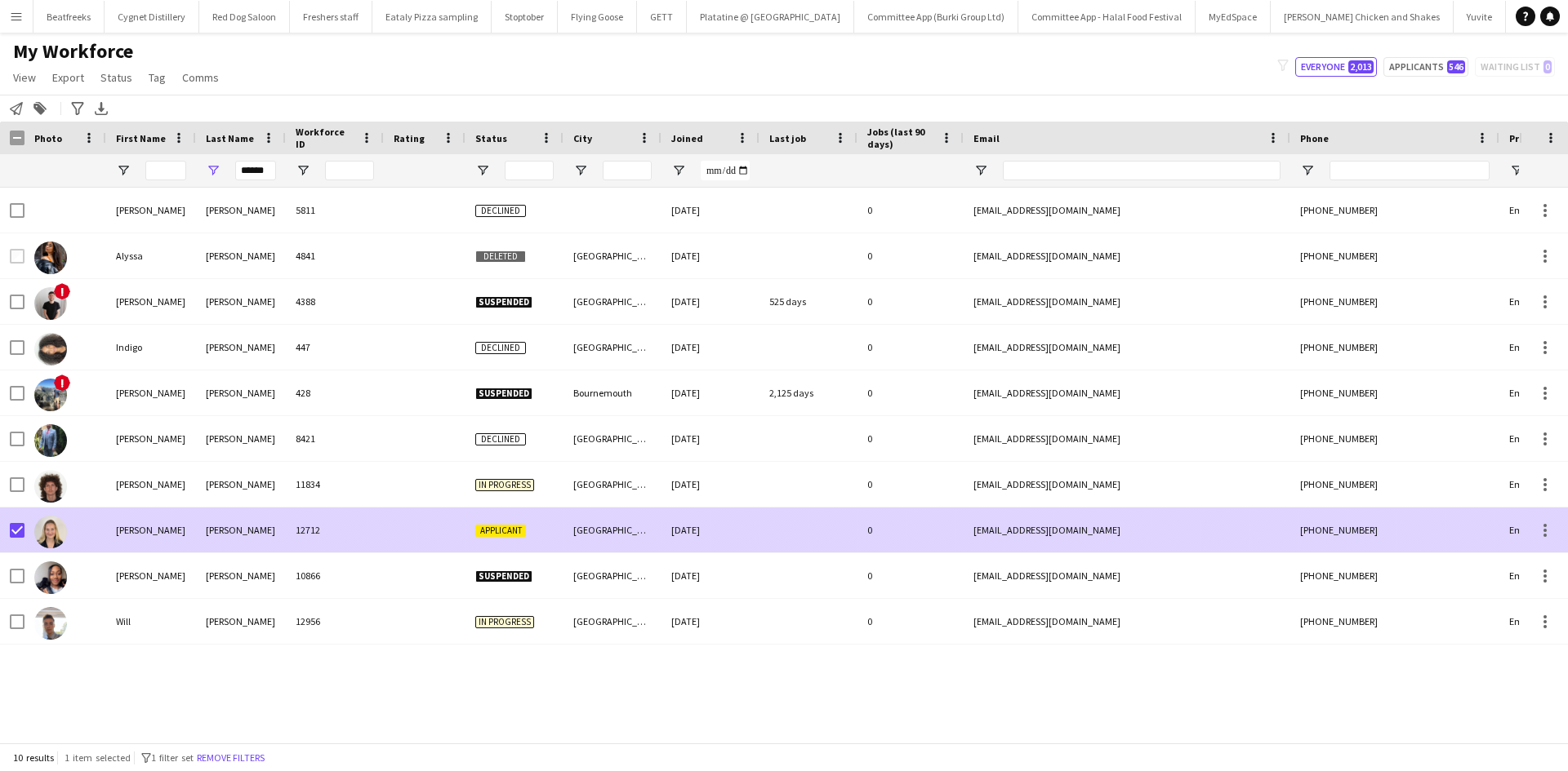
click at [72, 543] on div at bounding box center [65, 530] width 82 height 45
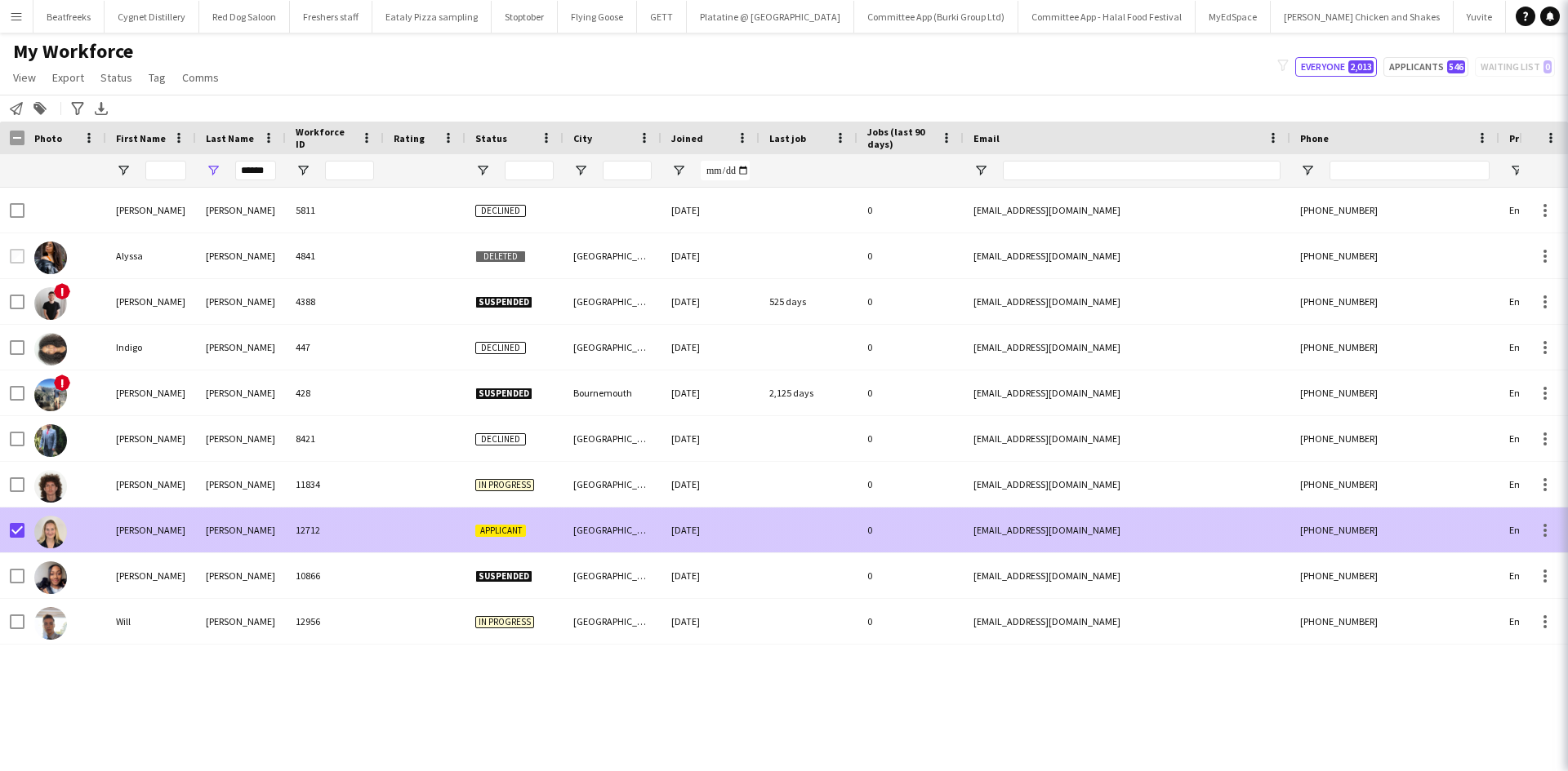
click at [72, 543] on div at bounding box center [65, 530] width 82 height 45
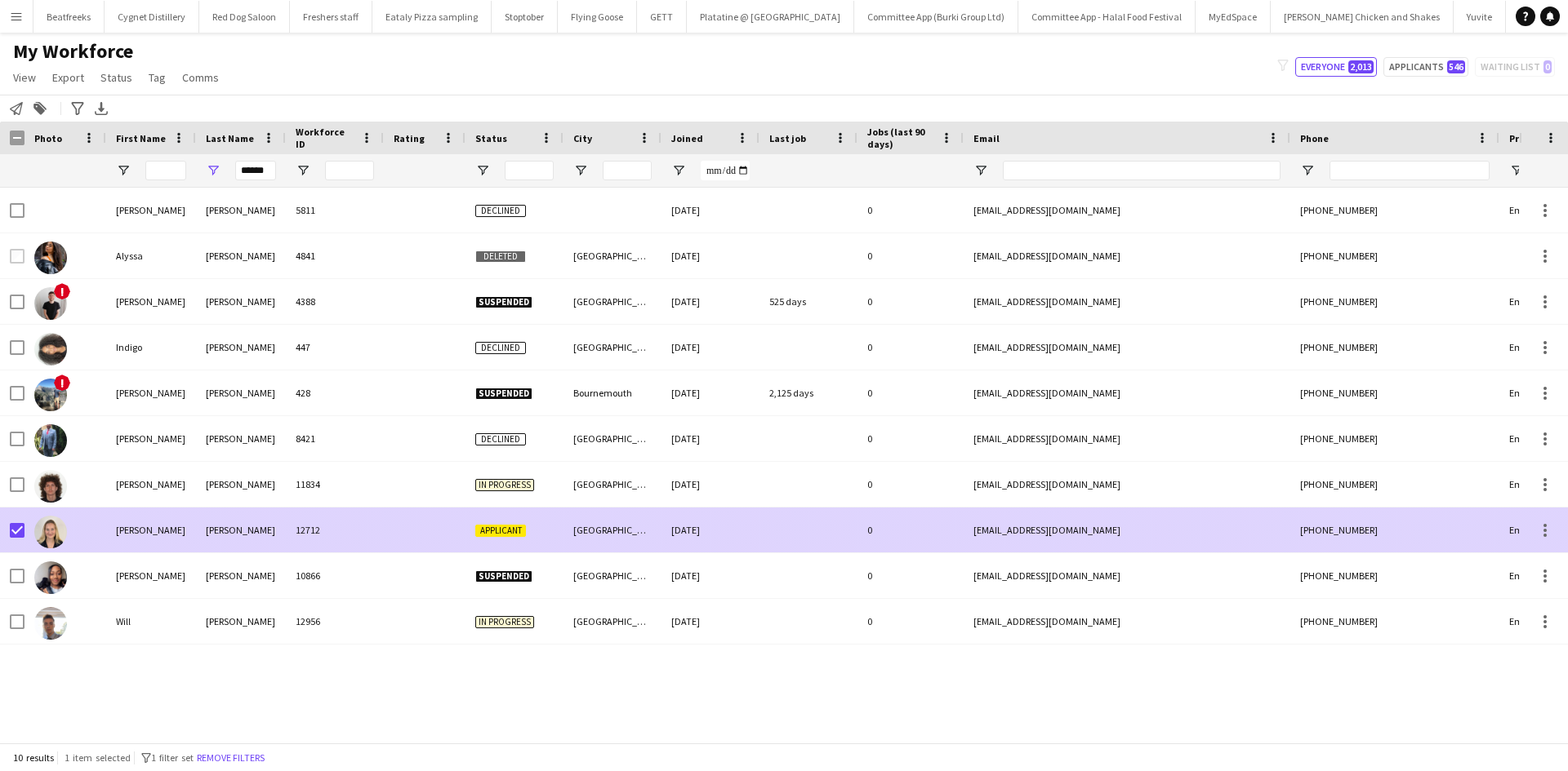
click at [478, 530] on span "Applicant" at bounding box center [501, 530] width 50 height 12
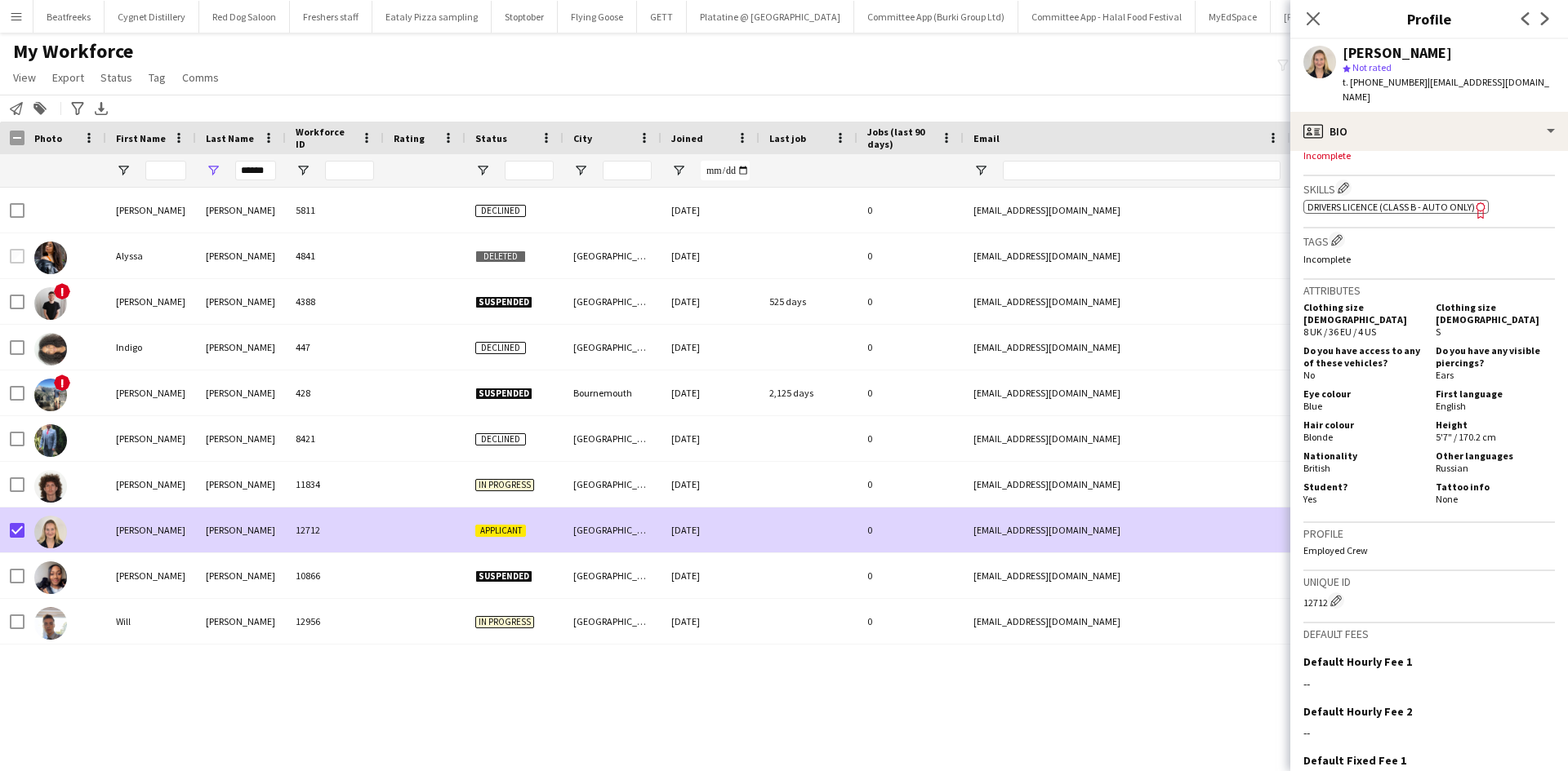
scroll to position [636, 0]
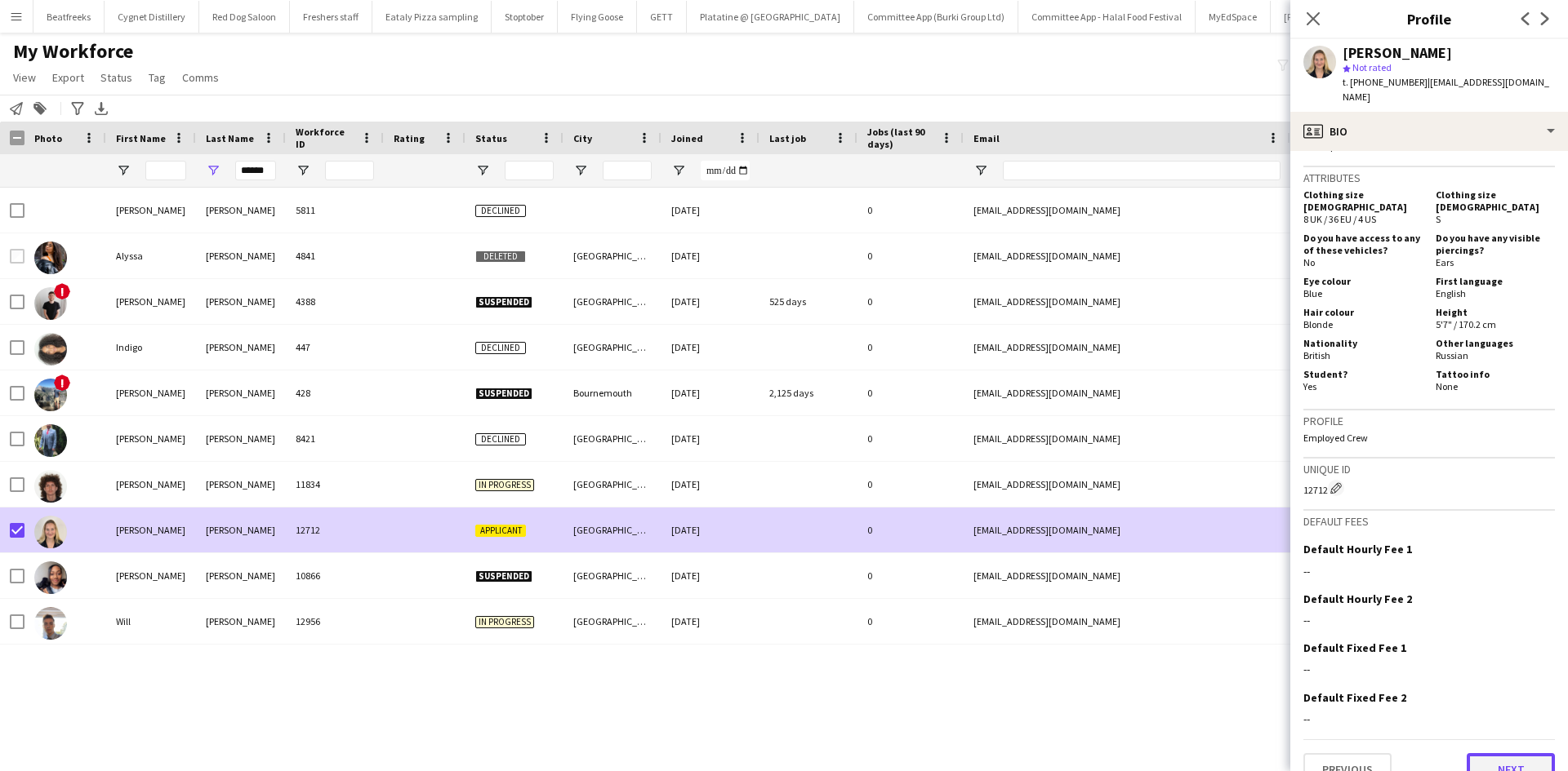
click at [1501, 753] on button "Next" at bounding box center [1511, 769] width 89 height 33
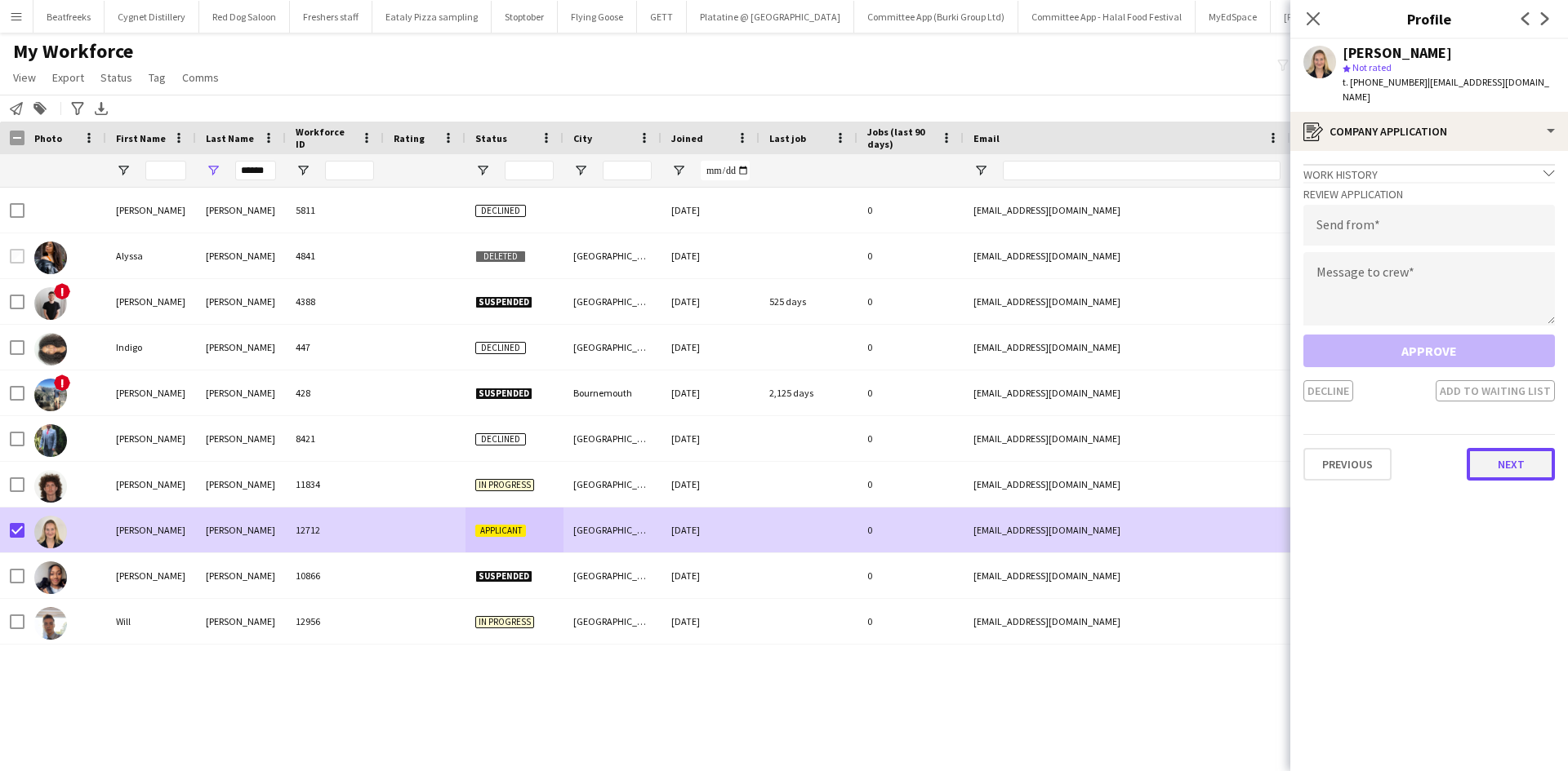
click at [1507, 459] on button "Next" at bounding box center [1511, 464] width 89 height 33
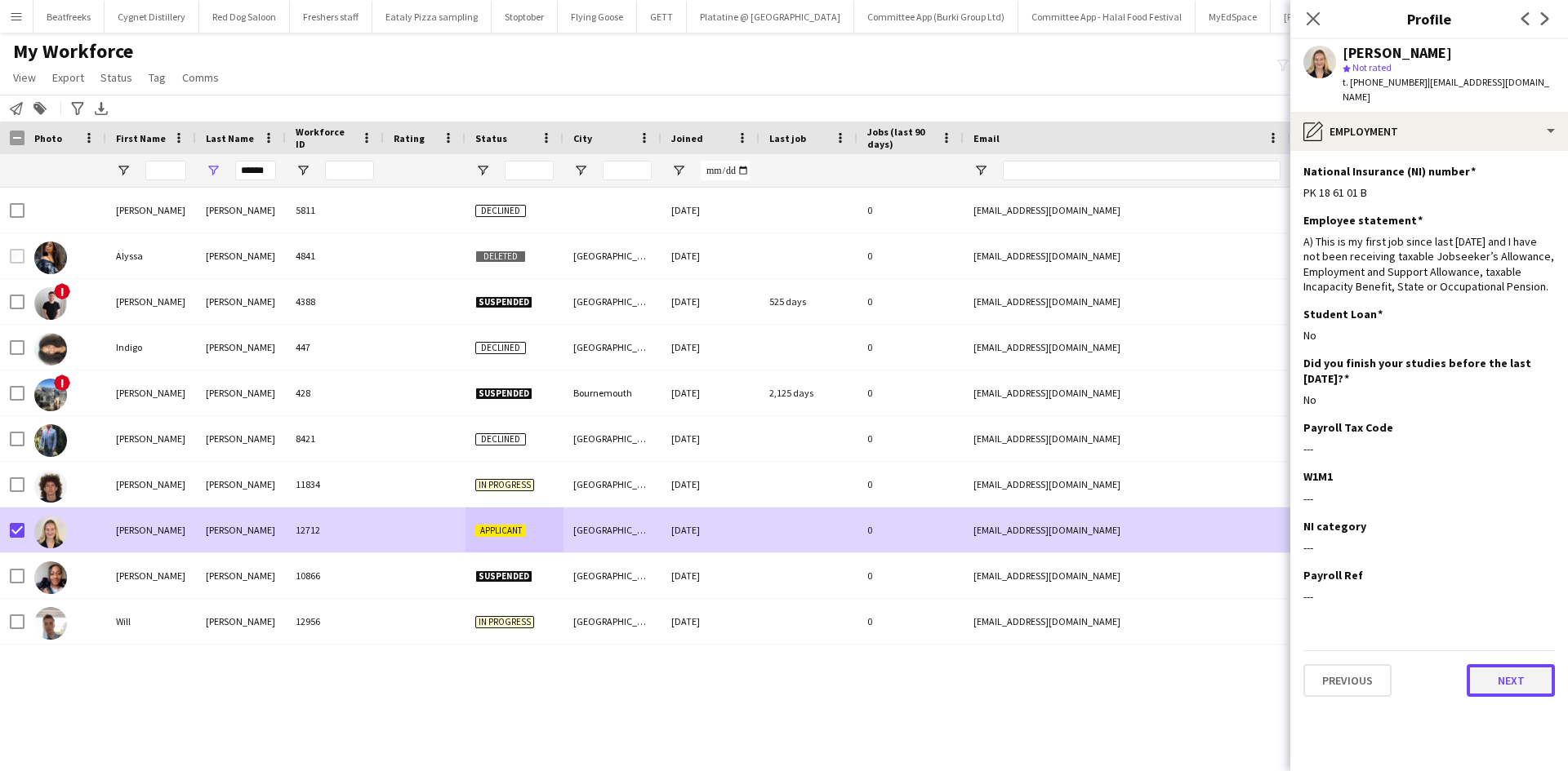
click at [1520, 665] on button "Next" at bounding box center [1511, 681] width 89 height 33
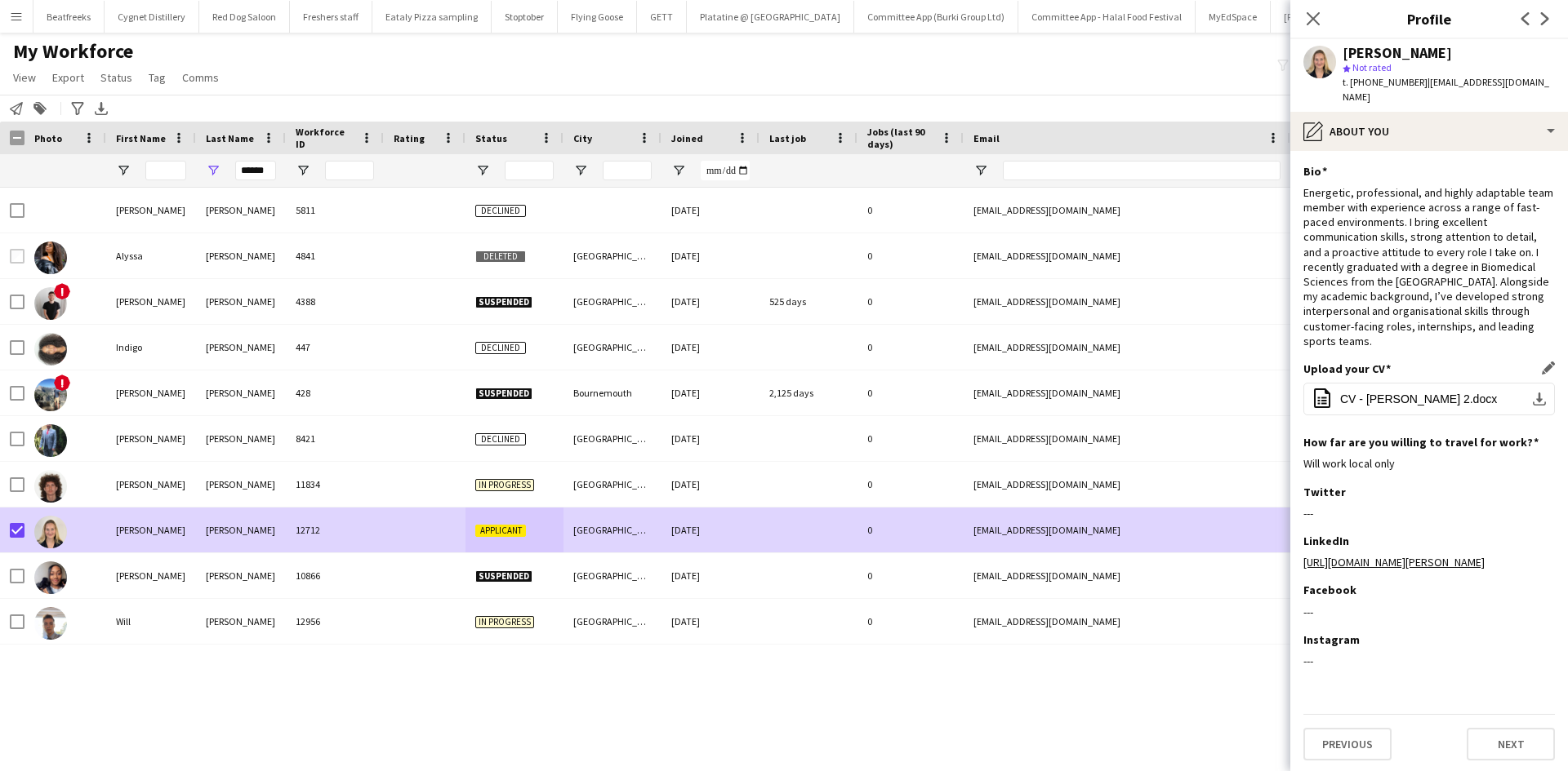
click at [1474, 404] on div "Upload your CV Edit this field office-file-sheet CV - Nicole Palmer 2.docx down…" at bounding box center [1430, 398] width 252 height 74
click at [1504, 728] on button "Next" at bounding box center [1511, 744] width 89 height 33
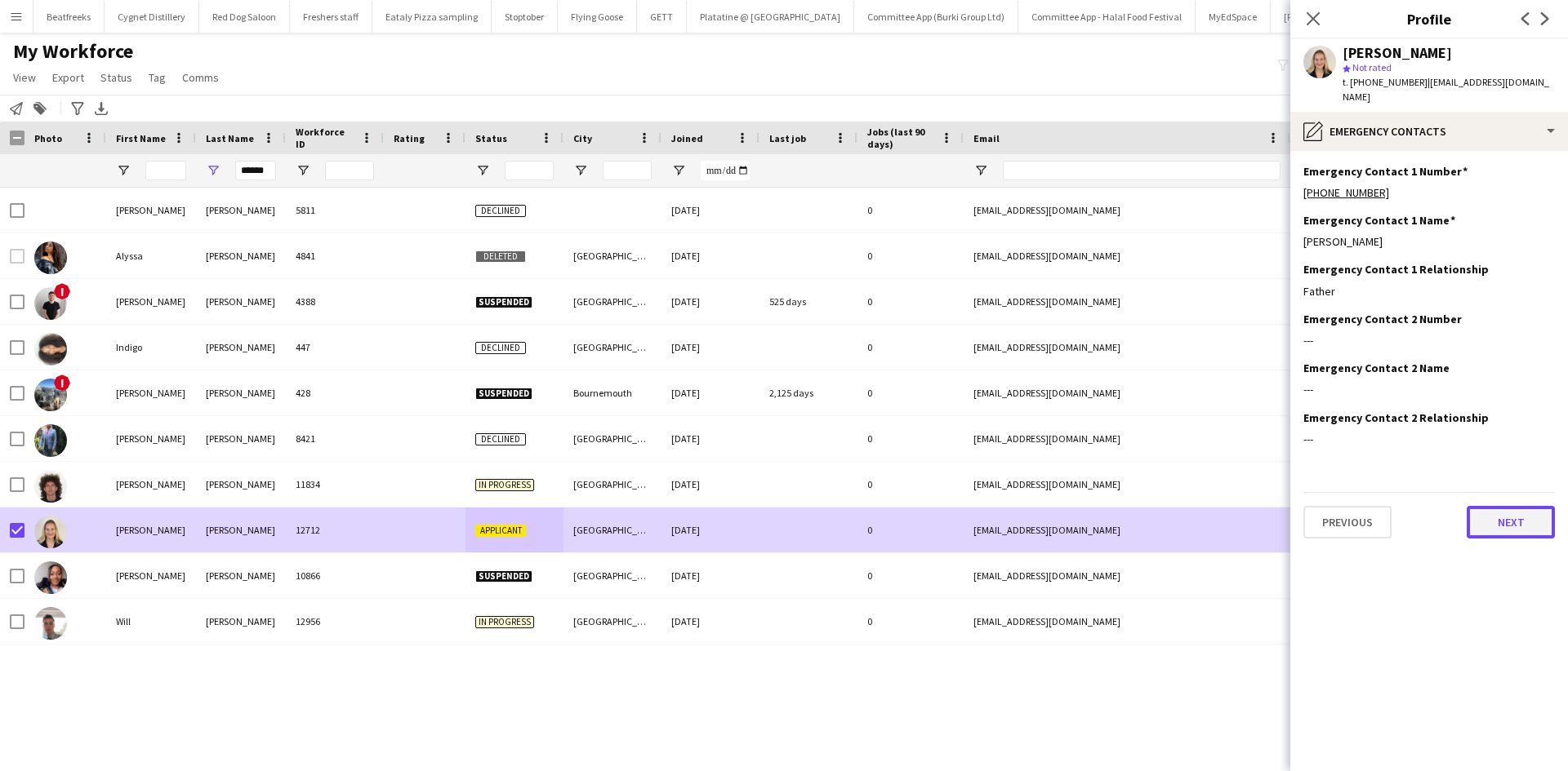
click at [1512, 506] on button "Next" at bounding box center [1511, 522] width 89 height 33
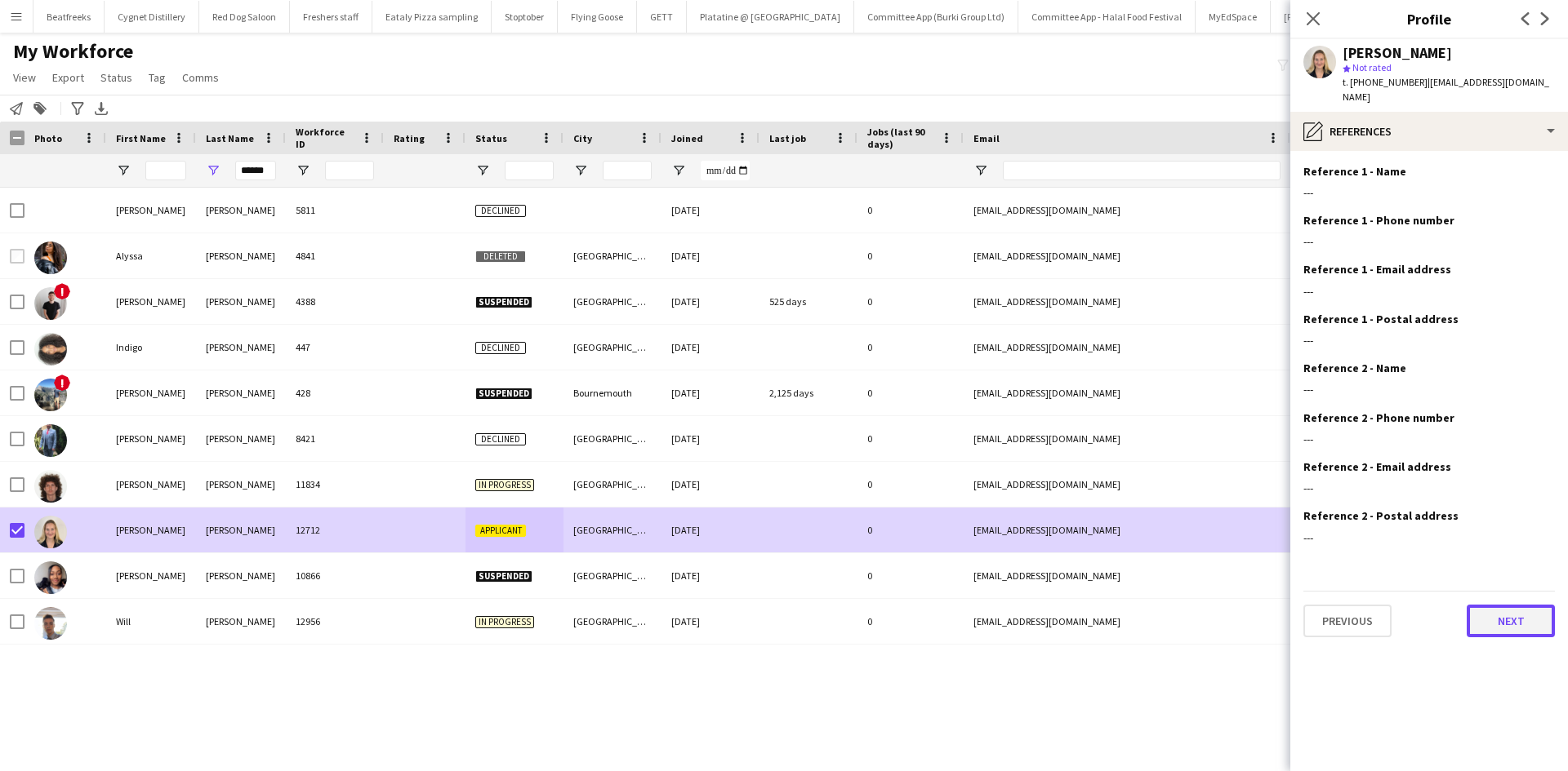
click at [1516, 605] on button "Next" at bounding box center [1511, 621] width 89 height 33
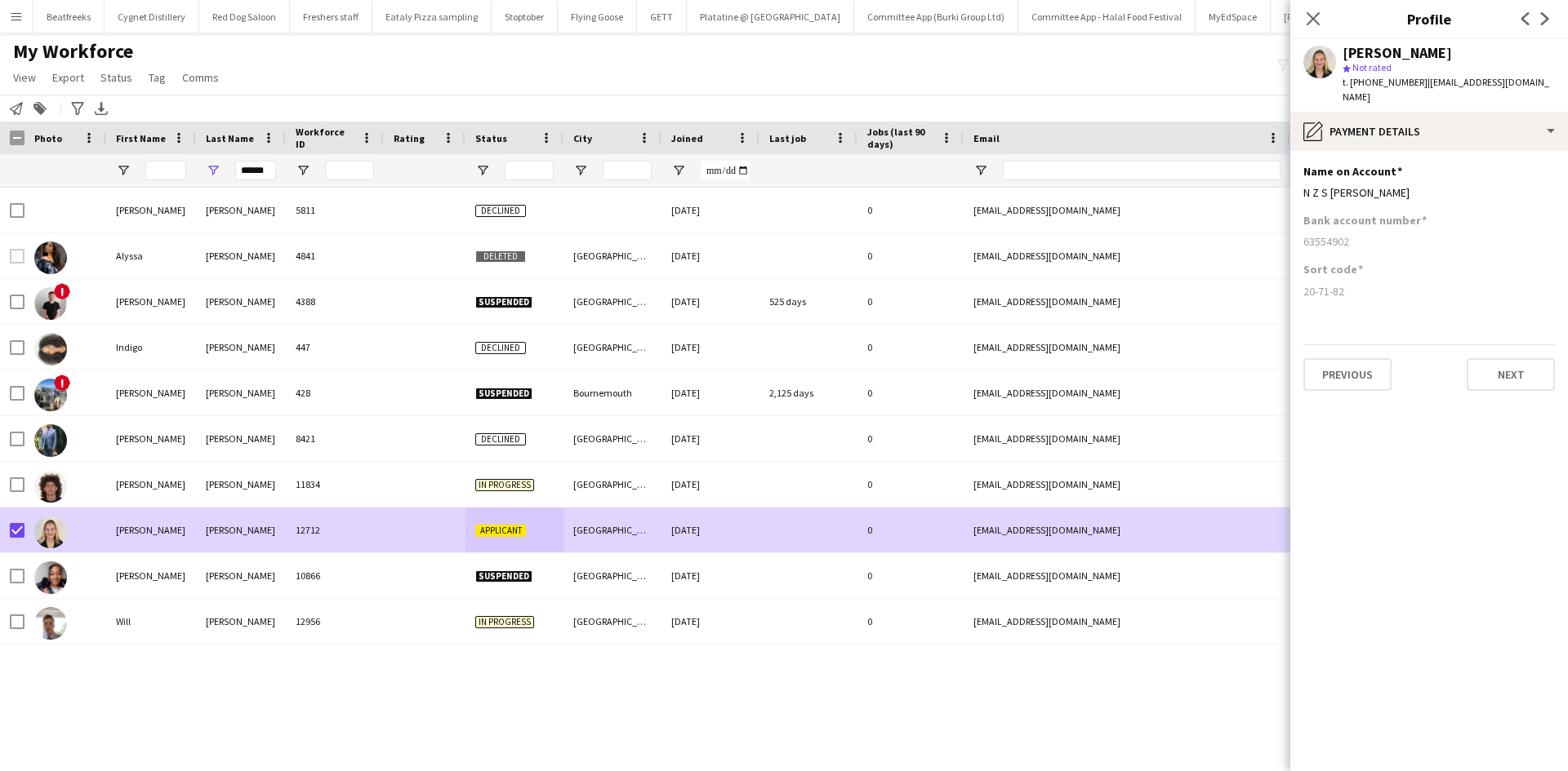
click at [1369, 69] on span "Not rated" at bounding box center [1372, 67] width 39 height 12
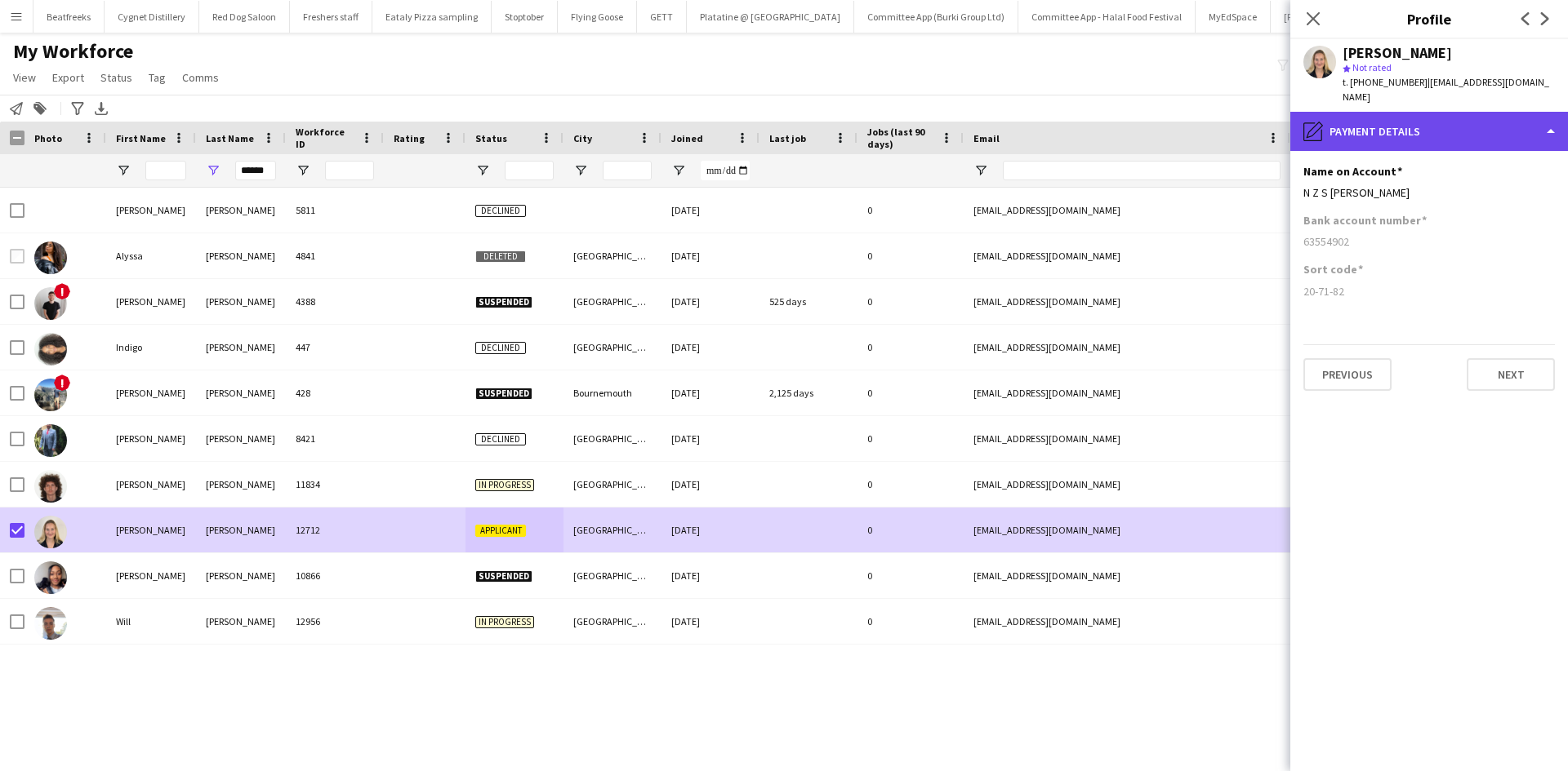
click at [1408, 112] on div "pencil4 Payment details" at bounding box center [1430, 131] width 278 height 39
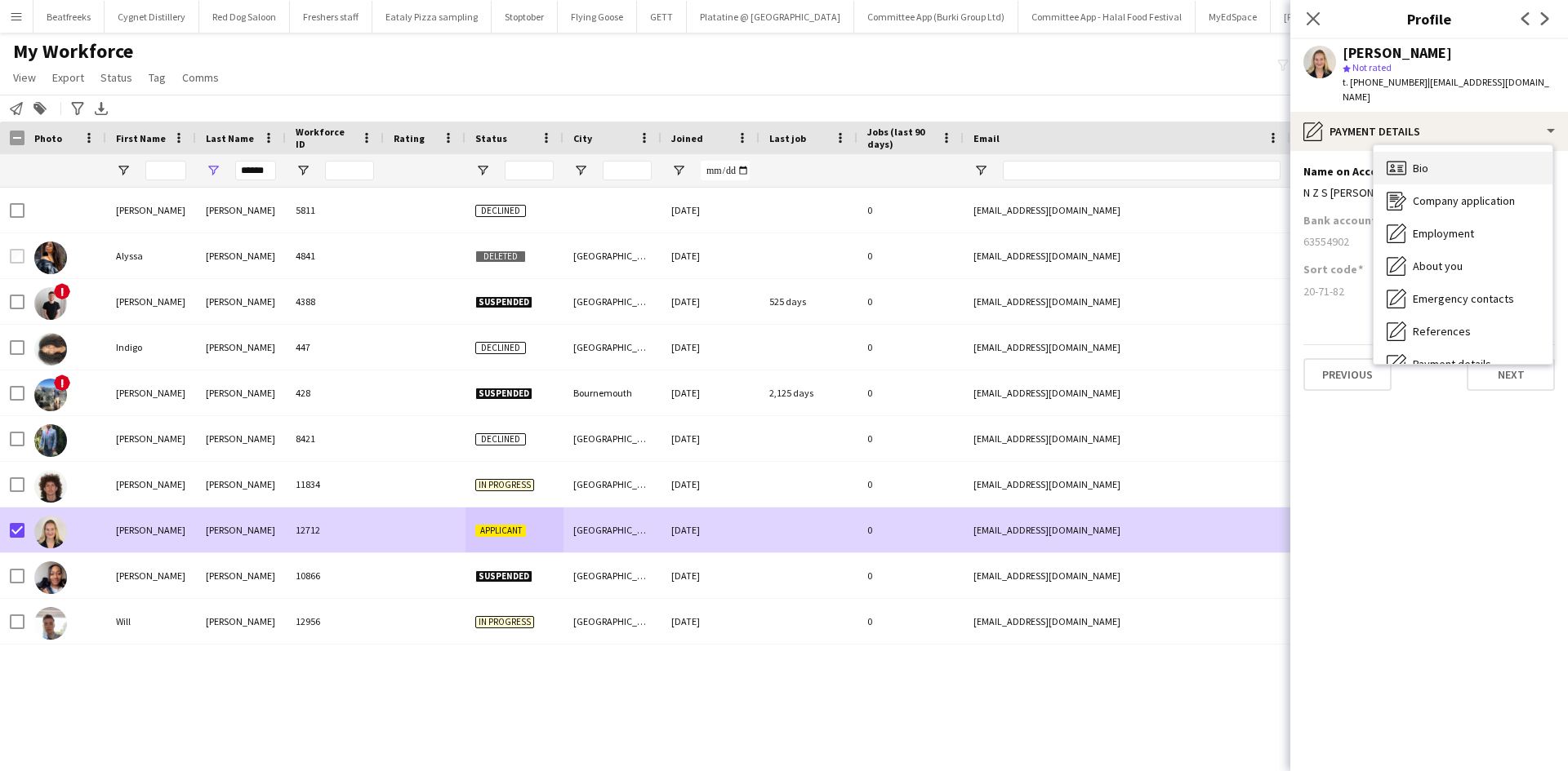
click at [1422, 152] on div "Bio Bio" at bounding box center [1464, 168] width 179 height 33
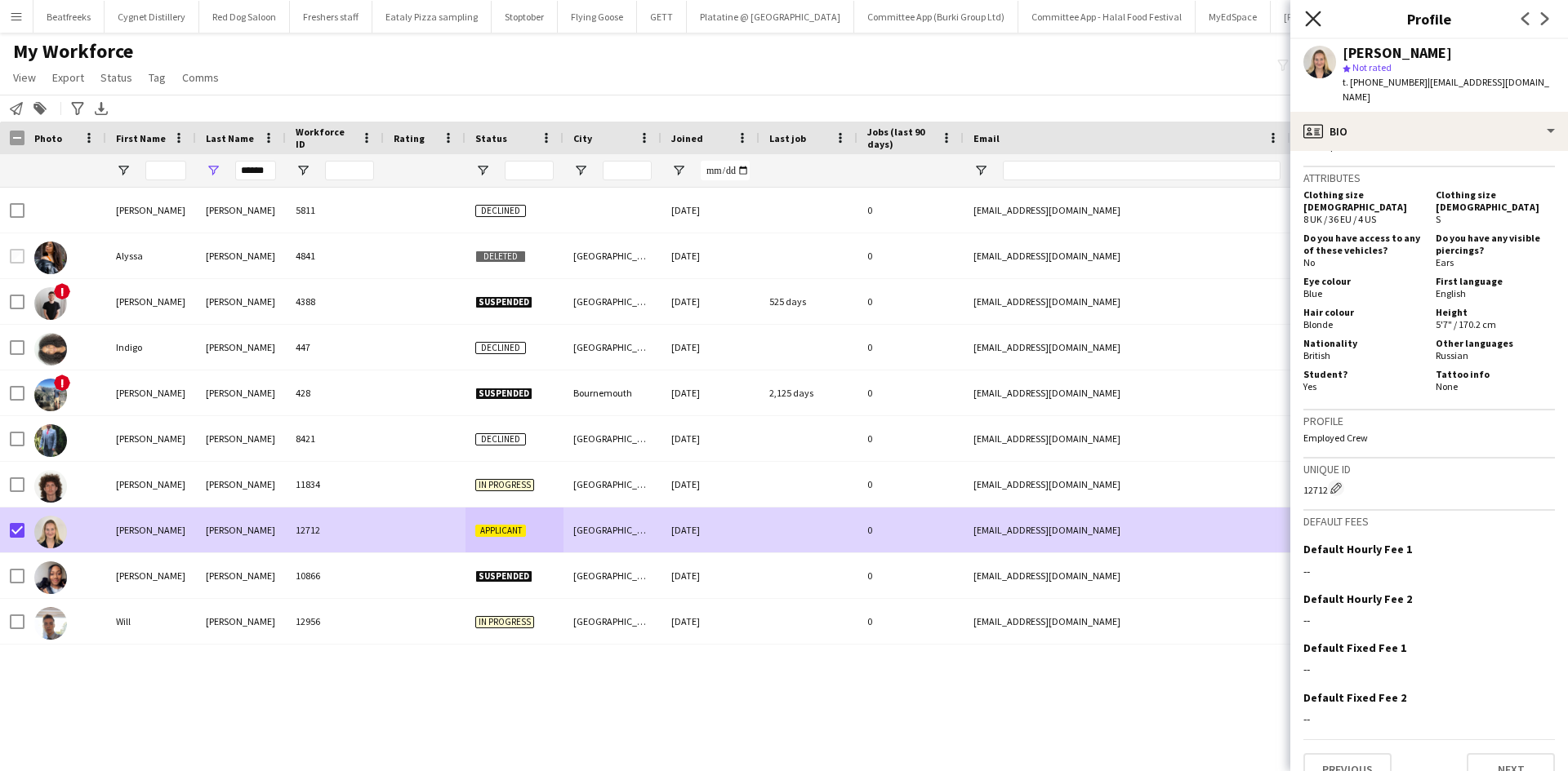
click at [1311, 24] on icon "Close pop-in" at bounding box center [1312, 18] width 16 height 16
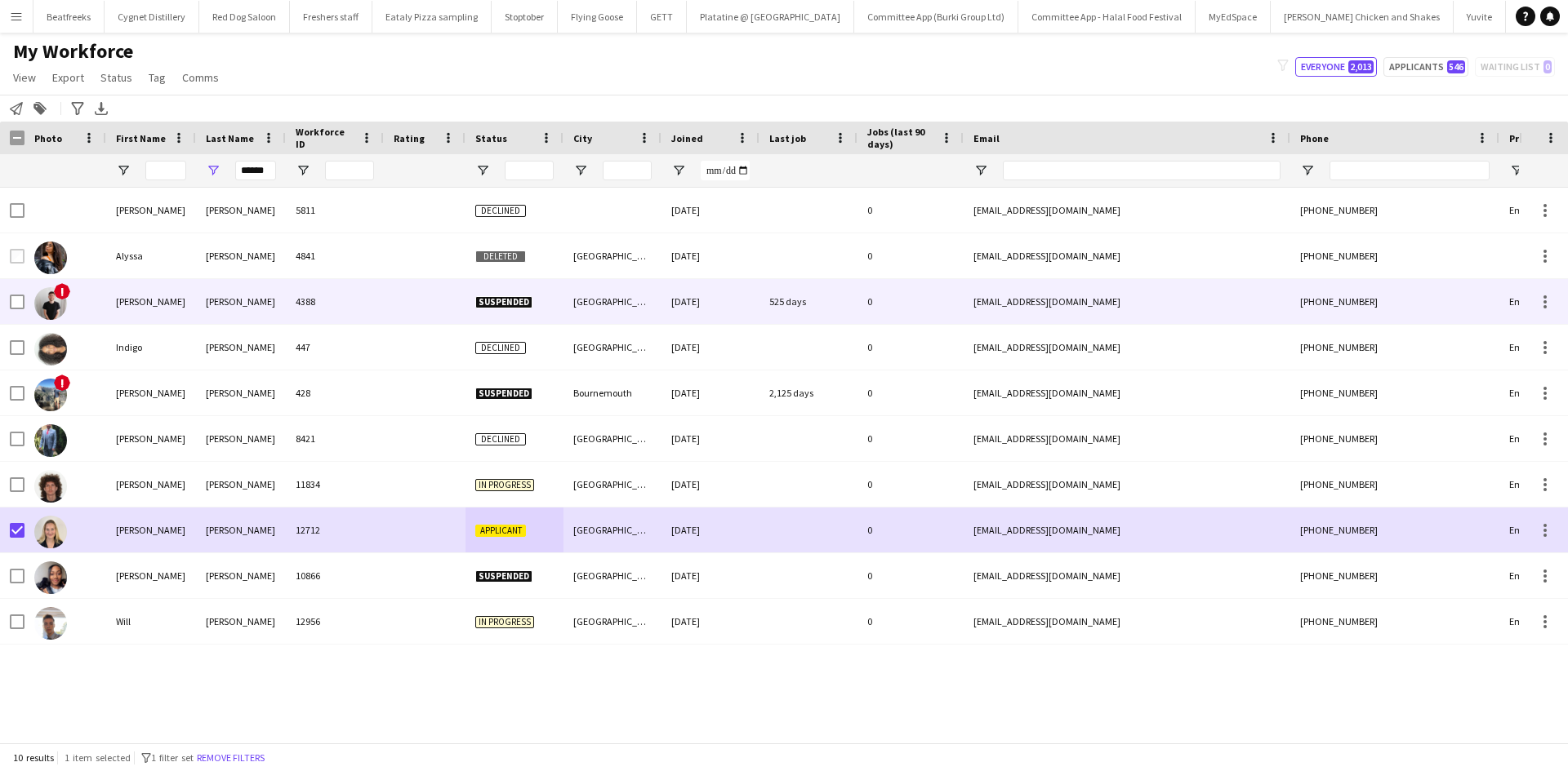
click at [55, 304] on img at bounding box center [50, 303] width 33 height 33
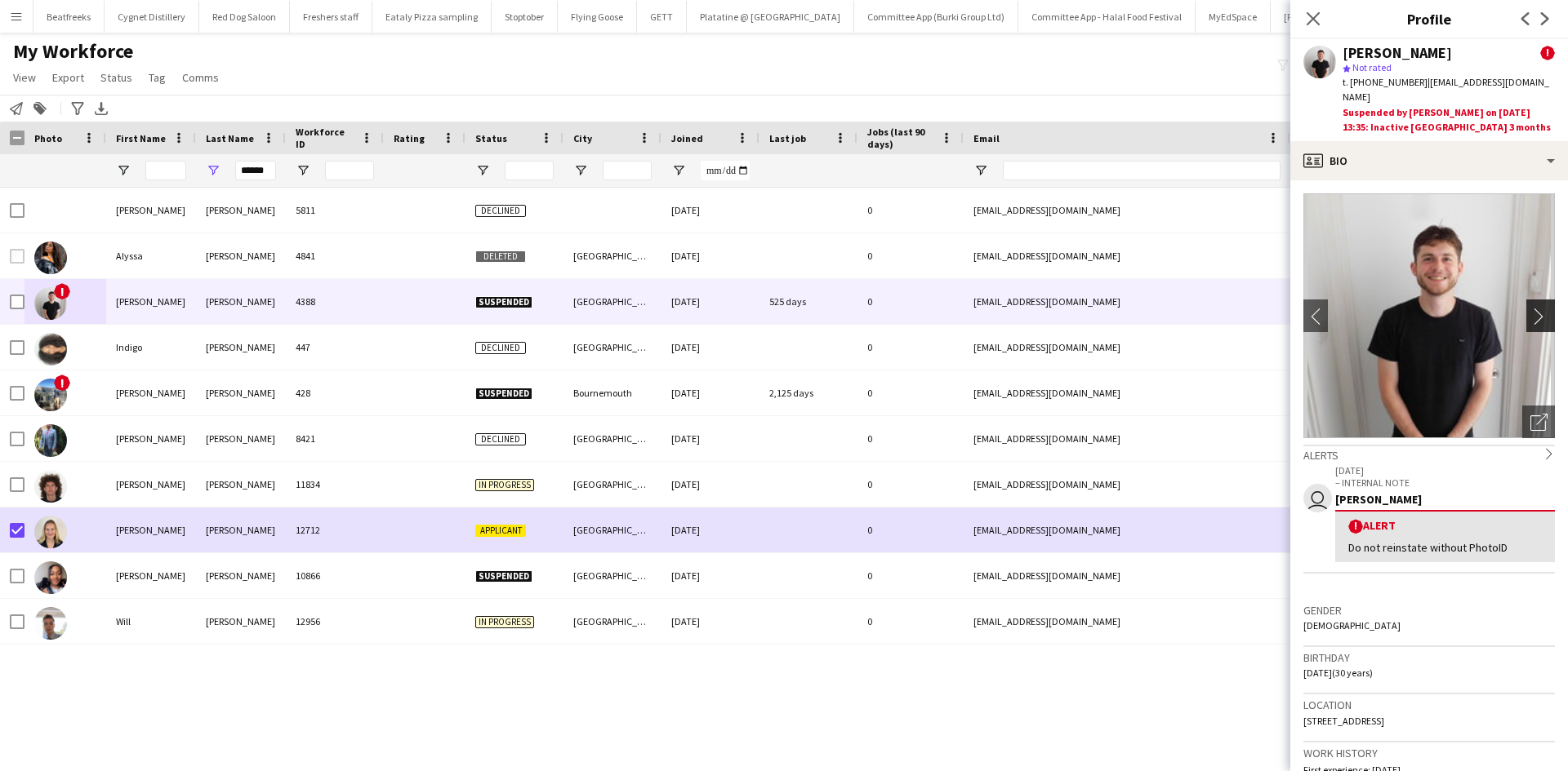
click at [1531, 299] on button "chevron-right" at bounding box center [1543, 315] width 33 height 33
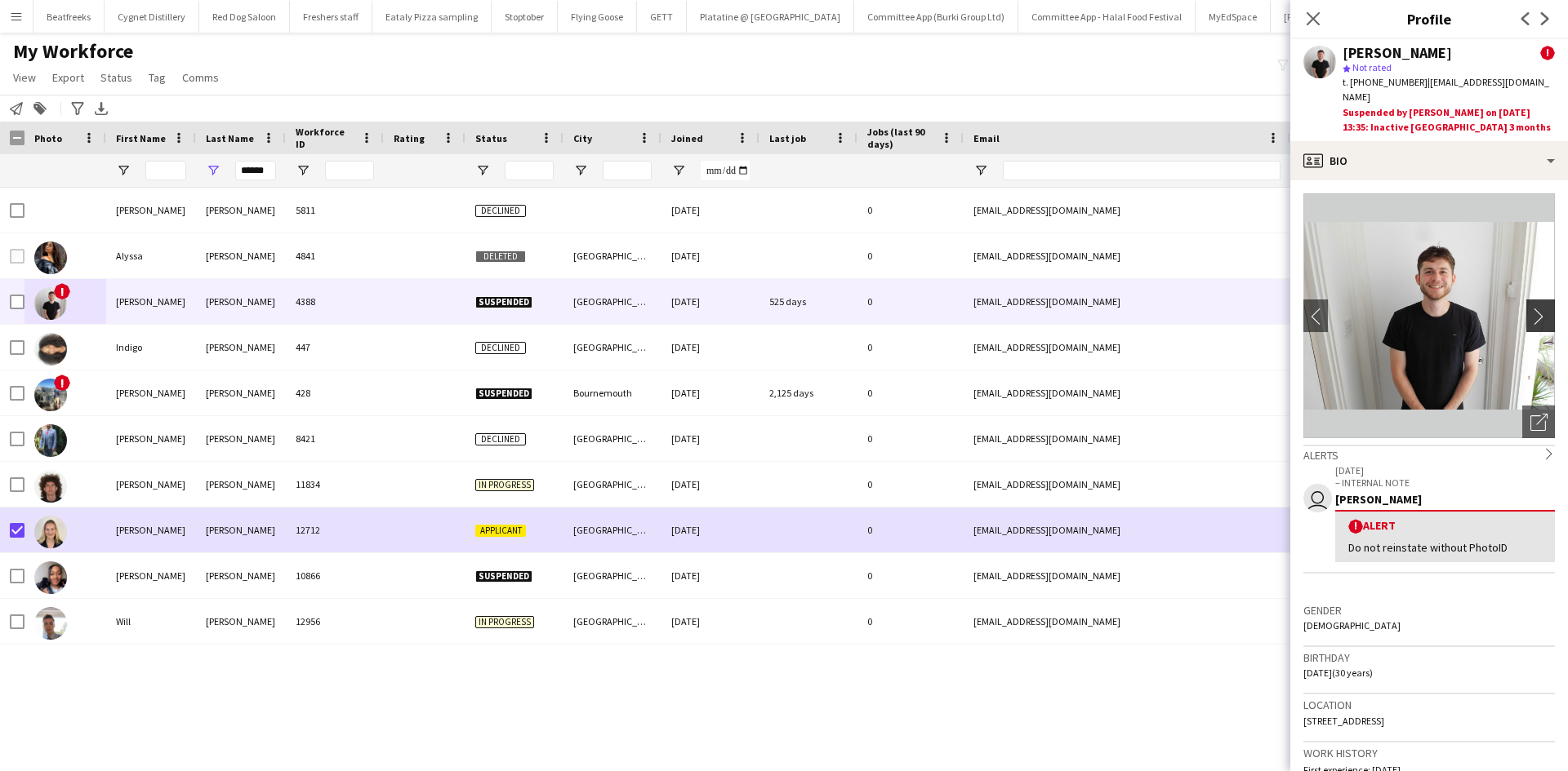
click at [1531, 299] on button "chevron-right" at bounding box center [1543, 315] width 33 height 33
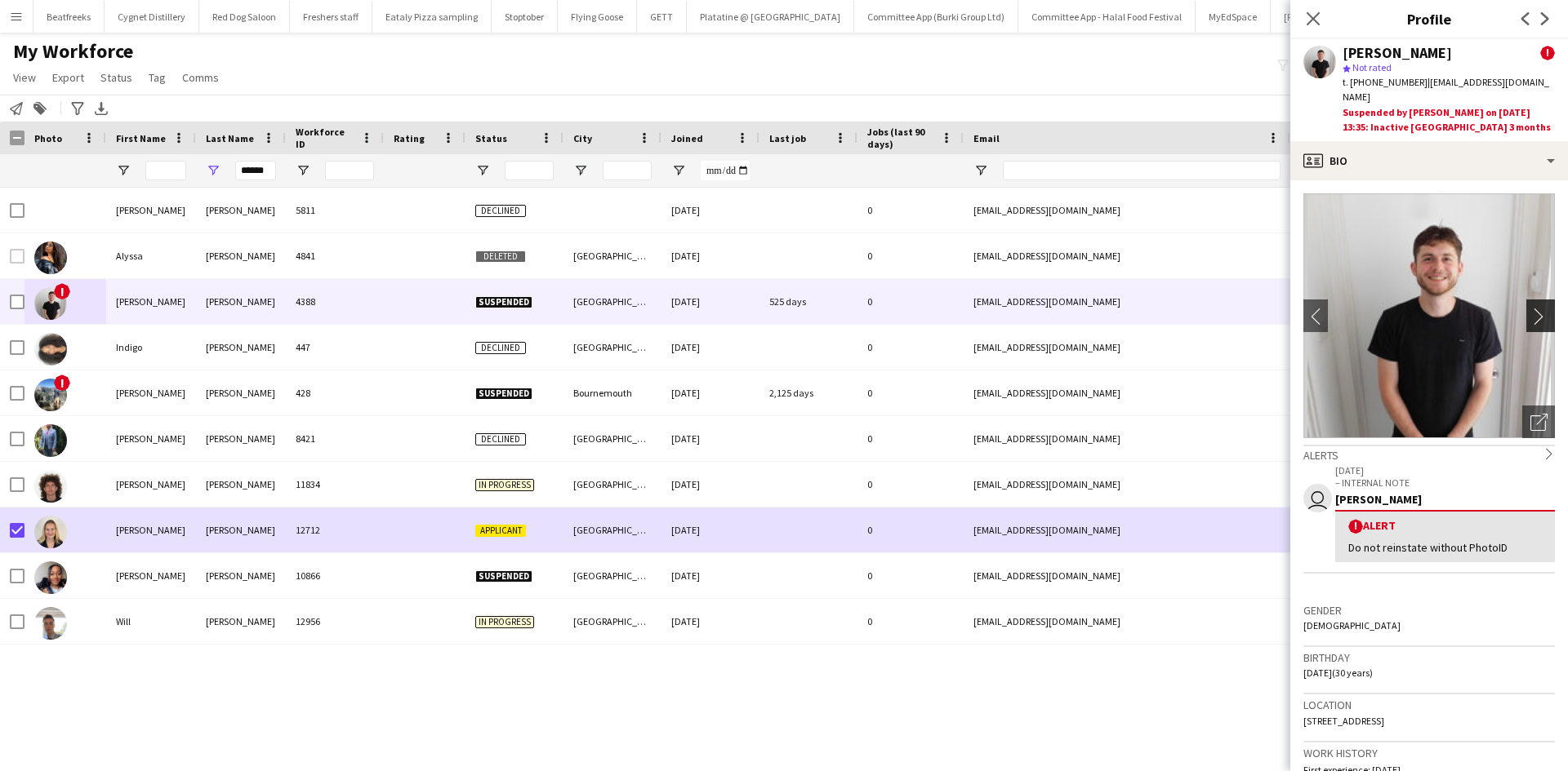
click at [1531, 299] on button "chevron-right" at bounding box center [1543, 315] width 33 height 33
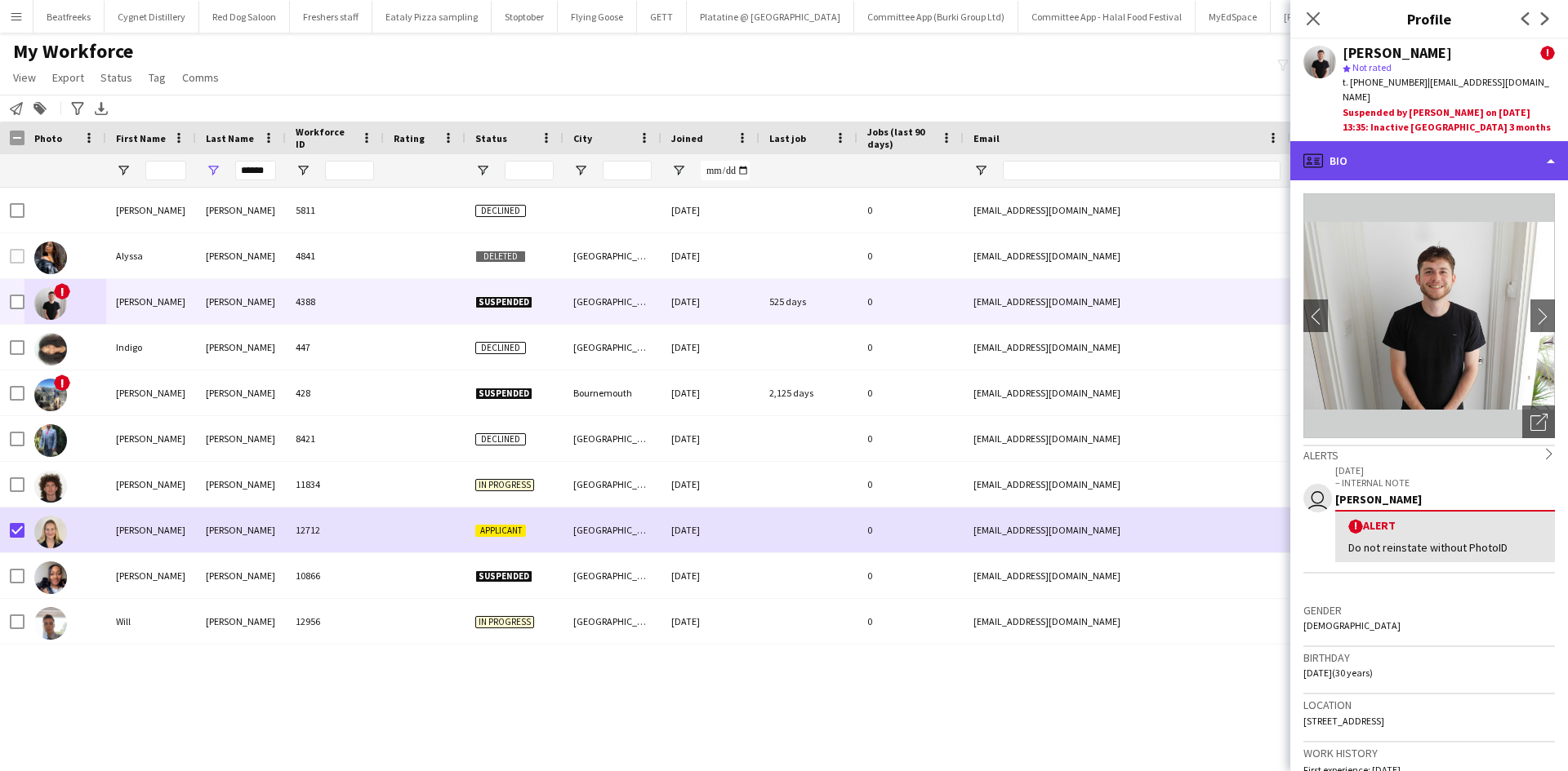
click at [1433, 148] on div "profile Bio" at bounding box center [1430, 160] width 278 height 39
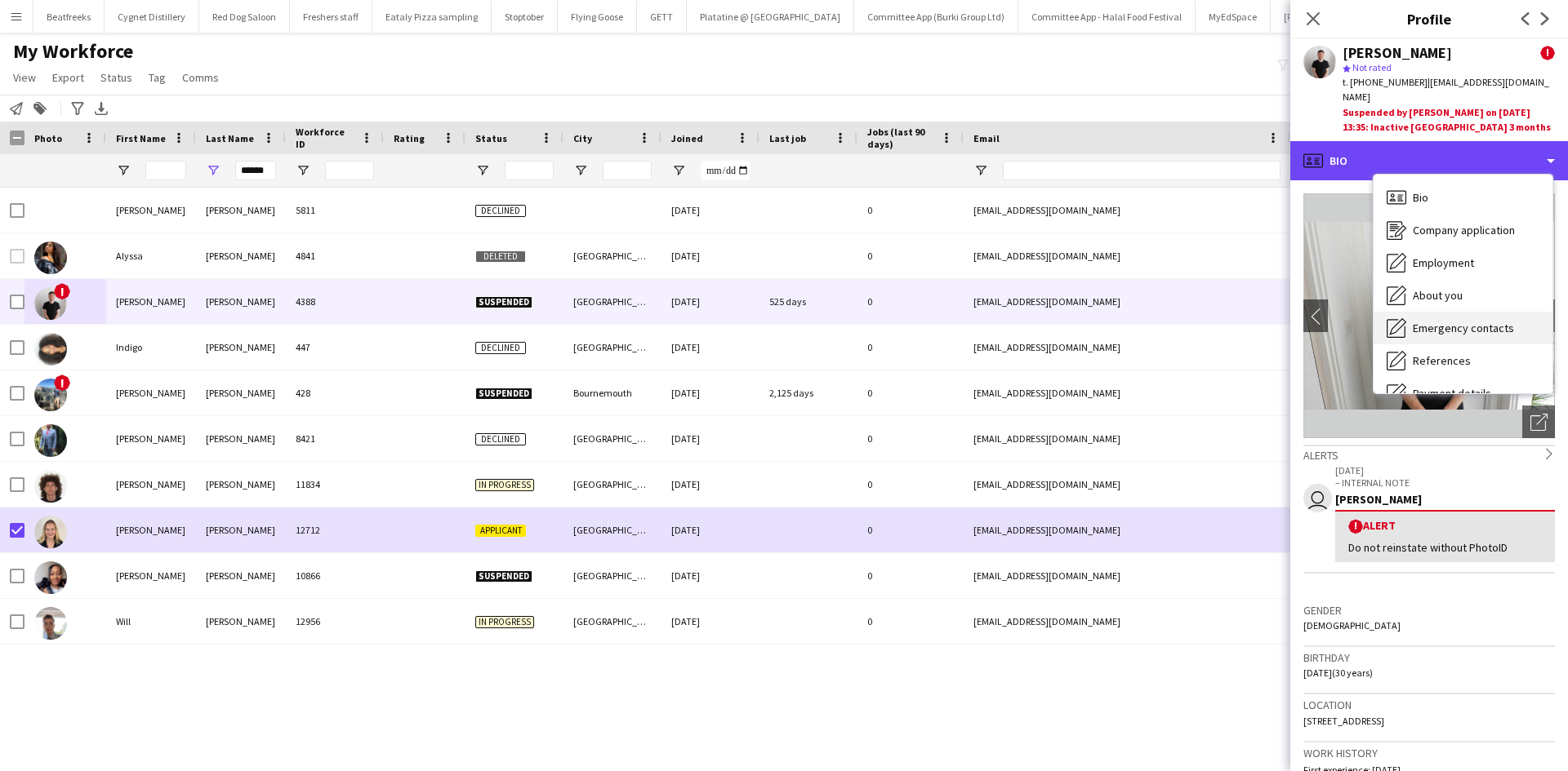
scroll to position [219, 0]
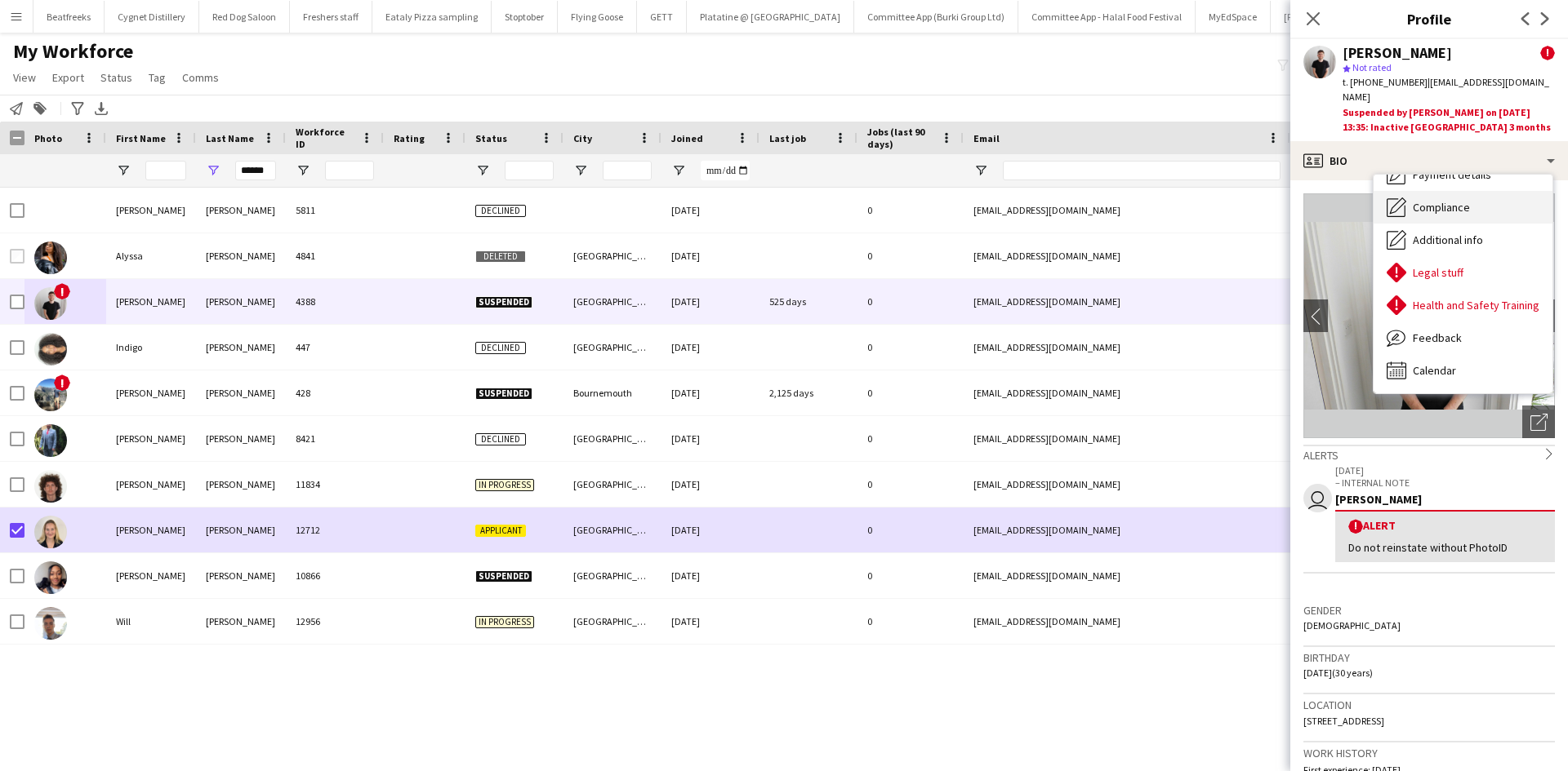
click at [1435, 200] on span "Compliance" at bounding box center [1441, 208] width 57 height 15
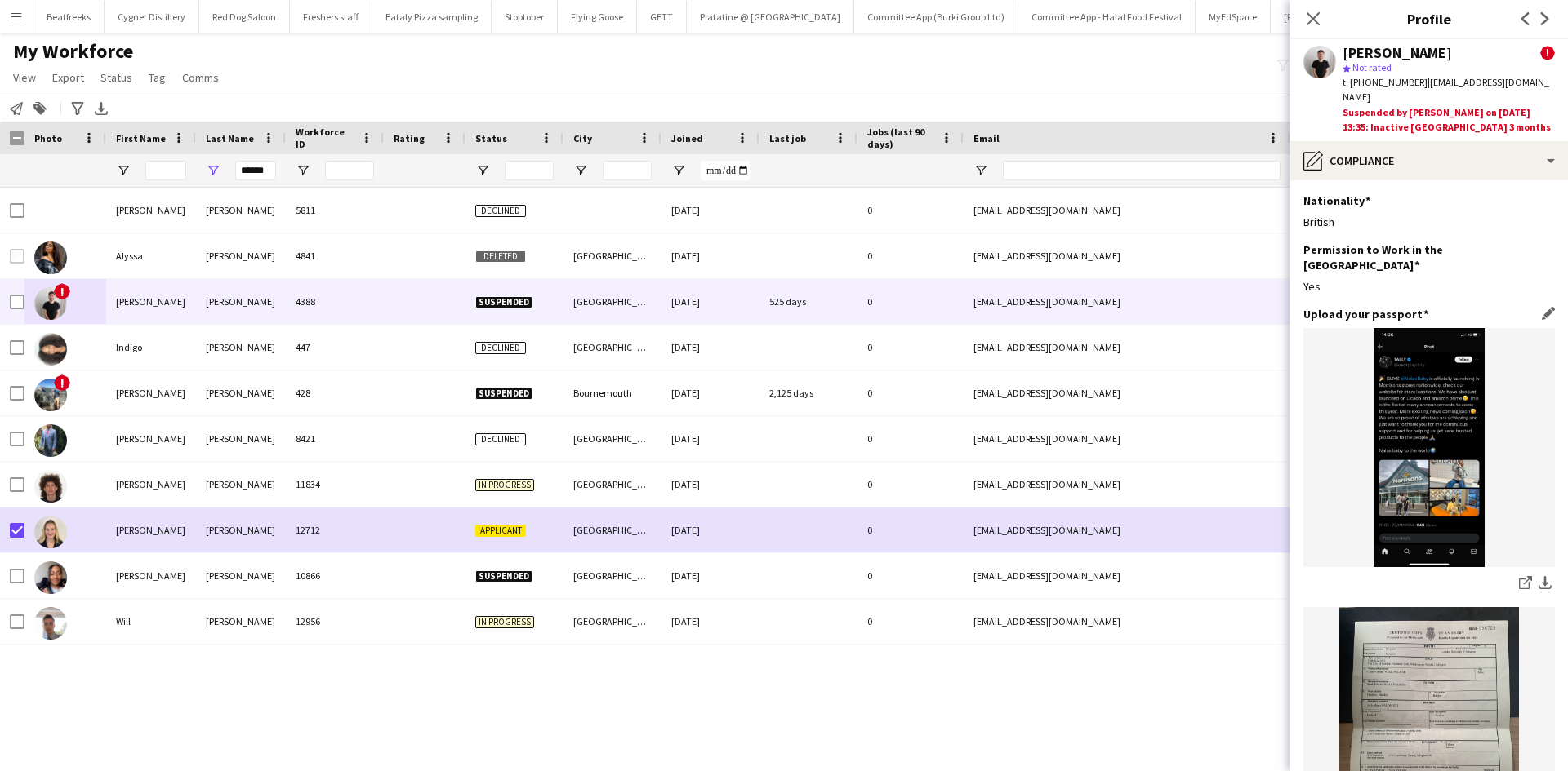
click at [1422, 417] on img at bounding box center [1430, 447] width 252 height 240
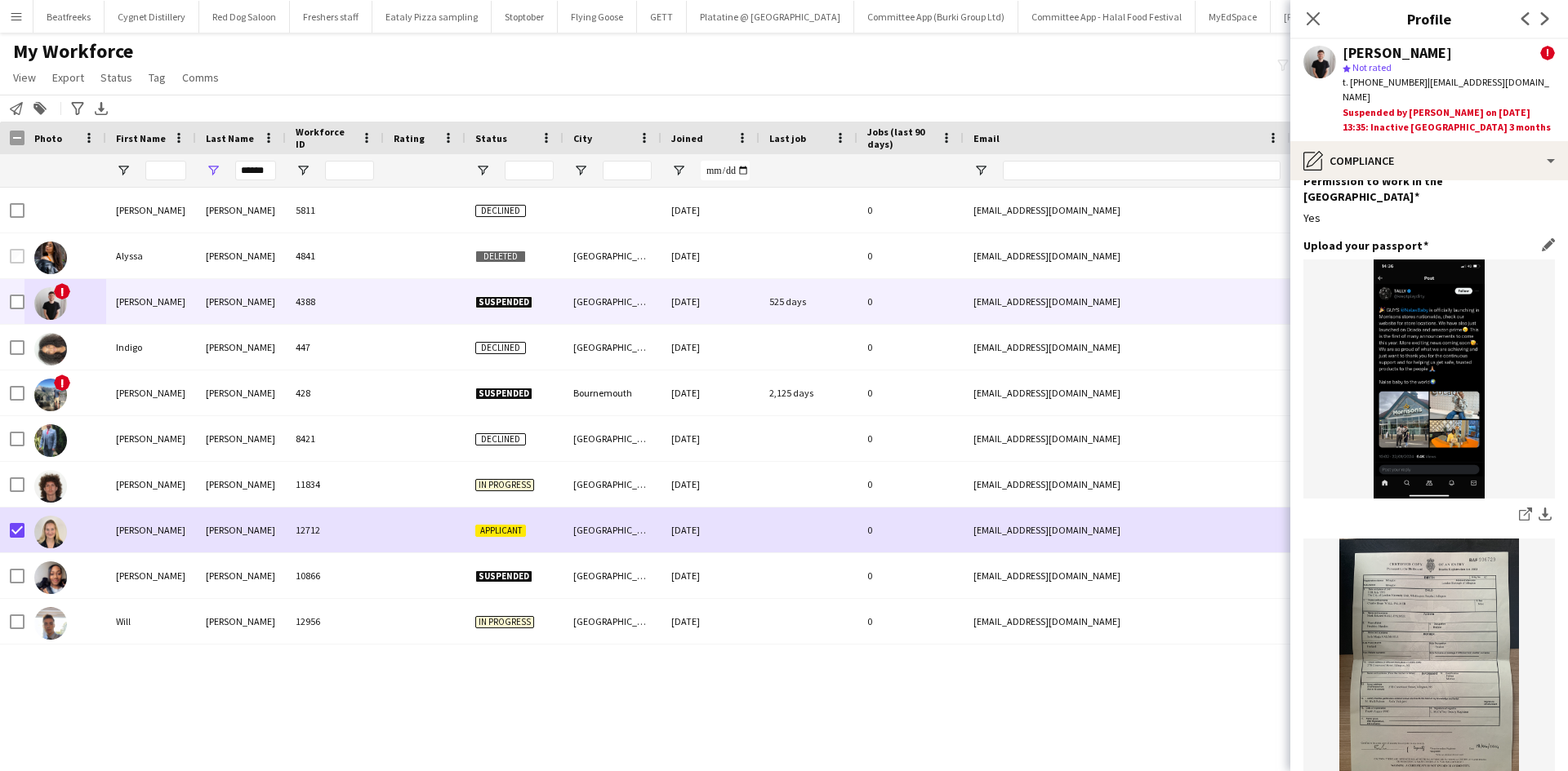
scroll to position [0, 0]
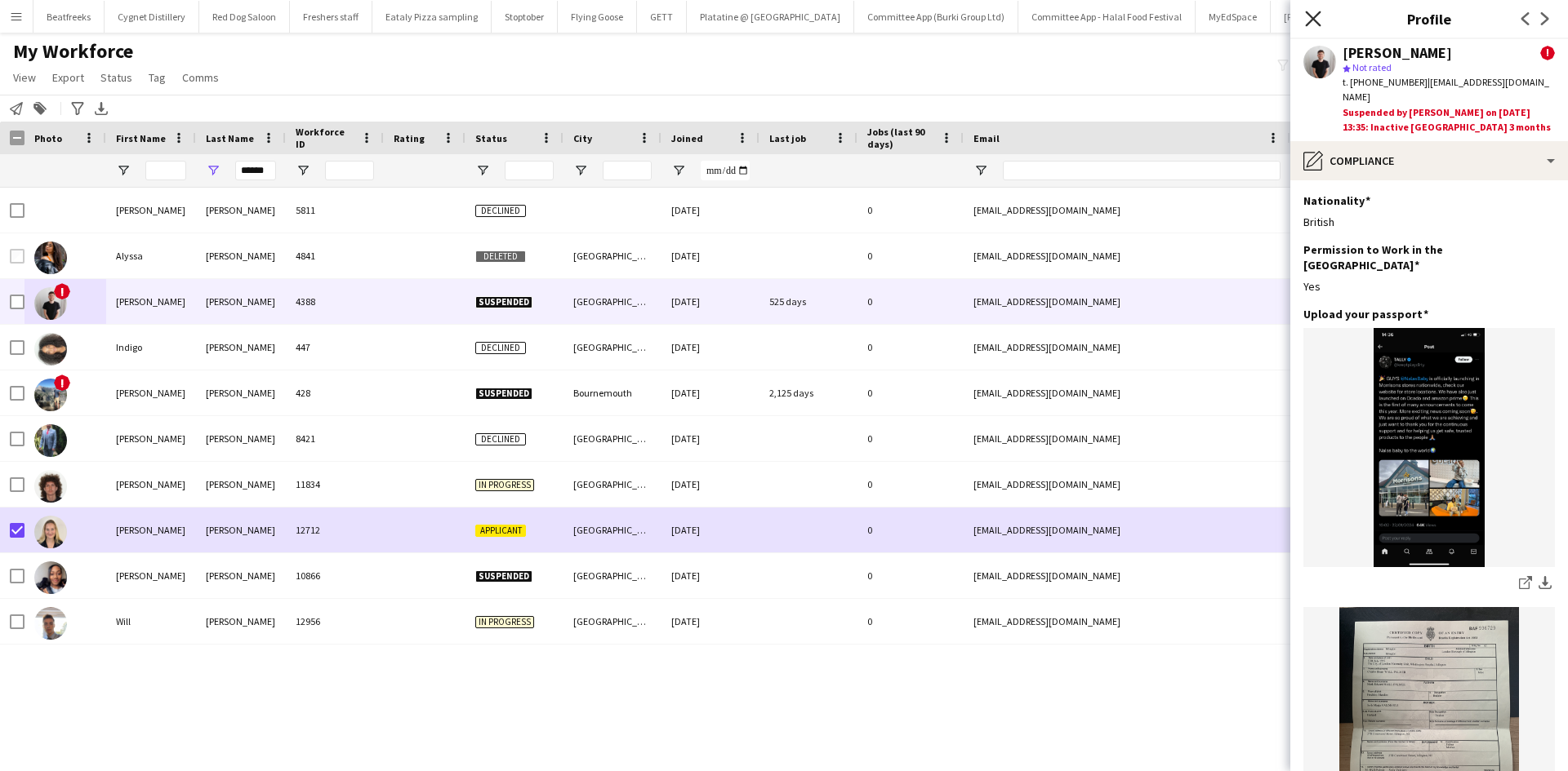
click at [1309, 17] on icon "Close pop-in" at bounding box center [1312, 18] width 16 height 16
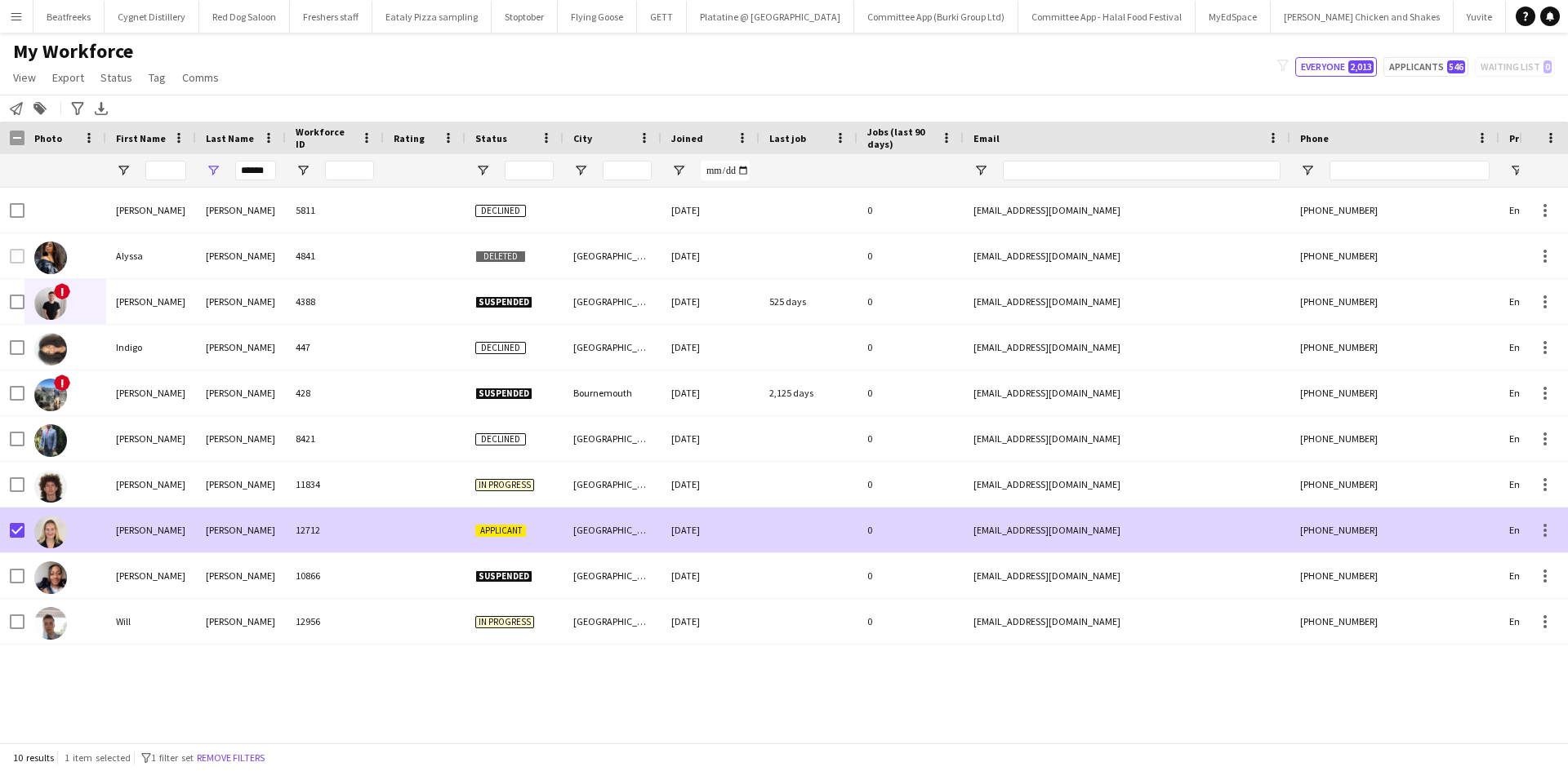
click at [508, 525] on span "Applicant" at bounding box center [501, 530] width 50 height 12
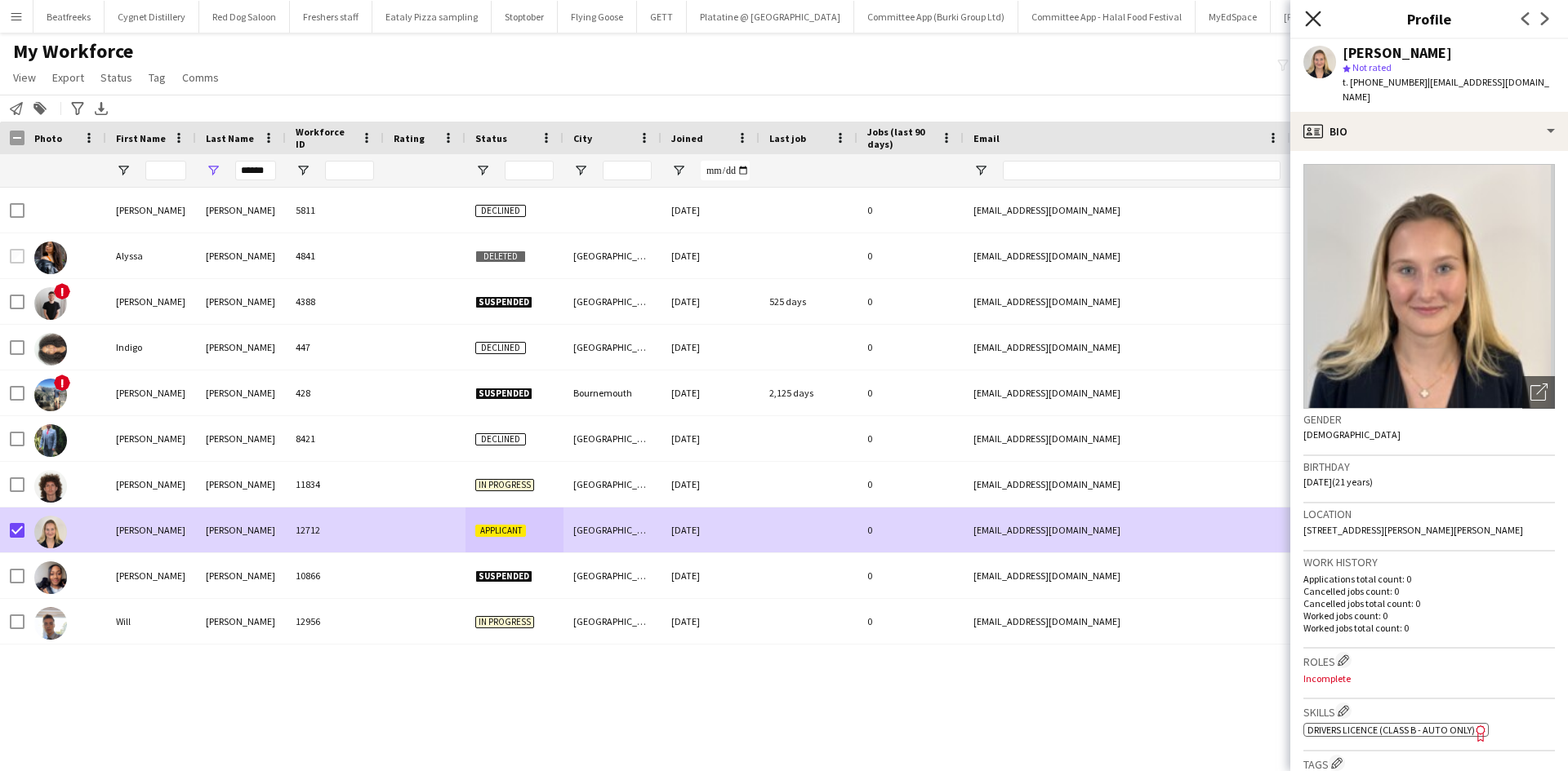
click at [1314, 20] on icon at bounding box center [1312, 18] width 16 height 16
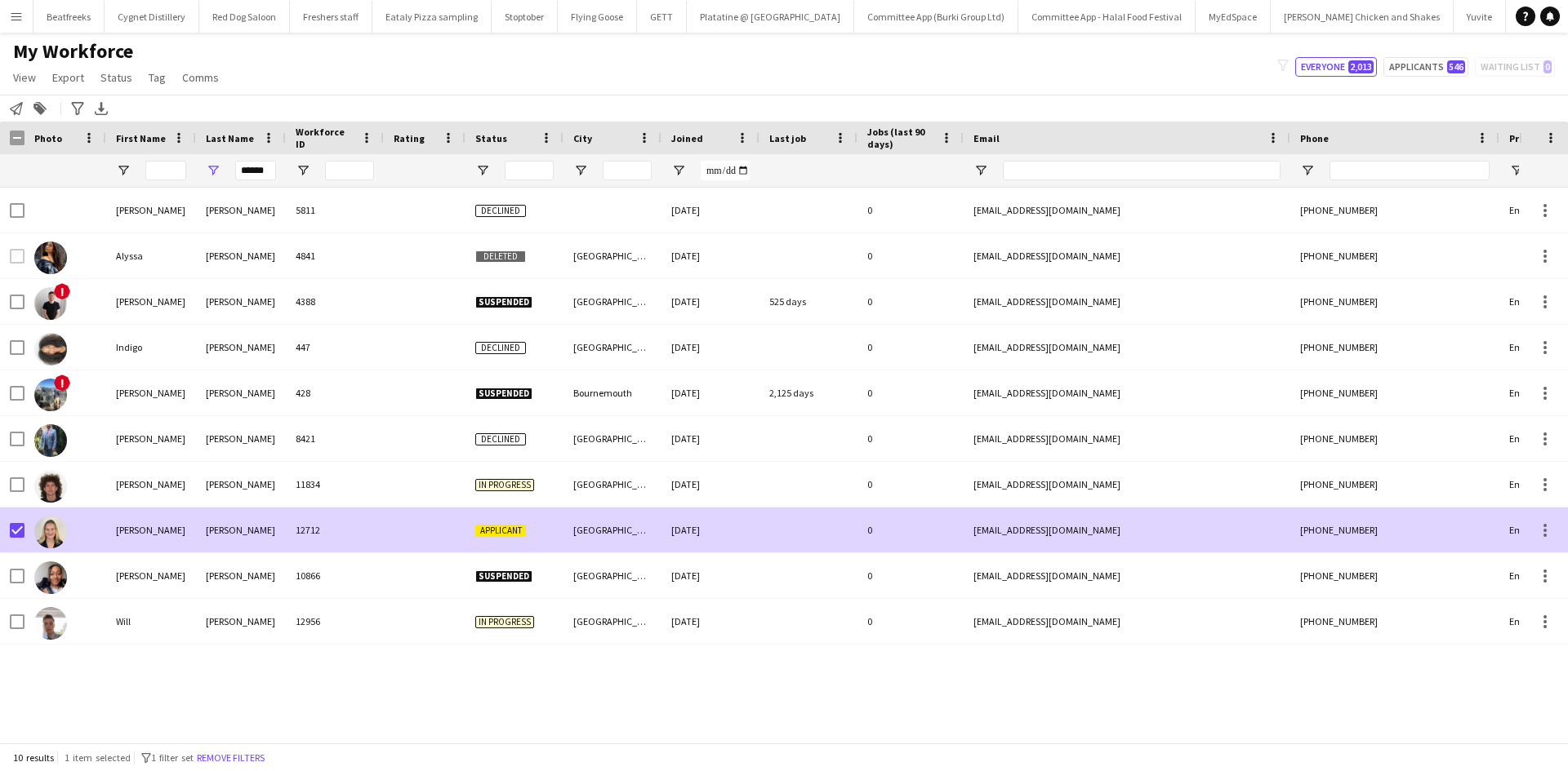
click at [415, 535] on div at bounding box center [425, 530] width 82 height 45
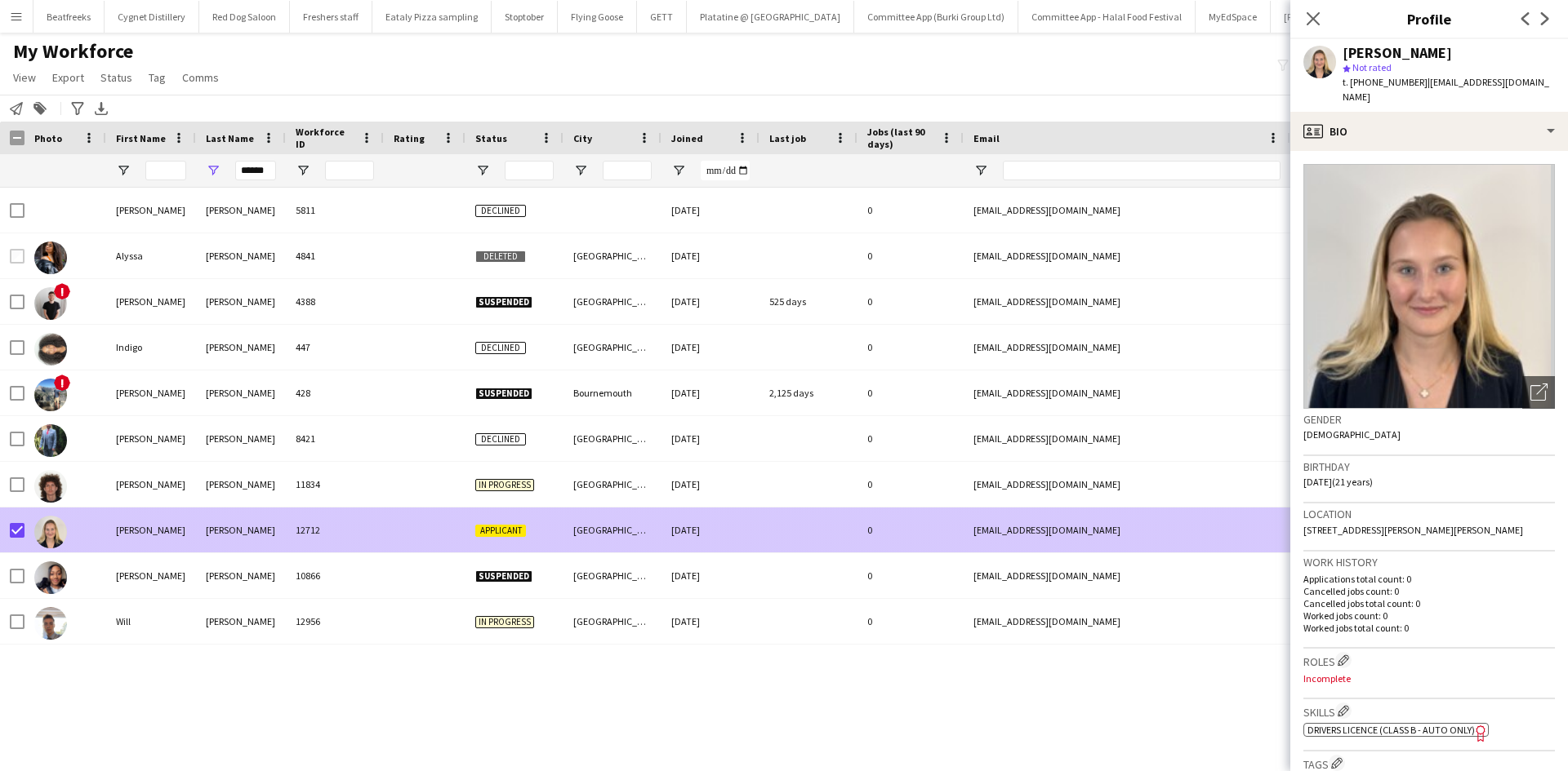
click at [7, 530] on div at bounding box center [12, 530] width 24 height 45
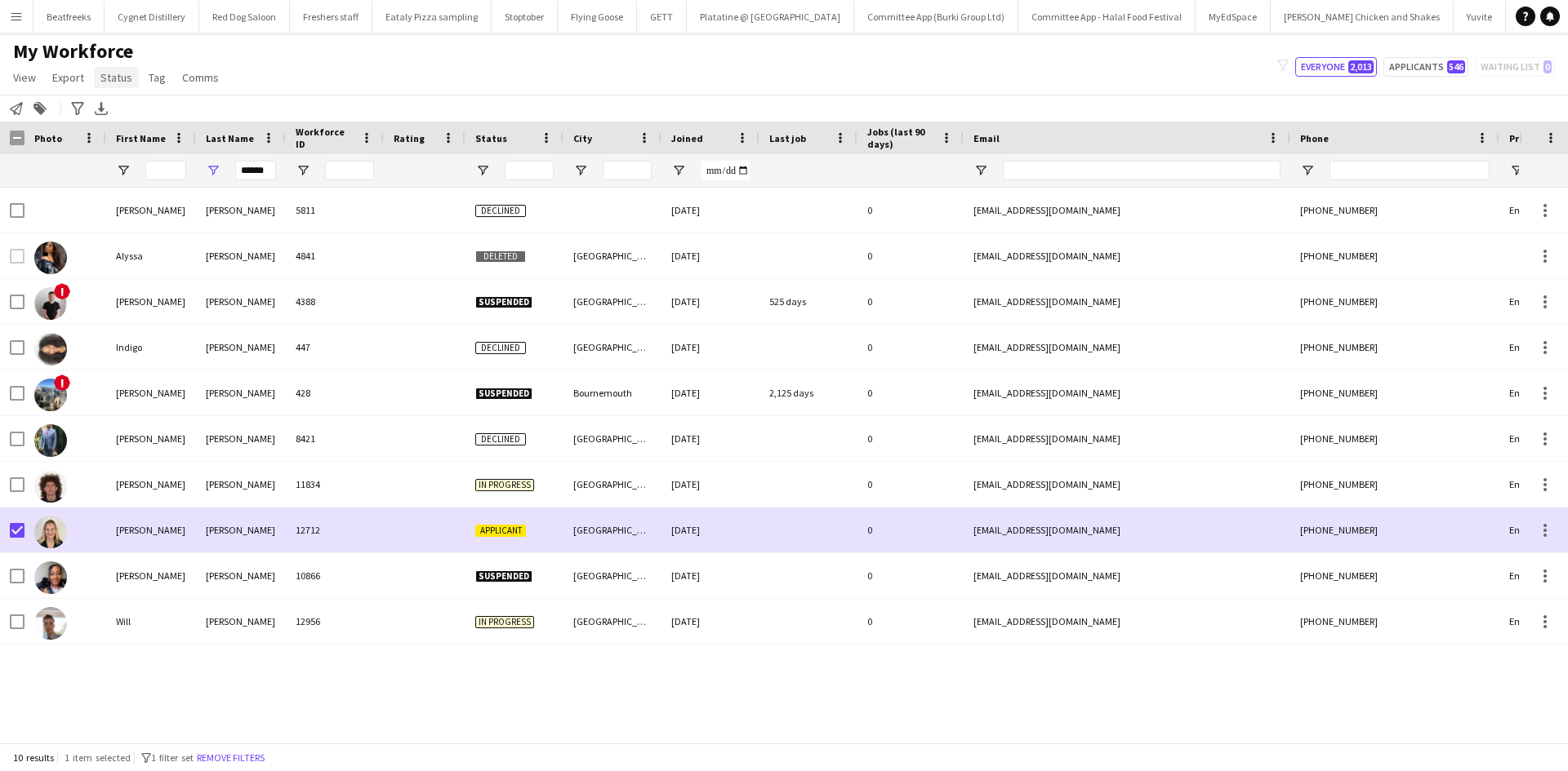
click at [115, 73] on span "Status" at bounding box center [117, 77] width 32 height 15
click at [135, 110] on link "Edit" at bounding box center [151, 112] width 115 height 34
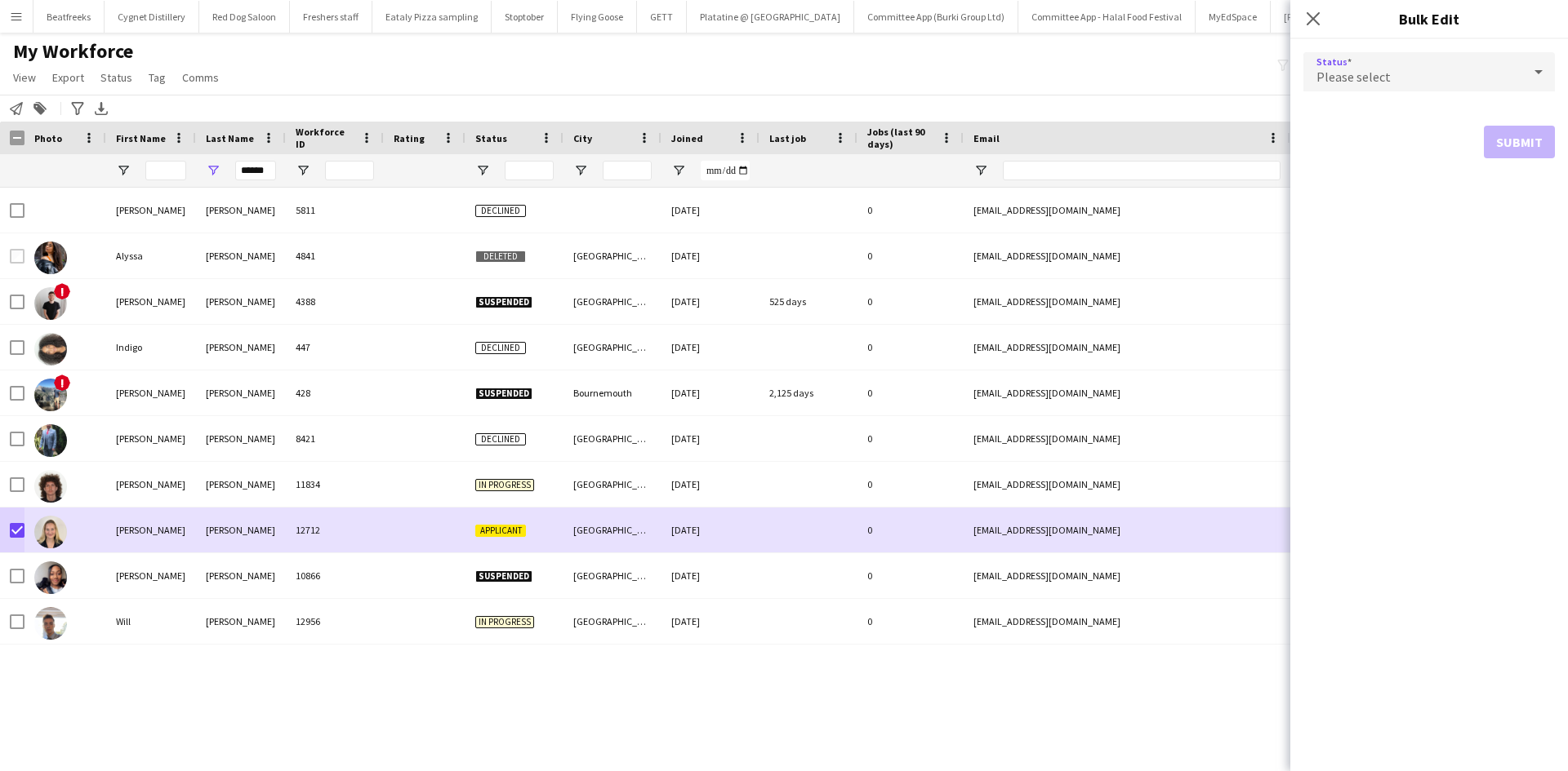
click at [1371, 75] on span "Please select" at bounding box center [1354, 77] width 75 height 17
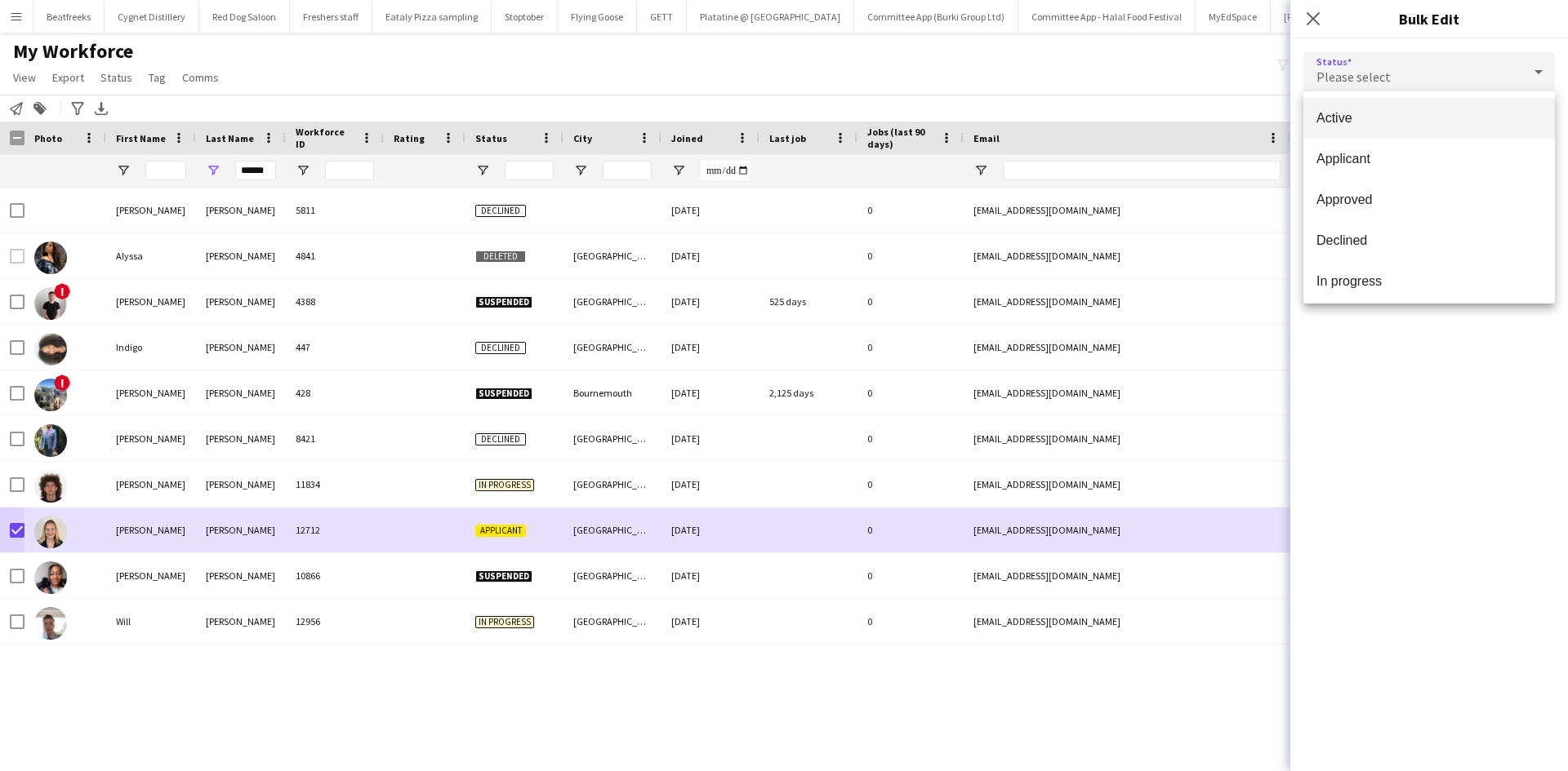
click at [1369, 73] on div at bounding box center [784, 385] width 1568 height 771
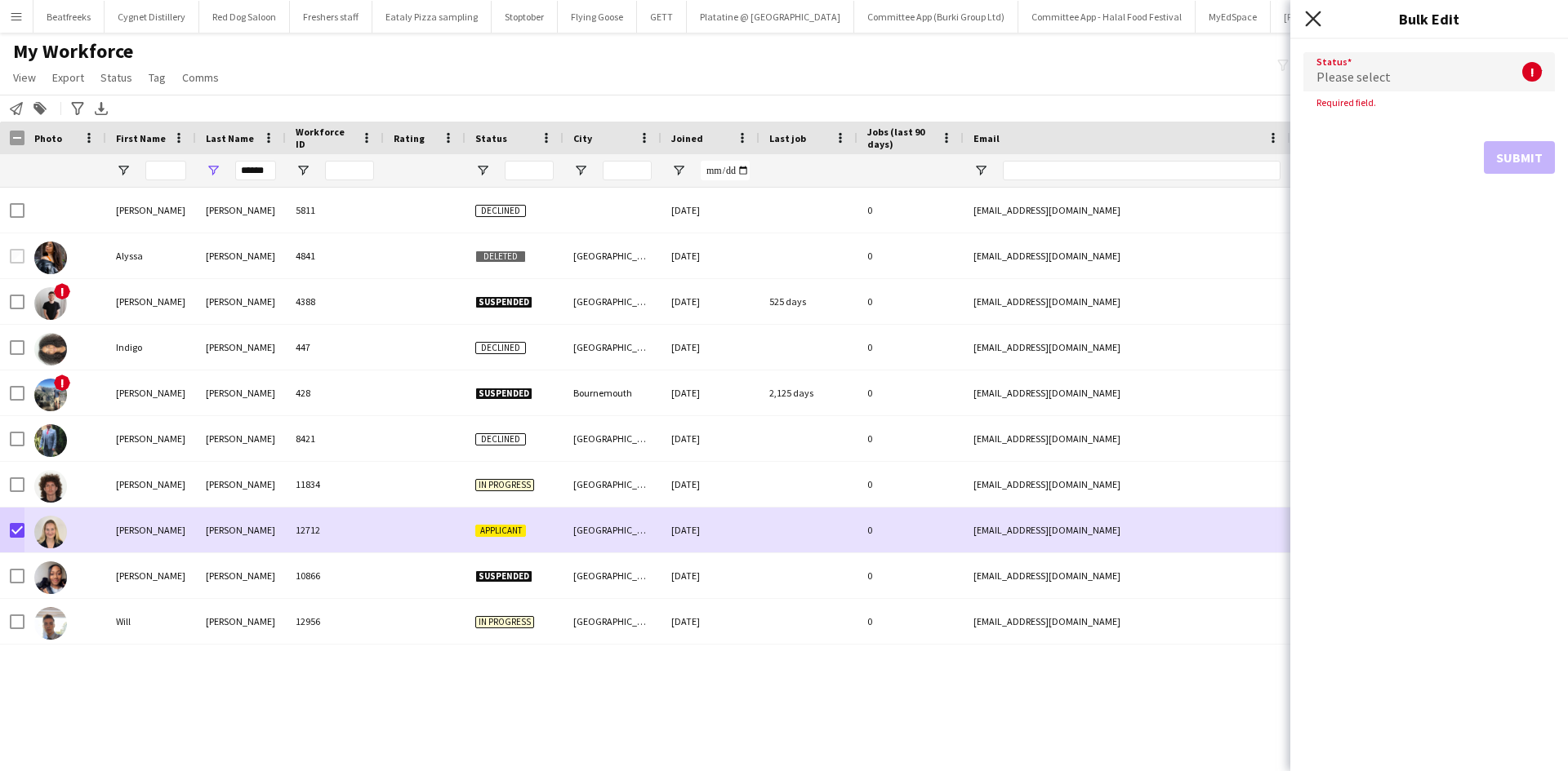
click at [1311, 17] on icon at bounding box center [1312, 18] width 16 height 16
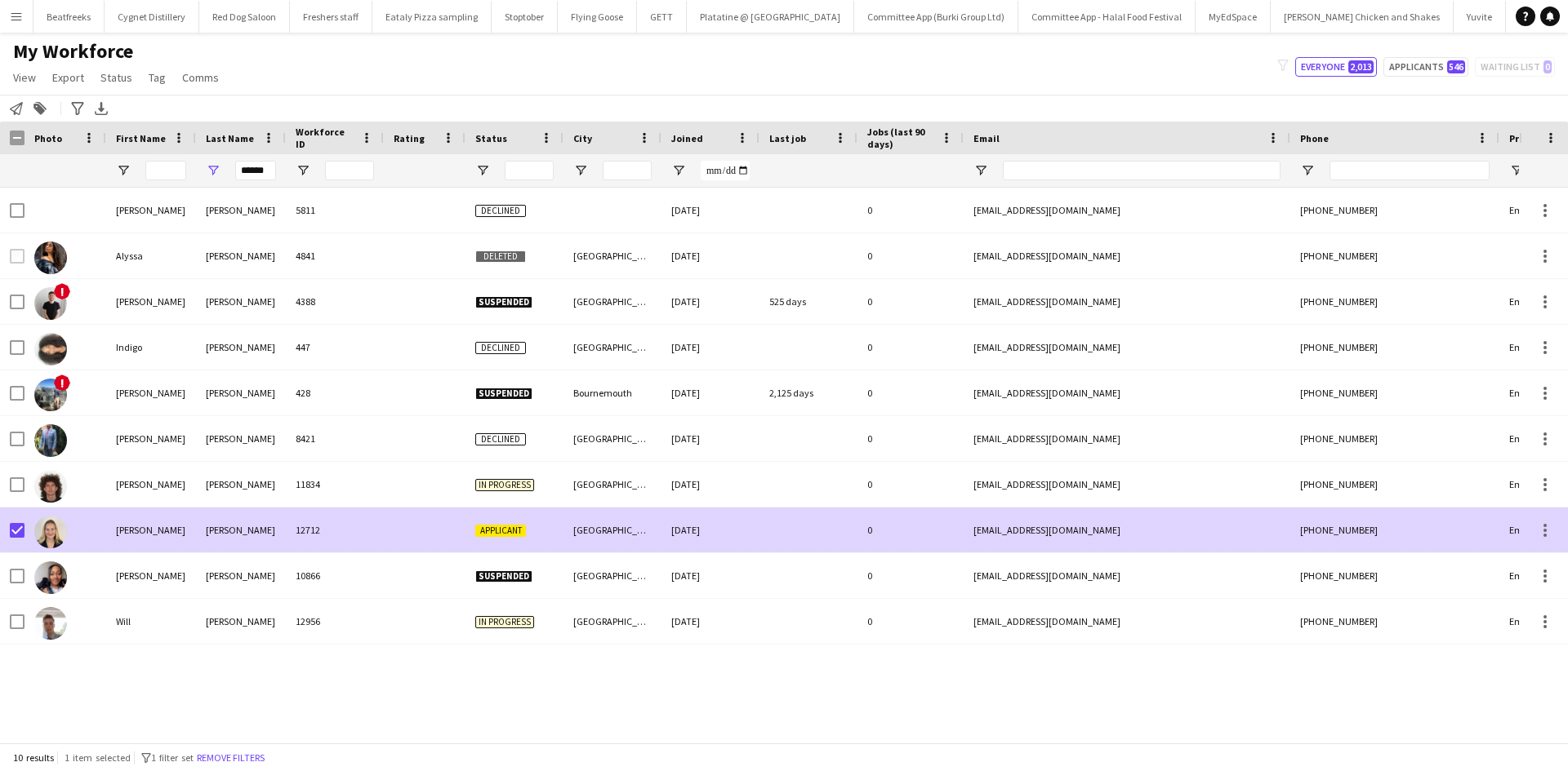
click at [111, 537] on div "Nicole" at bounding box center [151, 530] width 90 height 45
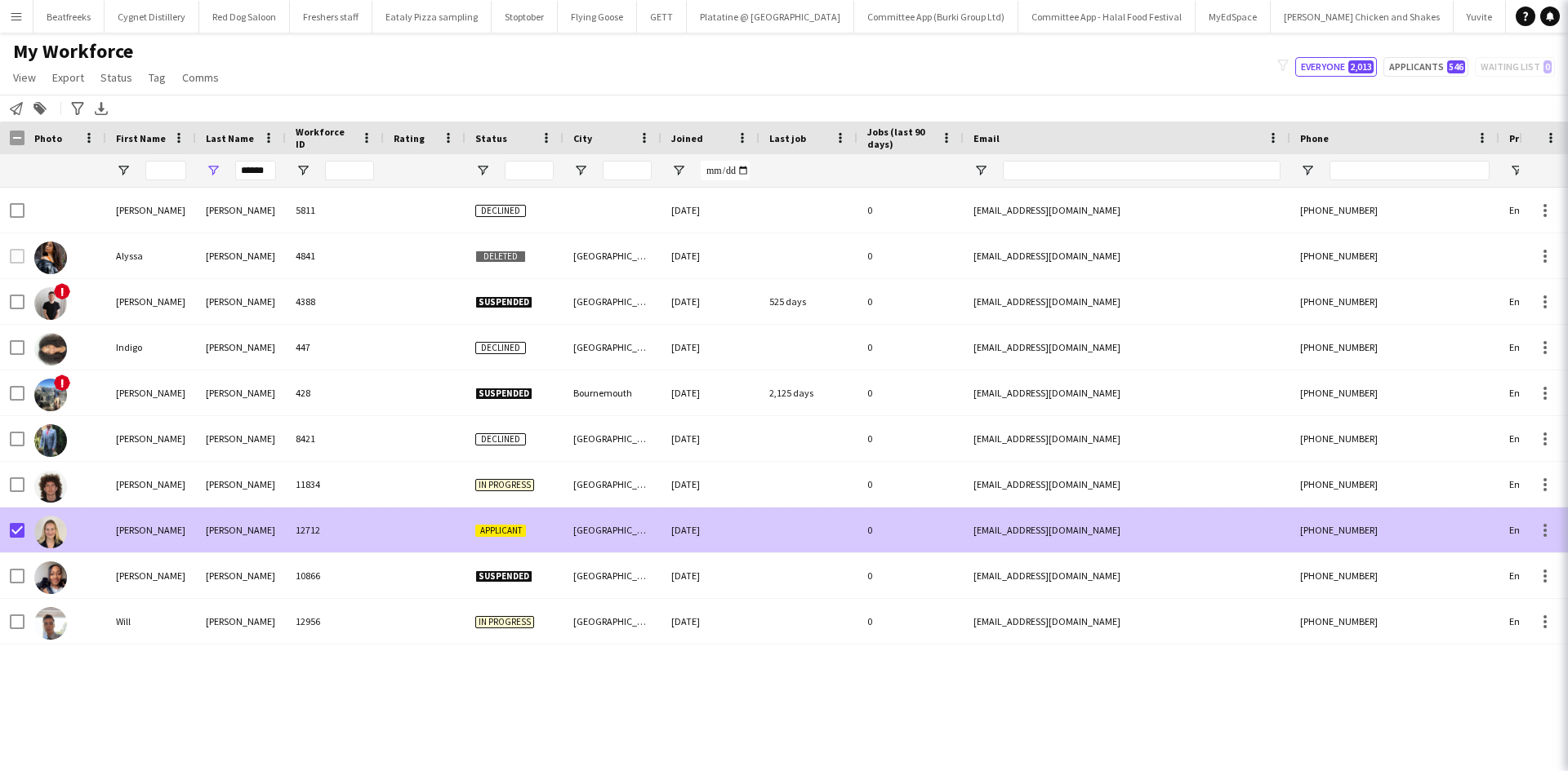
click at [7, 529] on div at bounding box center [12, 530] width 24 height 45
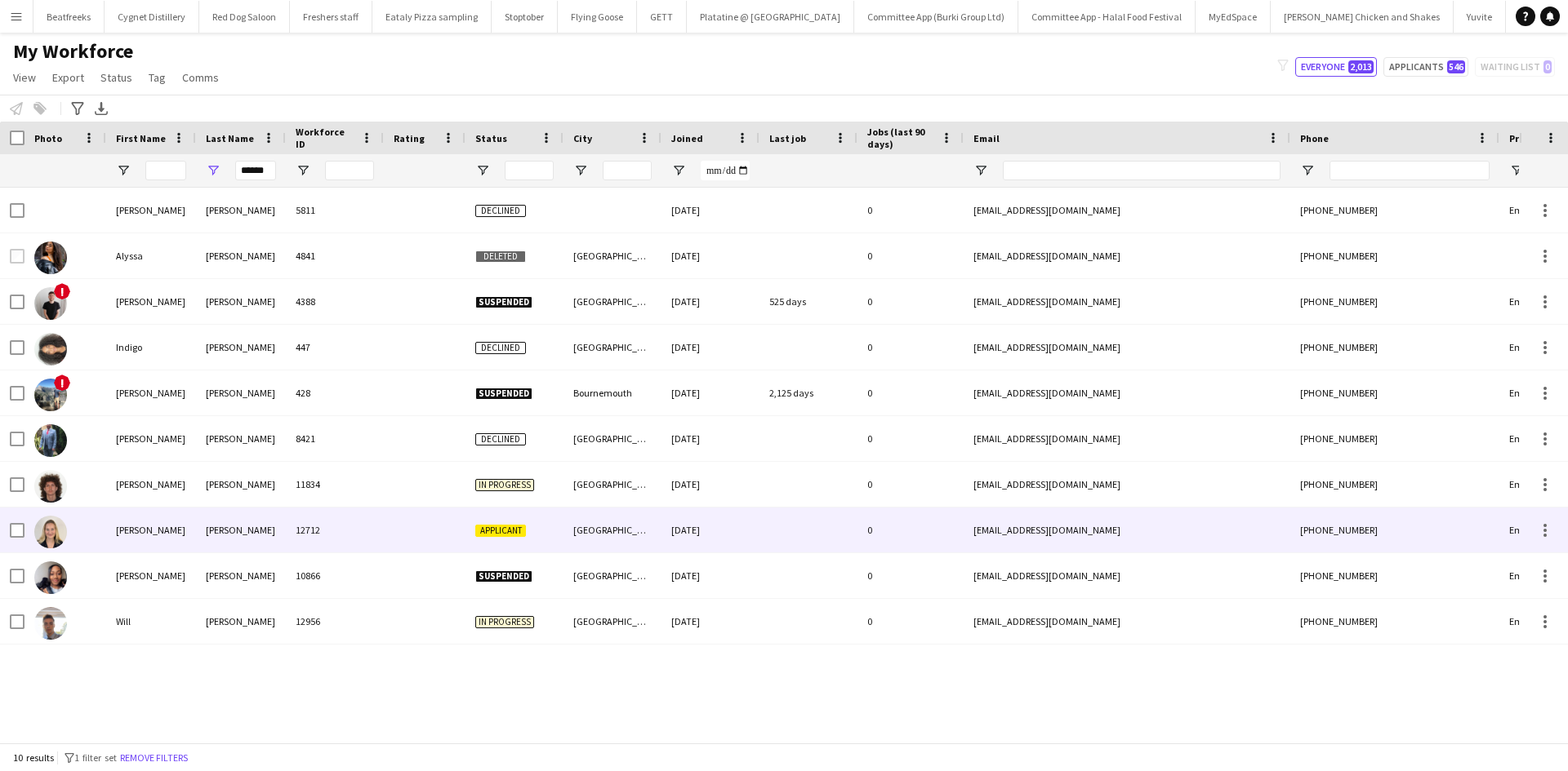
click at [264, 525] on div "Palmer" at bounding box center [241, 530] width 90 height 45
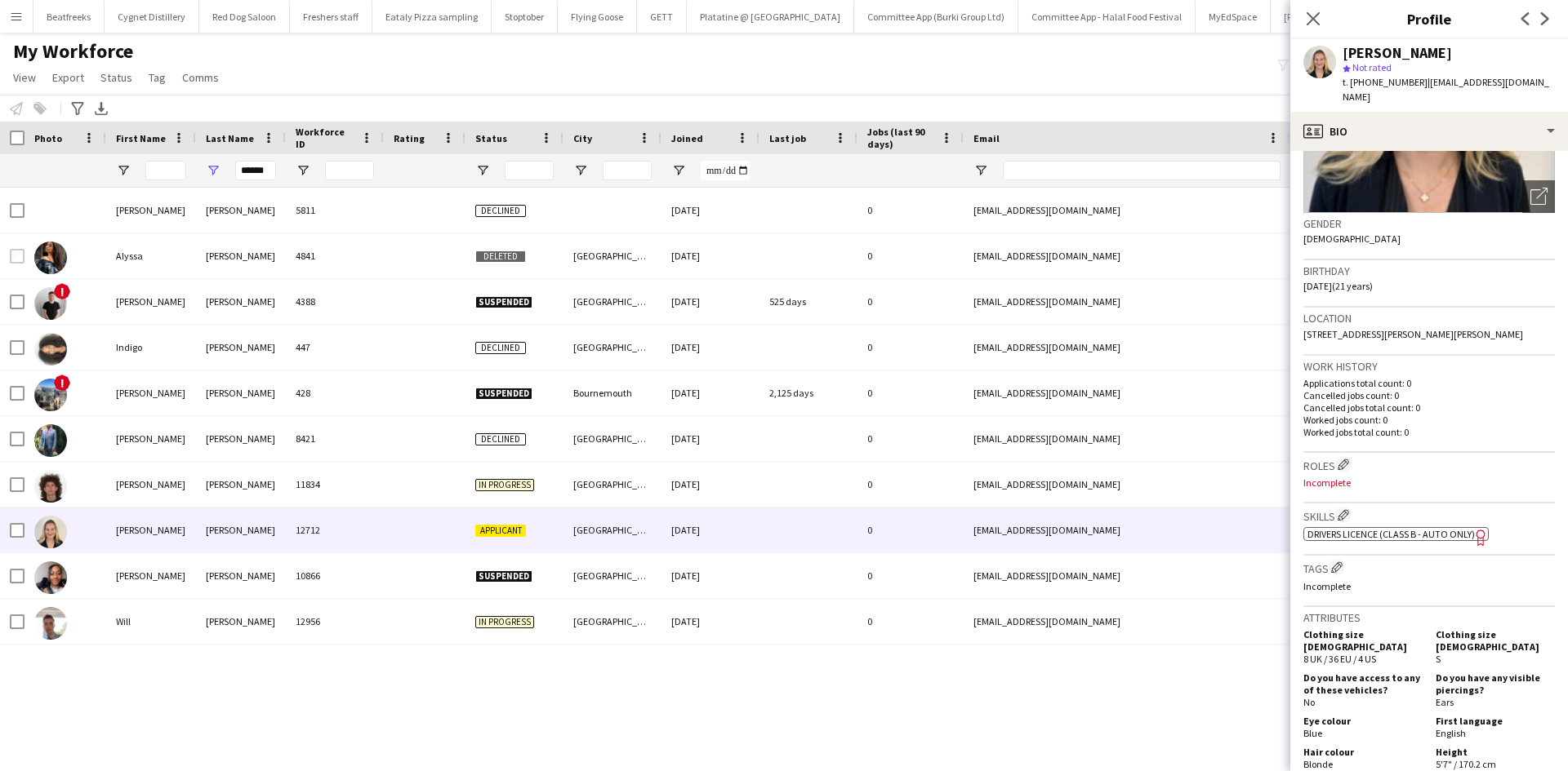
scroll to position [235, 0]
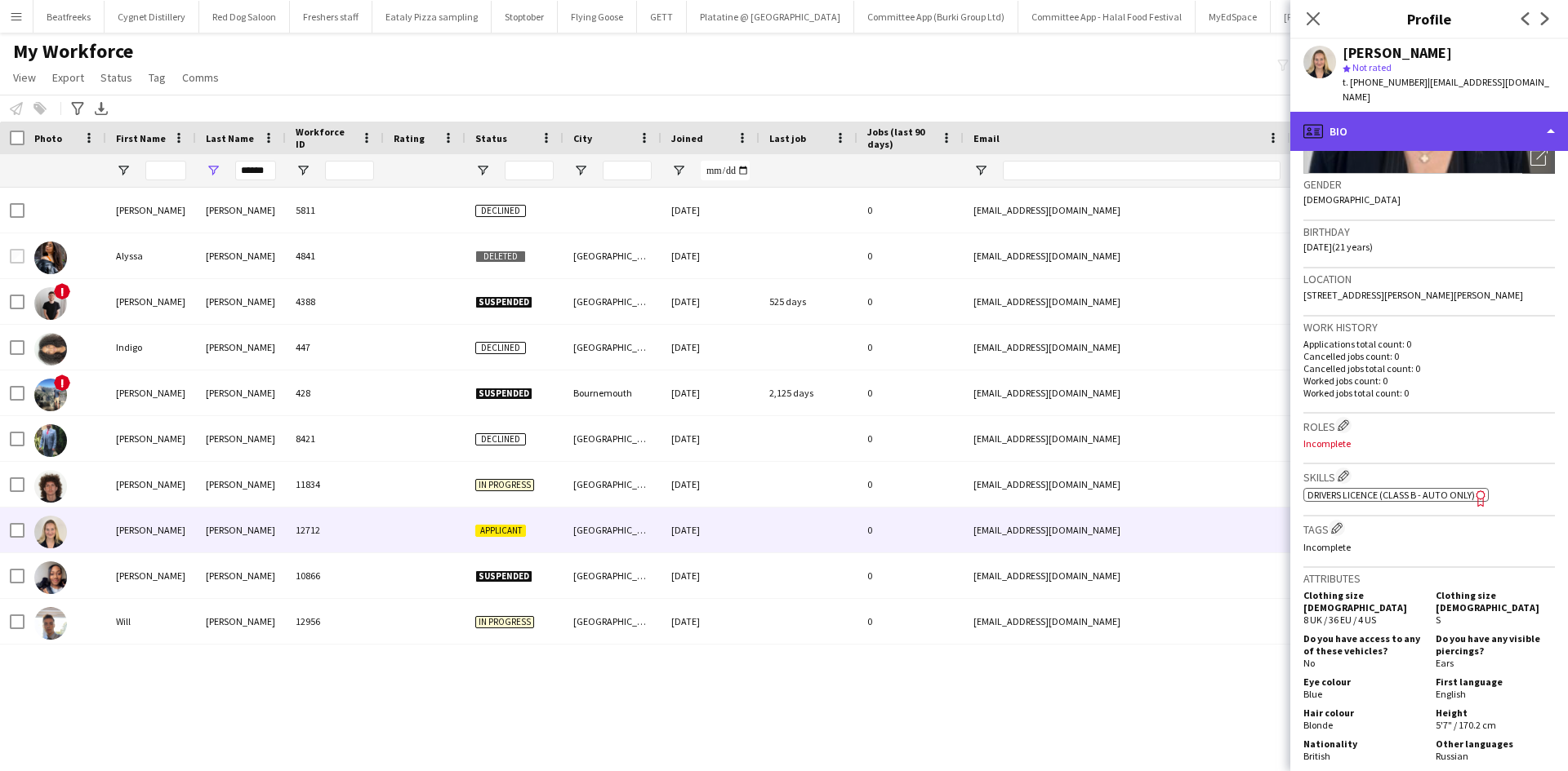
click at [1437, 120] on div "profile Bio" at bounding box center [1430, 131] width 278 height 39
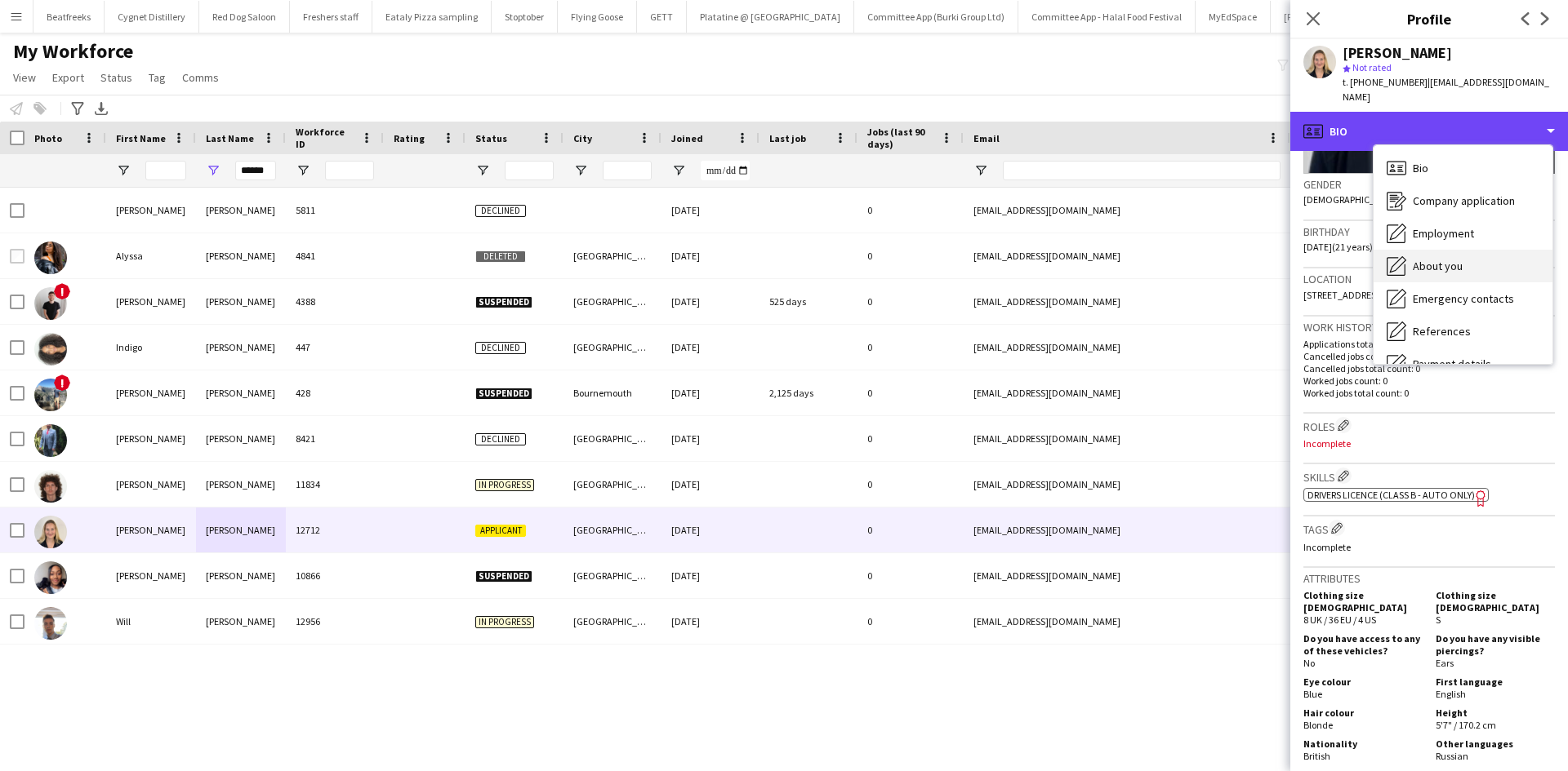
scroll to position [219, 0]
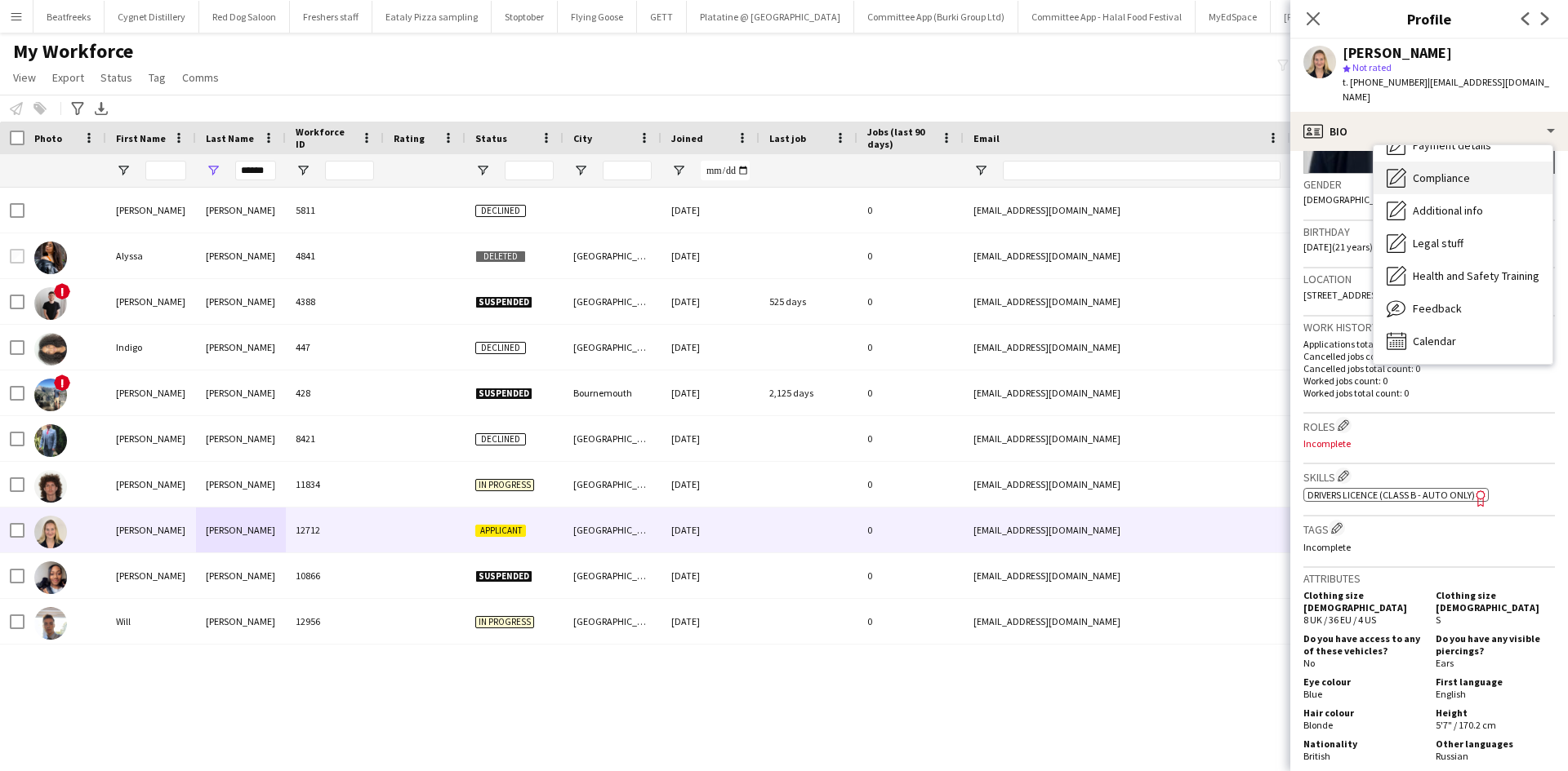
click at [1448, 171] on span "Compliance" at bounding box center [1441, 178] width 57 height 15
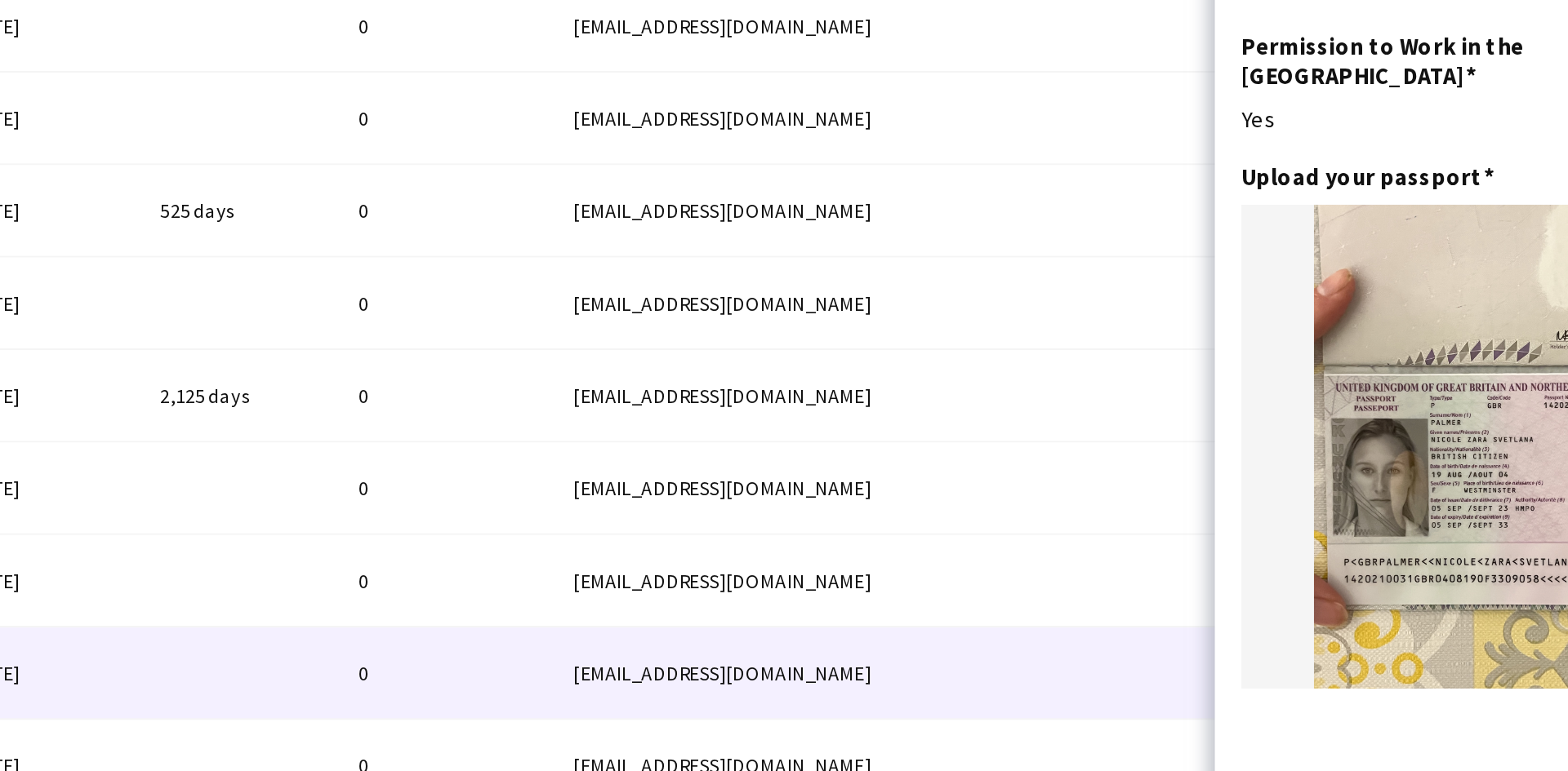
click at [1382, 368] on img at bounding box center [1430, 418] width 252 height 240
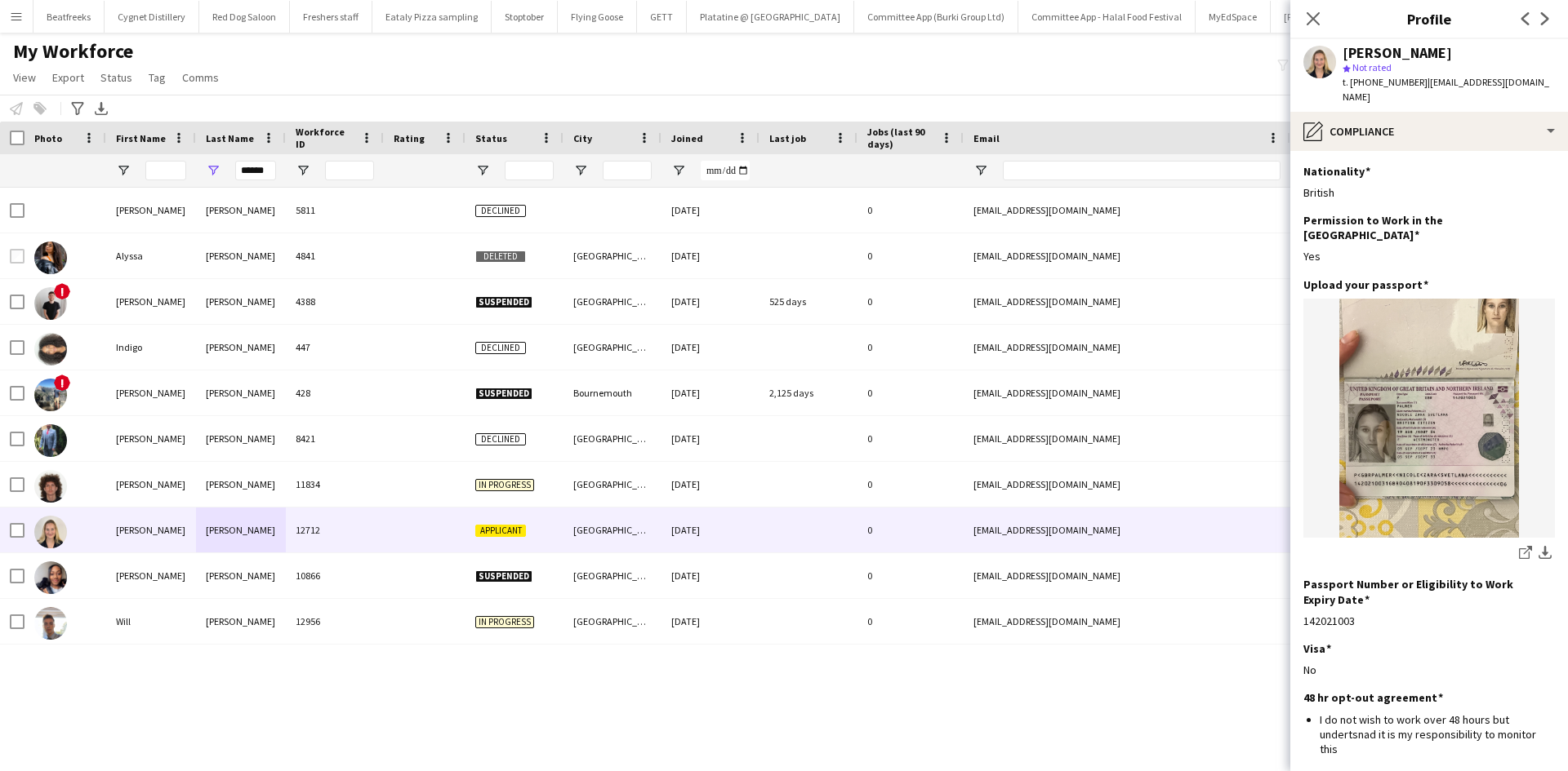
drag, startPoint x: 1533, startPoint y: 518, endPoint x: 1549, endPoint y: 527, distance: 18.4
click at [1539, 546] on app-icon "download-bottom" at bounding box center [1546, 554] width 13 height 16
click at [1511, 249] on div "Yes" at bounding box center [1430, 256] width 252 height 15
click at [1304, 17] on app-icon "Close pop-in" at bounding box center [1313, 19] width 23 height 23
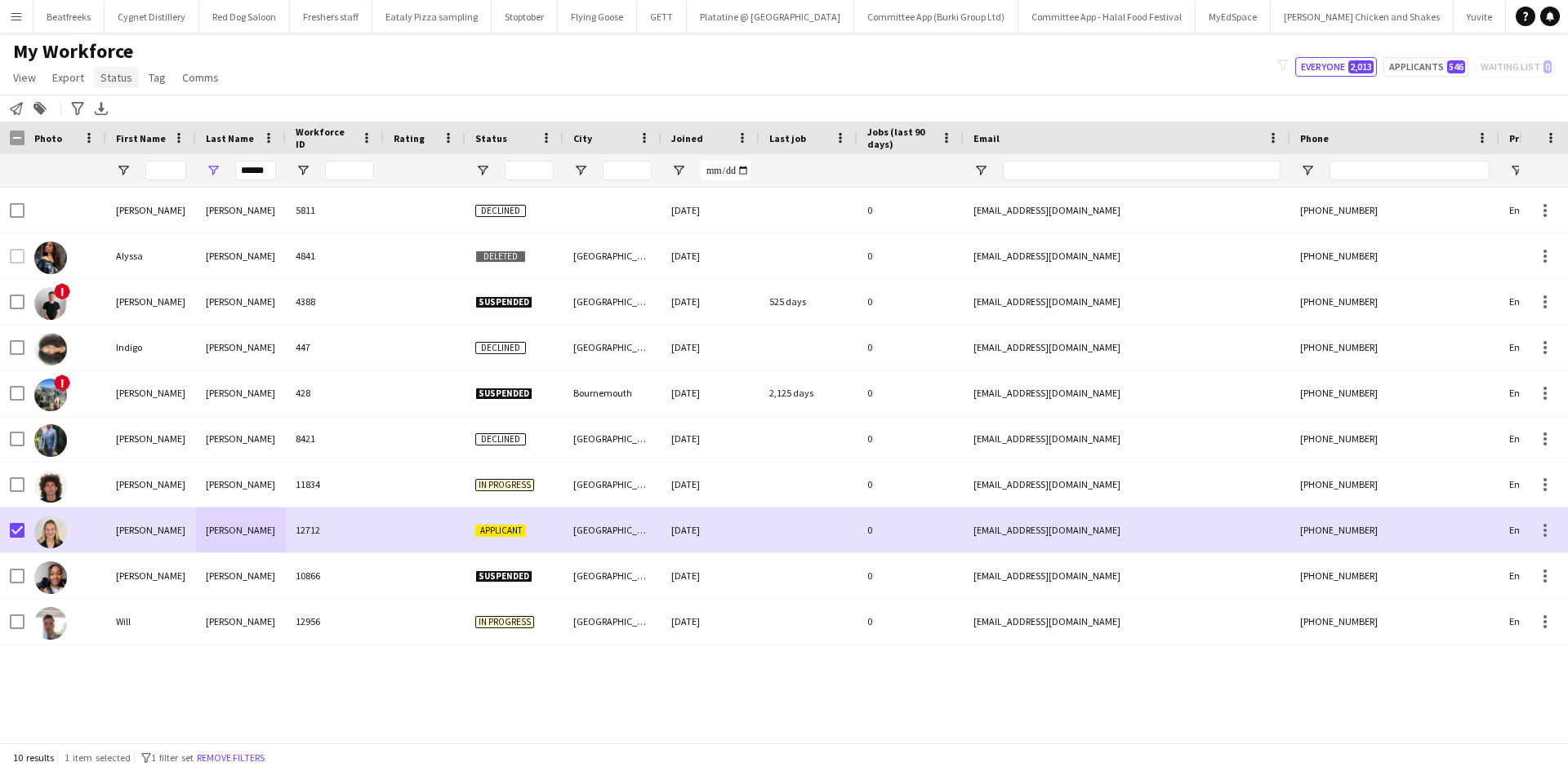
click at [118, 74] on span "Status" at bounding box center [117, 77] width 32 height 15
click at [153, 117] on link "Edit" at bounding box center [151, 112] width 115 height 34
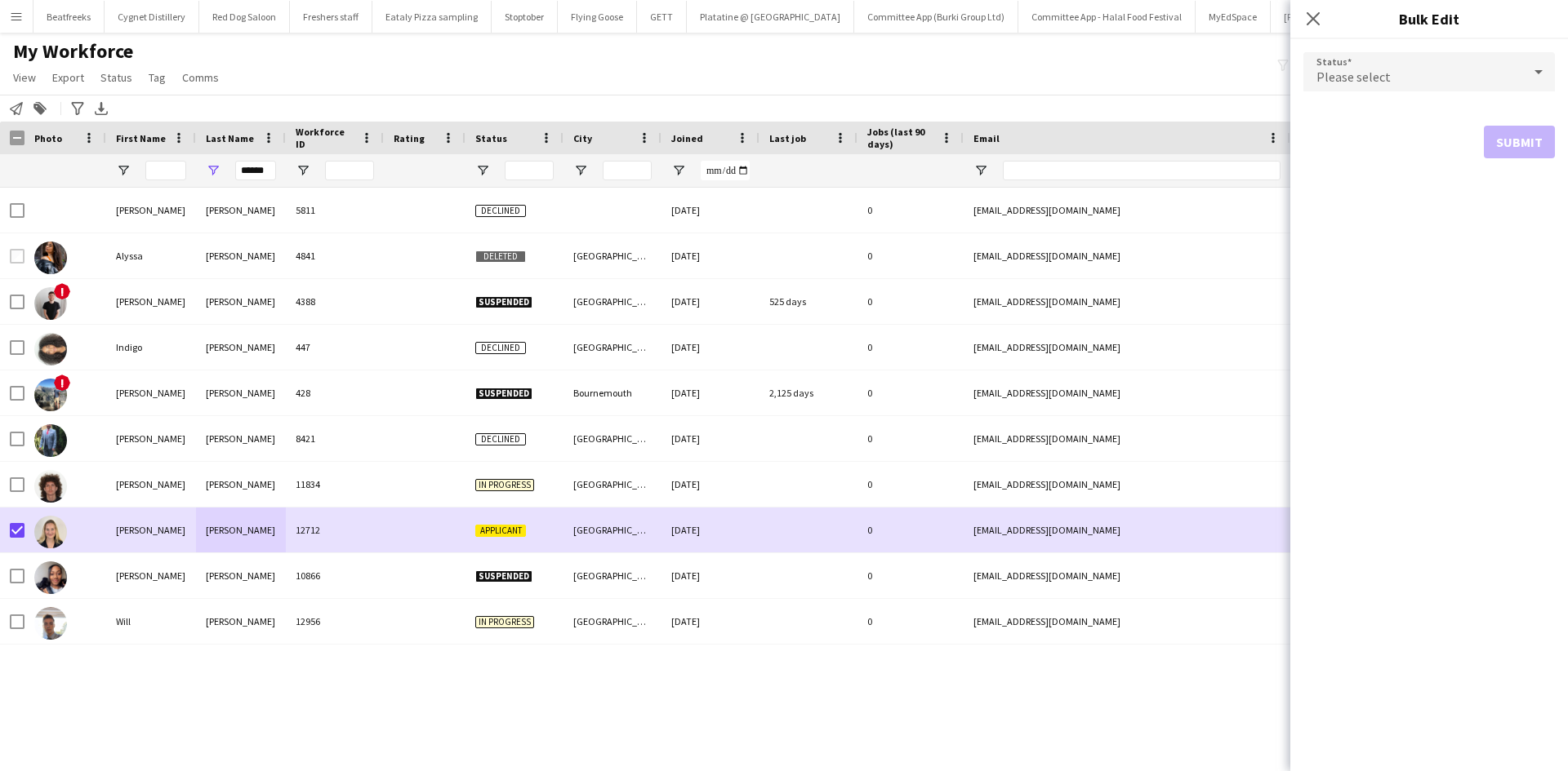
click at [1374, 76] on span "Please select" at bounding box center [1354, 77] width 75 height 17
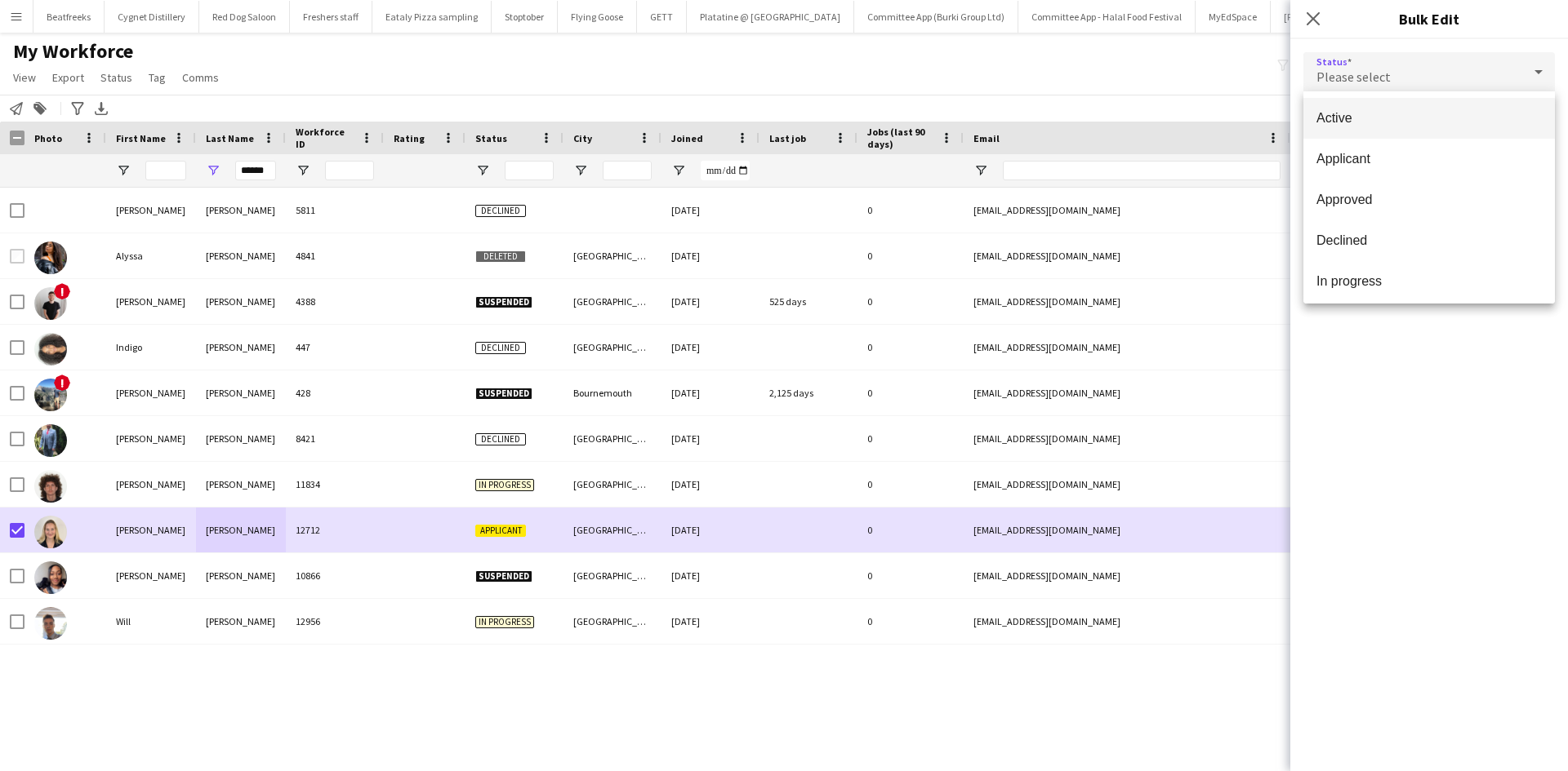
click at [1356, 111] on span "Active" at bounding box center [1430, 117] width 226 height 16
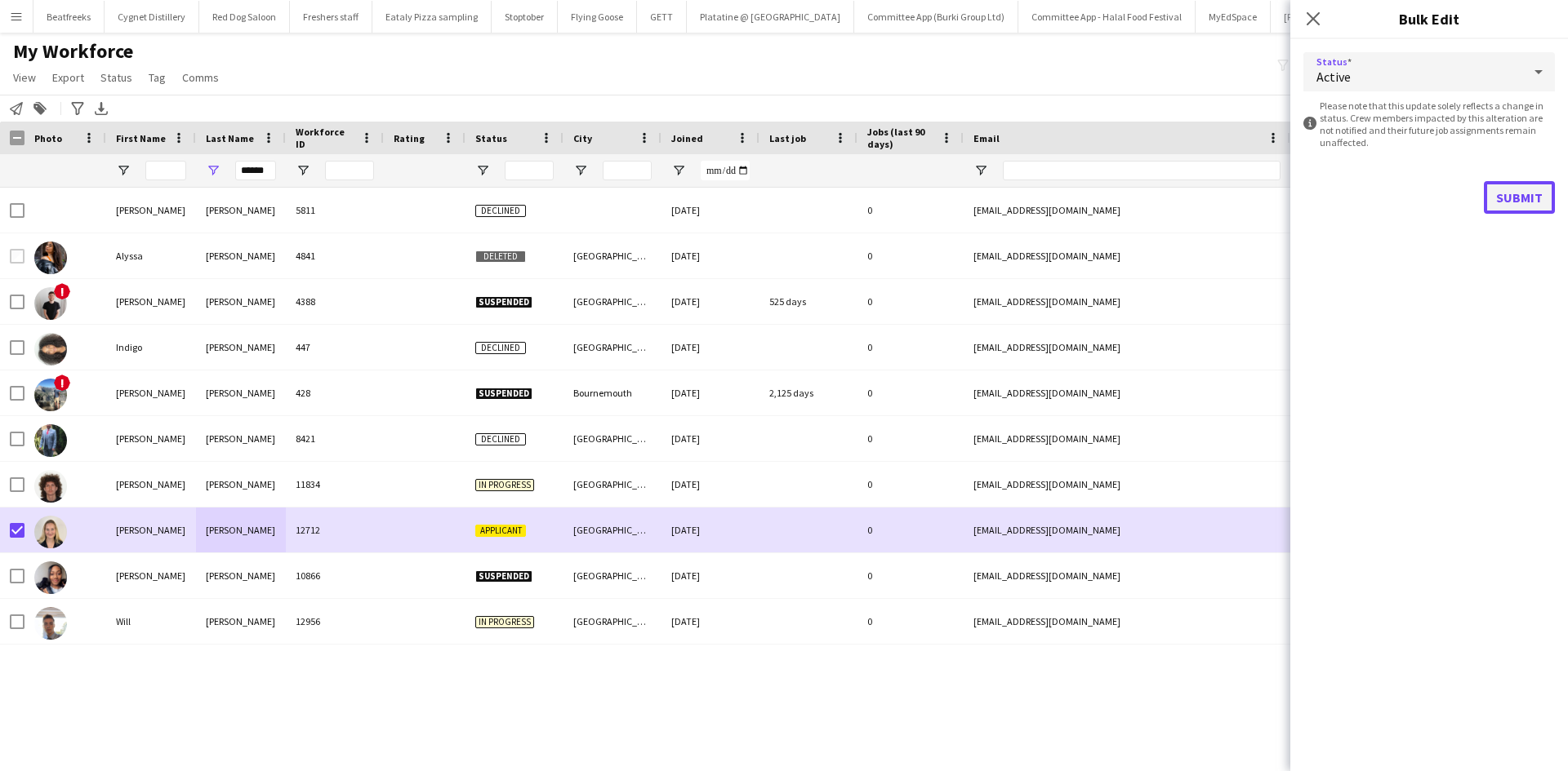
click at [1524, 191] on button "Submit" at bounding box center [1519, 197] width 71 height 33
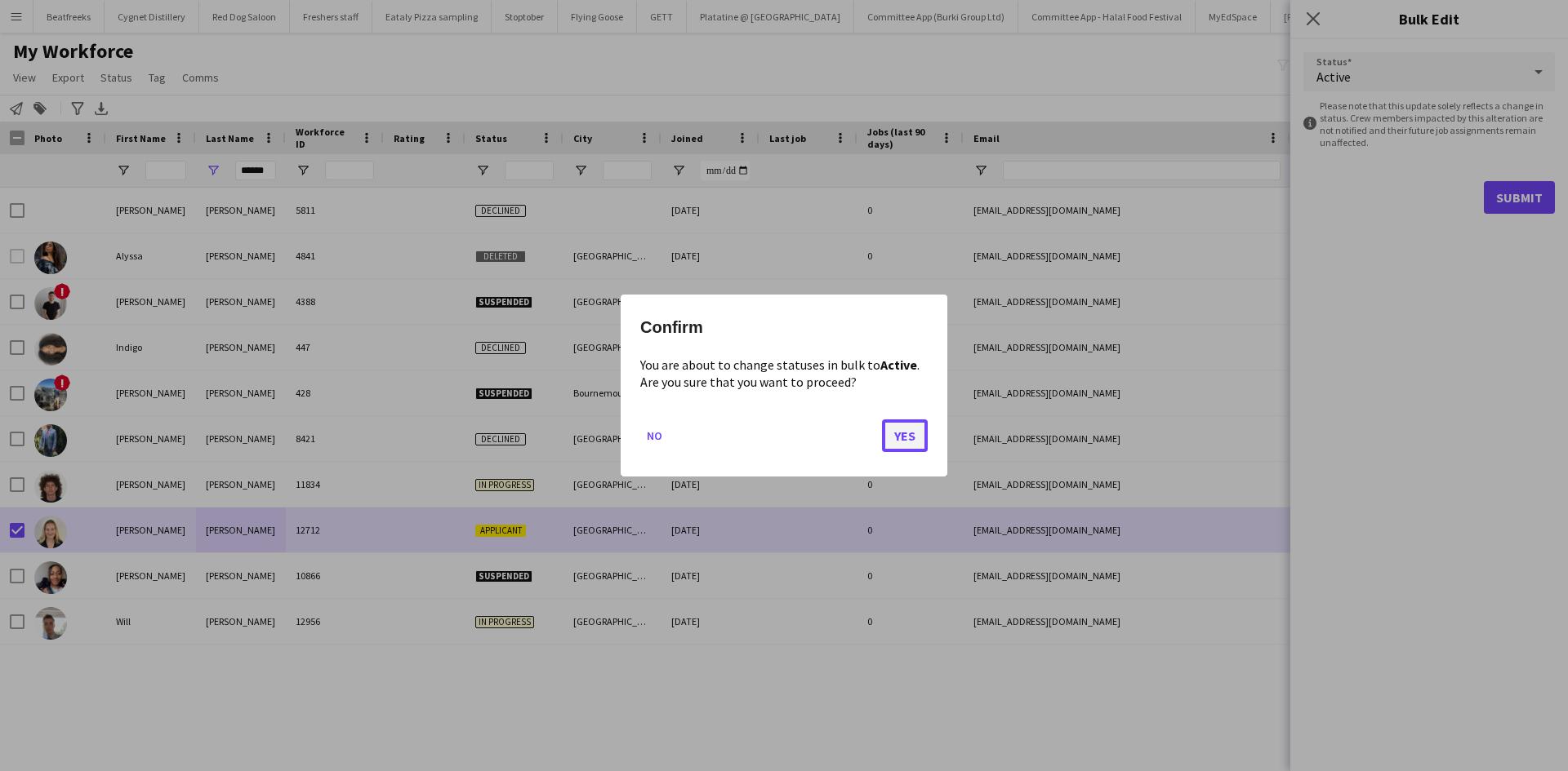
click at [899, 445] on button "Yes" at bounding box center [905, 435] width 46 height 33
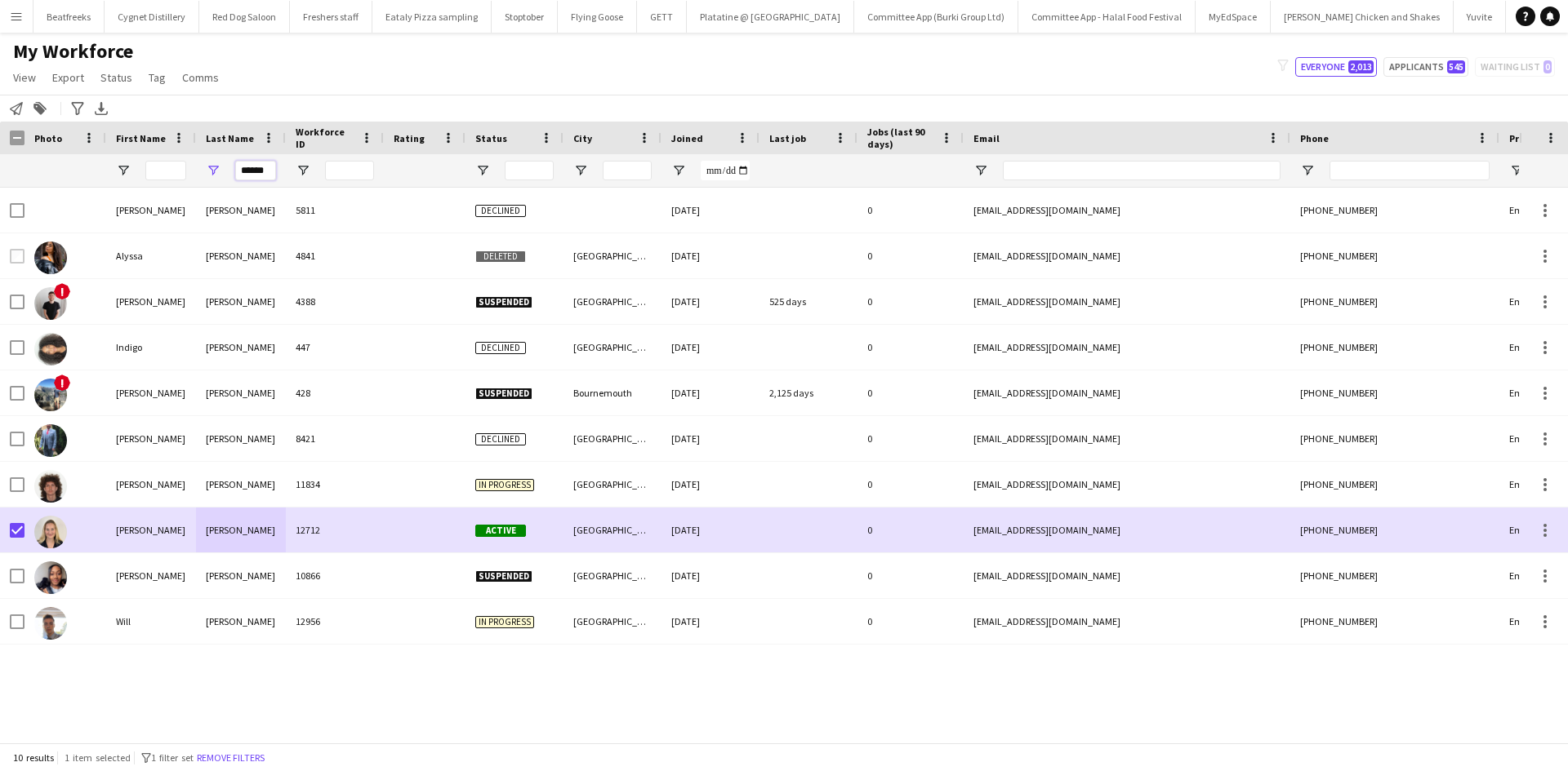
drag, startPoint x: 271, startPoint y: 173, endPoint x: 226, endPoint y: 185, distance: 46.6
click at [226, 185] on div "******" at bounding box center [241, 170] width 90 height 33
paste input "*****"
type input "**********"
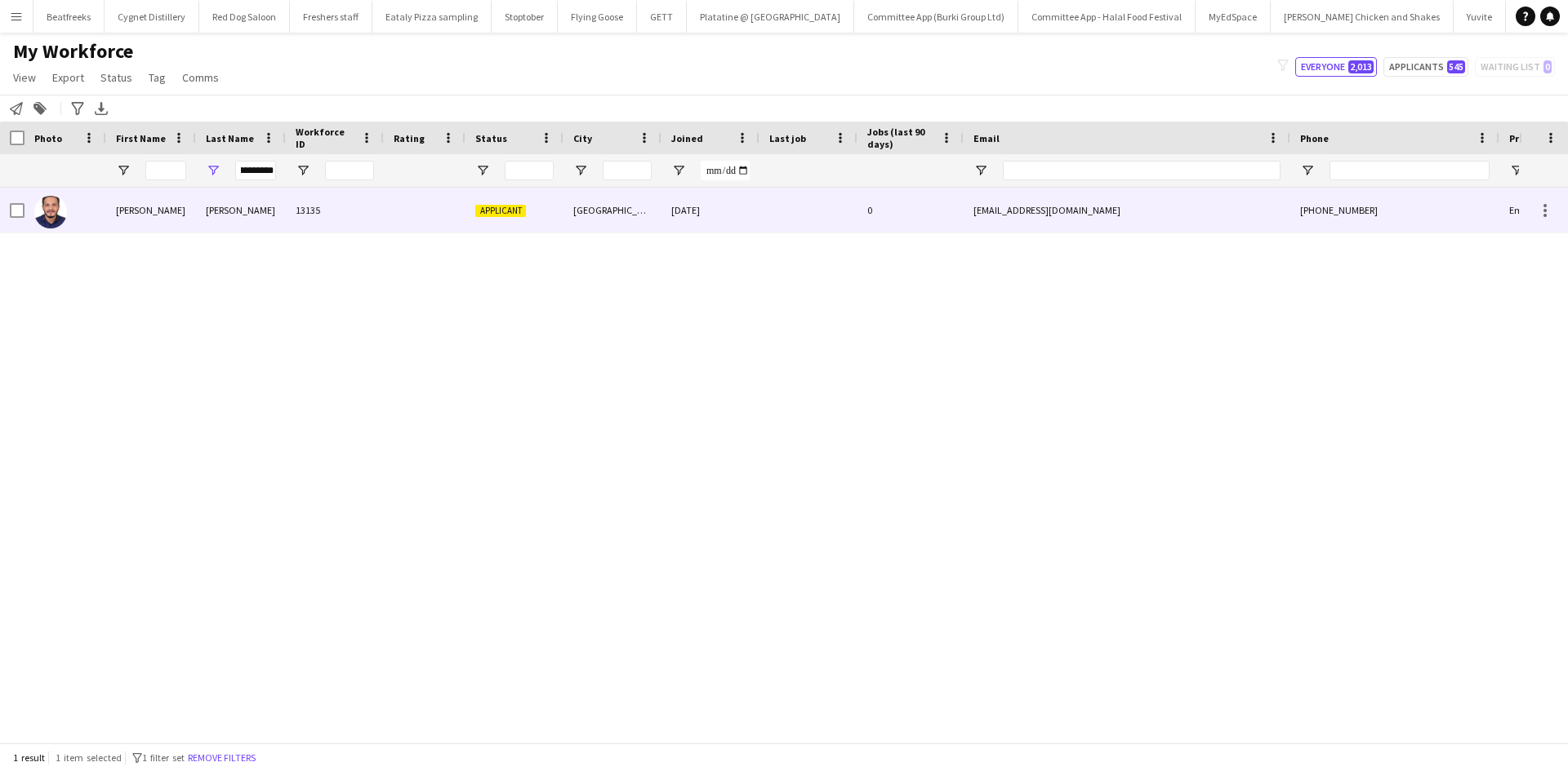
scroll to position [0, 0]
click at [268, 214] on div "Santhakumar" at bounding box center [241, 210] width 90 height 45
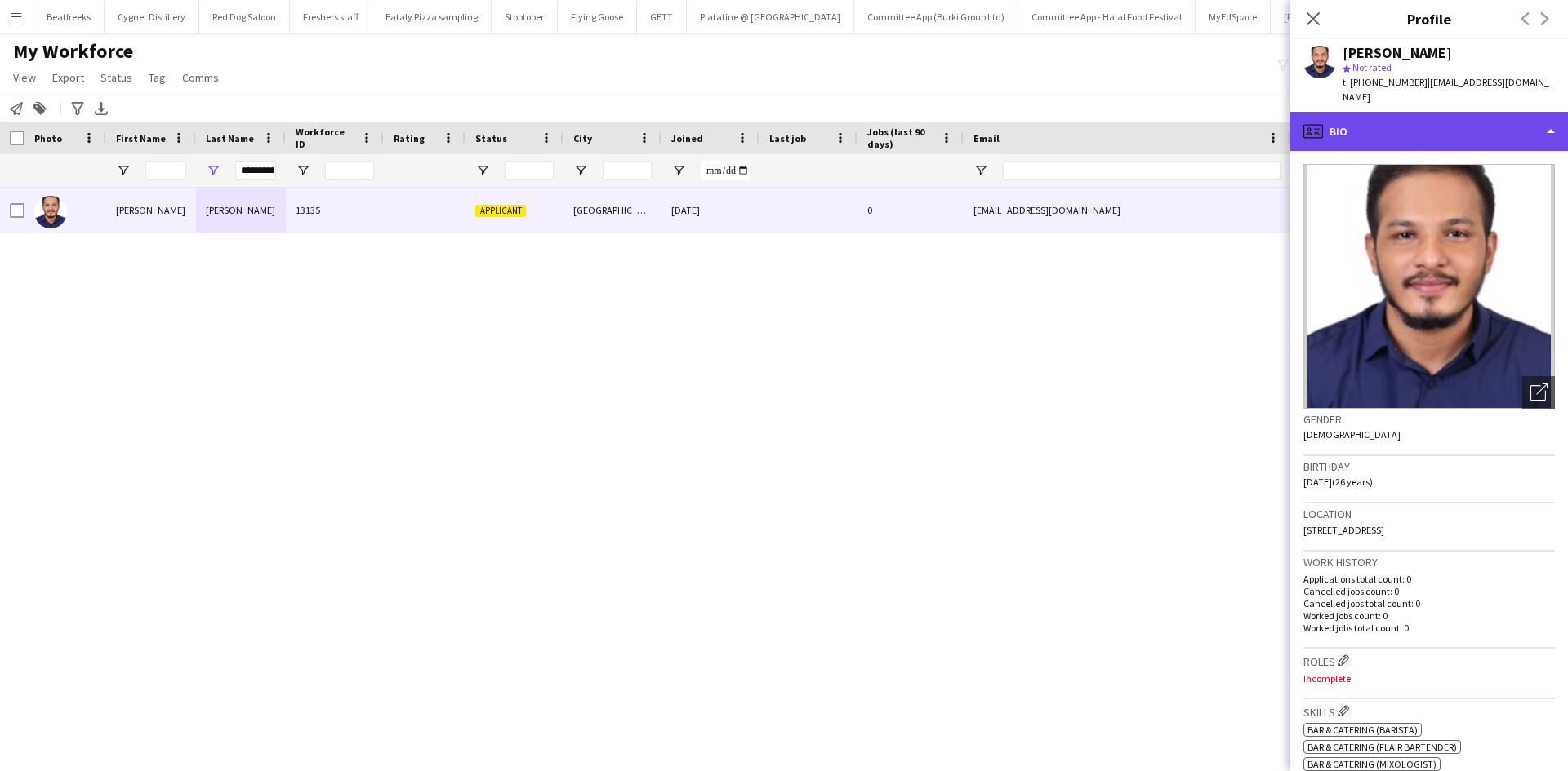
click at [1381, 112] on div "profile Bio" at bounding box center [1430, 131] width 278 height 39
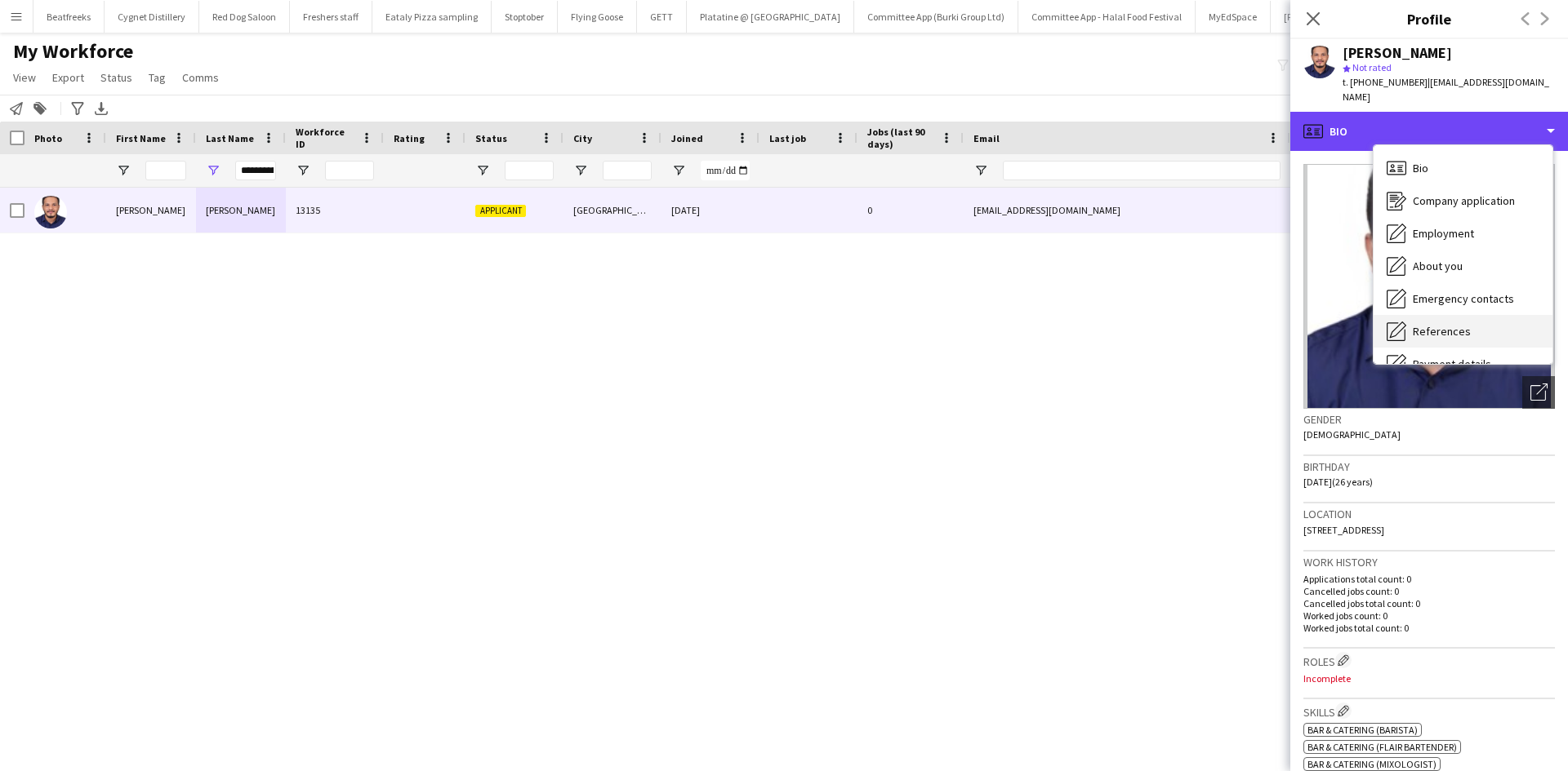
scroll to position [219, 0]
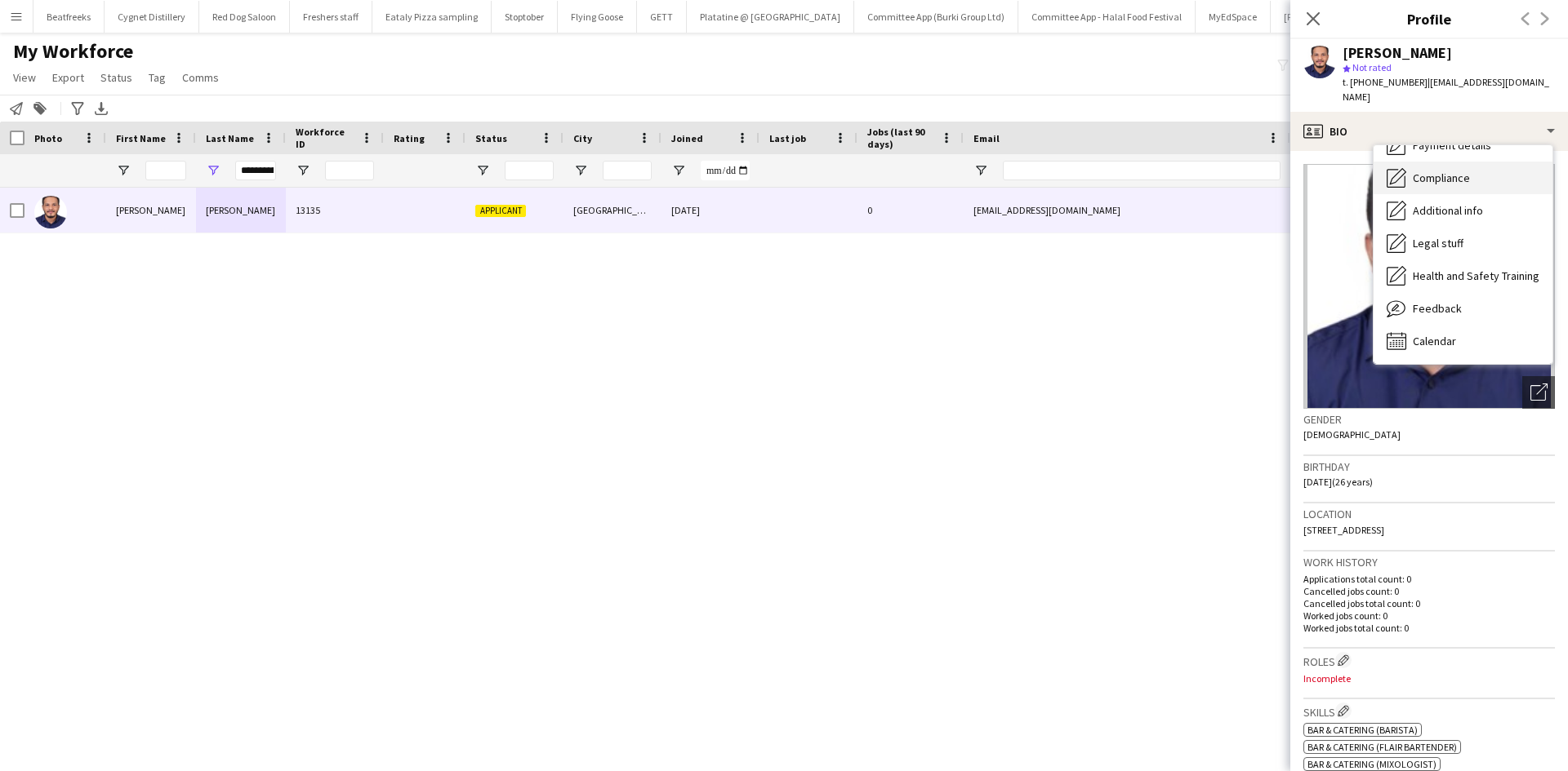
click at [1436, 161] on div "Compliance Compliance" at bounding box center [1464, 177] width 179 height 33
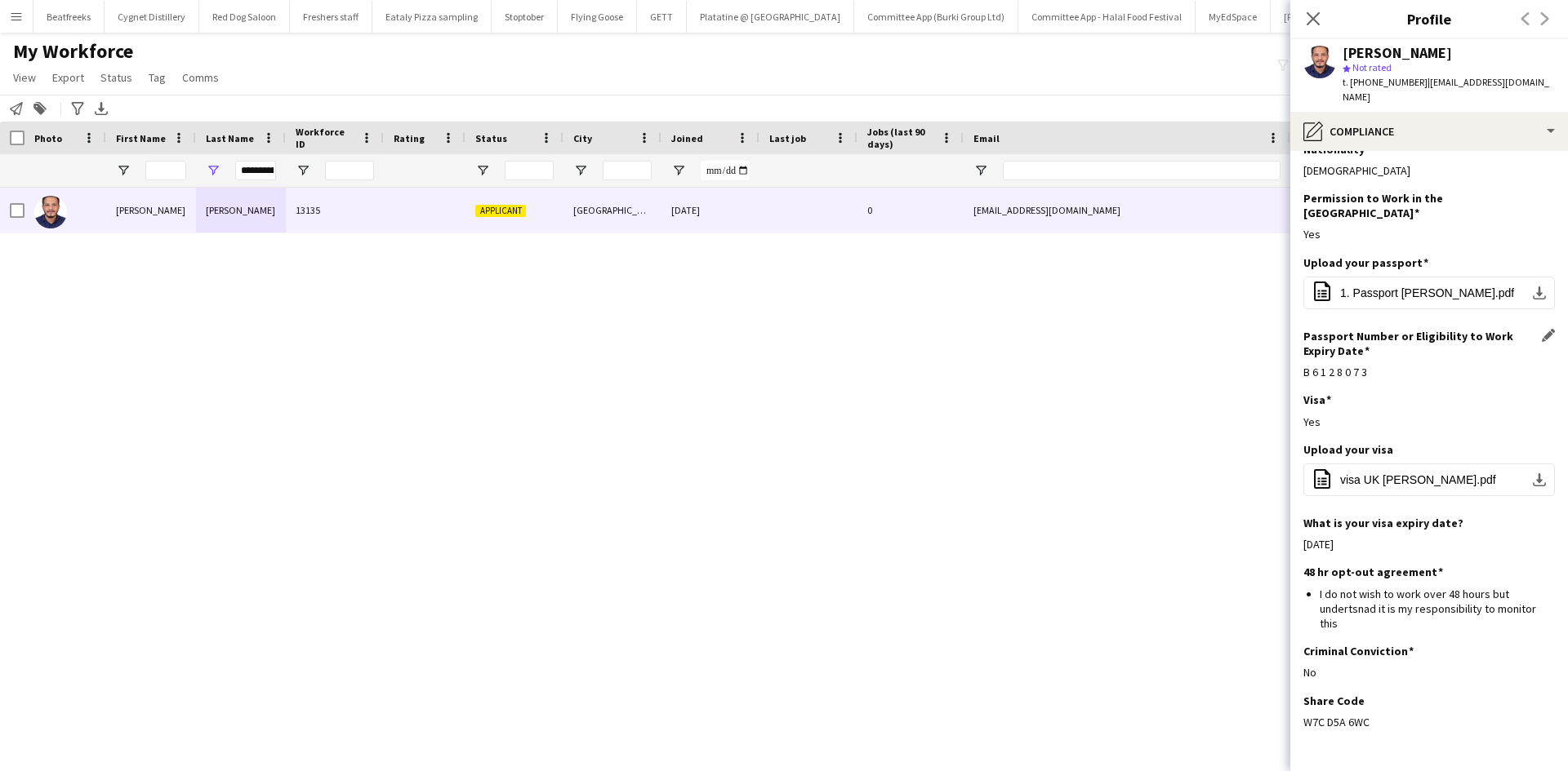
scroll to position [21, 0]
click at [1394, 287] on span "1. Passport Sidharth.pdf" at bounding box center [1427, 294] width 174 height 13
drag, startPoint x: 1369, startPoint y: 695, endPoint x: 1299, endPoint y: 701, distance: 70.3
click at [1299, 701] on app-section-data-types "Nationality Edit this field Indian Permission to Work in the UK Edit this field…" at bounding box center [1430, 461] width 278 height 620
copy div "W7C D5A 6WC"
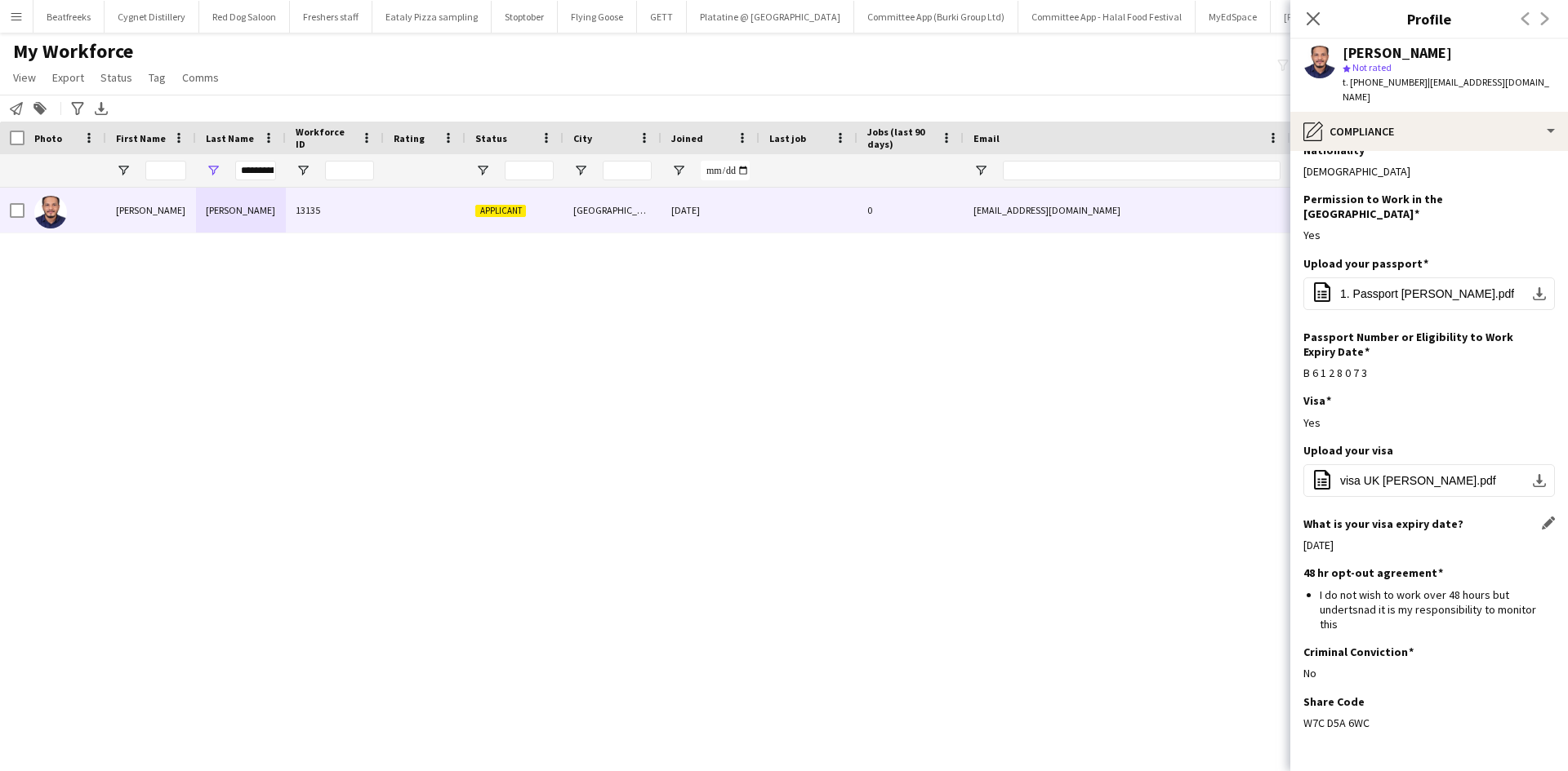
scroll to position [0, 0]
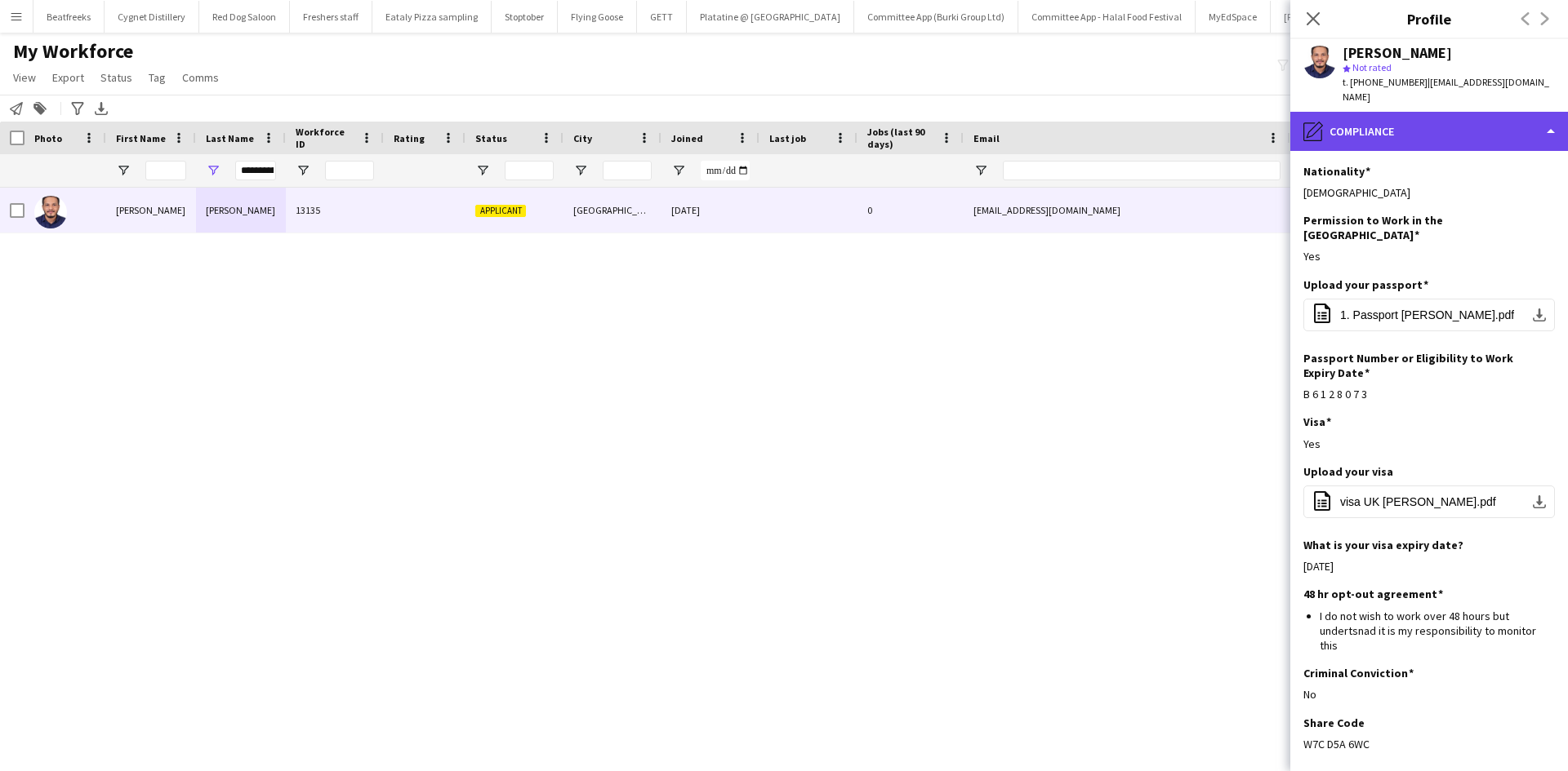
click at [1381, 129] on div "pencil4 Compliance" at bounding box center [1430, 131] width 278 height 39
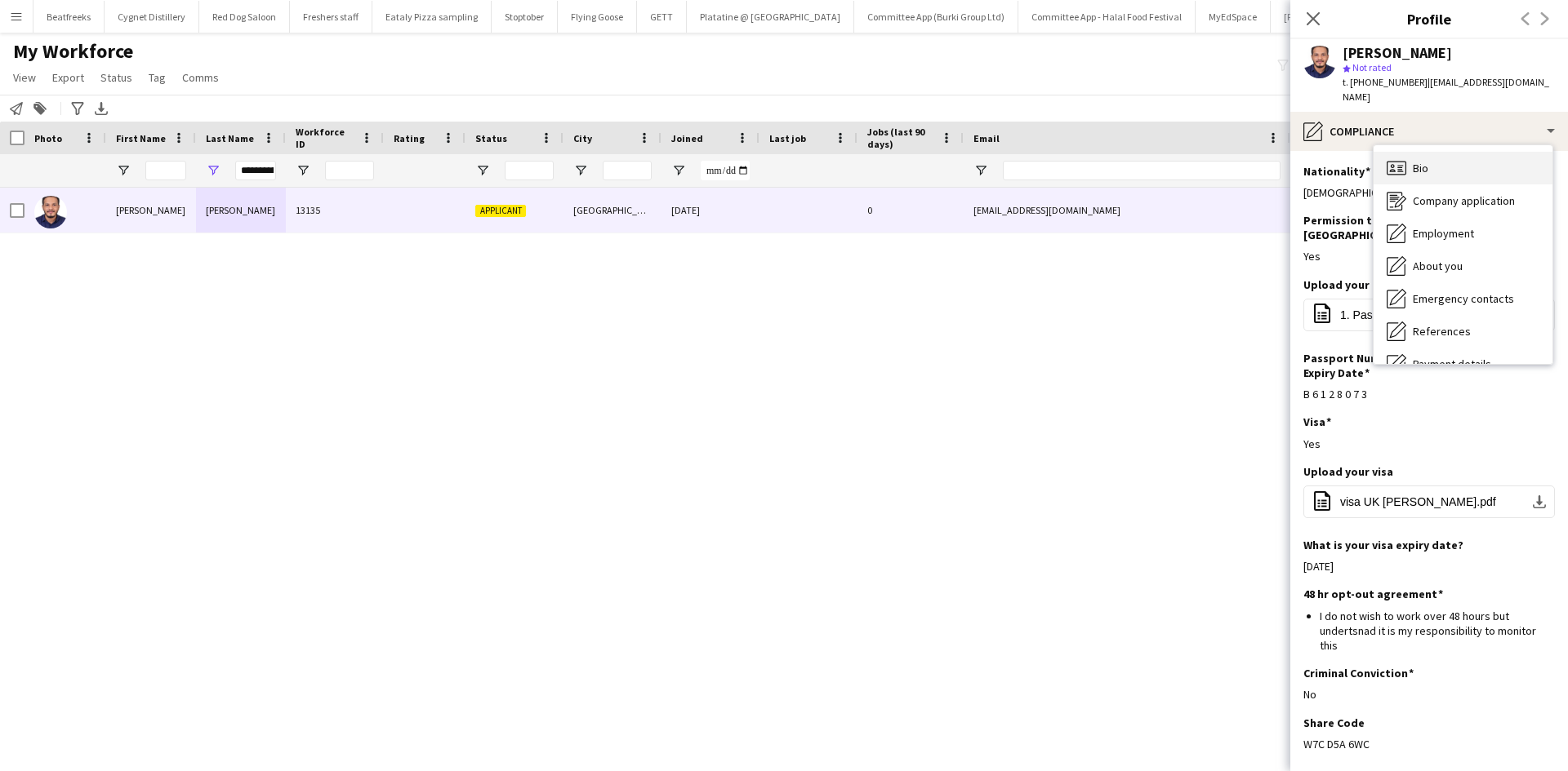
click at [1408, 152] on div "Bio Bio" at bounding box center [1464, 168] width 179 height 33
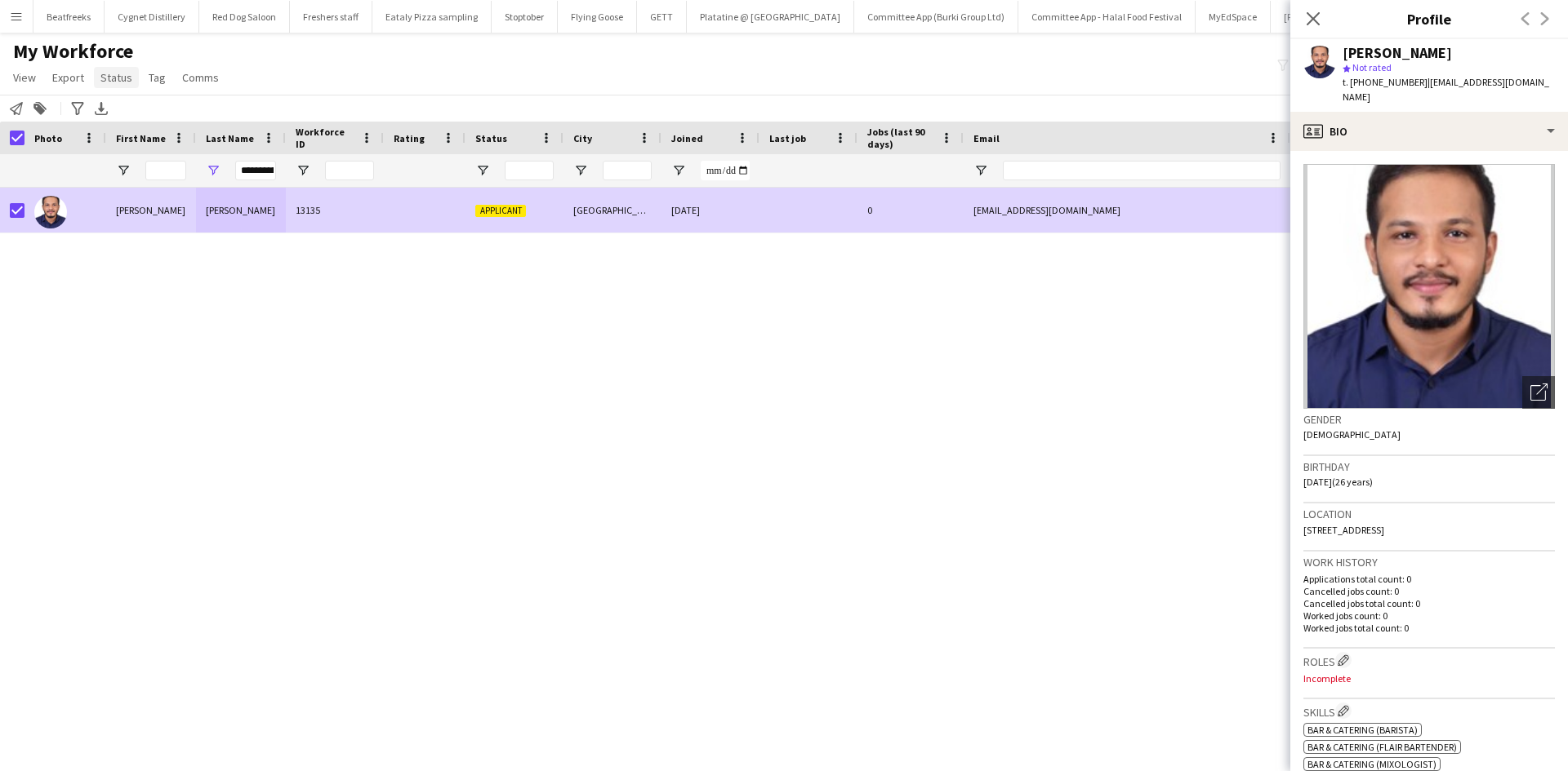
click at [110, 80] on span "Status" at bounding box center [117, 77] width 32 height 15
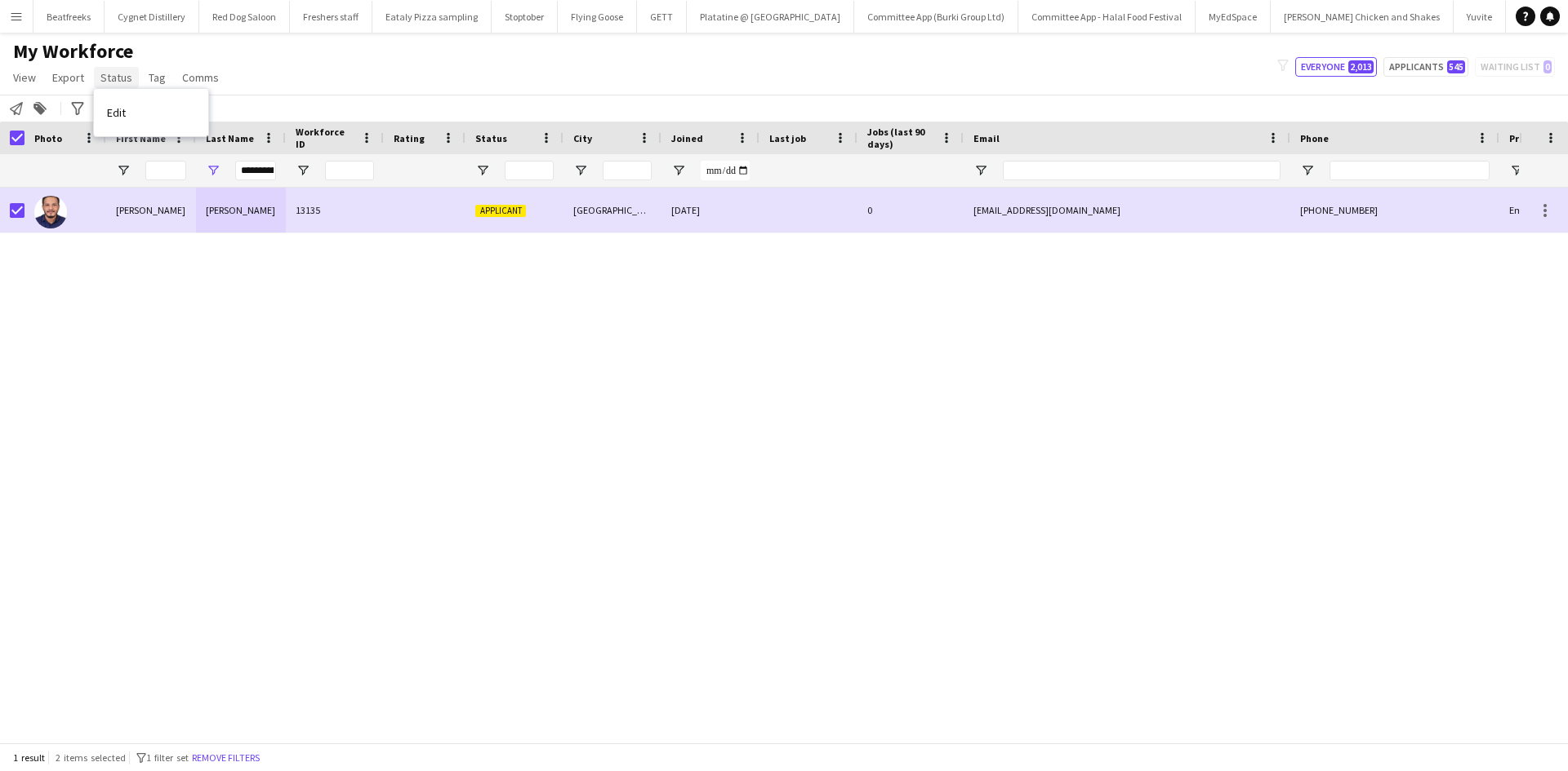
click at [115, 82] on span "Status" at bounding box center [117, 77] width 32 height 15
click at [115, 76] on span "Status" at bounding box center [117, 77] width 32 height 15
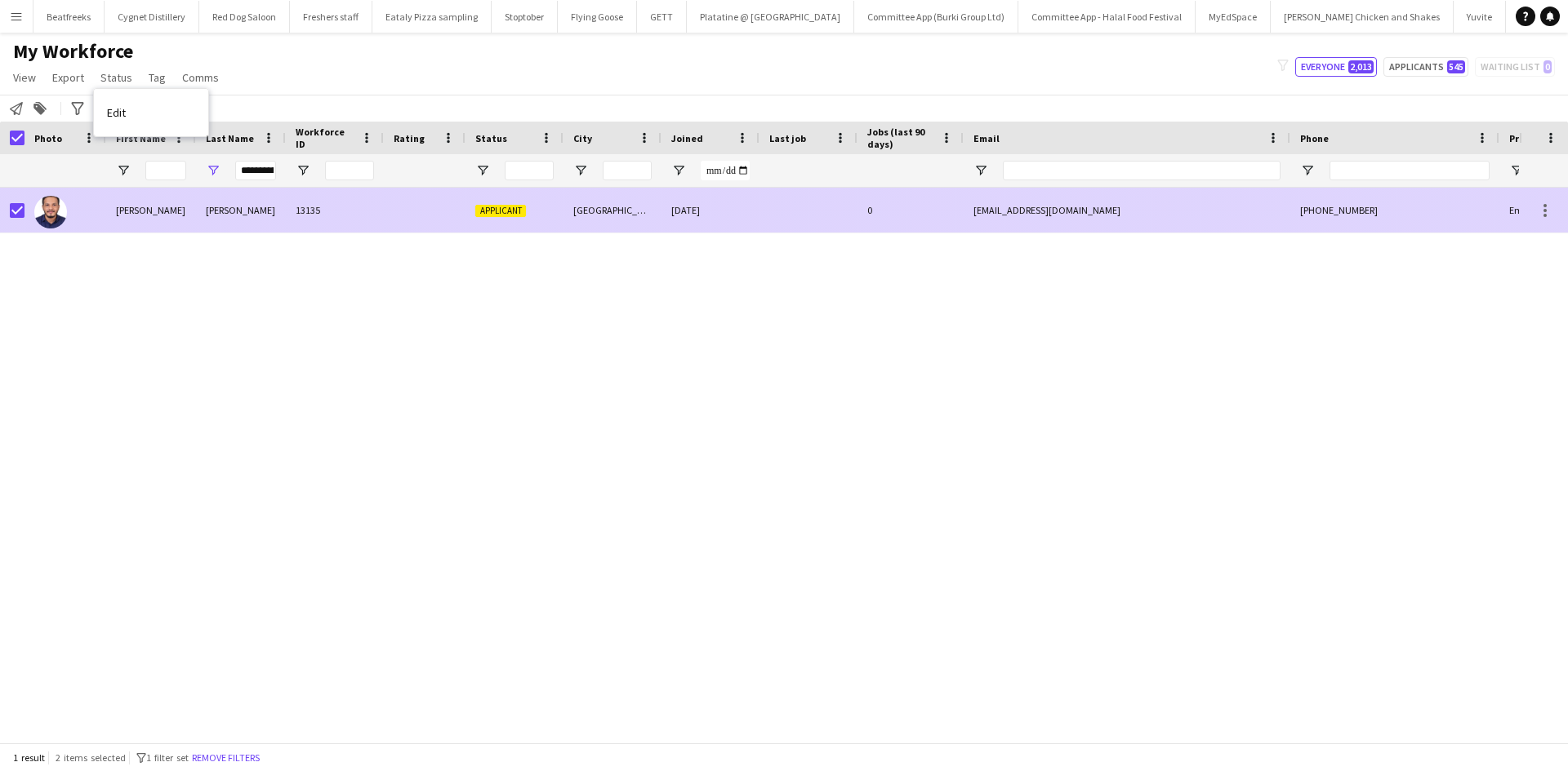
click at [436, 202] on div at bounding box center [425, 210] width 82 height 45
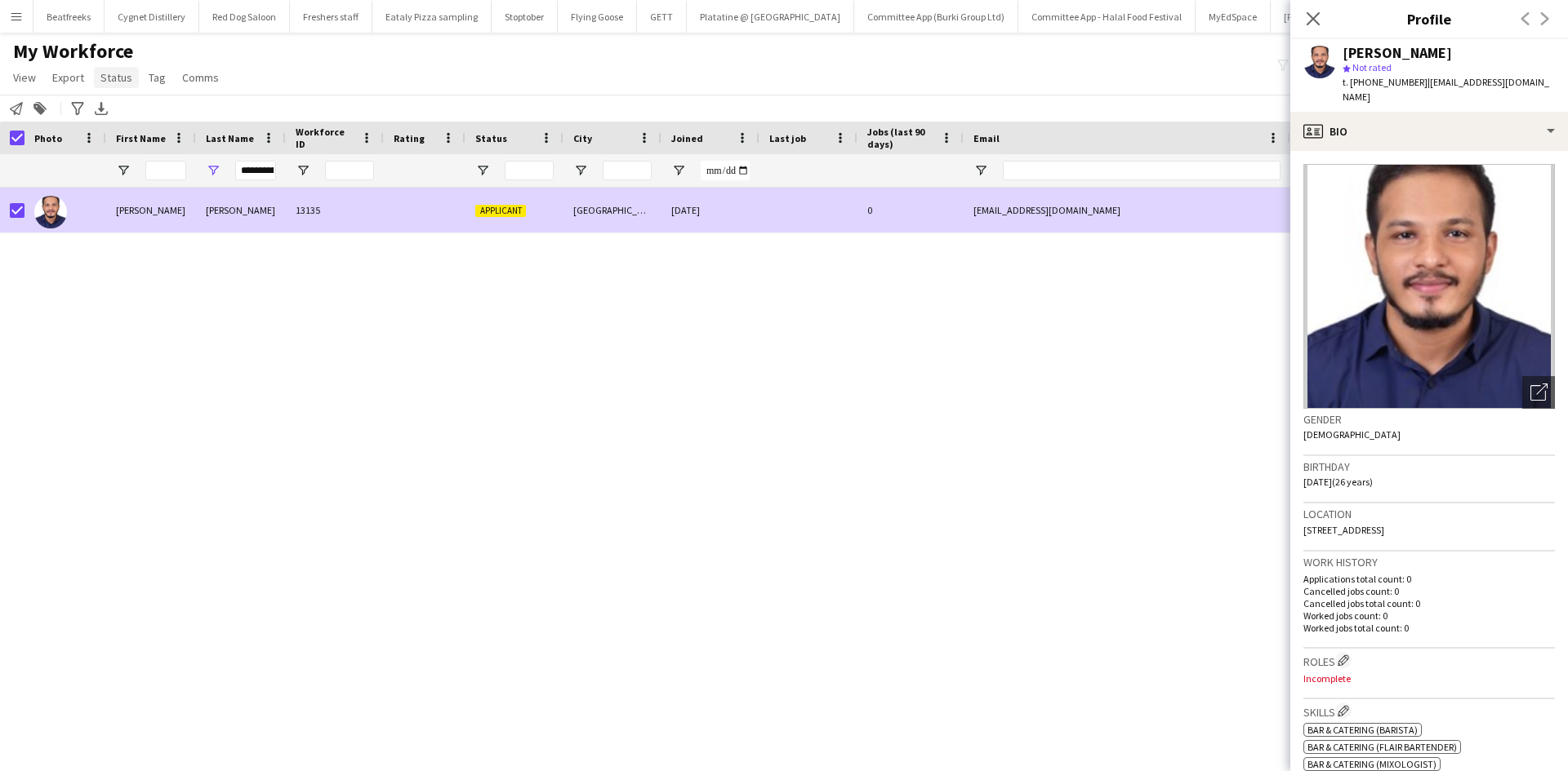
click at [111, 75] on span "Status" at bounding box center [117, 77] width 32 height 15
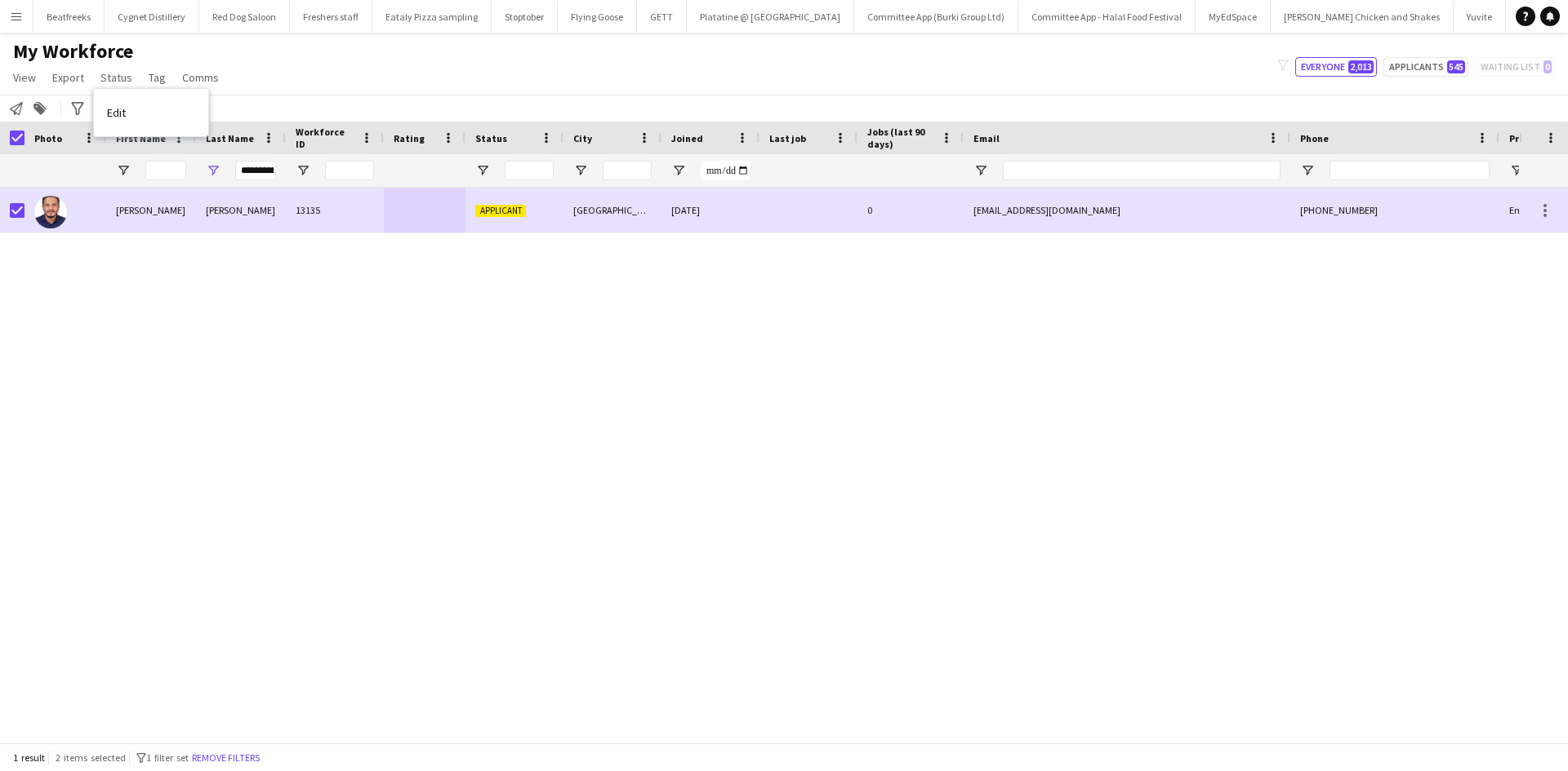
click at [367, 54] on div "My Workforce View Views Default view New view Update view Delete view Edit name…" at bounding box center [784, 67] width 1568 height 56
click at [114, 74] on span "Status" at bounding box center [117, 77] width 32 height 15
click at [132, 104] on link "Edit" at bounding box center [151, 112] width 115 height 34
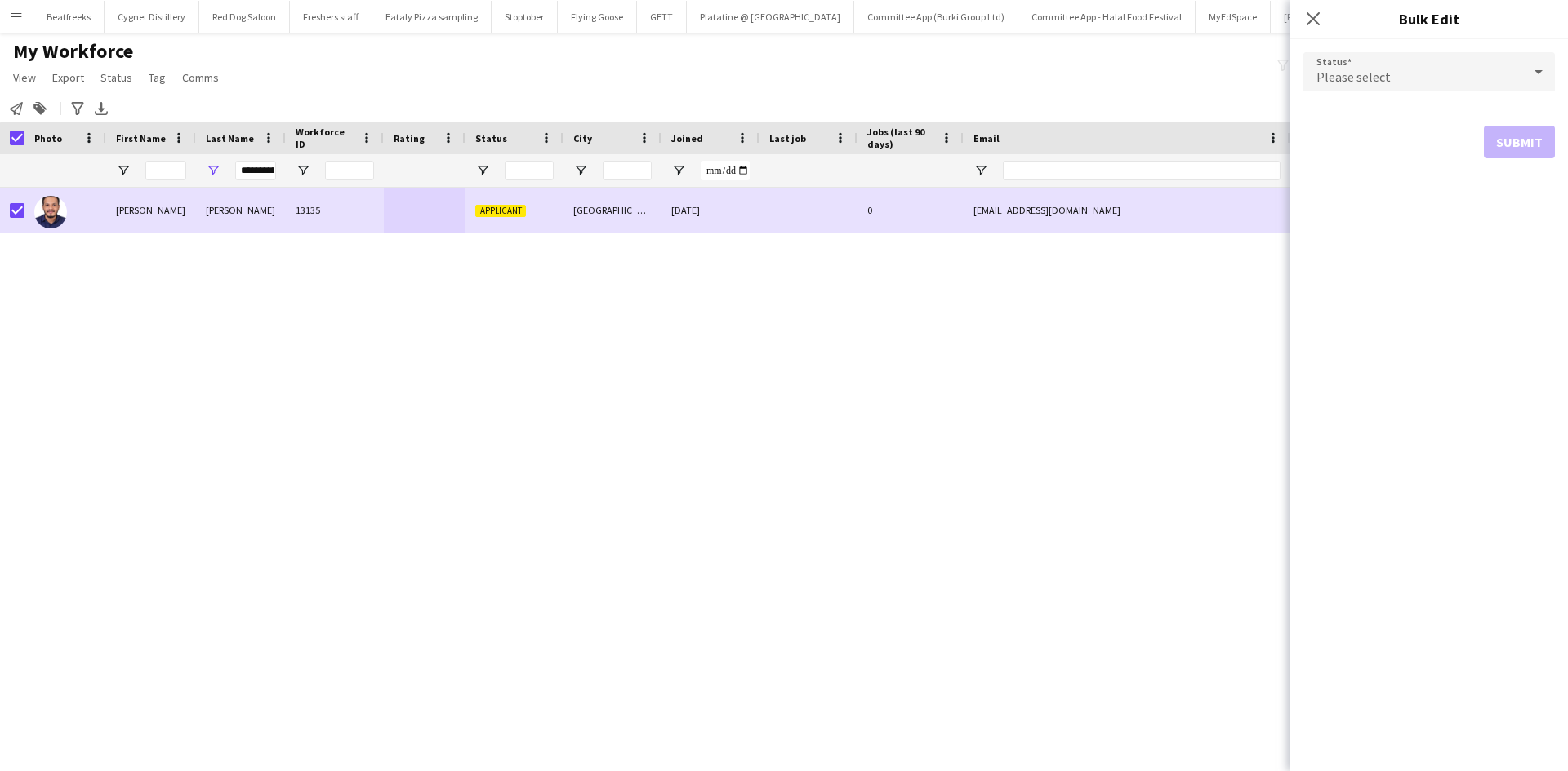
click at [1356, 78] on span "Please select" at bounding box center [1354, 77] width 75 height 17
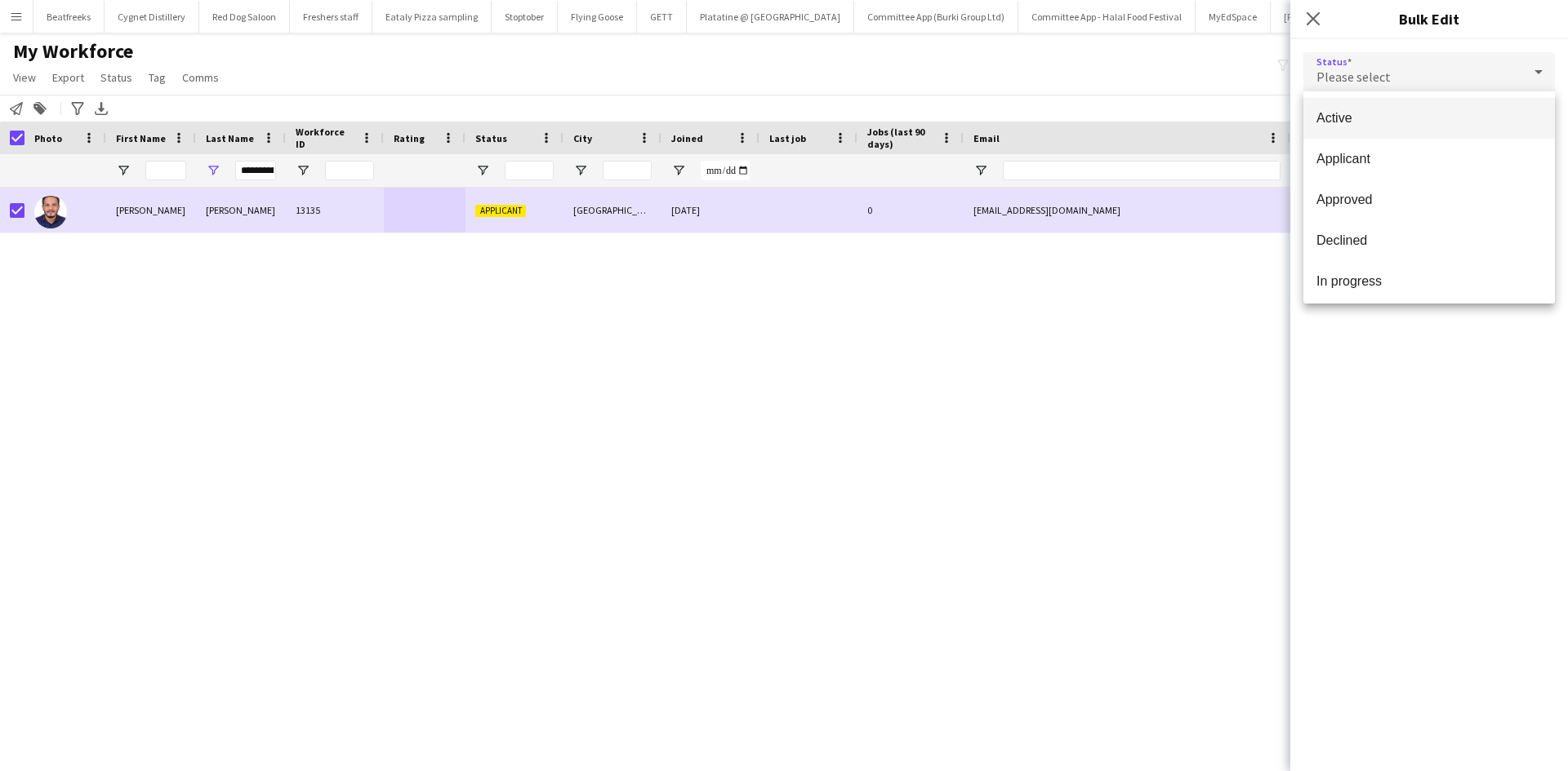
click at [1348, 124] on span "Active" at bounding box center [1430, 117] width 226 height 16
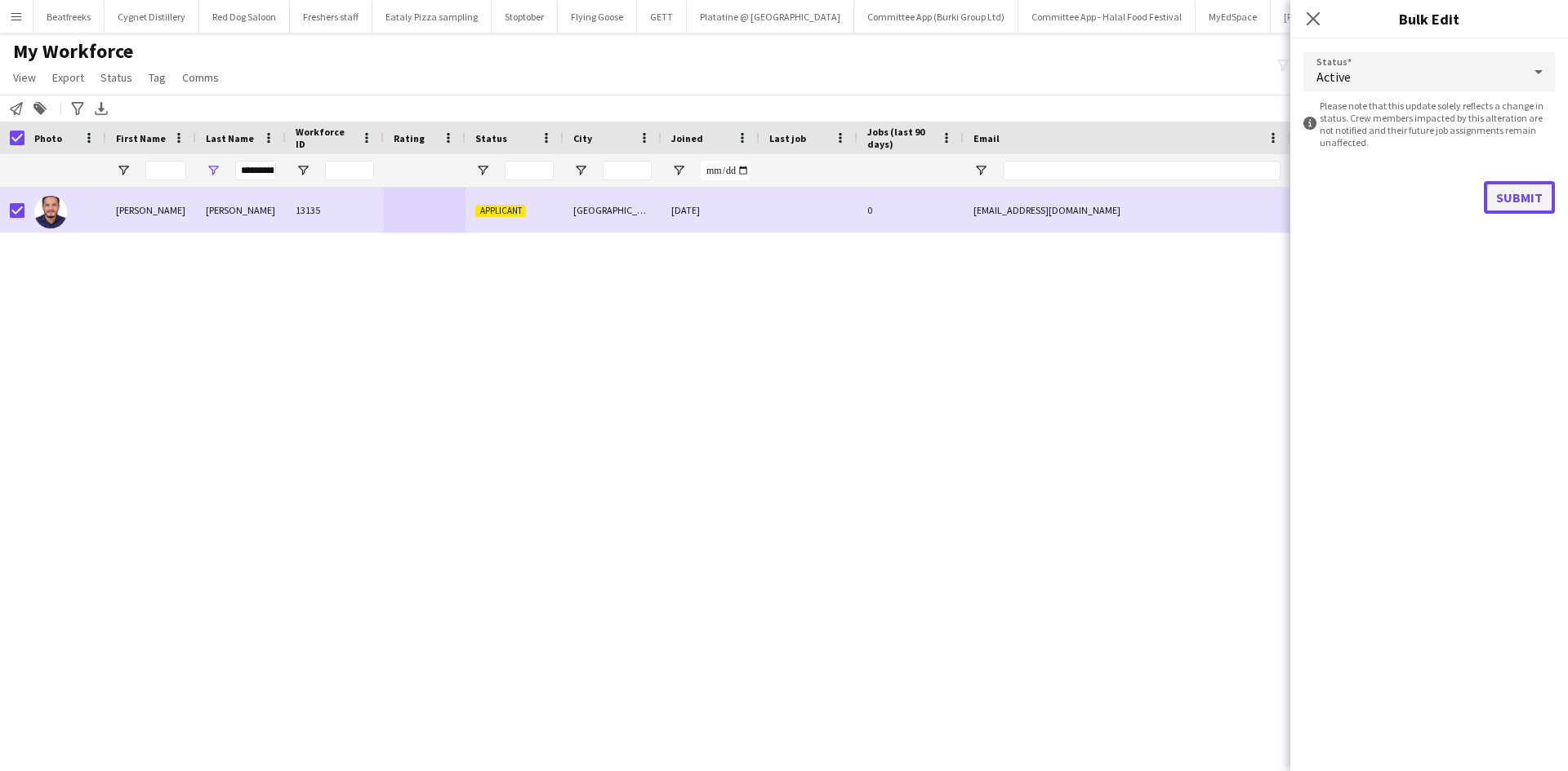
click at [1513, 191] on button "Submit" at bounding box center [1519, 197] width 71 height 33
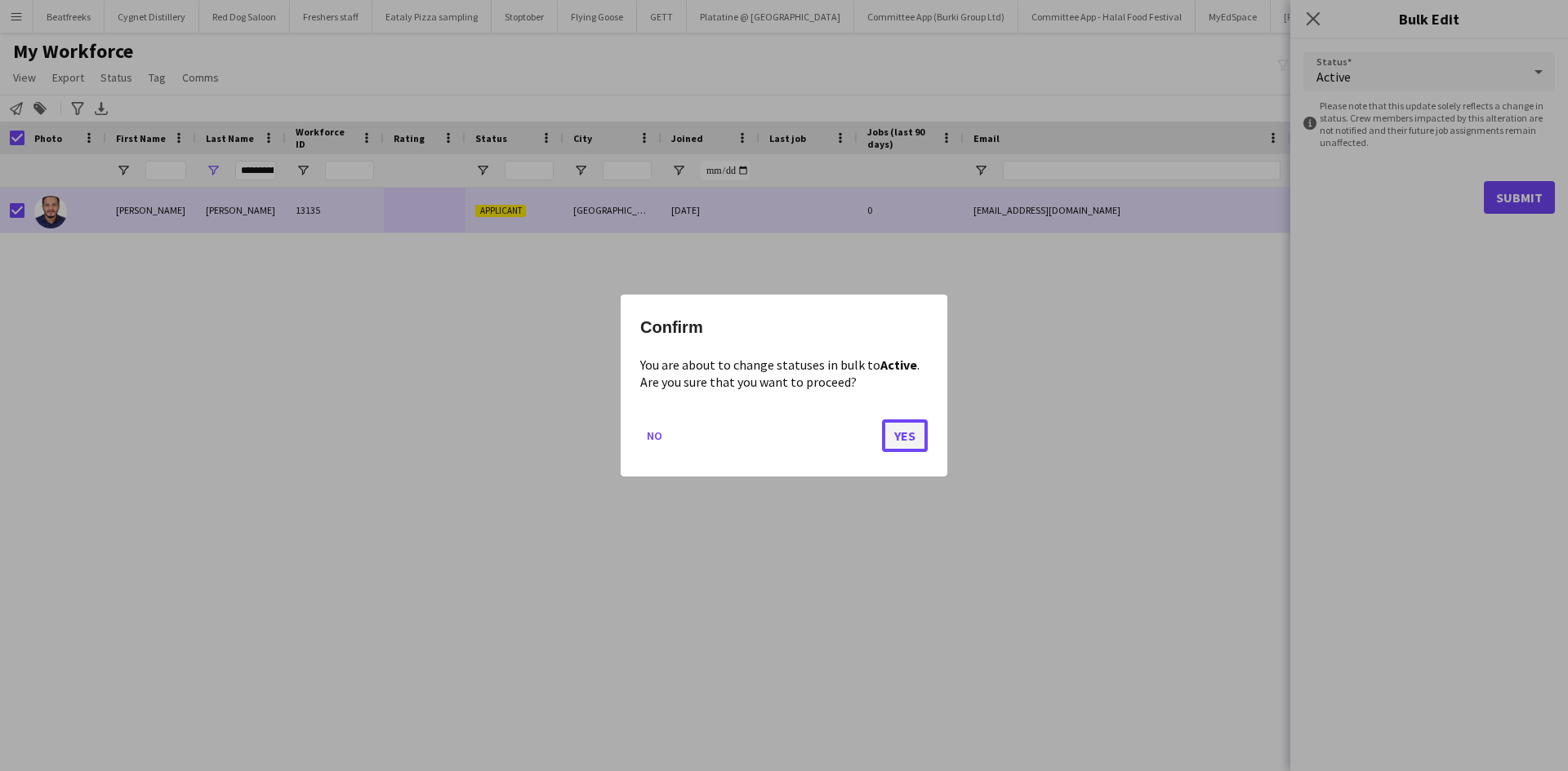
click at [899, 433] on button "Yes" at bounding box center [905, 435] width 46 height 33
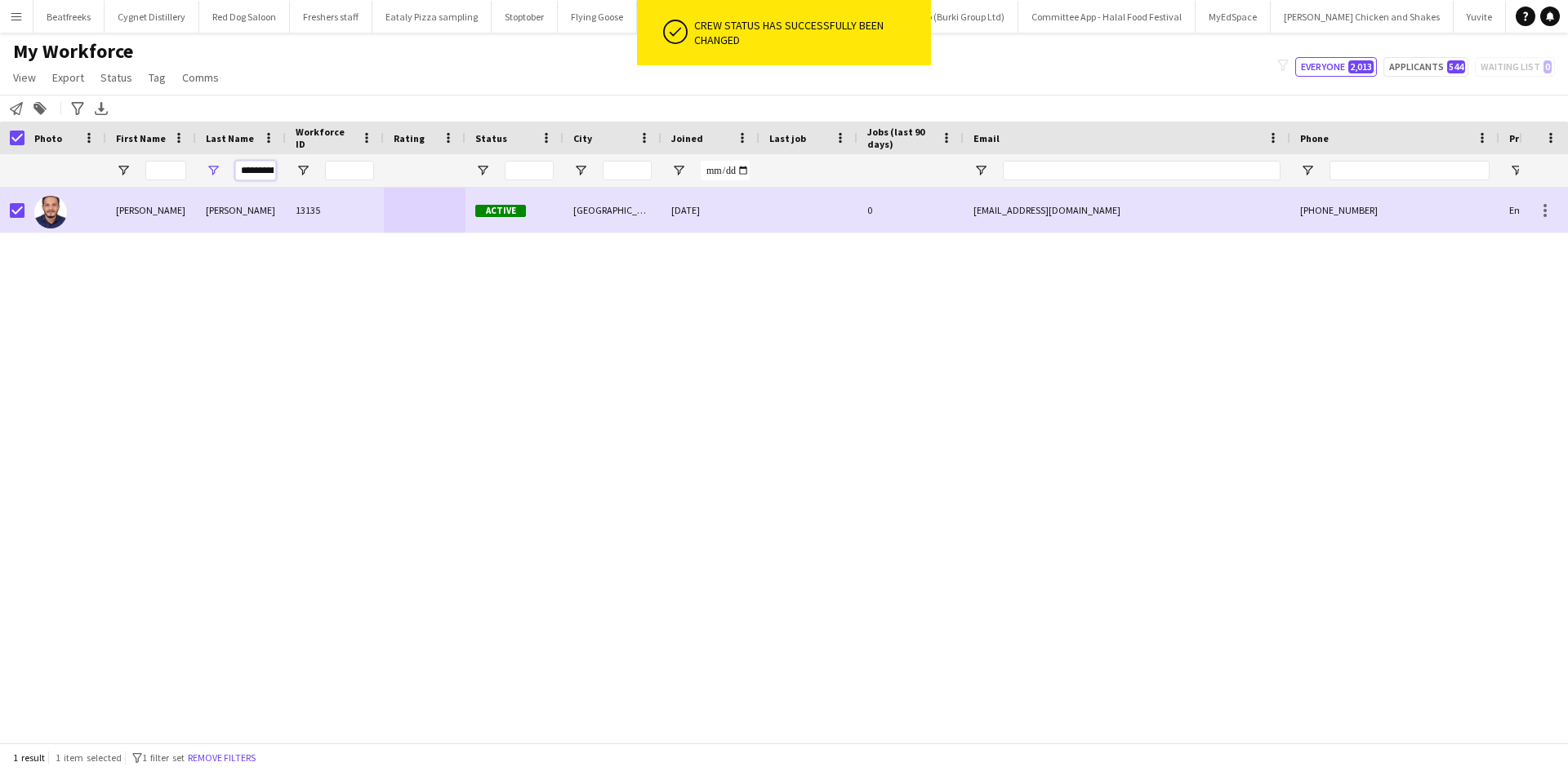
click at [253, 173] on input "**********" at bounding box center [256, 171] width 41 height 20
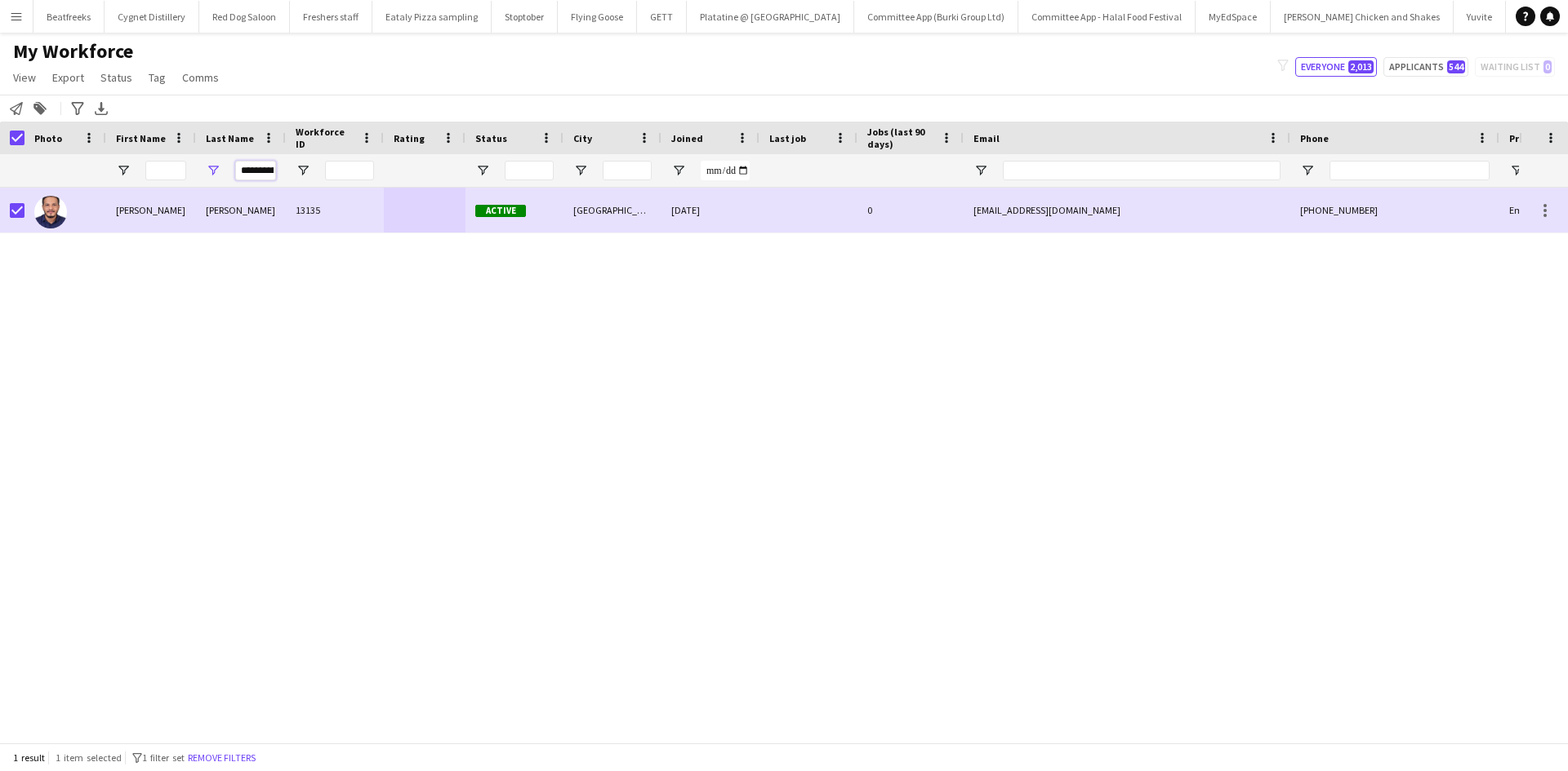
drag, startPoint x: 469, startPoint y: 150, endPoint x: 529, endPoint y: 153, distance: 60.1
click at [529, 153] on div "Workforce Details Photo First Name Age" at bounding box center [885, 154] width 1770 height 66
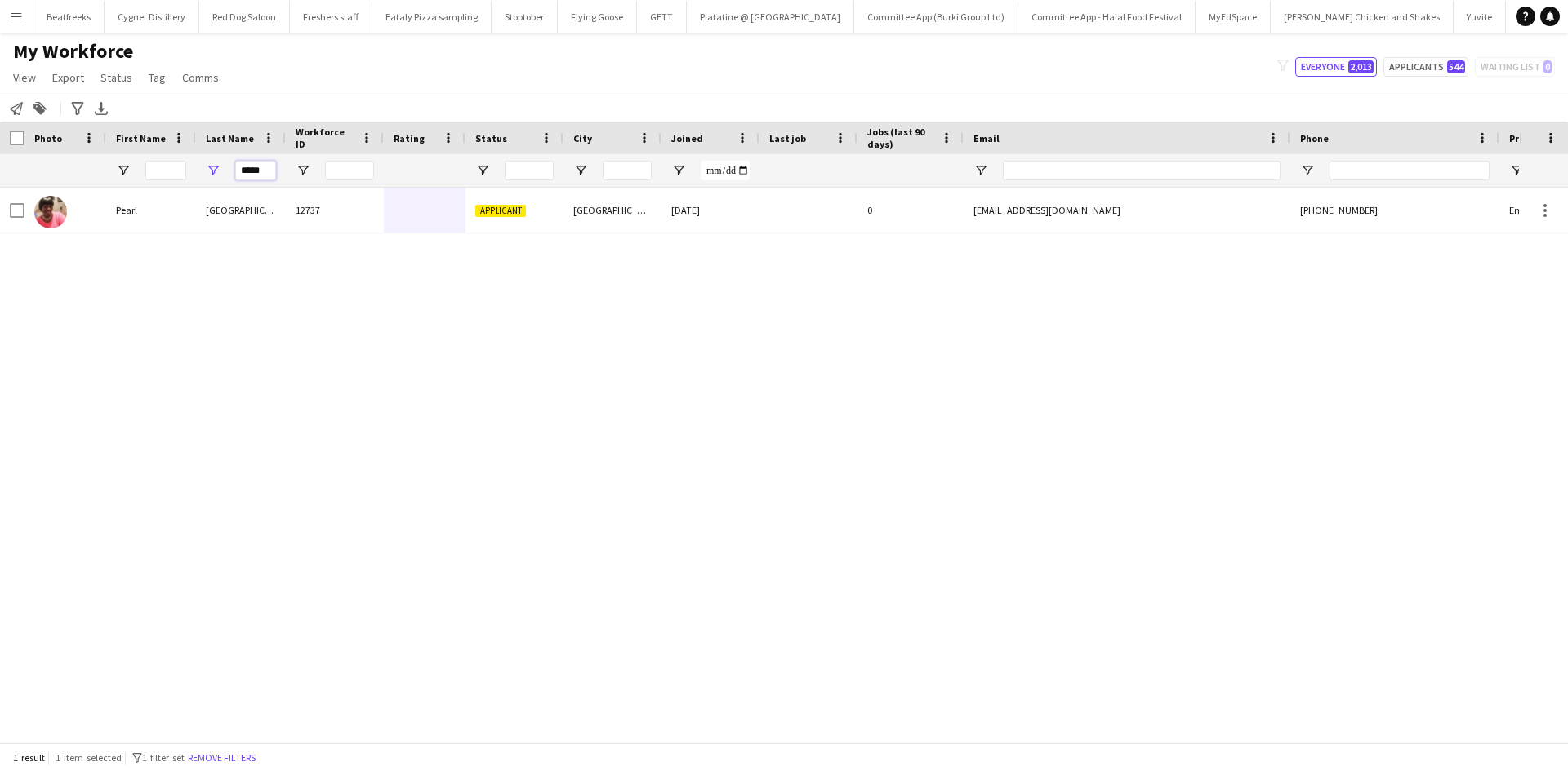
type input "*****"
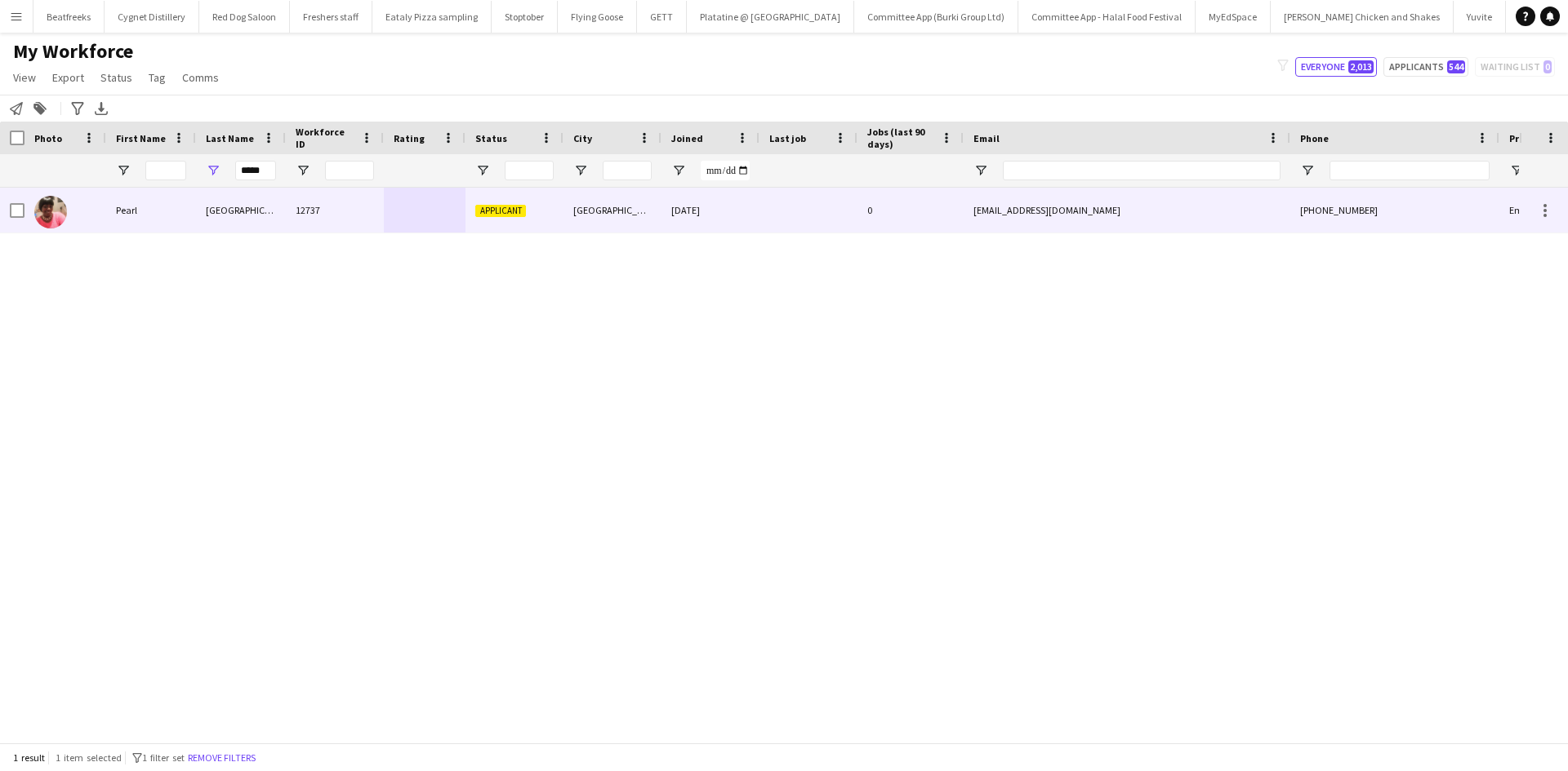
click at [292, 205] on div "12737" at bounding box center [334, 210] width 98 height 45
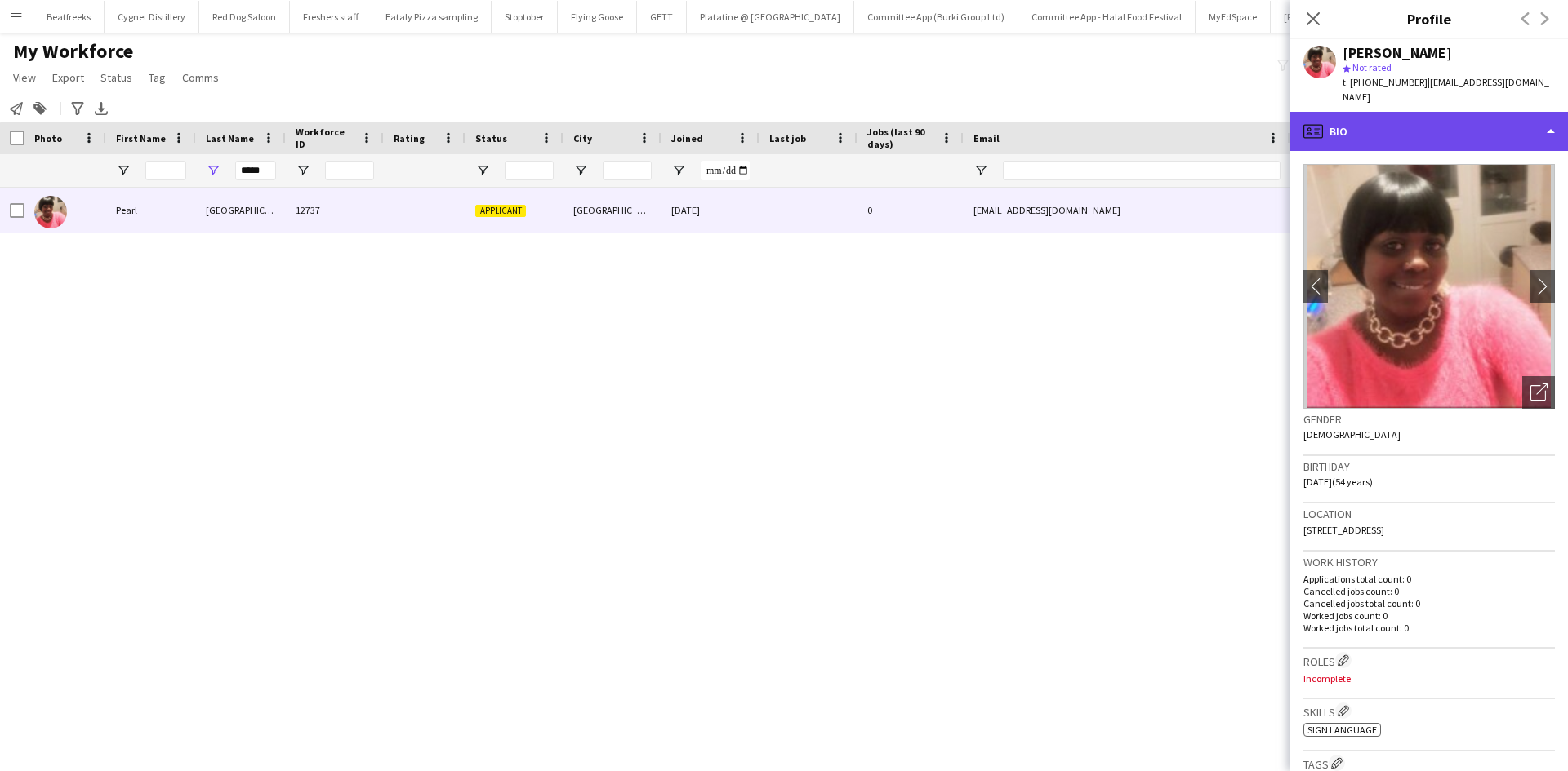
click at [1381, 132] on div "profile Bio" at bounding box center [1430, 131] width 278 height 39
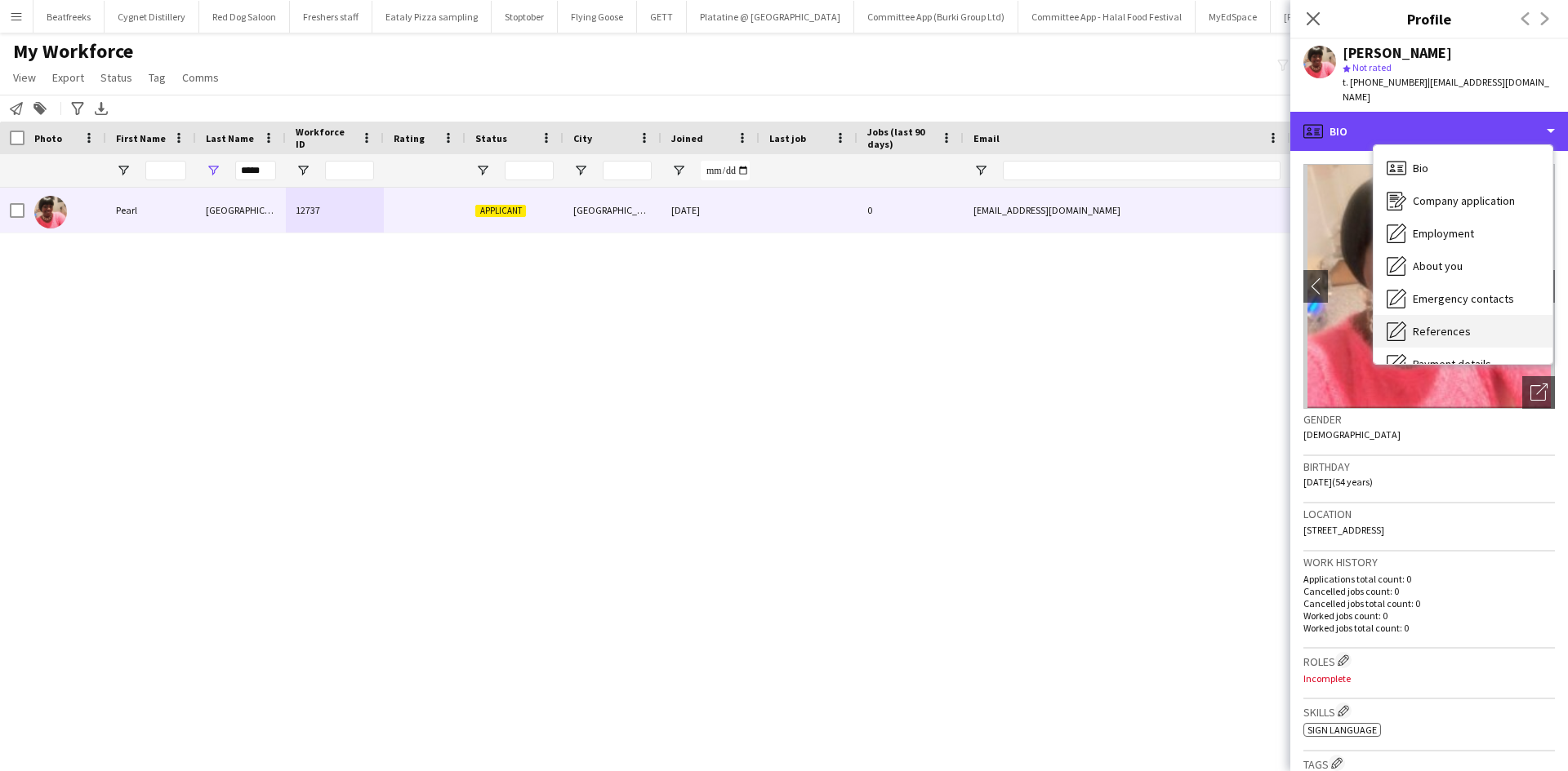
scroll to position [219, 0]
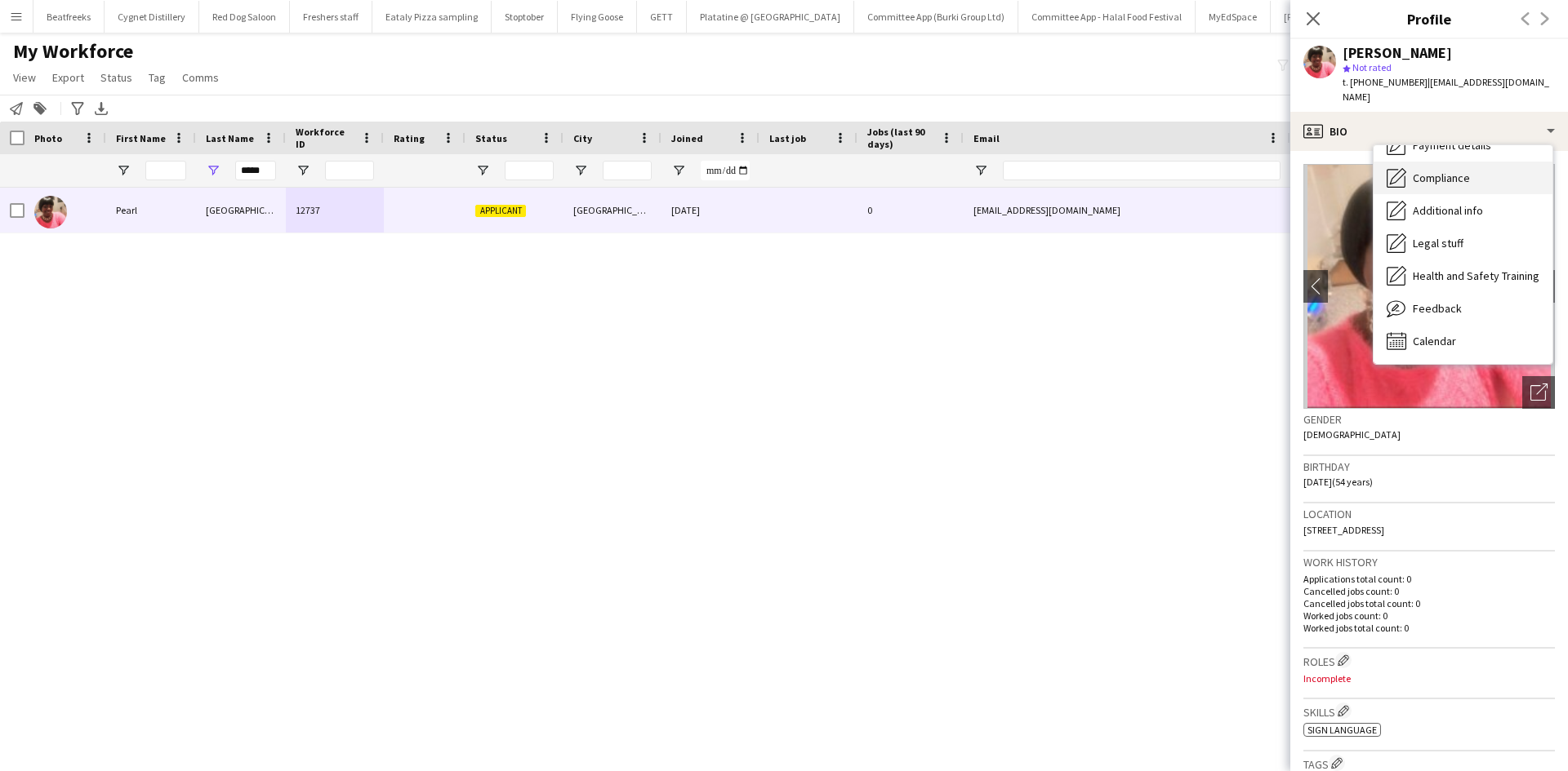
click at [1433, 171] on span "Compliance" at bounding box center [1441, 178] width 57 height 15
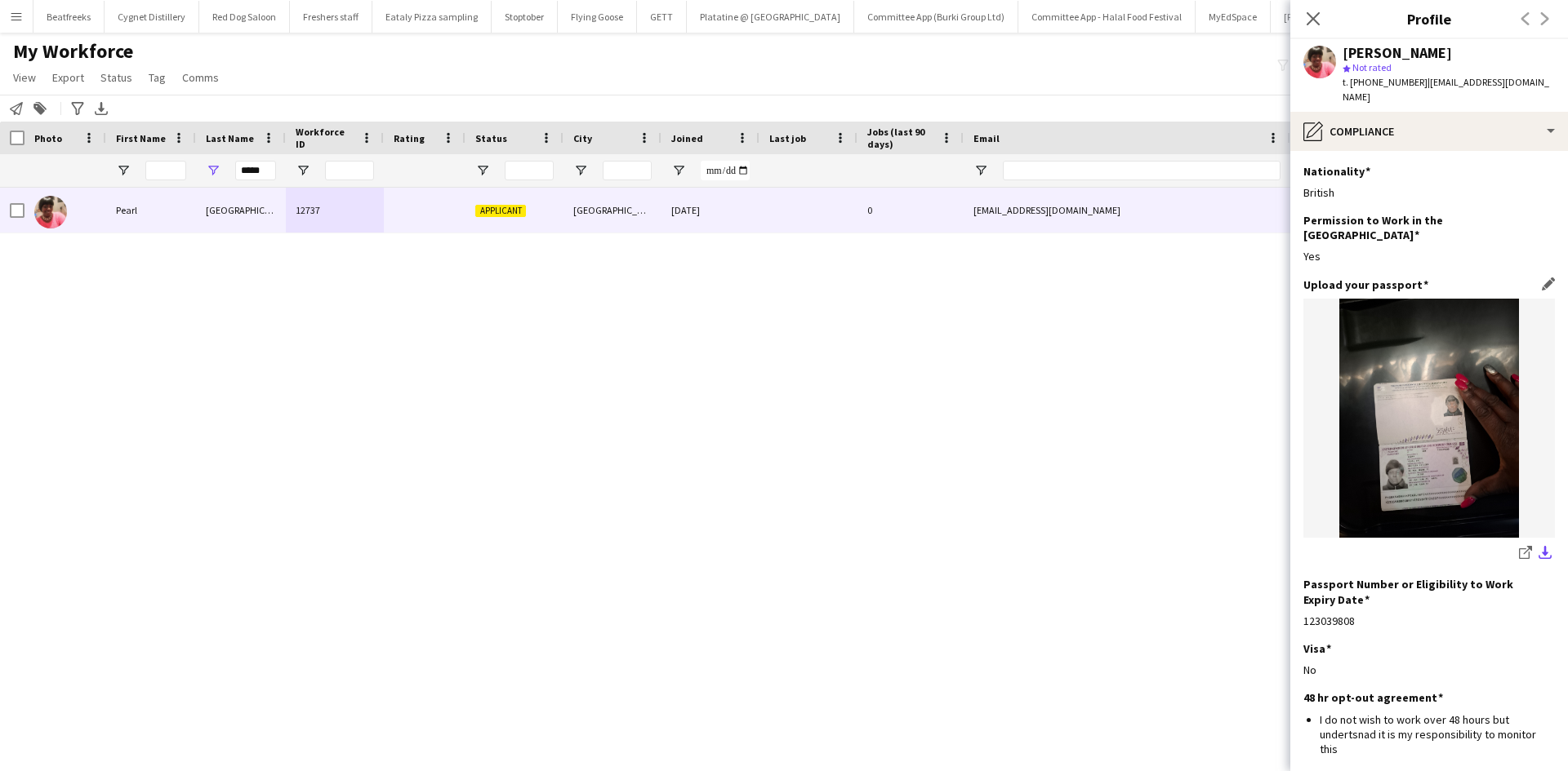
click at [1539, 546] on app-icon "download-bottom" at bounding box center [1546, 554] width 13 height 16
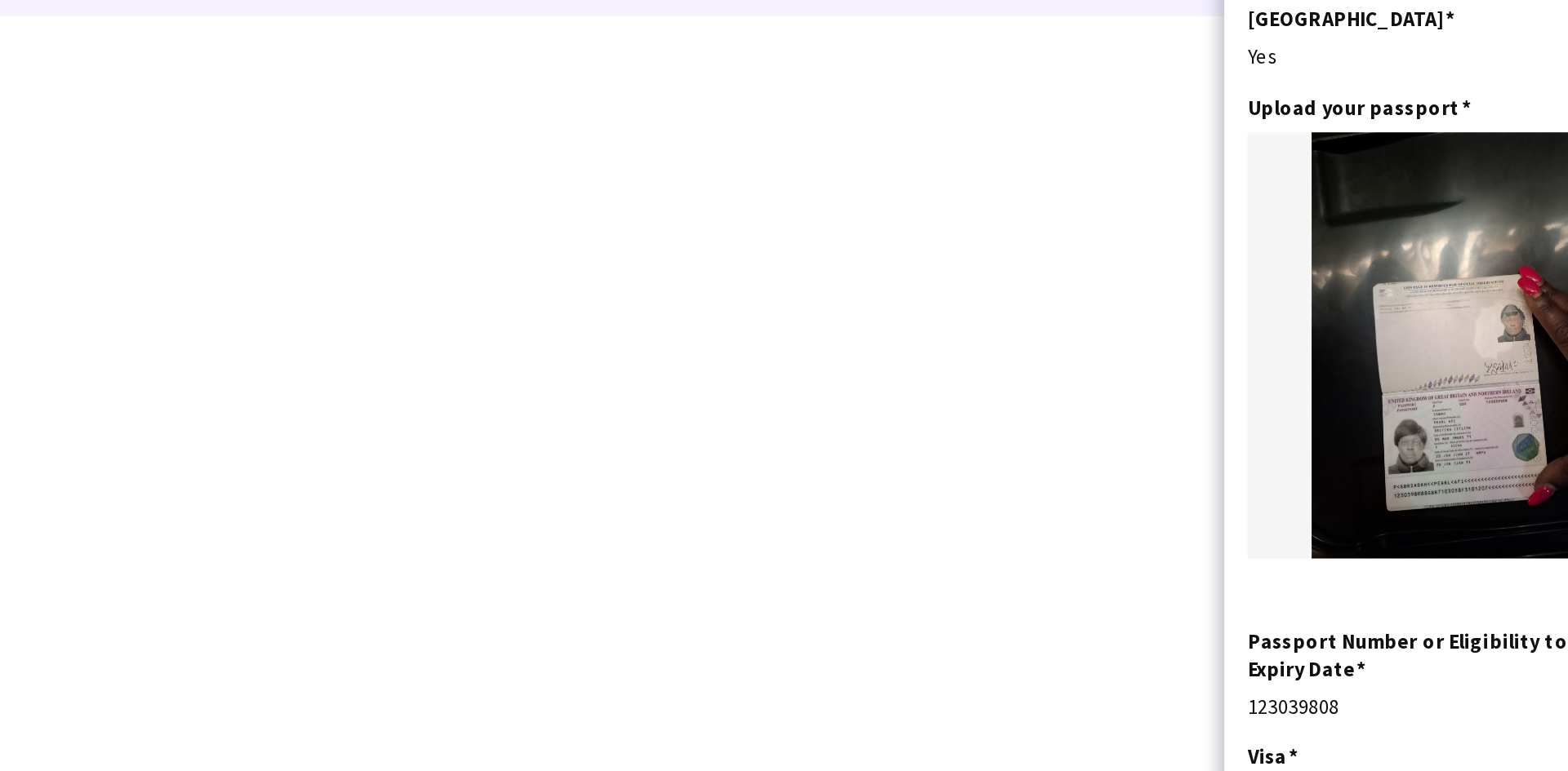
scroll to position [0, 0]
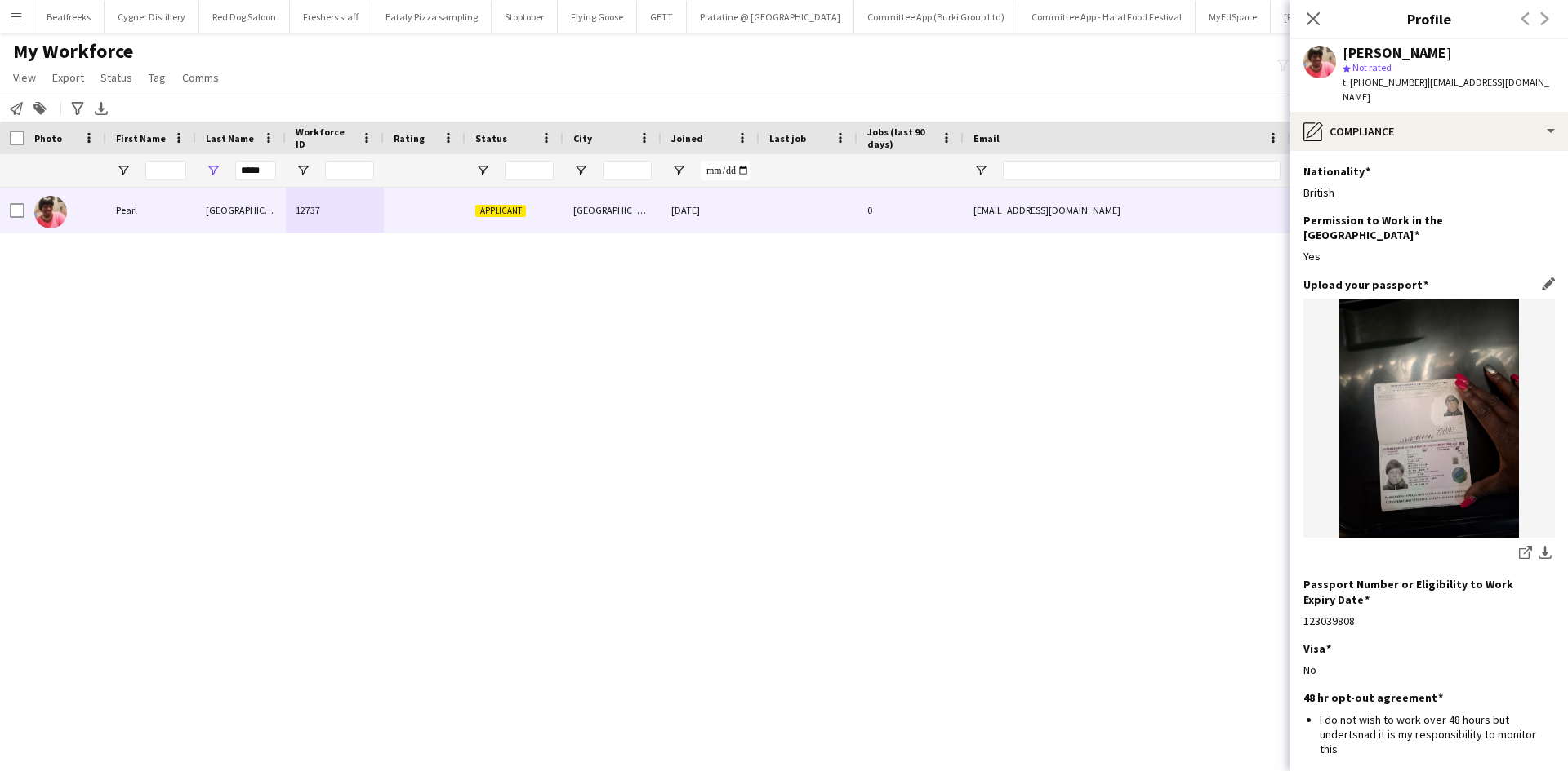
click at [1359, 384] on img at bounding box center [1430, 418] width 252 height 240
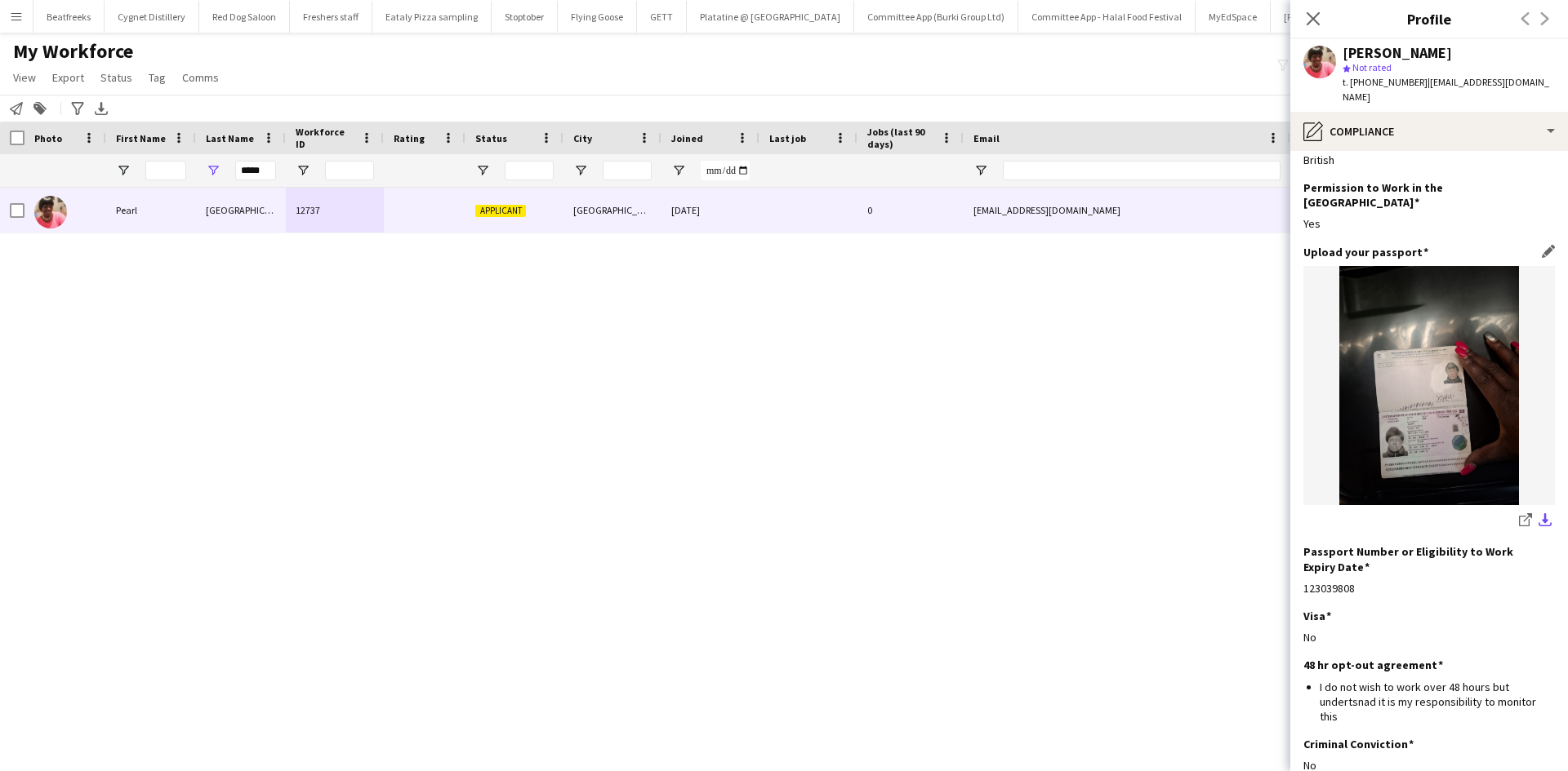
click at [1539, 514] on app-icon "download-bottom" at bounding box center [1546, 521] width 13 height 16
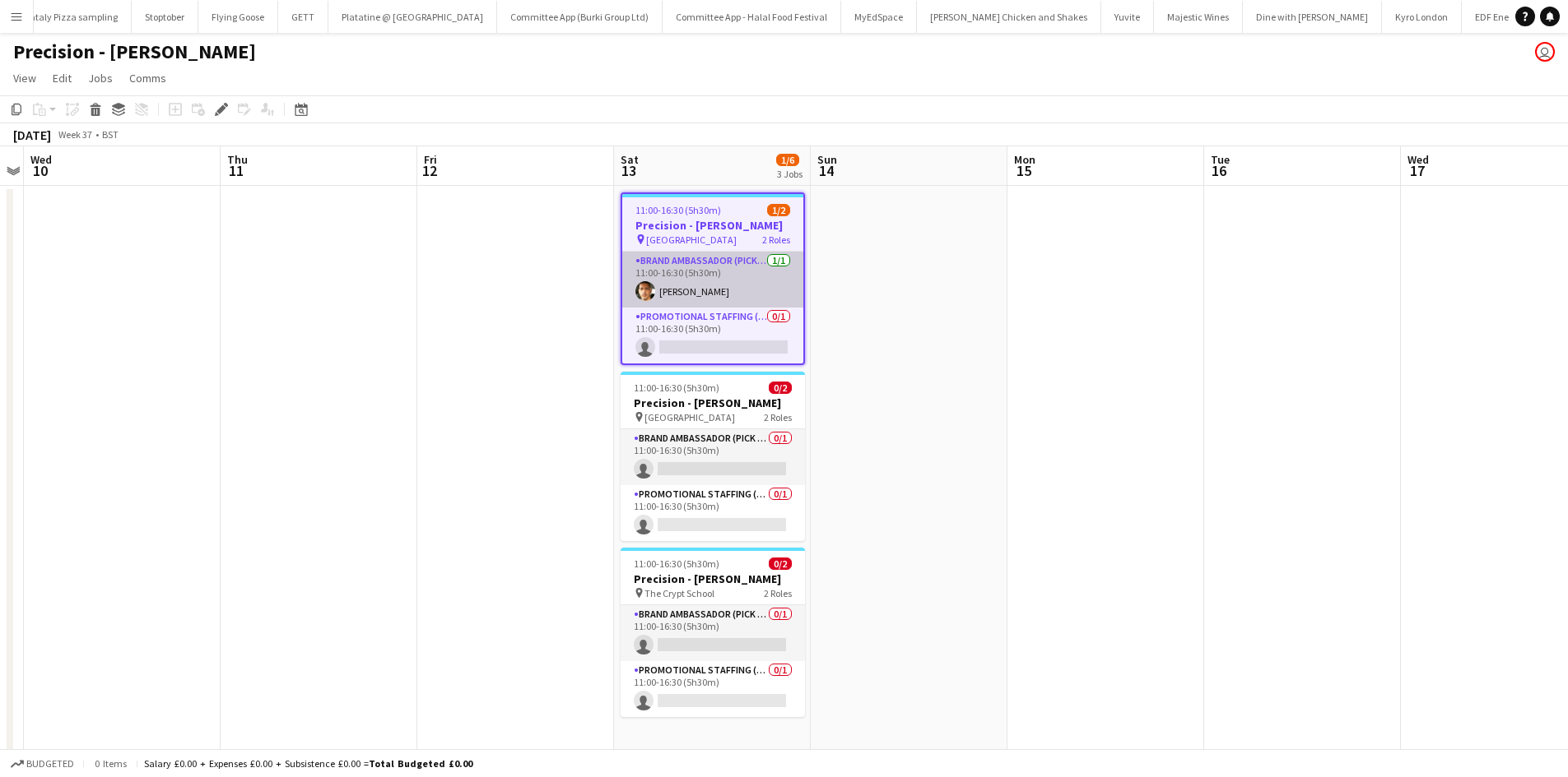
click at [695, 292] on app-card-role "Brand Ambassador (Pick up) 1/1 11:00-16:30 (5h30m) Haydn Murrell" at bounding box center [713, 280] width 181 height 56
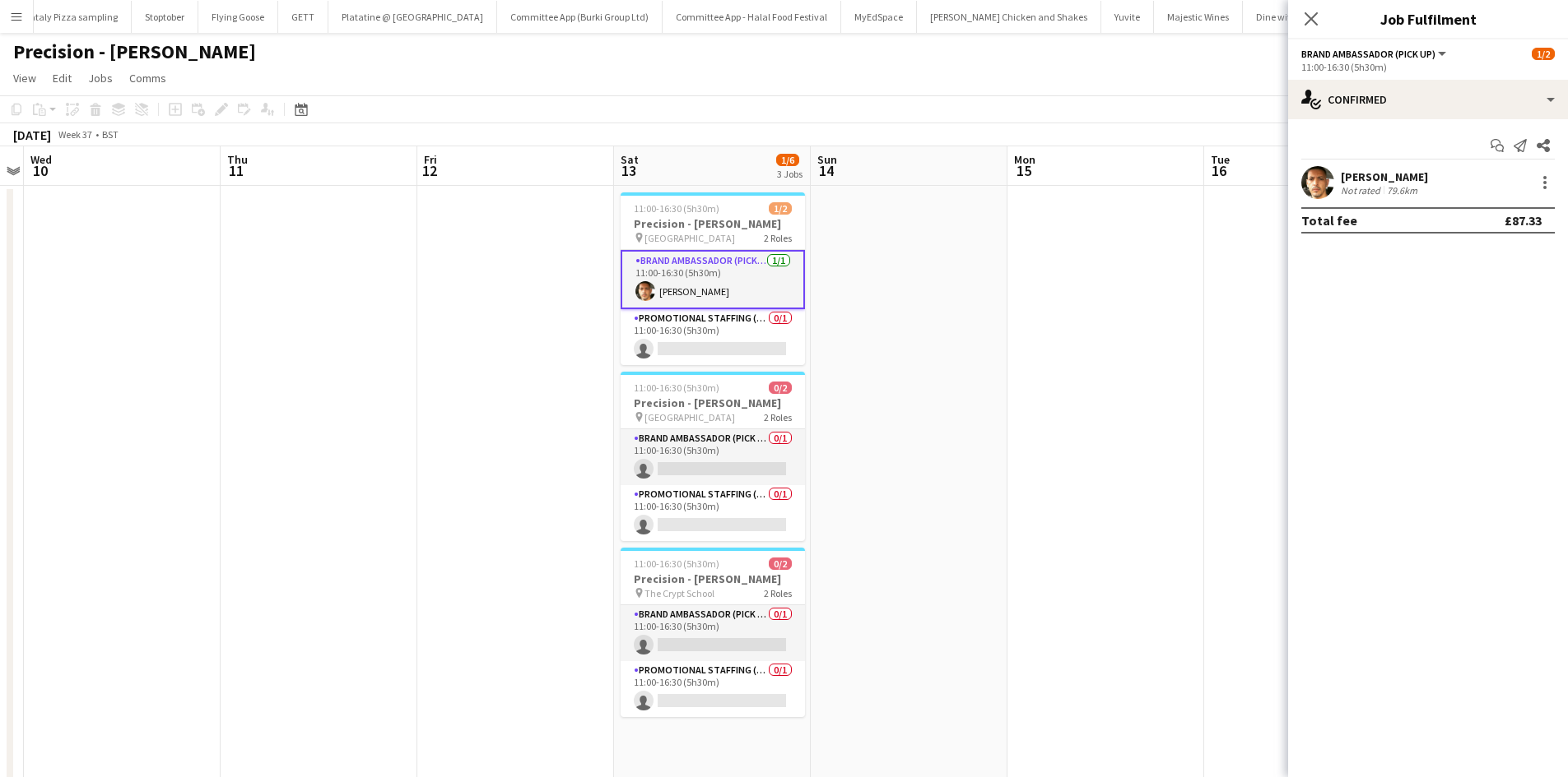
click at [1438, 182] on div "Haydn Murrell Not rated 79.6km" at bounding box center [1428, 182] width 280 height 33
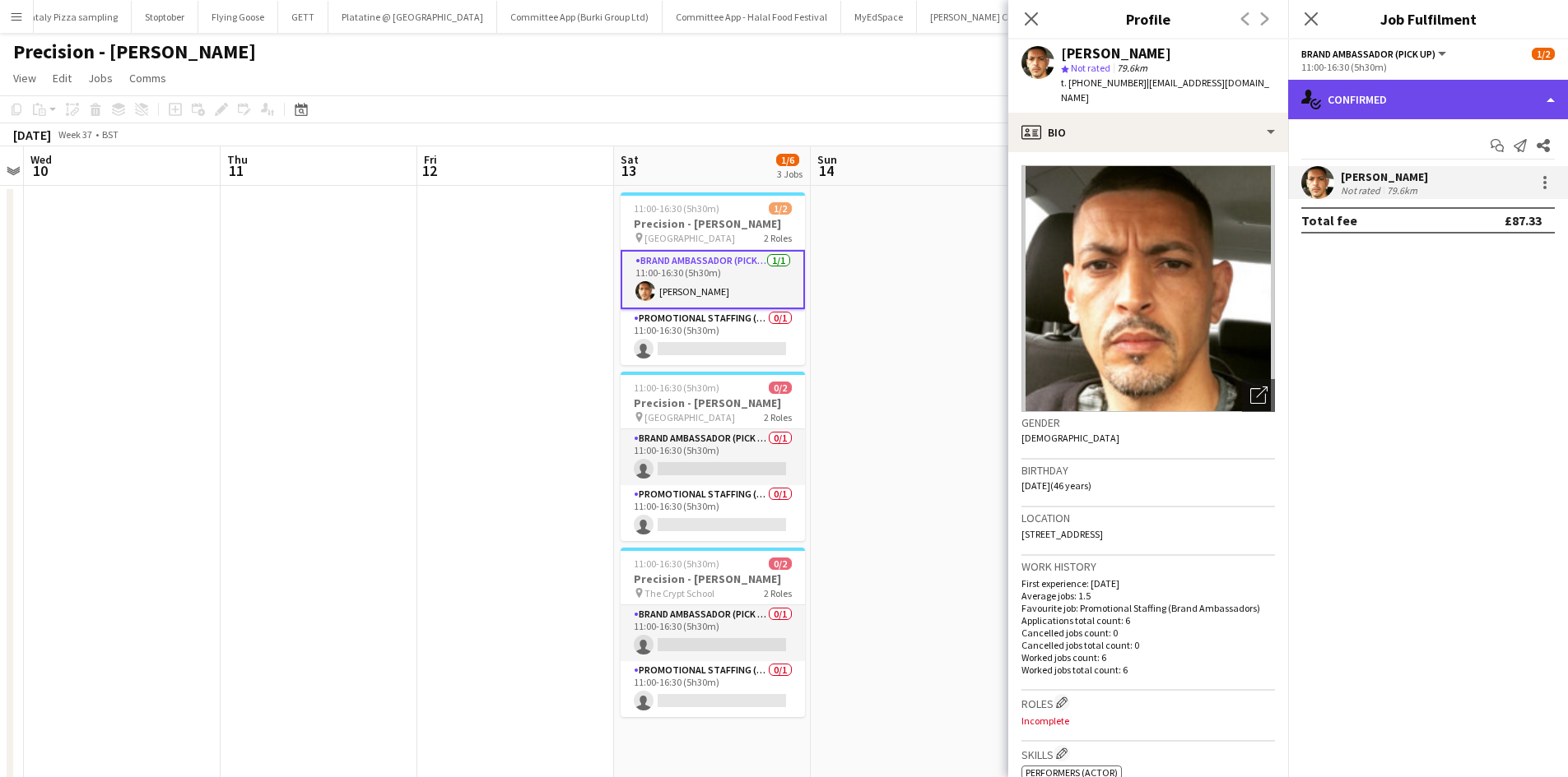
click at [1388, 88] on div "single-neutral-actions-check-2 Confirmed" at bounding box center [1428, 100] width 280 height 39
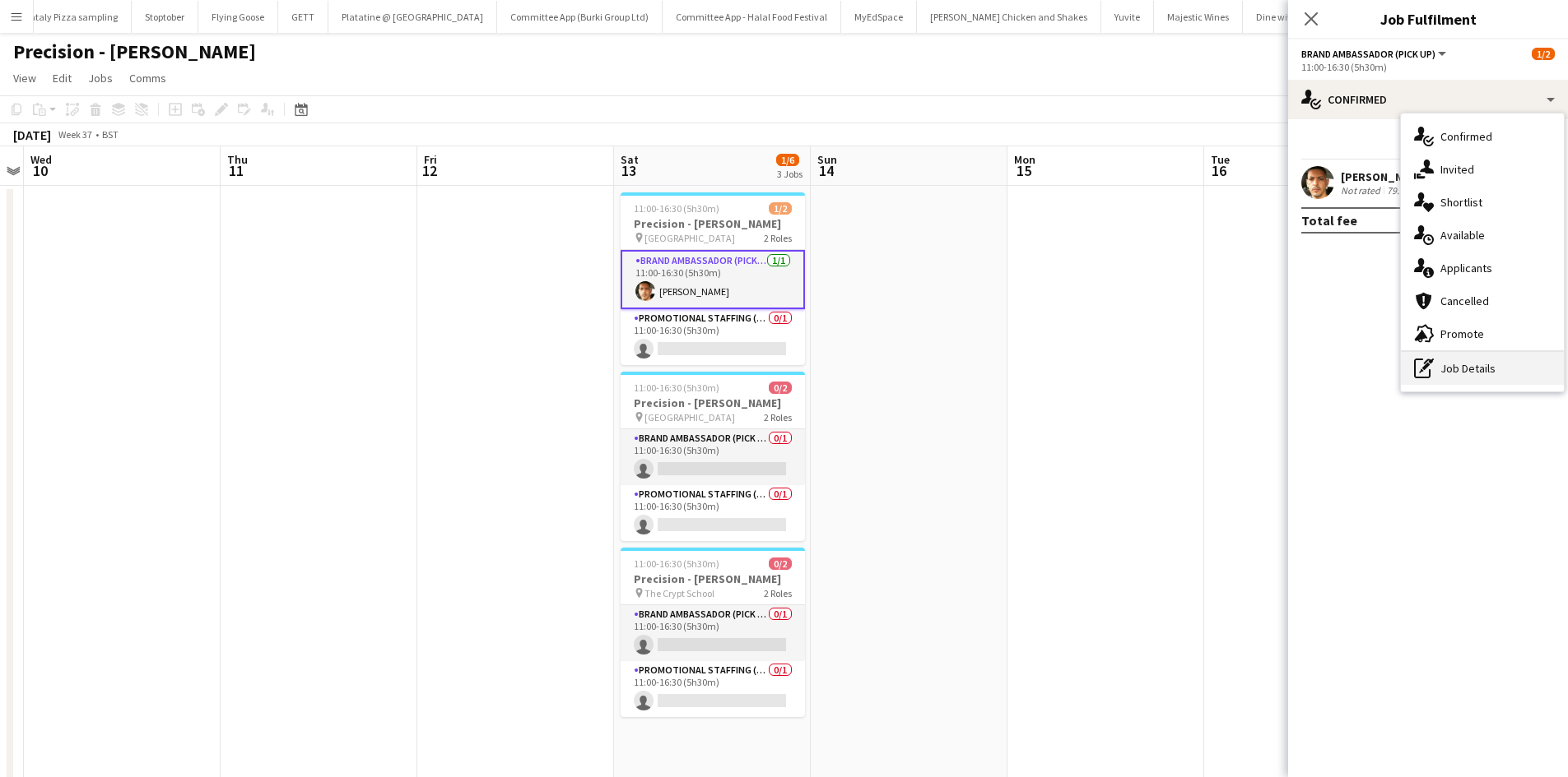
click at [1457, 358] on div "pen-write Job Details" at bounding box center [1482, 368] width 163 height 33
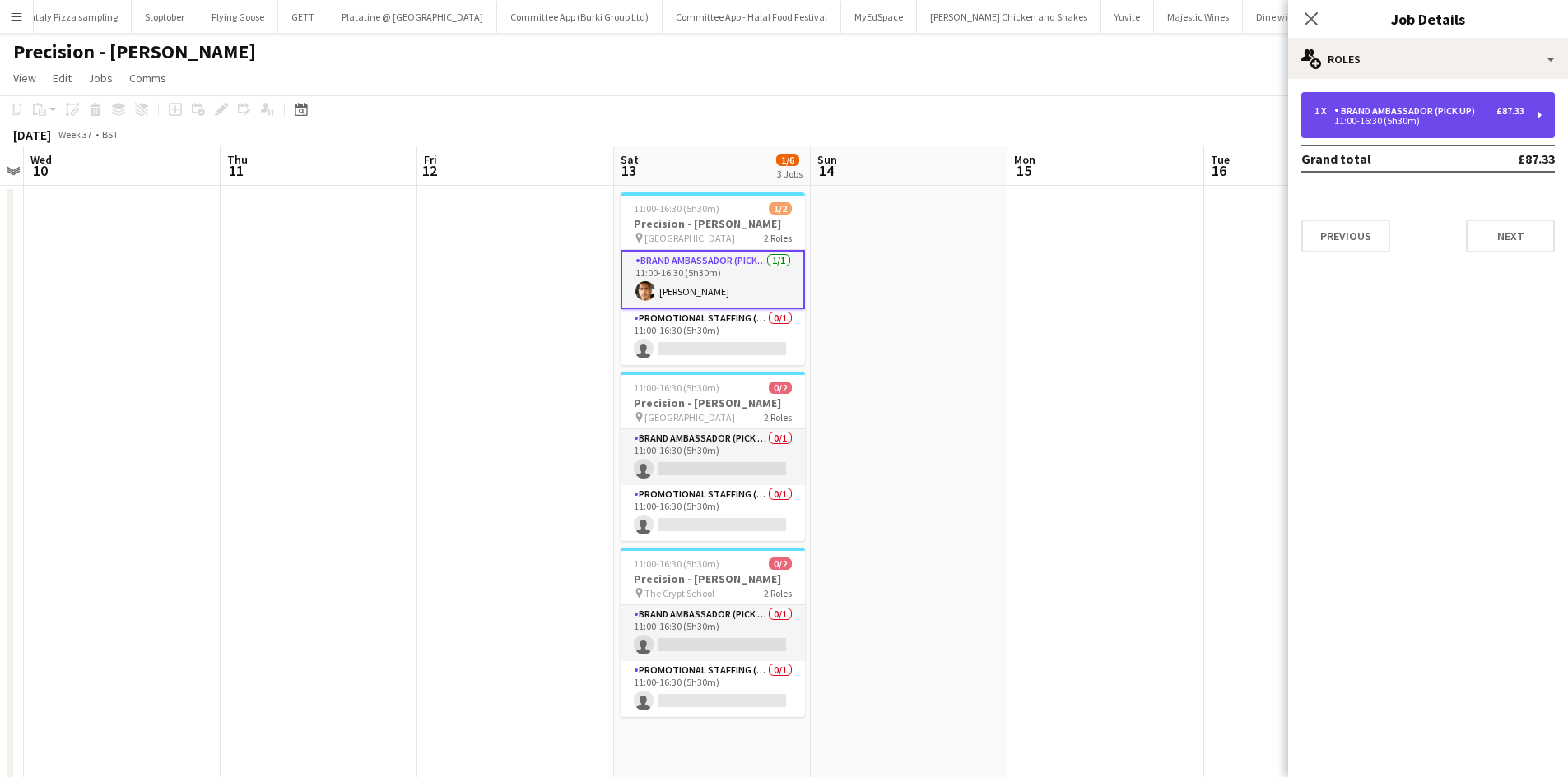
click at [1397, 120] on div "11:00-16:30 (5h30m)" at bounding box center [1419, 120] width 210 height 8
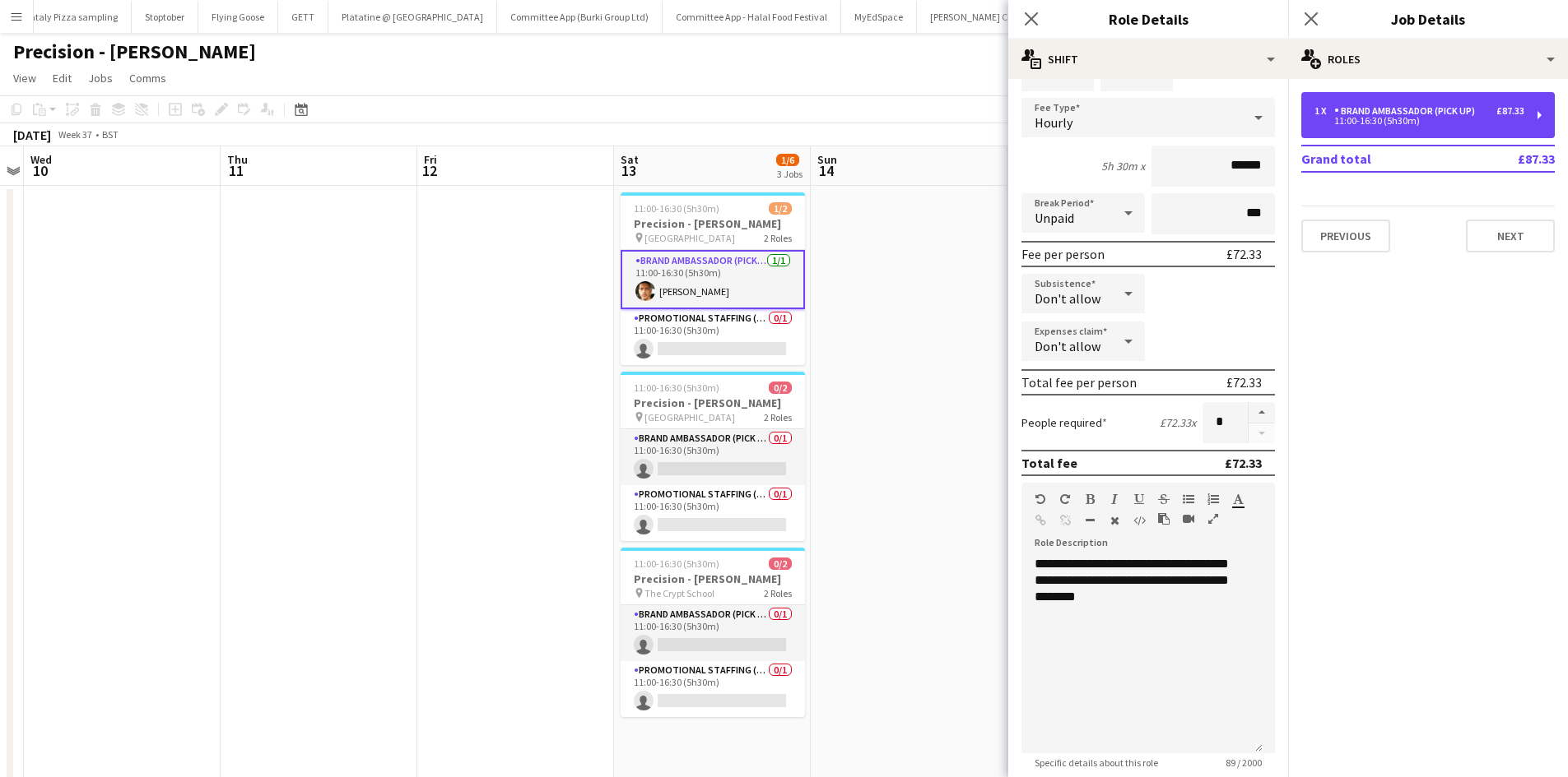
scroll to position [91, 0]
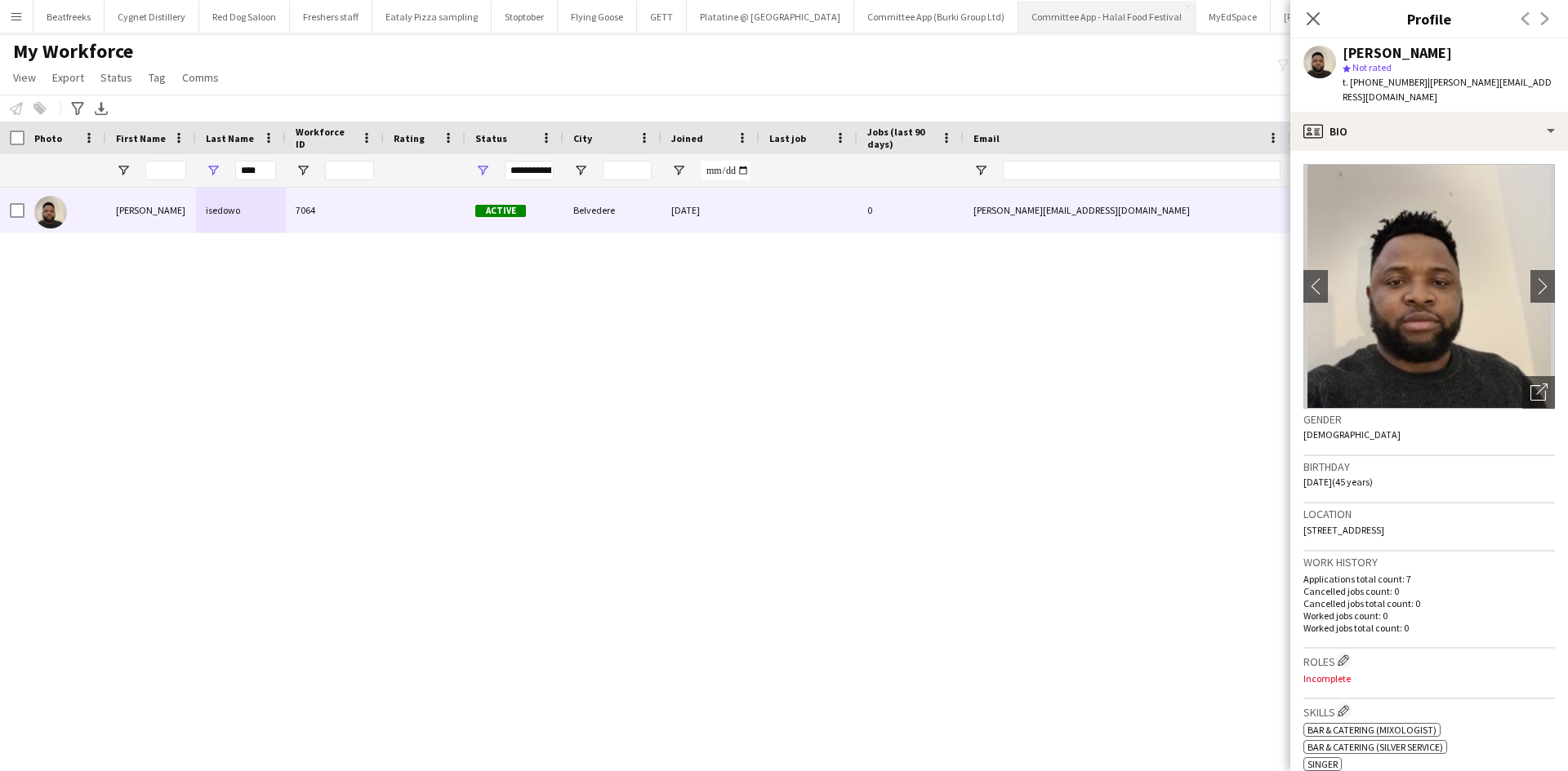
scroll to position [0, 378]
